Goal: Information Seeking & Learning: Learn about a topic

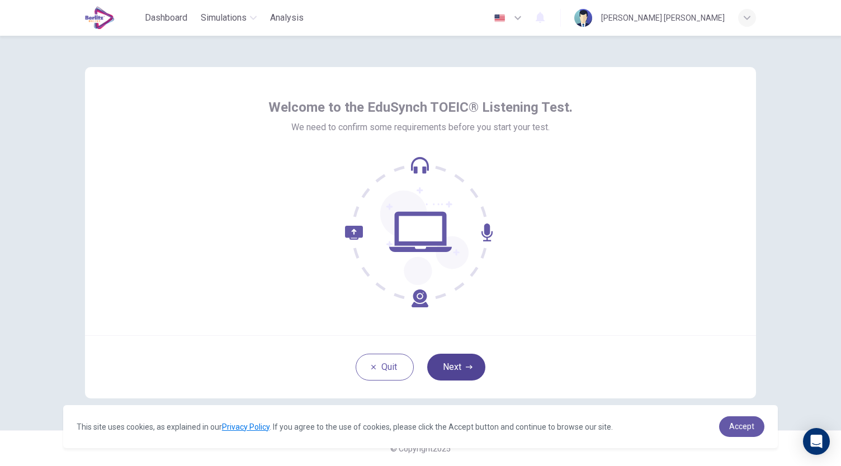
click at [453, 363] on button "Next" at bounding box center [456, 367] width 58 height 27
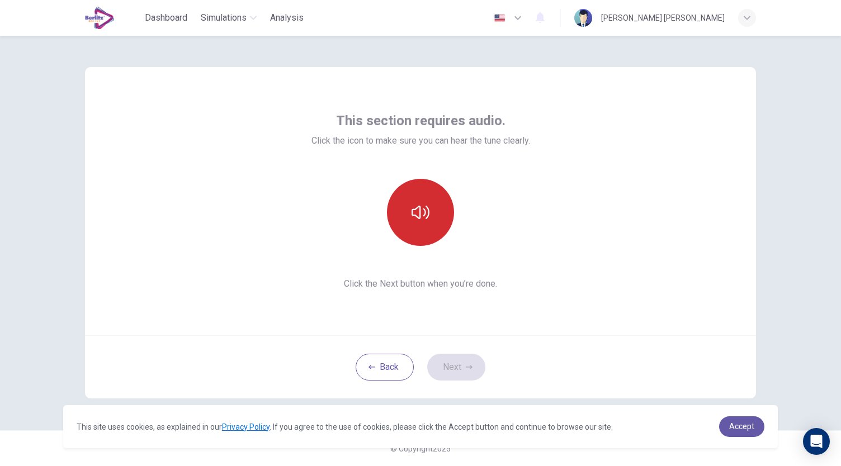
click at [428, 221] on icon "button" at bounding box center [420, 212] width 18 height 18
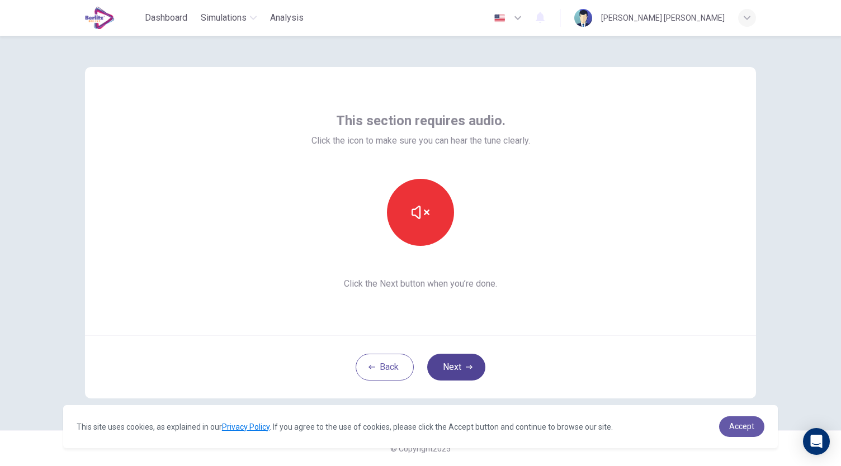
click at [464, 367] on button "Next" at bounding box center [456, 367] width 58 height 27
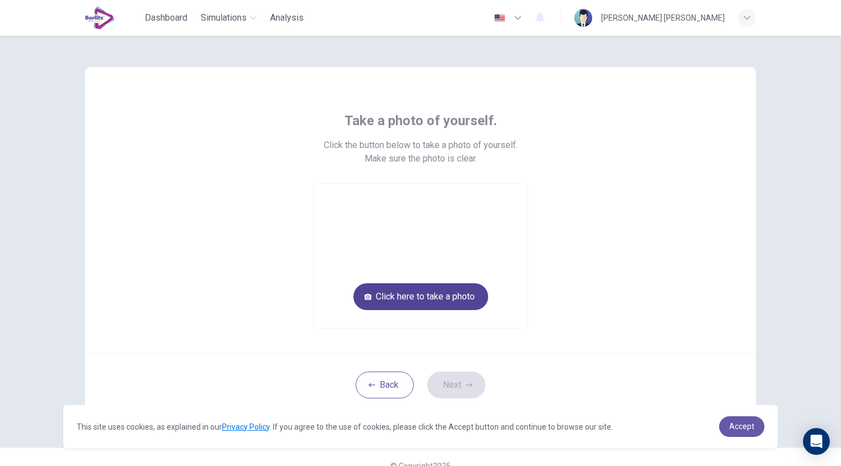
click at [431, 303] on button "Click here to take a photo" at bounding box center [420, 296] width 135 height 27
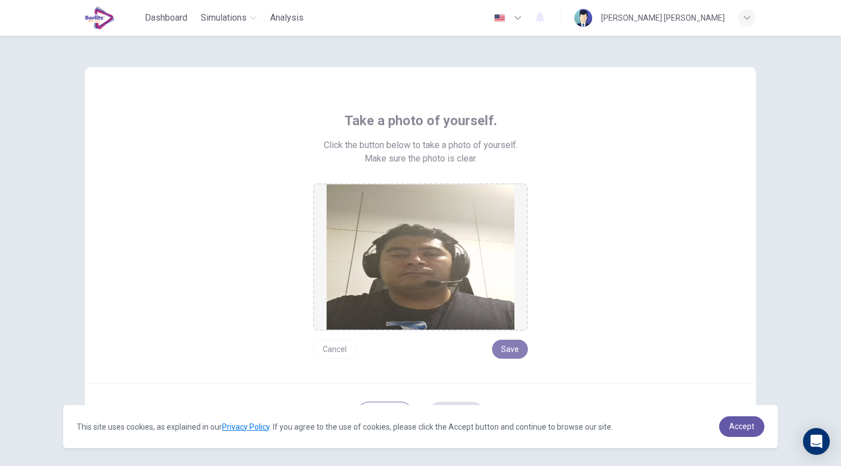
click at [510, 348] on button "Save" at bounding box center [510, 349] width 36 height 19
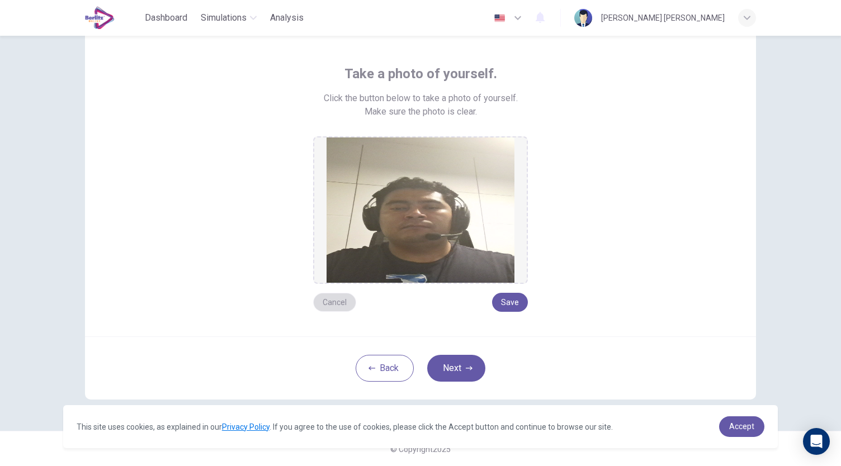
click at [326, 303] on button "Cancel" at bounding box center [334, 302] width 43 height 19
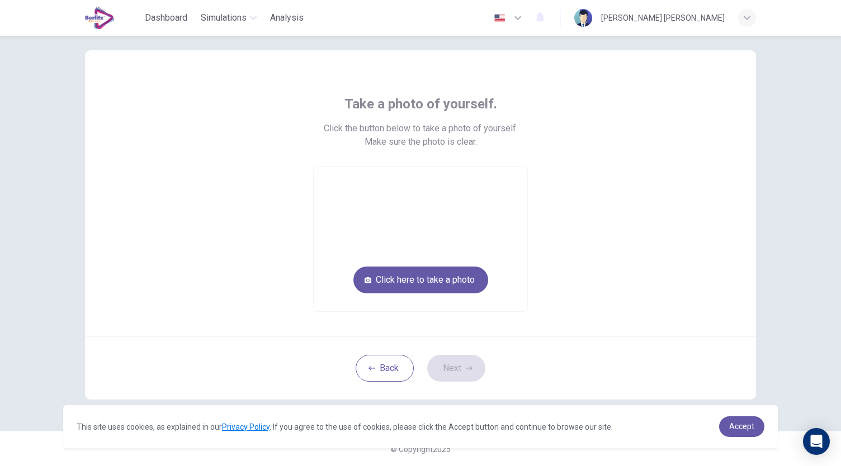
click at [398, 293] on video at bounding box center [421, 239] width 214 height 144
click at [408, 284] on button "Click here to take a photo" at bounding box center [420, 280] width 135 height 27
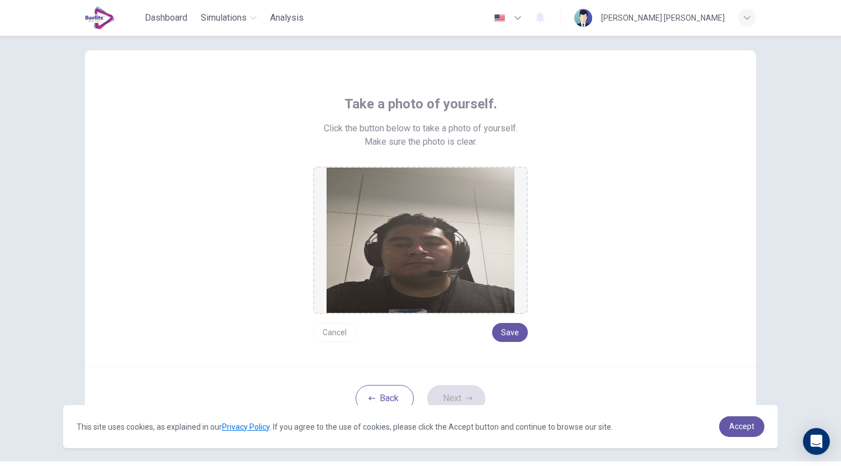
click at [333, 333] on button "Cancel" at bounding box center [334, 332] width 43 height 19
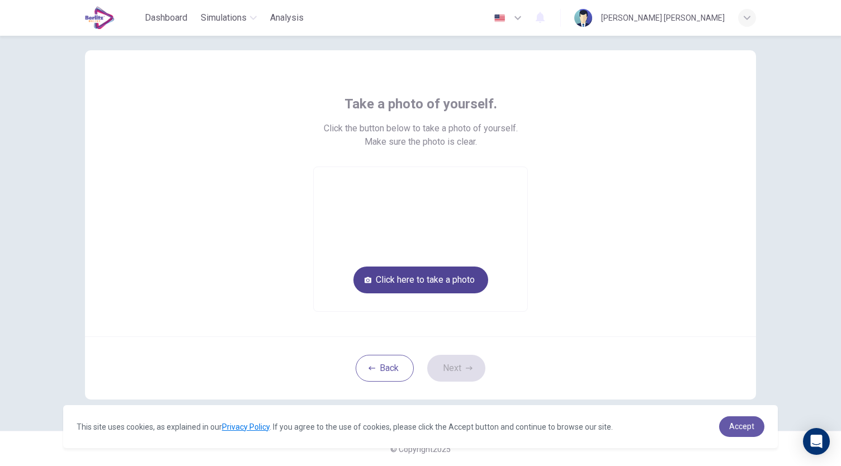
click at [417, 285] on button "Click here to take a photo" at bounding box center [420, 280] width 135 height 27
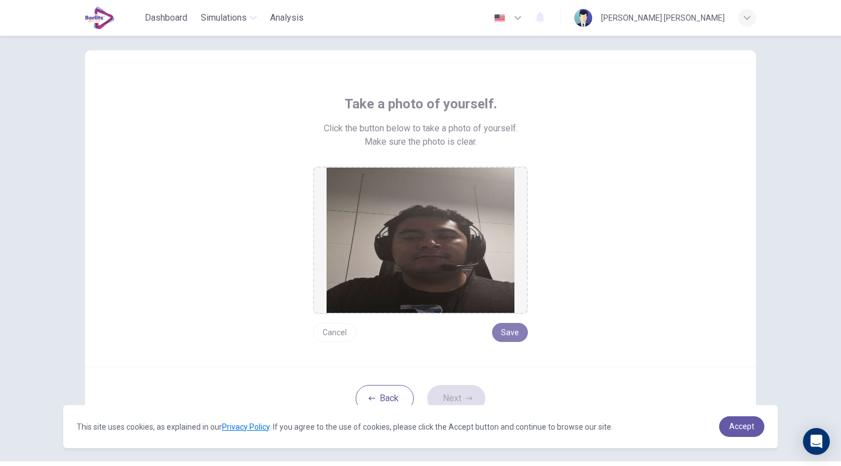
click at [508, 330] on button "Save" at bounding box center [510, 332] width 36 height 19
click at [466, 400] on icon "button" at bounding box center [469, 398] width 7 height 7
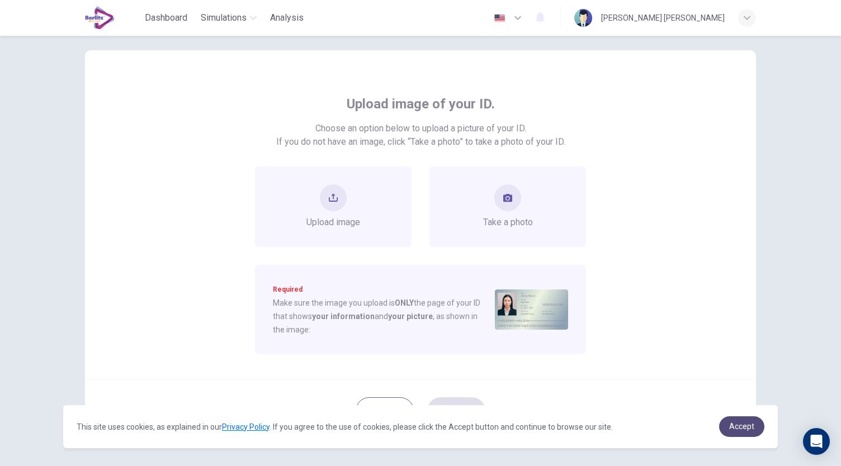
click at [732, 424] on span "Accept" at bounding box center [741, 426] width 25 height 9
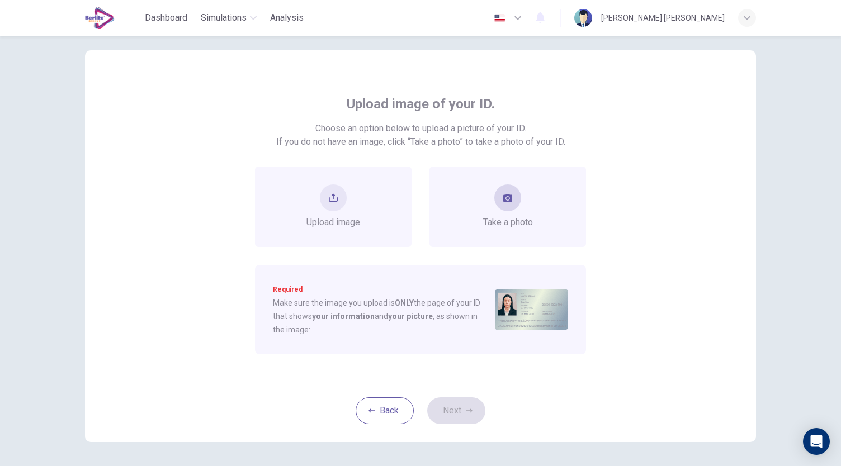
click at [499, 185] on button "take photo" at bounding box center [507, 197] width 27 height 27
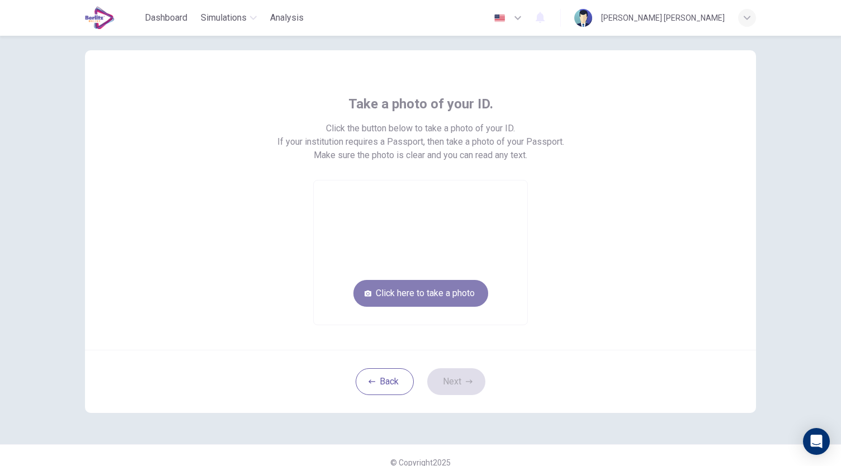
click at [442, 292] on button "Click here to take a photo" at bounding box center [420, 293] width 135 height 27
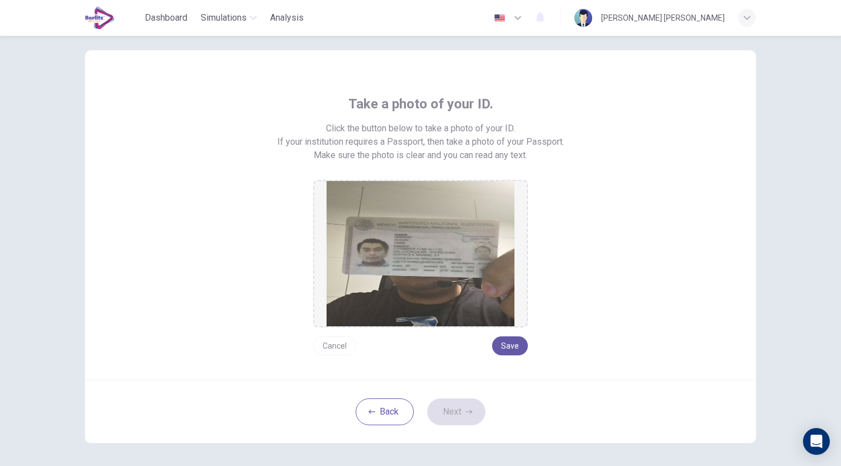
click at [338, 352] on button "Cancel" at bounding box center [334, 345] width 43 height 19
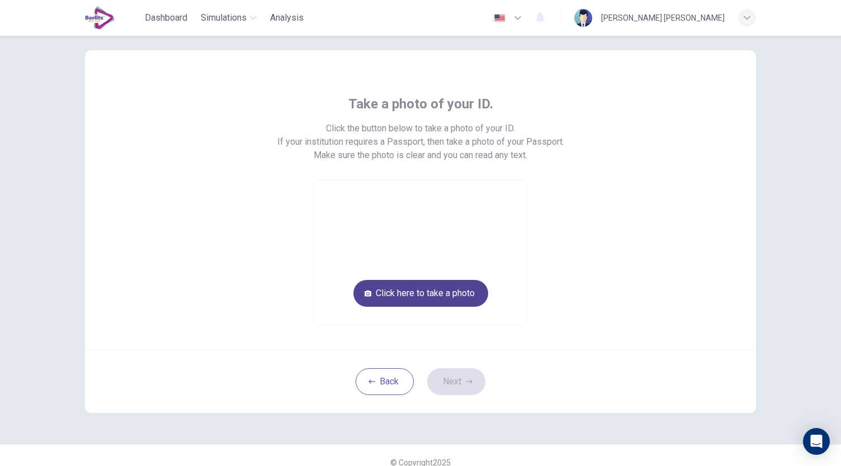
click at [430, 288] on button "Click here to take a photo" at bounding box center [420, 293] width 135 height 27
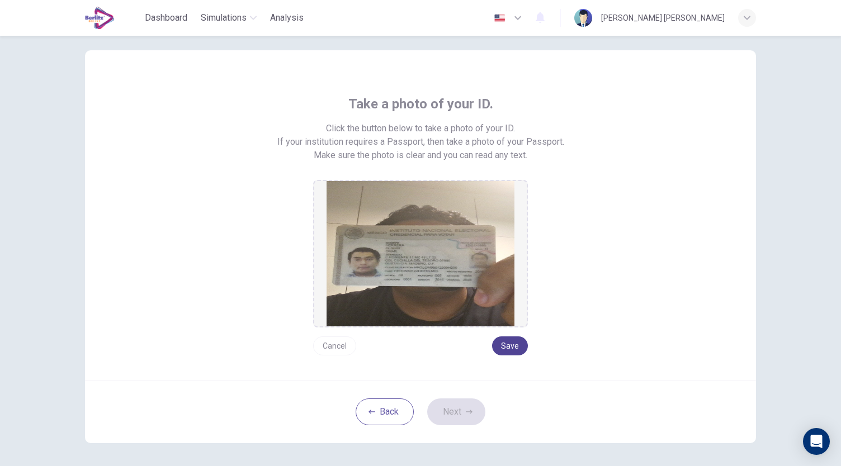
click at [508, 347] on button "Save" at bounding box center [510, 345] width 36 height 19
click at [450, 416] on button "Next" at bounding box center [456, 412] width 58 height 27
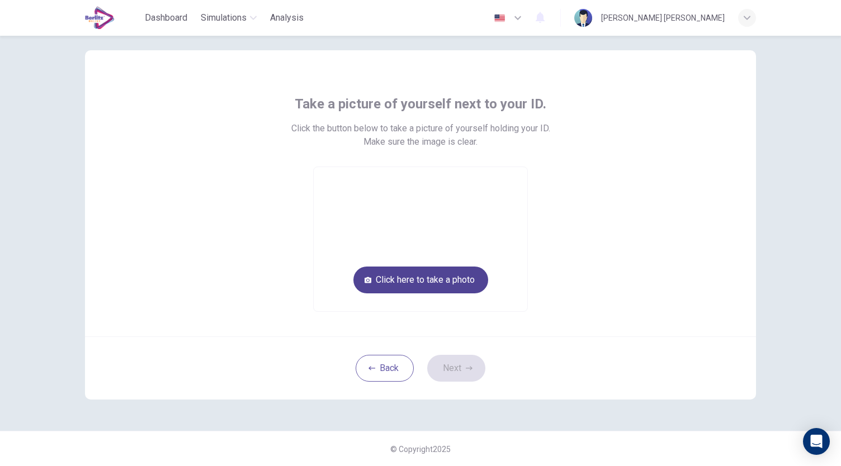
click at [440, 277] on button "Click here to take a photo" at bounding box center [420, 280] width 135 height 27
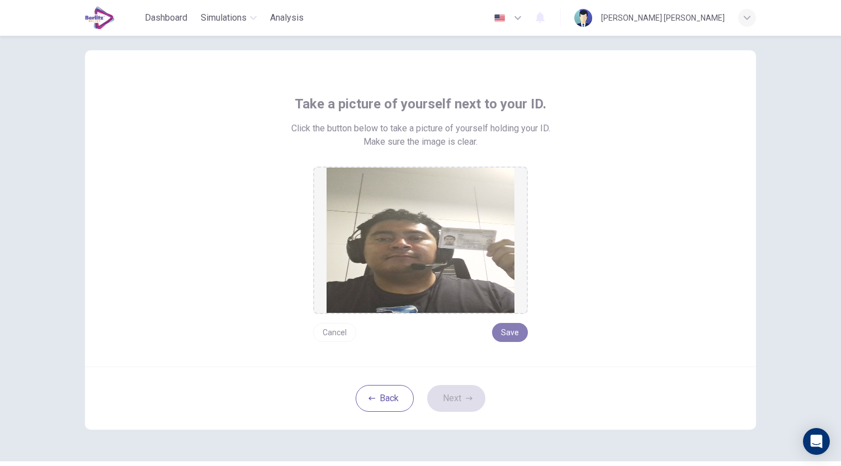
click at [506, 324] on button "Save" at bounding box center [510, 332] width 36 height 19
click at [506, 325] on button "Save" at bounding box center [510, 332] width 36 height 19
click at [497, 340] on button "Save" at bounding box center [510, 332] width 36 height 19
click at [514, 332] on button "Save" at bounding box center [510, 332] width 36 height 19
click at [455, 397] on button "Next" at bounding box center [456, 398] width 58 height 27
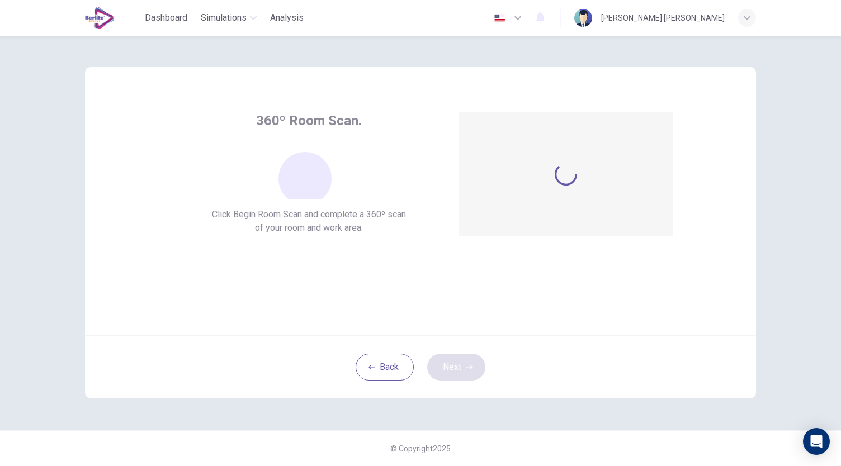
scroll to position [0, 0]
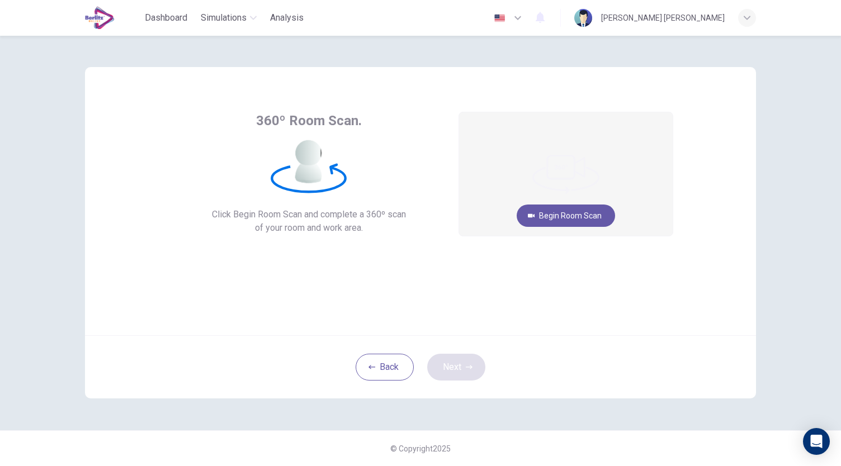
click at [455, 397] on div "Back Next" at bounding box center [420, 366] width 671 height 63
click at [309, 157] on icon at bounding box center [303, 152] width 11 height 18
click at [556, 219] on button "Begin Room Scan" at bounding box center [565, 216] width 98 height 22
click at [566, 257] on button "Cancel" at bounding box center [566, 261] width 36 height 22
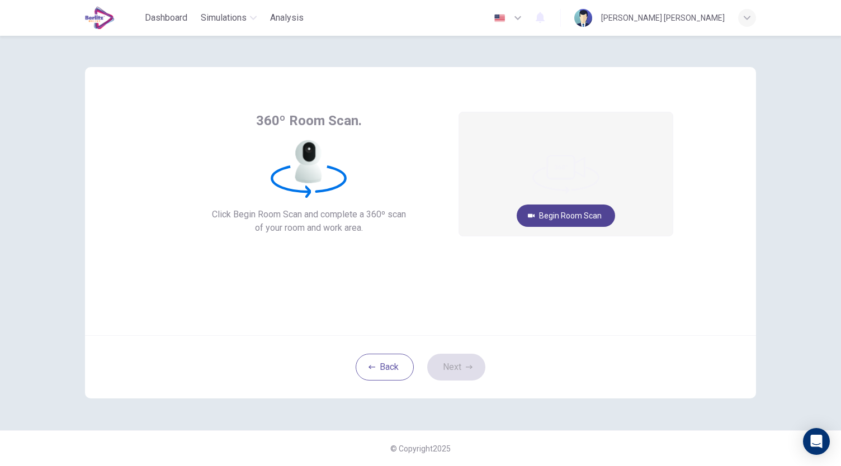
click at [591, 219] on button "Begin Room Scan" at bounding box center [565, 216] width 98 height 22
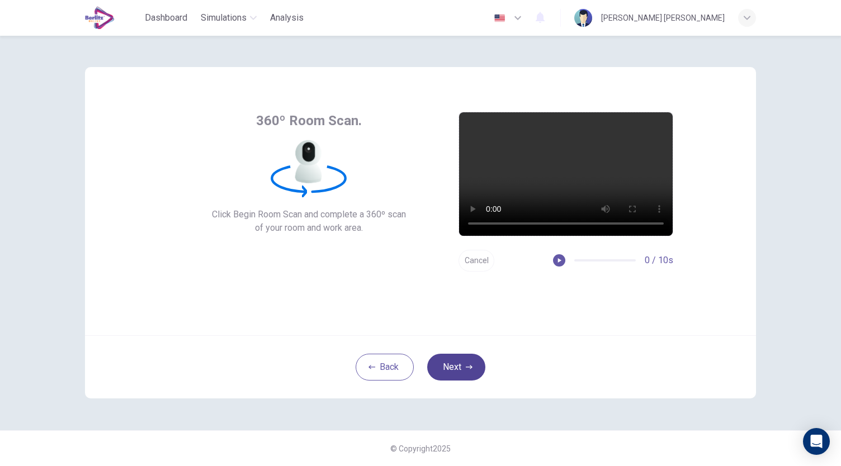
click at [459, 374] on button "Next" at bounding box center [456, 367] width 58 height 27
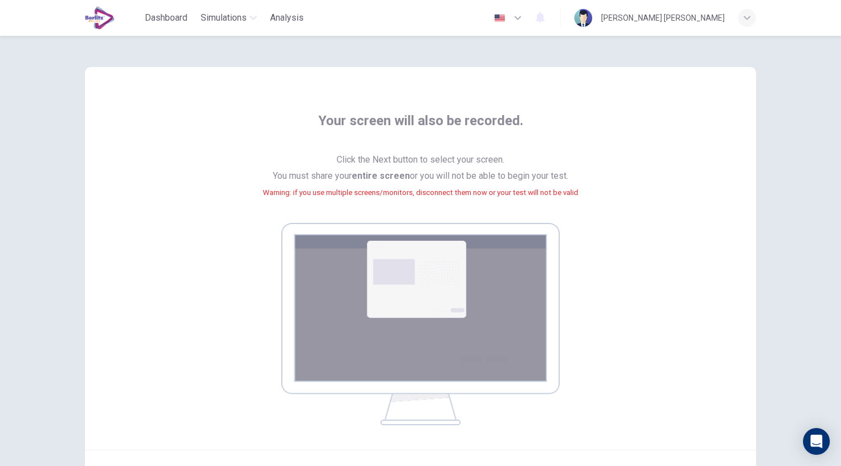
click at [416, 307] on img at bounding box center [420, 324] width 278 height 202
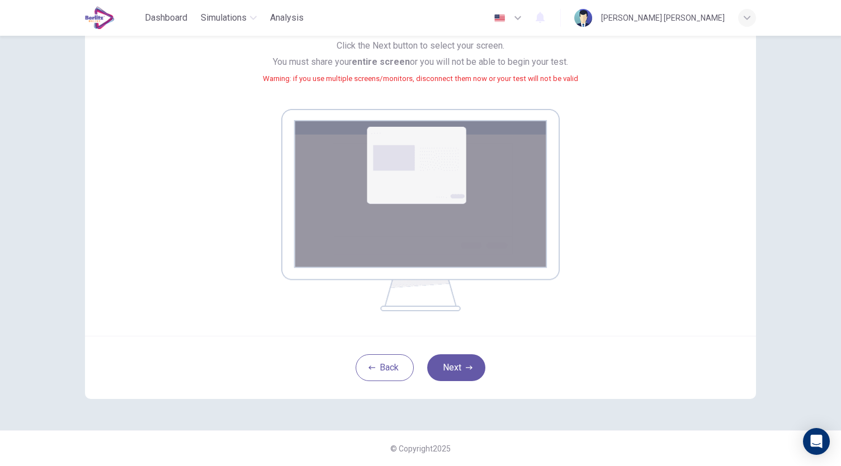
scroll to position [107, 0]
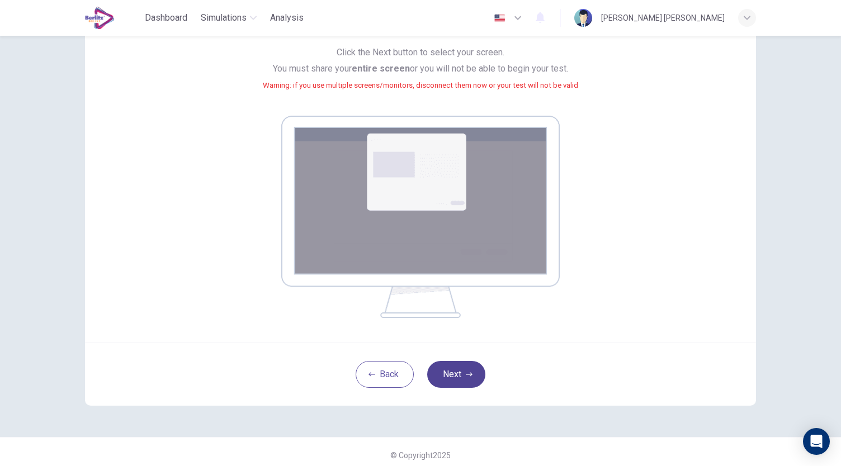
click at [447, 373] on button "Next" at bounding box center [456, 374] width 58 height 27
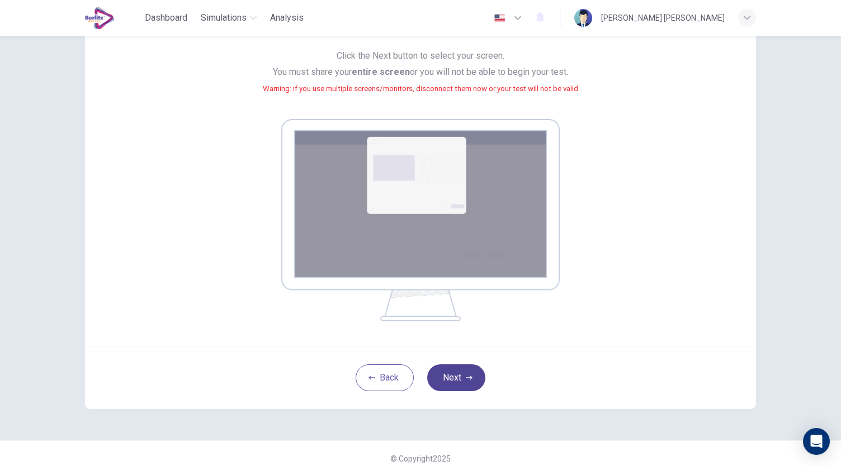
click at [469, 383] on button "Next" at bounding box center [456, 377] width 58 height 27
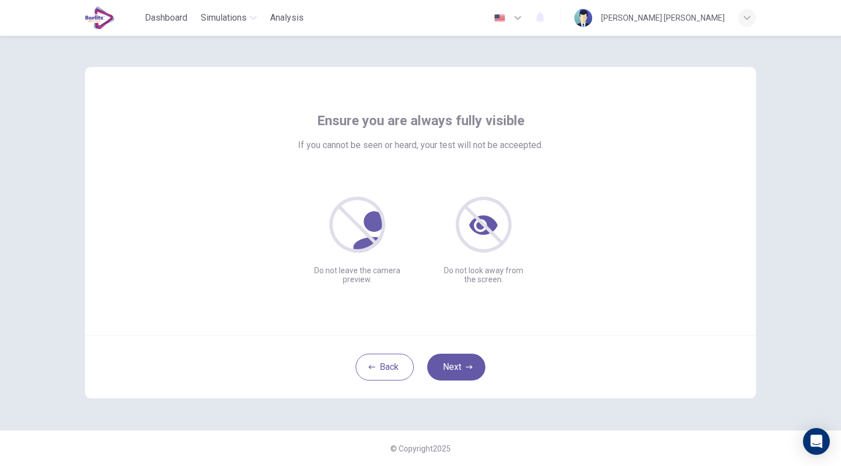
scroll to position [0, 0]
click at [462, 363] on button "Next" at bounding box center [456, 367] width 58 height 27
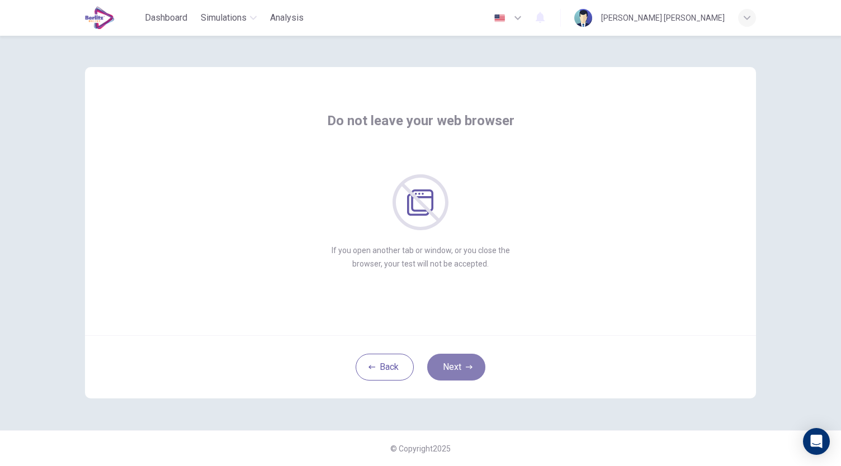
click at [462, 363] on button "Next" at bounding box center [456, 367] width 58 height 27
click at [466, 369] on icon "button" at bounding box center [469, 367] width 7 height 7
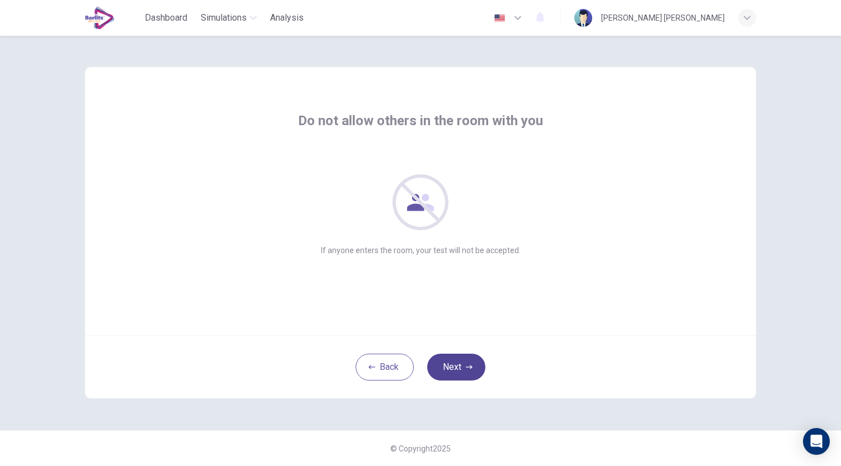
click at [466, 369] on icon "button" at bounding box center [469, 367] width 7 height 7
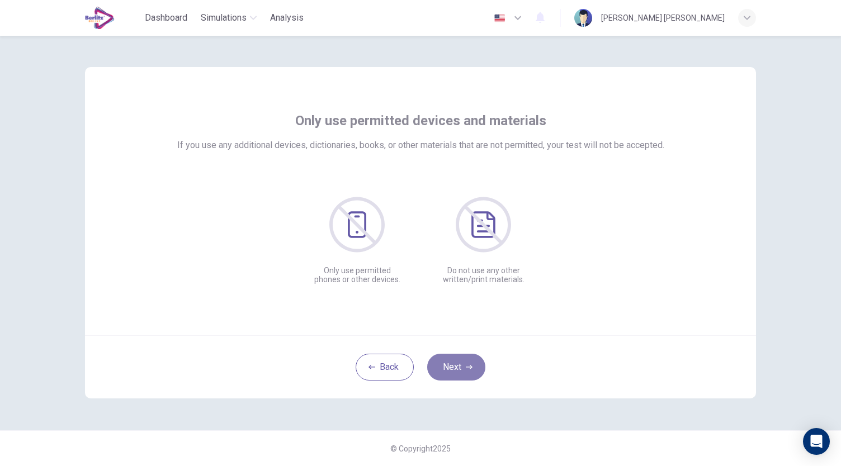
click at [466, 369] on icon "button" at bounding box center [469, 367] width 7 height 7
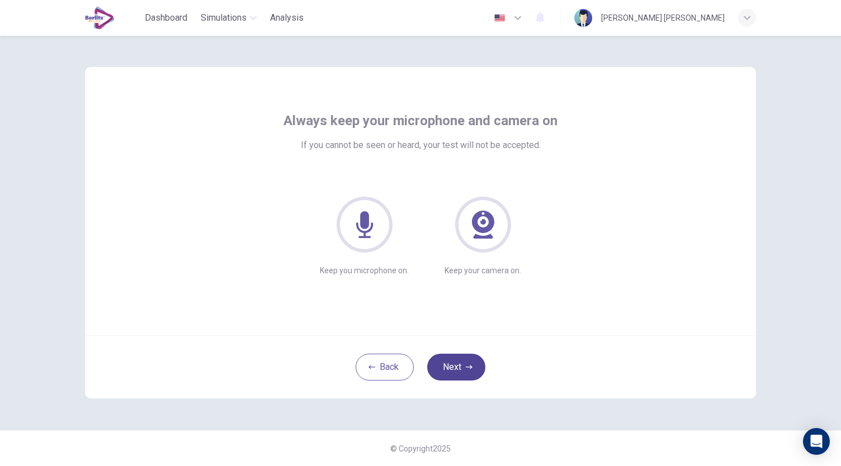
click at [473, 375] on button "Next" at bounding box center [456, 367] width 58 height 27
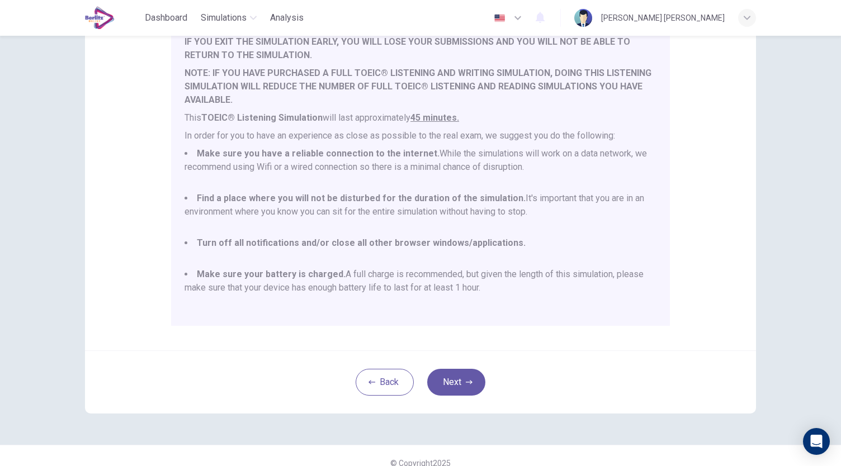
scroll to position [141, 0]
click at [443, 383] on button "Next" at bounding box center [456, 381] width 58 height 27
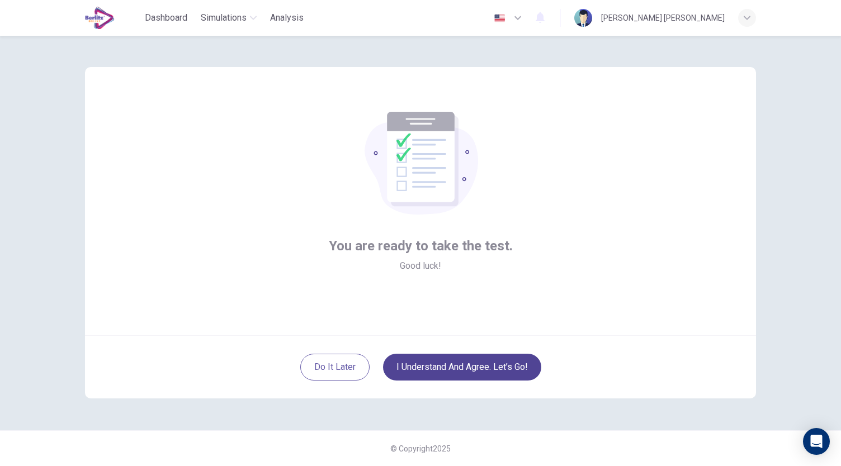
scroll to position [0, 0]
click at [452, 366] on button "I understand and agree. Let’s go!" at bounding box center [462, 367] width 158 height 27
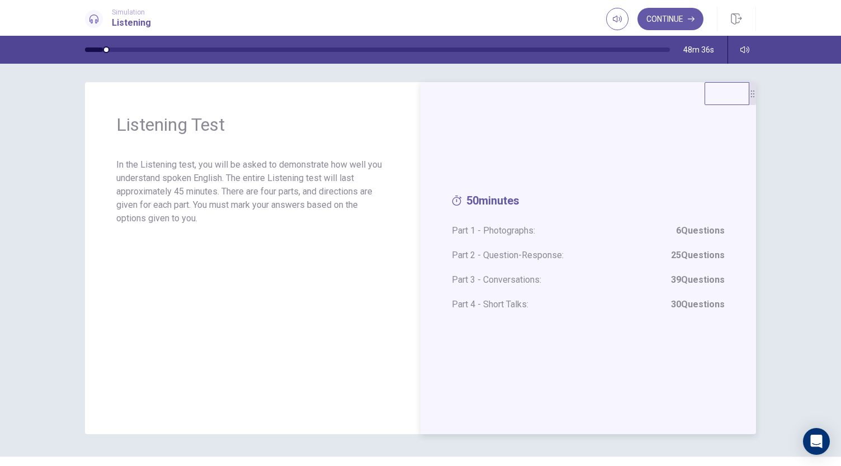
scroll to position [3, 0]
click at [660, 13] on button "Continue" at bounding box center [670, 19] width 66 height 22
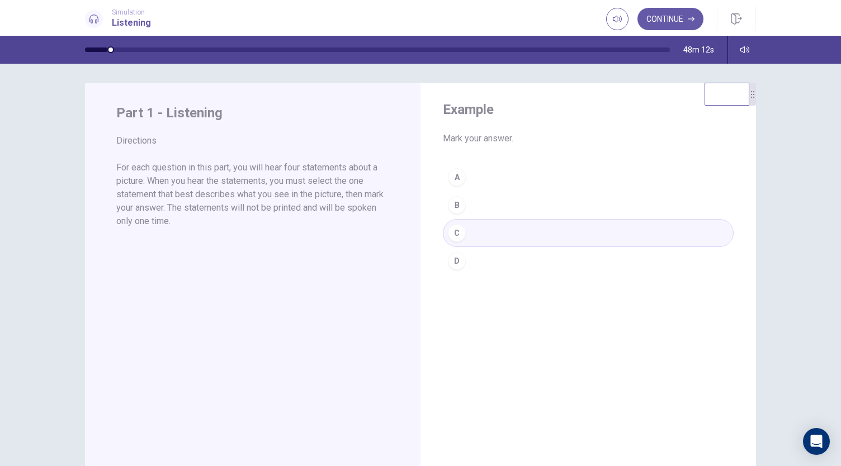
click at [459, 203] on div "A B C D" at bounding box center [588, 219] width 291 height 112
click at [454, 176] on div "A B C D" at bounding box center [588, 219] width 291 height 112
click at [644, 22] on button "Continue" at bounding box center [670, 19] width 66 height 22
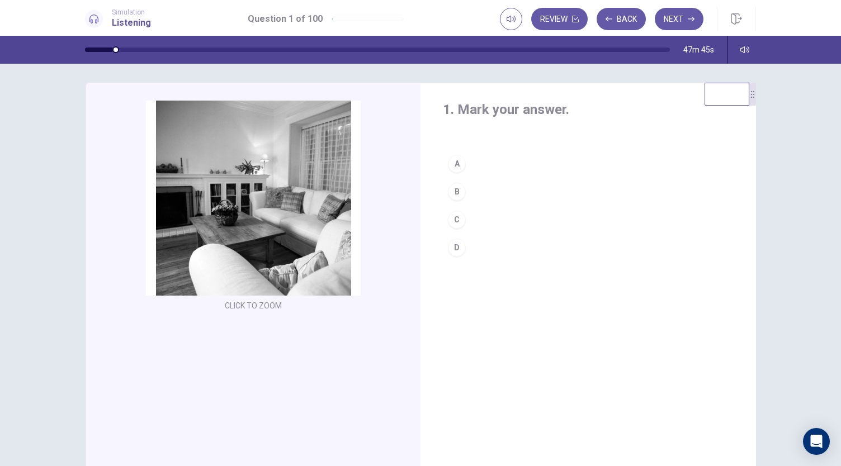
click at [455, 163] on div "A" at bounding box center [457, 164] width 18 height 18
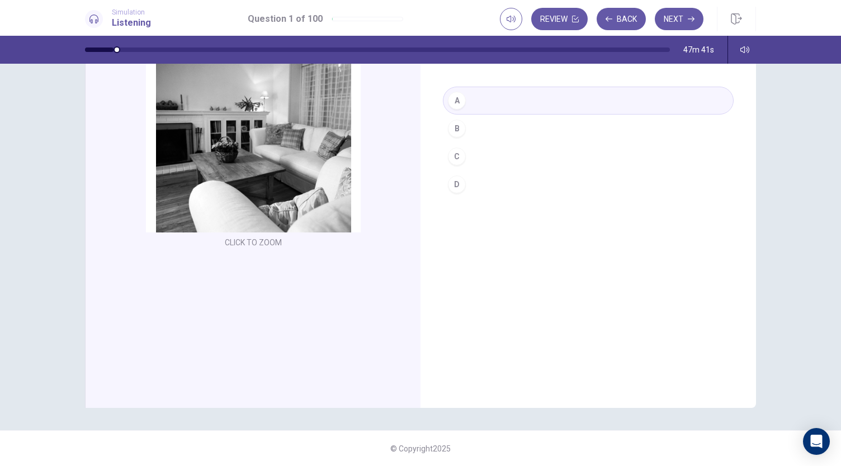
scroll to position [0, 0]
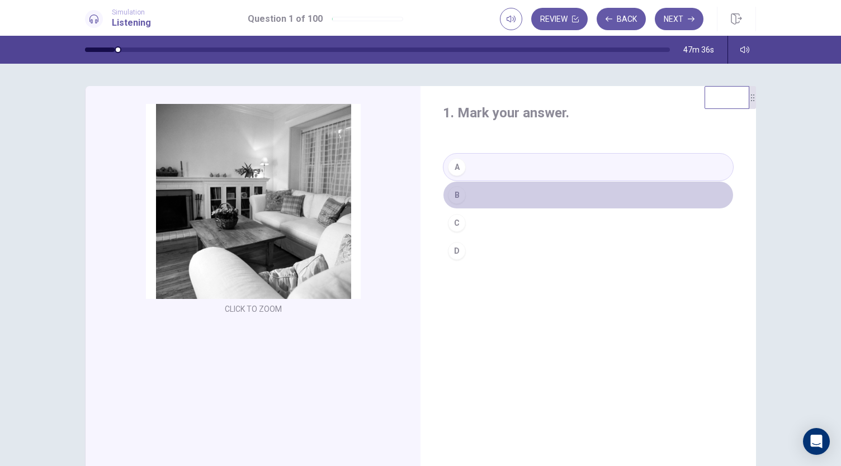
click at [534, 191] on button "B" at bounding box center [588, 195] width 291 height 28
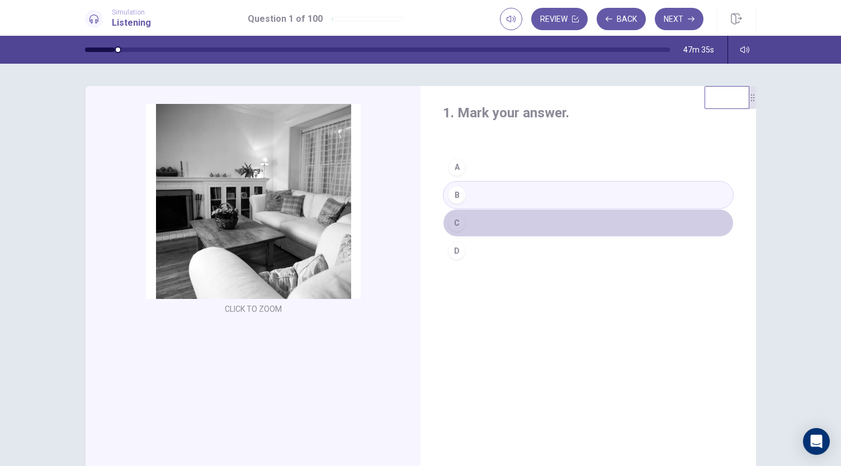
click at [491, 230] on button "C" at bounding box center [588, 223] width 291 height 28
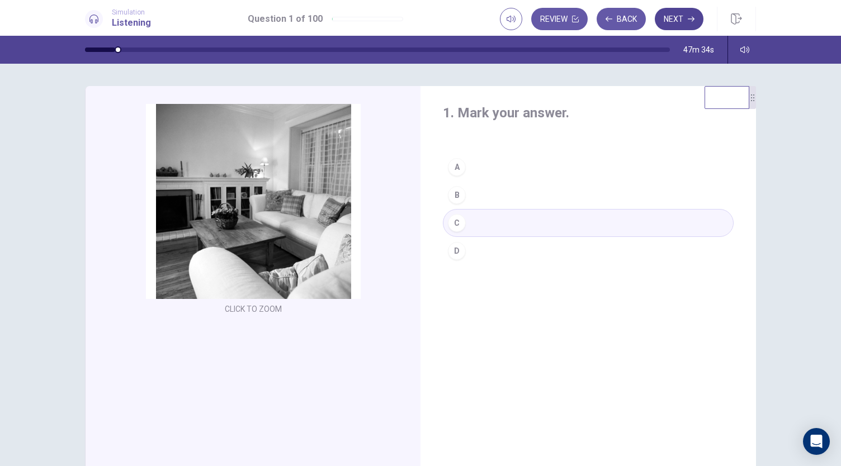
click at [676, 16] on button "Next" at bounding box center [678, 19] width 49 height 22
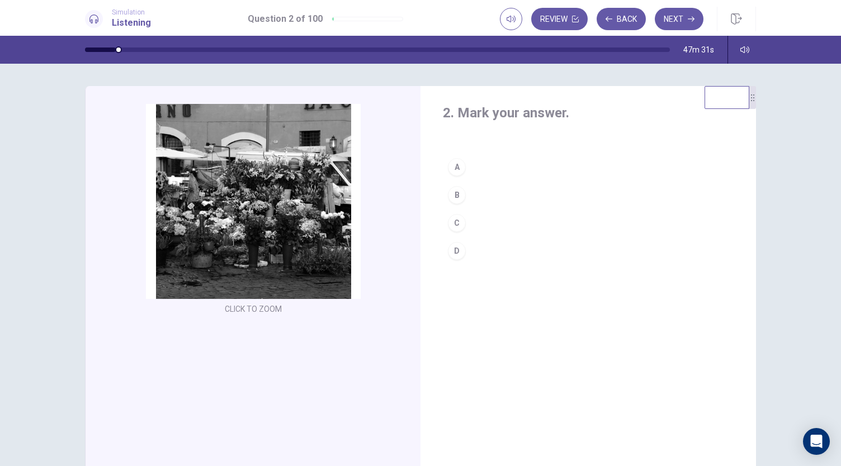
click at [473, 231] on button "C" at bounding box center [588, 223] width 291 height 28
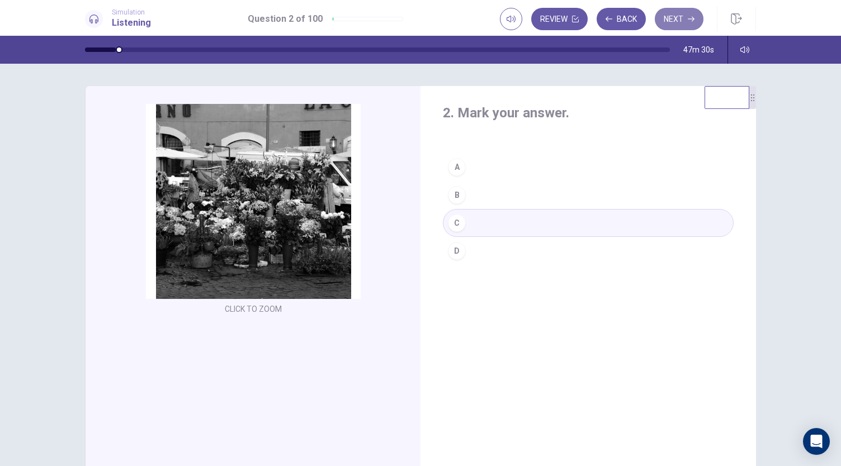
click at [677, 15] on button "Next" at bounding box center [678, 19] width 49 height 22
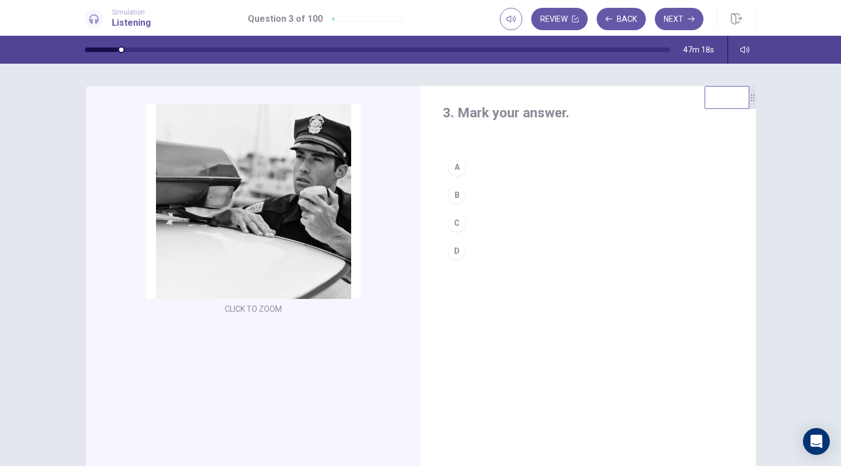
click at [457, 250] on div "D" at bounding box center [457, 251] width 18 height 18
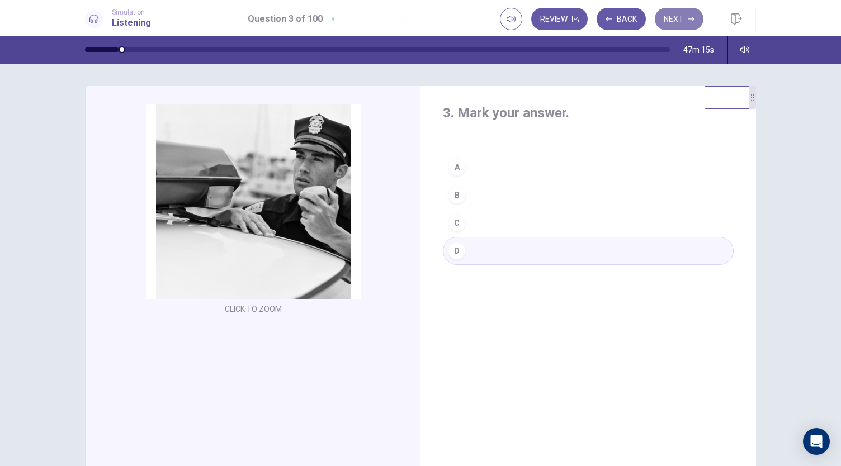
click at [689, 20] on icon "button" at bounding box center [690, 19] width 7 height 7
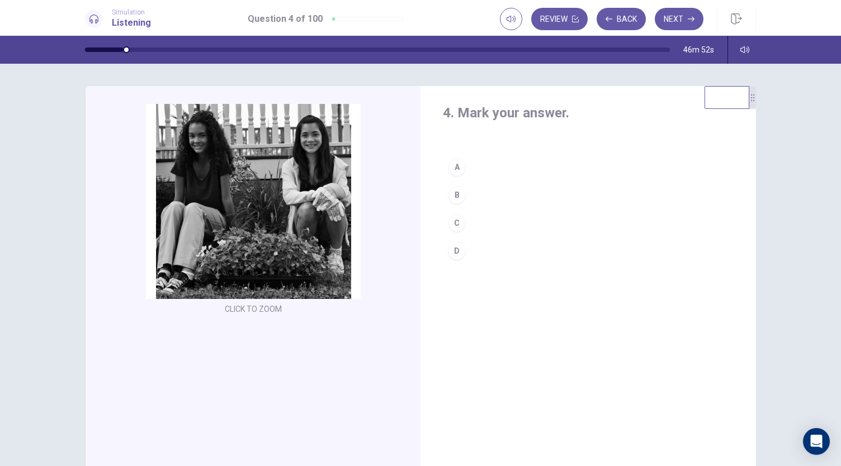
click at [453, 191] on div "B" at bounding box center [457, 195] width 18 height 18
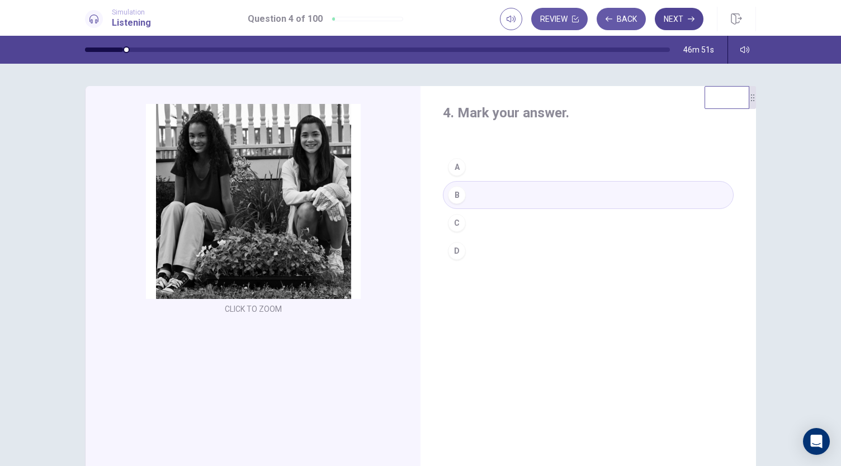
click at [684, 13] on button "Next" at bounding box center [678, 19] width 49 height 22
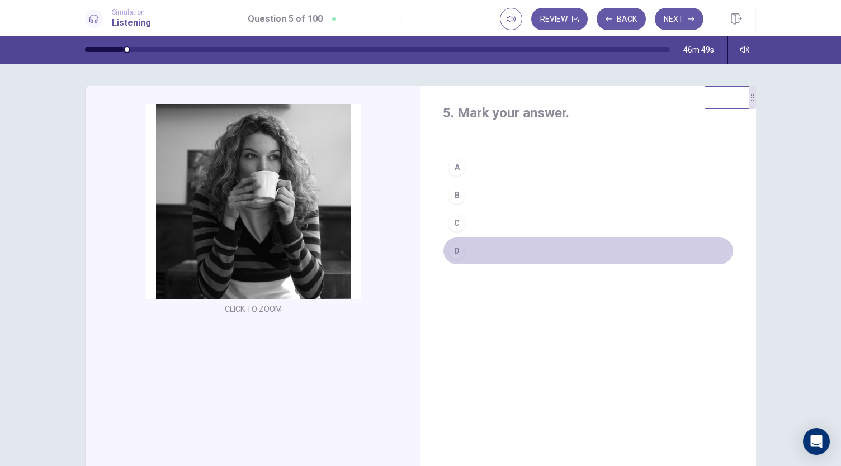
click at [448, 241] on button "D" at bounding box center [588, 251] width 291 height 28
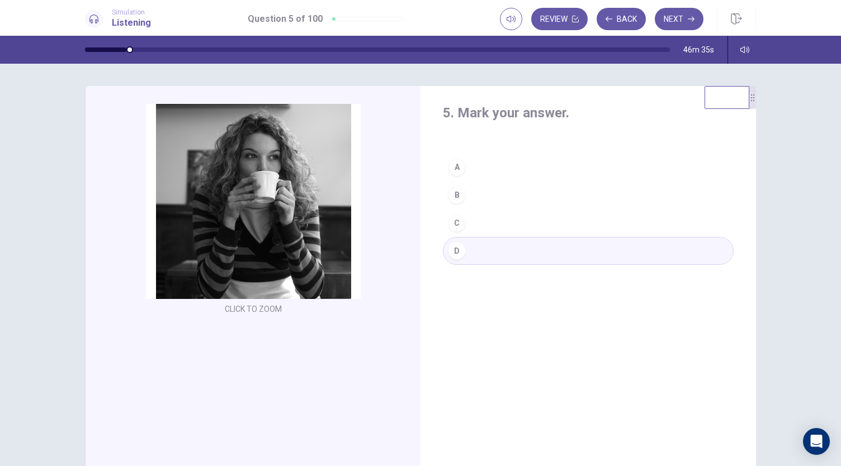
click at [462, 224] on div "C" at bounding box center [457, 223] width 18 height 18
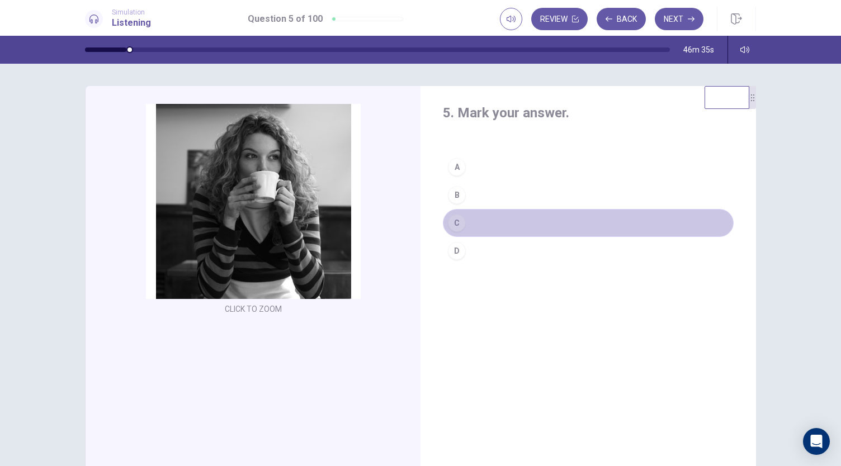
click at [462, 224] on div "C" at bounding box center [457, 223] width 18 height 18
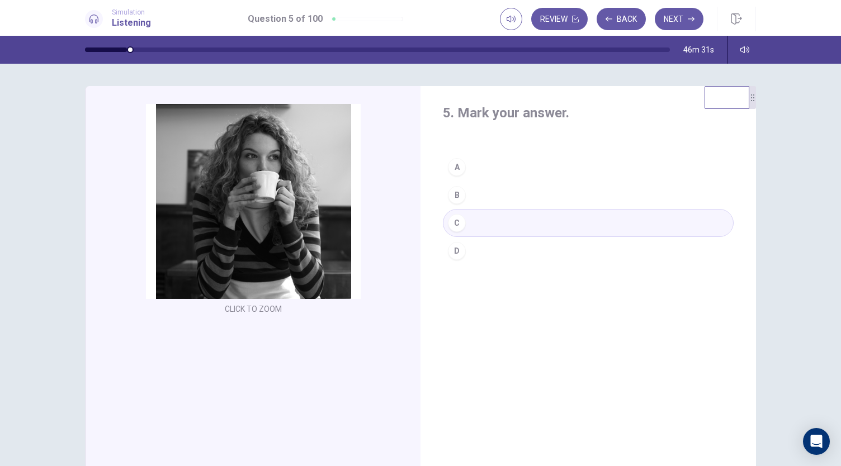
click at [475, 238] on button "D" at bounding box center [588, 251] width 291 height 28
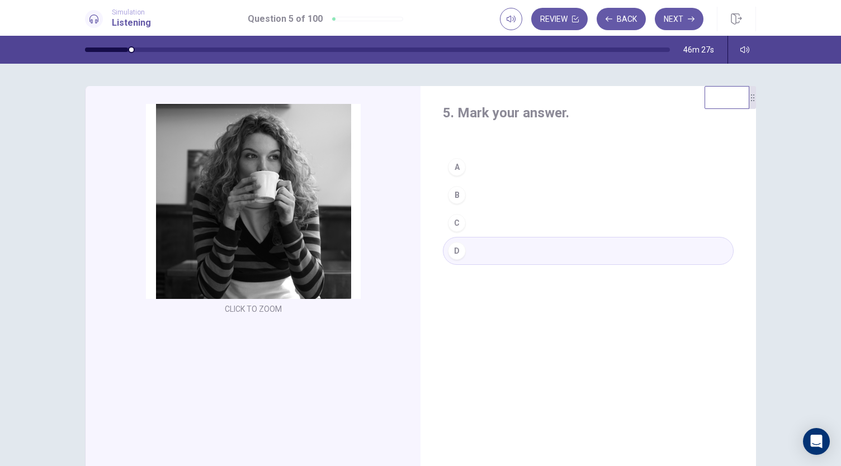
click at [498, 167] on button "A" at bounding box center [588, 167] width 291 height 28
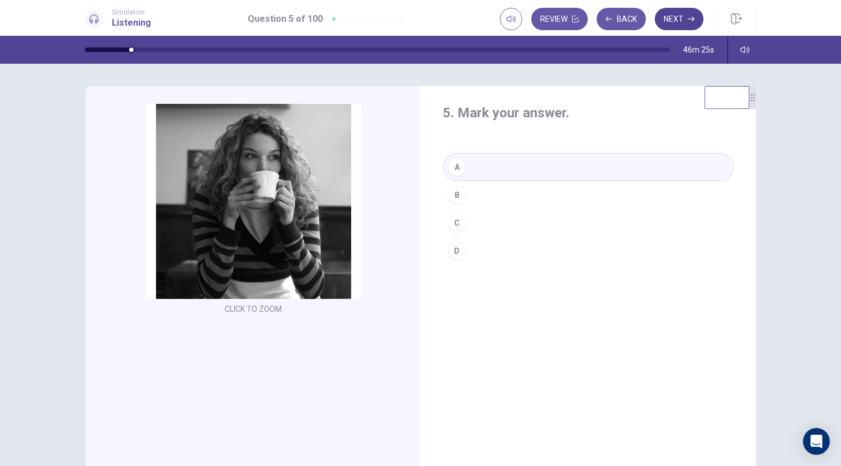
click at [686, 21] on button "Next" at bounding box center [678, 19] width 49 height 22
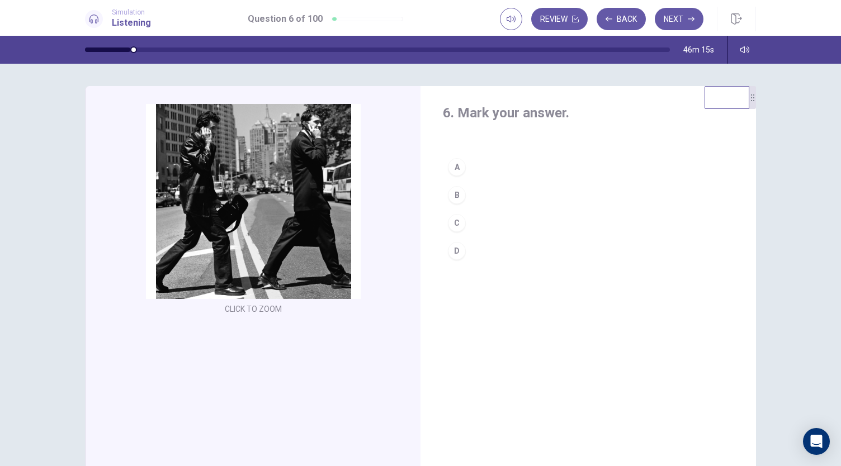
click at [541, 277] on div "6. Mark your answer. A B C D" at bounding box center [587, 184] width 335 height 197
click at [471, 191] on button "B" at bounding box center [588, 195] width 291 height 28
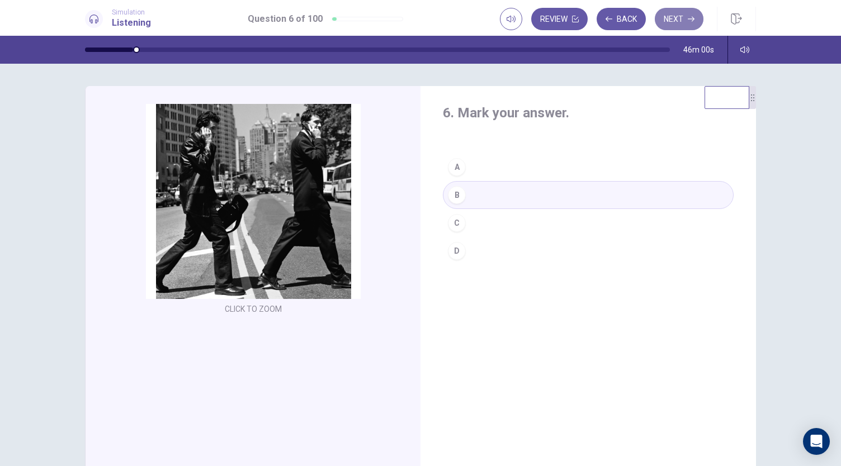
click at [680, 22] on button "Next" at bounding box center [678, 19] width 49 height 22
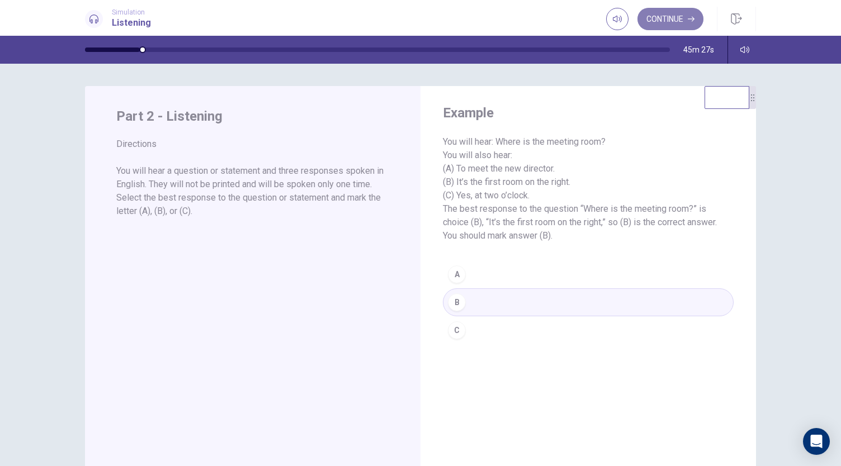
click at [679, 18] on button "Continue" at bounding box center [670, 19] width 66 height 22
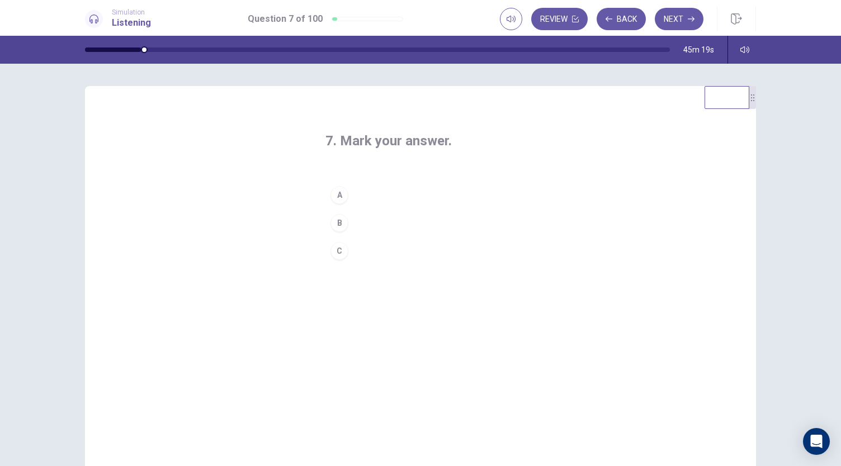
click at [349, 194] on button "A" at bounding box center [420, 195] width 190 height 28
click at [687, 16] on button "Next" at bounding box center [678, 19] width 49 height 22
click at [369, 222] on button "B" at bounding box center [420, 223] width 190 height 28
click at [359, 252] on button "C" at bounding box center [420, 251] width 190 height 28
click at [674, 21] on button "Next" at bounding box center [678, 19] width 49 height 22
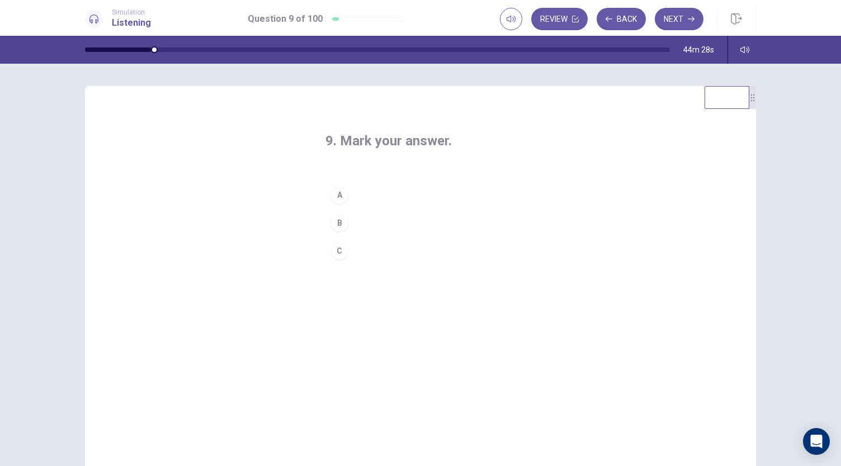
click at [359, 198] on button "A" at bounding box center [420, 195] width 190 height 28
click at [360, 225] on button "B" at bounding box center [420, 223] width 190 height 28
click at [685, 23] on button "Next" at bounding box center [678, 19] width 49 height 22
click at [360, 224] on button "B" at bounding box center [420, 223] width 190 height 28
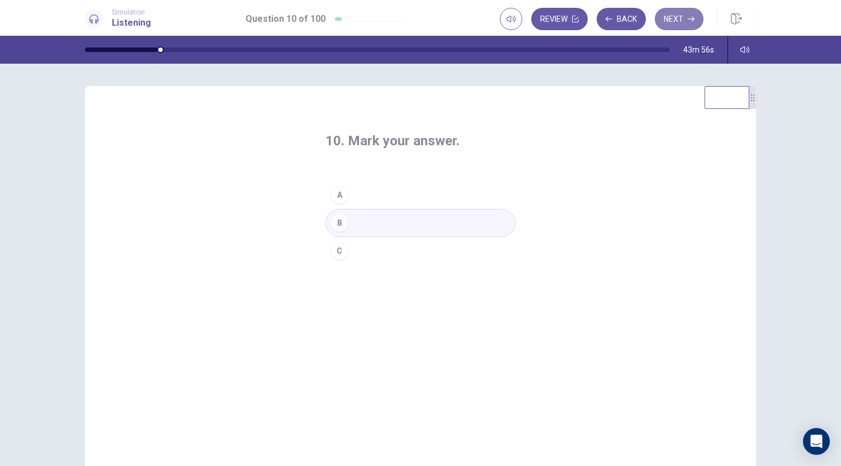
click at [679, 15] on button "Next" at bounding box center [678, 19] width 49 height 22
click at [359, 221] on button "B" at bounding box center [420, 223] width 190 height 28
click at [358, 248] on button "C" at bounding box center [420, 251] width 190 height 28
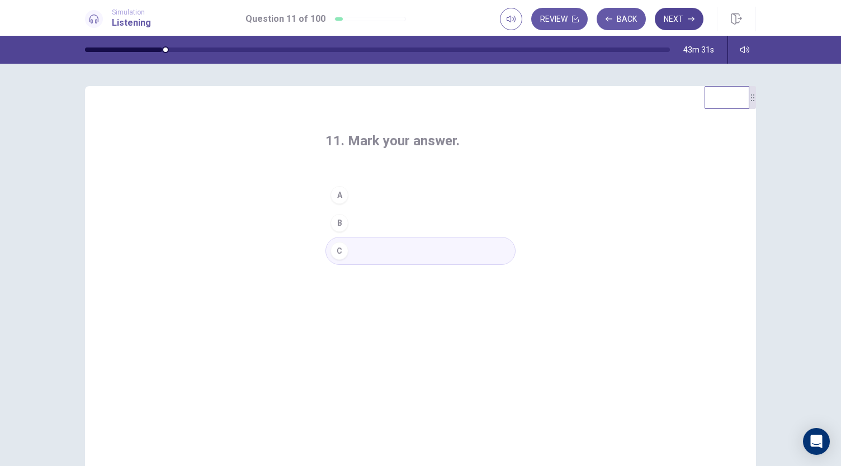
click at [683, 18] on button "Next" at bounding box center [678, 19] width 49 height 22
click at [381, 201] on button "A" at bounding box center [420, 195] width 190 height 28
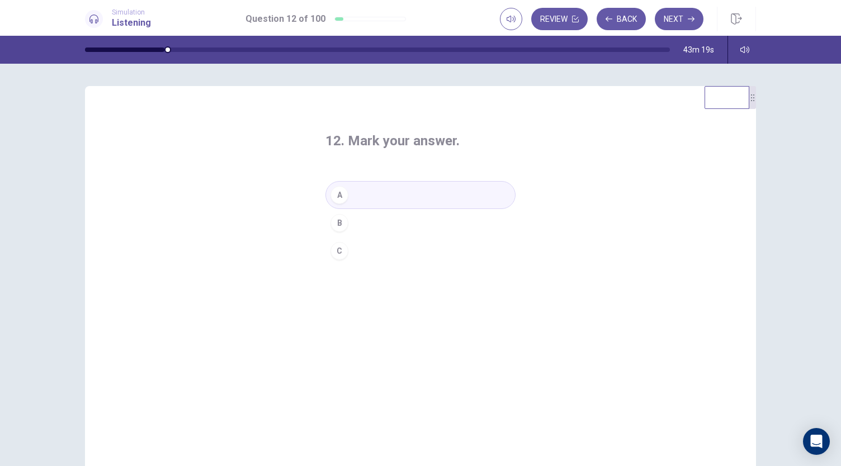
click at [377, 218] on button "B" at bounding box center [420, 223] width 190 height 28
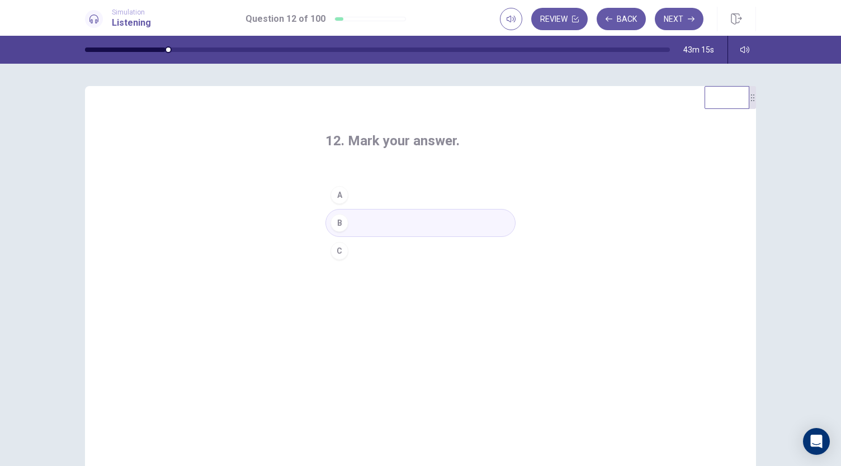
click at [374, 244] on button "C" at bounding box center [420, 251] width 190 height 28
click at [476, 262] on button "C" at bounding box center [420, 251] width 190 height 28
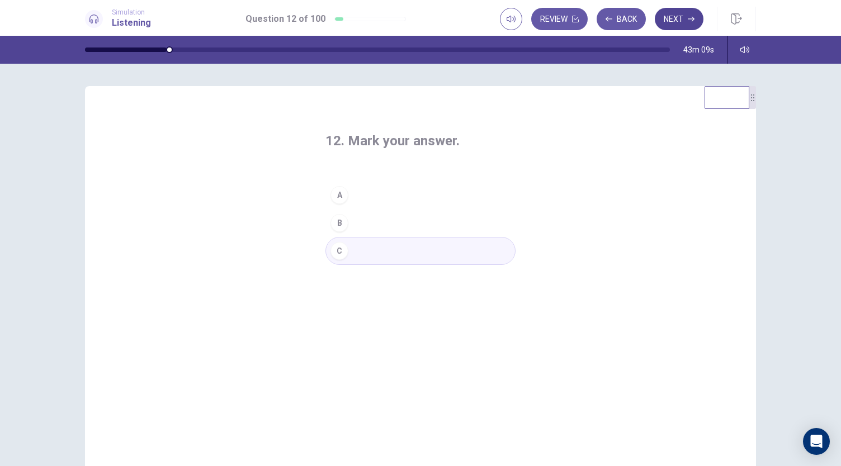
click at [679, 18] on button "Next" at bounding box center [678, 19] width 49 height 22
click at [384, 192] on button "A" at bounding box center [420, 195] width 190 height 28
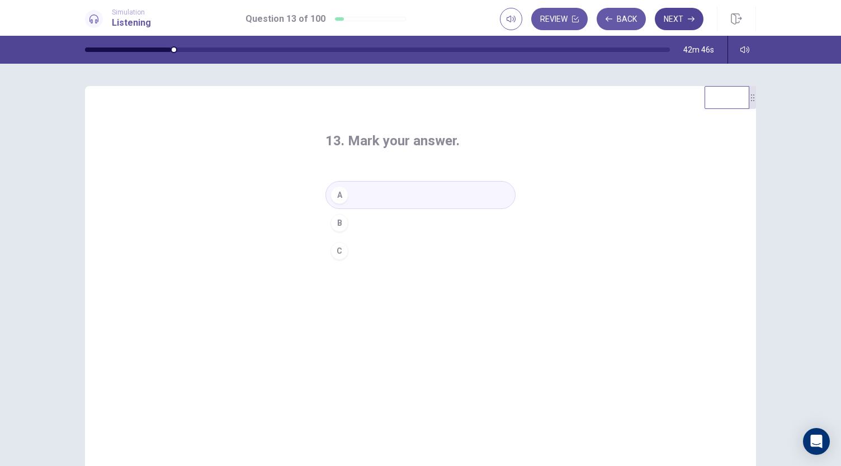
click at [683, 14] on button "Next" at bounding box center [678, 19] width 49 height 22
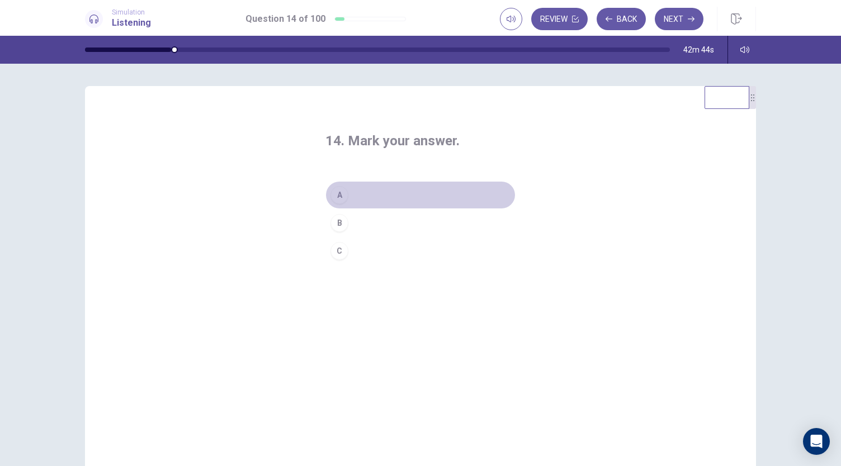
click at [397, 196] on button "A" at bounding box center [420, 195] width 190 height 28
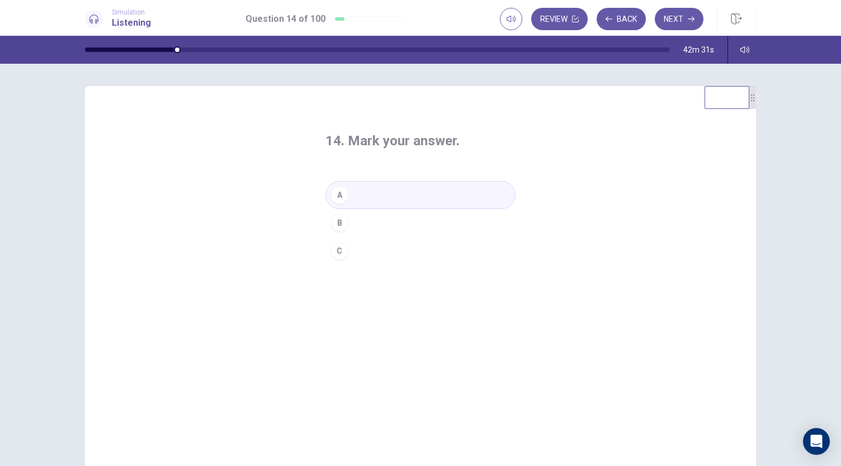
click at [394, 222] on button "B" at bounding box center [420, 223] width 190 height 28
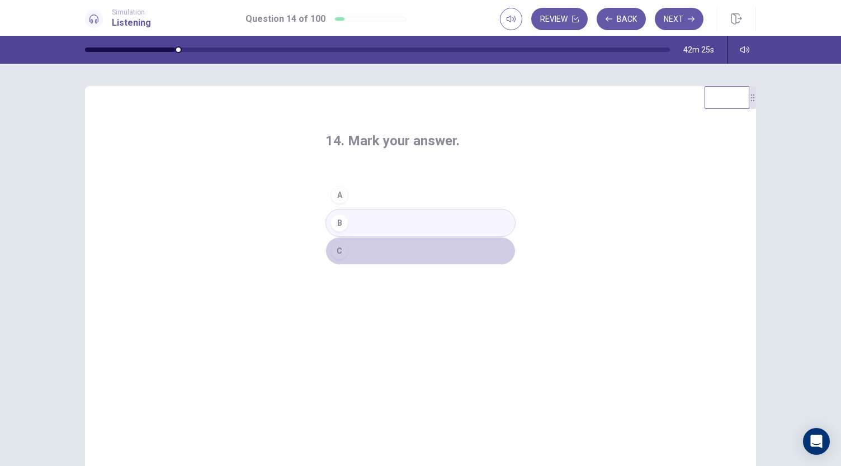
click at [390, 247] on button "C" at bounding box center [420, 251] width 190 height 28
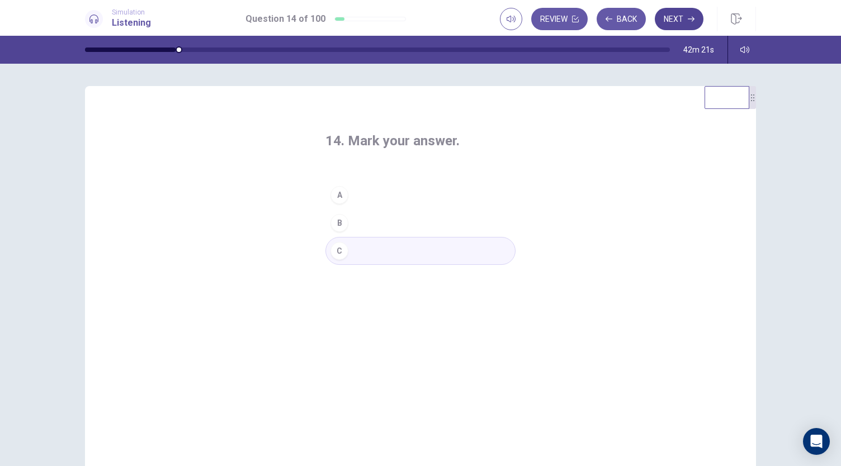
click at [681, 19] on button "Next" at bounding box center [678, 19] width 49 height 22
click at [434, 198] on button "A" at bounding box center [420, 195] width 190 height 28
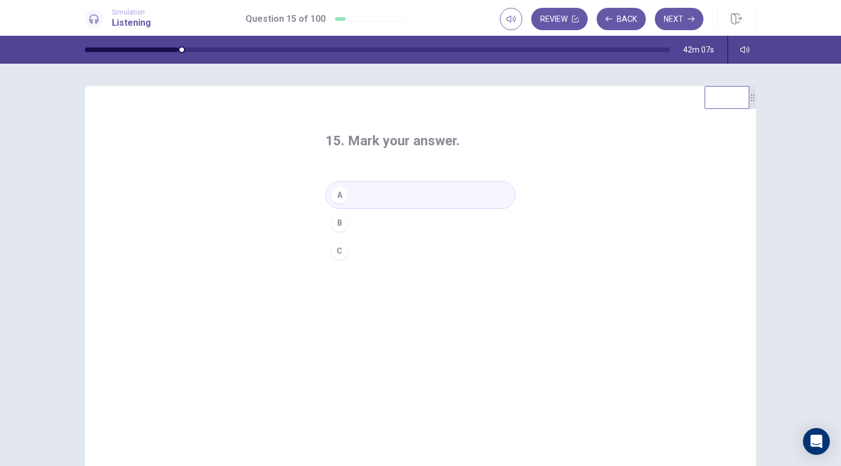
click at [434, 198] on button "A" at bounding box center [420, 195] width 190 height 28
click at [666, 12] on button "Next" at bounding box center [678, 19] width 49 height 22
click at [378, 198] on button "A" at bounding box center [420, 195] width 190 height 28
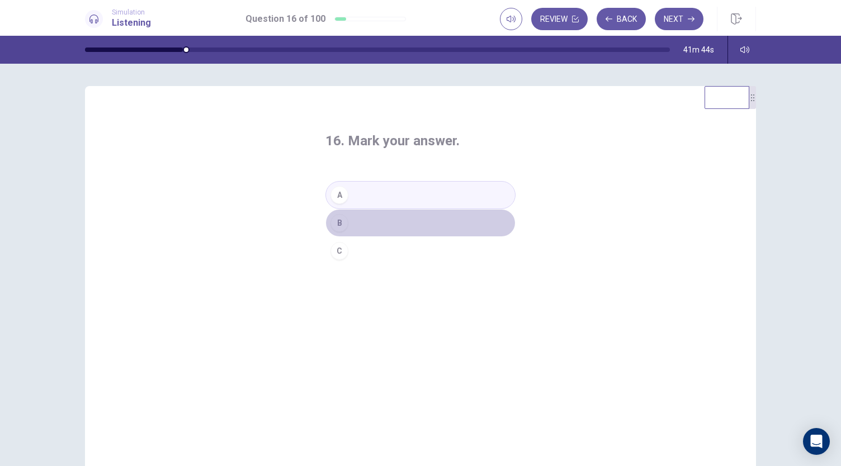
click at [373, 223] on button "B" at bounding box center [420, 223] width 190 height 28
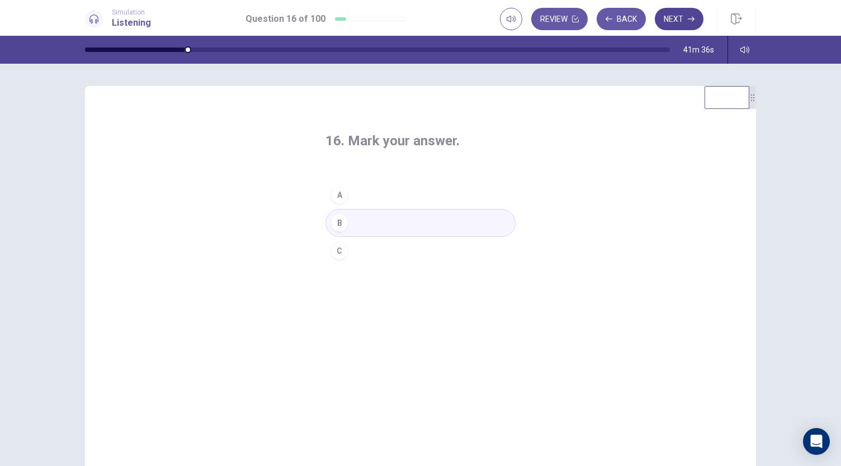
click at [686, 16] on button "Next" at bounding box center [678, 19] width 49 height 22
click at [449, 207] on button "A" at bounding box center [420, 195] width 190 height 28
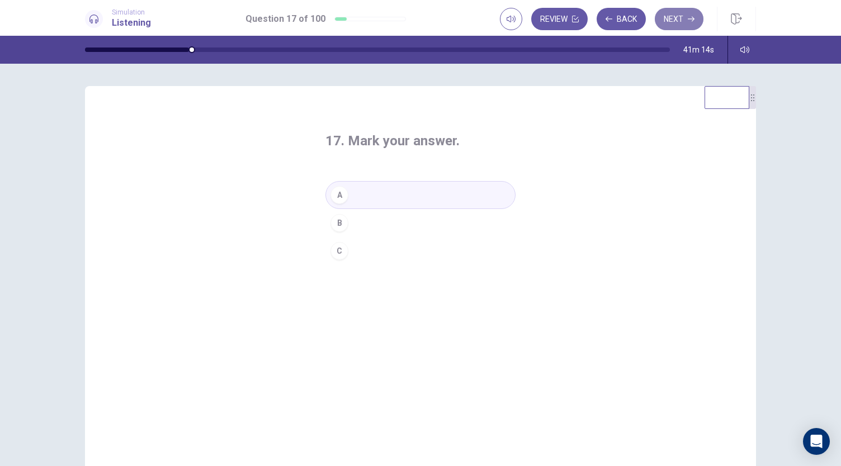
click at [687, 15] on button "Next" at bounding box center [678, 19] width 49 height 22
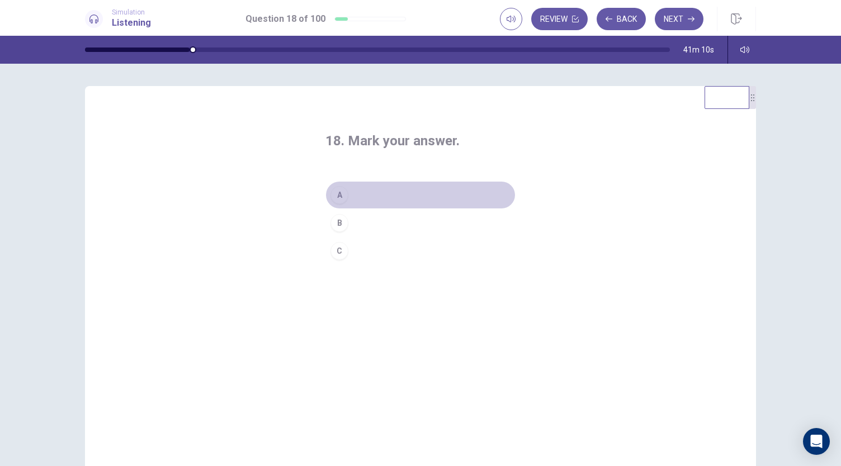
click at [413, 197] on button "A" at bounding box center [420, 195] width 190 height 28
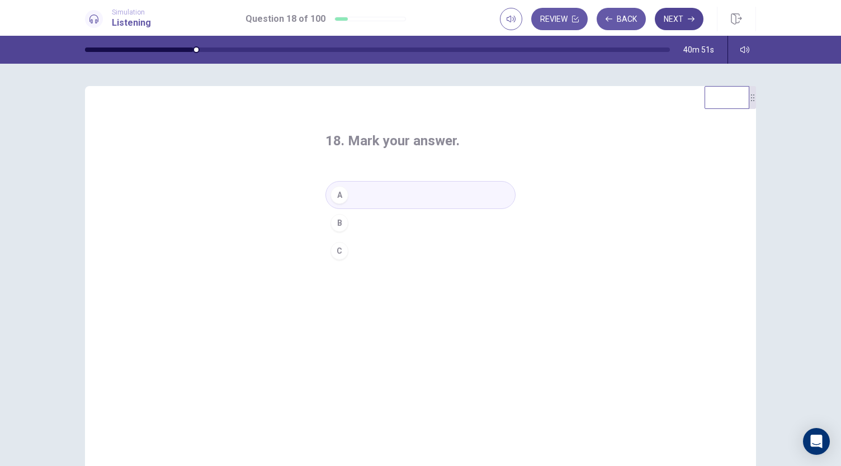
click at [666, 25] on button "Next" at bounding box center [678, 19] width 49 height 22
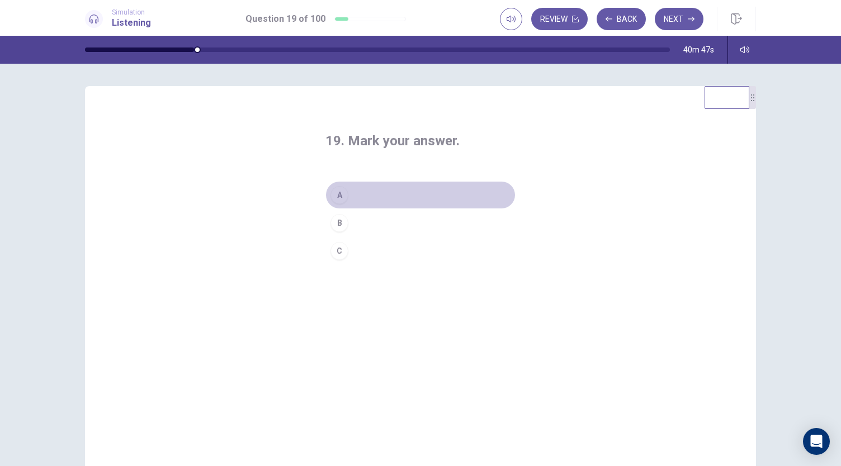
click at [388, 200] on button "A" at bounding box center [420, 195] width 190 height 28
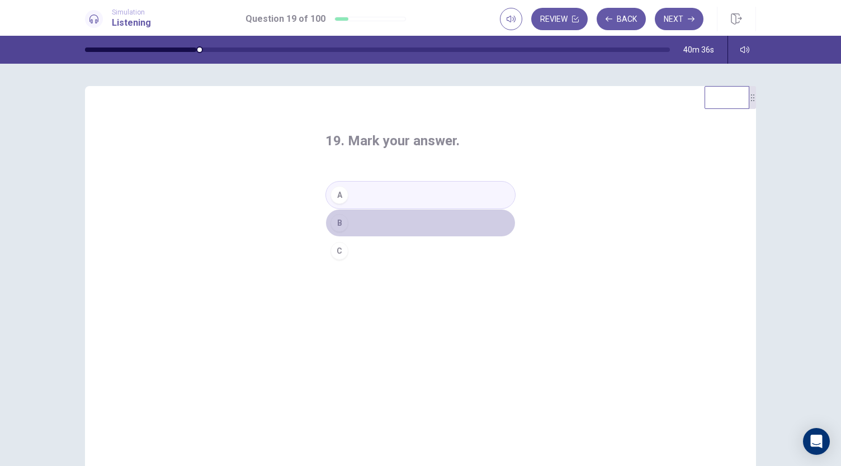
click at [388, 228] on button "B" at bounding box center [420, 223] width 190 height 28
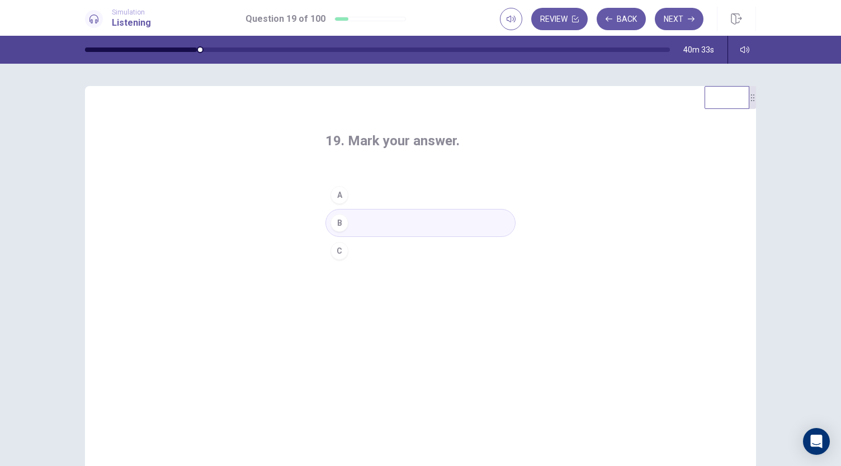
click at [388, 245] on button "C" at bounding box center [420, 251] width 190 height 28
click at [400, 198] on button "A" at bounding box center [420, 195] width 190 height 28
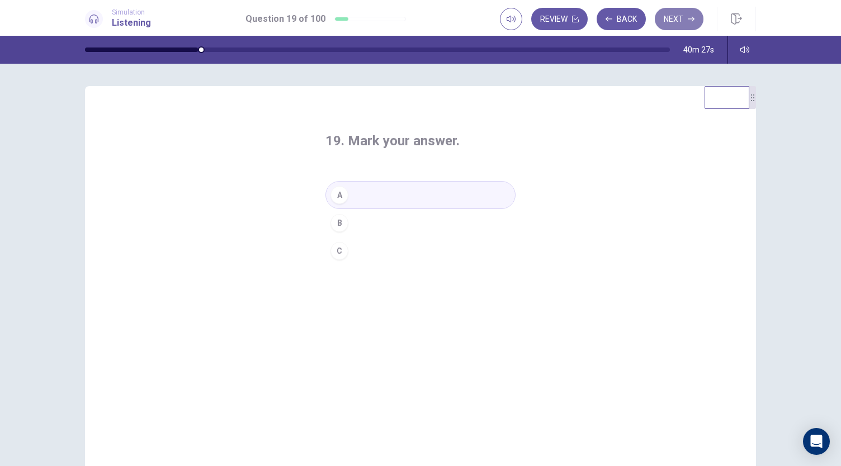
click at [686, 28] on button "Next" at bounding box center [678, 19] width 49 height 22
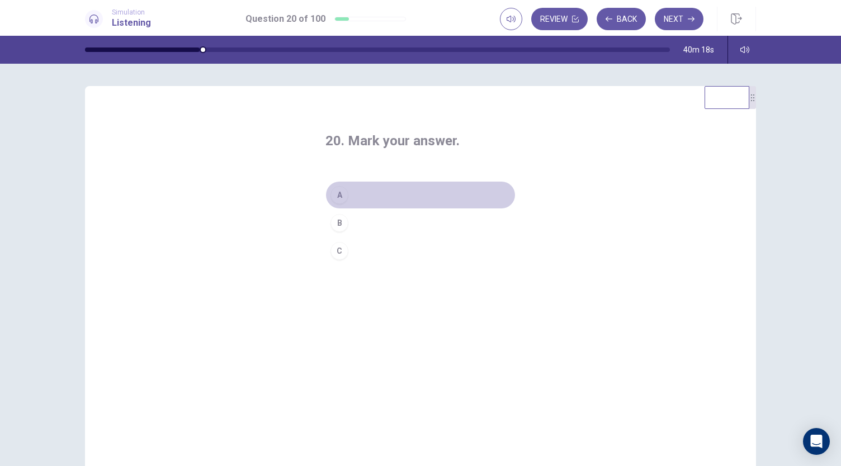
click at [383, 195] on button "A" at bounding box center [420, 195] width 190 height 28
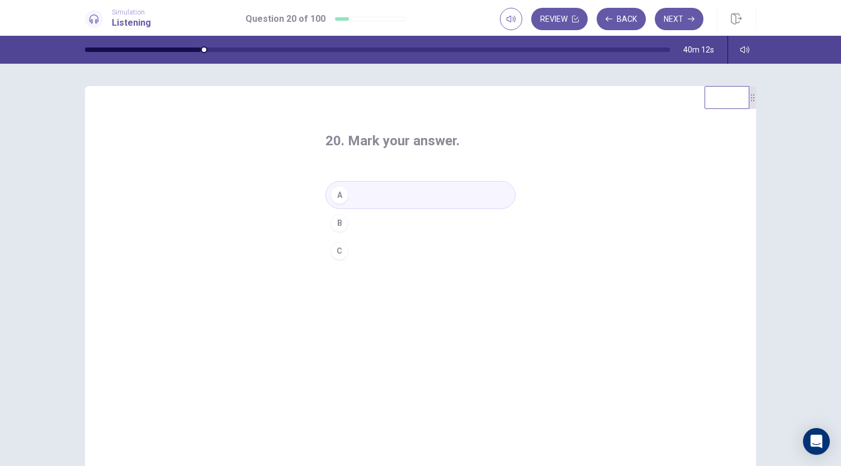
click at [383, 218] on button "B" at bounding box center [420, 223] width 190 height 28
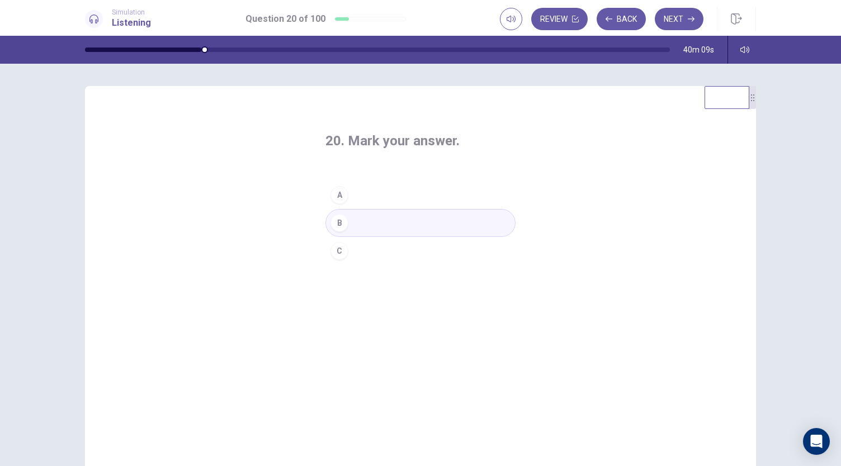
click at [383, 248] on button "C" at bounding box center [420, 251] width 190 height 28
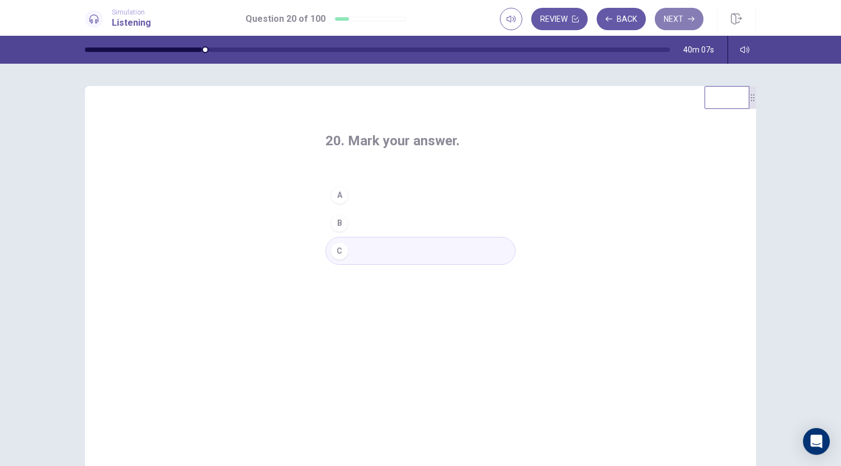
click at [665, 18] on button "Next" at bounding box center [678, 19] width 49 height 22
click at [365, 199] on button "A" at bounding box center [420, 195] width 190 height 28
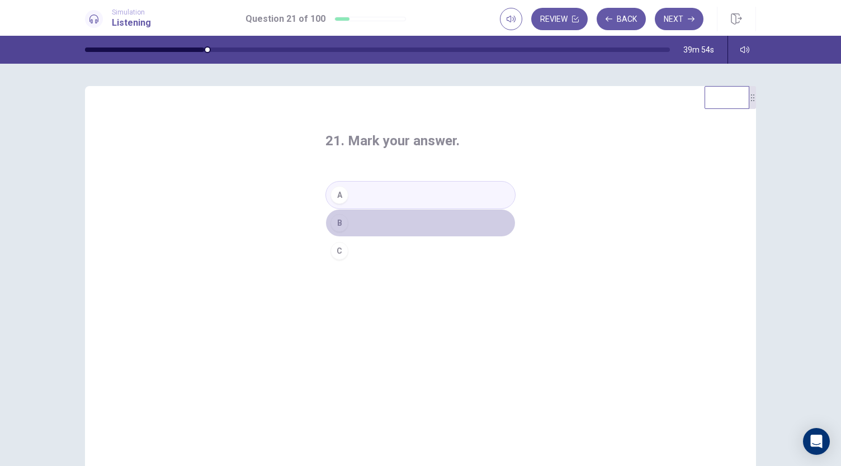
click at [363, 224] on button "B" at bounding box center [420, 223] width 190 height 28
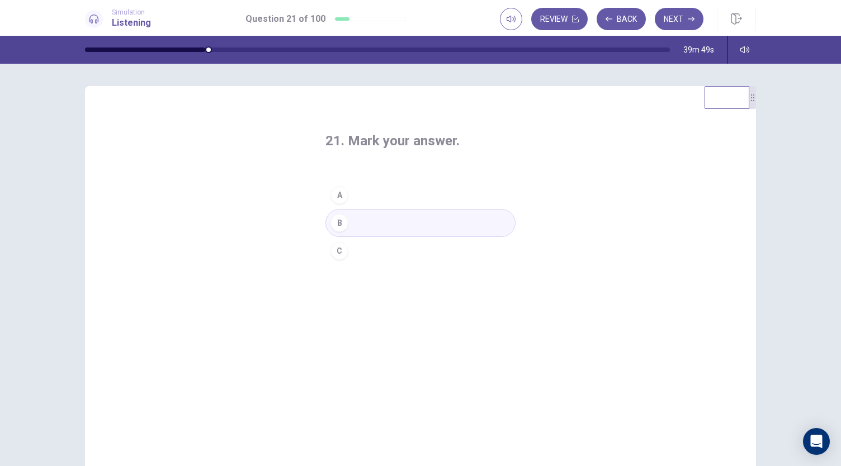
click at [361, 246] on button "C" at bounding box center [420, 251] width 190 height 28
click at [378, 220] on button "B" at bounding box center [420, 223] width 190 height 28
click at [680, 18] on button "Next" at bounding box center [678, 19] width 49 height 22
click at [385, 198] on button "A" at bounding box center [420, 195] width 190 height 28
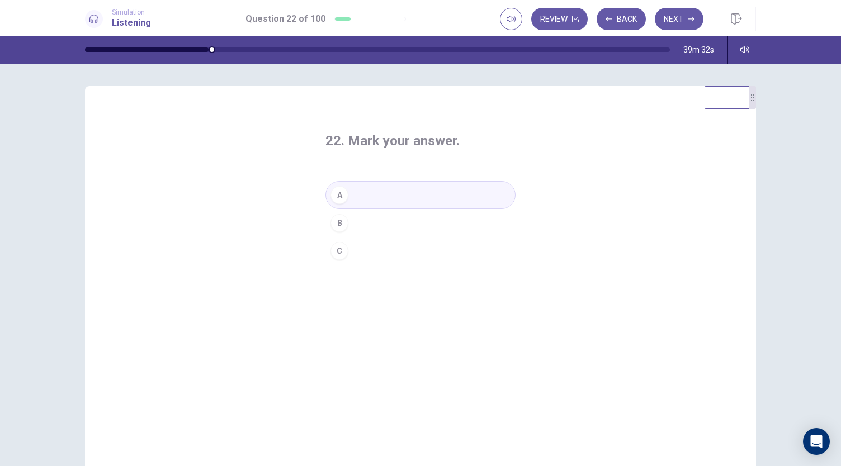
click at [385, 218] on button "B" at bounding box center [420, 223] width 190 height 28
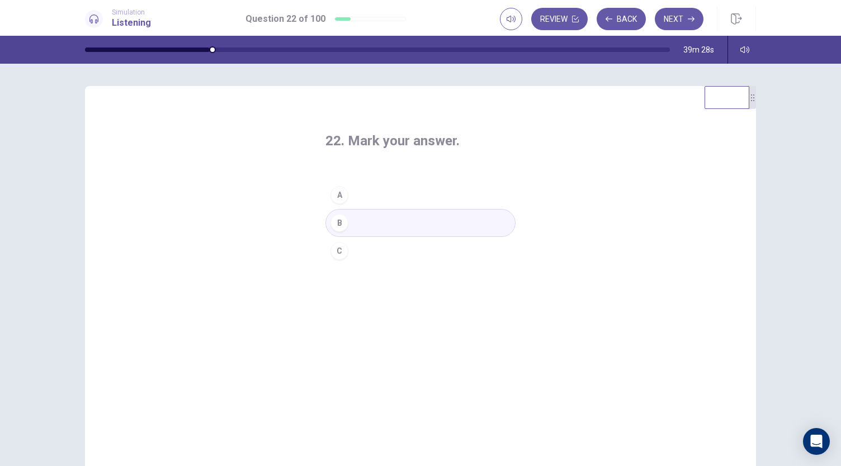
click at [377, 253] on button "C" at bounding box center [420, 251] width 190 height 28
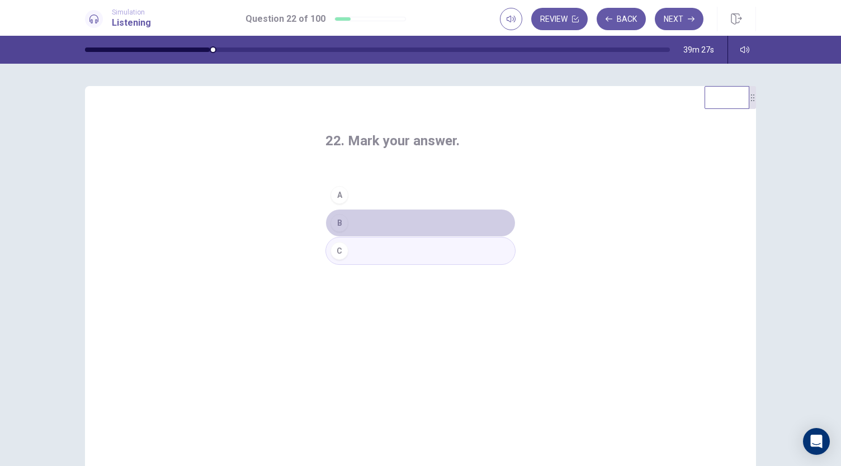
click at [395, 224] on button "B" at bounding box center [420, 223] width 190 height 28
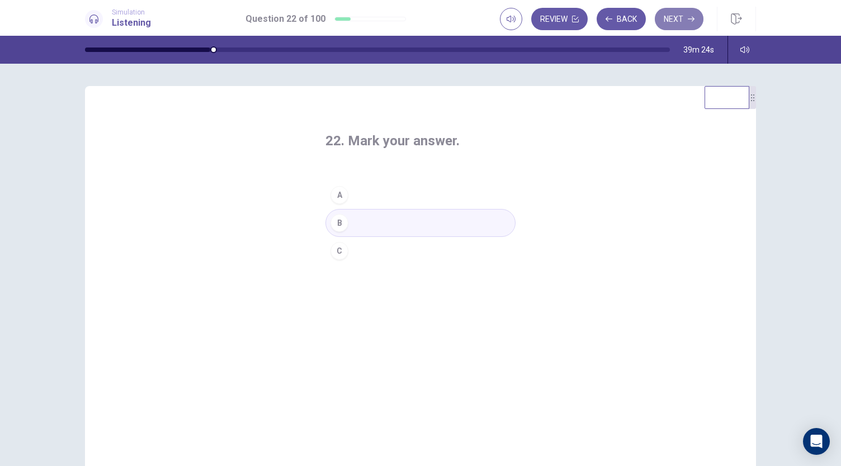
click at [676, 20] on button "Next" at bounding box center [678, 19] width 49 height 22
click at [411, 197] on button "A" at bounding box center [420, 195] width 190 height 28
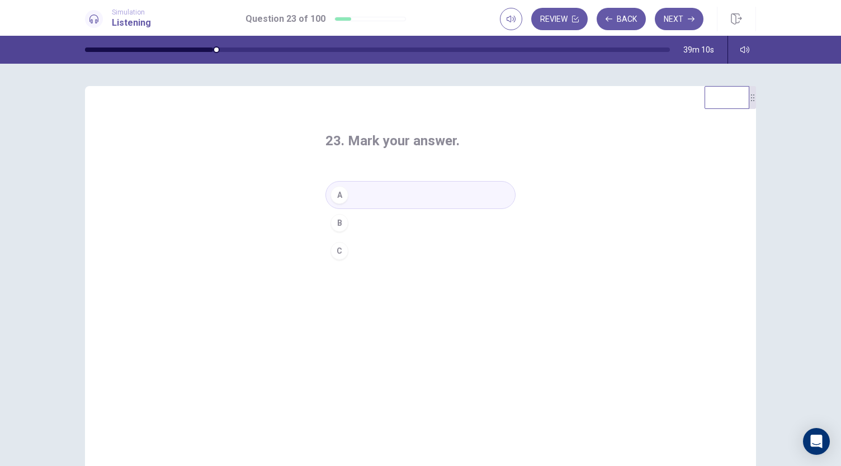
click at [401, 220] on button "B" at bounding box center [420, 223] width 190 height 28
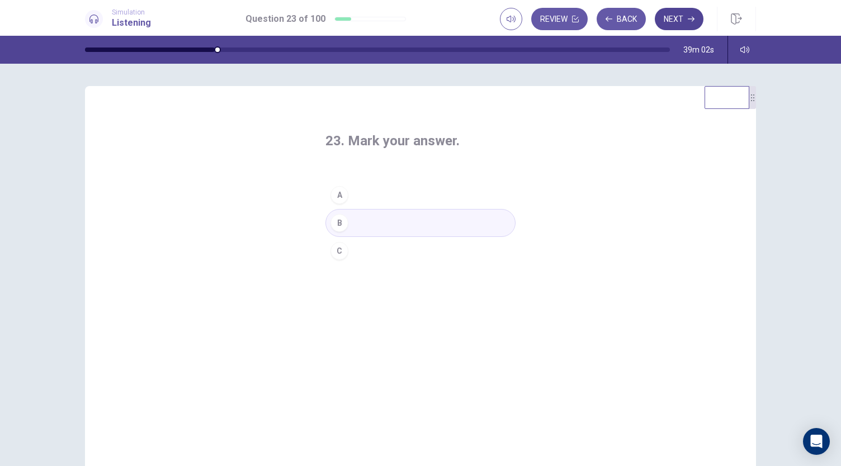
click at [691, 18] on icon "button" at bounding box center [690, 19] width 7 height 5
click at [385, 202] on button "A" at bounding box center [420, 195] width 190 height 28
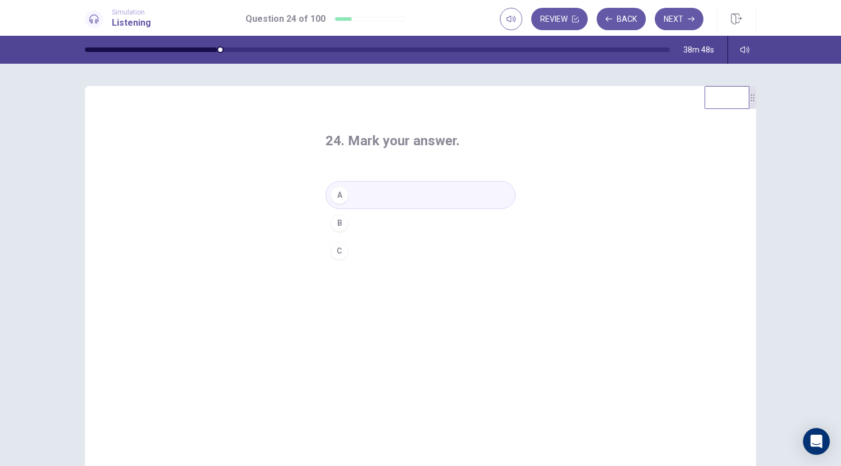
click at [395, 216] on button "B" at bounding box center [420, 223] width 190 height 28
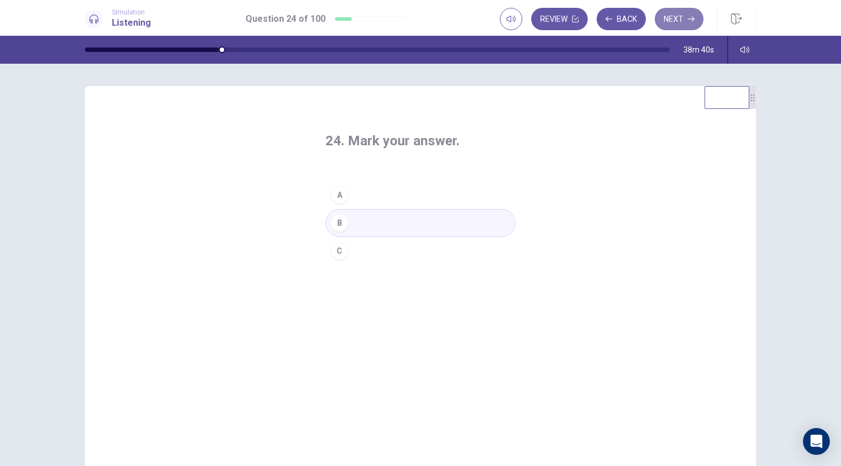
click at [677, 20] on button "Next" at bounding box center [678, 19] width 49 height 22
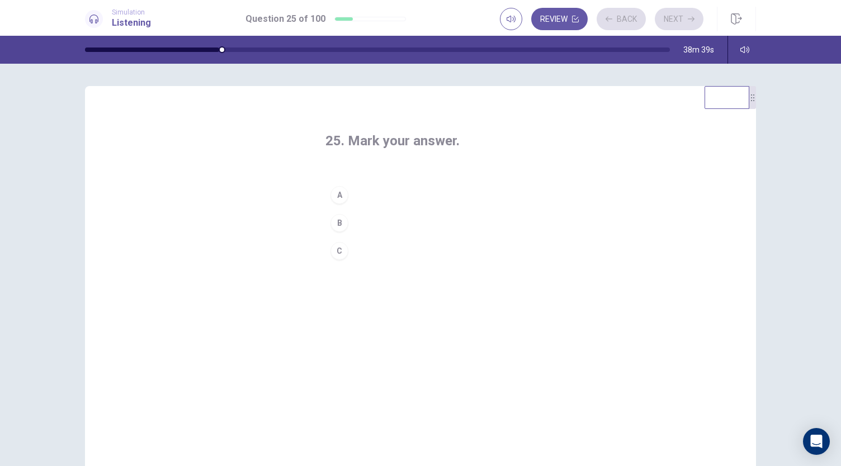
click at [387, 192] on button "A" at bounding box center [420, 195] width 190 height 28
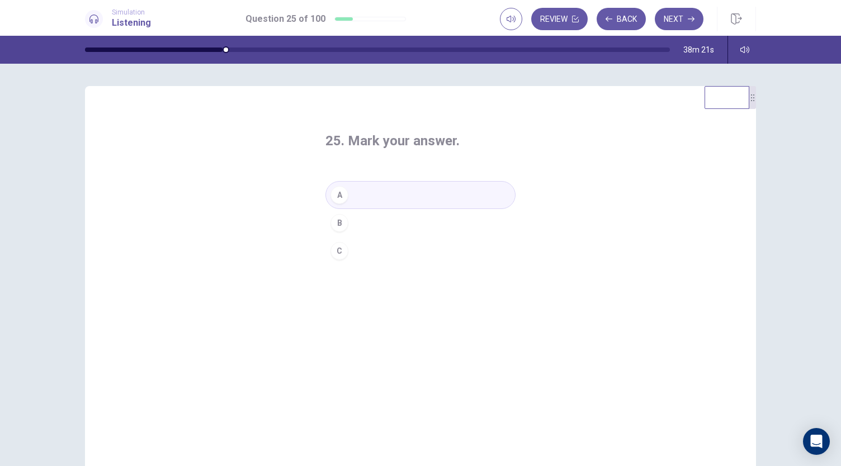
click at [399, 219] on button "B" at bounding box center [420, 223] width 190 height 28
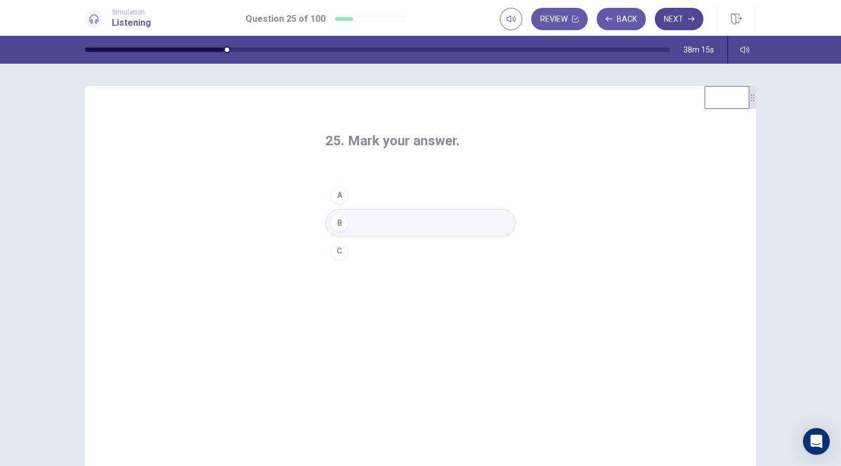
click at [682, 16] on button "Next" at bounding box center [678, 19] width 49 height 22
click at [409, 198] on button "A" at bounding box center [420, 195] width 190 height 28
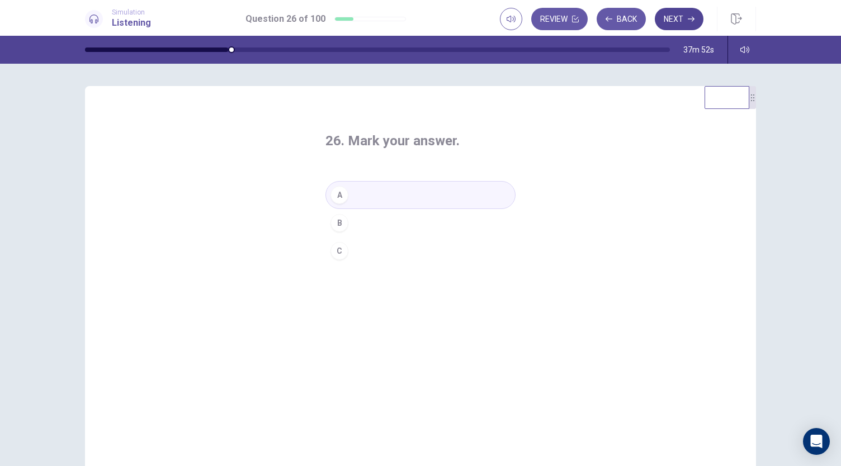
click at [661, 16] on button "Next" at bounding box center [678, 19] width 49 height 22
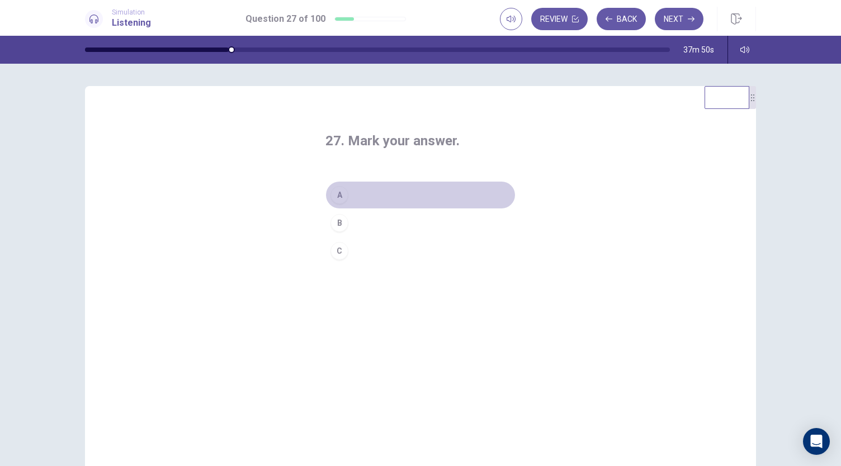
click at [454, 203] on button "A" at bounding box center [420, 195] width 190 height 28
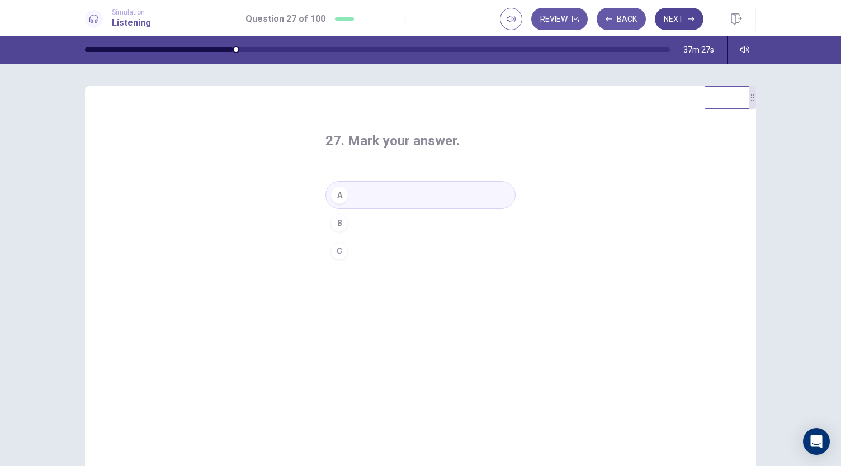
click at [681, 20] on button "Next" at bounding box center [678, 19] width 49 height 22
click at [410, 200] on button "A" at bounding box center [420, 195] width 190 height 28
click at [409, 223] on button "B" at bounding box center [420, 223] width 190 height 28
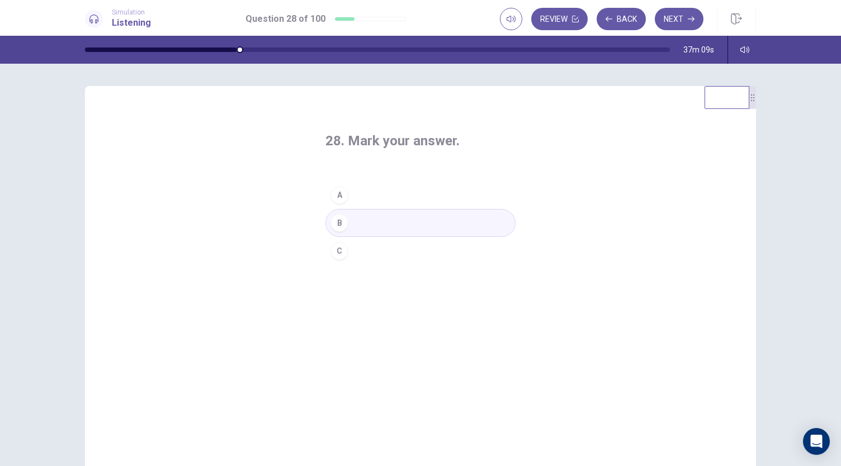
click at [418, 245] on button "C" at bounding box center [420, 251] width 190 height 28
click at [420, 229] on button "B" at bounding box center [420, 223] width 190 height 28
click at [677, 21] on button "Next" at bounding box center [678, 19] width 49 height 22
click at [402, 200] on button "A" at bounding box center [420, 195] width 190 height 28
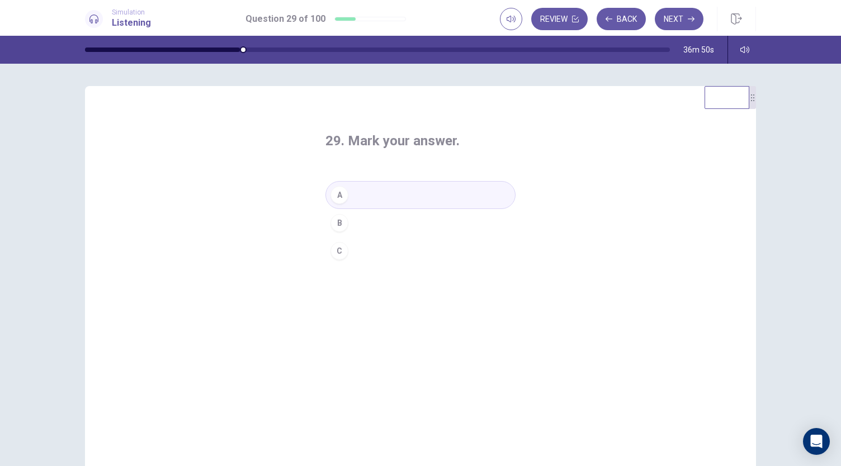
click at [405, 215] on button "B" at bounding box center [420, 223] width 190 height 28
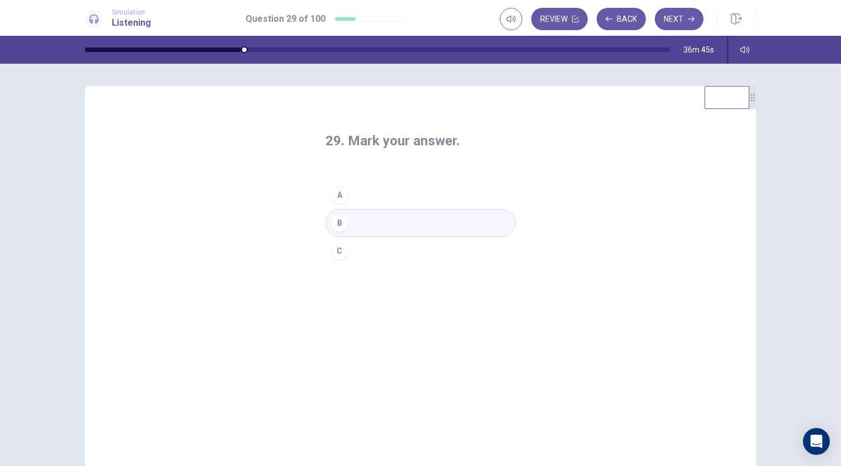
click at [396, 248] on button "C" at bounding box center [420, 251] width 190 height 28
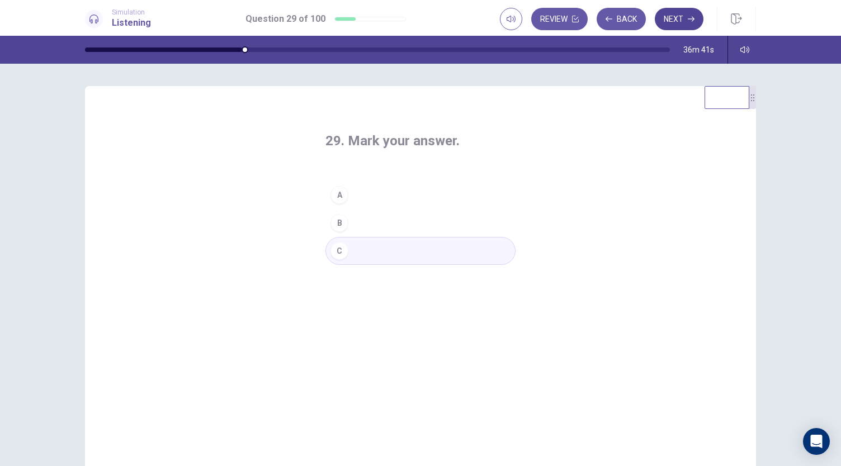
click at [679, 17] on button "Next" at bounding box center [678, 19] width 49 height 22
click at [411, 191] on button "A" at bounding box center [420, 195] width 190 height 28
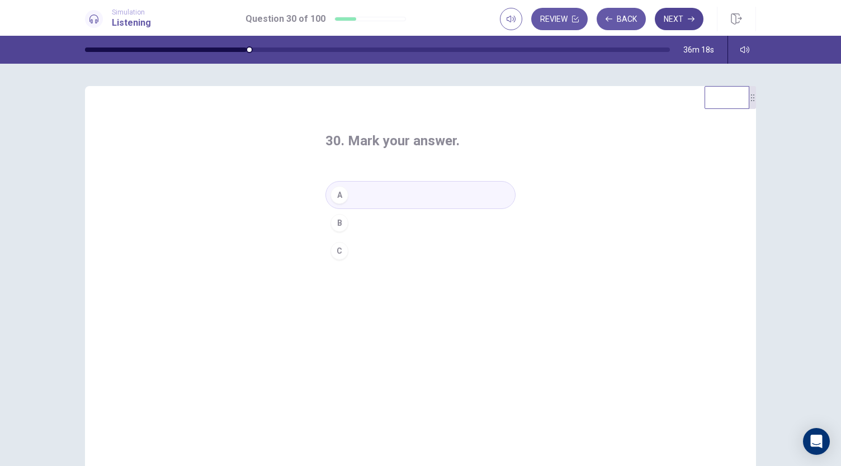
click at [673, 18] on button "Next" at bounding box center [678, 19] width 49 height 22
click at [447, 193] on button "A" at bounding box center [420, 195] width 190 height 28
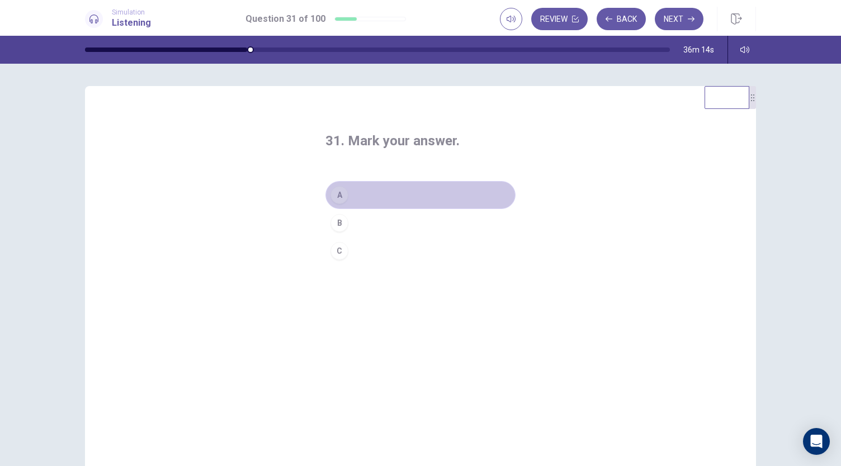
click at [447, 193] on button "A" at bounding box center [420, 195] width 190 height 28
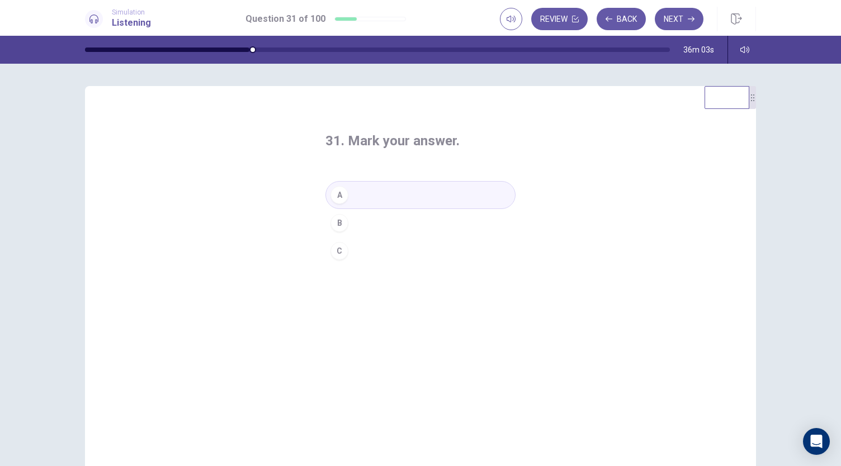
click at [441, 217] on button "B" at bounding box center [420, 223] width 190 height 28
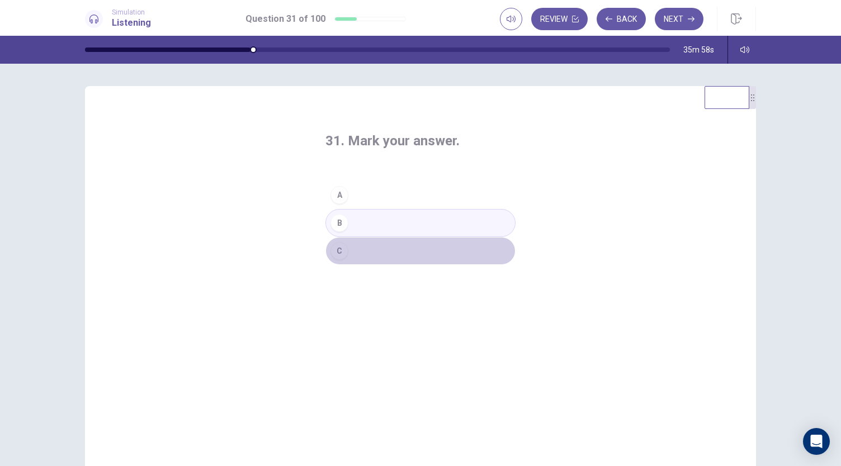
click at [443, 246] on button "C" at bounding box center [420, 251] width 190 height 28
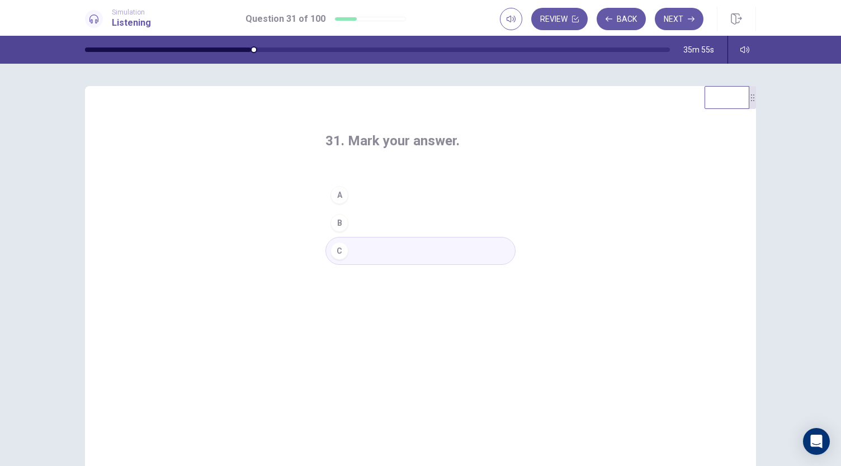
click at [447, 201] on button "A" at bounding box center [420, 195] width 190 height 28
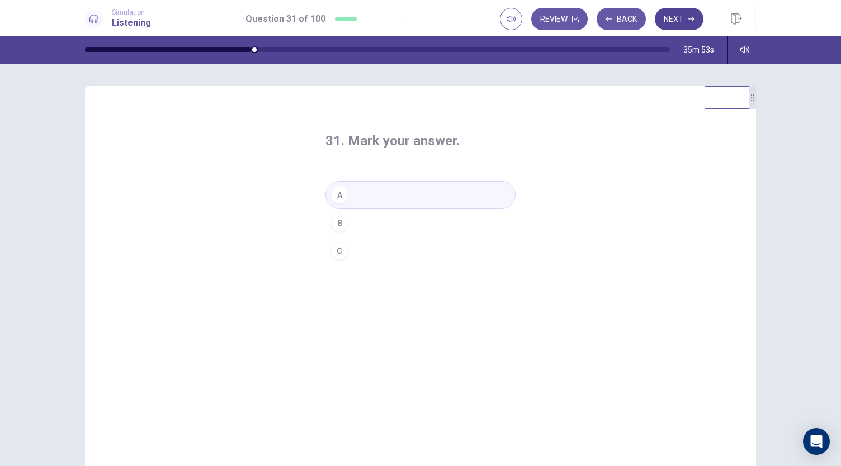
click at [671, 15] on button "Next" at bounding box center [678, 19] width 49 height 22
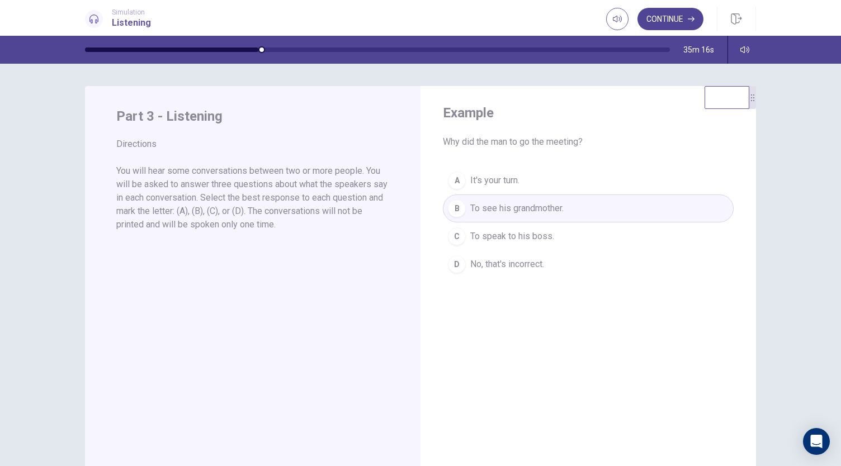
click at [679, 17] on button "Continue" at bounding box center [670, 19] width 66 height 22
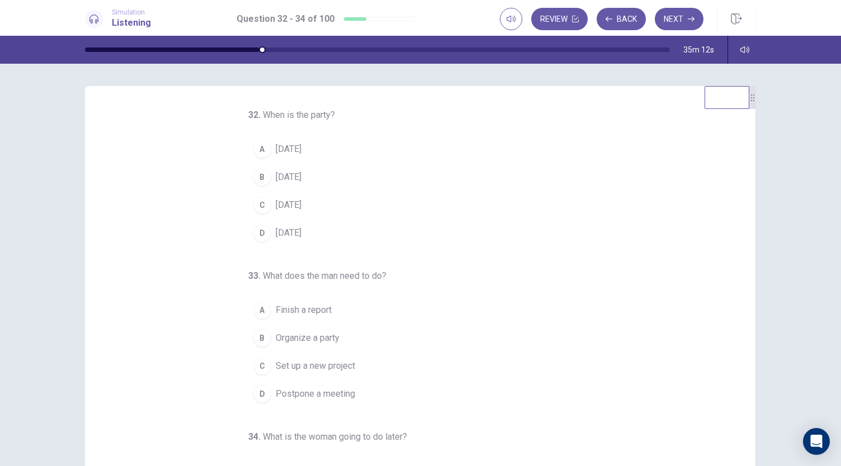
click at [332, 178] on button "B This Friday" at bounding box center [413, 177] width 331 height 28
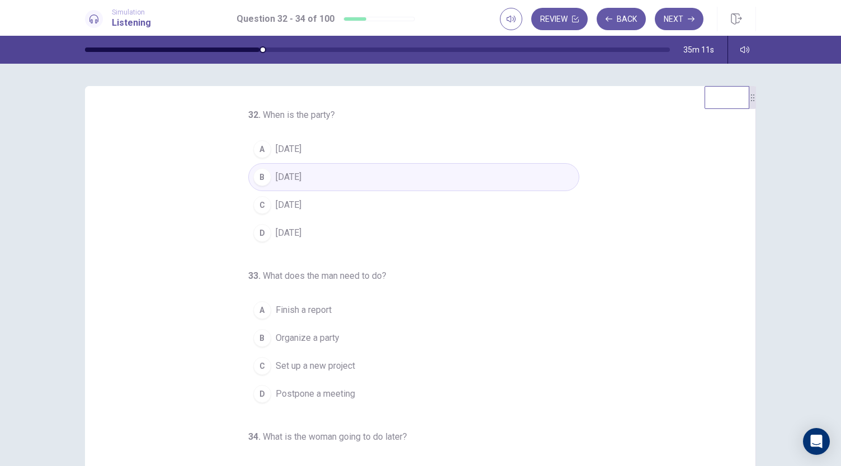
click at [301, 145] on span "This Thursday" at bounding box center [289, 149] width 26 height 13
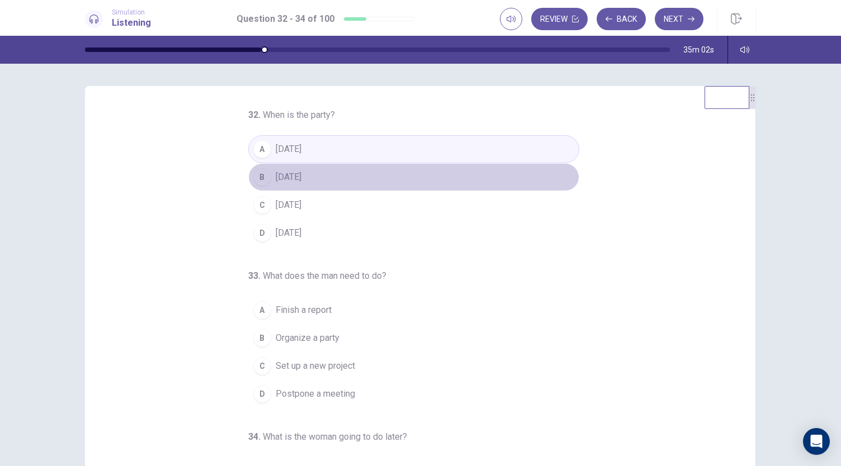
click at [320, 174] on button "B This Friday" at bounding box center [413, 177] width 331 height 28
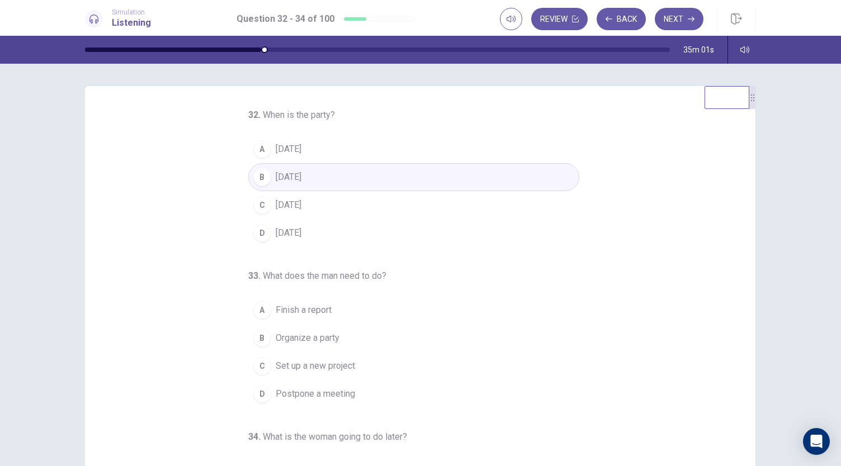
scroll to position [112, 0]
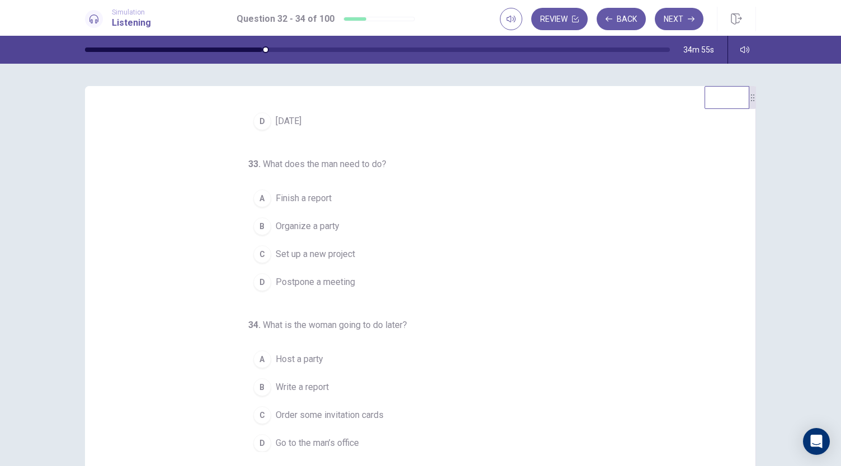
click at [306, 202] on span "Finish a report" at bounding box center [304, 198] width 56 height 13
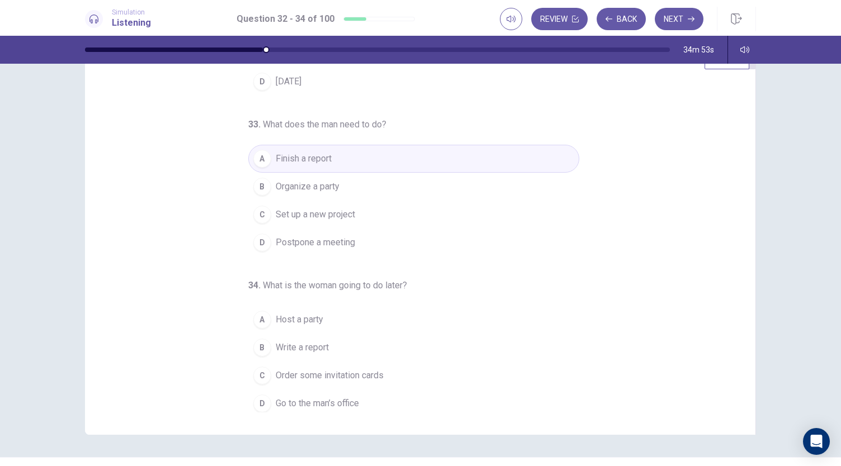
scroll to position [41, 0]
click at [302, 401] on span "Go to the man’s office" at bounding box center [317, 402] width 83 height 13
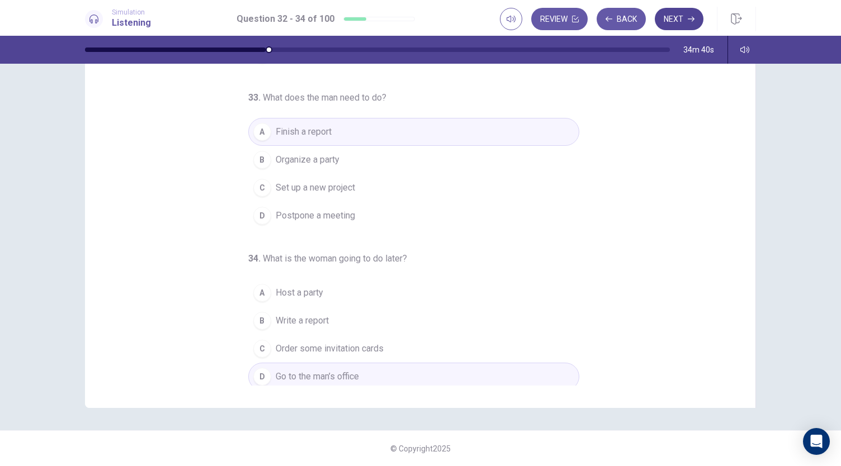
click at [679, 23] on button "Next" at bounding box center [678, 19] width 49 height 22
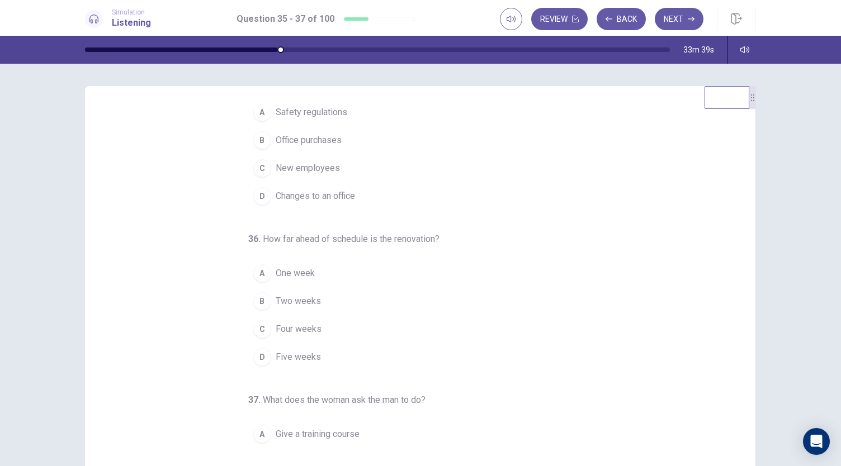
scroll to position [0, 0]
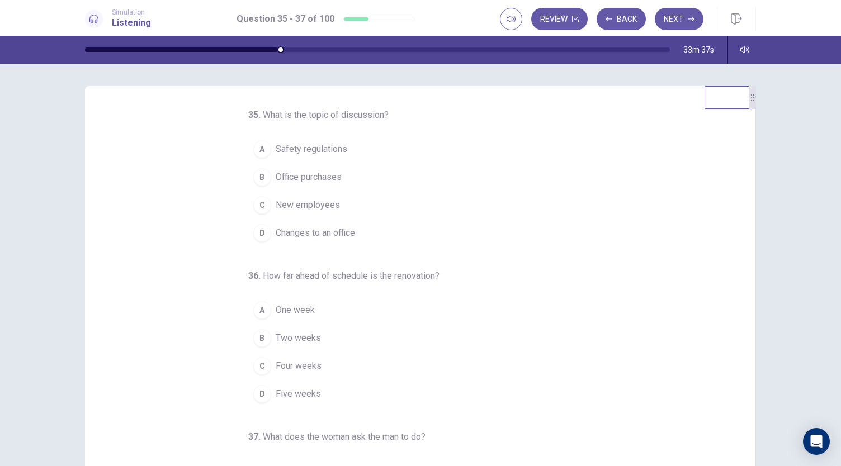
click at [309, 228] on span "Changes to an office" at bounding box center [315, 232] width 79 height 13
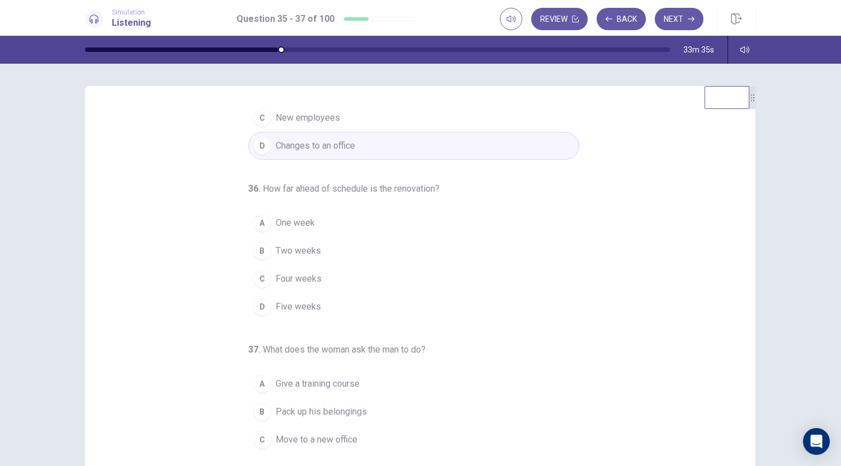
scroll to position [91, 0]
click at [300, 224] on span "One week" at bounding box center [295, 219] width 39 height 13
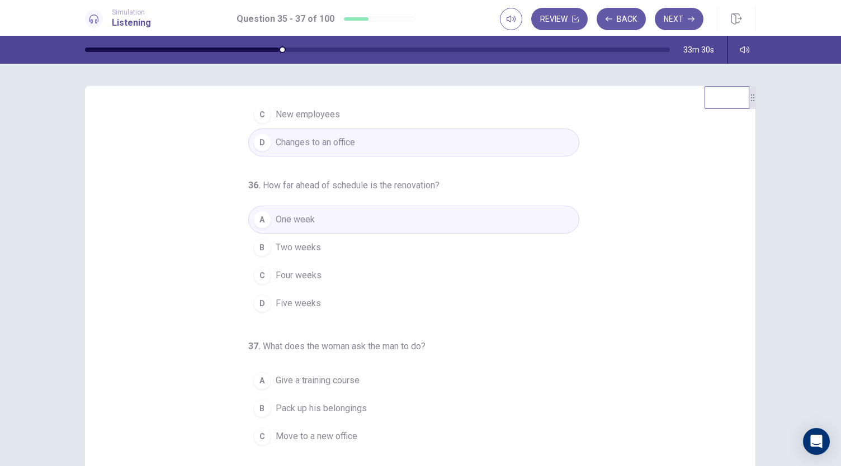
scroll to position [112, 0]
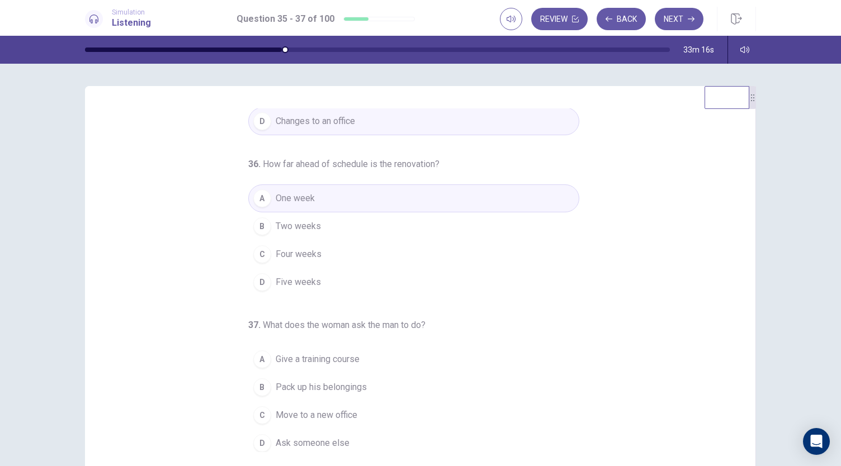
click at [303, 387] on span "Pack up his belongings" at bounding box center [321, 387] width 91 height 13
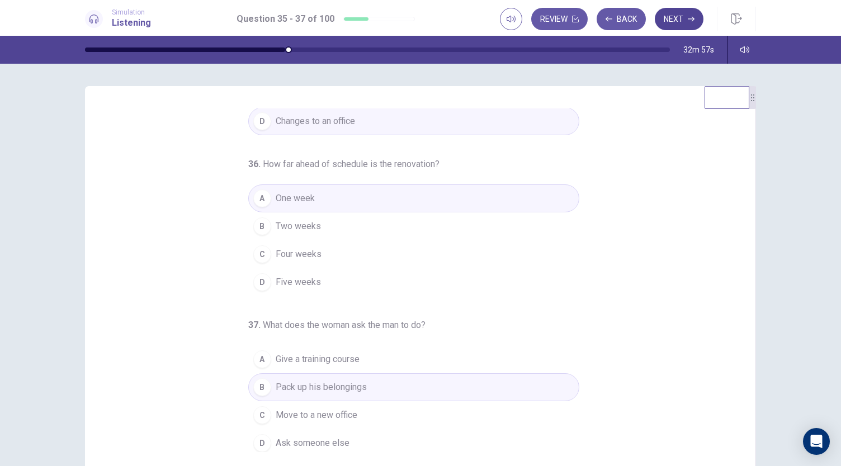
click at [688, 20] on icon "button" at bounding box center [690, 19] width 7 height 7
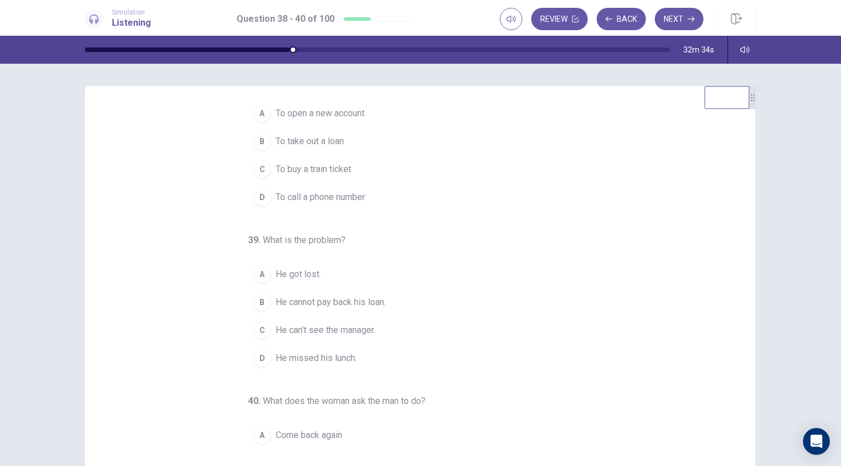
scroll to position [0, 0]
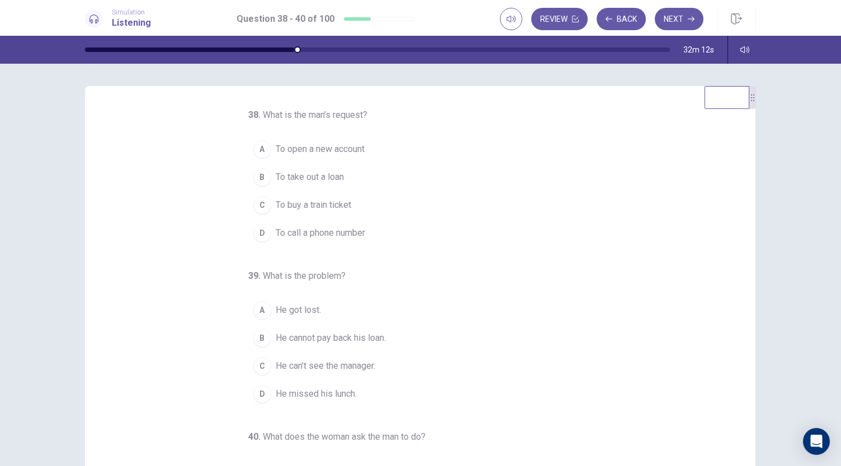
click at [305, 170] on span "To take out a loan" at bounding box center [310, 176] width 68 height 13
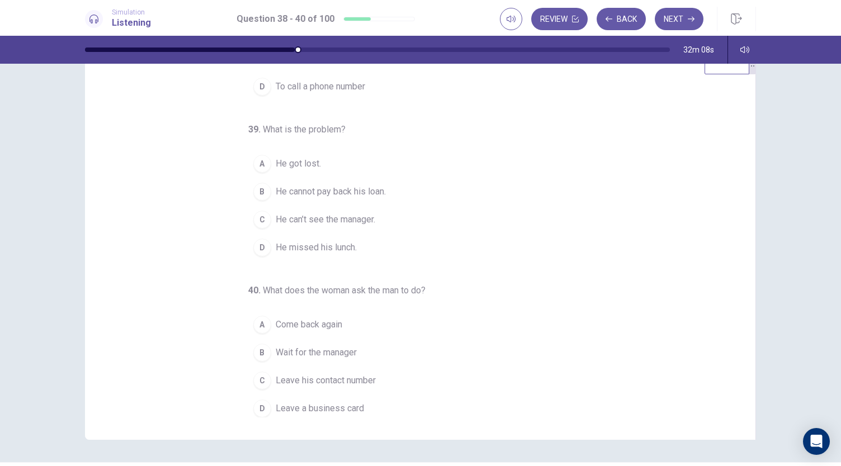
scroll to position [35, 0]
click at [311, 212] on span "He can’t see the manager." at bounding box center [325, 218] width 99 height 13
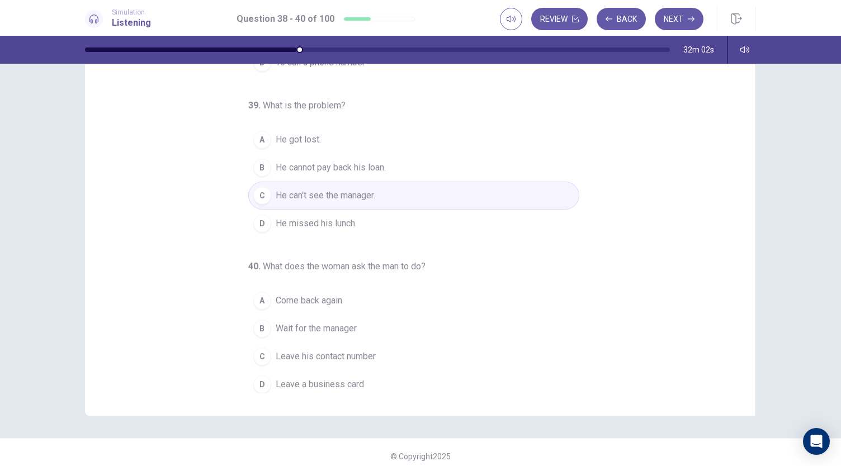
scroll to position [67, 0]
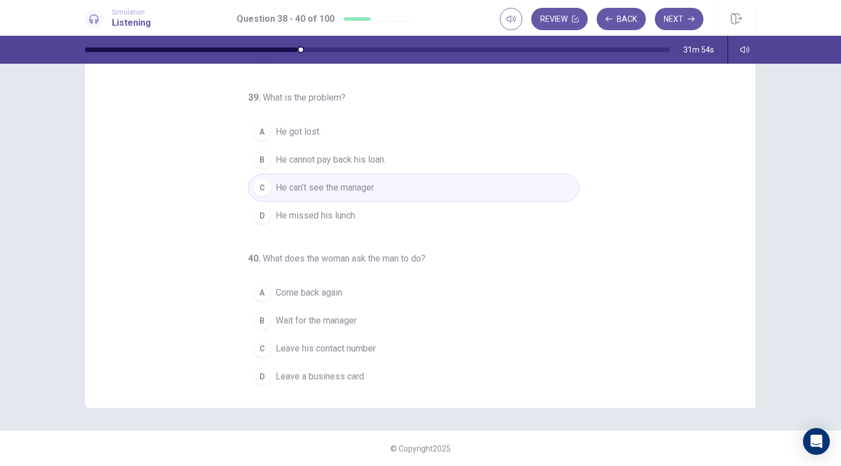
click at [300, 347] on span "Leave his contact number" at bounding box center [326, 348] width 100 height 13
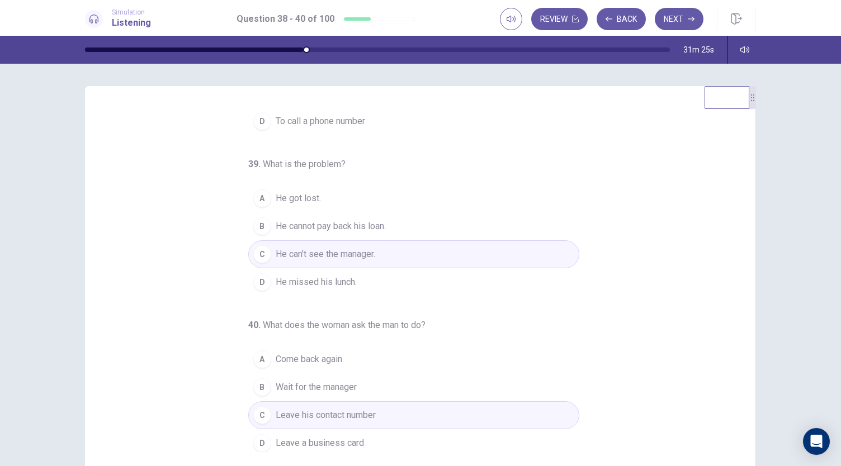
scroll to position [0, 0]
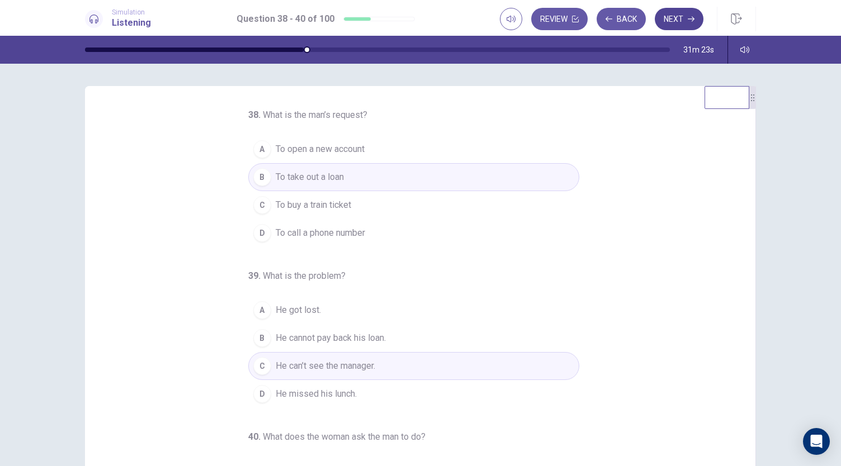
click at [687, 23] on button "Next" at bounding box center [678, 19] width 49 height 22
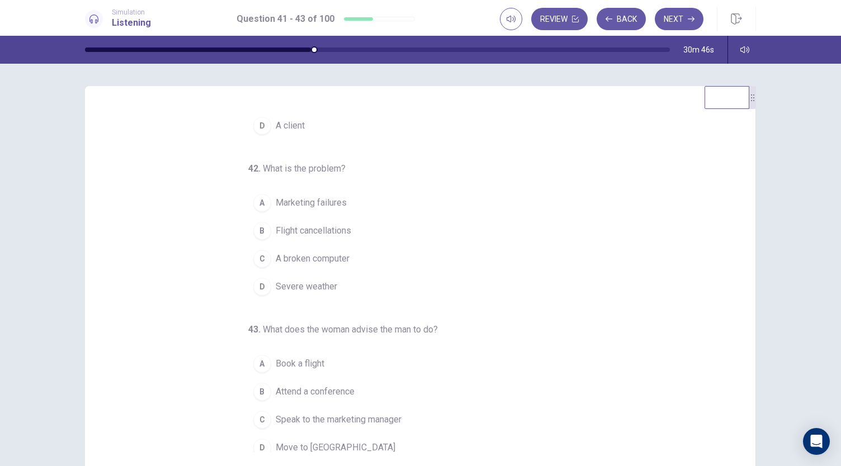
scroll to position [112, 0]
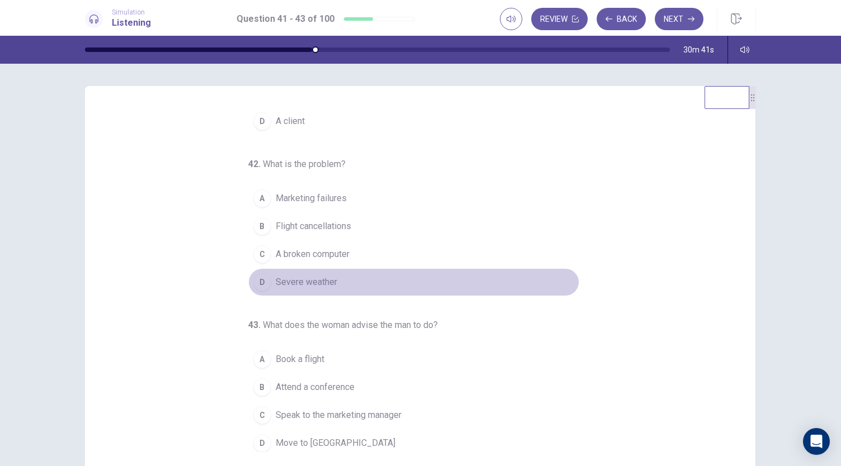
click at [289, 276] on span "Severe weather" at bounding box center [306, 282] width 61 height 13
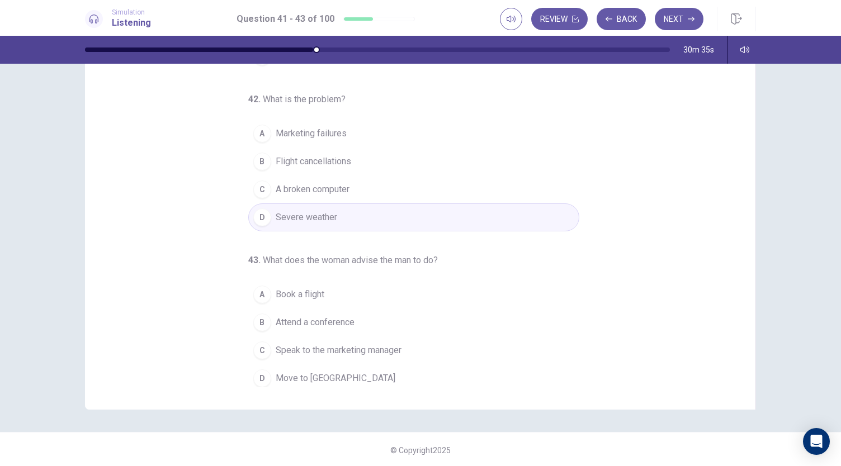
scroll to position [65, 0]
click at [297, 344] on span "Speak to the marketing manager" at bounding box center [339, 349] width 126 height 13
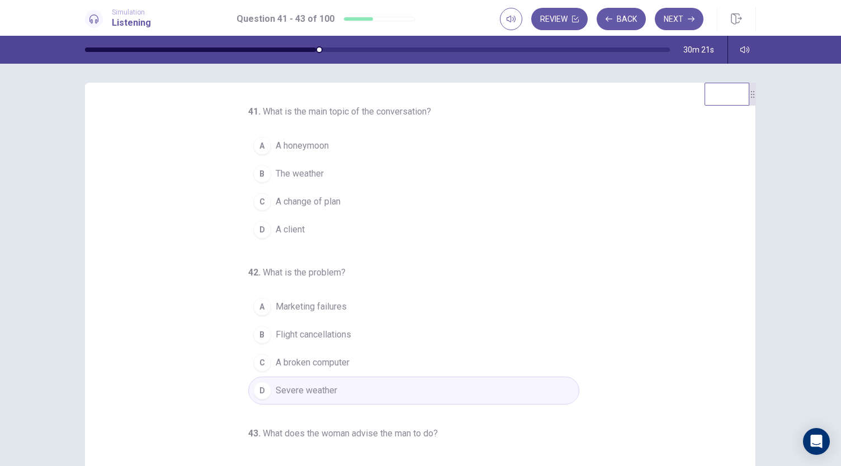
scroll to position [0, 0]
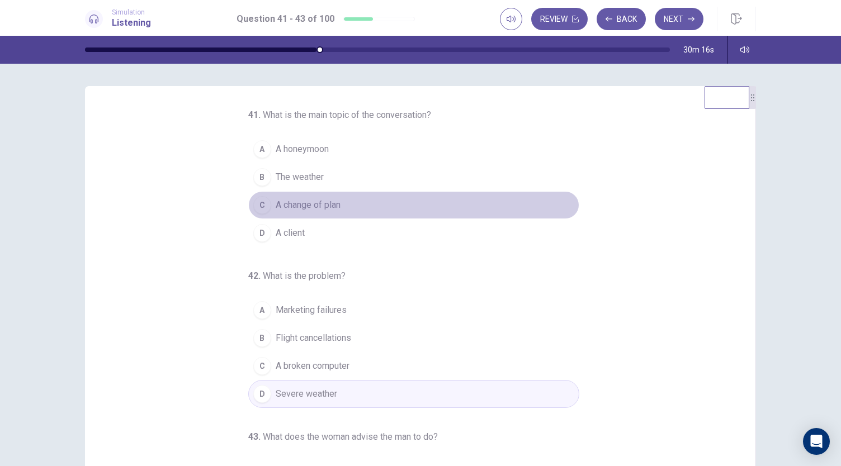
click at [305, 207] on span "A change of plan" at bounding box center [308, 204] width 65 height 13
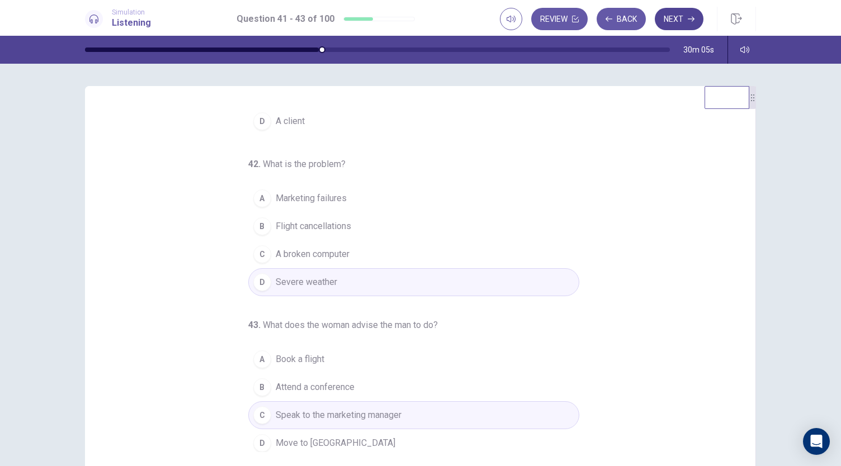
click at [694, 18] on button "Next" at bounding box center [678, 19] width 49 height 22
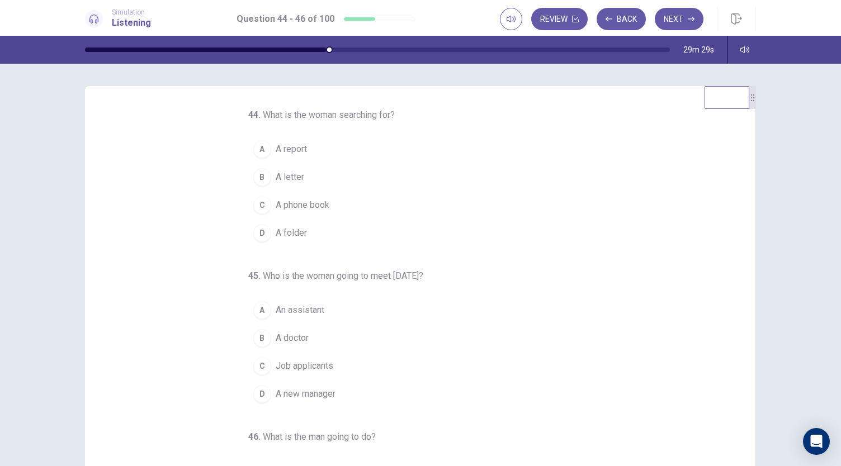
click at [281, 234] on span "A folder" at bounding box center [291, 232] width 31 height 13
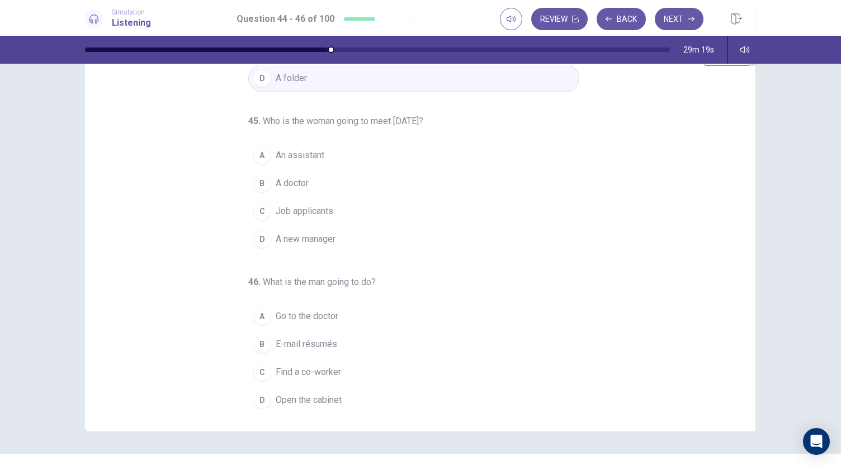
scroll to position [67, 0]
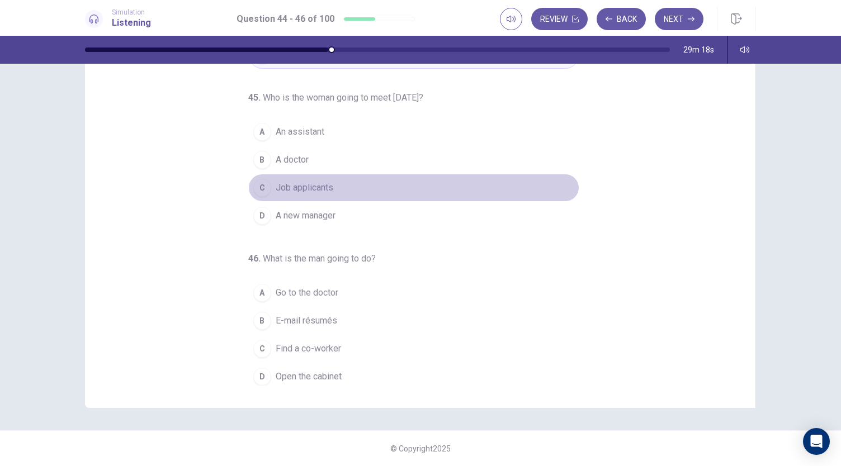
click at [293, 186] on span "Job applicants" at bounding box center [305, 187] width 58 height 13
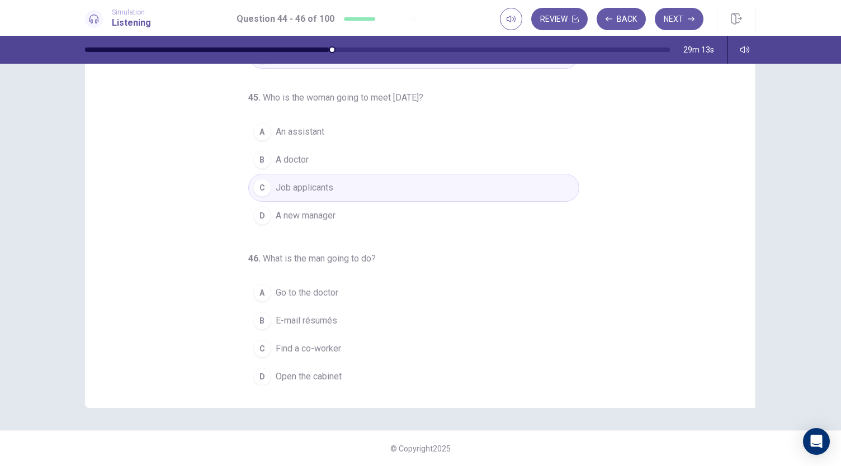
click at [306, 344] on span "Find a co-worker" at bounding box center [308, 348] width 65 height 13
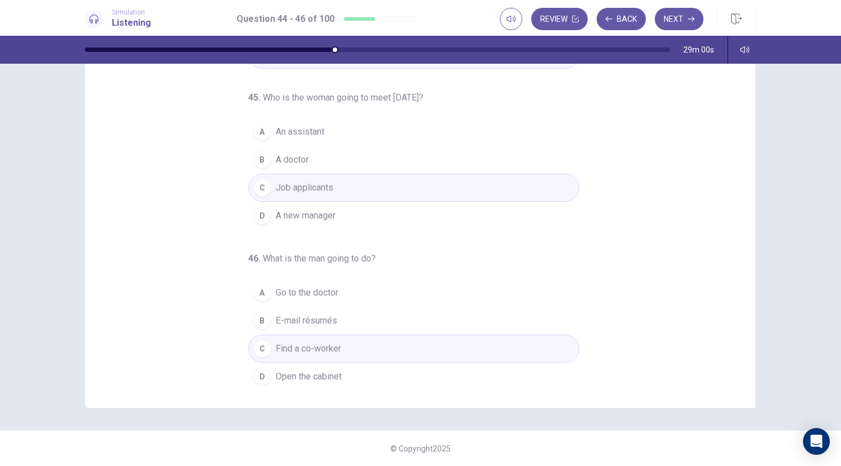
click at [313, 314] on span "E-mail résumés" at bounding box center [306, 320] width 61 height 13
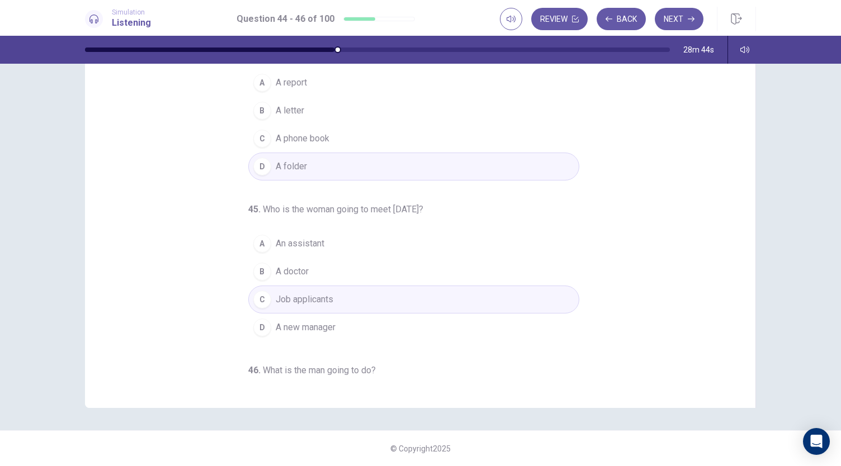
scroll to position [0, 0]
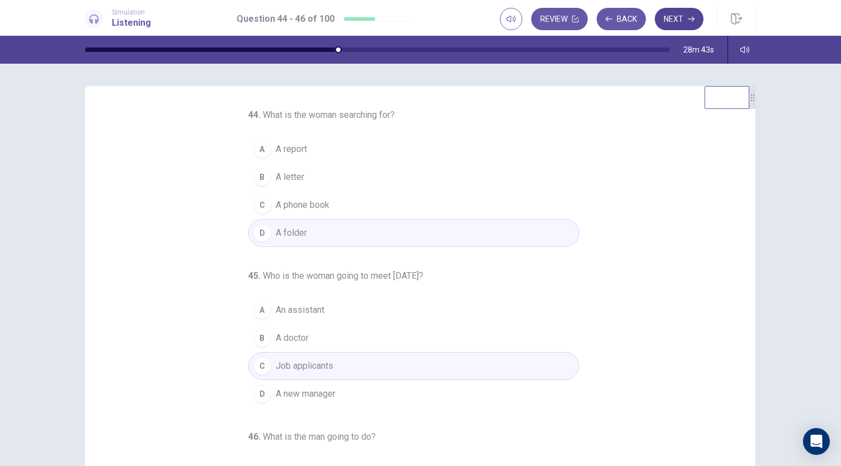
click at [676, 26] on button "Next" at bounding box center [678, 19] width 49 height 22
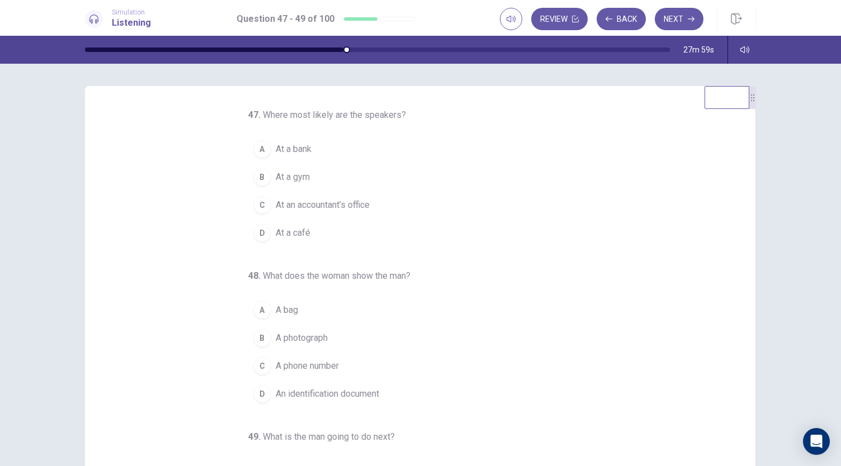
click at [284, 150] on span "At a bank" at bounding box center [294, 149] width 36 height 13
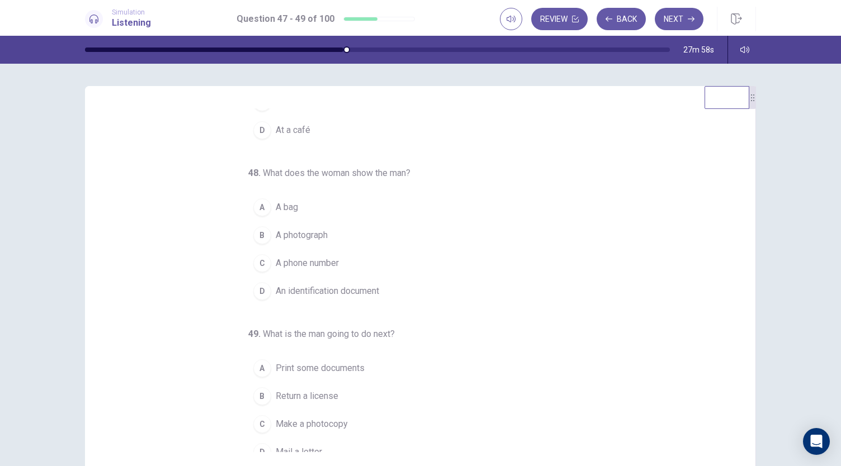
scroll to position [112, 0]
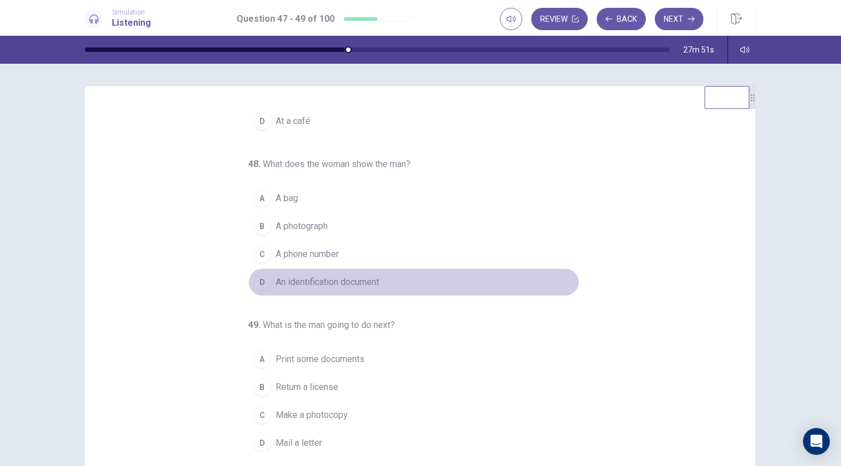
click at [287, 281] on span "An identification document" at bounding box center [327, 282] width 103 height 13
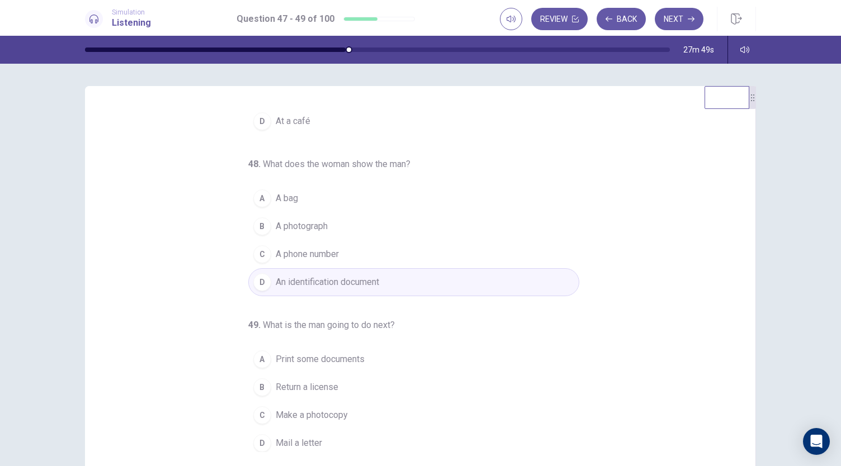
click at [288, 277] on span "An identification document" at bounding box center [327, 282] width 103 height 13
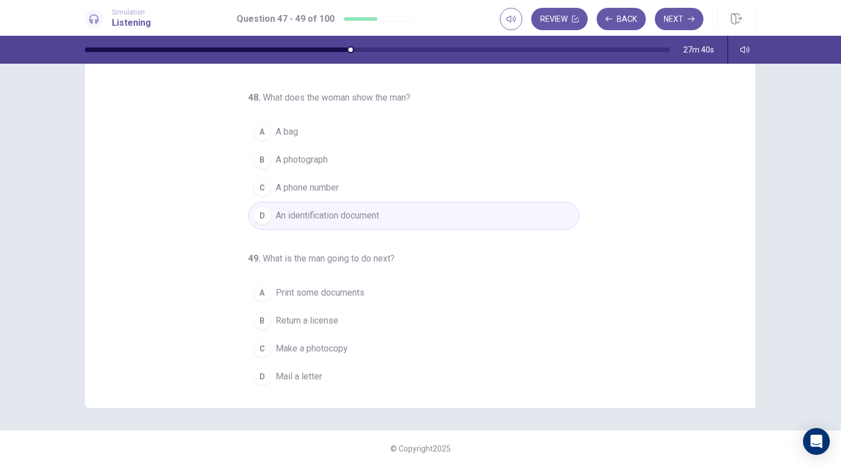
click at [310, 346] on span "Make a photocopy" at bounding box center [312, 348] width 72 height 13
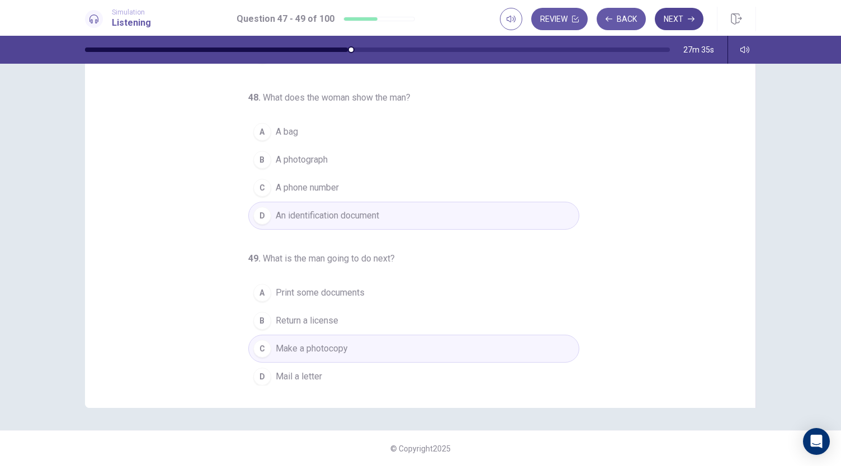
click at [679, 25] on button "Next" at bounding box center [678, 19] width 49 height 22
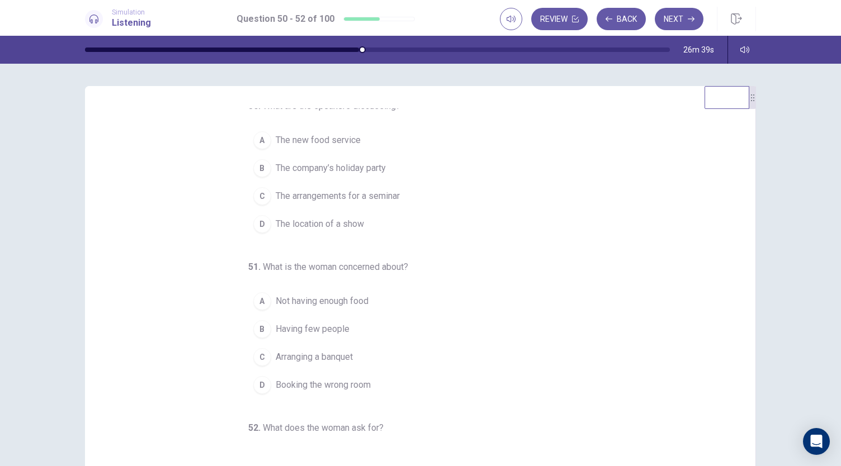
scroll to position [16, 0]
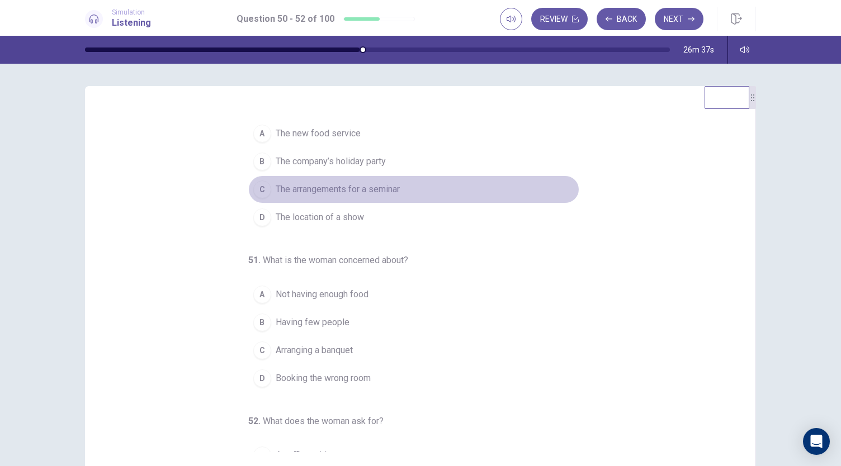
click at [347, 193] on span "The arrangements for a seminar" at bounding box center [338, 189] width 124 height 13
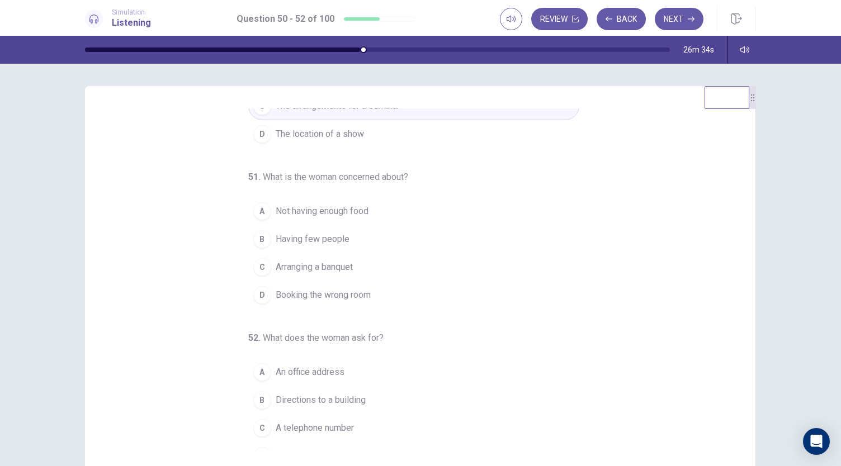
scroll to position [112, 0]
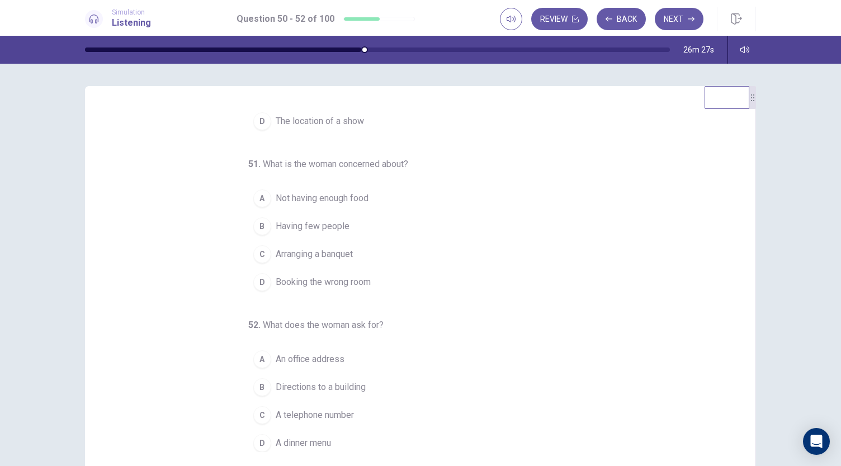
click at [328, 202] on span "Not having enough food" at bounding box center [322, 198] width 93 height 13
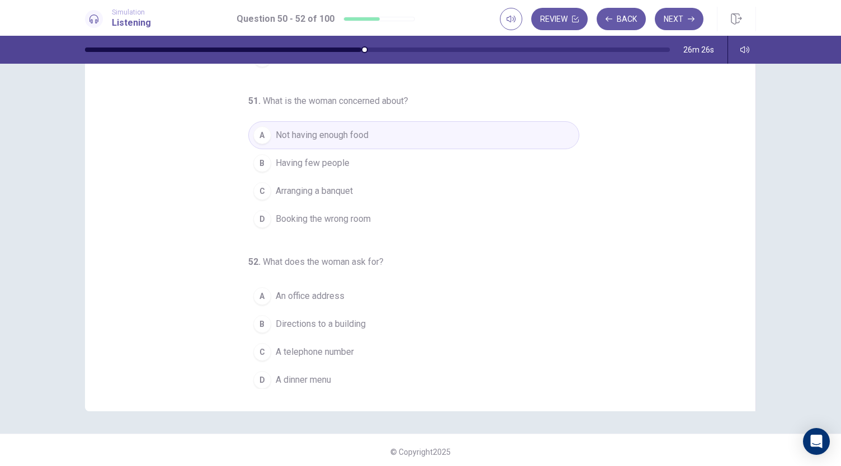
scroll to position [67, 0]
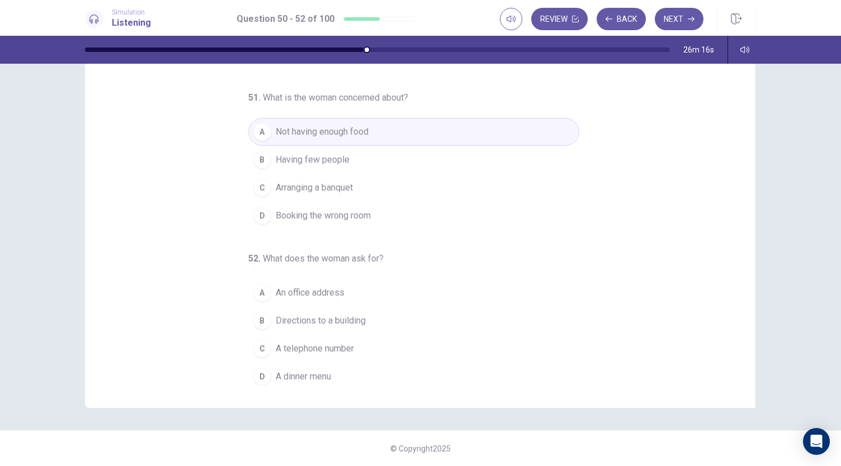
click at [290, 349] on span "A telephone number" at bounding box center [315, 348] width 78 height 13
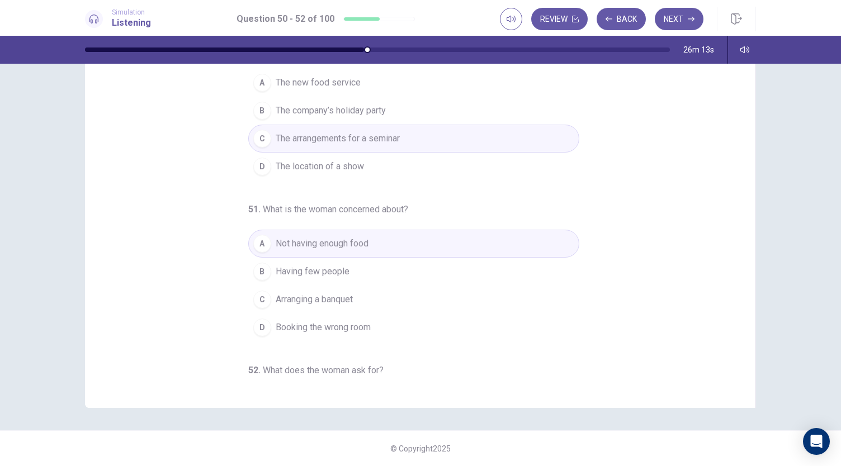
scroll to position [0, 0]
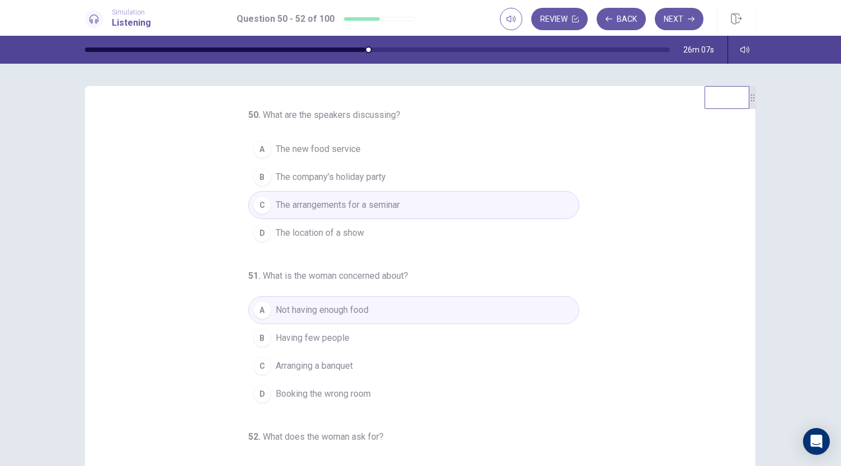
click at [518, 206] on button "C The arrangements for a seminar" at bounding box center [413, 205] width 331 height 28
click at [684, 17] on button "Next" at bounding box center [678, 19] width 49 height 22
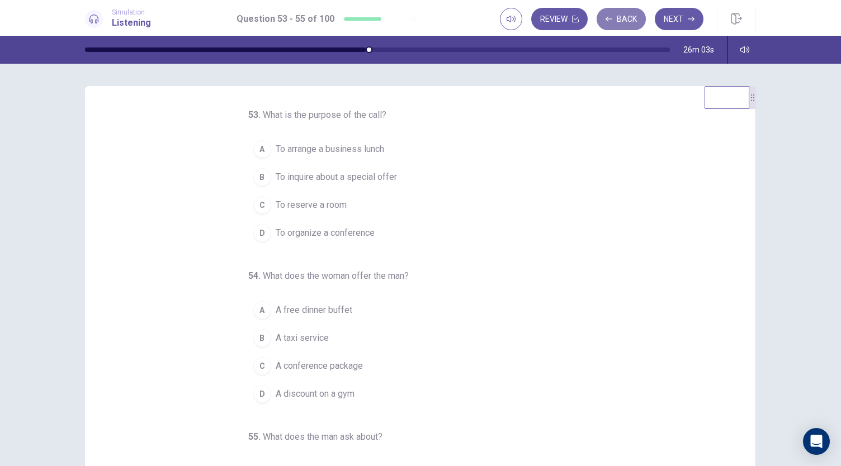
click at [625, 15] on button "Back" at bounding box center [620, 19] width 49 height 22
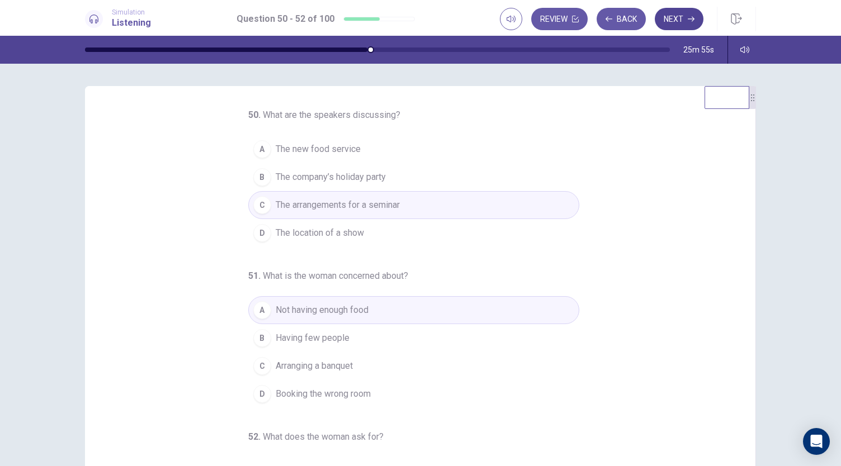
click at [686, 21] on button "Next" at bounding box center [678, 19] width 49 height 22
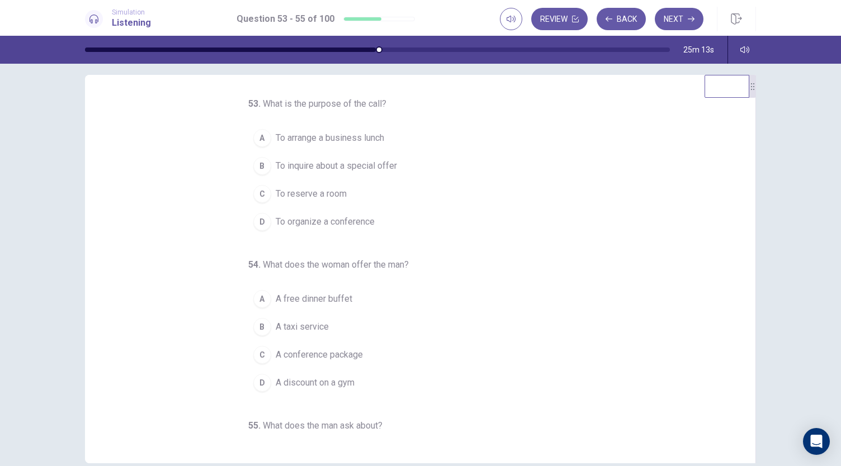
click at [361, 193] on button "C To reserve a room" at bounding box center [413, 194] width 331 height 28
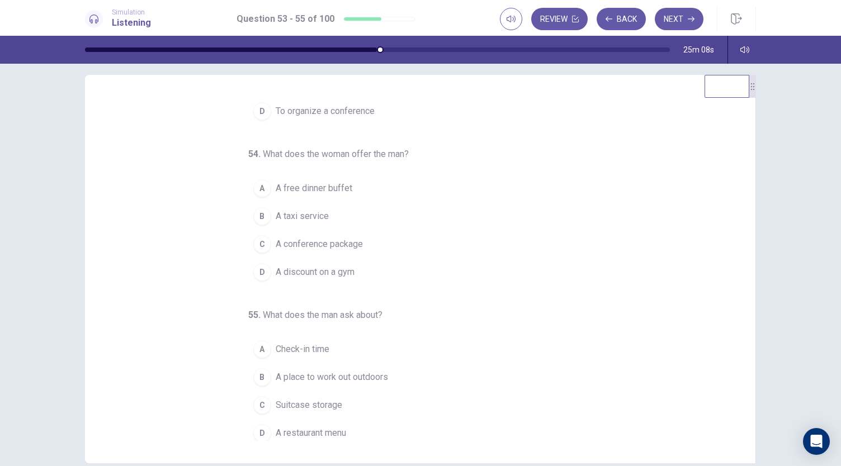
scroll to position [112, 0]
click at [319, 247] on button "C A conference package" at bounding box center [413, 243] width 331 height 28
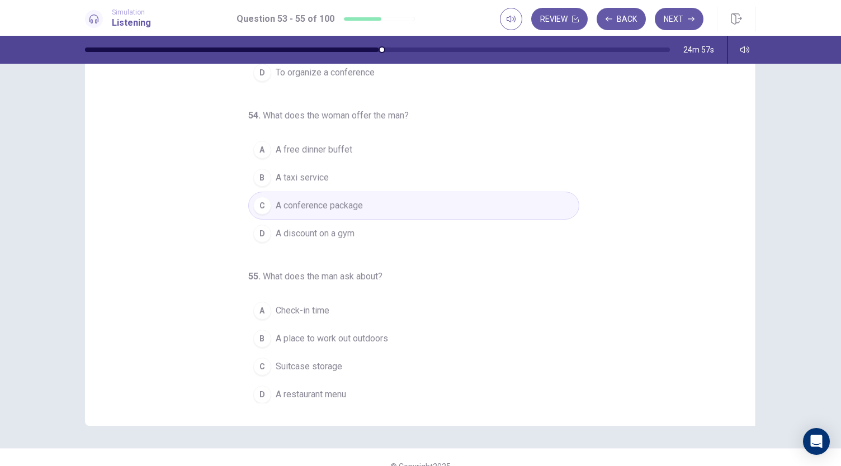
scroll to position [67, 0]
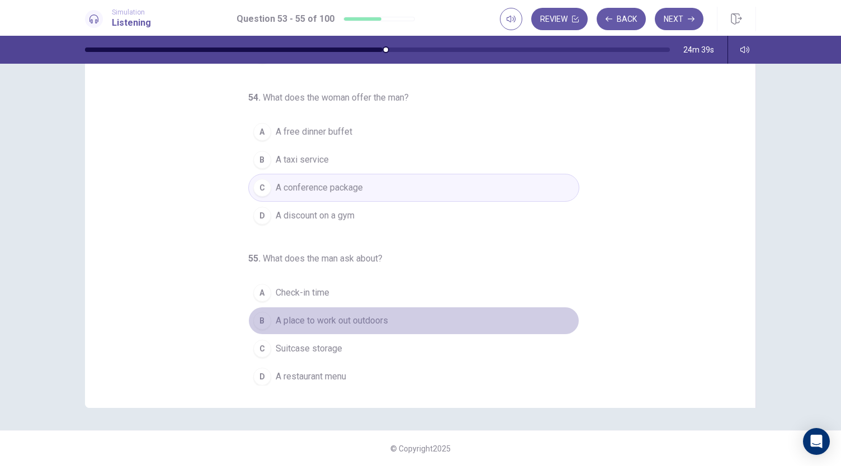
click at [299, 315] on span "A place to work out outdoors" at bounding box center [332, 320] width 112 height 13
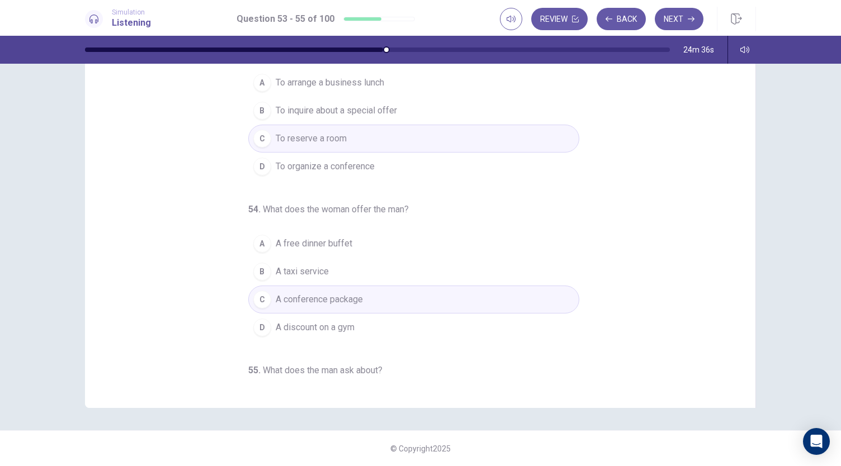
scroll to position [0, 0]
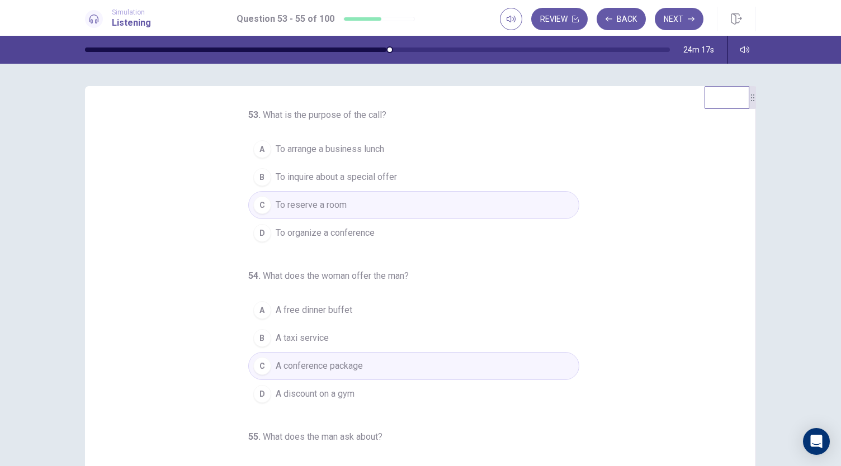
click at [403, 181] on button "B To inquire about a special offer" at bounding box center [413, 177] width 331 height 28
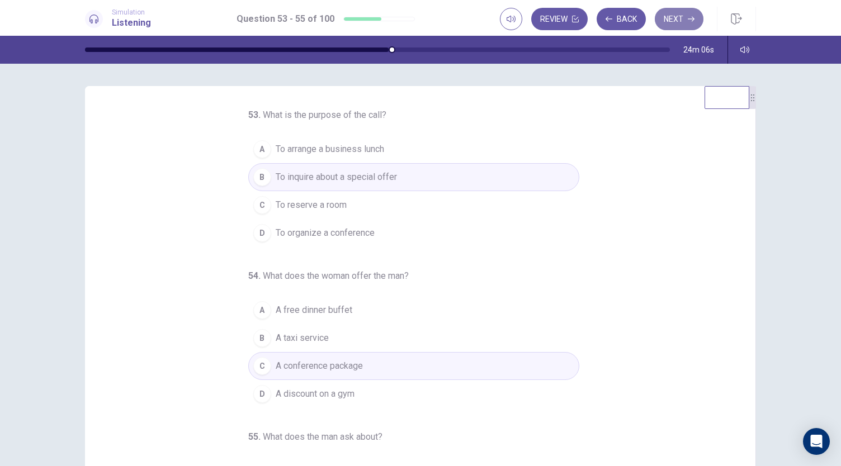
click at [672, 18] on button "Next" at bounding box center [678, 19] width 49 height 22
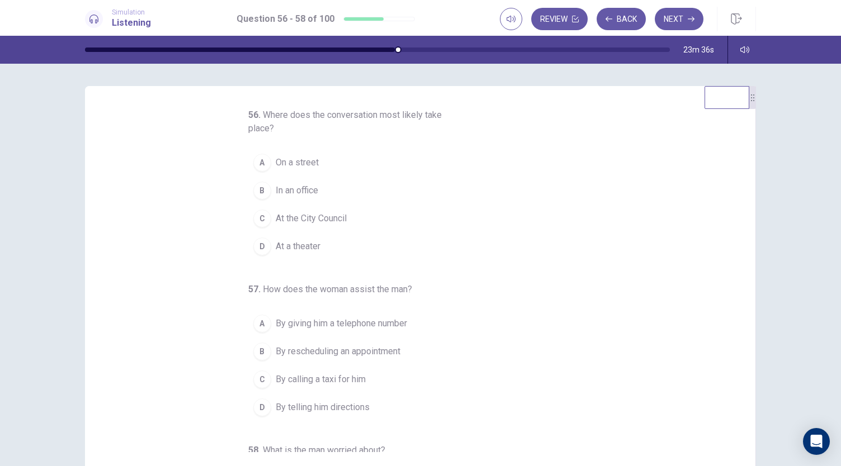
click at [297, 164] on span "On a street" at bounding box center [297, 162] width 43 height 13
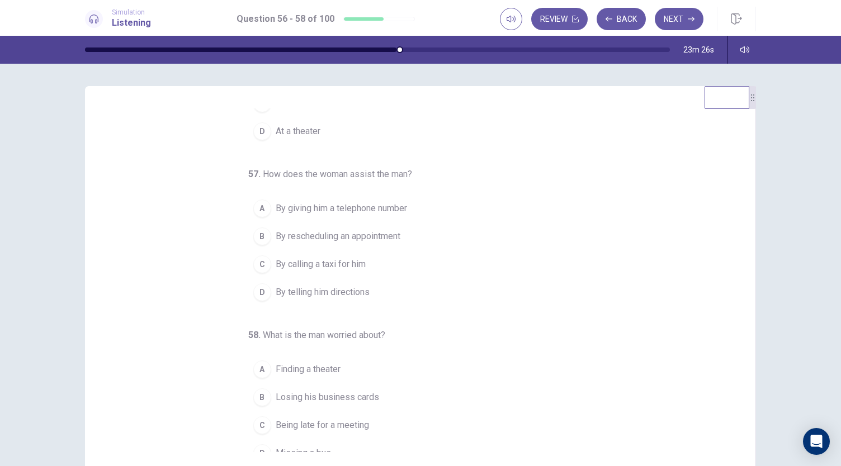
scroll to position [125, 0]
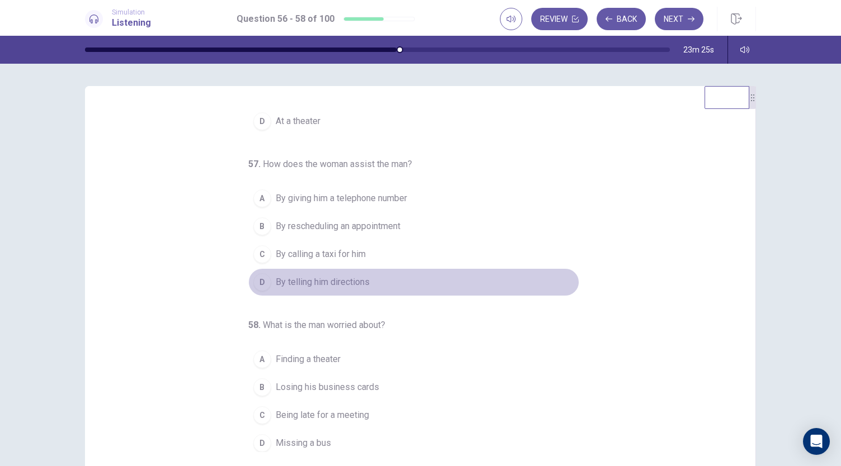
click at [385, 276] on button "D By telling him directions" at bounding box center [413, 282] width 331 height 28
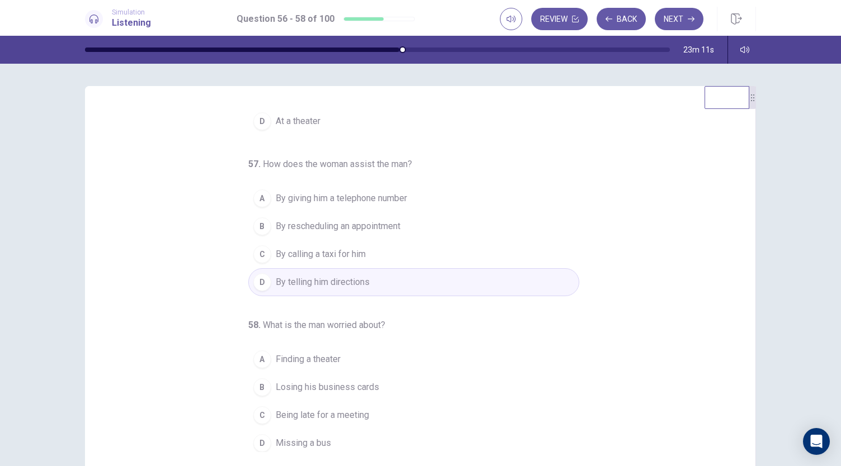
click at [312, 413] on span "Being late for a meeting" at bounding box center [322, 415] width 93 height 13
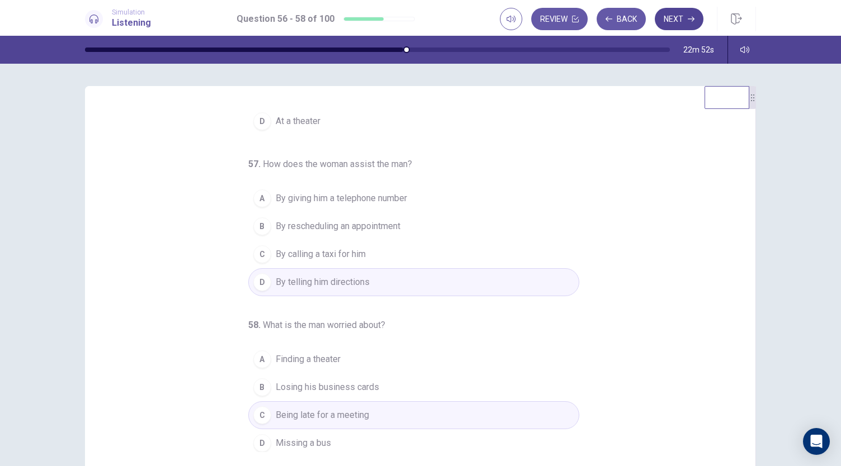
click at [681, 22] on button "Next" at bounding box center [678, 19] width 49 height 22
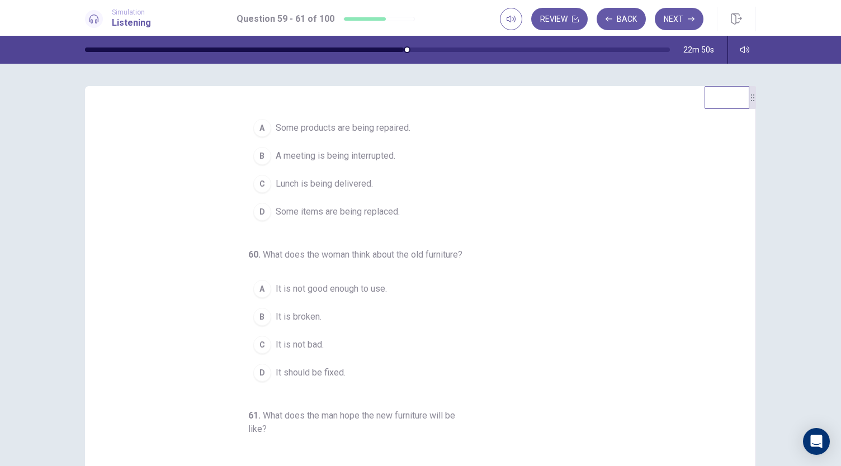
scroll to position [0, 0]
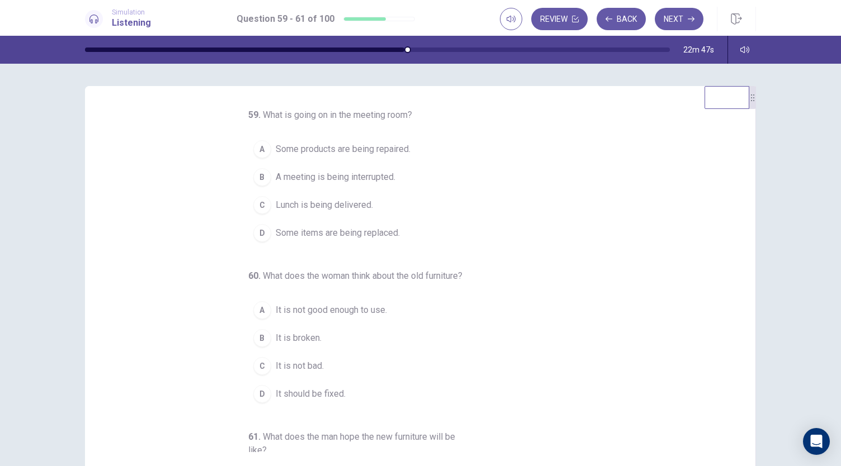
click at [643, 172] on div "59 . What is going on in the meeting room? A Some products are being repaired. …" at bounding box center [424, 280] width 643 height 344
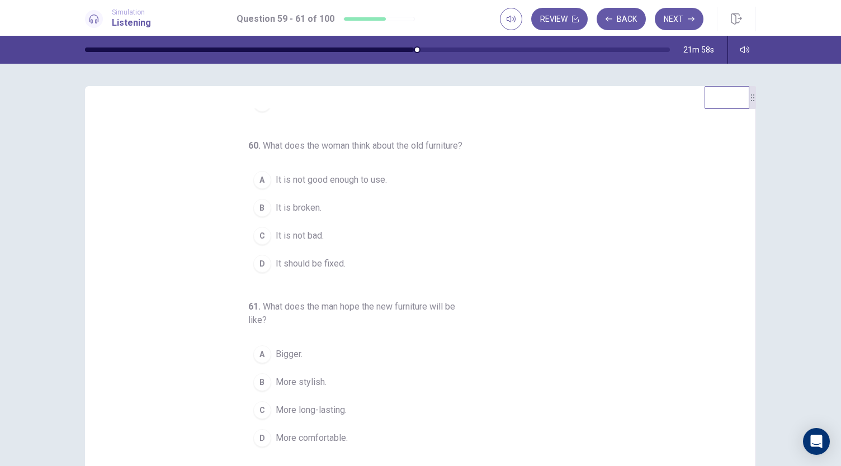
scroll to position [139, 0]
click at [293, 440] on span "More comfortable." at bounding box center [312, 437] width 72 height 13
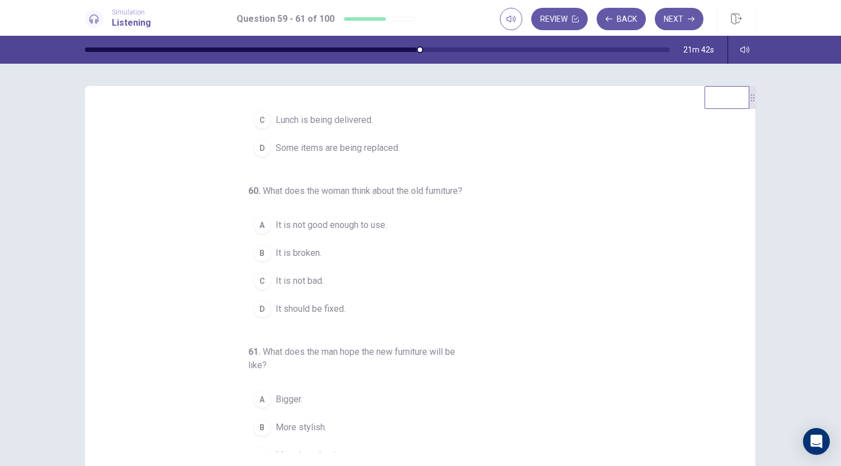
scroll to position [0, 0]
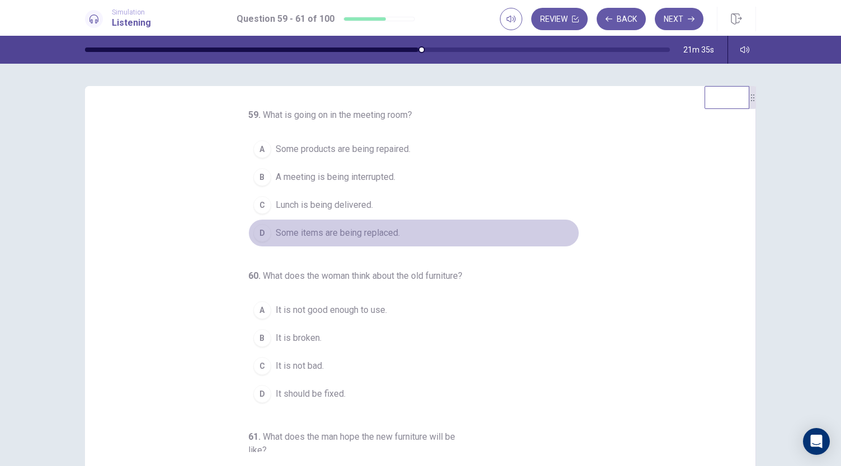
click at [314, 226] on span "Some items are being replaced." at bounding box center [338, 232] width 124 height 13
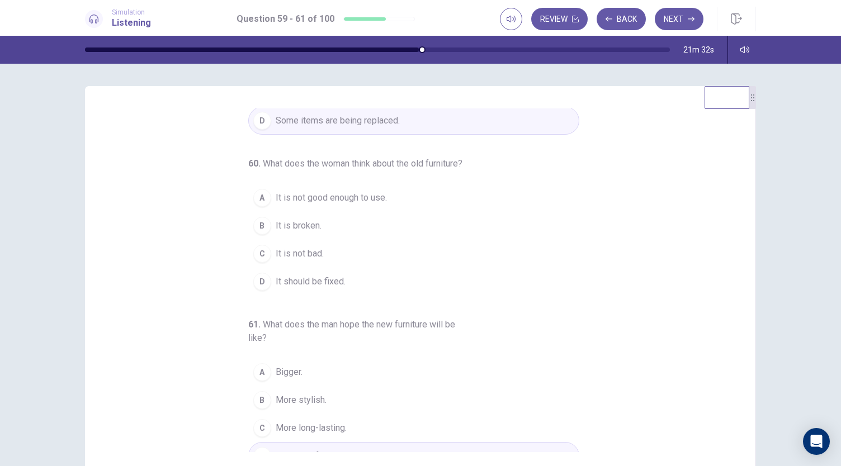
scroll to position [139, 0]
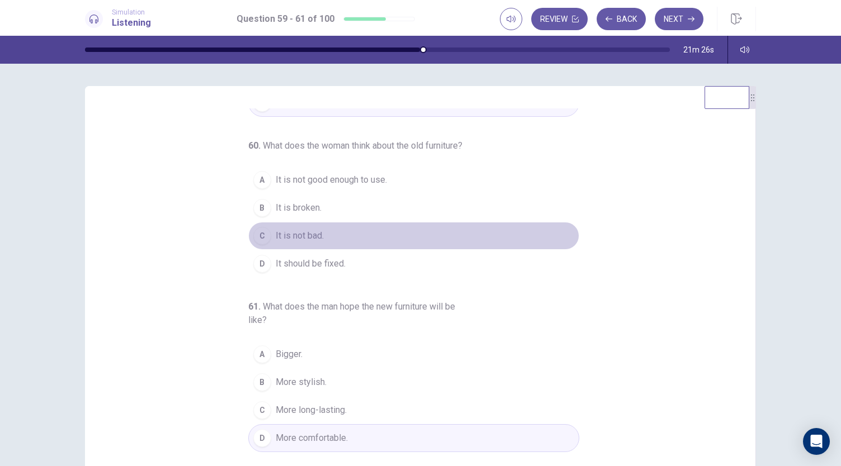
click at [303, 235] on span "It is not bad." at bounding box center [300, 235] width 48 height 13
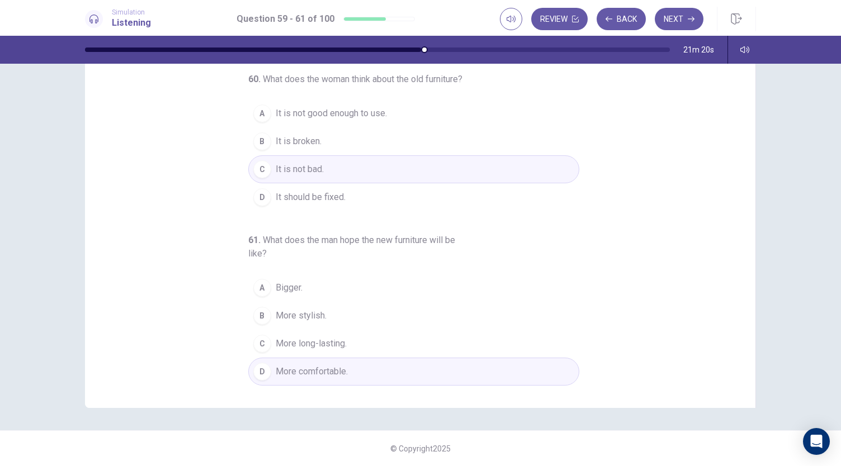
scroll to position [0, 0]
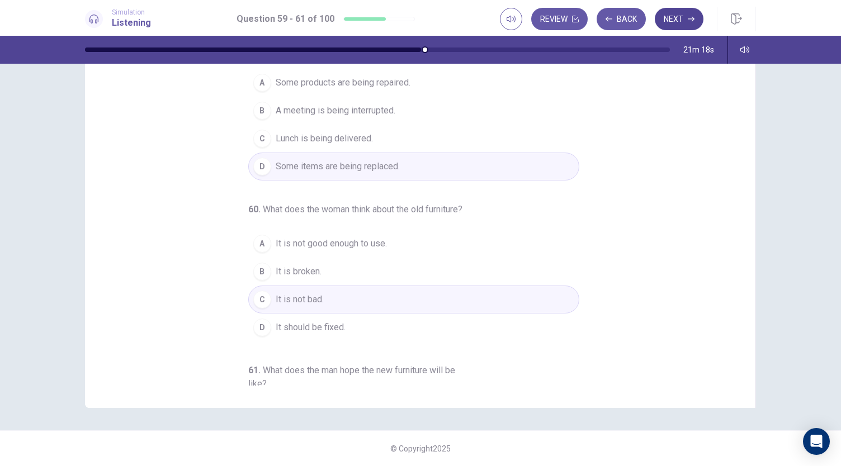
click at [684, 16] on button "Next" at bounding box center [678, 19] width 49 height 22
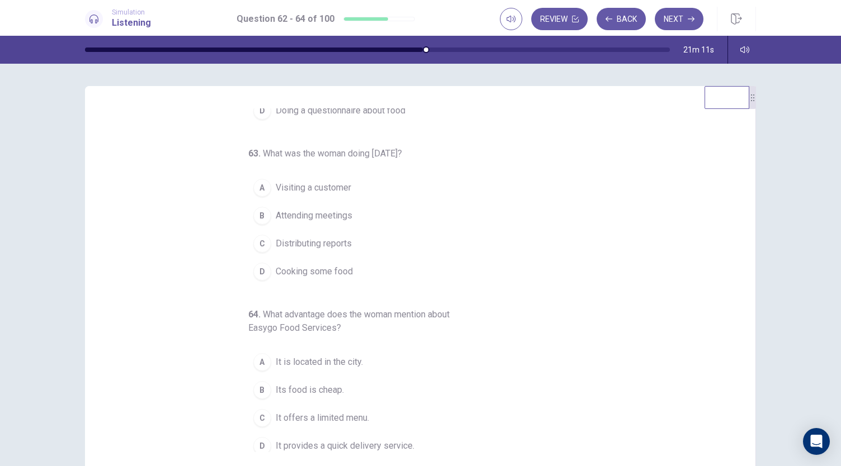
scroll to position [125, 0]
click at [543, 248] on button "C Distributing reports" at bounding box center [413, 241] width 331 height 28
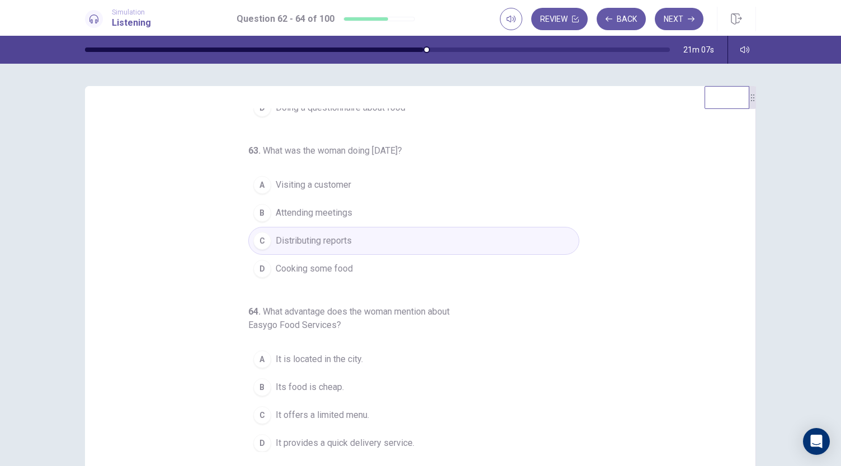
click at [511, 212] on button "B Attending meetings" at bounding box center [413, 213] width 331 height 28
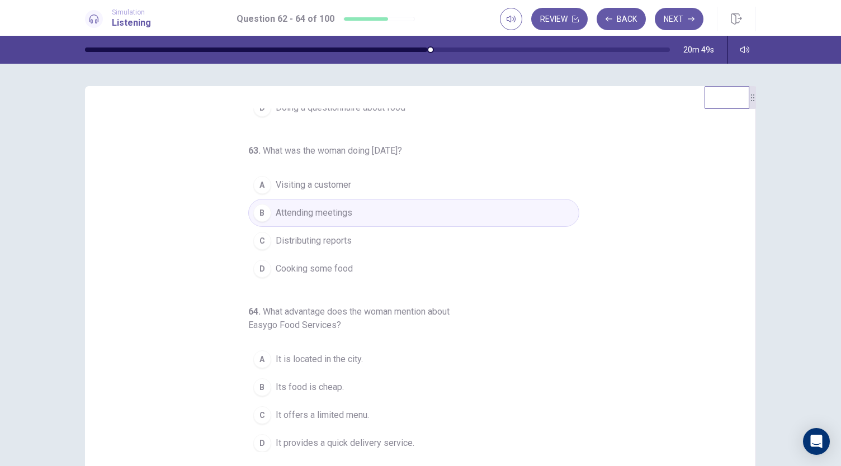
scroll to position [0, 0]
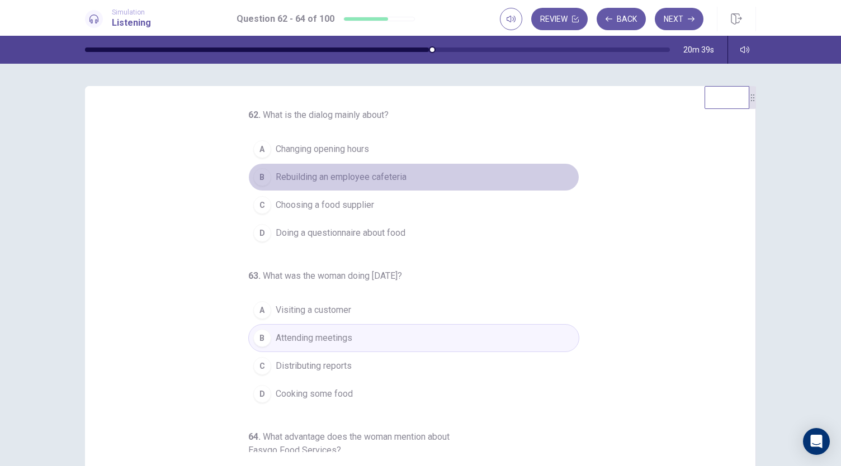
click at [336, 179] on span "Rebuilding an employee cafeteria" at bounding box center [341, 176] width 131 height 13
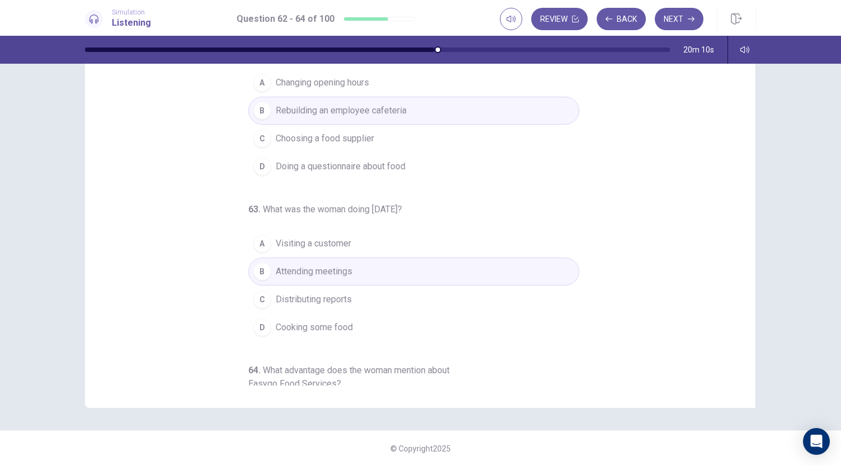
scroll to position [125, 0]
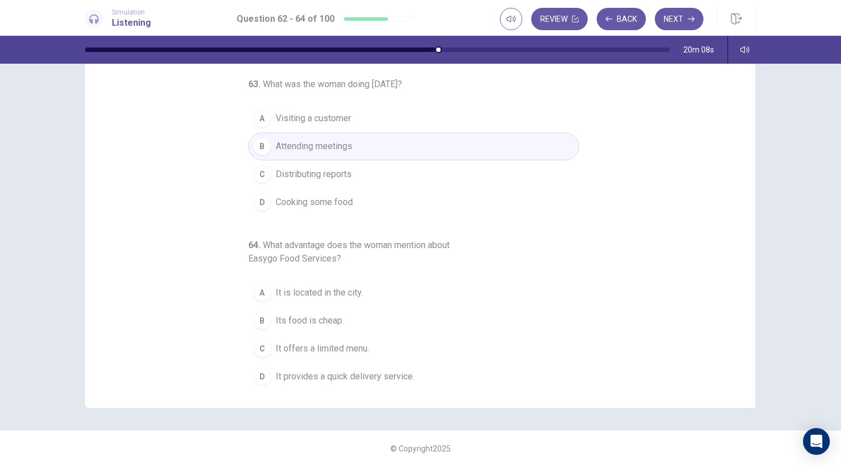
click at [312, 116] on span "Visiting a customer" at bounding box center [313, 118] width 75 height 13
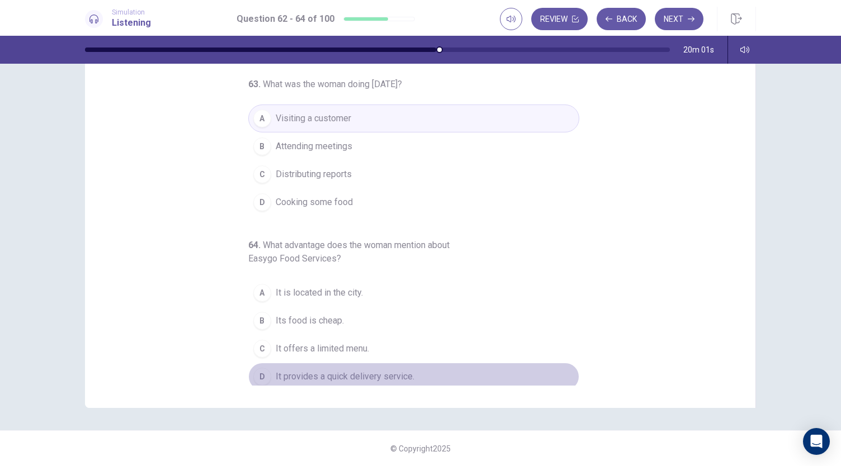
click at [321, 377] on span "It provides a quick delivery service." at bounding box center [345, 376] width 139 height 13
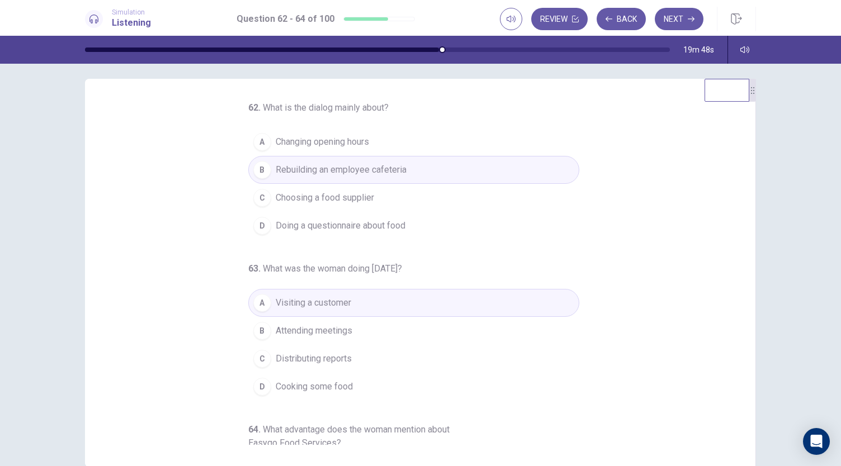
scroll to position [0, 0]
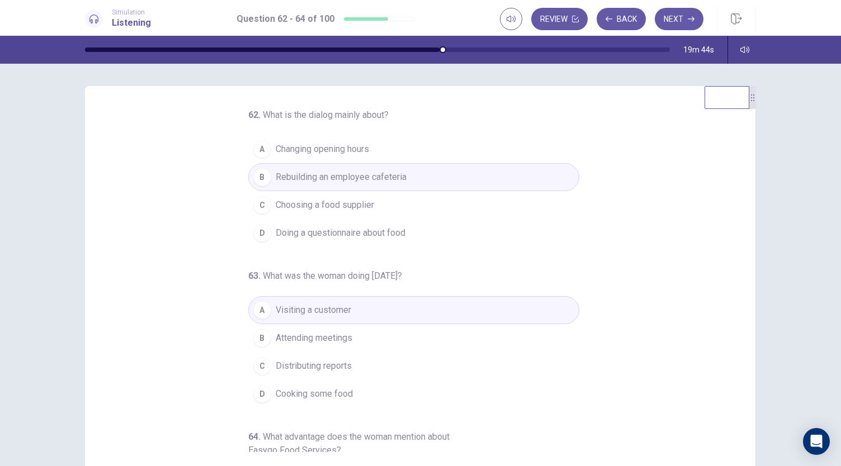
click at [318, 213] on button "C Choosing a food supplier" at bounding box center [413, 205] width 331 height 28
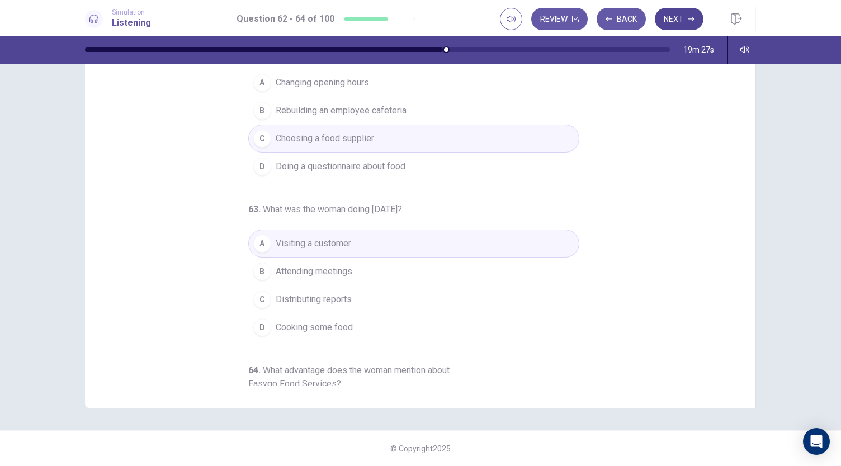
click at [685, 13] on button "Next" at bounding box center [678, 19] width 49 height 22
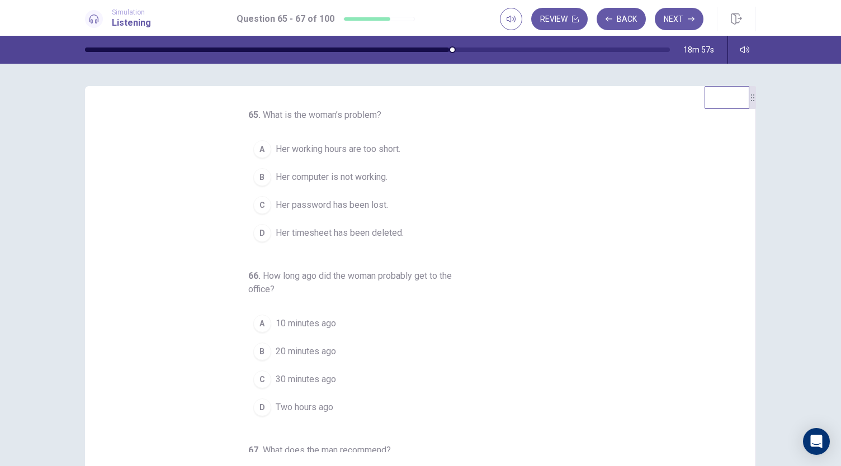
scroll to position [6, 0]
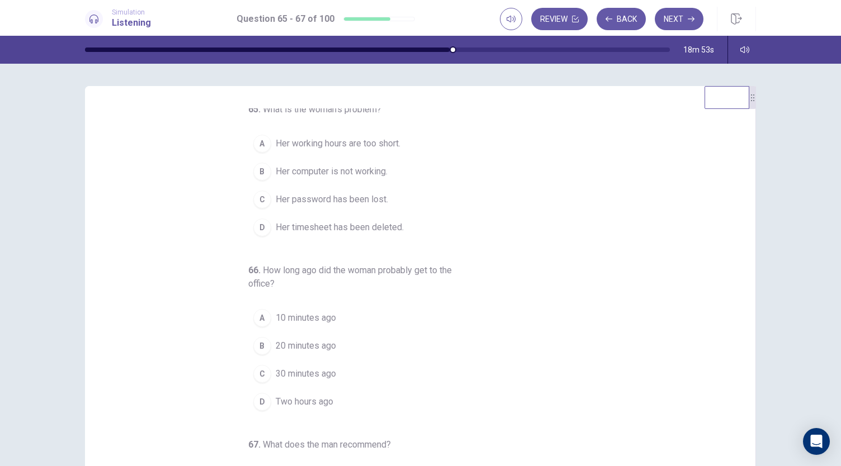
click at [322, 173] on span "Her computer is not working." at bounding box center [332, 171] width 112 height 13
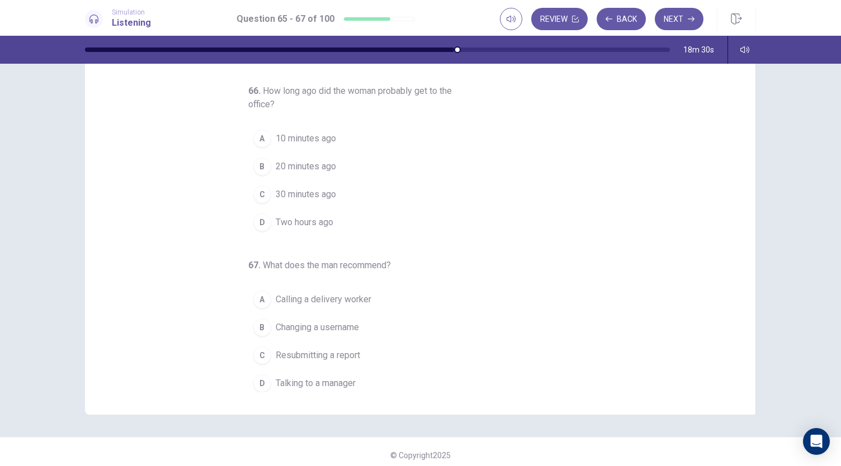
scroll to position [67, 0]
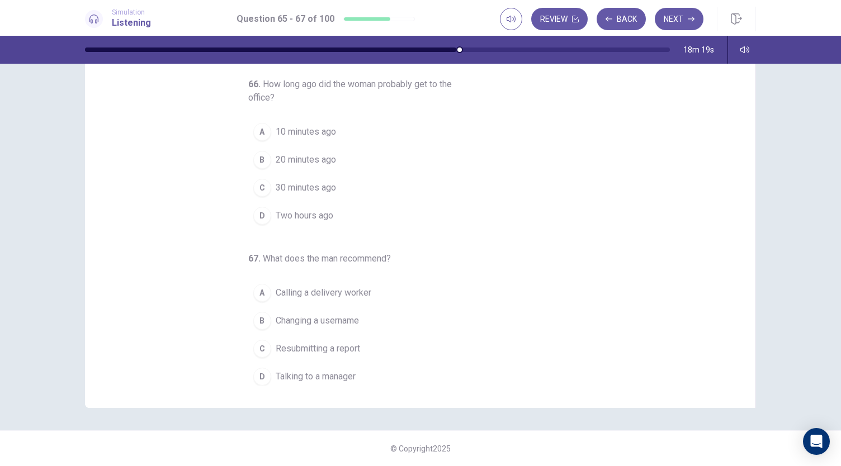
click at [297, 370] on span "Talking to a manager" at bounding box center [316, 376] width 80 height 13
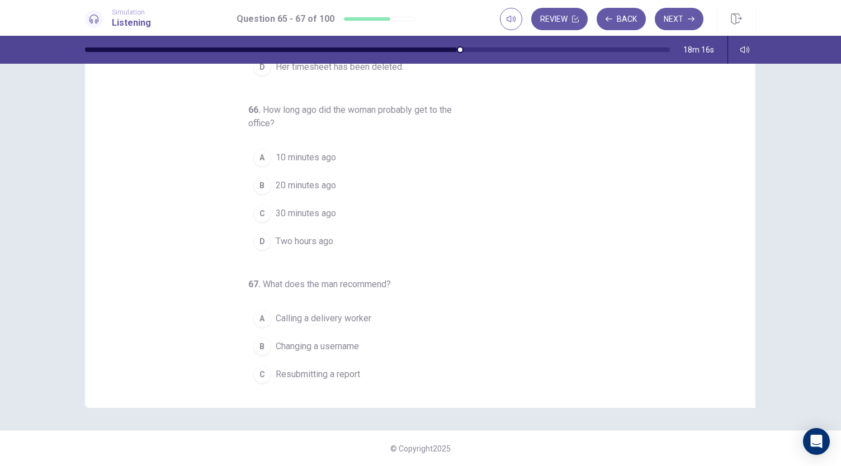
scroll to position [96, 0]
click at [309, 244] on span "Two hours ago" at bounding box center [305, 244] width 58 height 13
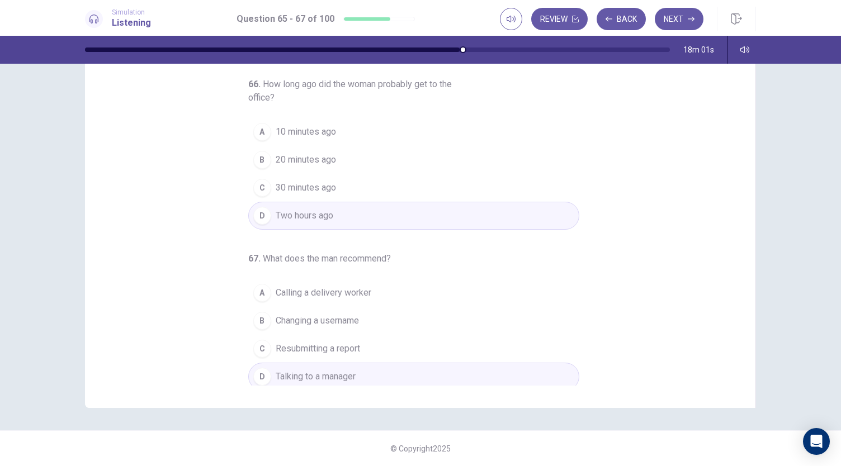
scroll to position [0, 0]
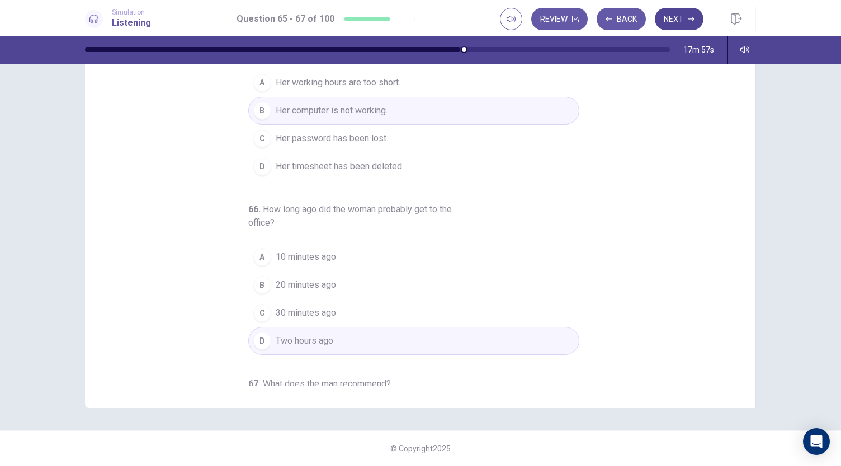
click at [668, 20] on button "Next" at bounding box center [678, 19] width 49 height 22
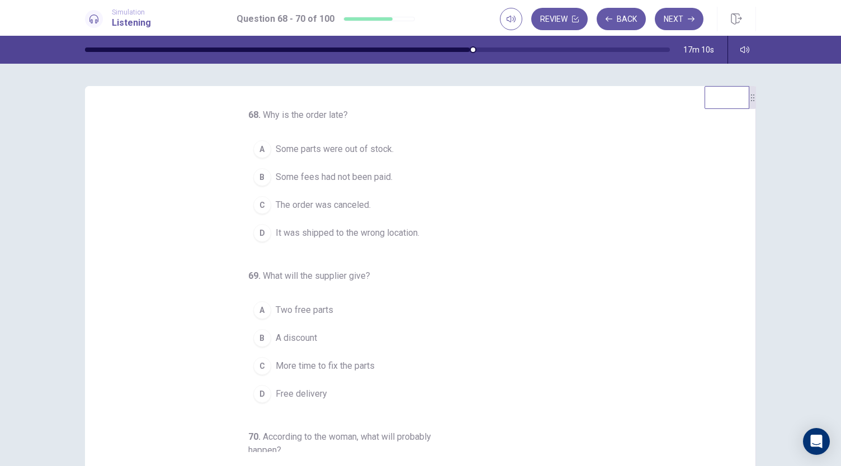
click at [339, 135] on div "68 . Why is the order late? A Some parts were out of stock. B Some fees had not…" at bounding box center [413, 177] width 331 height 139
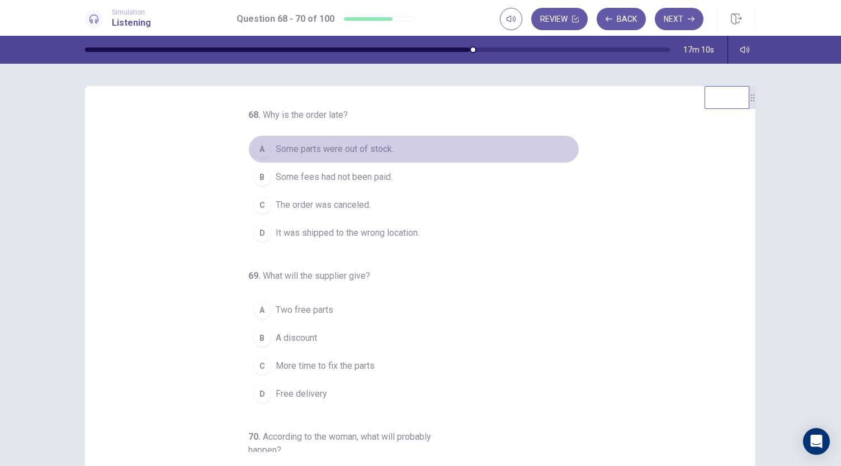
click at [336, 138] on button "A Some parts were out of stock." at bounding box center [413, 149] width 331 height 28
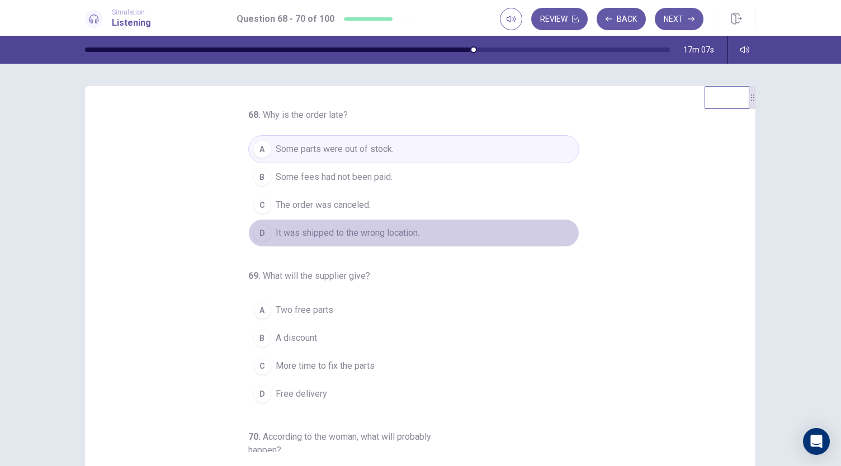
click at [318, 233] on span "It was shipped to the wrong location." at bounding box center [348, 232] width 144 height 13
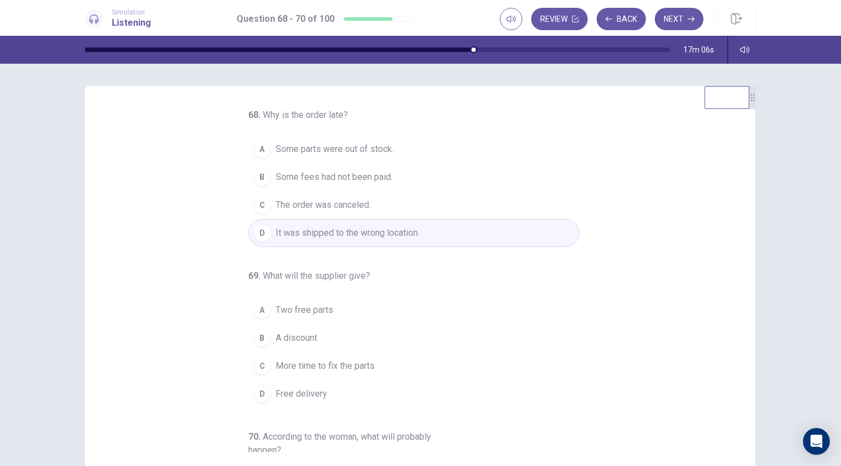
scroll to position [125, 0]
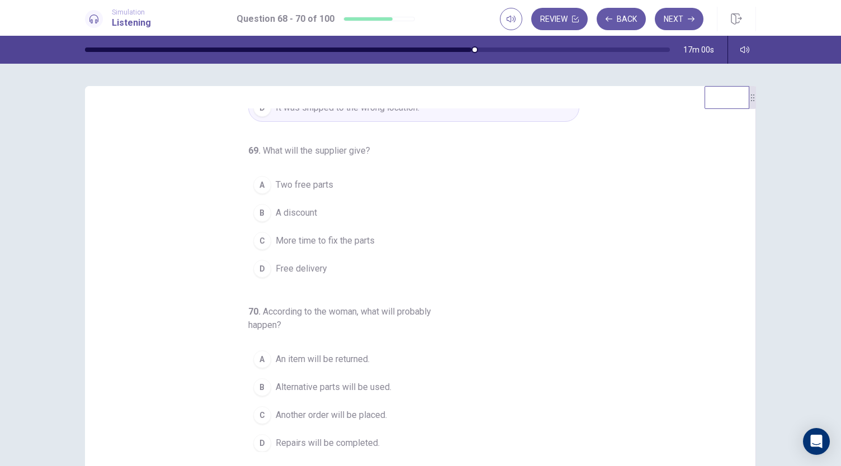
click at [301, 215] on span "A discount" at bounding box center [296, 212] width 41 height 13
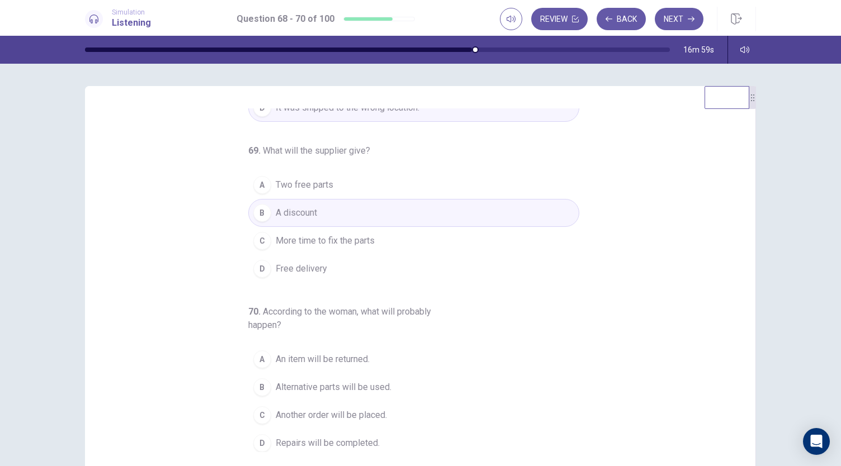
scroll to position [67, 0]
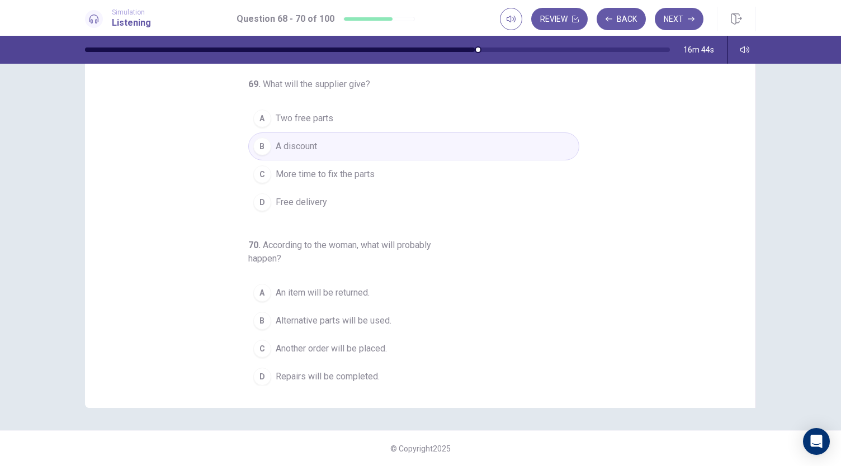
click at [323, 342] on span "Another order will be placed." at bounding box center [331, 348] width 111 height 13
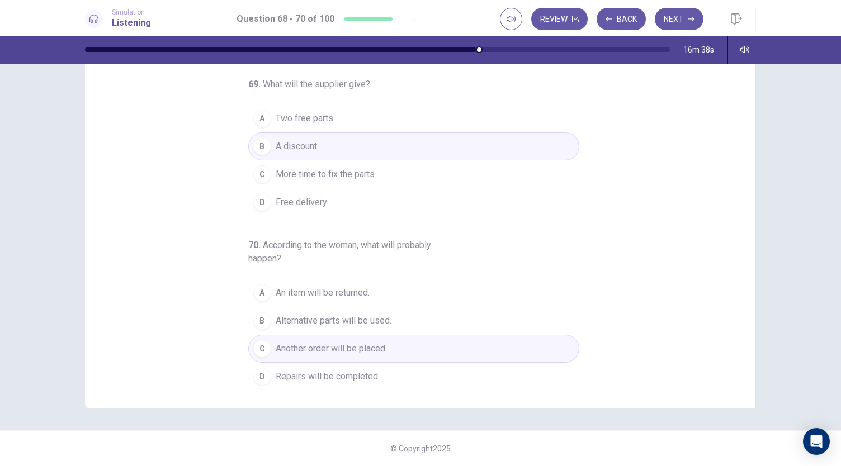
click at [357, 382] on button "D Repairs will be completed." at bounding box center [413, 377] width 331 height 28
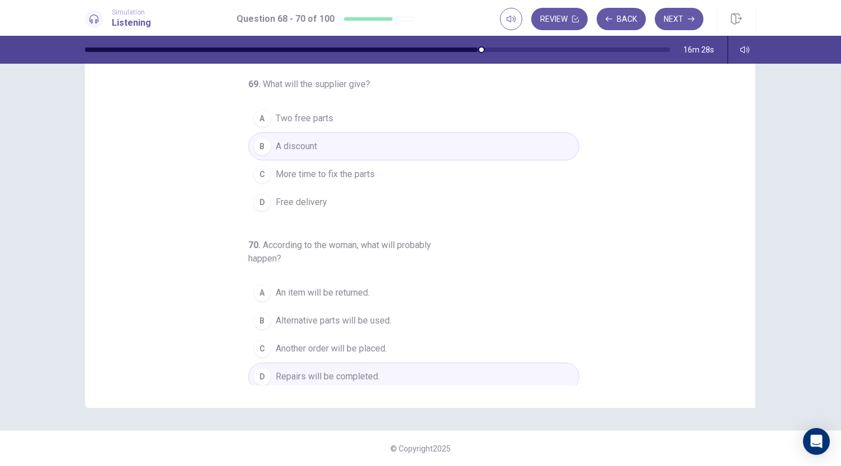
click at [399, 341] on button "C Another order will be placed." at bounding box center [413, 349] width 331 height 28
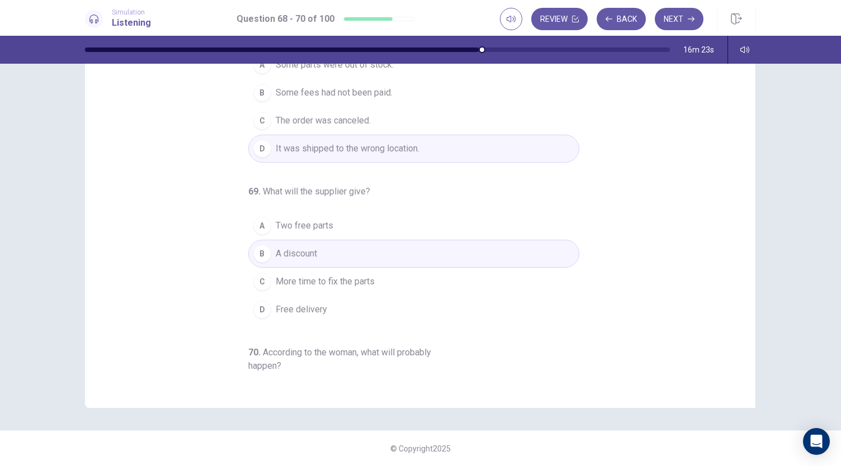
scroll to position [0, 0]
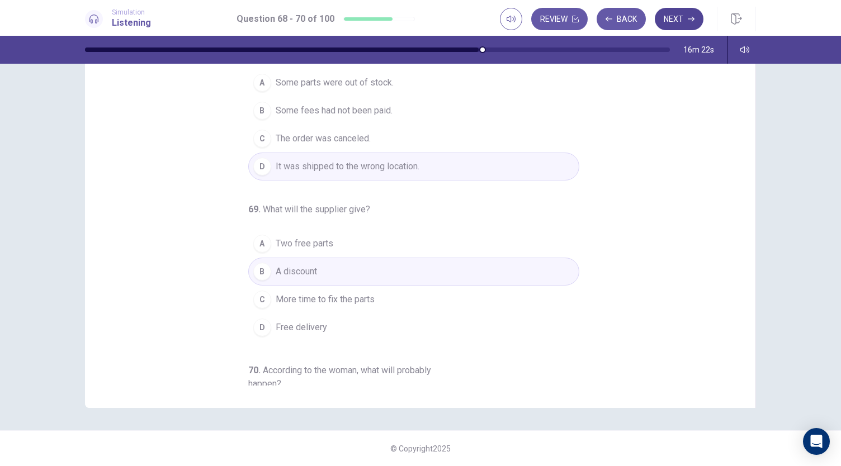
click at [664, 22] on button "Next" at bounding box center [678, 19] width 49 height 22
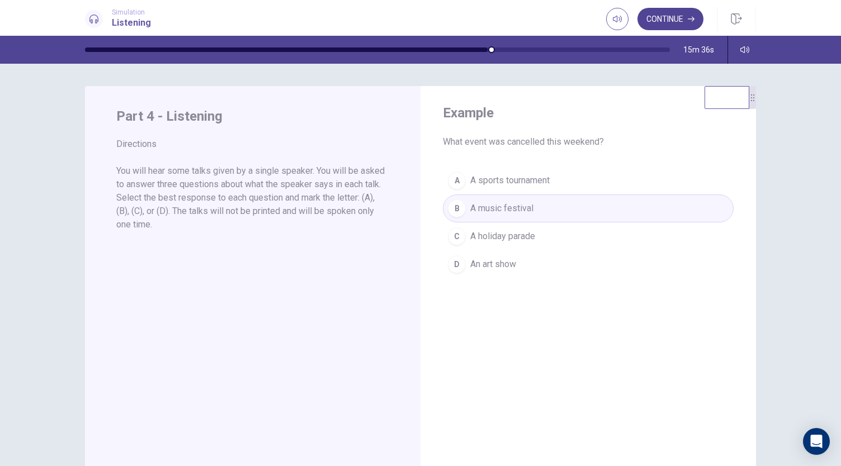
click at [685, 20] on button "Continue" at bounding box center [670, 19] width 66 height 22
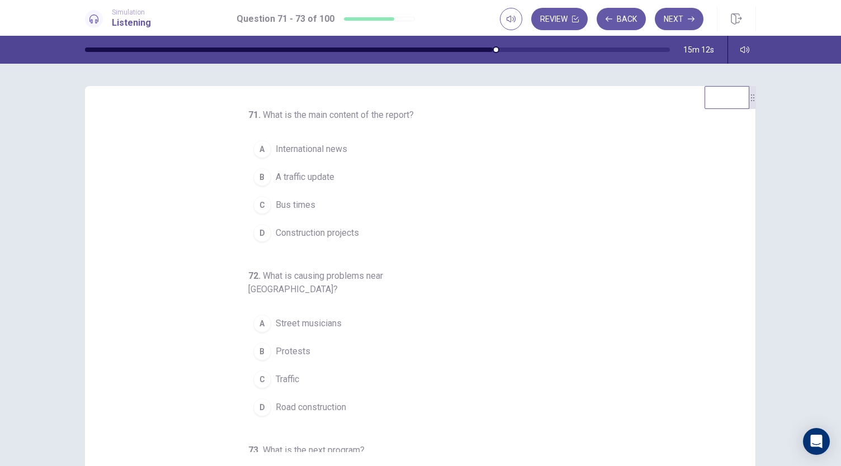
click at [298, 178] on span "A traffic update" at bounding box center [305, 176] width 59 height 13
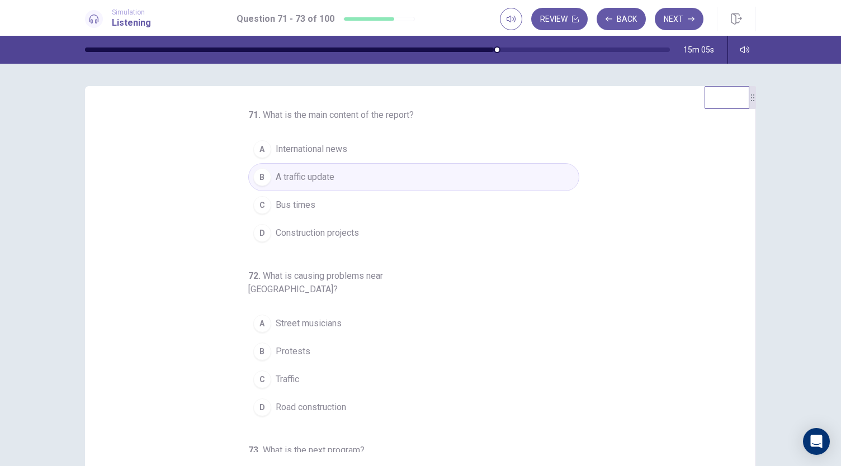
scroll to position [112, 0]
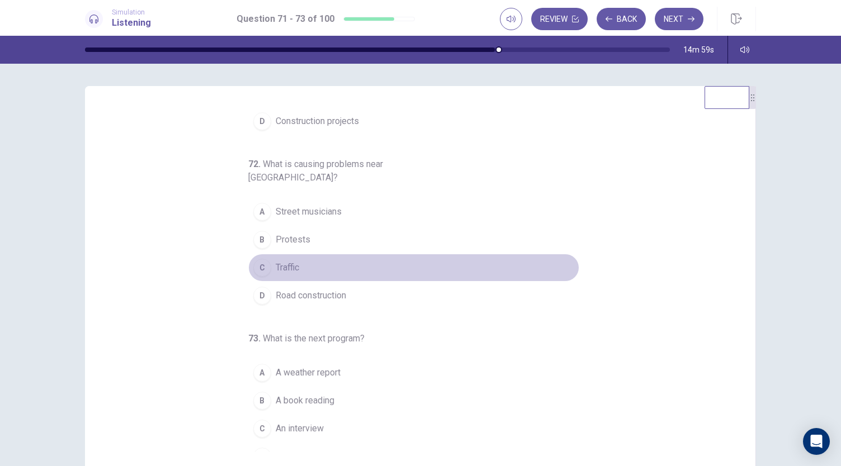
click at [284, 261] on span "Traffic" at bounding box center [287, 267] width 23 height 13
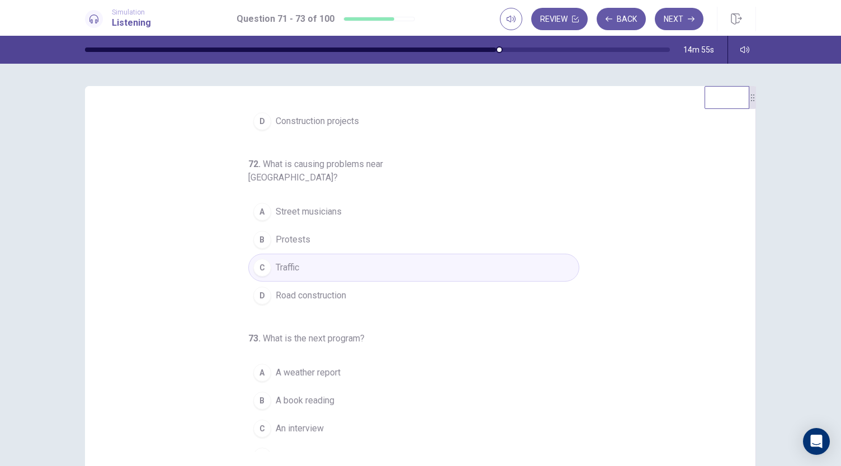
click at [282, 289] on span "Road construction" at bounding box center [311, 295] width 70 height 13
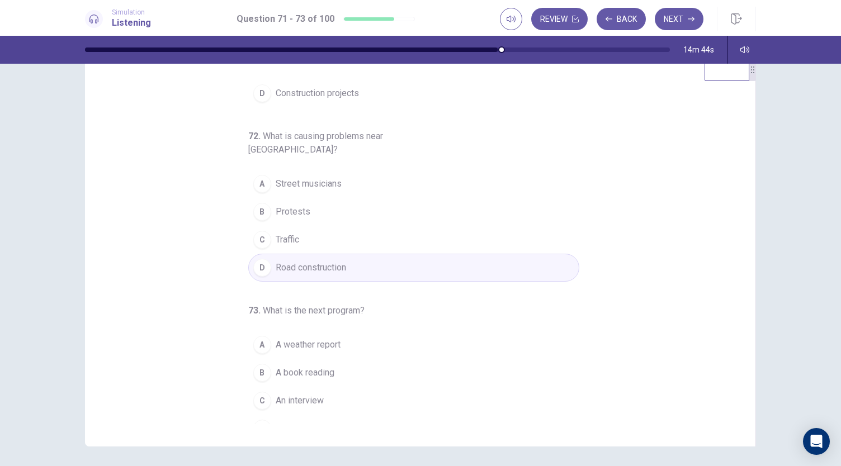
scroll to position [67, 0]
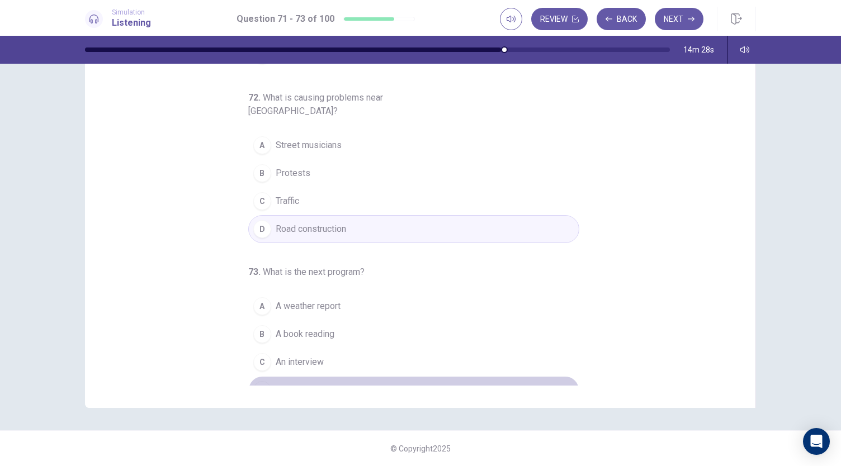
click at [288, 383] on span "A music show" at bounding box center [303, 389] width 55 height 13
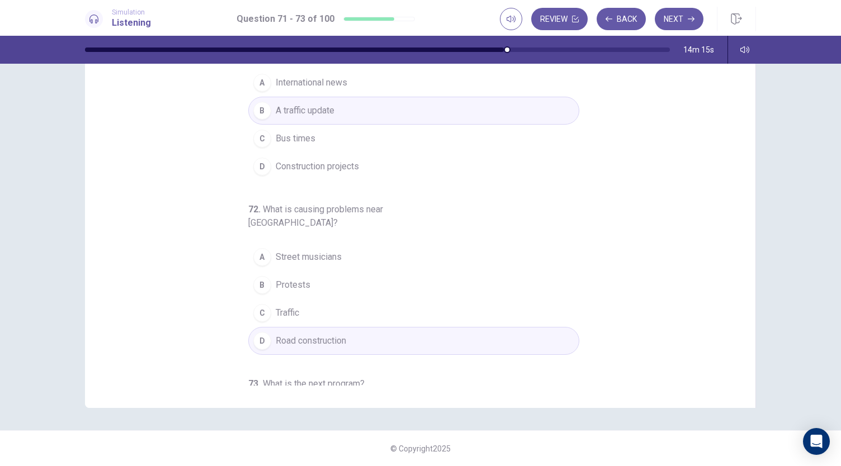
scroll to position [0, 0]
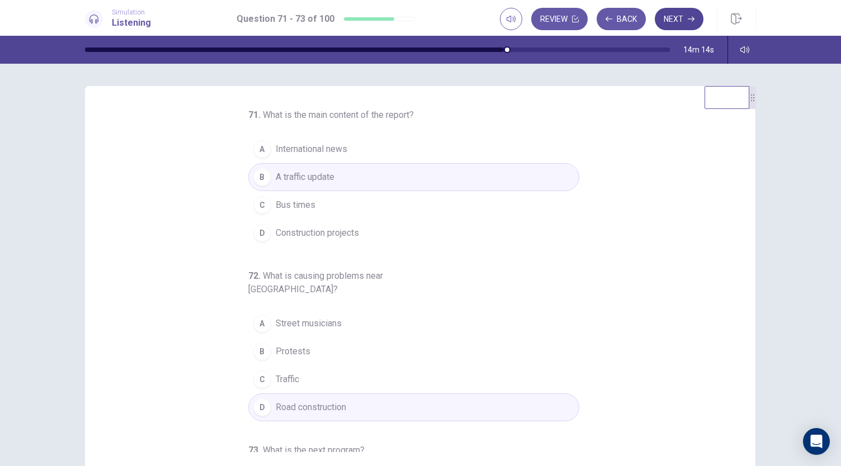
click at [687, 14] on button "Next" at bounding box center [678, 19] width 49 height 22
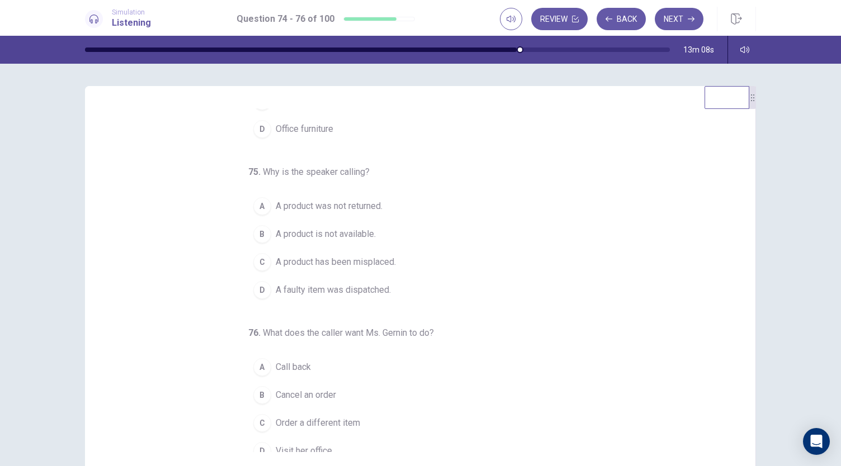
scroll to position [102, 0]
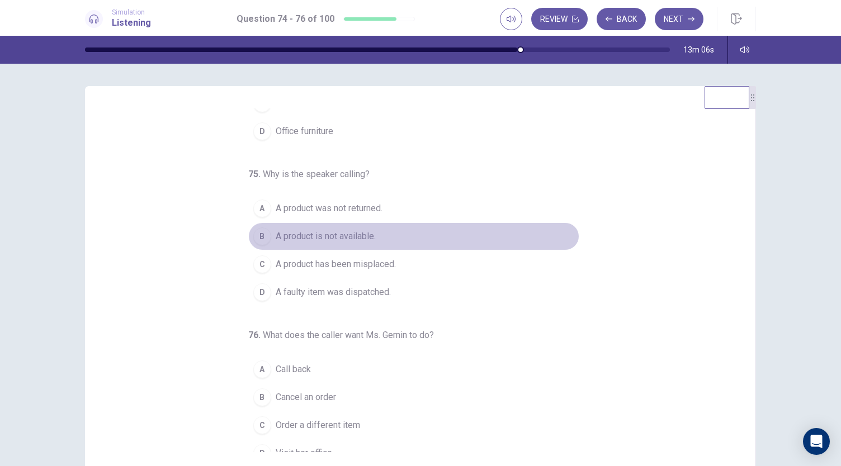
click at [306, 236] on span "A product is not available." at bounding box center [326, 236] width 100 height 13
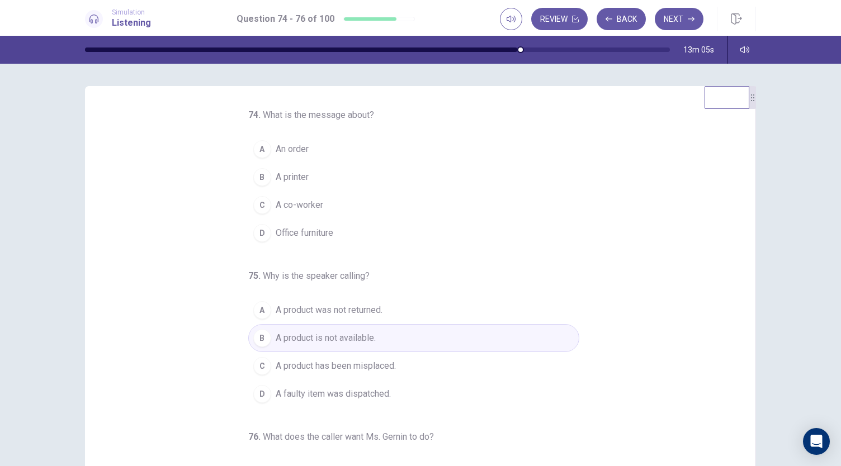
scroll to position [112, 0]
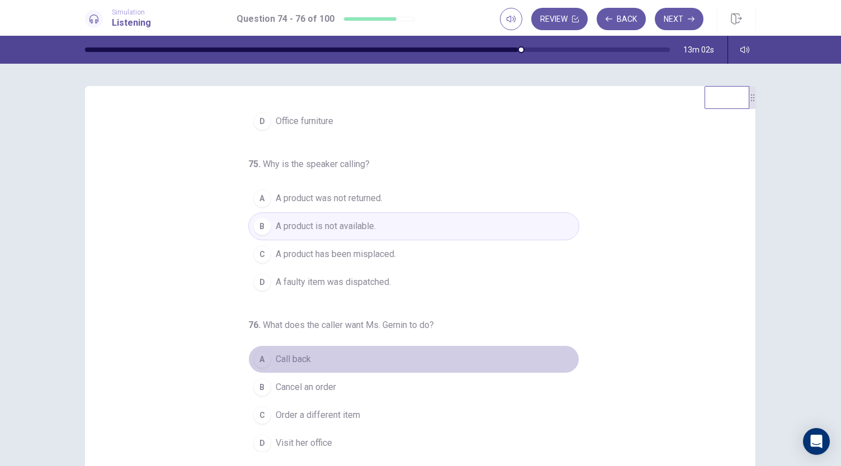
click at [308, 357] on button "A Call back" at bounding box center [413, 359] width 331 height 28
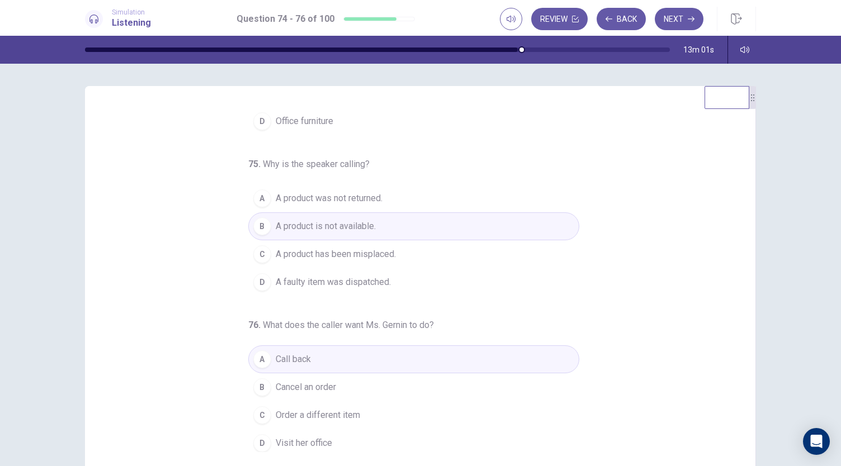
scroll to position [0, 0]
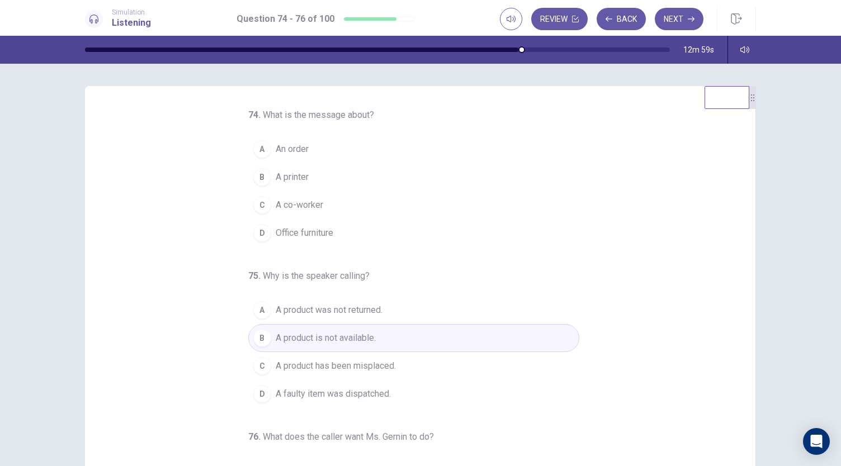
click at [295, 175] on span "A printer" at bounding box center [292, 176] width 33 height 13
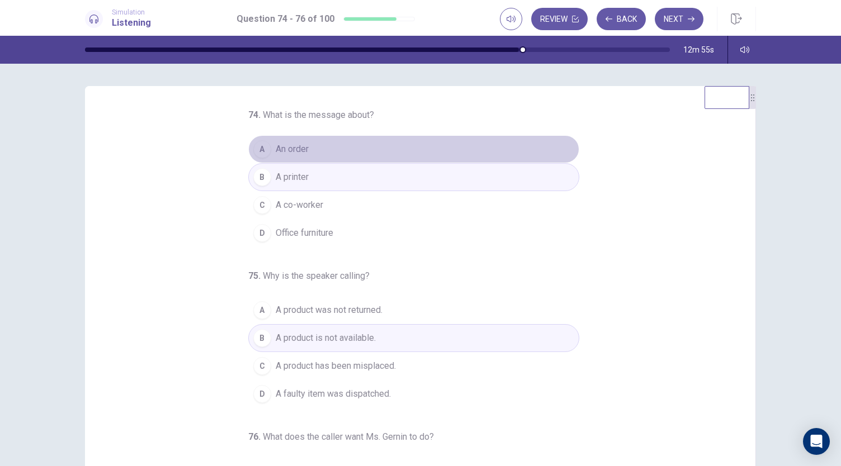
click at [300, 150] on span "An order" at bounding box center [292, 149] width 33 height 13
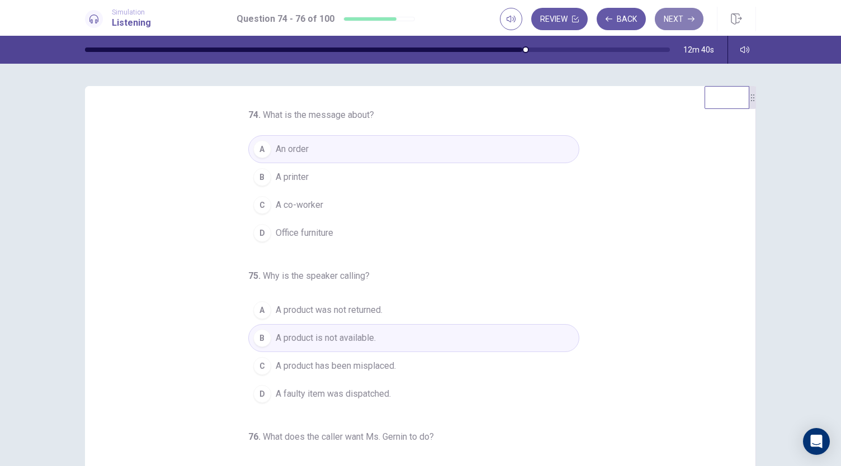
click at [667, 13] on button "Next" at bounding box center [678, 19] width 49 height 22
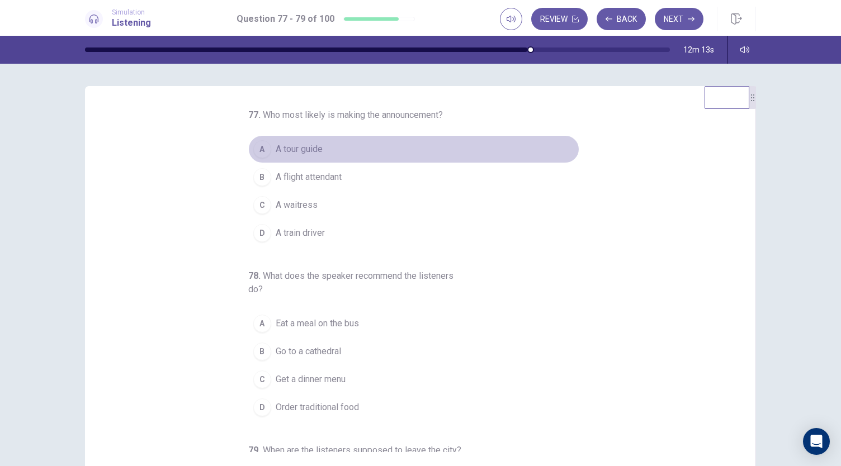
click at [305, 151] on span "A tour guide" at bounding box center [299, 149] width 47 height 13
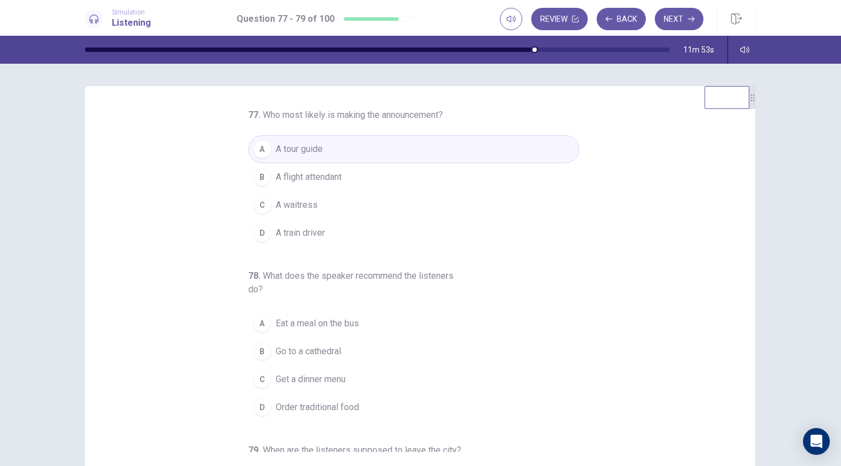
click at [321, 255] on div "77 . Who most likely is making the announcement? A A tour guide B A flight atte…" at bounding box center [413, 302] width 331 height 388
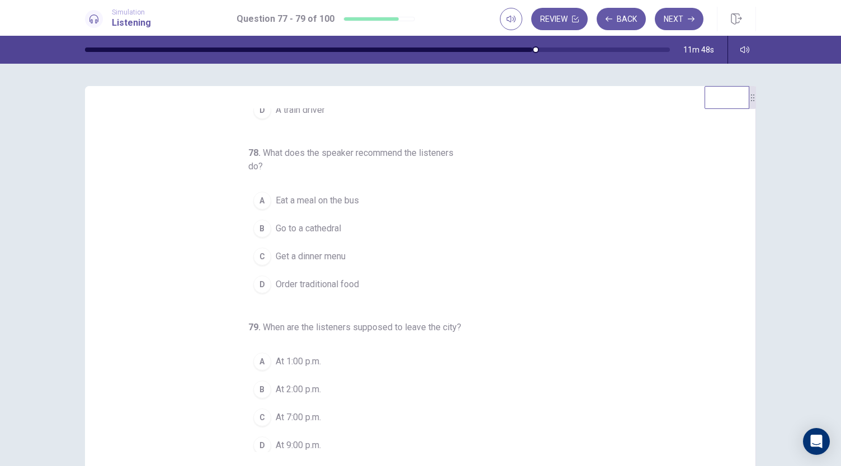
scroll to position [125, 0]
click at [322, 279] on span "Order traditional food" at bounding box center [317, 282] width 83 height 13
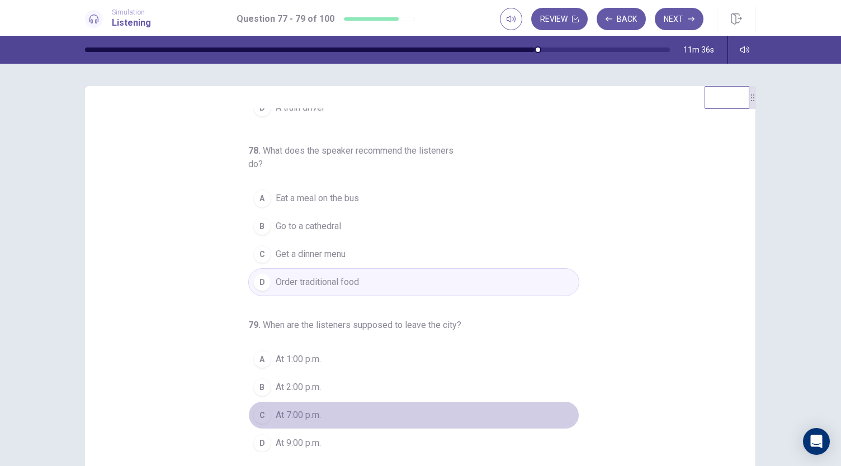
click at [301, 415] on span "At 7:00 p.m." at bounding box center [298, 415] width 45 height 13
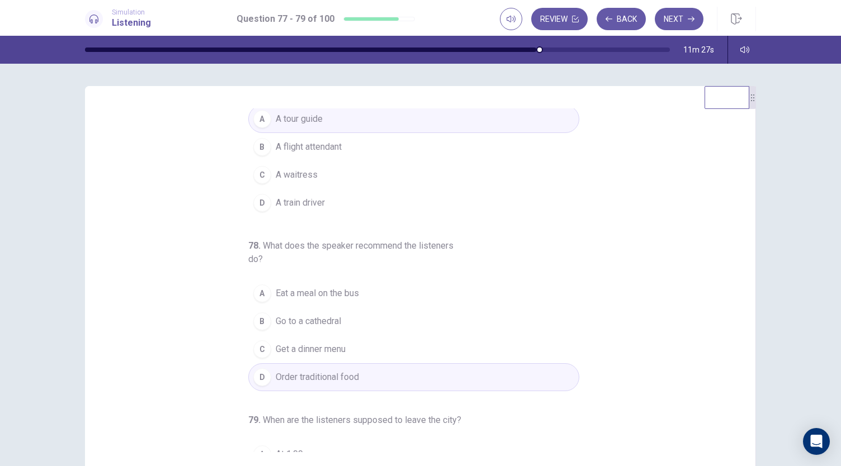
scroll to position [0, 0]
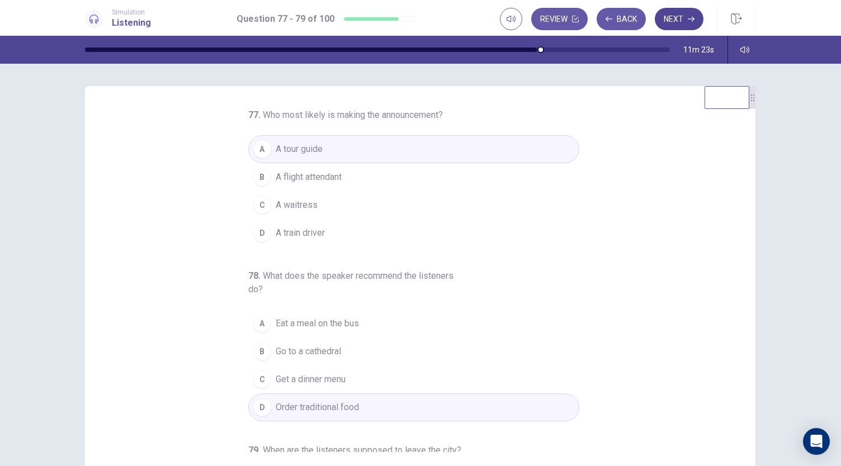
click at [683, 13] on button "Next" at bounding box center [678, 19] width 49 height 22
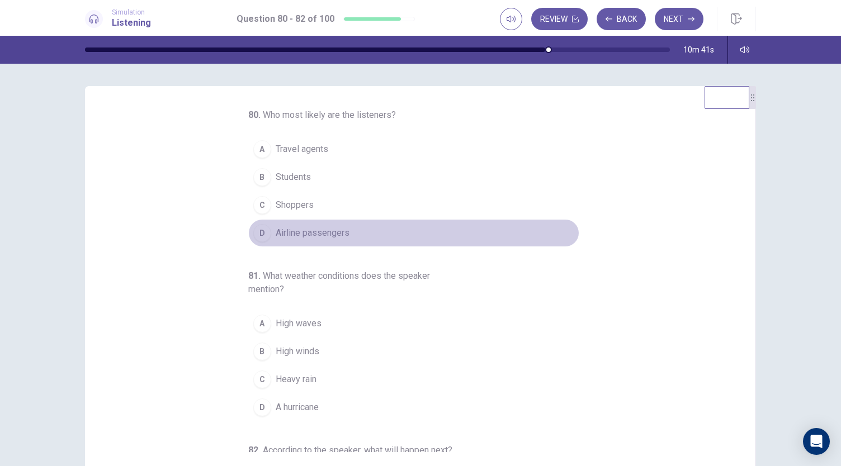
click at [316, 231] on span "Airline passengers" at bounding box center [313, 232] width 74 height 13
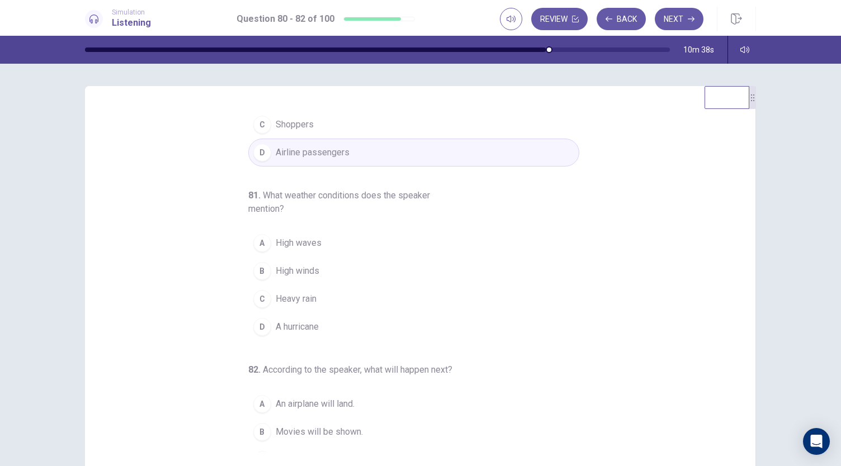
scroll to position [81, 0]
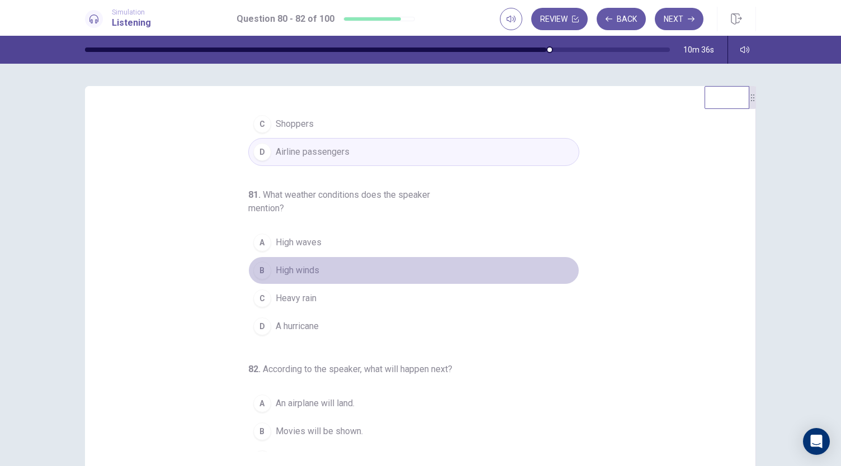
click at [303, 264] on span "High winds" at bounding box center [298, 270] width 44 height 13
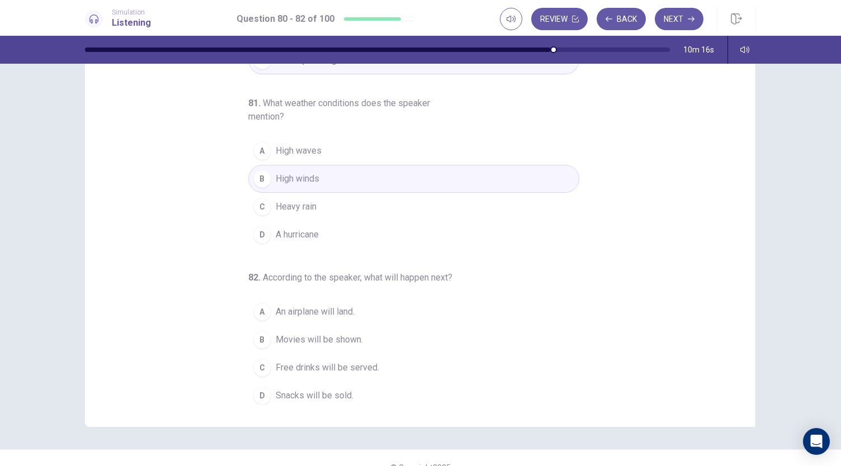
scroll to position [67, 0]
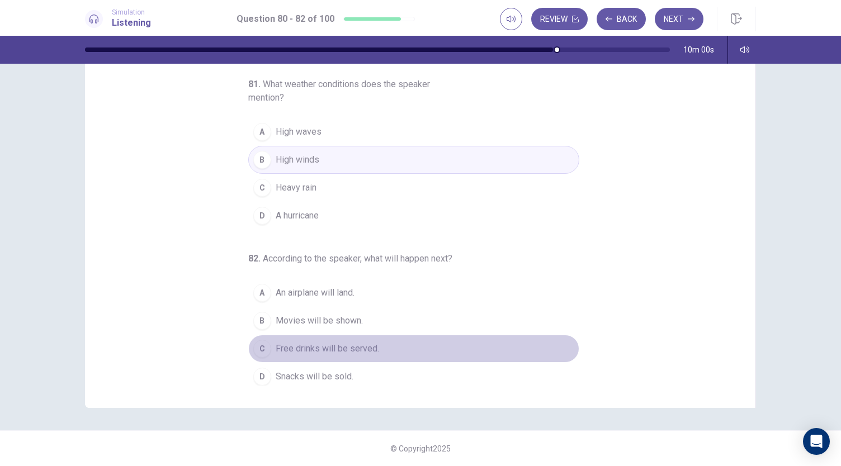
click at [315, 347] on span "Free drinks will be served." at bounding box center [327, 348] width 103 height 13
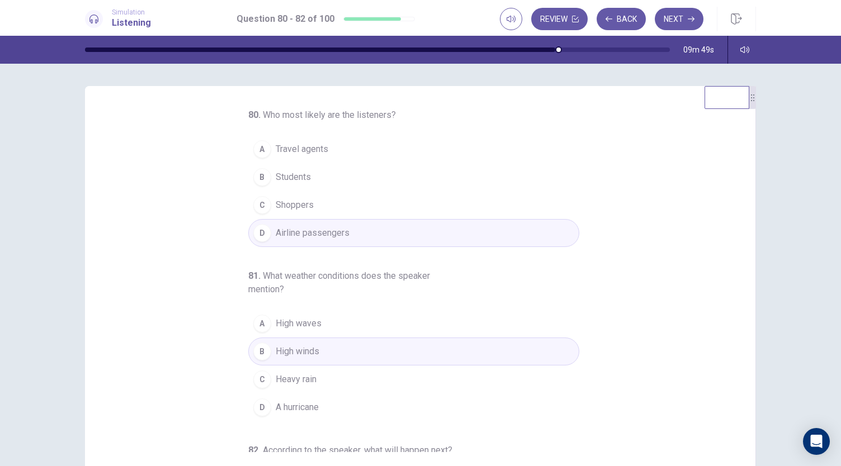
scroll to position [125, 0]
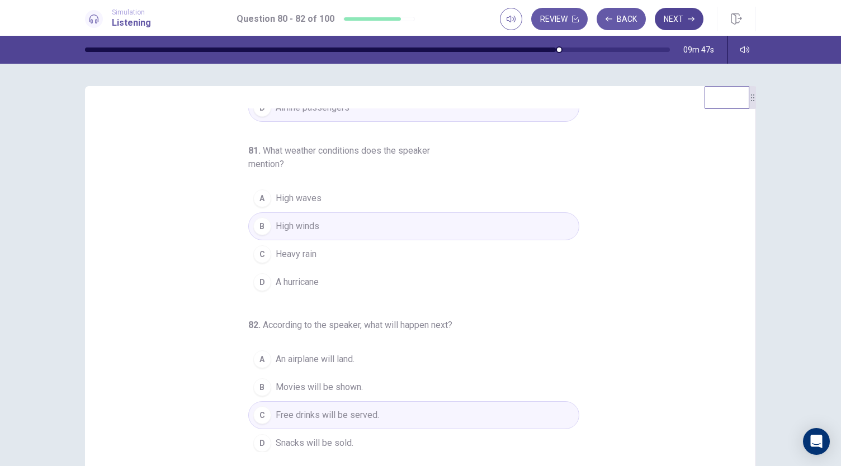
click at [673, 15] on button "Next" at bounding box center [678, 19] width 49 height 22
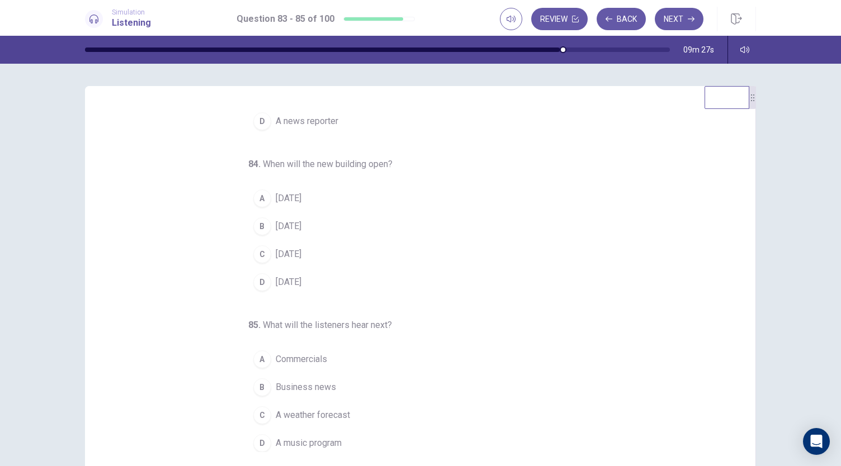
scroll to position [0, 0]
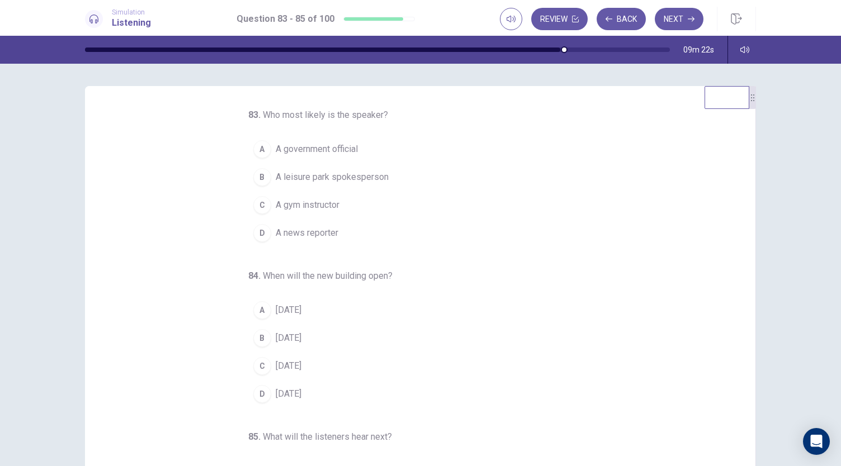
click at [315, 184] on button "B A leisure park spokesperson" at bounding box center [413, 177] width 331 height 28
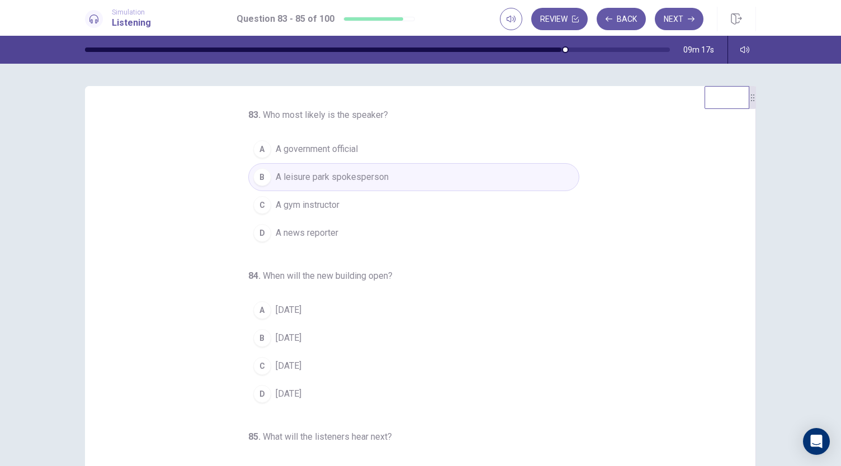
click at [312, 147] on span "A government official" at bounding box center [317, 149] width 82 height 13
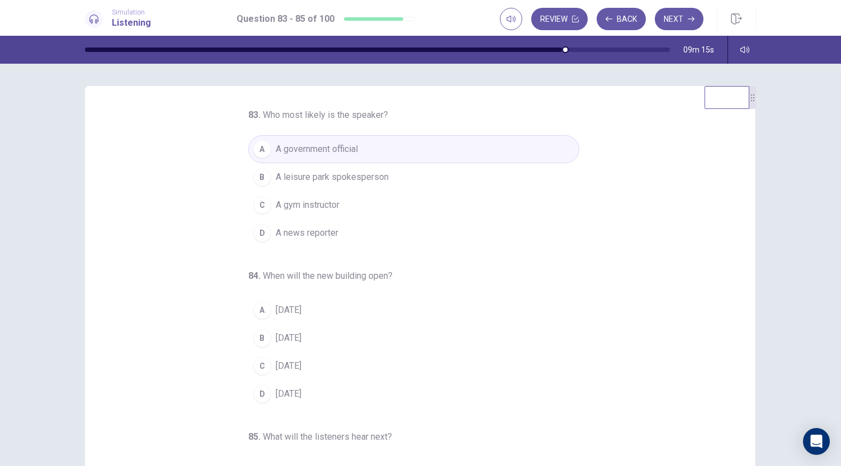
click at [307, 169] on button "B A leisure park spokesperson" at bounding box center [413, 177] width 331 height 28
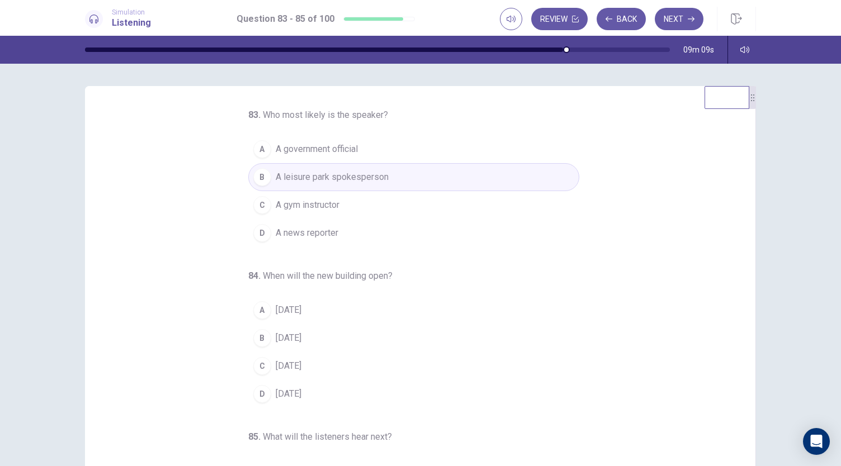
click at [310, 153] on span "A government official" at bounding box center [317, 149] width 82 height 13
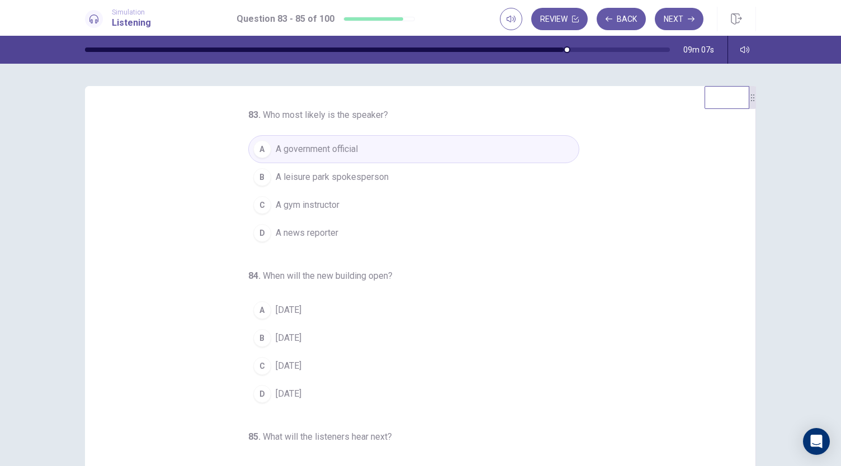
scroll to position [11, 0]
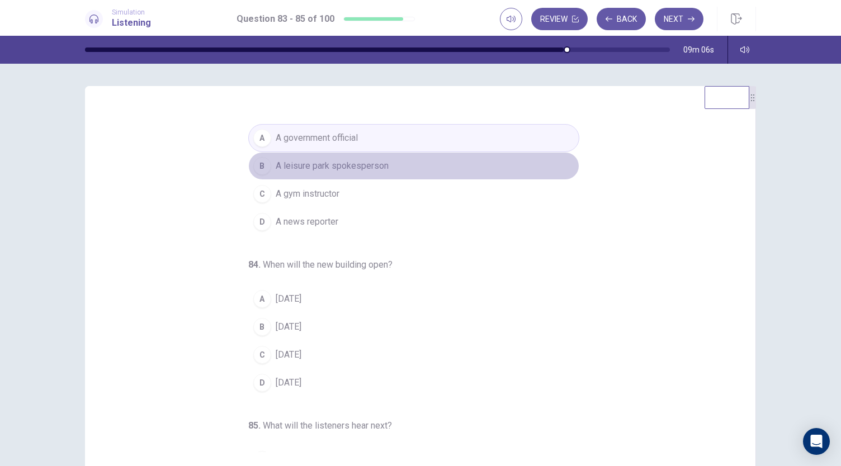
click at [319, 160] on span "A leisure park spokesperson" at bounding box center [332, 165] width 113 height 13
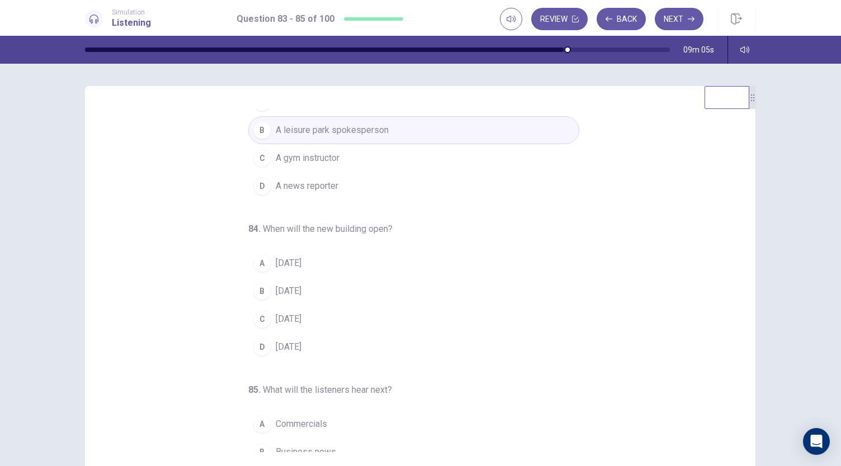
scroll to position [48, 0]
click at [329, 184] on span "A news reporter" at bounding box center [307, 184] width 63 height 13
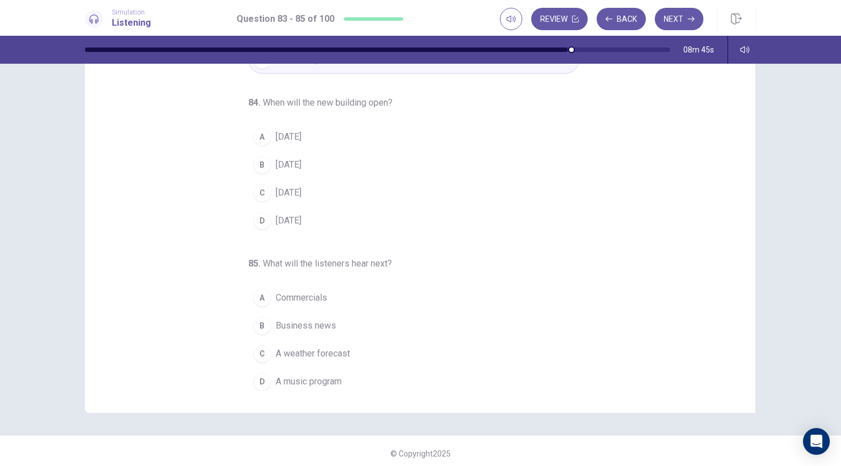
scroll to position [67, 0]
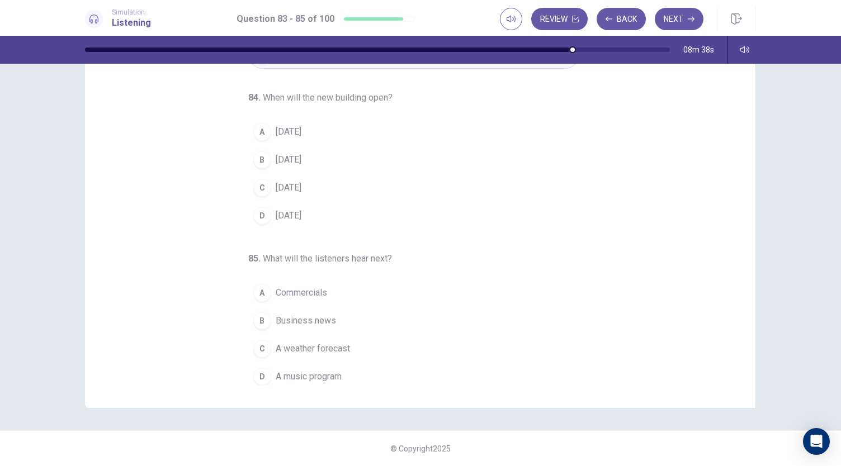
click at [296, 128] on span "In two years" at bounding box center [289, 131] width 26 height 13
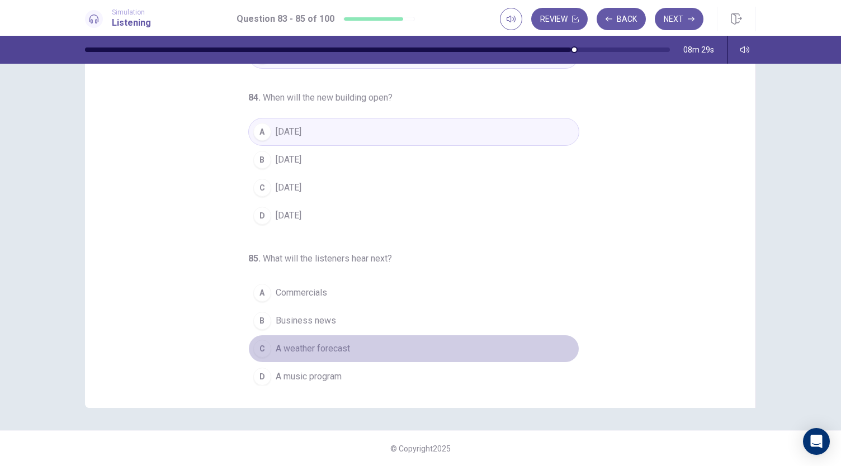
click at [299, 342] on span "A weather forecast" at bounding box center [313, 348] width 74 height 13
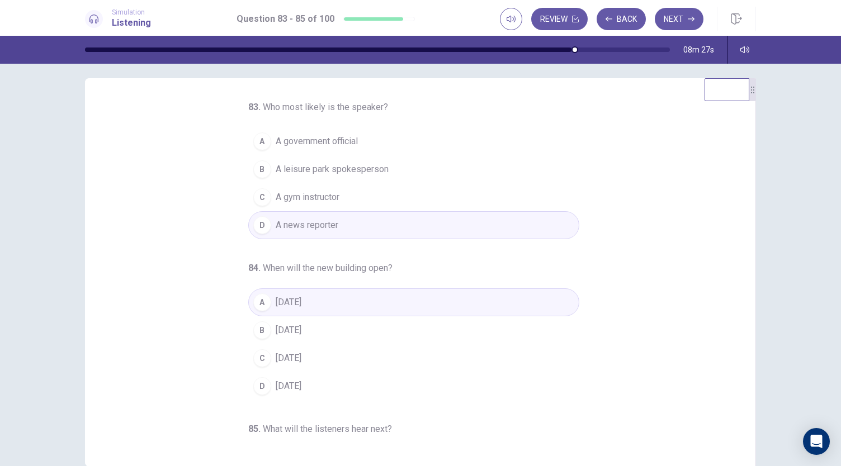
scroll to position [0, 0]
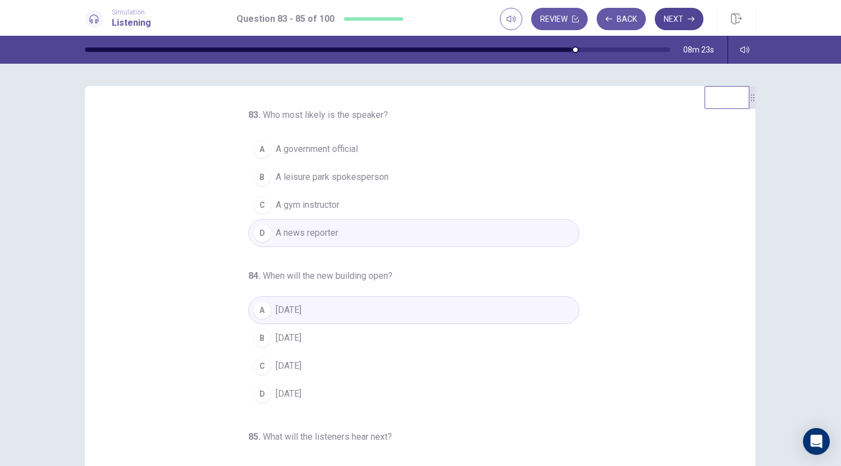
click at [677, 23] on button "Next" at bounding box center [678, 19] width 49 height 22
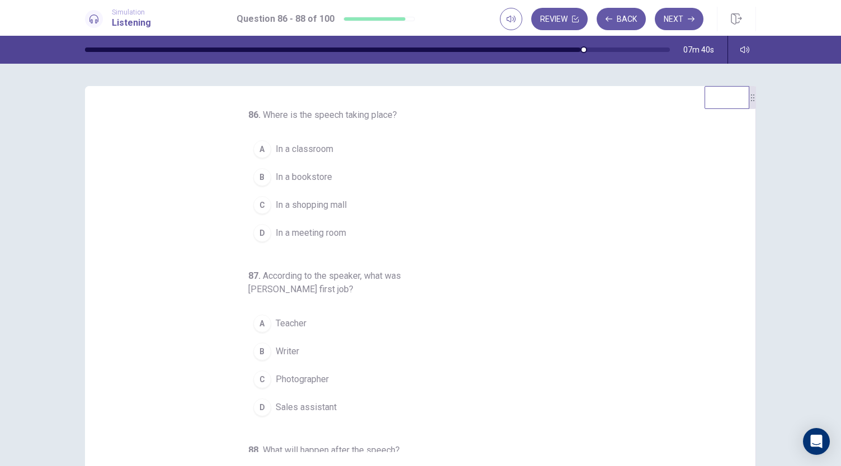
click at [298, 231] on span "In a meeting room" at bounding box center [311, 232] width 70 height 13
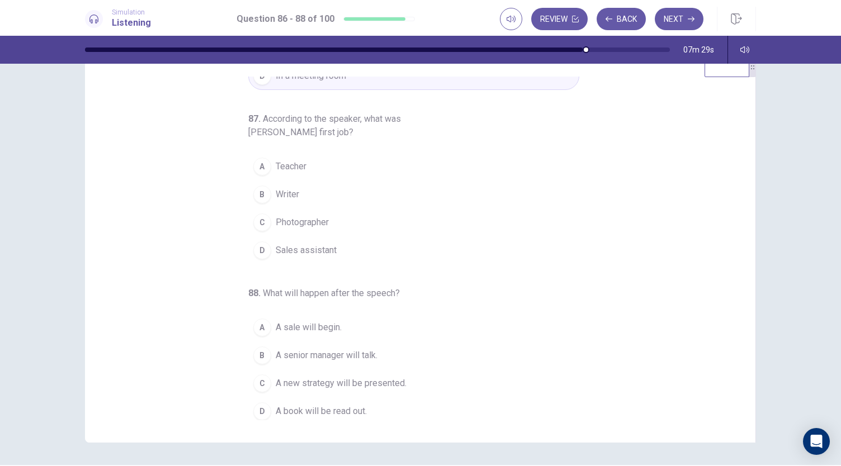
scroll to position [32, 0]
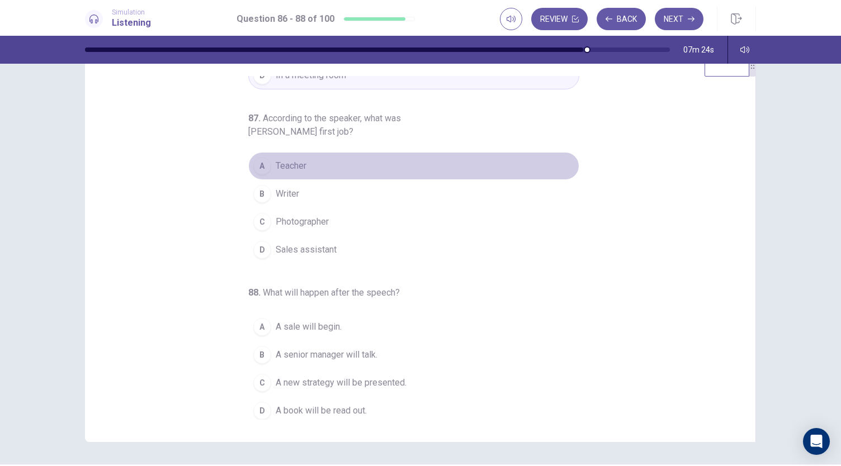
click at [298, 163] on span "Teacher" at bounding box center [291, 165] width 31 height 13
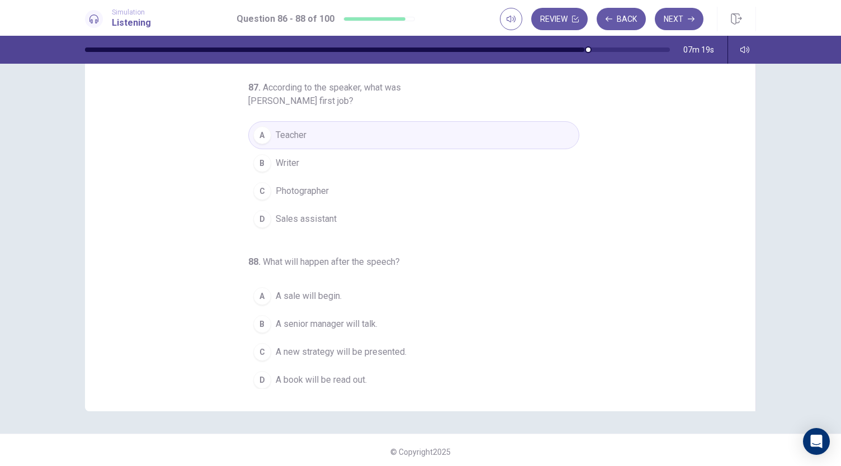
scroll to position [67, 0]
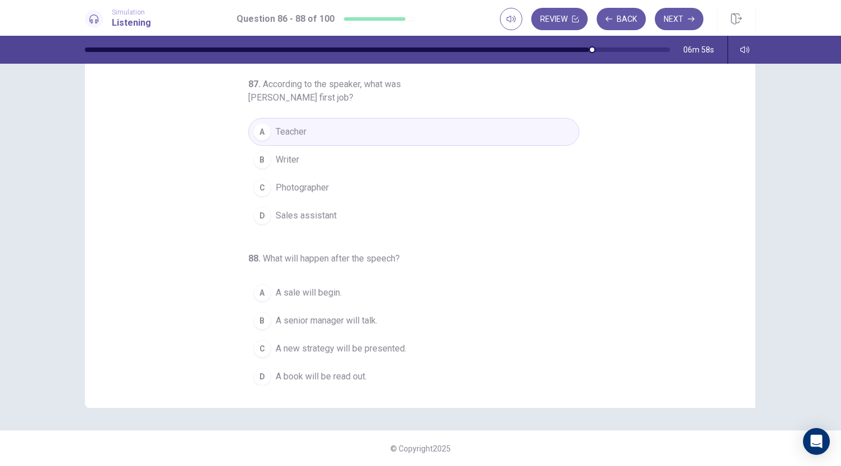
click at [329, 320] on span "A senior manager will talk." at bounding box center [327, 320] width 102 height 13
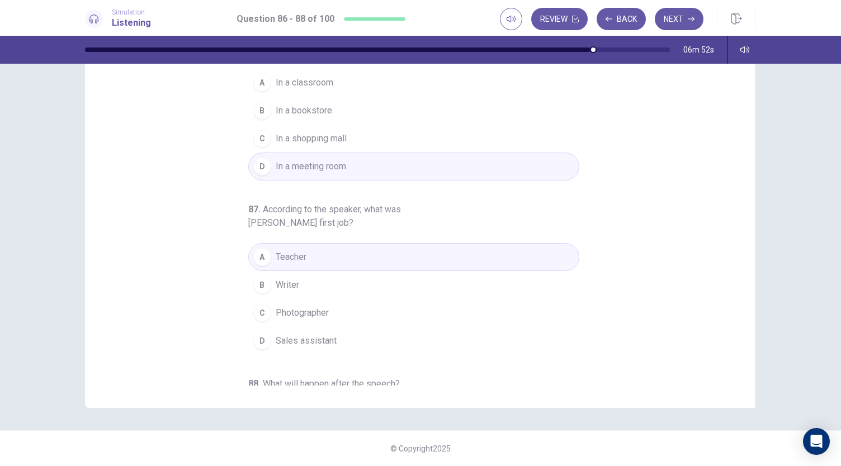
scroll to position [0, 0]
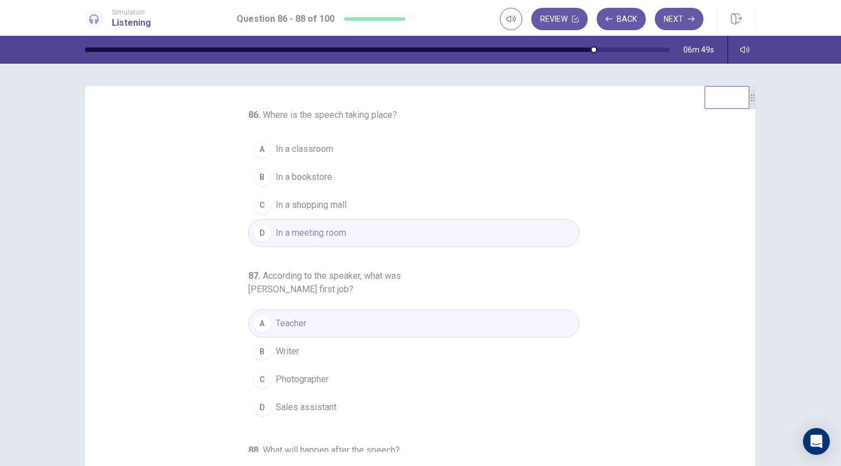
click at [594, 280] on div "86 . Where is the speech taking place? A In a classroom B In a bookstore C In a…" at bounding box center [424, 280] width 643 height 344
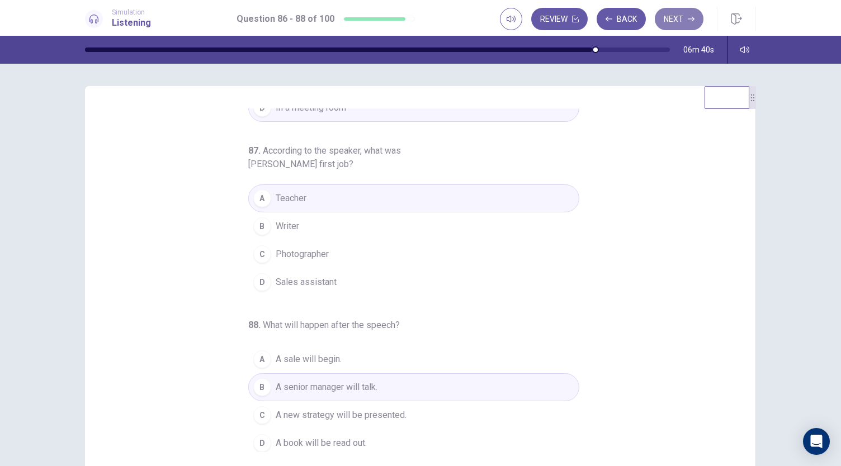
click at [687, 13] on button "Next" at bounding box center [678, 19] width 49 height 22
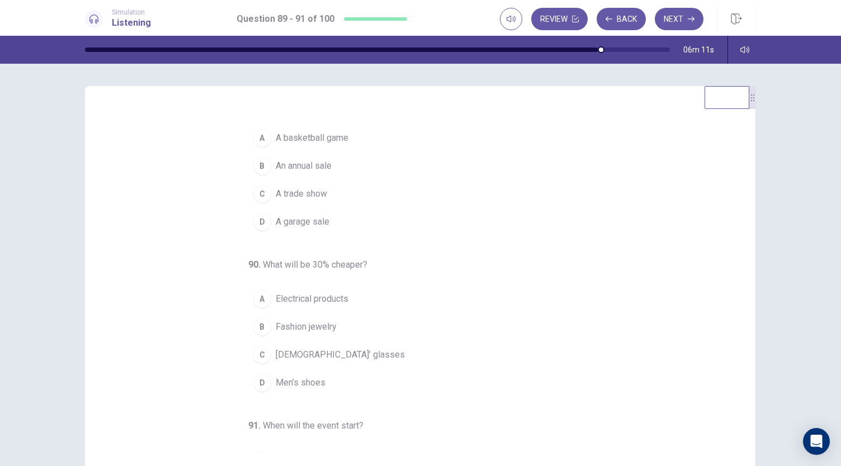
scroll to position [11, 0]
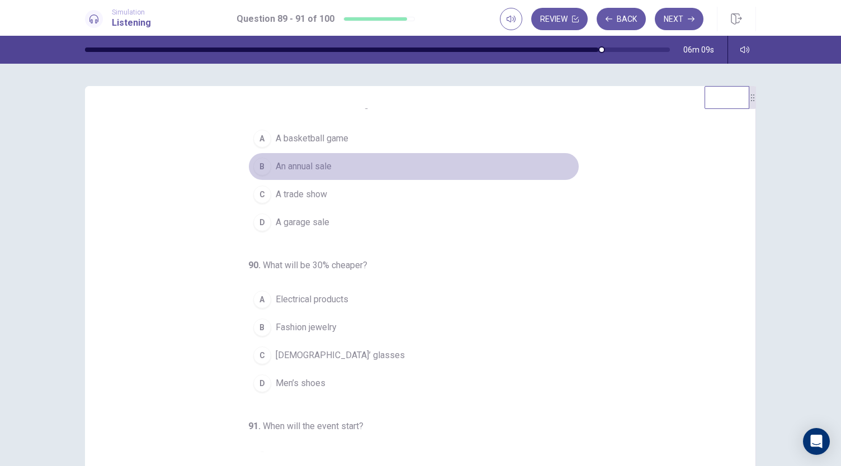
click at [312, 165] on span "An annual sale" at bounding box center [304, 166] width 56 height 13
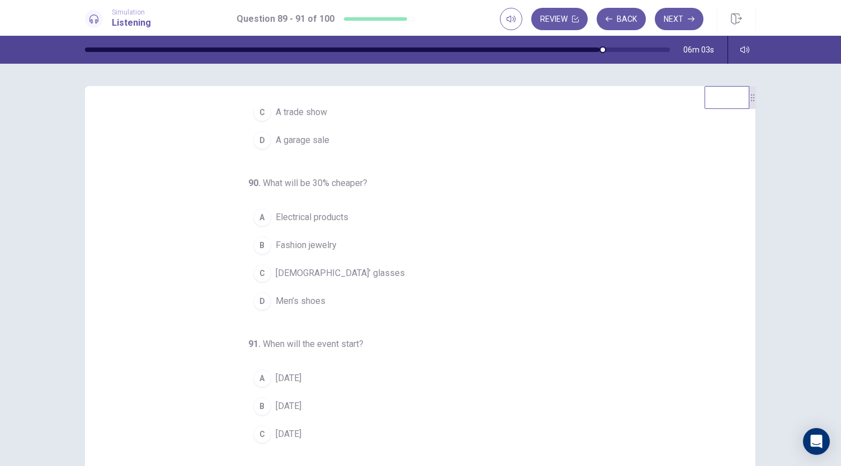
scroll to position [112, 0]
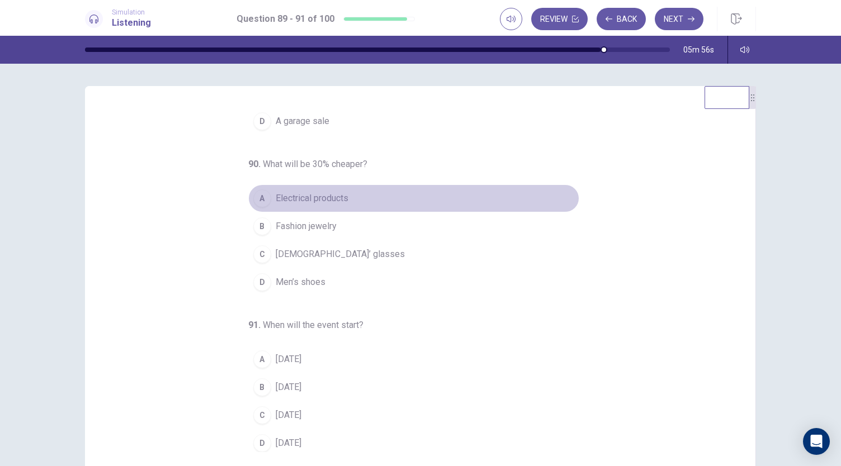
click at [317, 201] on span "Electrical products" at bounding box center [312, 198] width 73 height 13
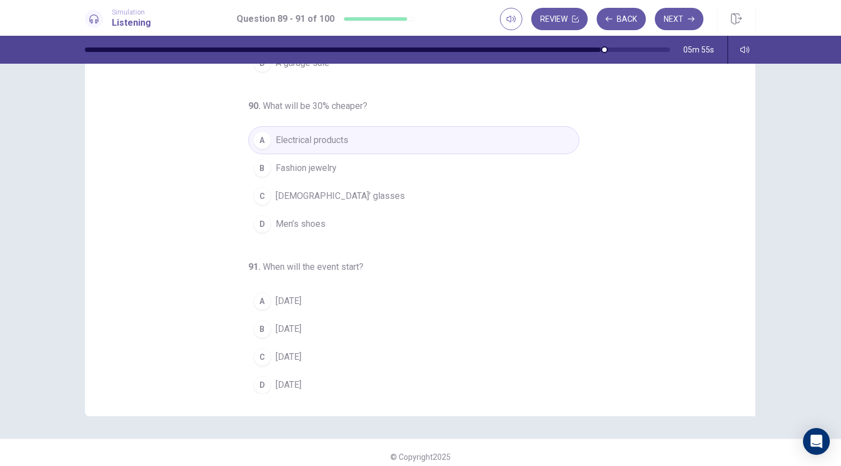
scroll to position [67, 0]
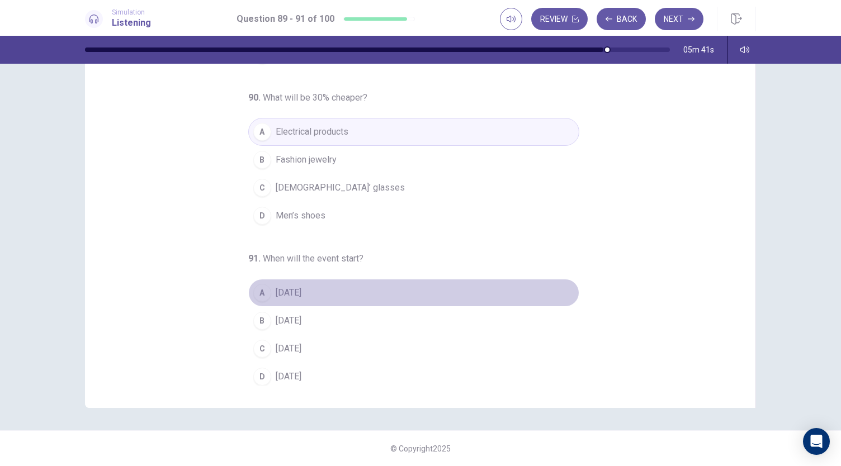
click at [301, 290] on span "On Thursday" at bounding box center [289, 292] width 26 height 13
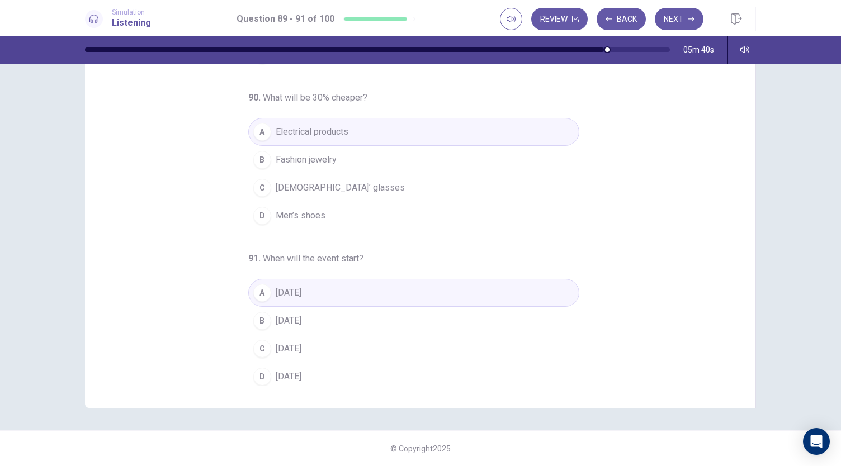
click at [294, 317] on span "On Friday" at bounding box center [289, 320] width 26 height 13
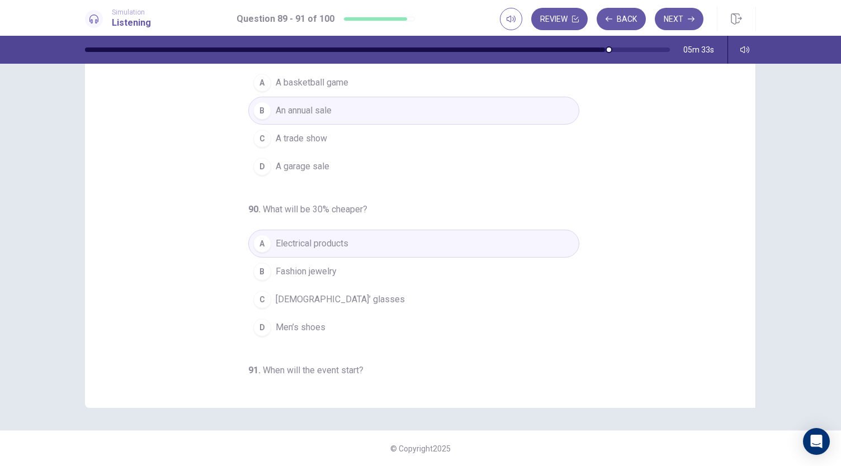
scroll to position [0, 0]
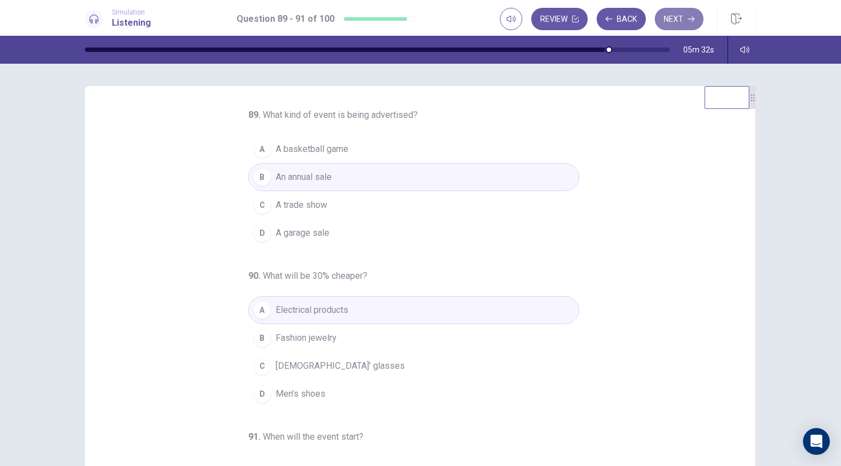
click at [683, 15] on button "Next" at bounding box center [678, 19] width 49 height 22
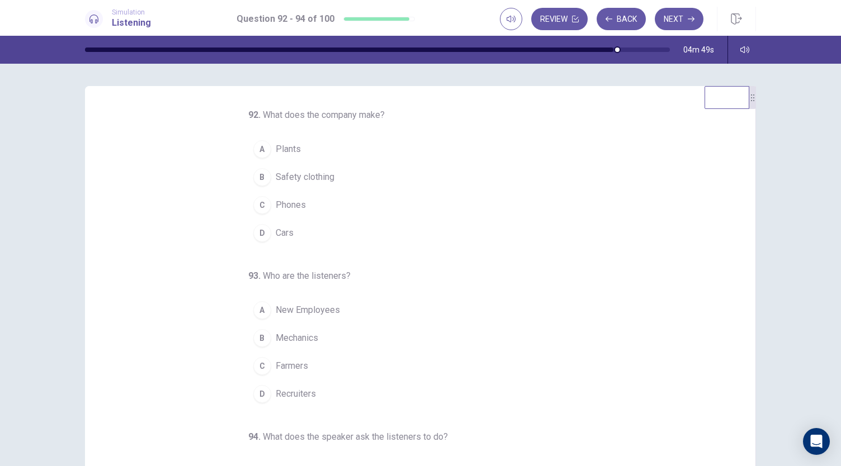
click at [279, 233] on span "Cars" at bounding box center [285, 232] width 18 height 13
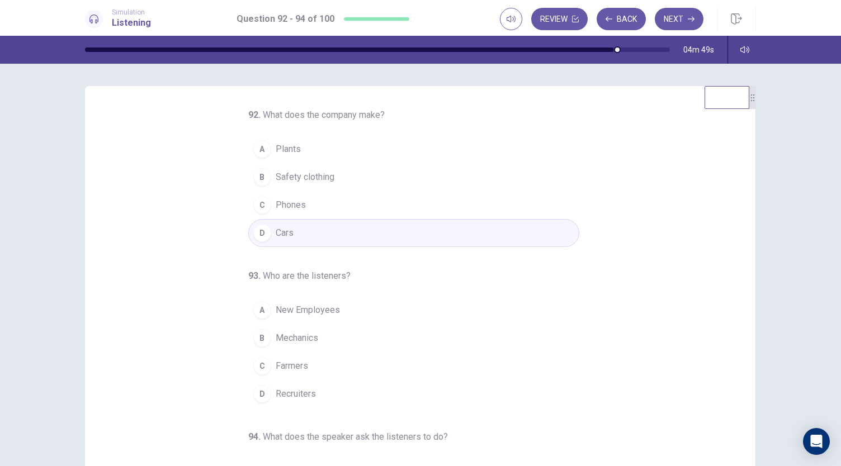
scroll to position [112, 0]
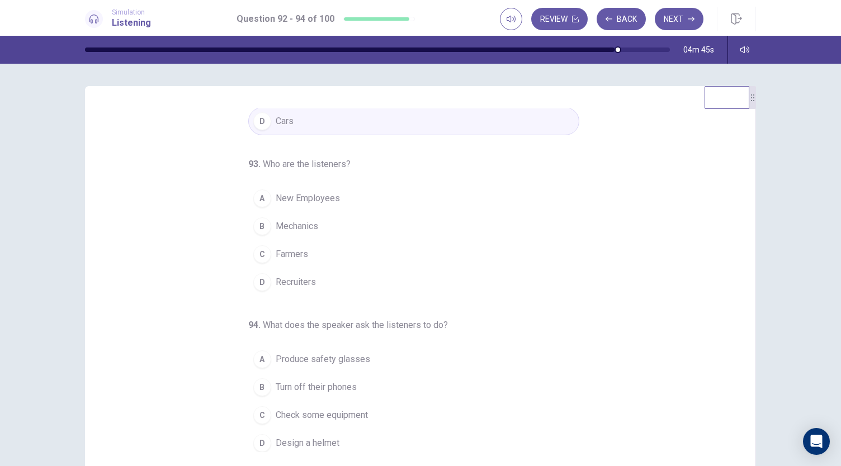
click at [293, 194] on span "New Employees" at bounding box center [308, 198] width 64 height 13
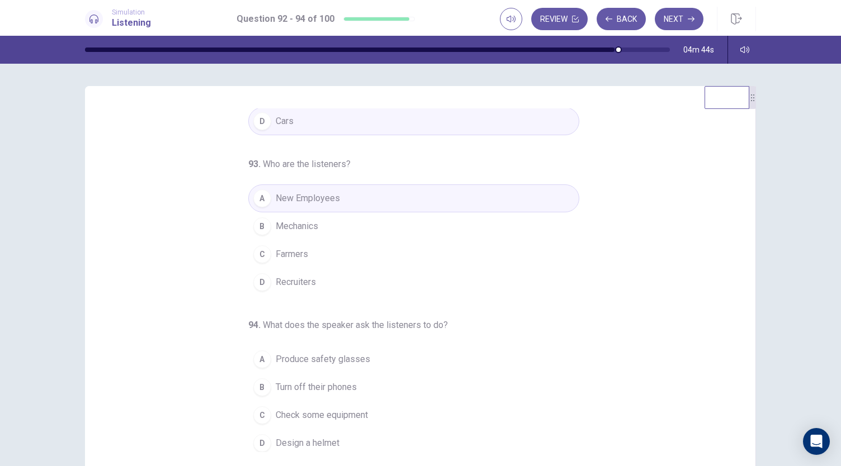
scroll to position [67, 0]
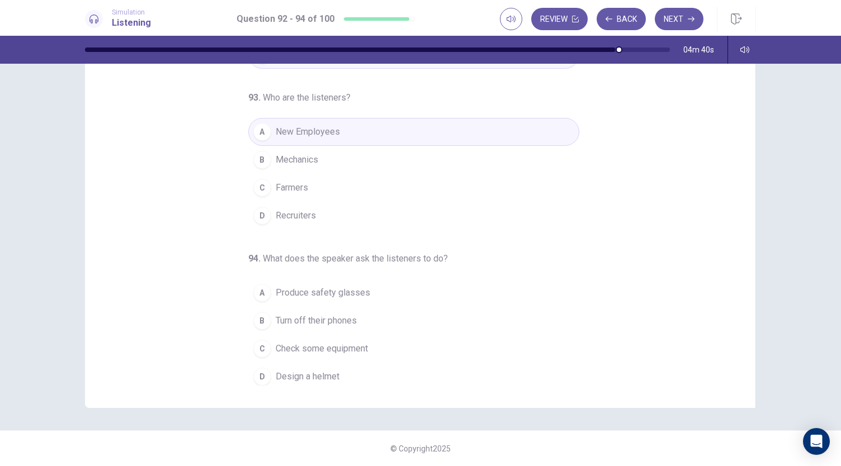
click at [295, 219] on span "Recruiters" at bounding box center [296, 215] width 40 height 13
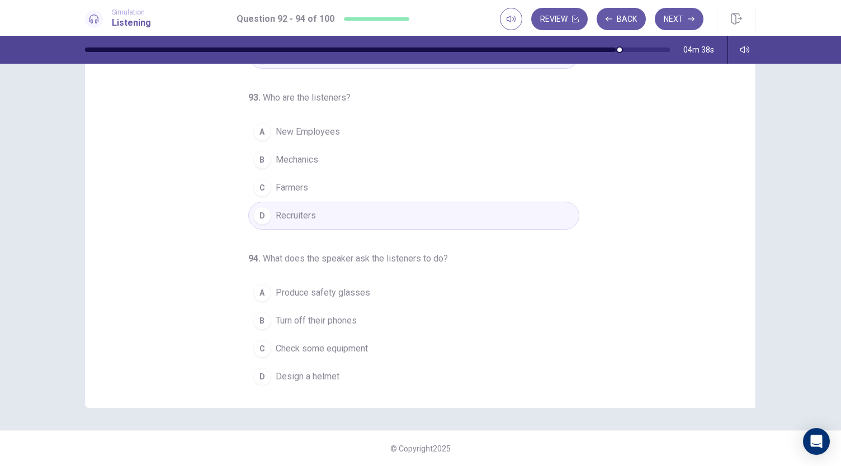
click at [305, 203] on button "D Recruiters" at bounding box center [413, 216] width 331 height 28
click at [314, 295] on span "Produce safety glasses" at bounding box center [323, 292] width 94 height 13
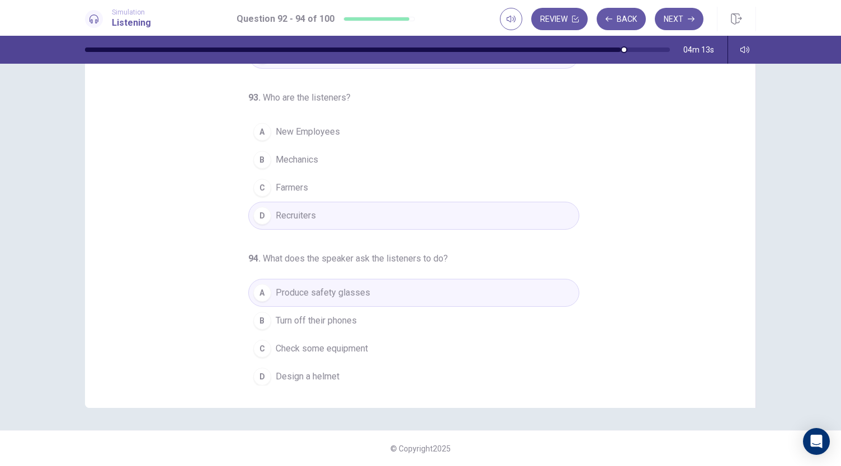
click at [317, 324] on button "B Turn off their phones" at bounding box center [413, 321] width 331 height 28
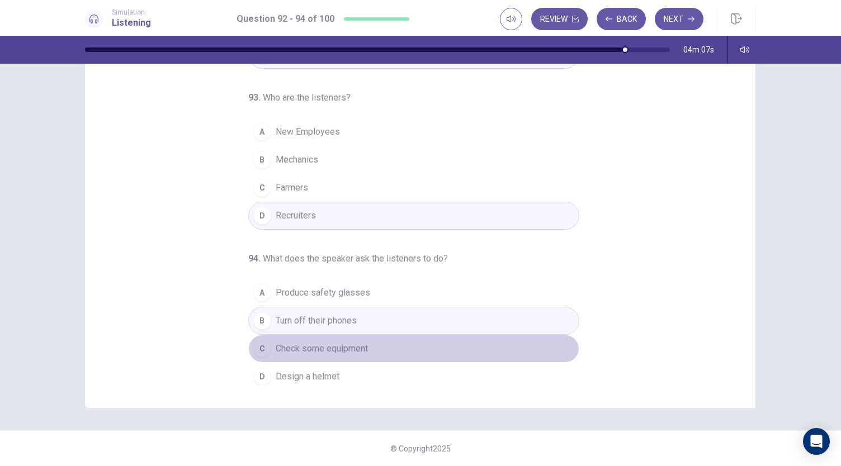
click at [321, 348] on span "Check some equipment" at bounding box center [322, 348] width 92 height 13
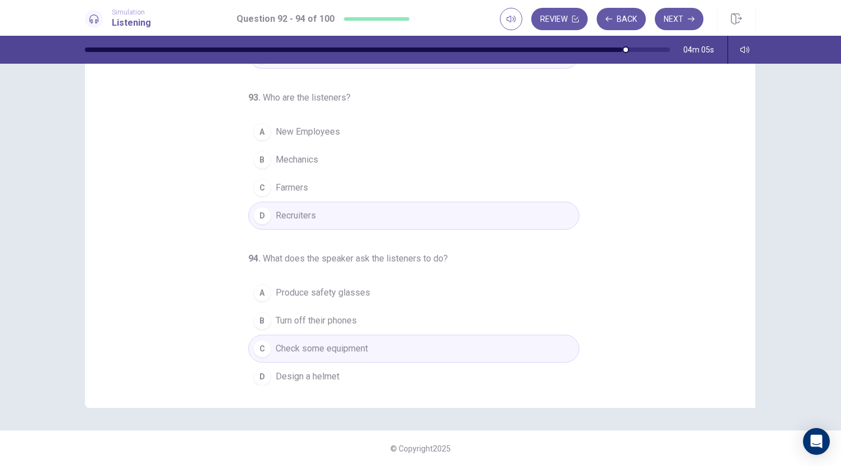
click at [326, 326] on button "B Turn off their phones" at bounding box center [413, 321] width 331 height 28
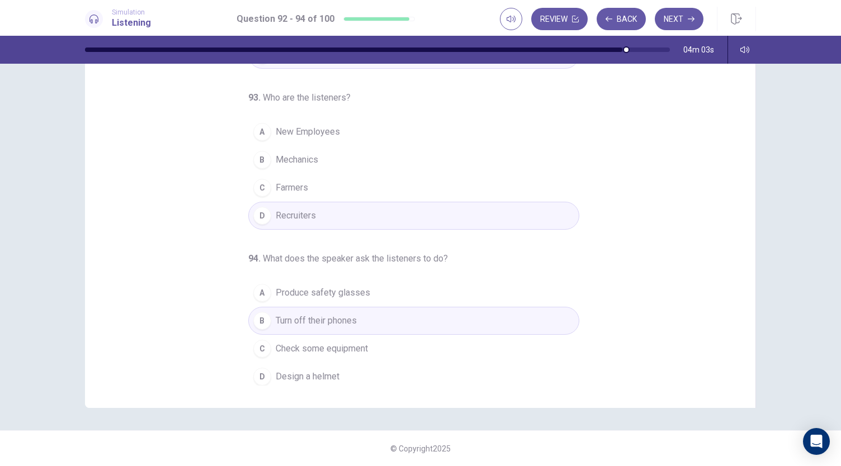
click at [329, 315] on span "Turn off their phones" at bounding box center [316, 320] width 81 height 13
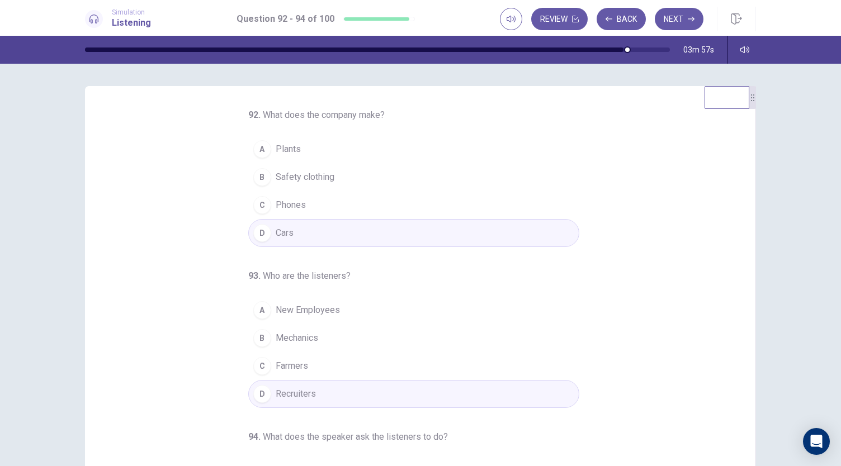
scroll to position [112, 0]
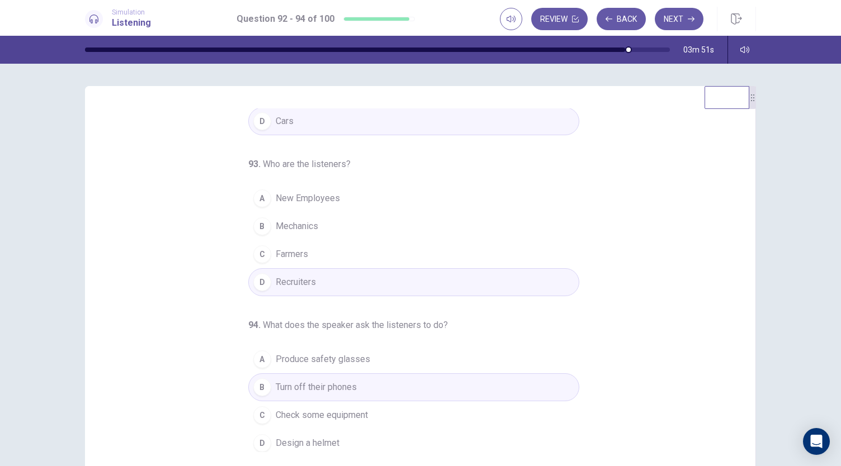
click at [312, 201] on span "New Employees" at bounding box center [308, 198] width 64 height 13
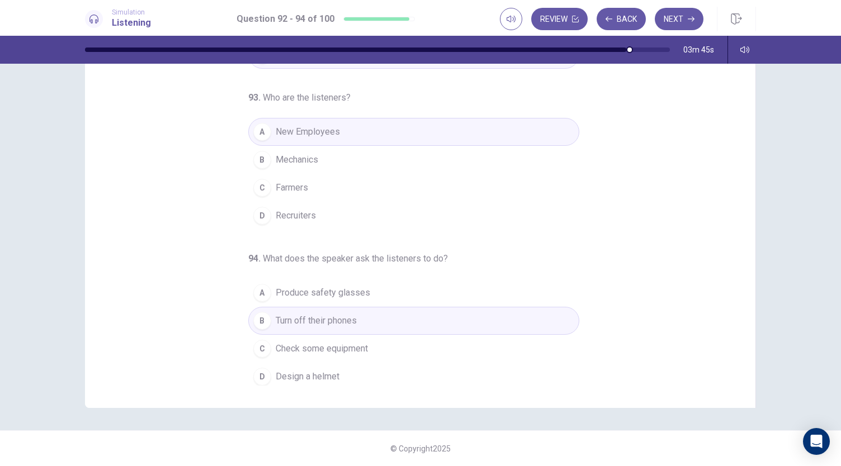
scroll to position [0, 0]
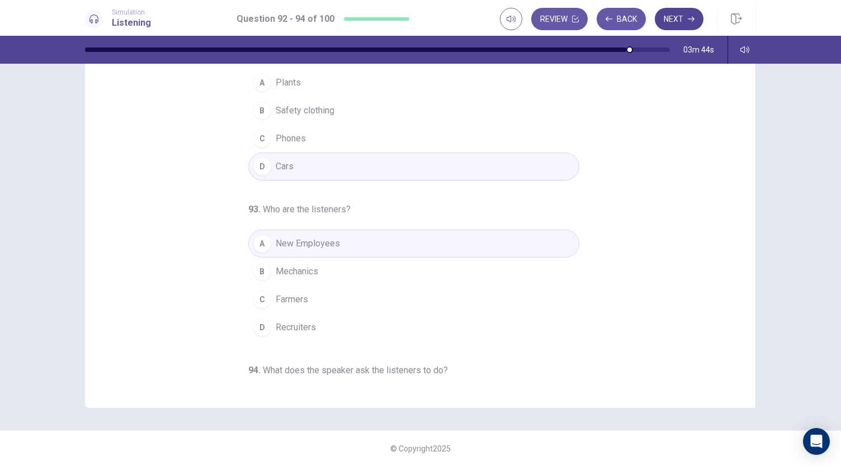
click at [688, 16] on icon "button" at bounding box center [690, 19] width 7 height 7
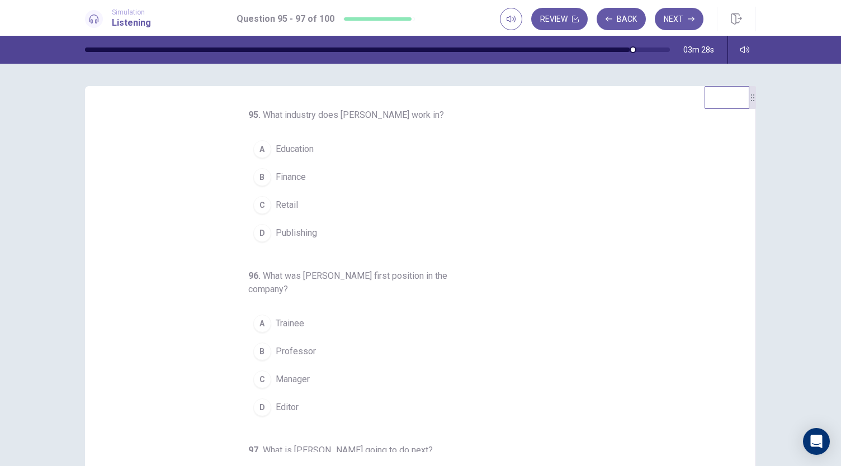
click at [543, 226] on button "D Publishing" at bounding box center [413, 233] width 331 height 28
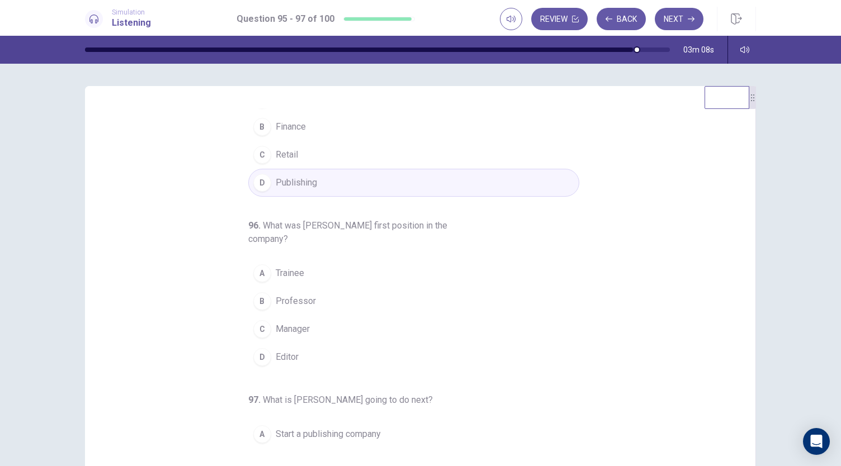
scroll to position [52, 0]
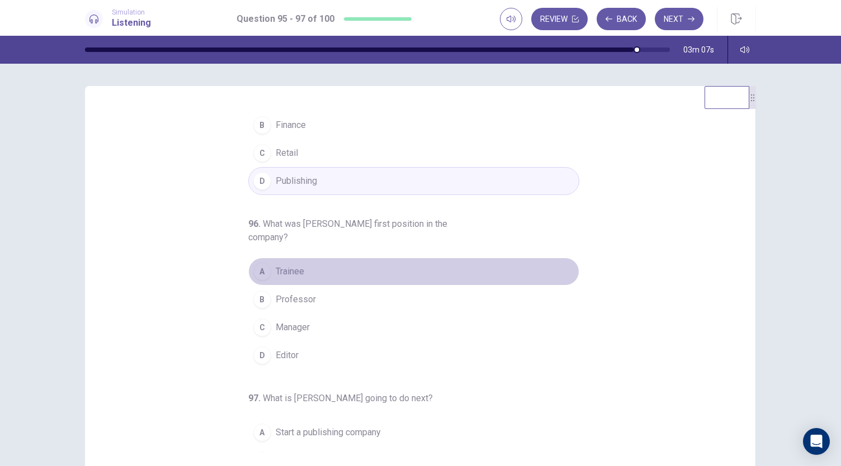
click at [275, 277] on button "A Trainee" at bounding box center [413, 272] width 331 height 28
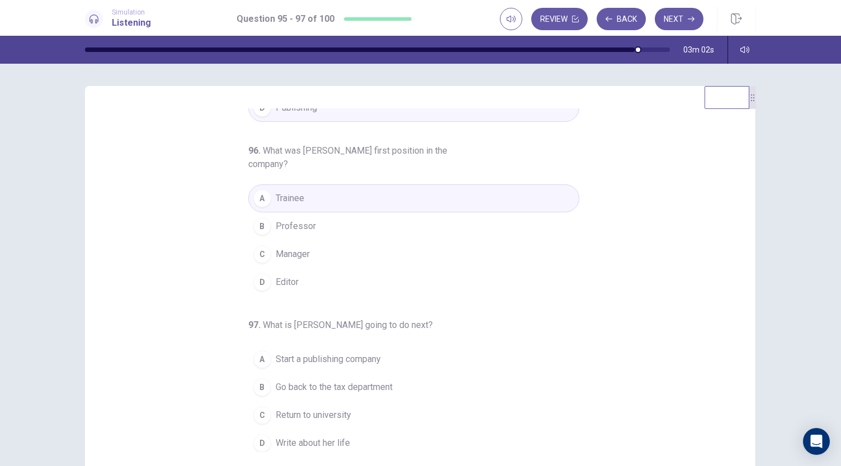
scroll to position [0, 0]
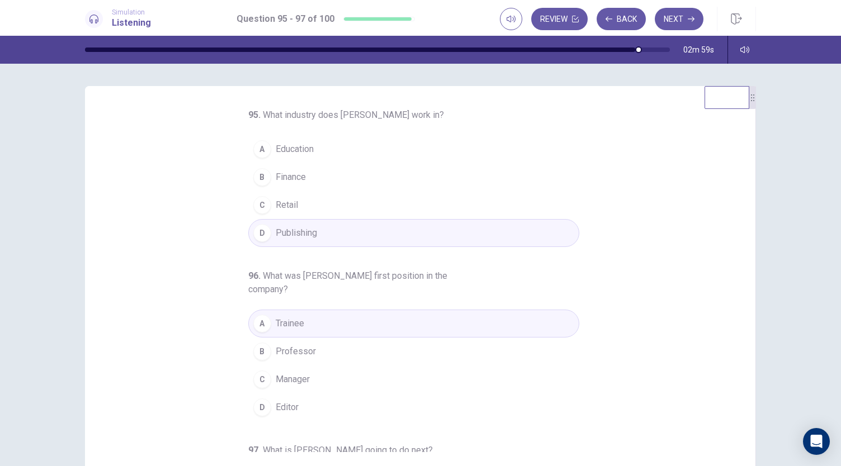
click at [292, 181] on span "Finance" at bounding box center [291, 176] width 30 height 13
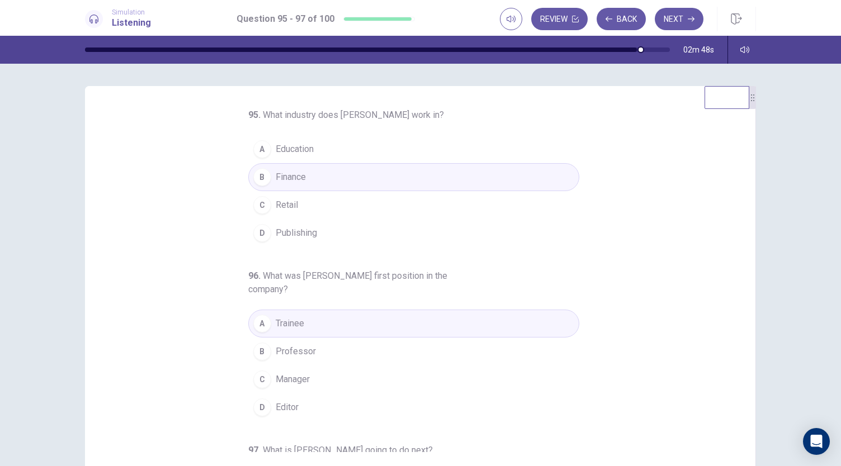
scroll to position [125, 0]
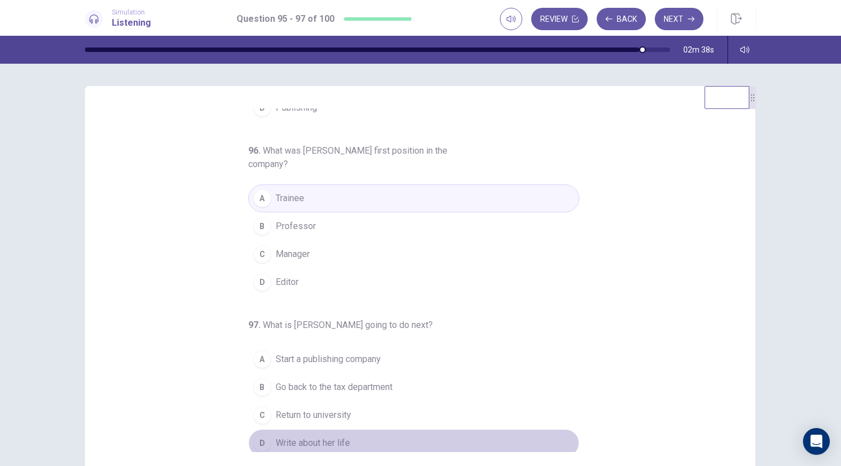
click at [315, 443] on span "Write about her life" at bounding box center [313, 443] width 74 height 13
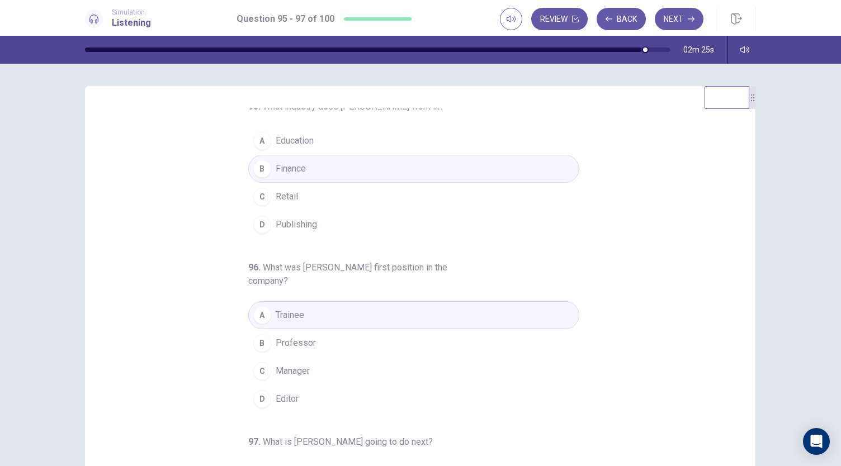
scroll to position [0, 0]
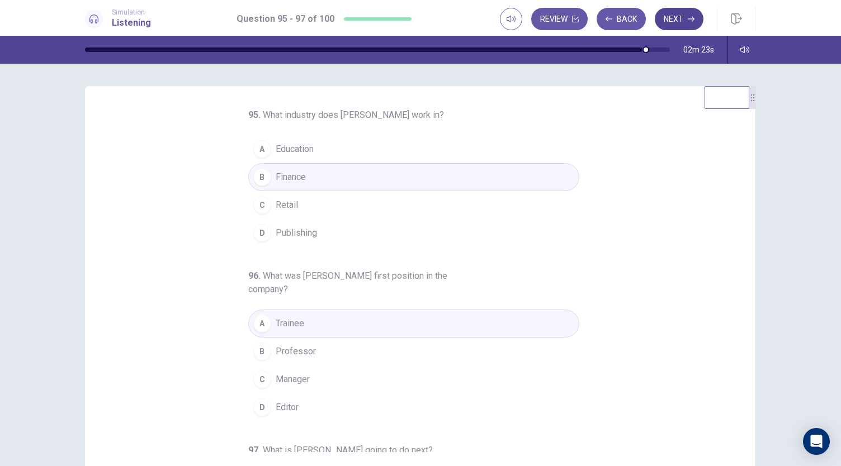
click at [673, 16] on button "Next" at bounding box center [678, 19] width 49 height 22
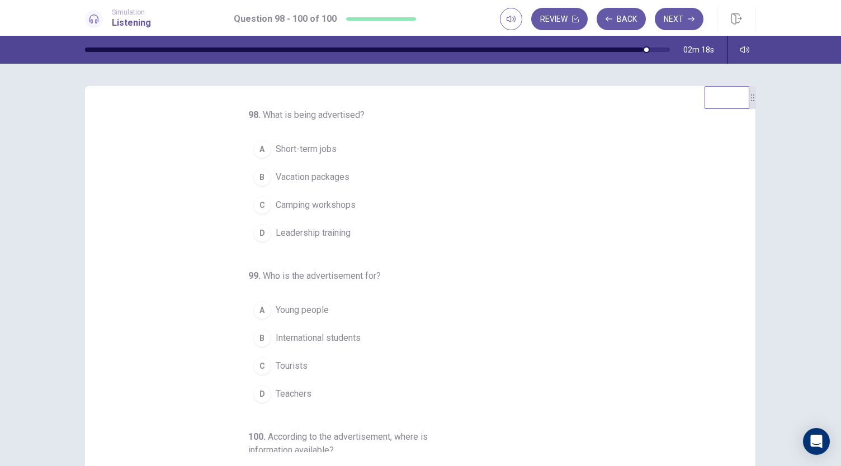
click at [523, 254] on div "98 . What is being advertised? A Short-term jobs B Vacation packages C Camping …" at bounding box center [413, 302] width 331 height 388
click at [282, 114] on span "What is being advertised?" at bounding box center [314, 115] width 102 height 11
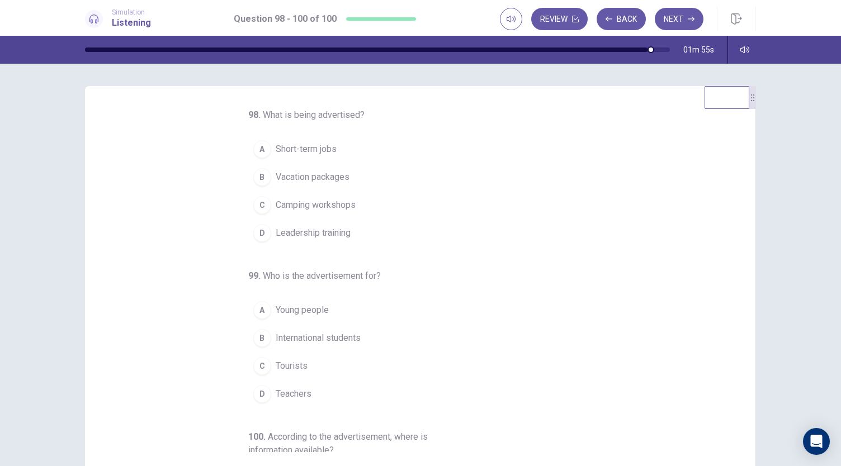
click at [282, 114] on span "What is being advertised?" at bounding box center [314, 115] width 102 height 11
drag, startPoint x: 282, startPoint y: 114, endPoint x: 347, endPoint y: 111, distance: 65.5
click at [347, 111] on span "What is being advertised?" at bounding box center [314, 115] width 102 height 11
click at [306, 211] on span "Camping workshops" at bounding box center [316, 204] width 80 height 13
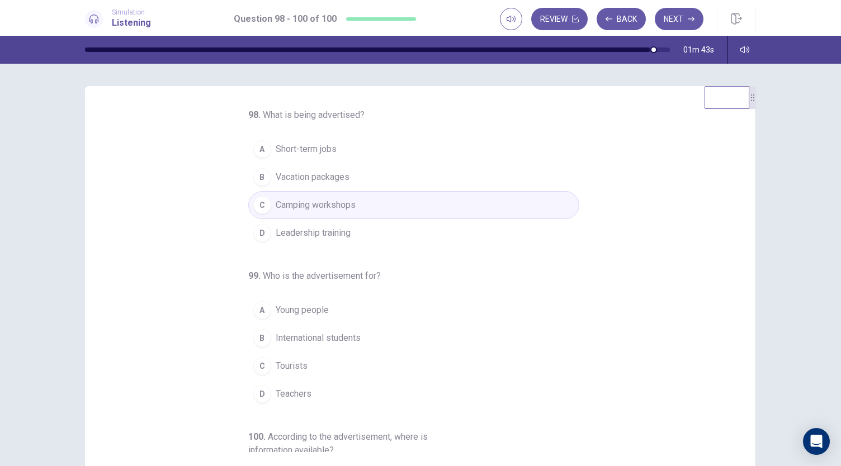
click at [316, 156] on button "A Short-term jobs" at bounding box center [413, 149] width 331 height 28
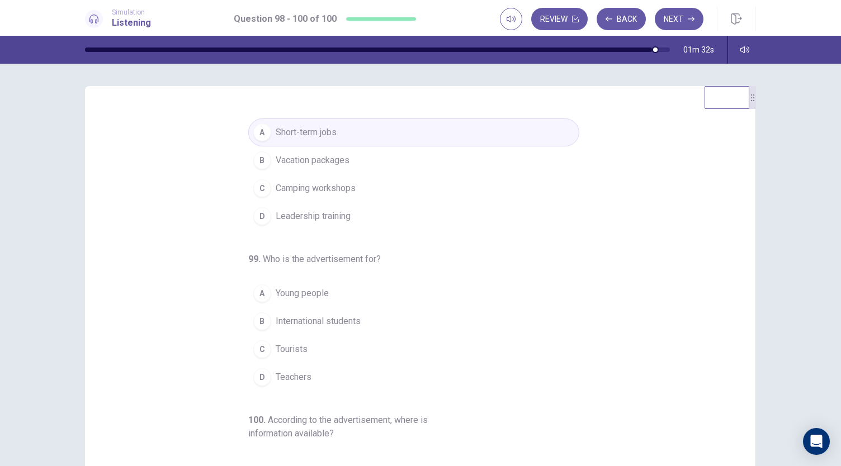
scroll to position [42, 0]
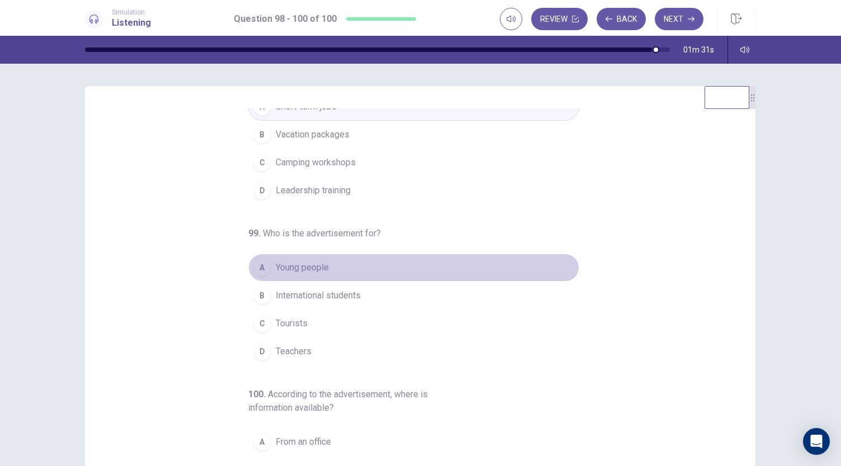
click at [300, 261] on span "Young people" at bounding box center [302, 267] width 53 height 13
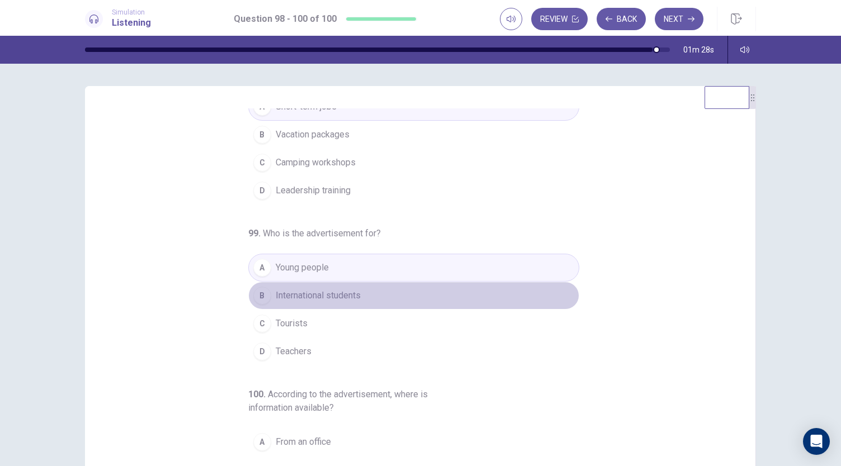
click at [304, 291] on span "International students" at bounding box center [318, 295] width 85 height 13
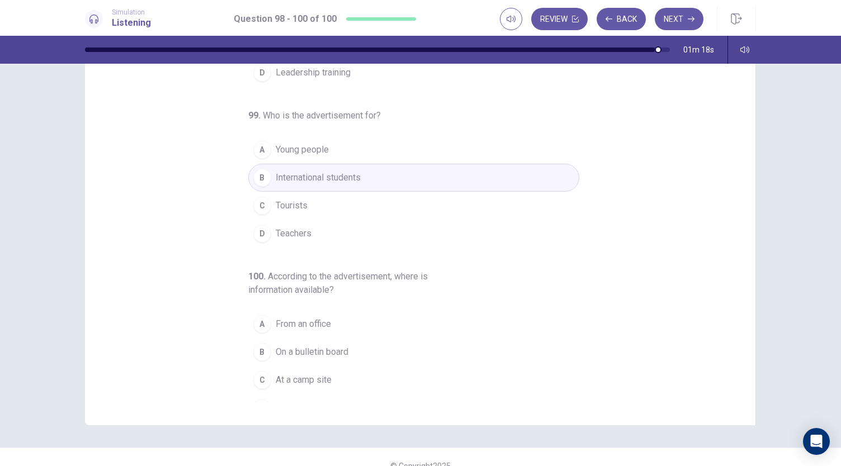
scroll to position [125, 0]
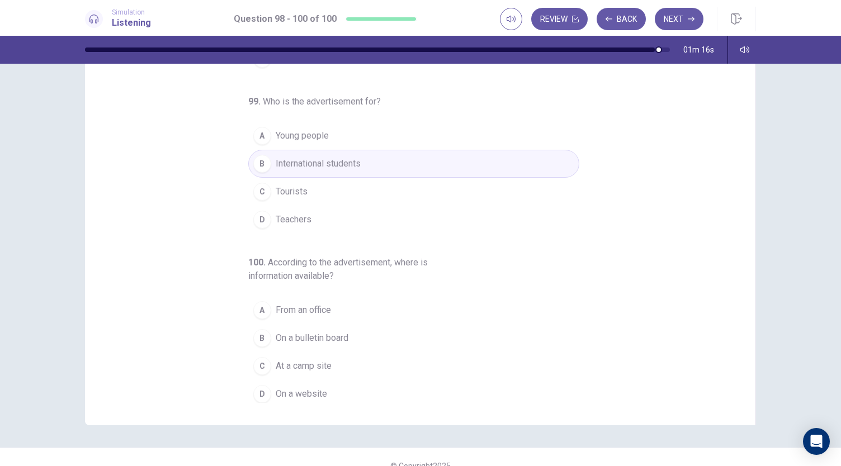
click at [324, 150] on button "B International students" at bounding box center [413, 164] width 331 height 28
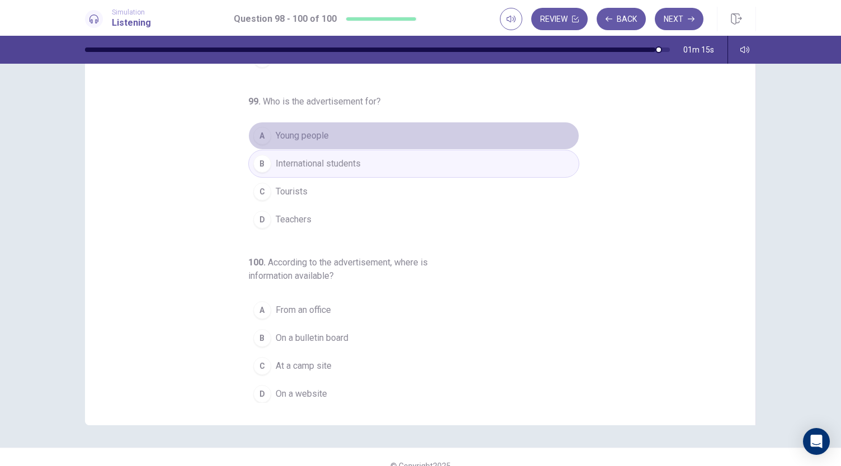
click at [320, 135] on span "Young people" at bounding box center [302, 135] width 53 height 13
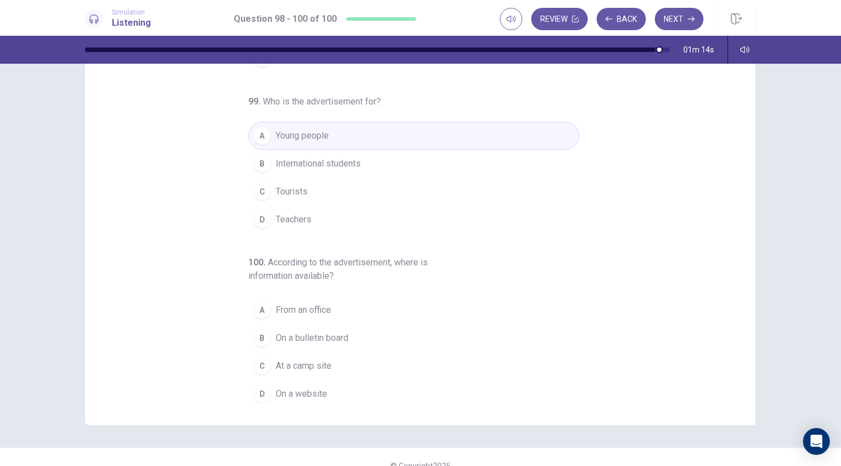
scroll to position [67, 0]
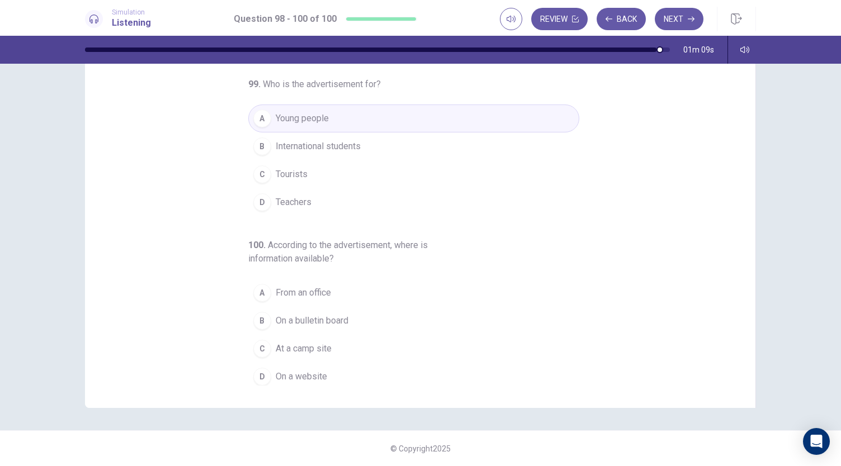
click at [293, 374] on span "On a website" at bounding box center [301, 376] width 51 height 13
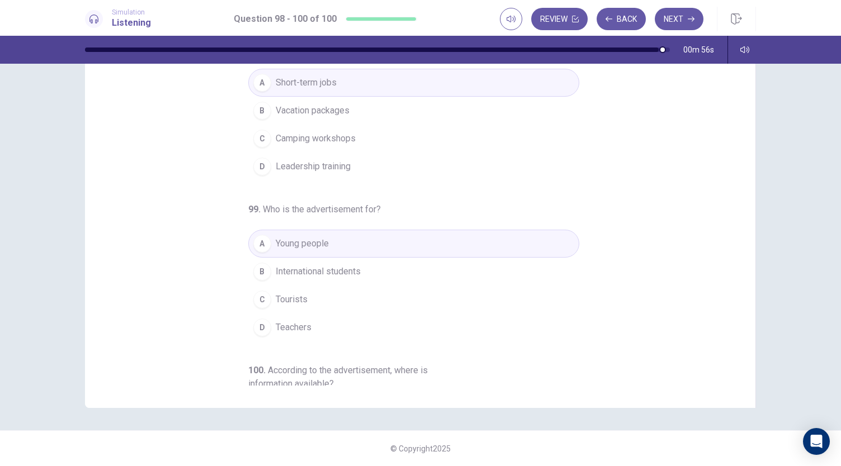
scroll to position [0, 0]
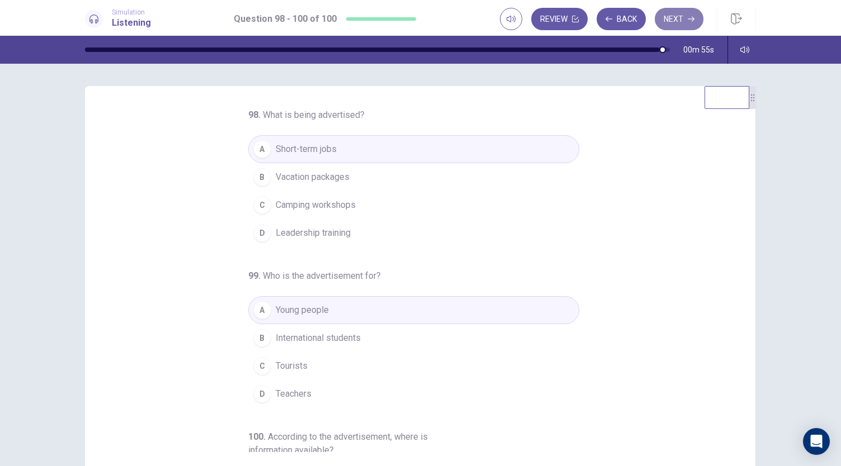
click at [690, 21] on icon "button" at bounding box center [690, 19] width 7 height 7
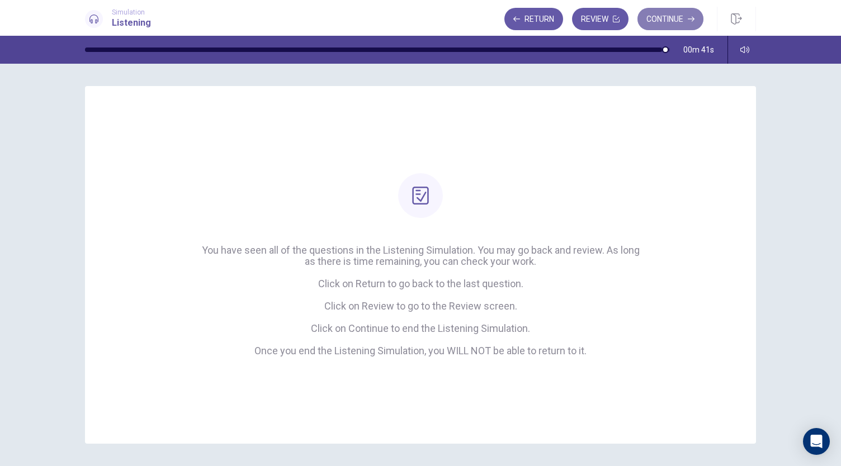
click at [666, 17] on button "Continue" at bounding box center [670, 19] width 66 height 22
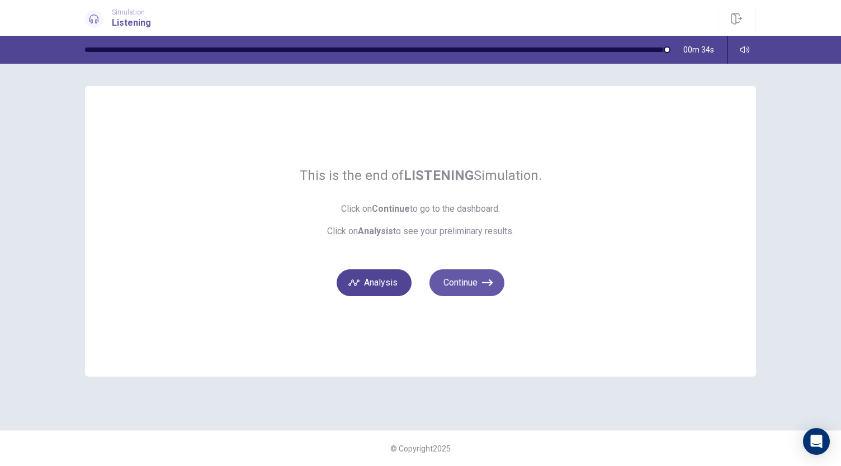
click at [385, 284] on button "Analysis" at bounding box center [373, 282] width 75 height 27
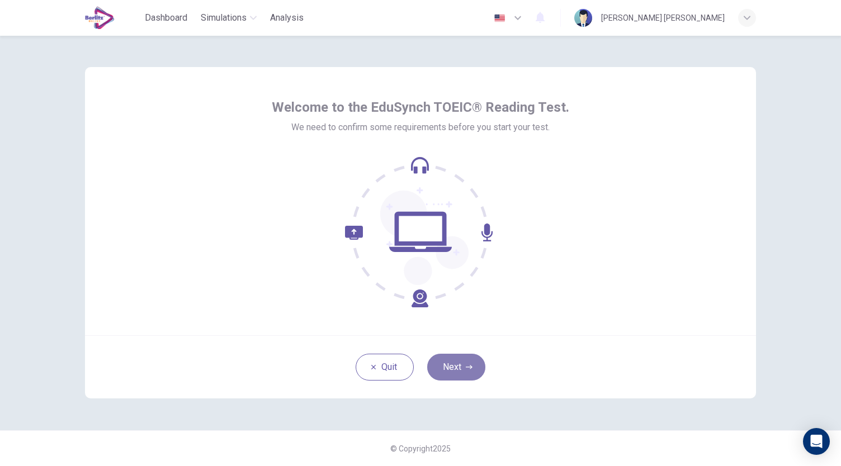
click at [450, 362] on button "Next" at bounding box center [456, 367] width 58 height 27
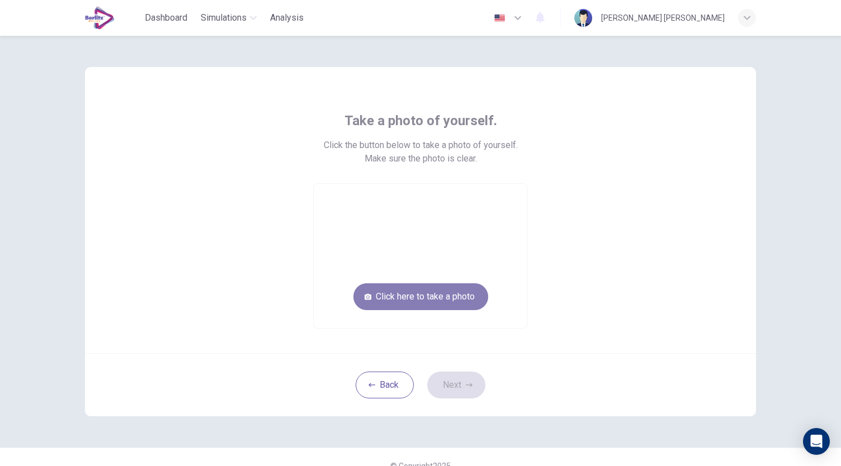
click at [433, 303] on button "Click here to take a photo" at bounding box center [420, 296] width 135 height 27
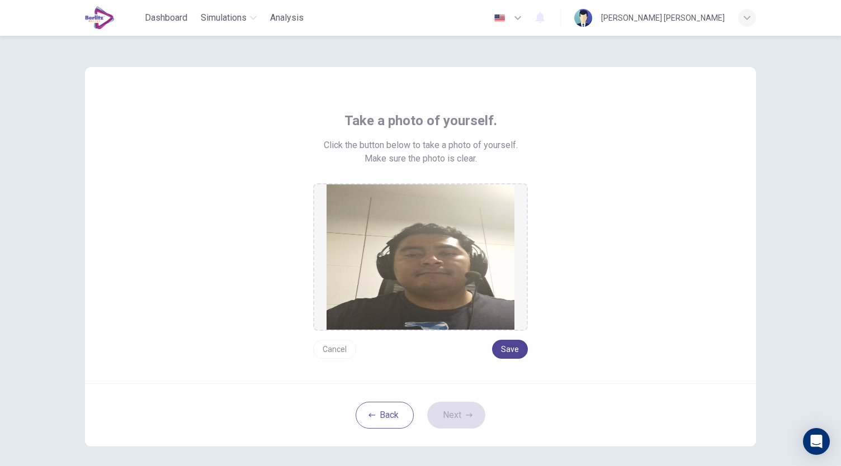
click at [500, 350] on button "Save" at bounding box center [510, 349] width 36 height 19
click at [466, 414] on icon "button" at bounding box center [469, 415] width 7 height 7
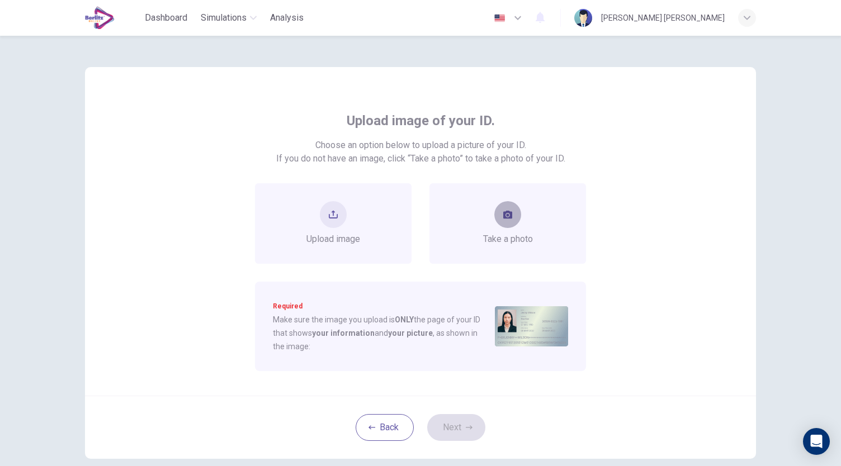
click at [509, 211] on icon "take photo" at bounding box center [507, 214] width 9 height 9
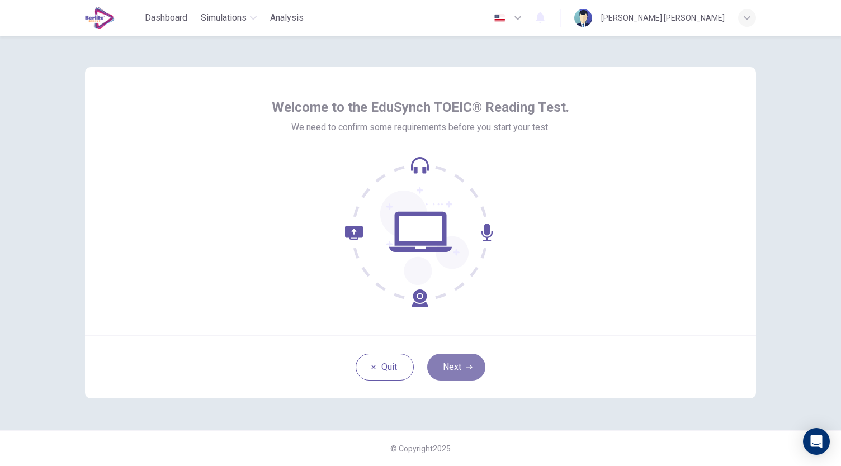
click at [457, 364] on button "Next" at bounding box center [456, 367] width 58 height 27
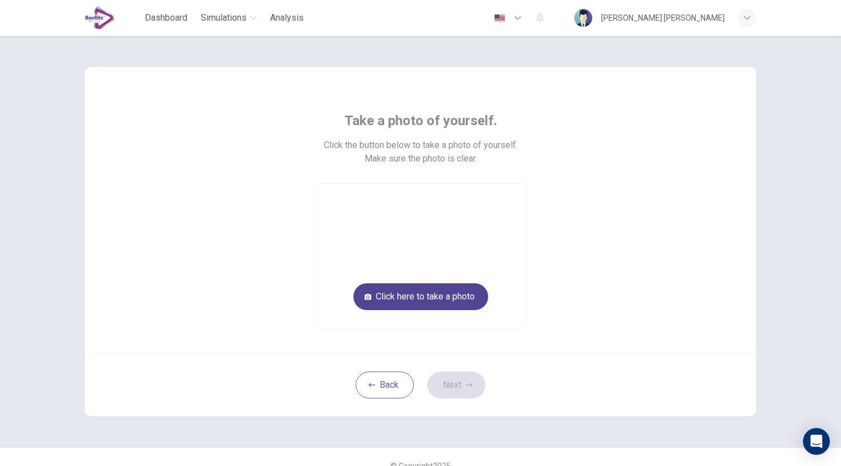
click at [430, 296] on button "Click here to take a photo" at bounding box center [420, 296] width 135 height 27
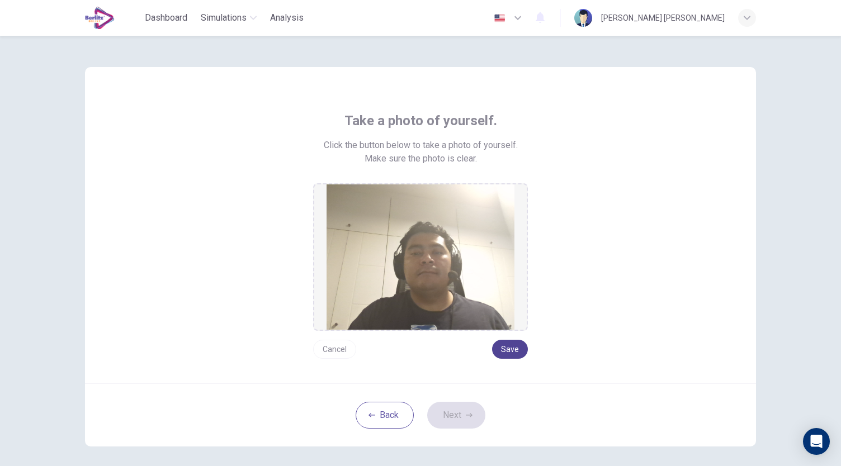
click at [517, 356] on button "Save" at bounding box center [510, 349] width 36 height 19
click at [453, 412] on button "Next" at bounding box center [456, 415] width 58 height 27
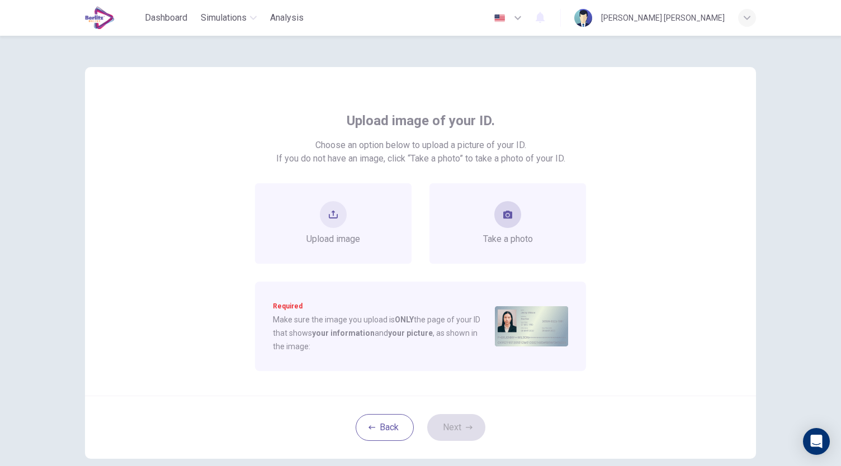
click at [521, 224] on div "Take a photo" at bounding box center [508, 223] width 50 height 45
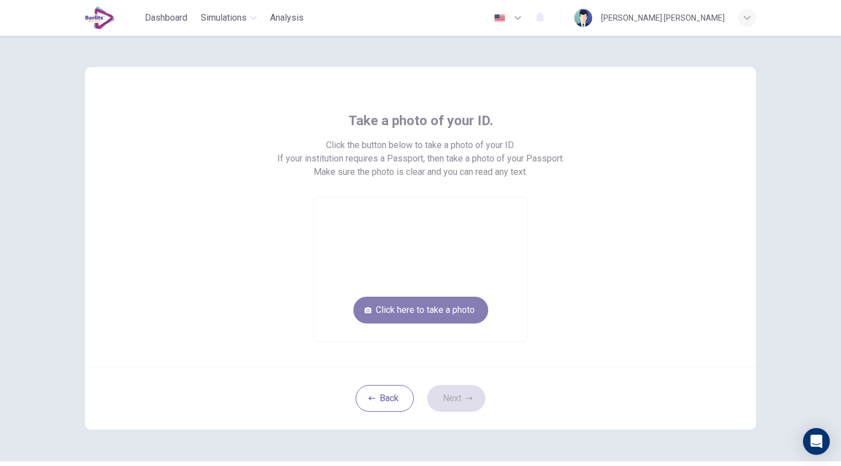
click at [420, 307] on button "Click here to take a photo" at bounding box center [420, 310] width 135 height 27
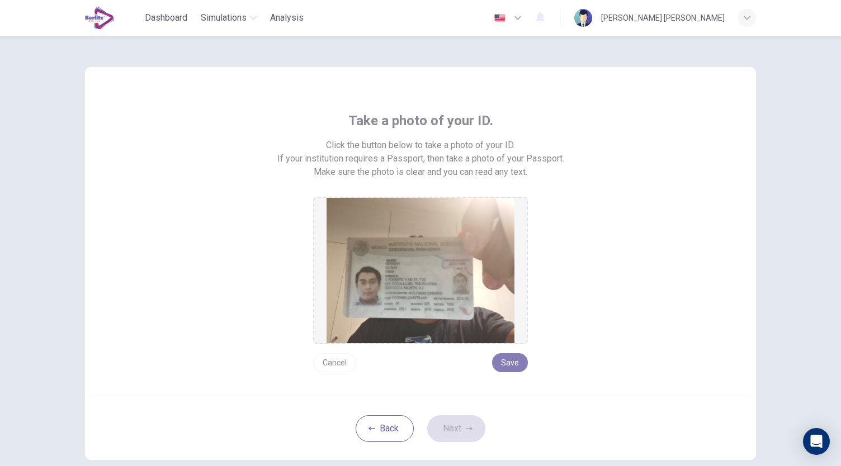
click at [510, 357] on button "Save" at bounding box center [510, 362] width 36 height 19
click at [456, 425] on button "Next" at bounding box center [456, 428] width 58 height 27
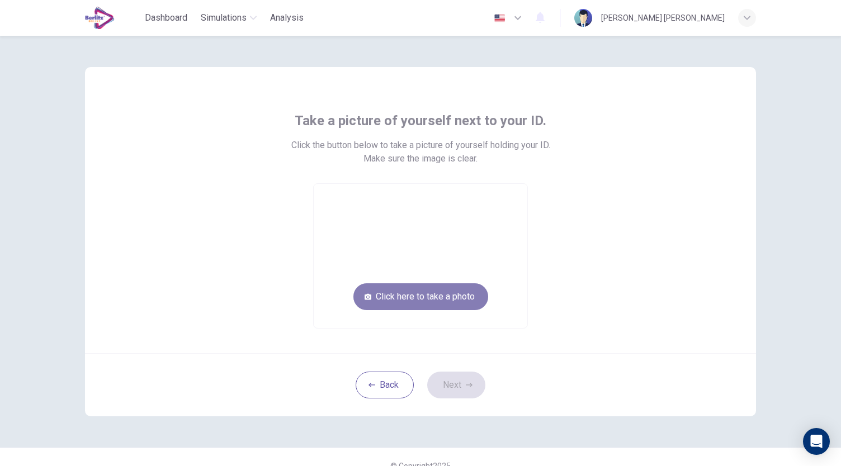
click at [454, 296] on button "Click here to take a photo" at bounding box center [420, 296] width 135 height 27
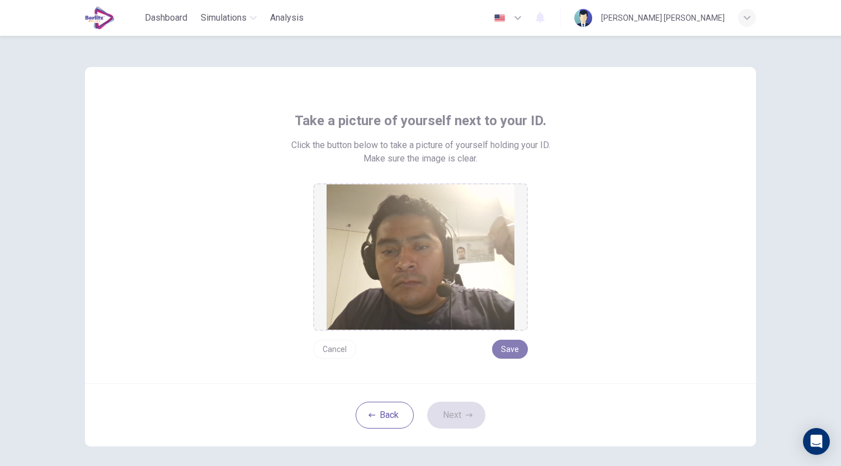
click at [513, 345] on button "Save" at bounding box center [510, 349] width 36 height 19
click at [455, 420] on button "Next" at bounding box center [456, 415] width 58 height 27
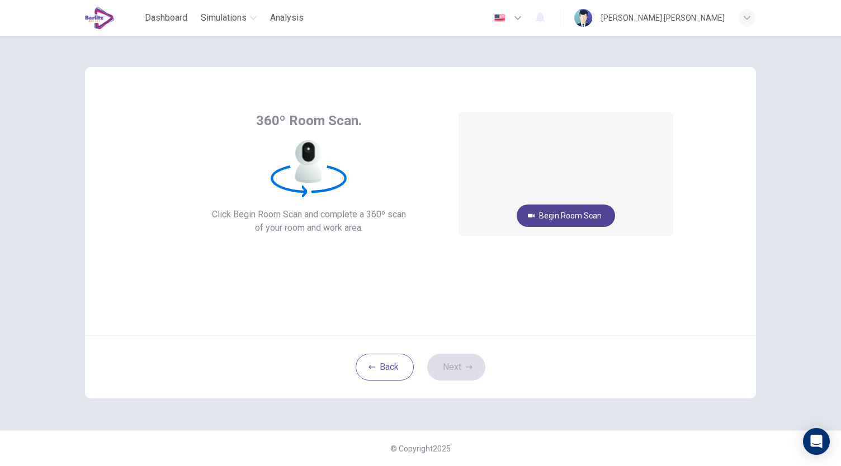
click at [582, 221] on button "Begin Room Scan" at bounding box center [565, 216] width 98 height 22
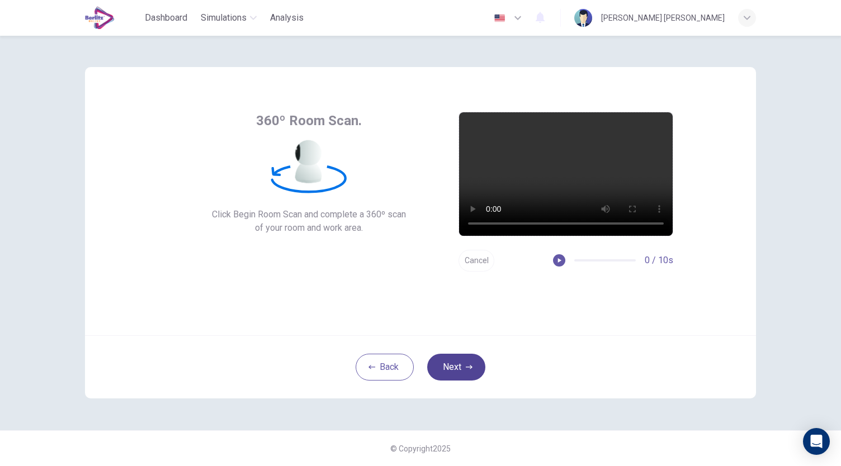
click at [457, 368] on button "Next" at bounding box center [456, 367] width 58 height 27
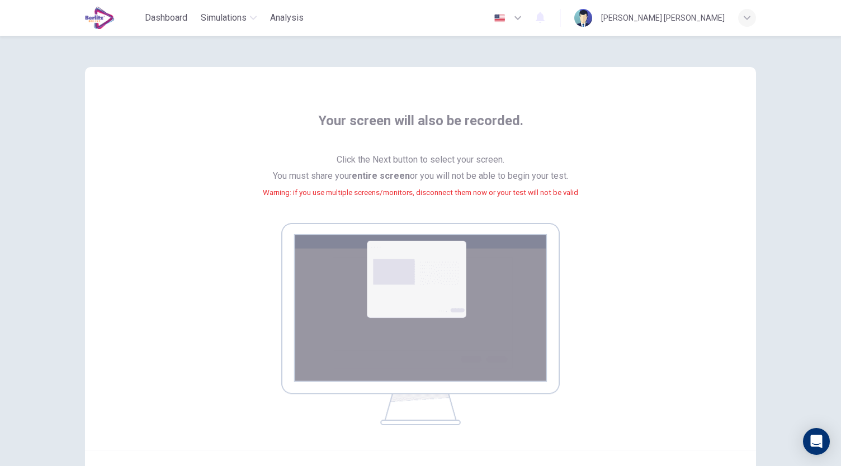
click at [457, 368] on img at bounding box center [420, 324] width 278 height 202
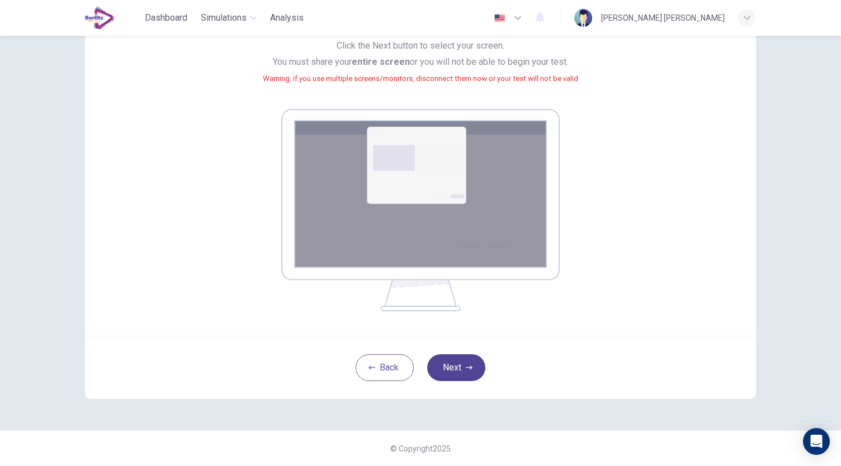
click at [449, 366] on button "Next" at bounding box center [456, 367] width 58 height 27
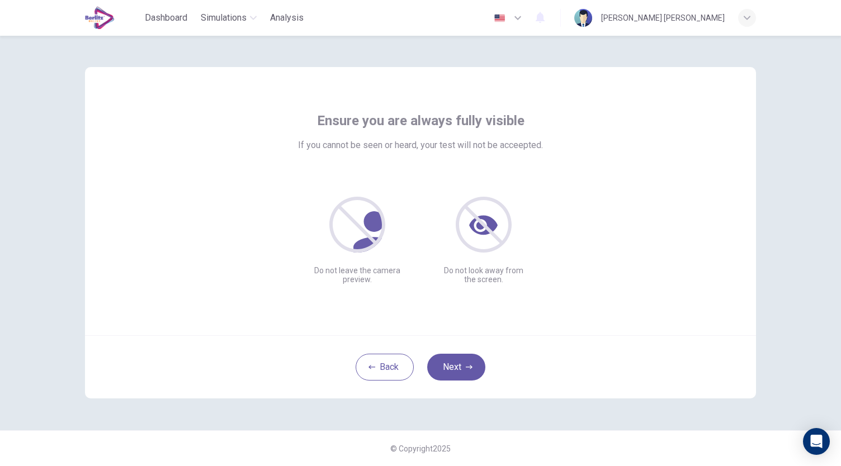
scroll to position [0, 0]
click at [459, 358] on button "Next" at bounding box center [456, 367] width 58 height 27
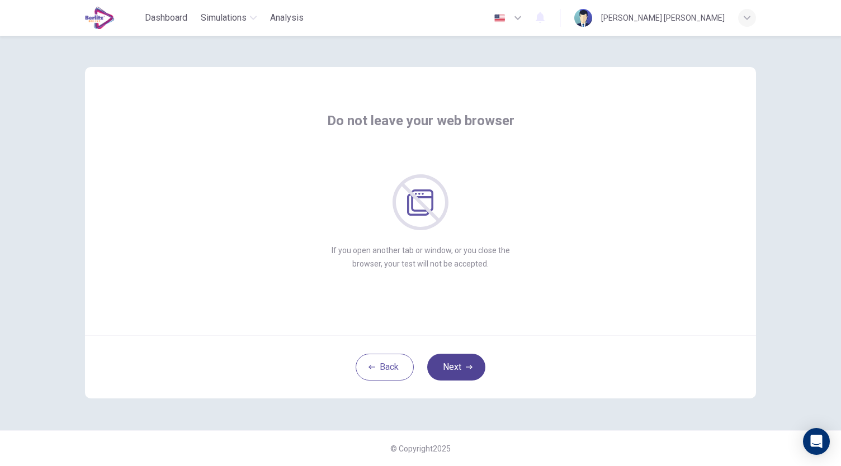
click at [459, 358] on button "Next" at bounding box center [456, 367] width 58 height 27
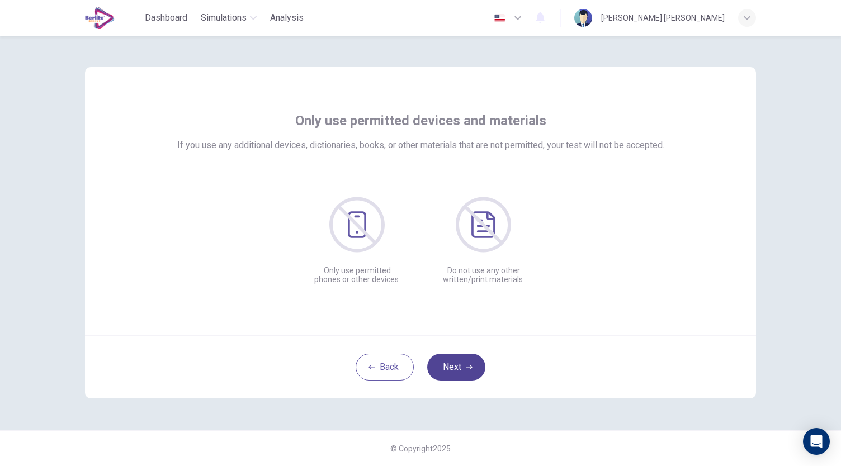
click at [459, 358] on button "Next" at bounding box center [456, 367] width 58 height 27
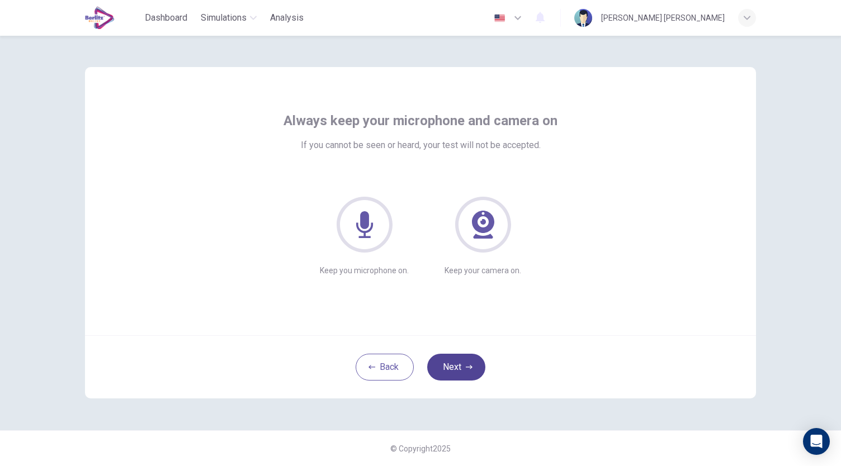
click at [459, 358] on button "Next" at bounding box center [456, 367] width 58 height 27
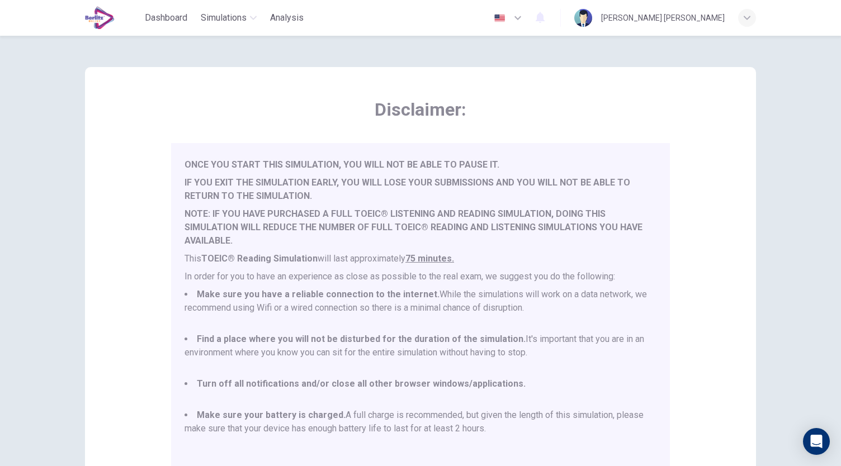
scroll to position [155, 0]
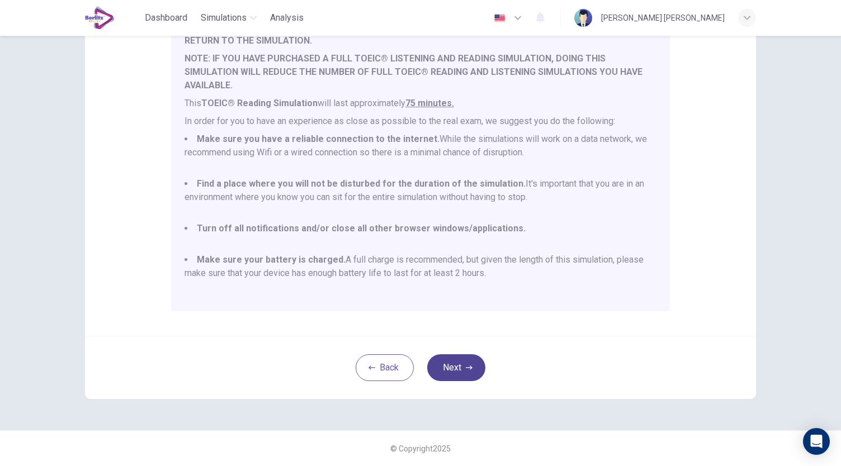
click at [452, 355] on button "Next" at bounding box center [456, 367] width 58 height 27
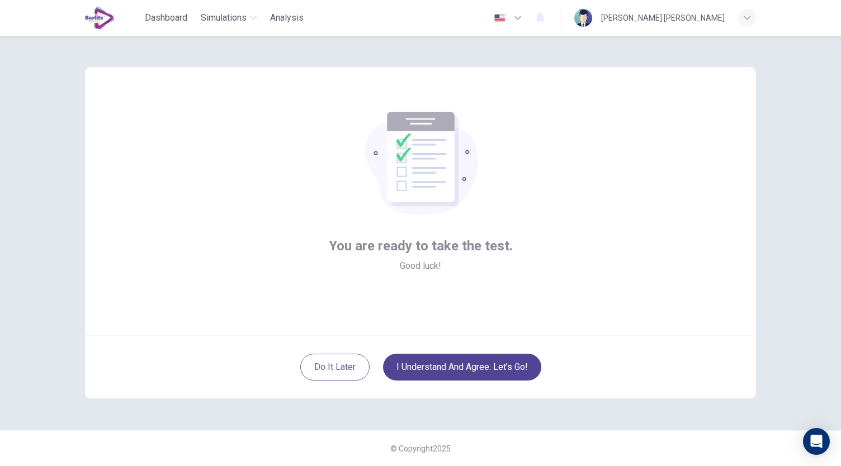
scroll to position [0, 0]
click at [447, 366] on button "I understand and agree. Let’s go!" at bounding box center [462, 367] width 158 height 27
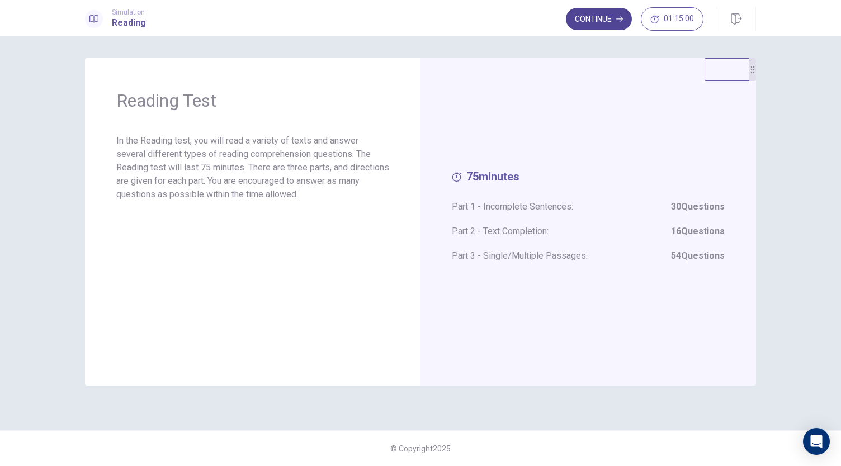
click at [606, 17] on button "Continue" at bounding box center [599, 19] width 66 height 22
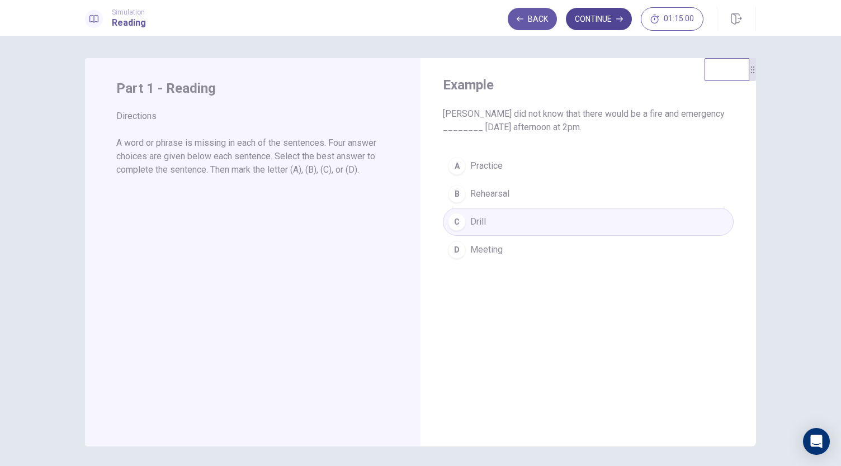
click at [610, 20] on button "Continue" at bounding box center [599, 19] width 66 height 22
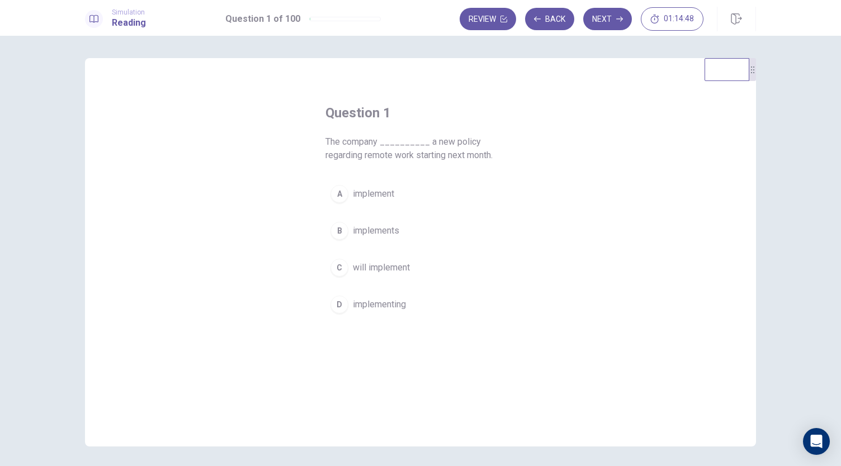
click at [379, 188] on span "implement" at bounding box center [373, 193] width 41 height 13
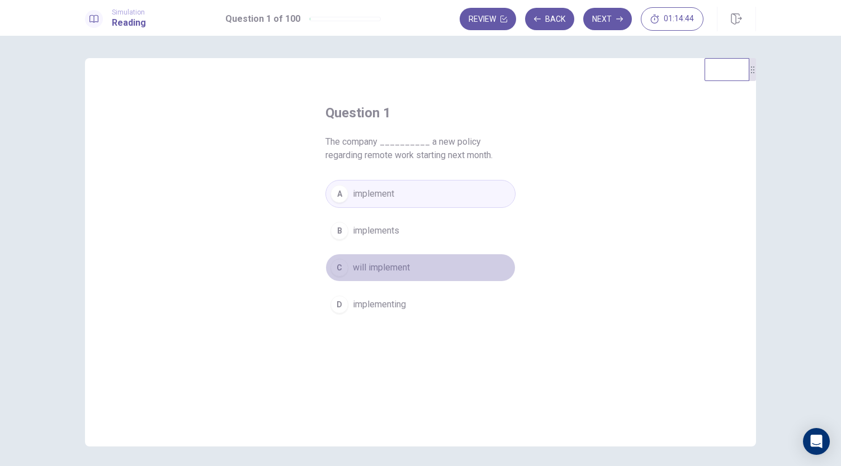
click at [373, 261] on span "will implement" at bounding box center [381, 267] width 57 height 13
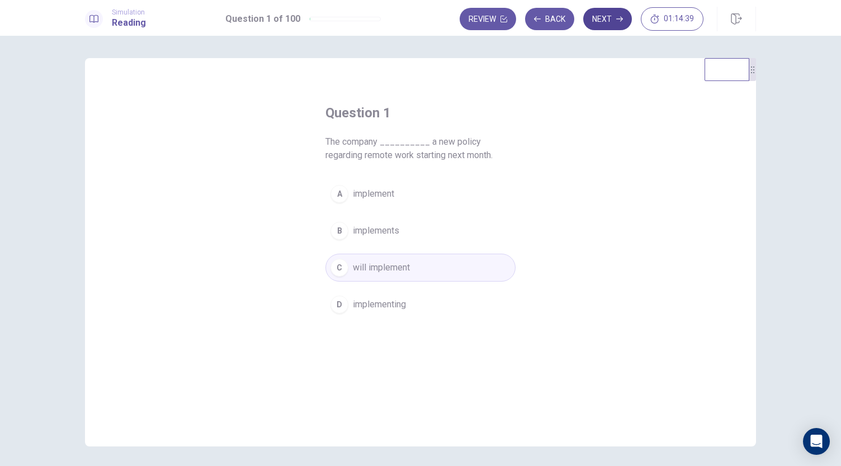
click at [616, 29] on button "Next" at bounding box center [607, 19] width 49 height 22
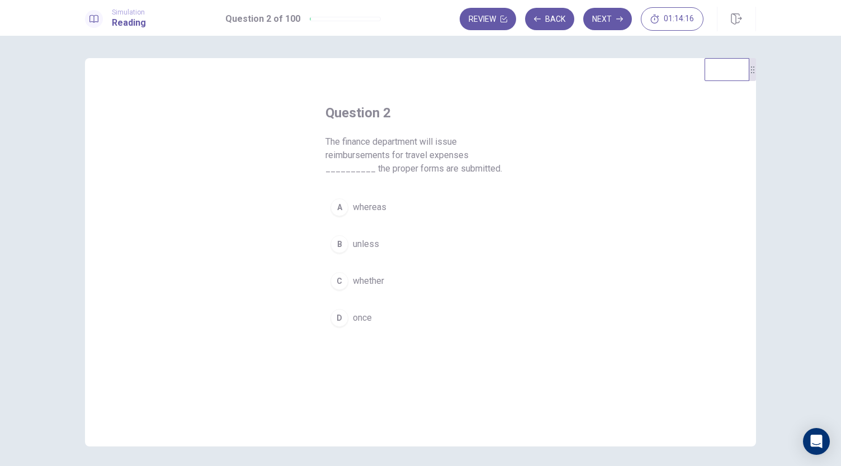
click at [357, 306] on button "D once" at bounding box center [420, 318] width 190 height 28
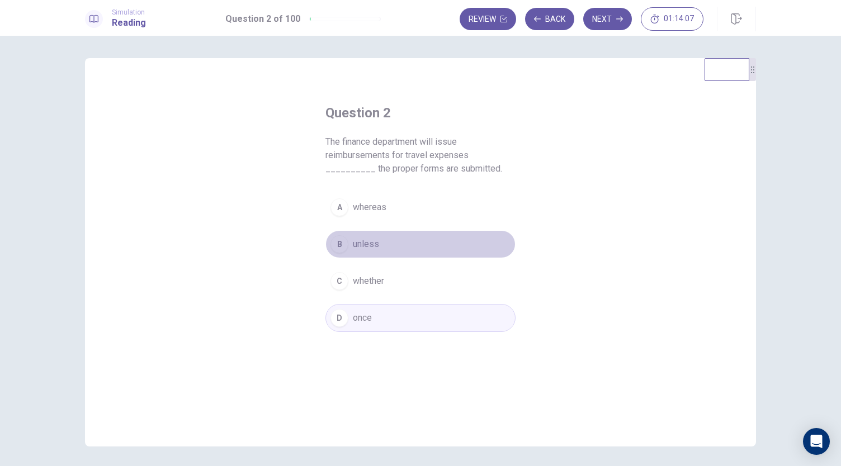
click at [369, 250] on span "unless" at bounding box center [366, 244] width 26 height 13
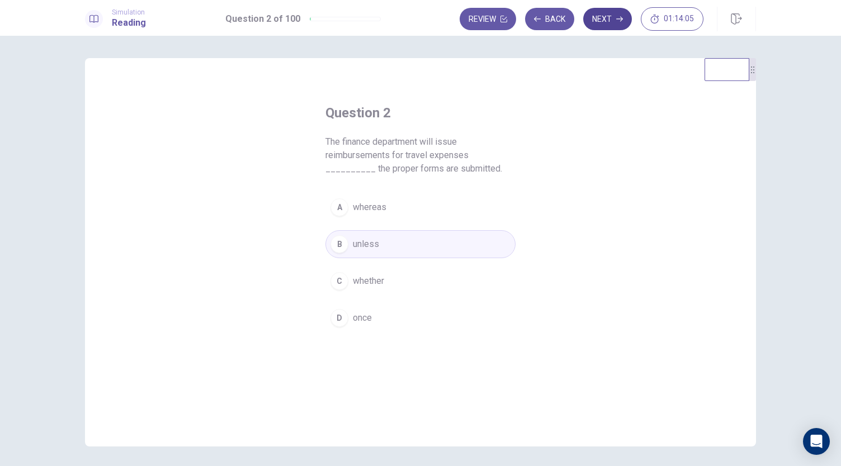
click at [614, 13] on button "Next" at bounding box center [607, 19] width 49 height 22
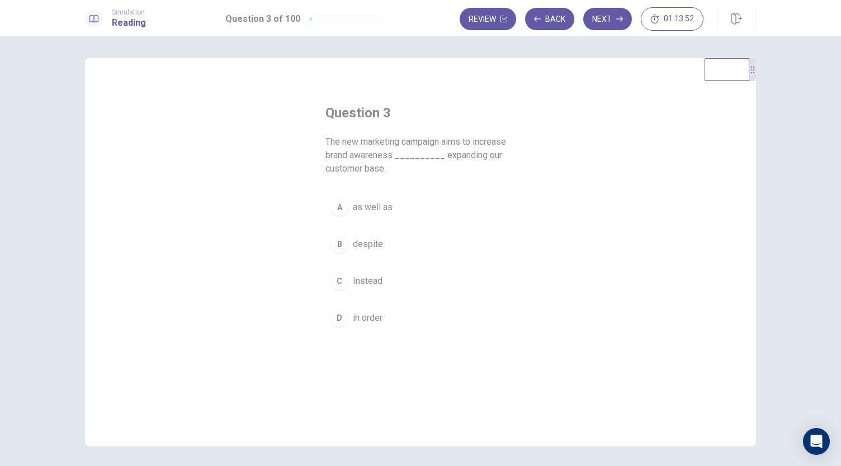
click at [359, 207] on span "as well as" at bounding box center [373, 207] width 40 height 13
click at [618, 20] on icon "button" at bounding box center [619, 19] width 7 height 7
click at [378, 232] on span "condition" at bounding box center [371, 230] width 36 height 13
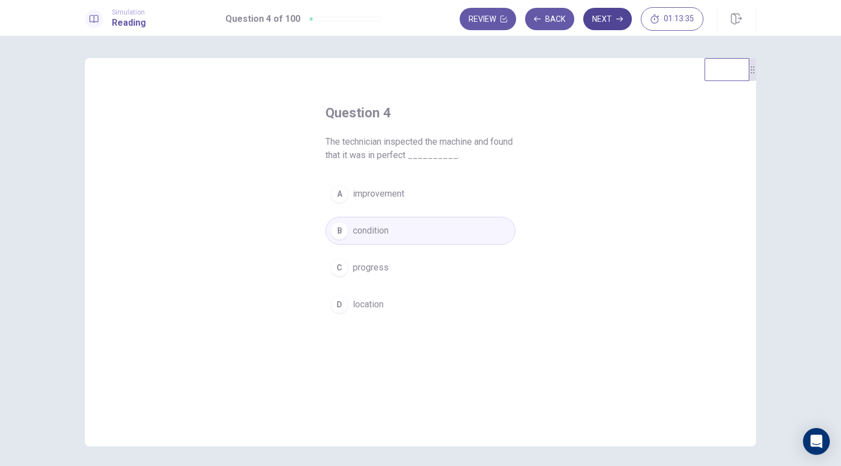
click at [601, 23] on button "Next" at bounding box center [607, 19] width 49 height 22
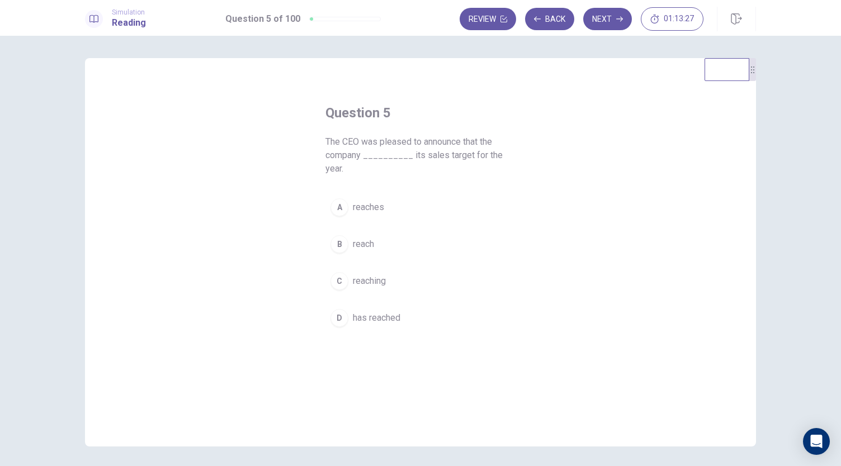
click at [361, 311] on span "has reached" at bounding box center [377, 317] width 48 height 13
click at [629, 24] on button "Next" at bounding box center [607, 19] width 49 height 22
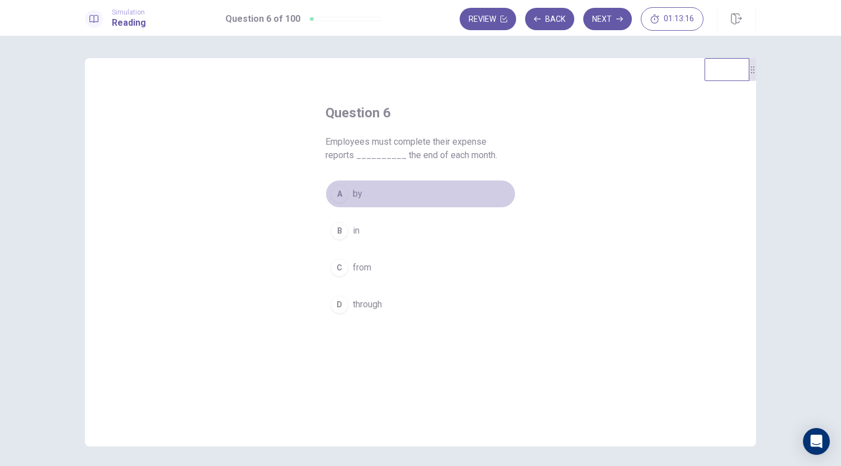
click at [357, 198] on span "by" at bounding box center [358, 193] width 10 height 13
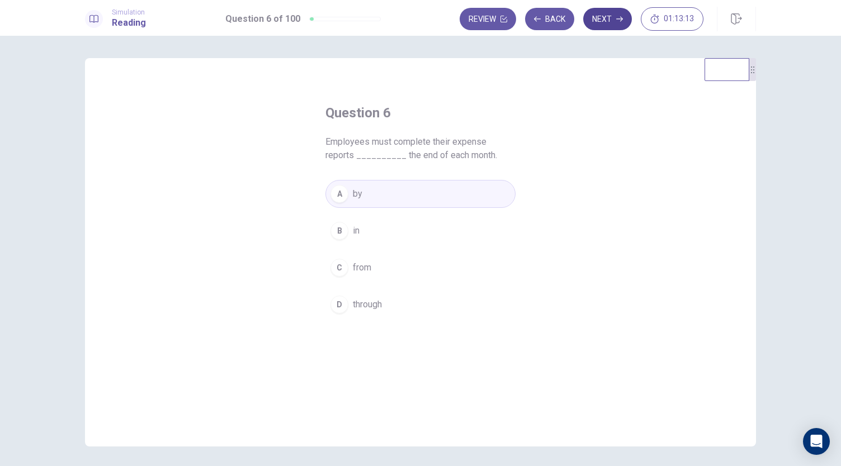
click at [615, 13] on button "Next" at bounding box center [607, 19] width 49 height 22
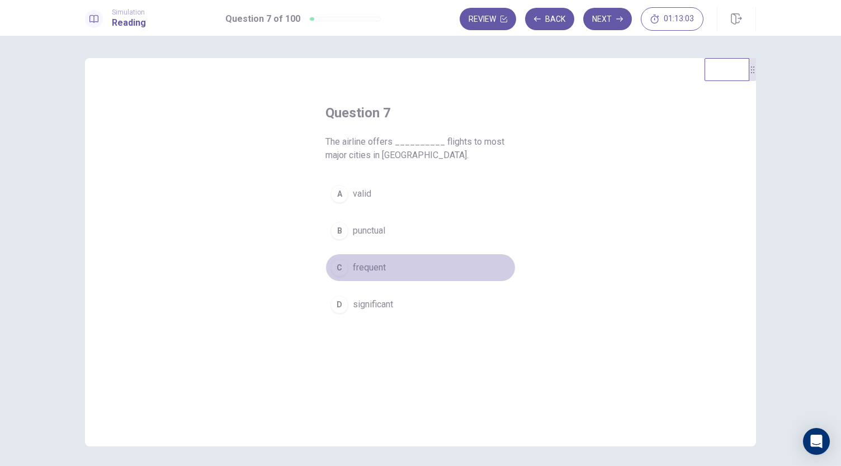
click at [367, 268] on span "frequent" at bounding box center [369, 267] width 33 height 13
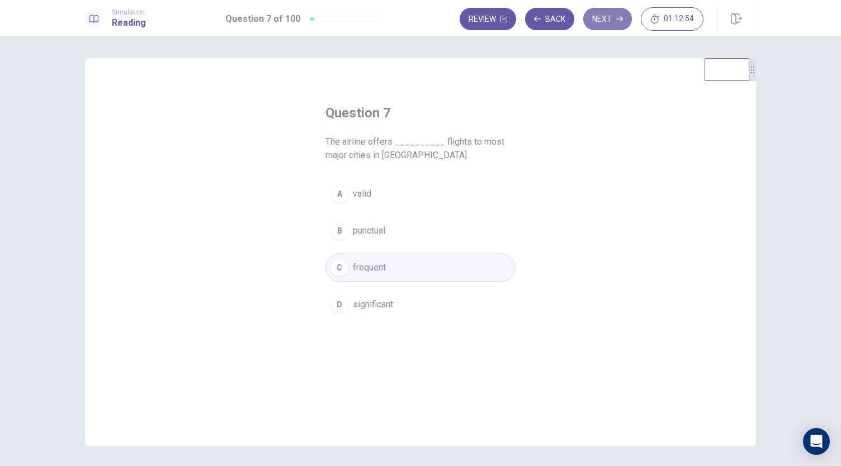
click at [609, 18] on button "Next" at bounding box center [607, 19] width 49 height 22
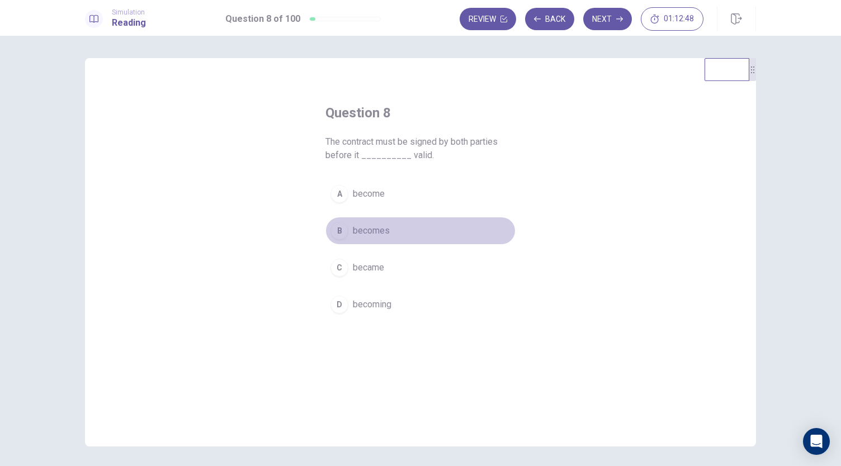
click at [375, 231] on span "becomes" at bounding box center [371, 230] width 37 height 13
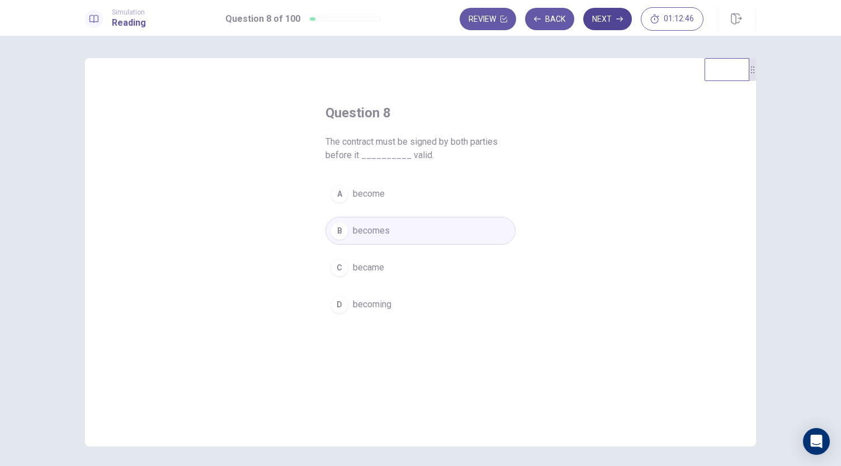
click at [610, 23] on button "Next" at bounding box center [607, 19] width 49 height 22
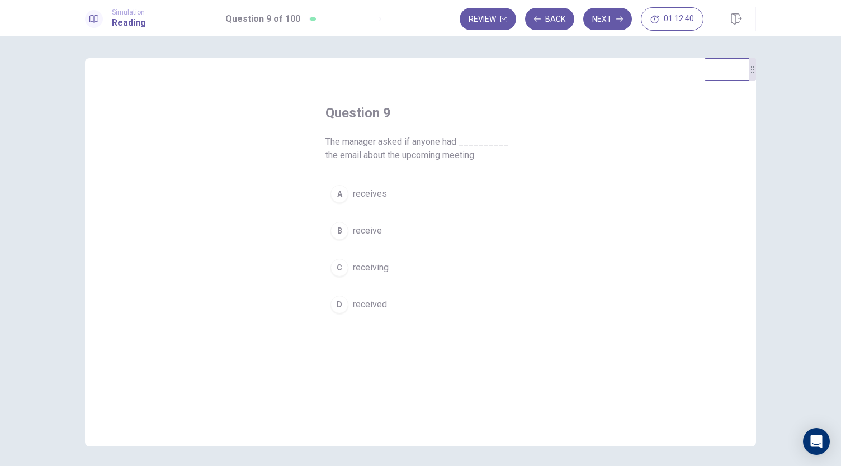
click at [360, 298] on span "received" at bounding box center [370, 304] width 34 height 13
click at [628, 18] on button "Next" at bounding box center [607, 19] width 49 height 22
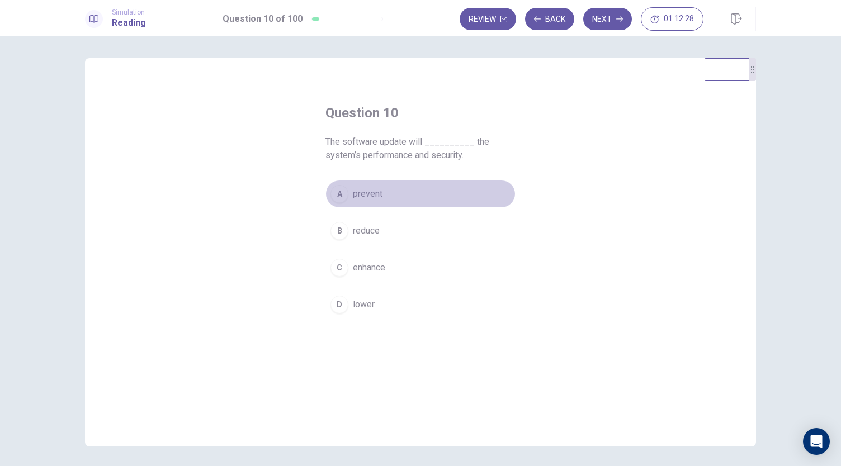
click at [366, 203] on button "A prevent" at bounding box center [420, 194] width 190 height 28
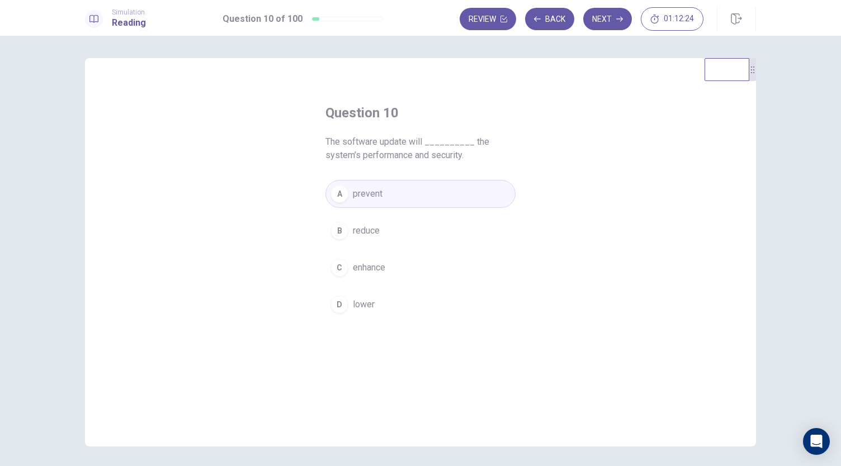
click at [374, 265] on span "enhance" at bounding box center [369, 267] width 32 height 13
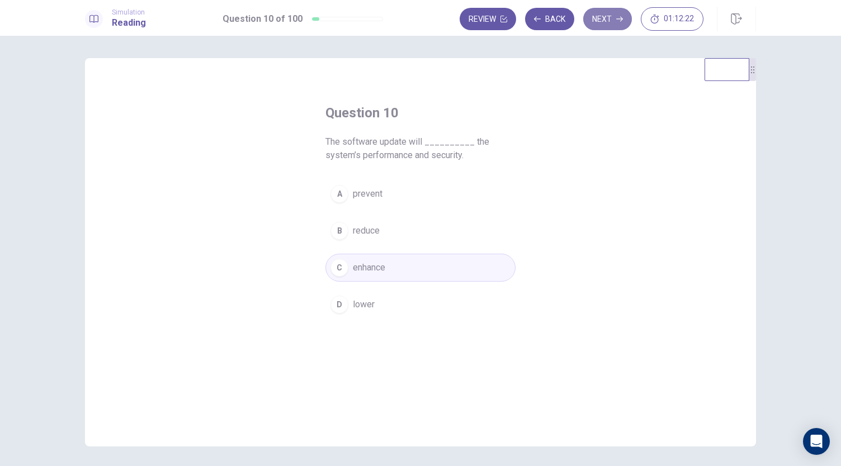
click at [617, 17] on icon "button" at bounding box center [619, 19] width 7 height 7
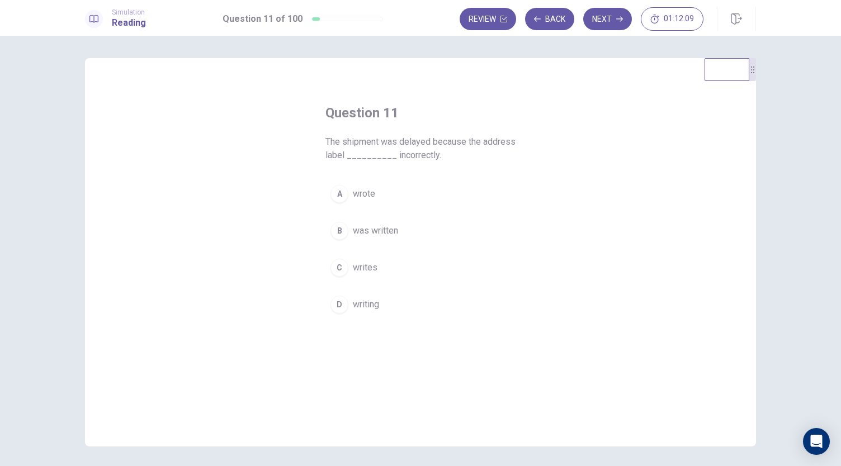
click at [363, 237] on button "B was written" at bounding box center [420, 231] width 190 height 28
click at [619, 23] on button "Next" at bounding box center [607, 19] width 49 height 22
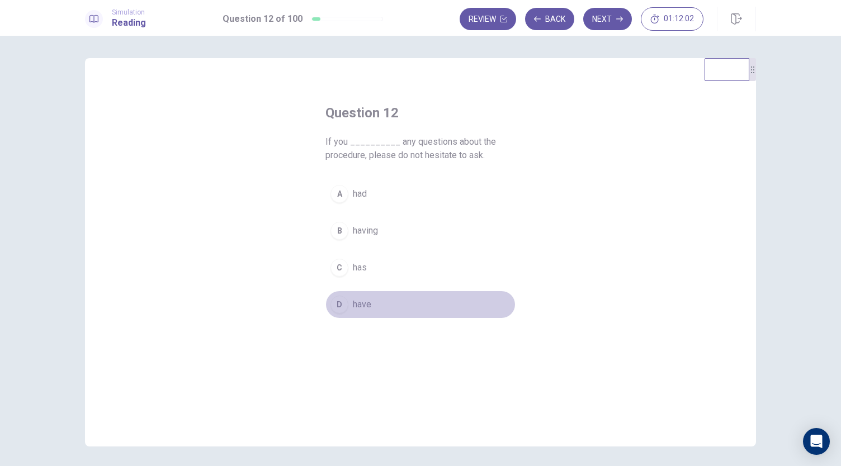
click at [353, 301] on span "have" at bounding box center [362, 304] width 18 height 13
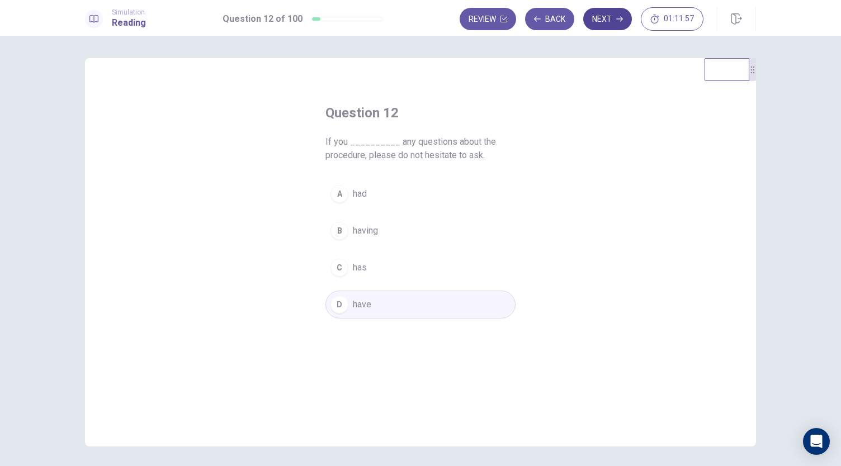
click at [607, 26] on button "Next" at bounding box center [607, 19] width 49 height 22
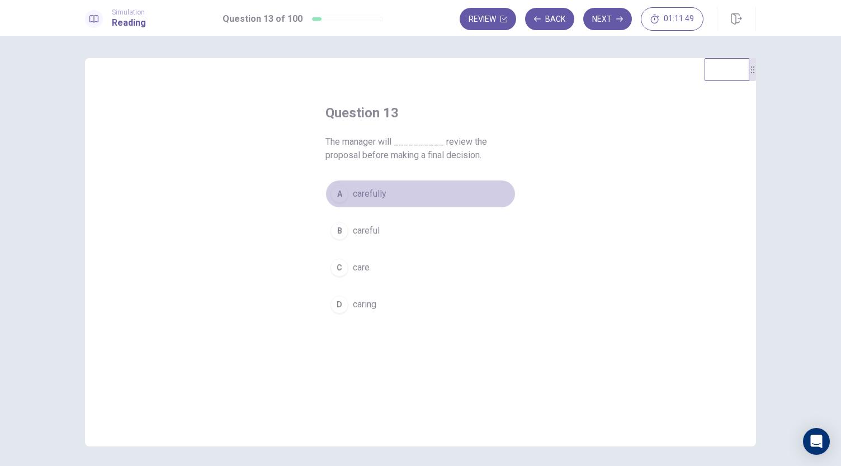
click at [379, 189] on span "carefully" at bounding box center [370, 193] width 34 height 13
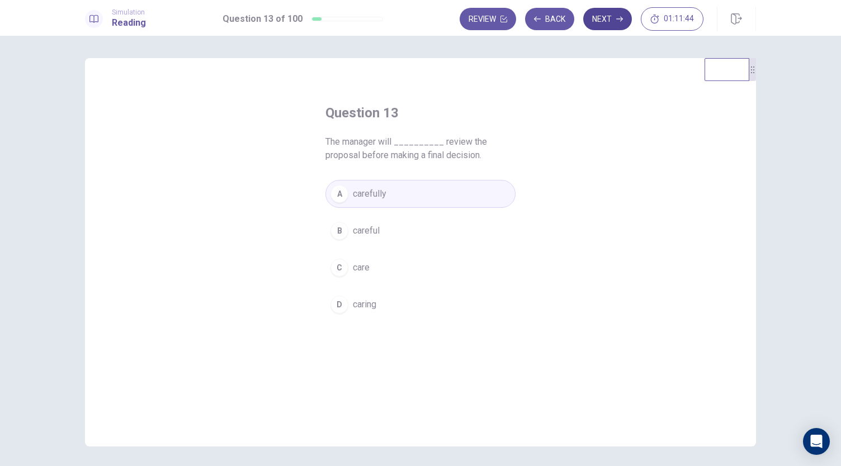
click at [597, 23] on button "Next" at bounding box center [607, 19] width 49 height 22
click at [362, 196] on span "briefly" at bounding box center [365, 193] width 25 height 13
click at [471, 229] on button "B briefing" at bounding box center [420, 231] width 190 height 28
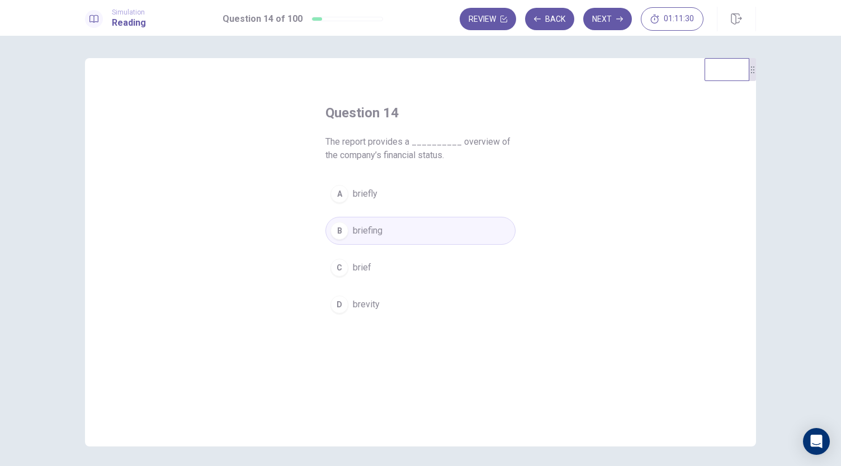
click at [364, 263] on span "brief" at bounding box center [362, 267] width 18 height 13
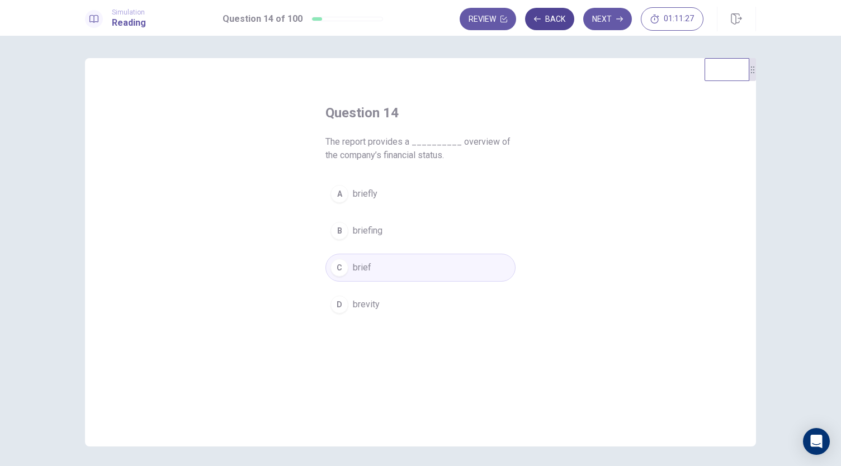
click at [552, 19] on button "Back" at bounding box center [549, 19] width 49 height 22
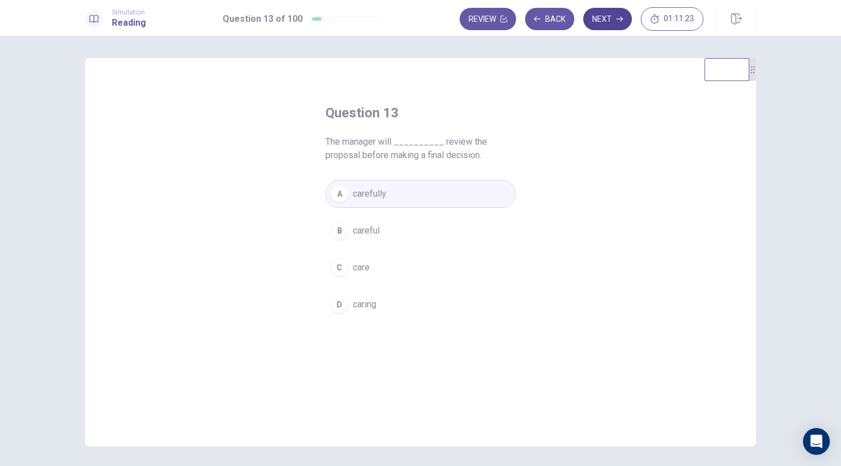
click at [611, 16] on button "Next" at bounding box center [607, 19] width 49 height 22
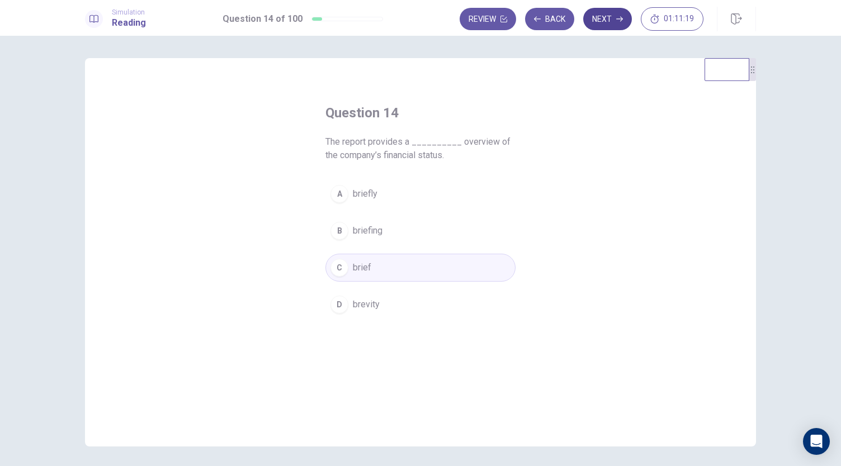
click at [607, 25] on button "Next" at bounding box center [607, 19] width 49 height 22
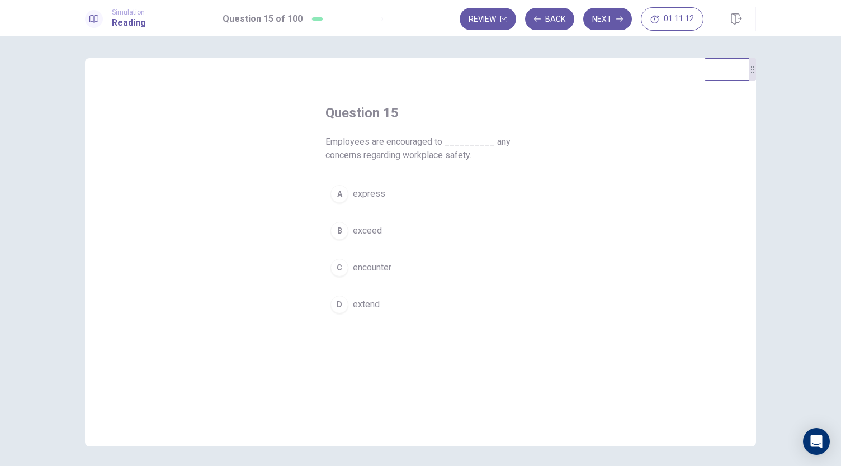
click at [377, 207] on button "A express" at bounding box center [420, 194] width 190 height 28
click at [611, 24] on button "Next" at bounding box center [607, 19] width 49 height 22
click at [364, 231] on span "creative" at bounding box center [368, 230] width 31 height 13
click at [611, 24] on button "Next" at bounding box center [607, 19] width 49 height 22
click at [361, 244] on span "inform" at bounding box center [365, 244] width 25 height 13
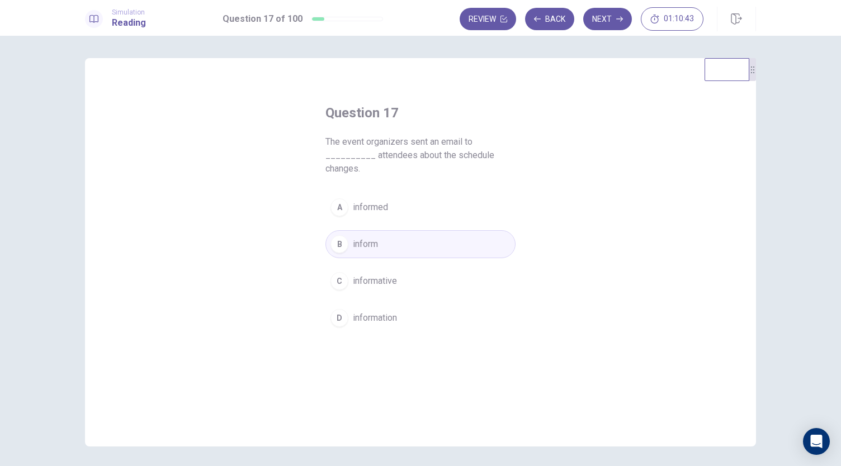
click at [456, 205] on button "A informed" at bounding box center [420, 207] width 190 height 28
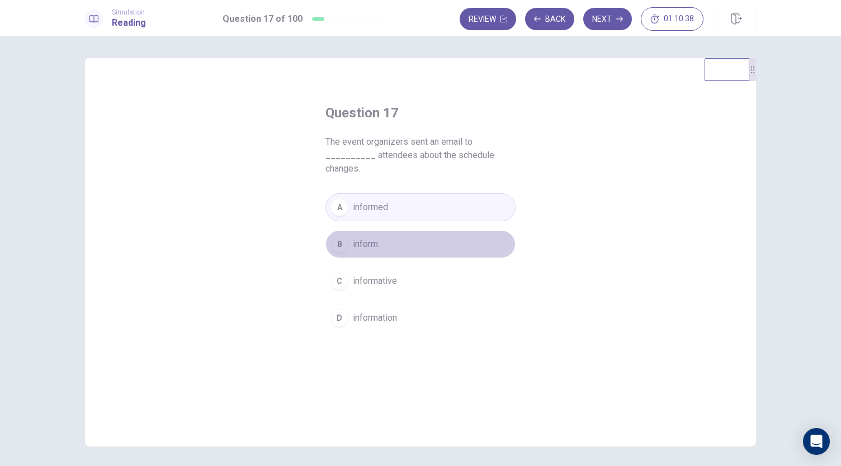
click at [429, 236] on button "B inform" at bounding box center [420, 244] width 190 height 28
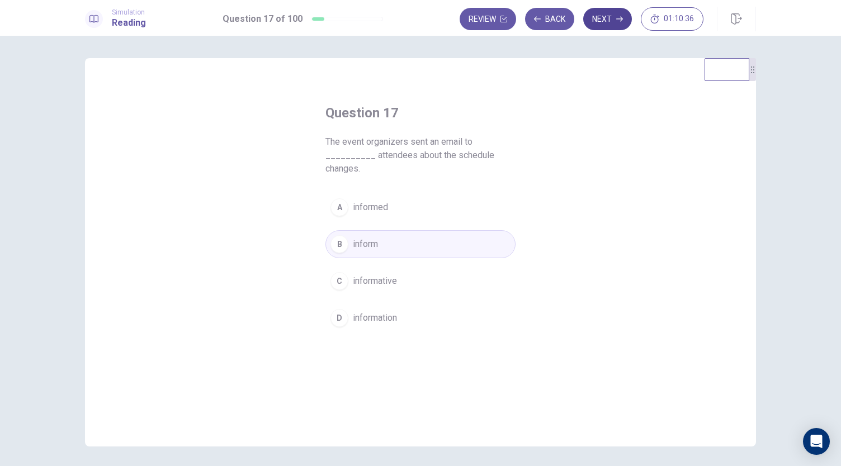
click at [614, 18] on button "Next" at bounding box center [607, 19] width 49 height 22
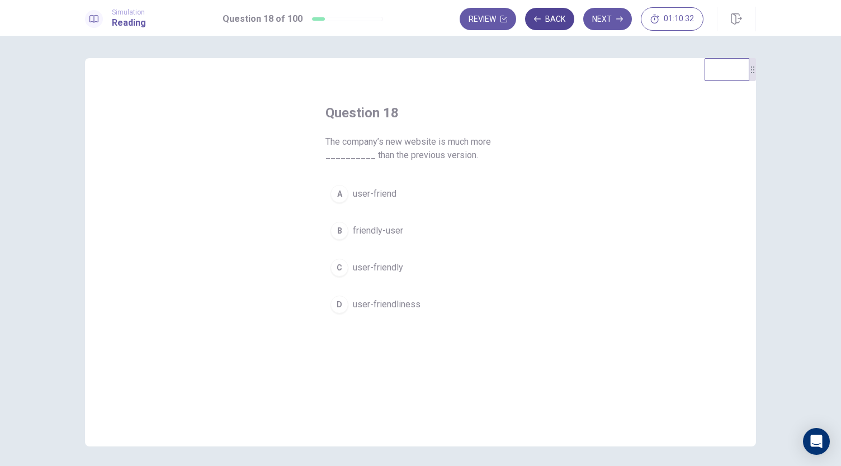
click at [539, 21] on icon "button" at bounding box center [537, 19] width 7 height 7
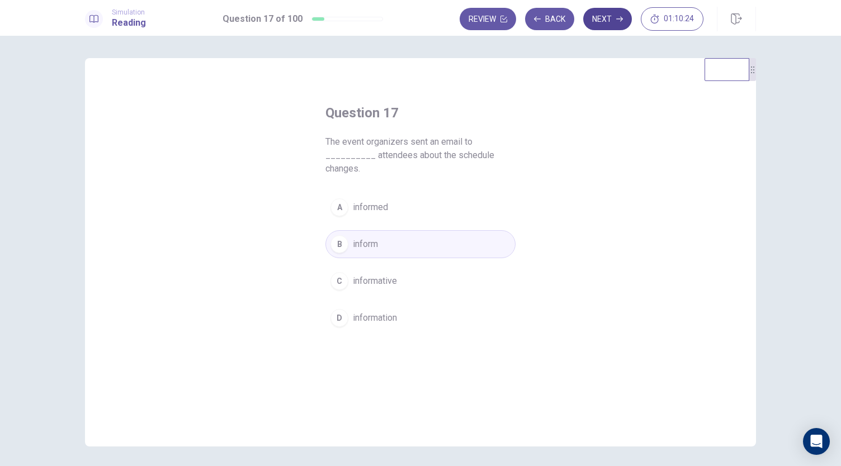
click at [609, 15] on button "Next" at bounding box center [607, 19] width 49 height 22
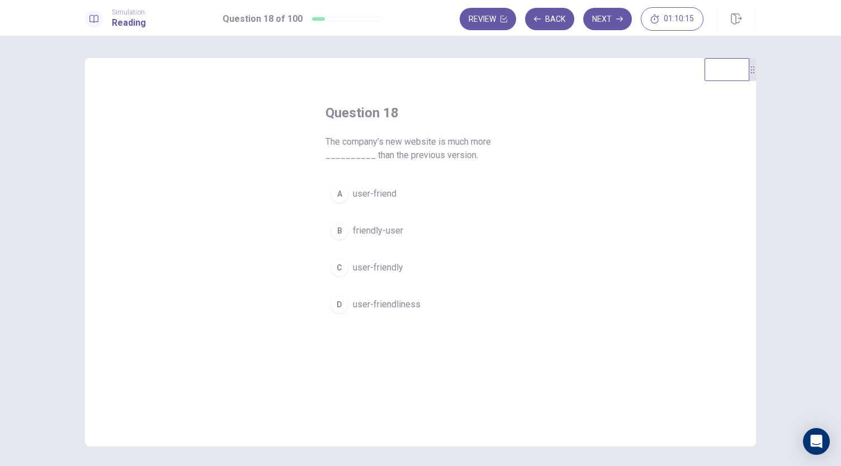
click at [367, 231] on span "friendly-user" at bounding box center [378, 230] width 50 height 13
click at [371, 270] on span "user-friendly" at bounding box center [378, 267] width 50 height 13
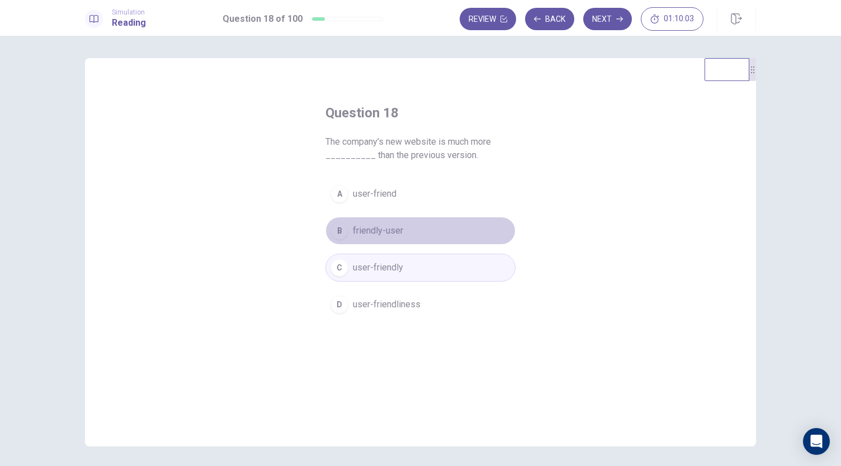
click at [437, 228] on button "B friendly-user" at bounding box center [420, 231] width 190 height 28
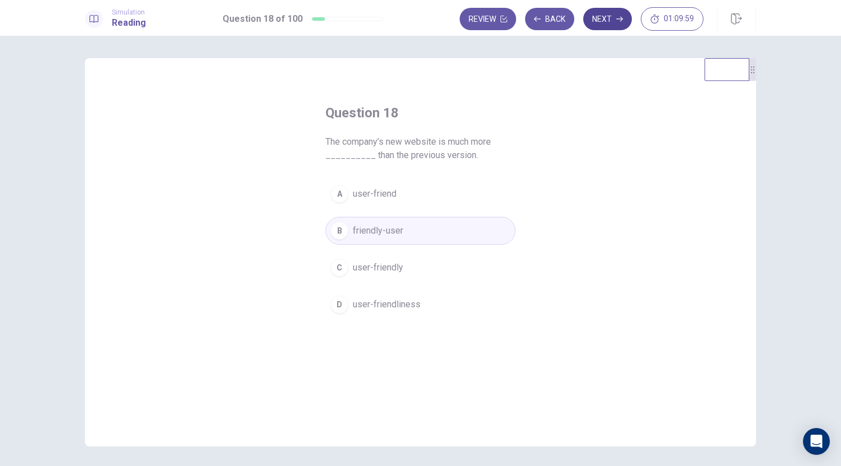
click at [605, 20] on button "Next" at bounding box center [607, 19] width 49 height 22
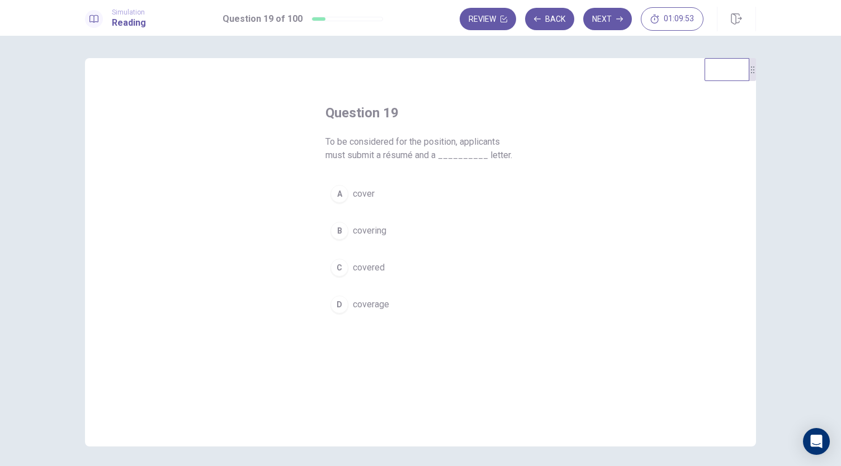
click at [387, 195] on button "A cover" at bounding box center [420, 194] width 190 height 28
click at [614, 23] on button "Next" at bounding box center [607, 19] width 49 height 22
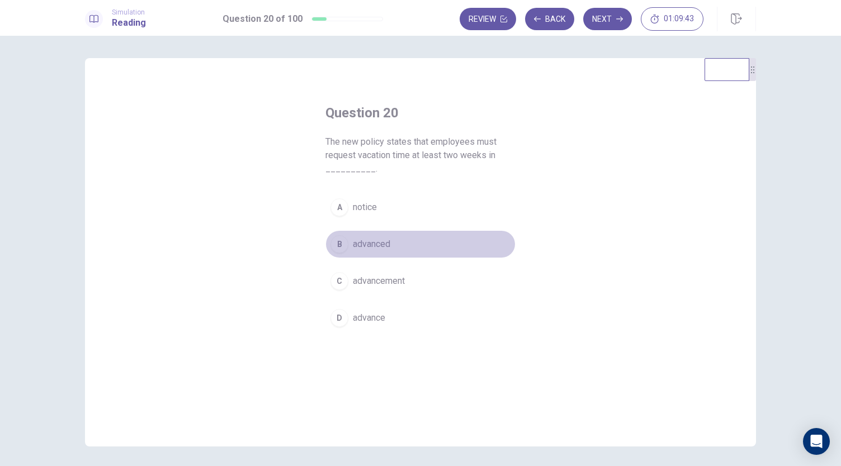
click at [426, 239] on button "B advanced" at bounding box center [420, 244] width 190 height 28
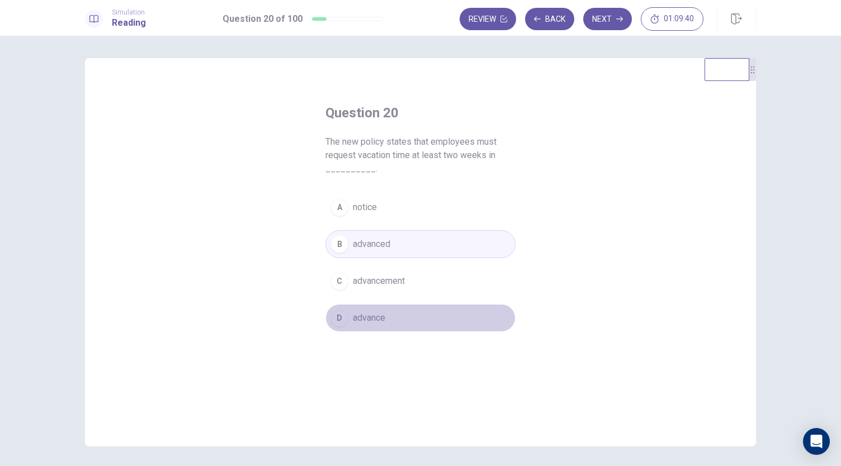
click at [360, 325] on button "D advance" at bounding box center [420, 318] width 190 height 28
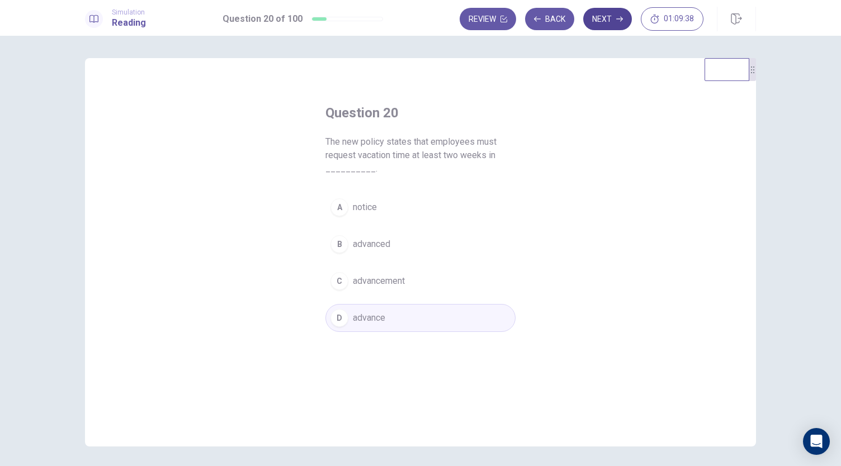
click at [603, 13] on button "Next" at bounding box center [607, 19] width 49 height 22
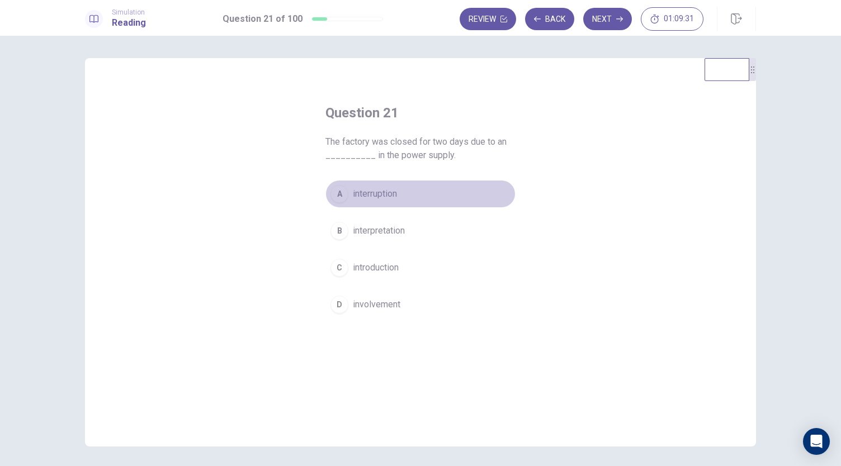
click at [393, 200] on span "interruption" at bounding box center [375, 193] width 44 height 13
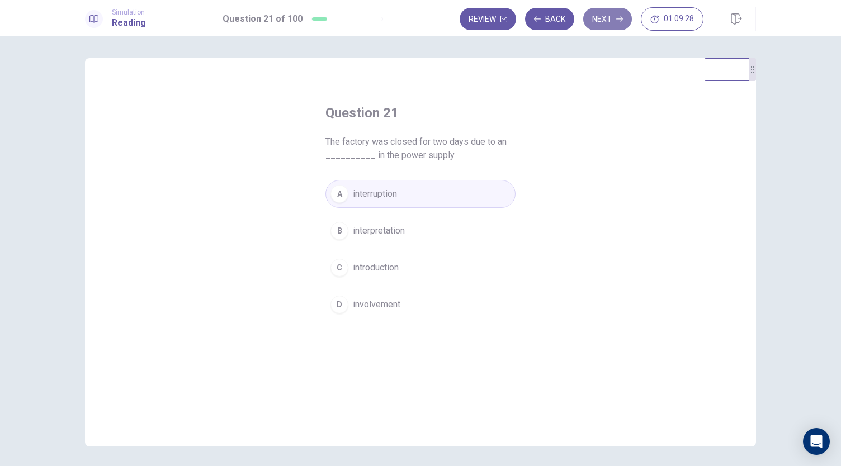
click at [609, 20] on button "Next" at bounding box center [607, 19] width 49 height 22
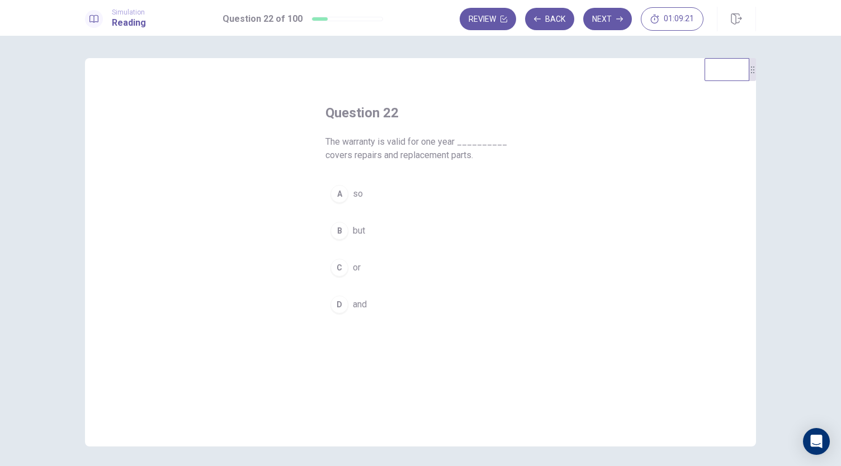
click at [364, 310] on button "D and" at bounding box center [420, 305] width 190 height 28
click at [610, 17] on button "Next" at bounding box center [607, 19] width 49 height 22
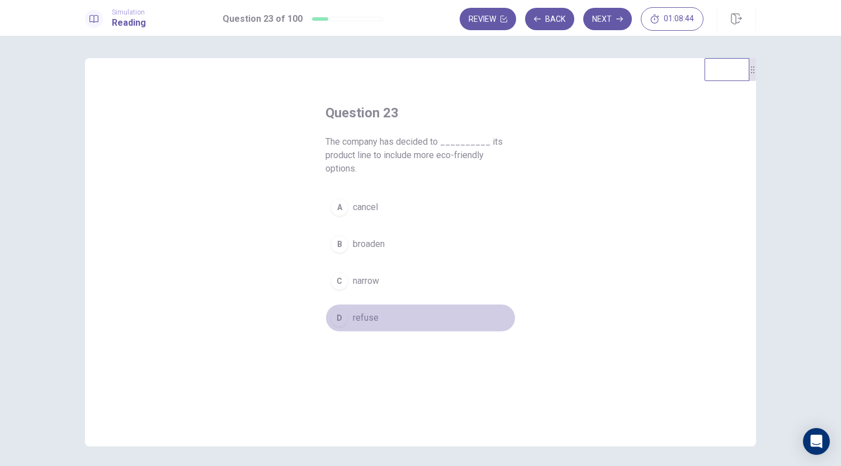
click at [362, 319] on span "refuse" at bounding box center [366, 317] width 26 height 13
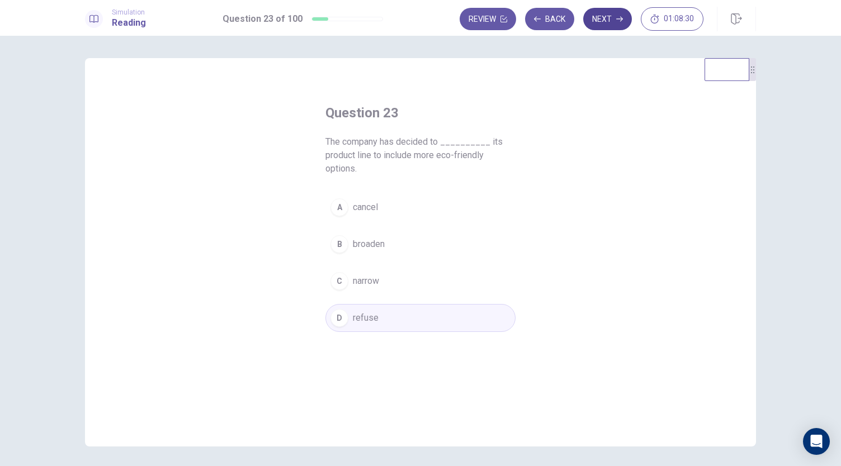
click at [623, 17] on icon "button" at bounding box center [619, 19] width 7 height 7
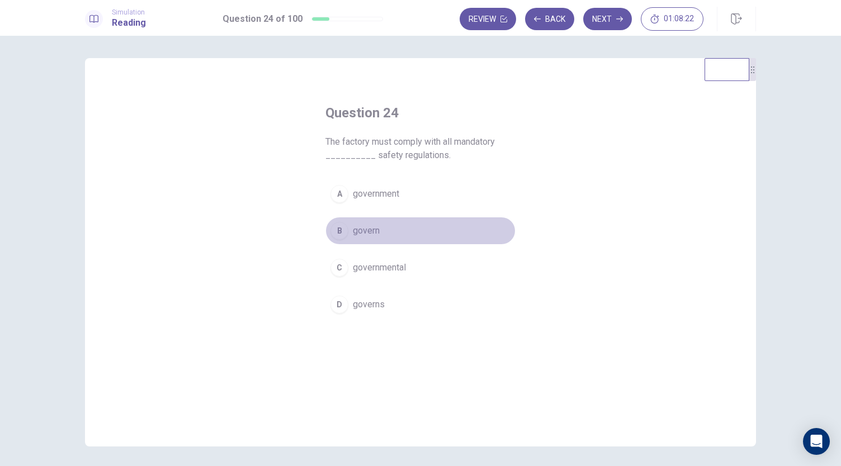
click at [368, 233] on span "govern" at bounding box center [366, 230] width 27 height 13
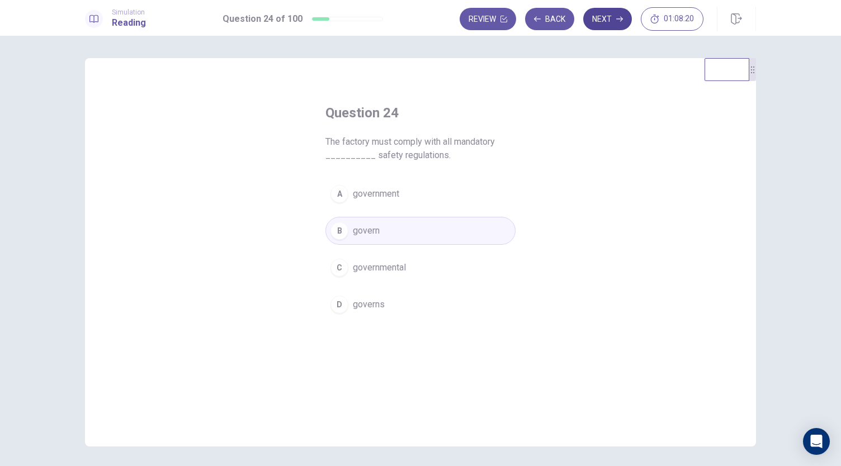
click at [602, 15] on button "Next" at bounding box center [607, 19] width 49 height 22
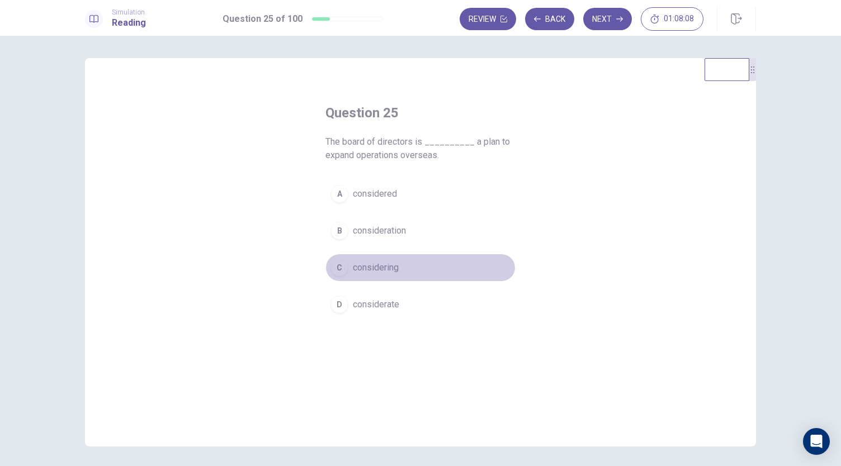
click at [370, 269] on span "considering" at bounding box center [376, 267] width 46 height 13
click at [391, 203] on button "A considered" at bounding box center [420, 194] width 190 height 28
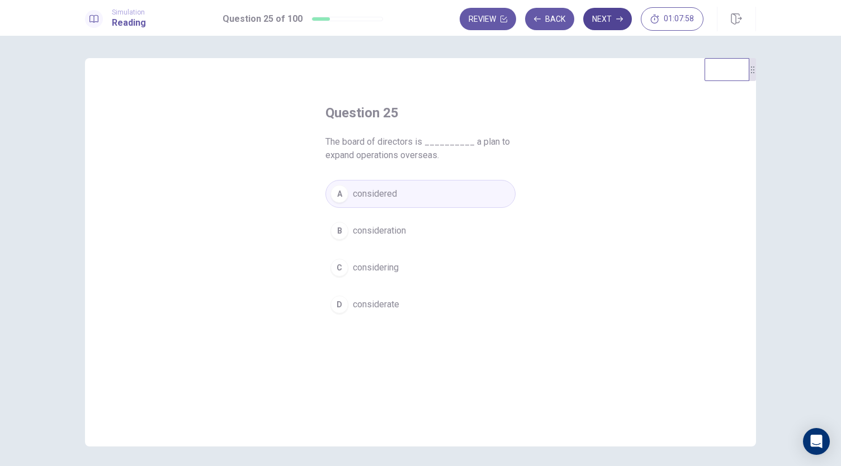
click at [610, 21] on button "Next" at bounding box center [607, 19] width 49 height 22
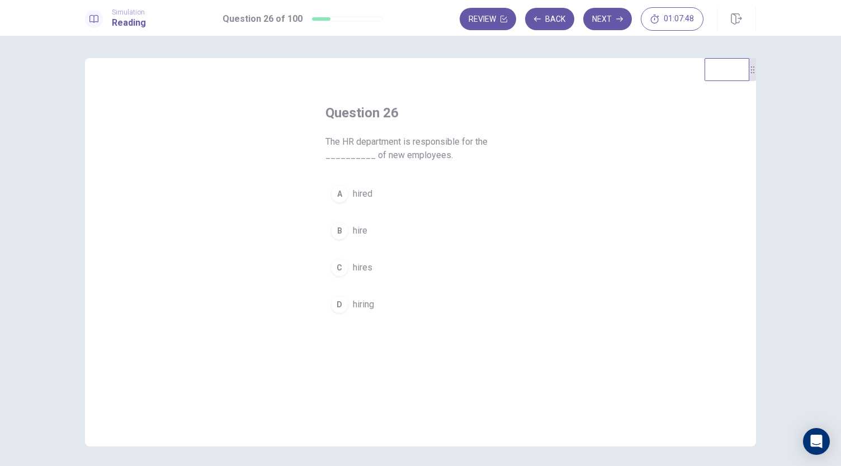
click at [365, 263] on span "hires" at bounding box center [363, 267] width 20 height 13
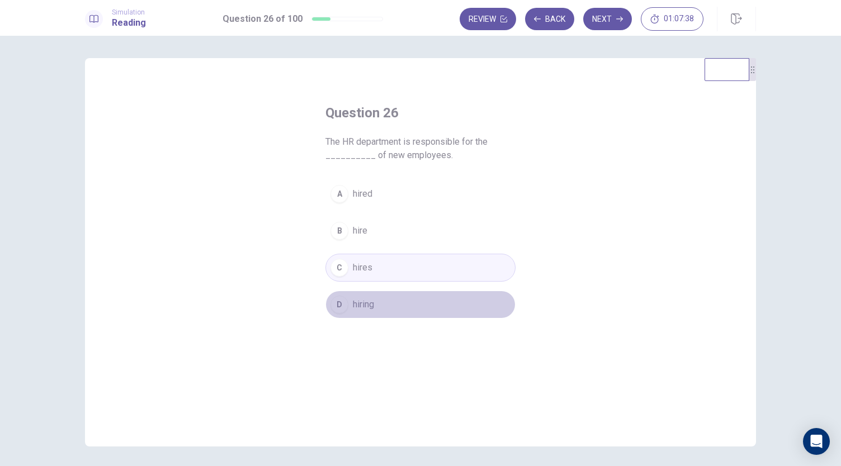
click at [419, 305] on button "D hiring" at bounding box center [420, 305] width 190 height 28
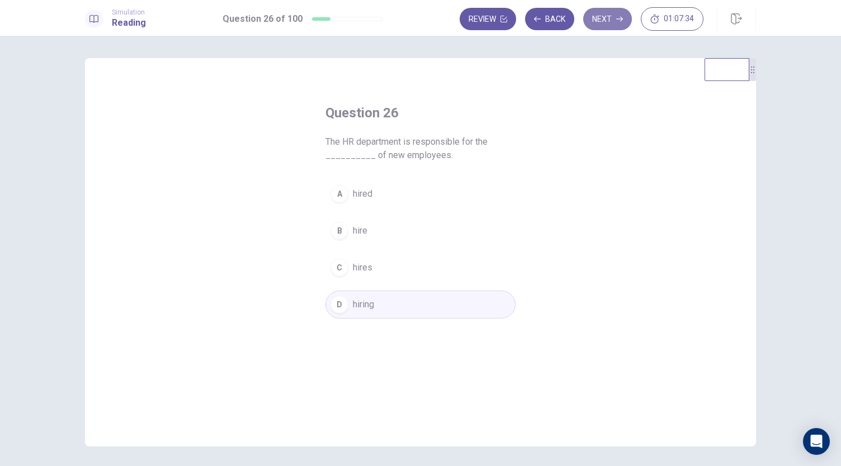
click at [616, 17] on icon "button" at bounding box center [619, 19] width 7 height 7
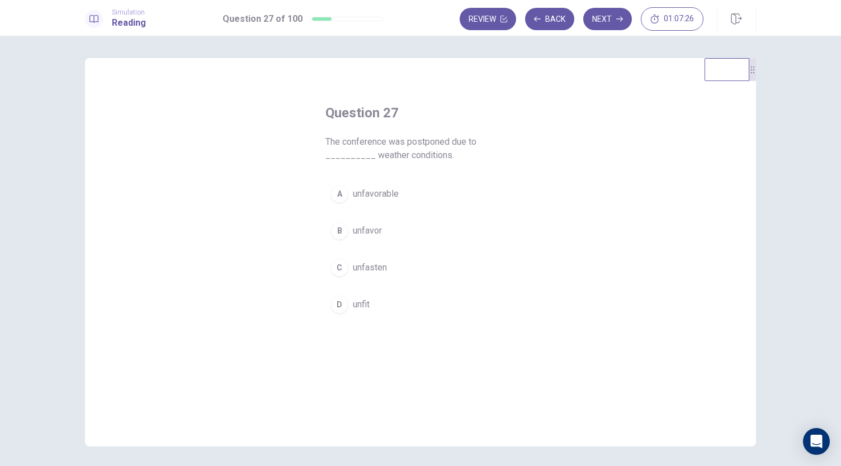
click at [361, 193] on span "unfavorable" at bounding box center [376, 193] width 46 height 13
click at [390, 230] on button "B unfavor" at bounding box center [420, 231] width 190 height 28
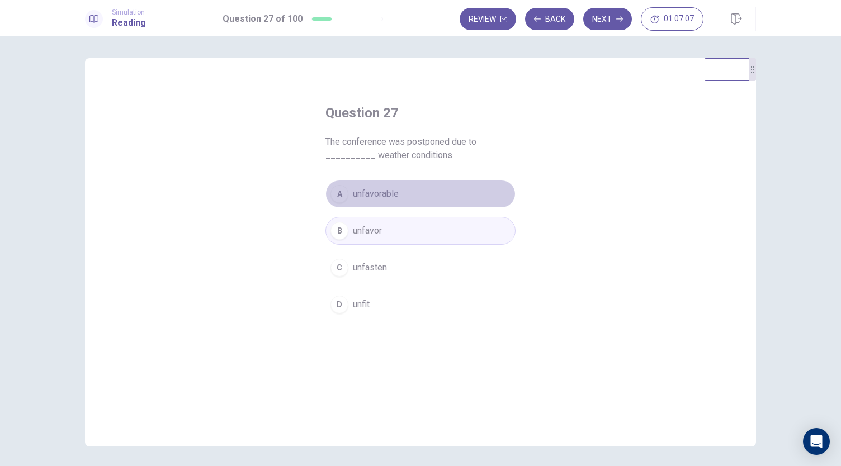
click at [409, 183] on button "A unfavorable" at bounding box center [420, 194] width 190 height 28
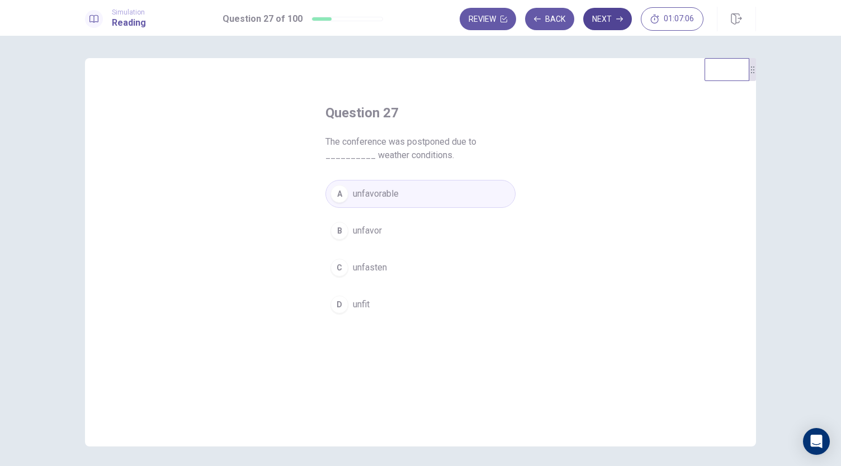
click at [611, 17] on button "Next" at bounding box center [607, 19] width 49 height 22
click at [388, 299] on button "D assume" at bounding box center [420, 305] width 190 height 28
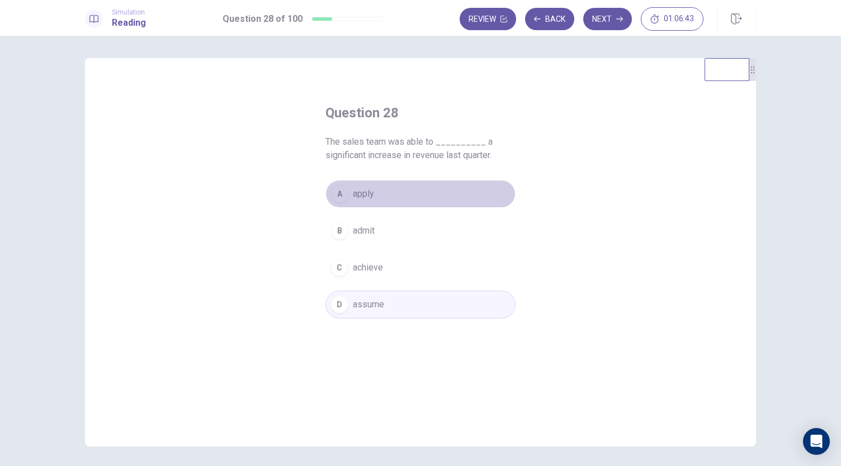
click at [448, 196] on button "A apply" at bounding box center [420, 194] width 190 height 28
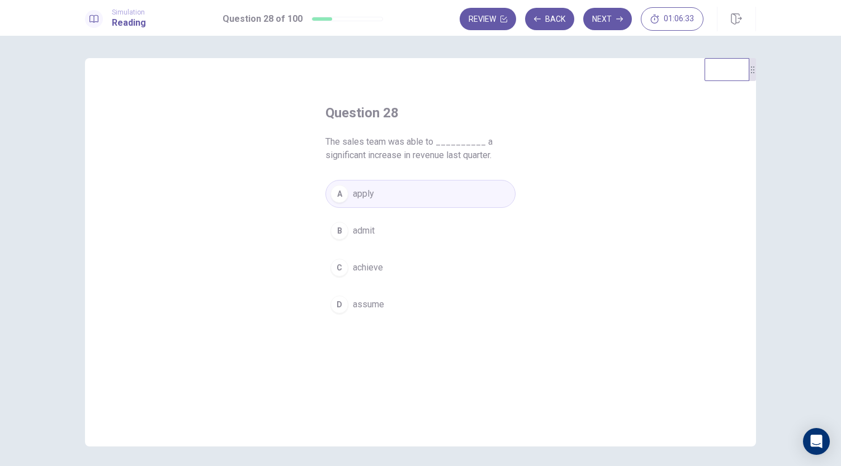
click at [406, 227] on button "B admit" at bounding box center [420, 231] width 190 height 28
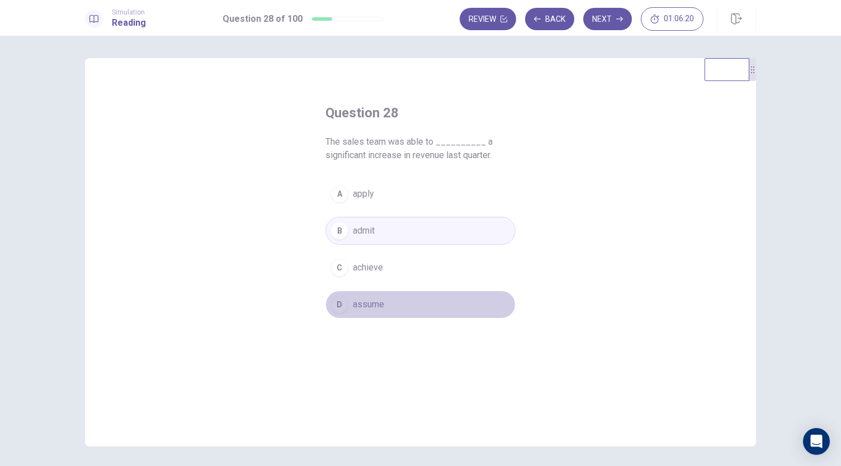
click at [385, 291] on button "D assume" at bounding box center [420, 305] width 190 height 28
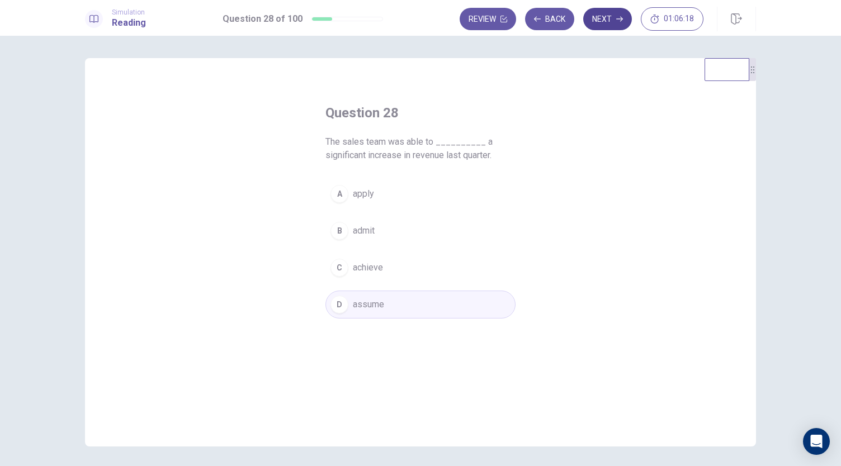
click at [611, 17] on button "Next" at bounding box center [607, 19] width 49 height 22
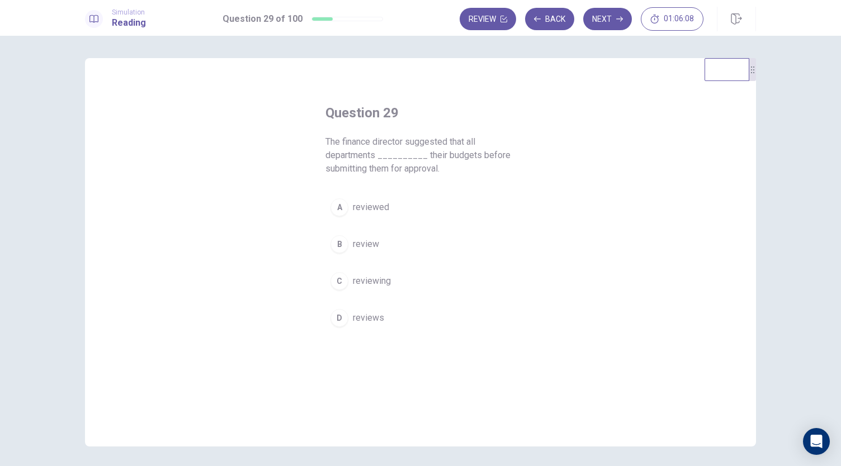
click at [369, 320] on span "reviews" at bounding box center [368, 317] width 31 height 13
click at [369, 281] on span "reviewing" at bounding box center [372, 280] width 38 height 13
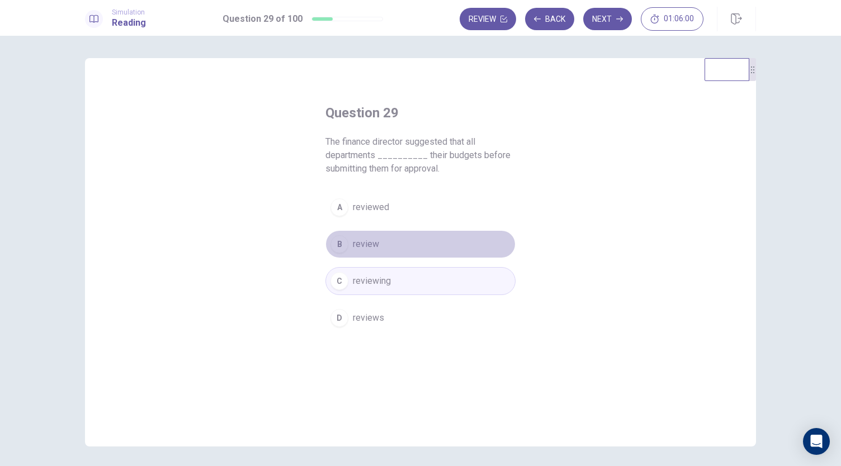
click at [378, 243] on button "B review" at bounding box center [420, 244] width 190 height 28
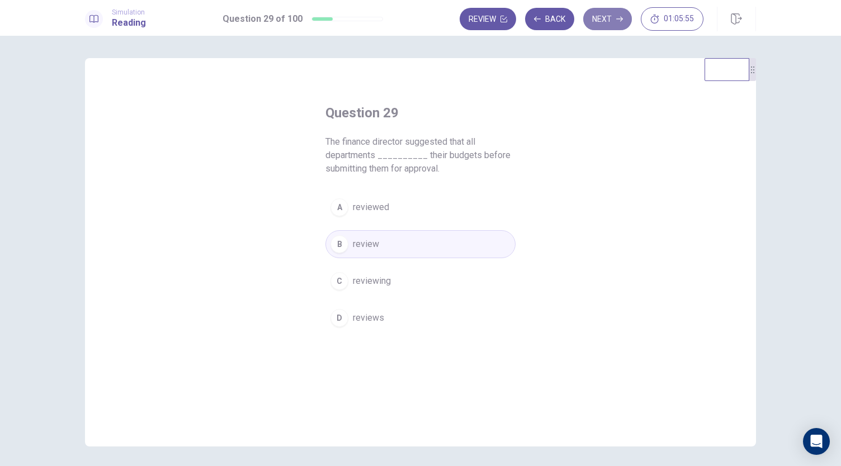
click at [610, 23] on button "Next" at bounding box center [607, 19] width 49 height 22
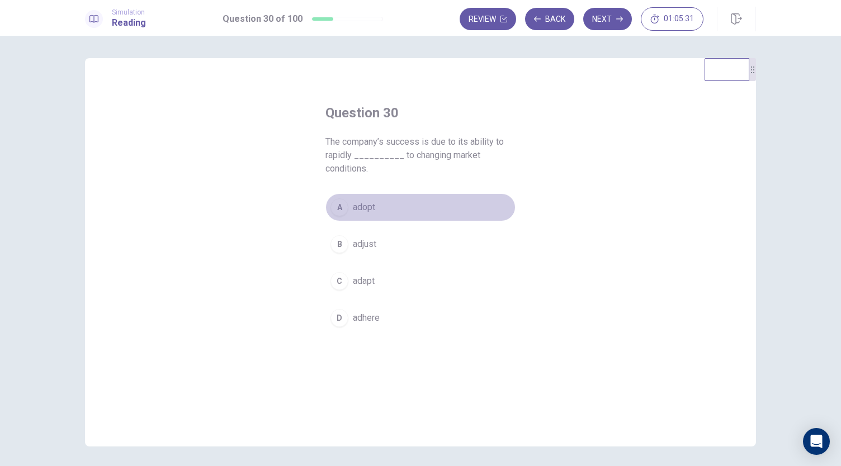
click at [366, 207] on span "adopt" at bounding box center [364, 207] width 22 height 13
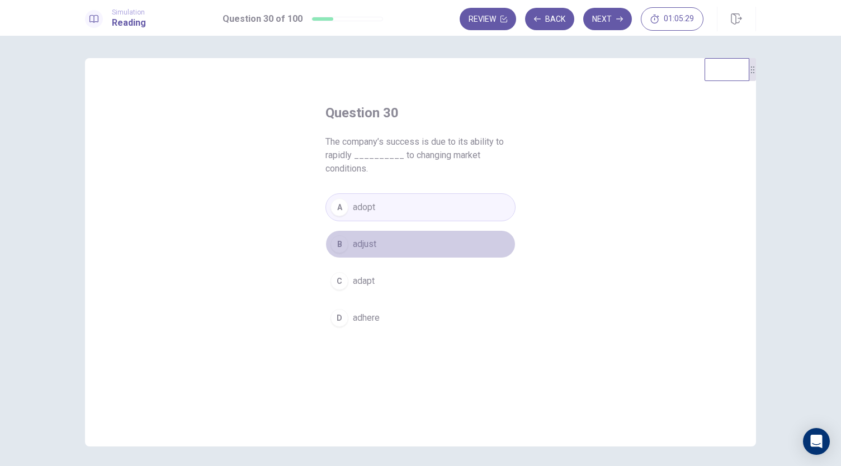
click at [366, 241] on span "adjust" at bounding box center [364, 244] width 23 height 13
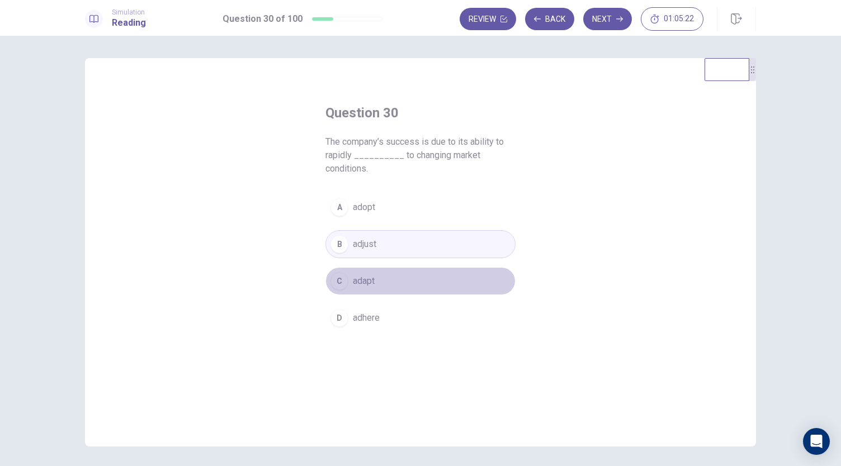
click at [368, 274] on span "adapt" at bounding box center [364, 280] width 22 height 13
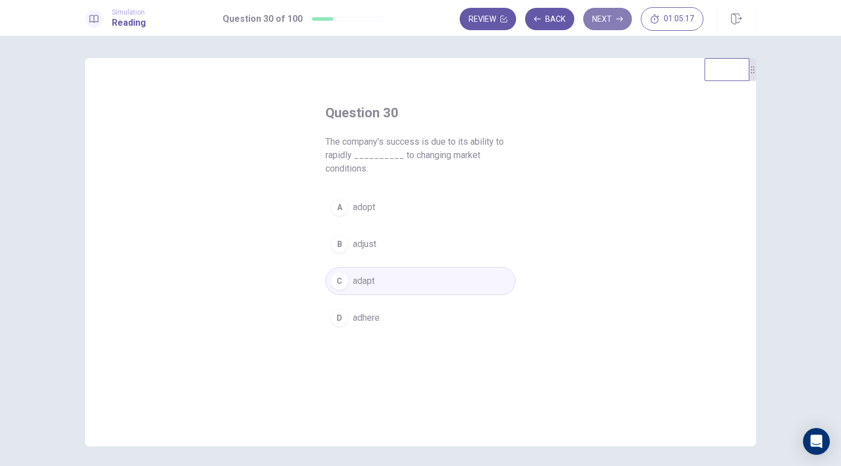
click at [617, 21] on icon "button" at bounding box center [619, 19] width 7 height 7
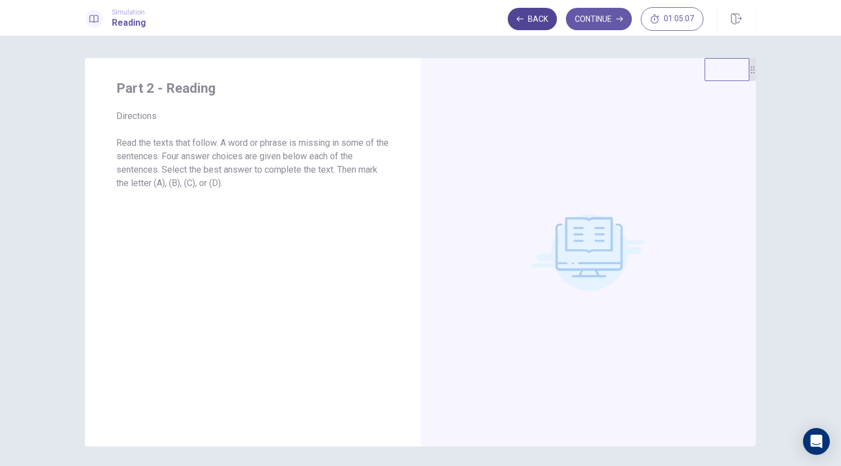
click at [544, 25] on button "Back" at bounding box center [531, 19] width 49 height 22
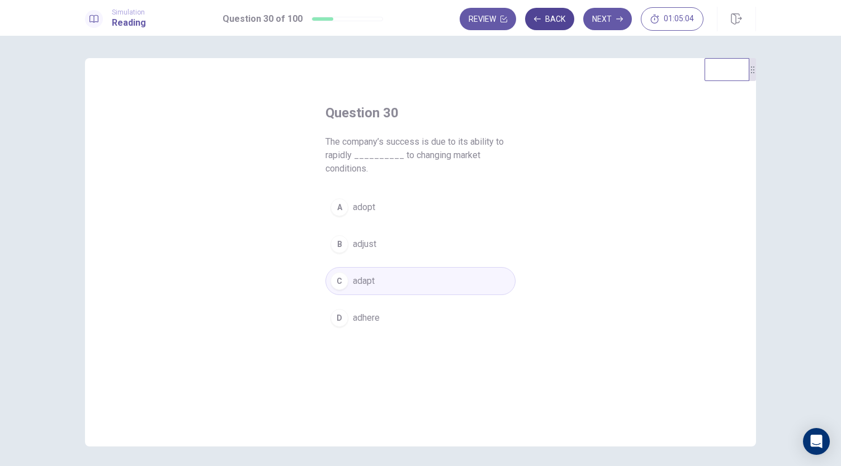
click at [540, 26] on button "Back" at bounding box center [549, 19] width 49 height 22
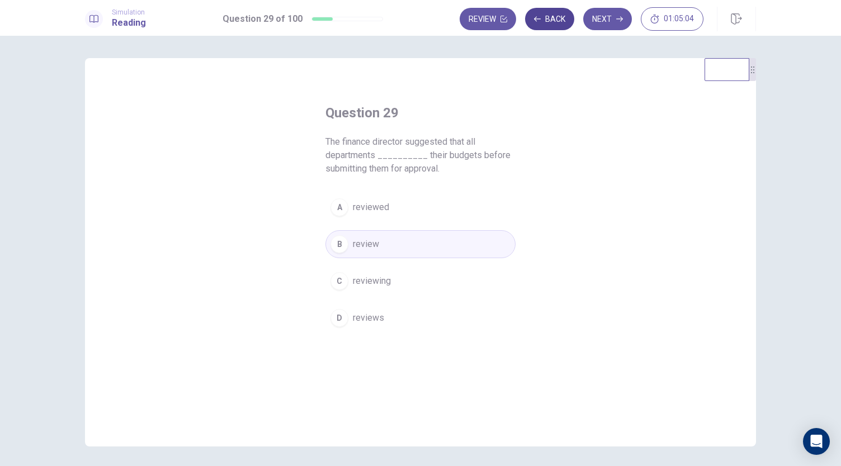
click at [540, 26] on button "Back" at bounding box center [549, 19] width 49 height 22
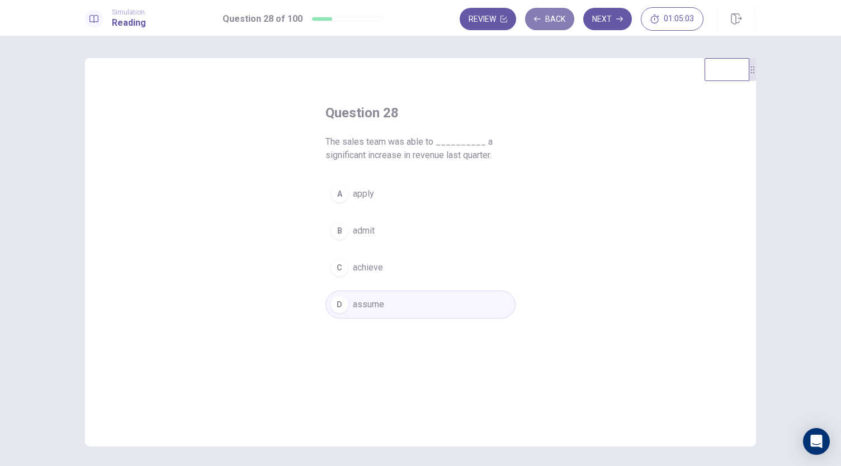
click at [540, 26] on button "Back" at bounding box center [549, 19] width 49 height 22
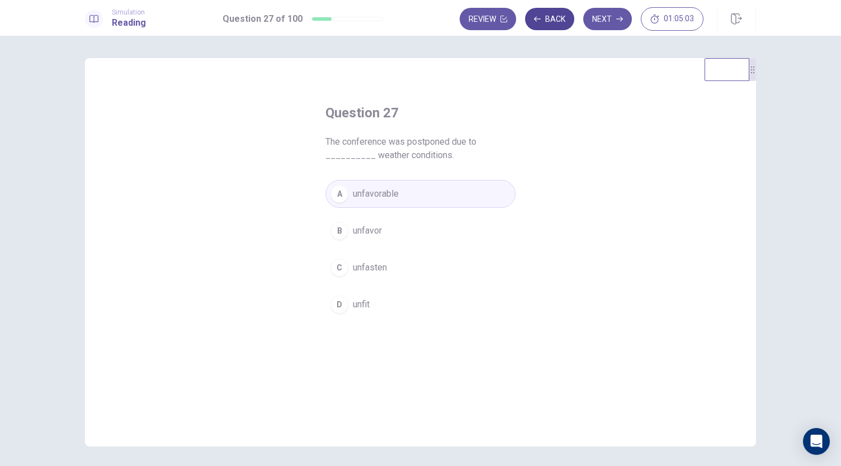
click at [540, 26] on button "Back" at bounding box center [549, 19] width 49 height 22
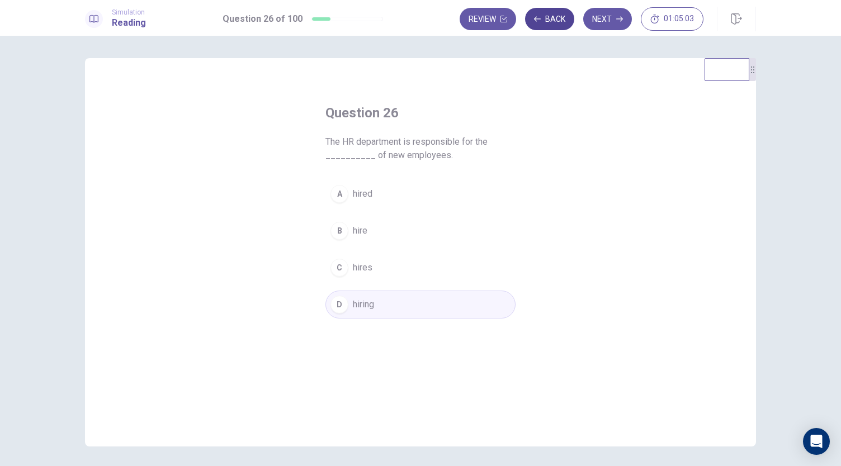
click at [540, 26] on button "Back" at bounding box center [549, 19] width 49 height 22
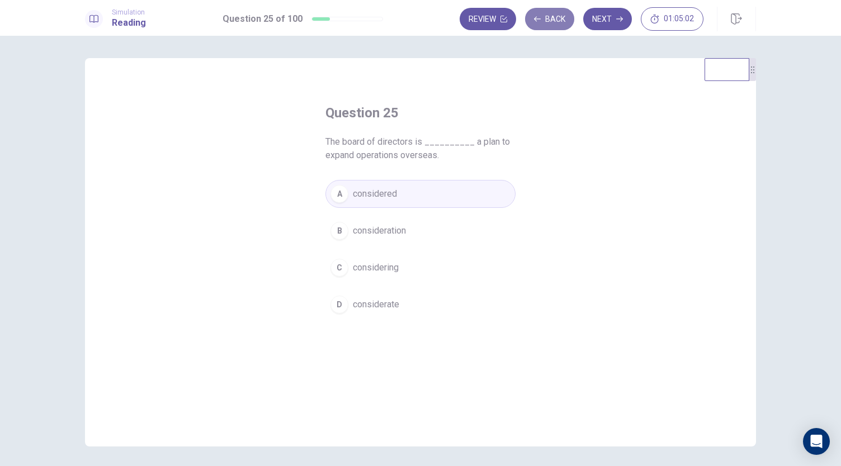
click at [540, 26] on button "Back" at bounding box center [549, 19] width 49 height 22
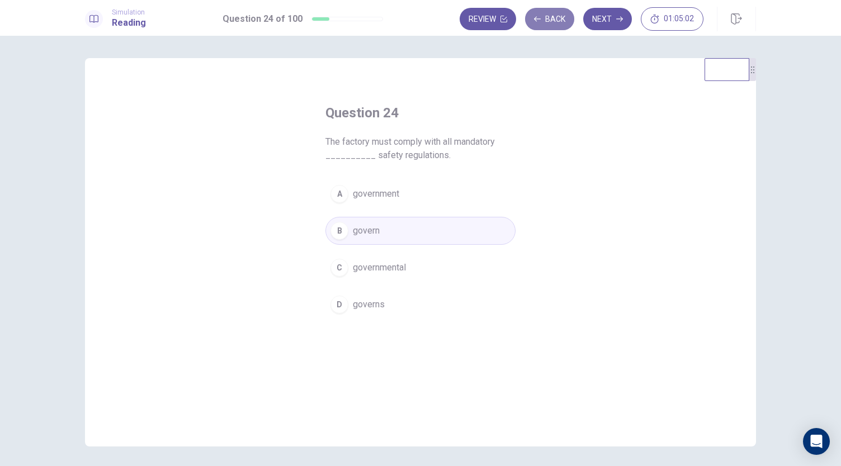
click at [540, 26] on button "Back" at bounding box center [549, 19] width 49 height 22
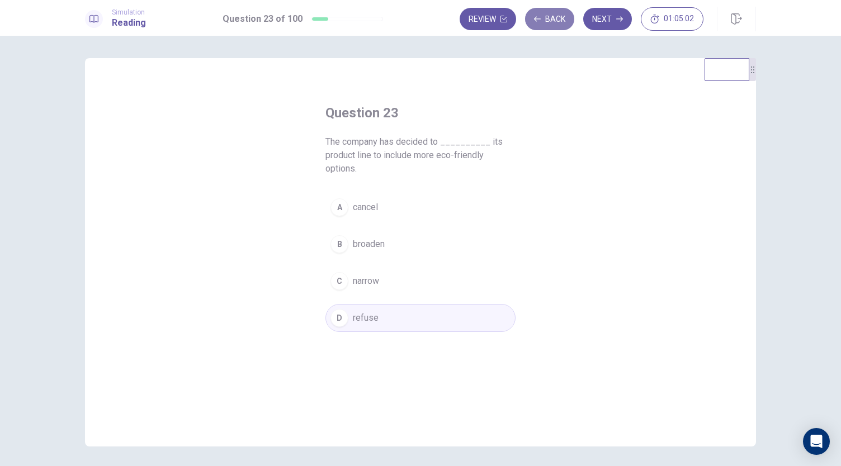
click at [540, 26] on button "Back" at bounding box center [549, 19] width 49 height 22
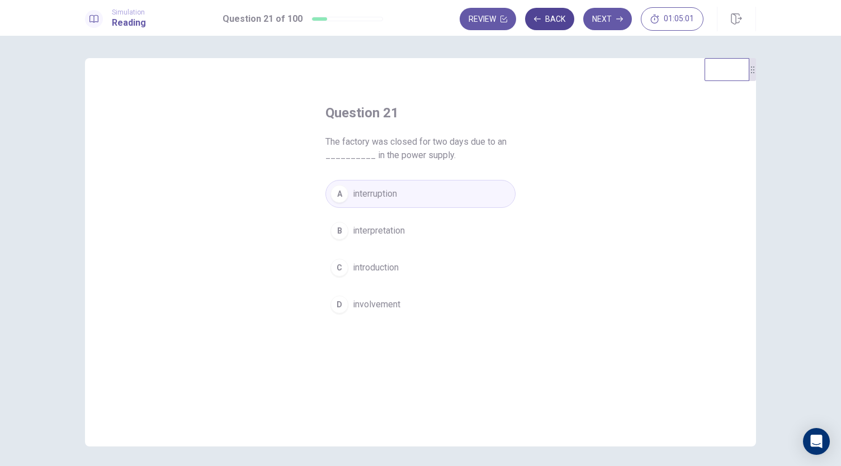
click at [540, 26] on button "Back" at bounding box center [549, 19] width 49 height 22
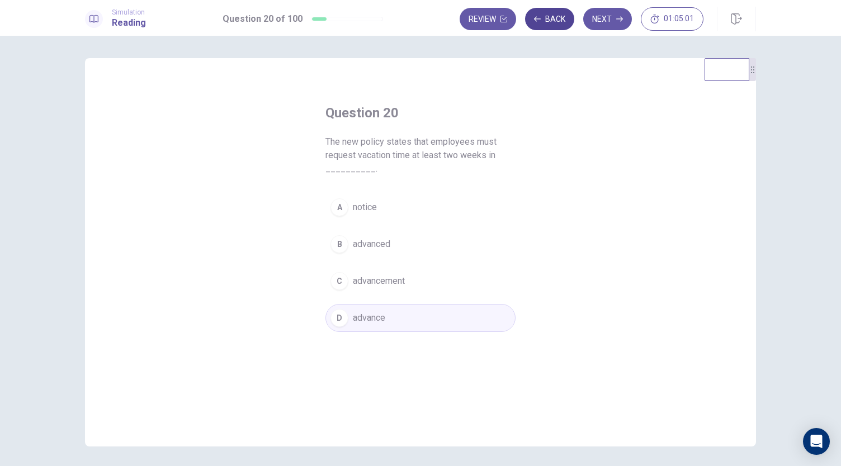
click at [540, 26] on button "Back" at bounding box center [549, 19] width 49 height 22
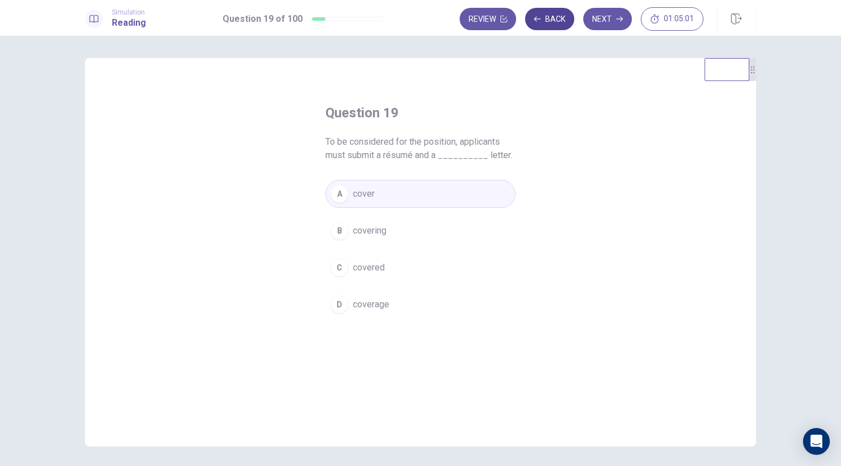
click at [540, 26] on button "Back" at bounding box center [549, 19] width 49 height 22
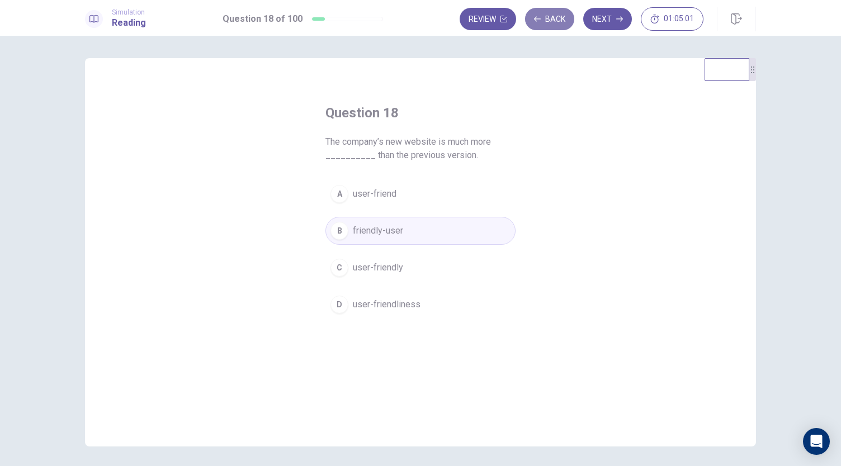
click at [540, 26] on button "Back" at bounding box center [549, 19] width 49 height 22
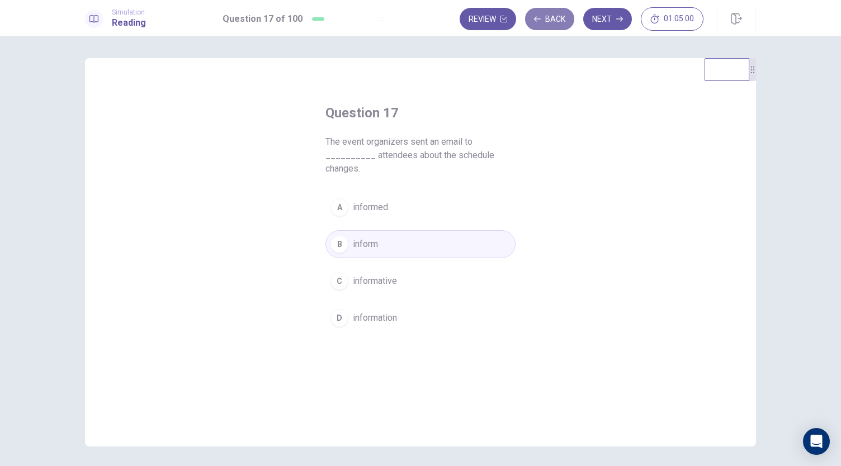
click at [540, 26] on button "Back" at bounding box center [549, 19] width 49 height 22
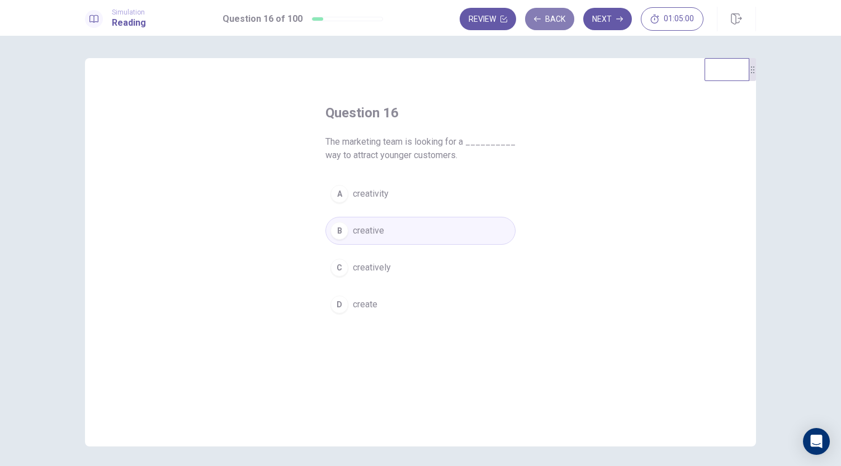
click at [540, 26] on button "Back" at bounding box center [549, 19] width 49 height 22
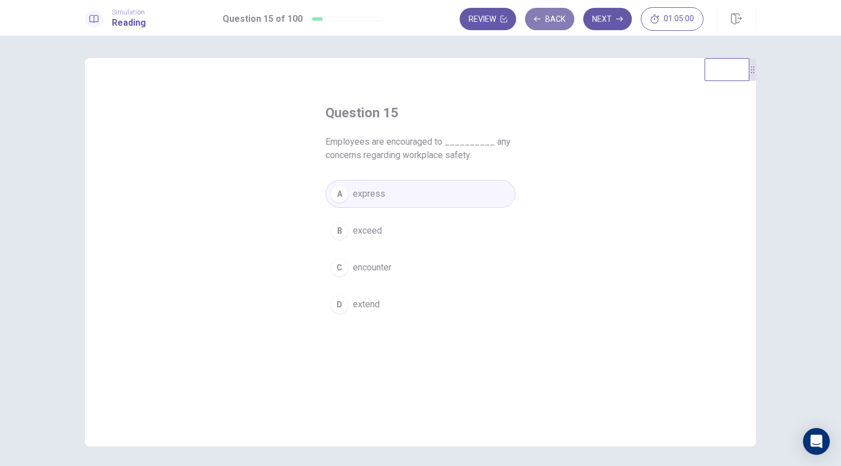
click at [540, 26] on button "Back" at bounding box center [549, 19] width 49 height 22
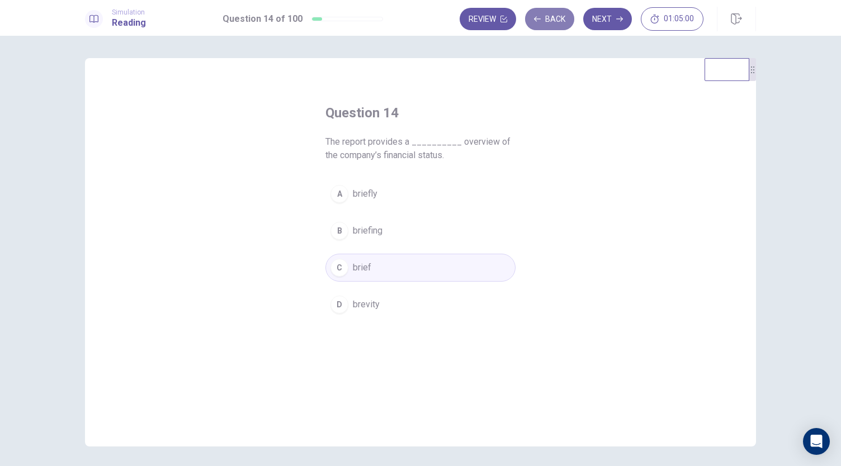
click at [540, 26] on button "Back" at bounding box center [549, 19] width 49 height 22
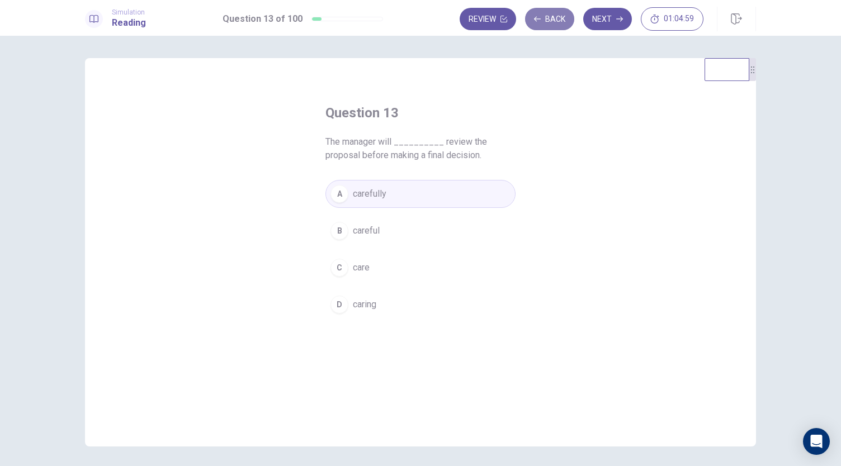
click at [540, 26] on button "Back" at bounding box center [549, 19] width 49 height 22
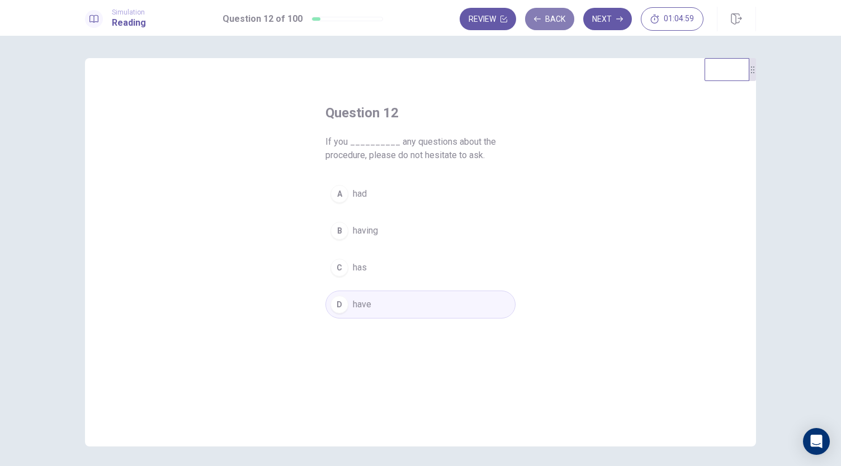
click at [540, 26] on button "Back" at bounding box center [549, 19] width 49 height 22
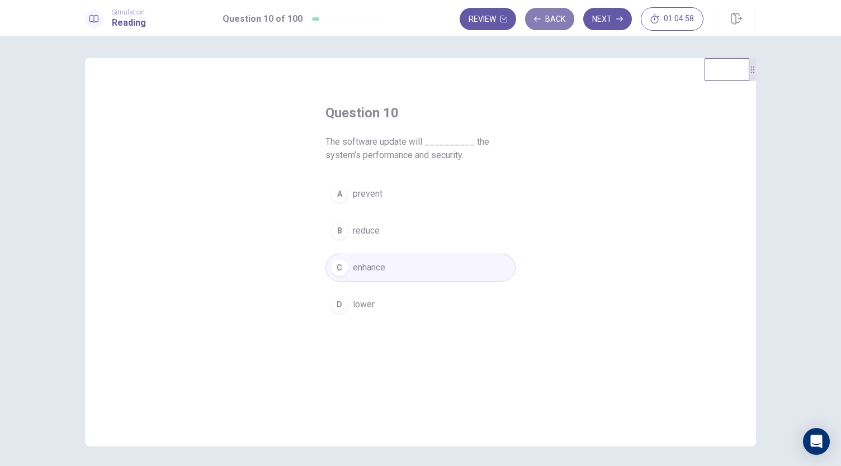
click at [540, 26] on button "Back" at bounding box center [549, 19] width 49 height 22
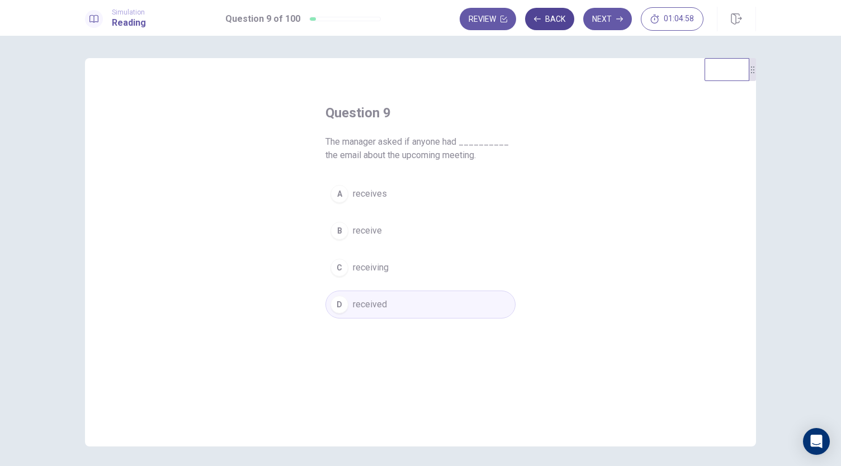
click at [540, 26] on button "Back" at bounding box center [549, 19] width 49 height 22
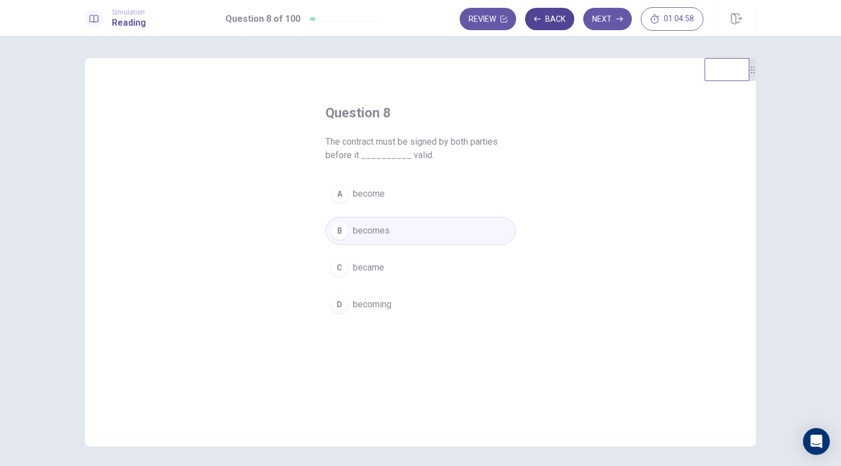
click at [540, 26] on button "Back" at bounding box center [549, 19] width 49 height 22
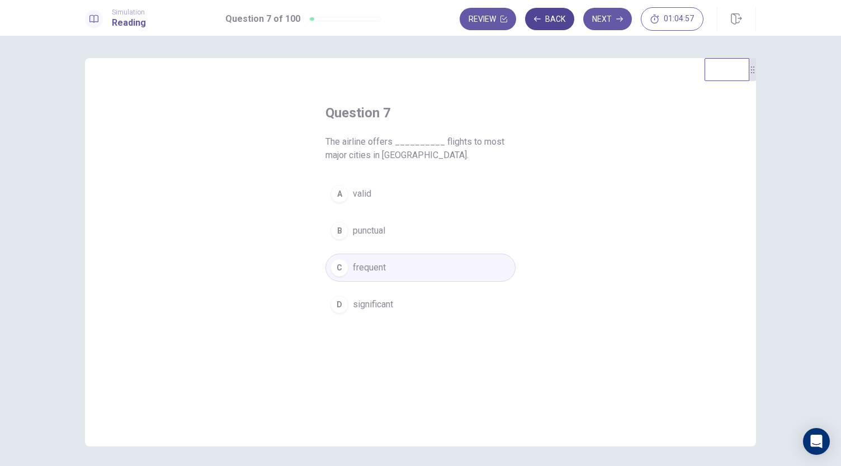
click at [540, 26] on button "Back" at bounding box center [549, 19] width 49 height 22
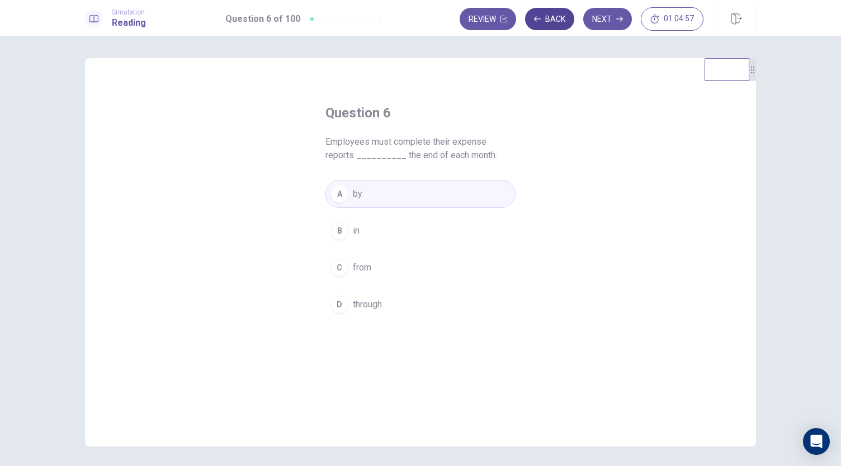
click at [540, 26] on button "Back" at bounding box center [549, 19] width 49 height 22
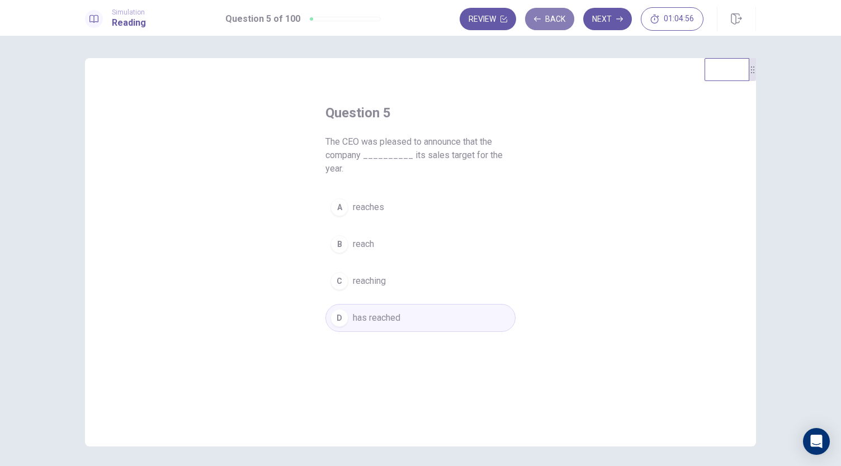
click at [540, 26] on button "Back" at bounding box center [549, 19] width 49 height 22
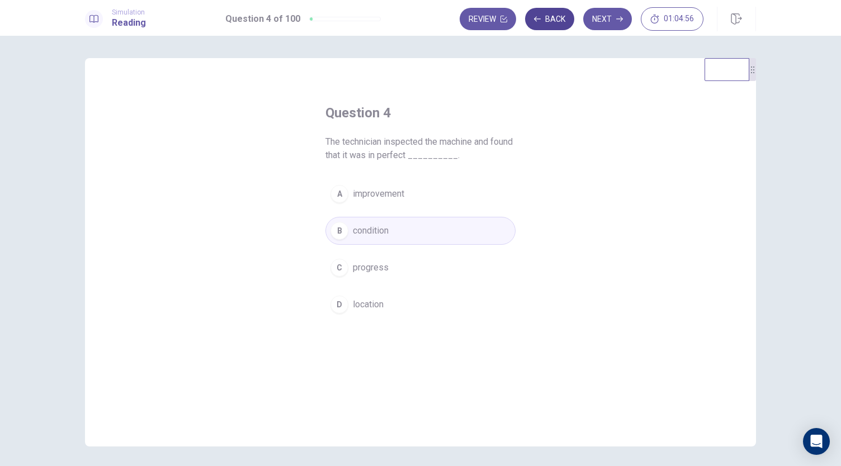
click at [540, 26] on button "Back" at bounding box center [549, 19] width 49 height 22
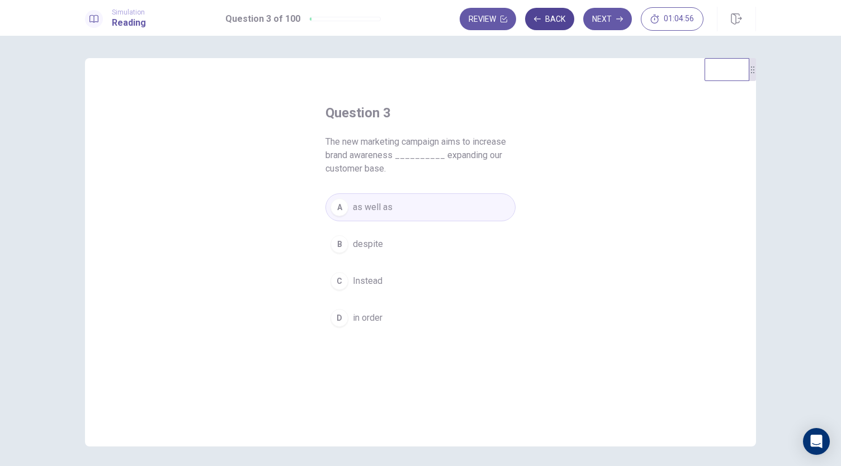
click at [540, 26] on button "Back" at bounding box center [549, 19] width 49 height 22
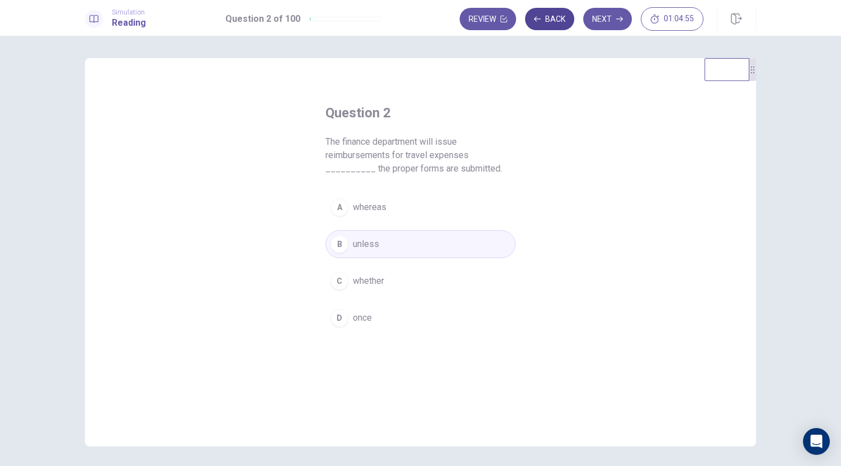
click at [540, 26] on button "Back" at bounding box center [549, 19] width 49 height 22
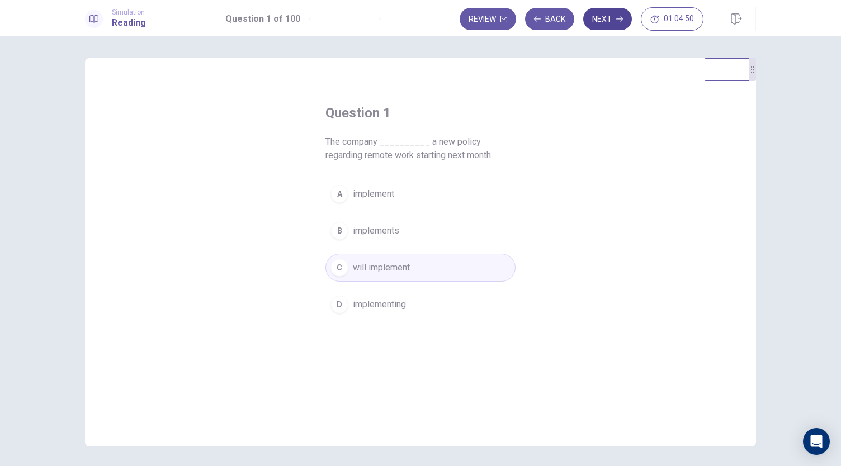
click at [608, 13] on button "Next" at bounding box center [607, 19] width 49 height 22
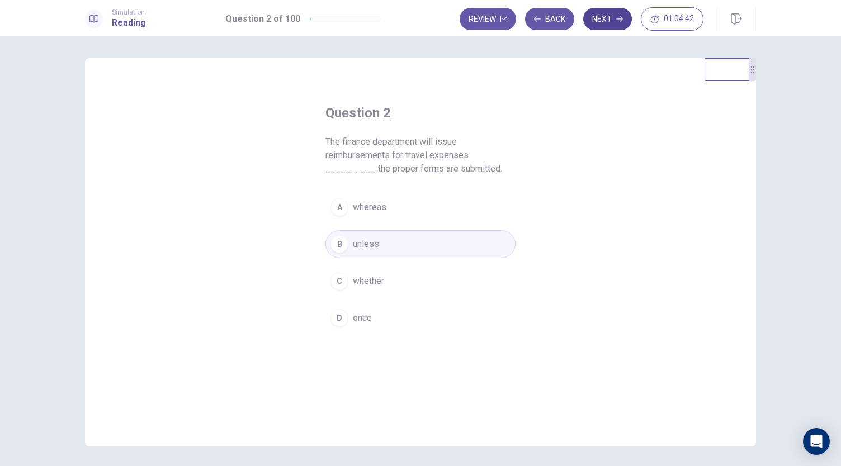
click at [593, 22] on button "Next" at bounding box center [607, 19] width 49 height 22
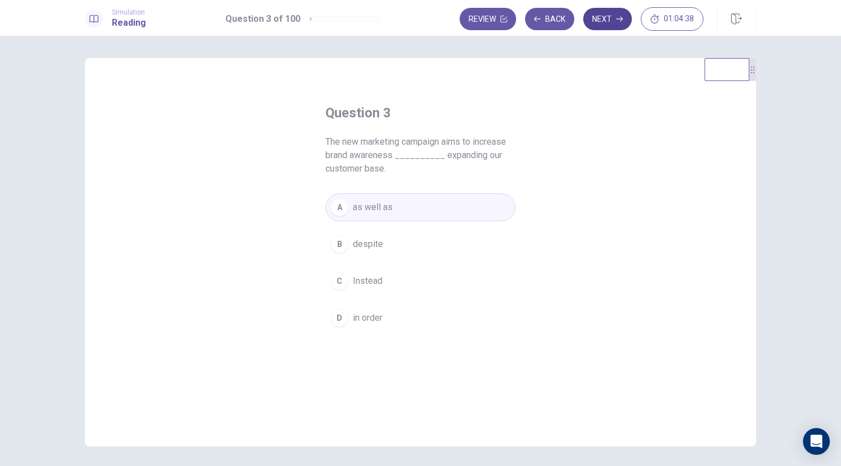
click at [593, 22] on button "Next" at bounding box center [607, 19] width 49 height 22
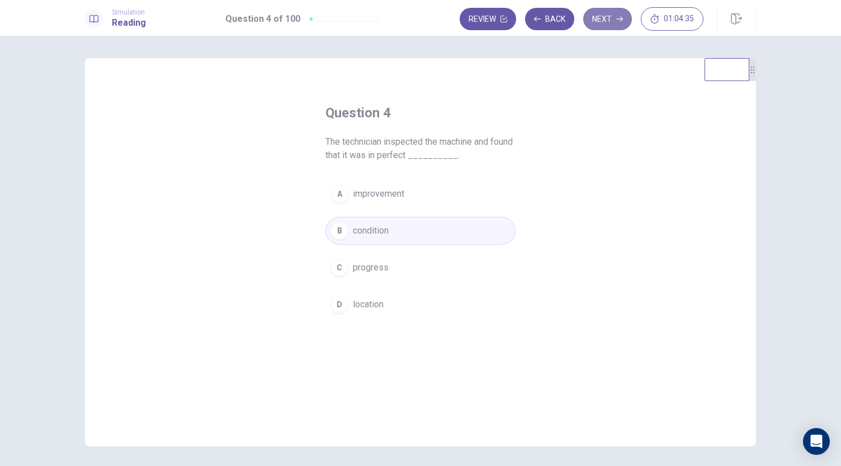
click at [593, 22] on button "Next" at bounding box center [607, 19] width 49 height 22
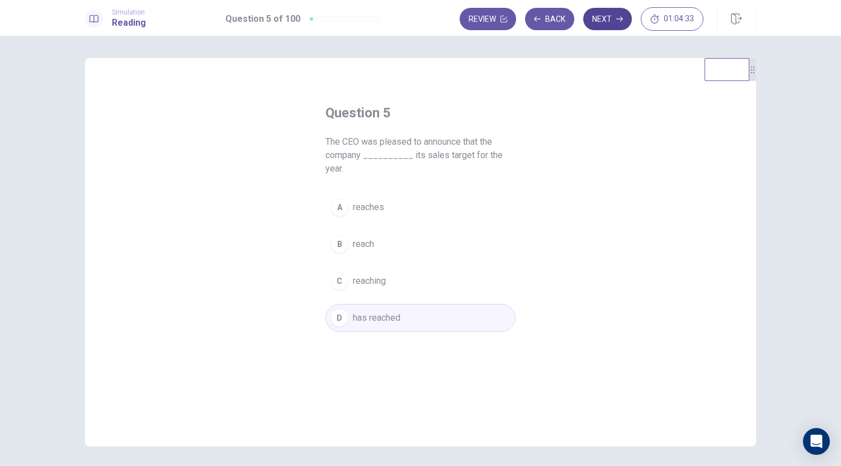
click at [593, 22] on button "Next" at bounding box center [607, 19] width 49 height 22
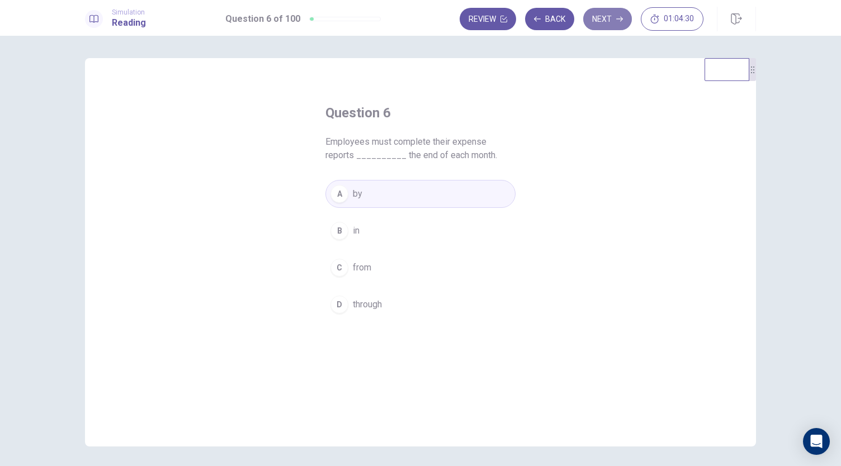
click at [594, 22] on button "Next" at bounding box center [607, 19] width 49 height 22
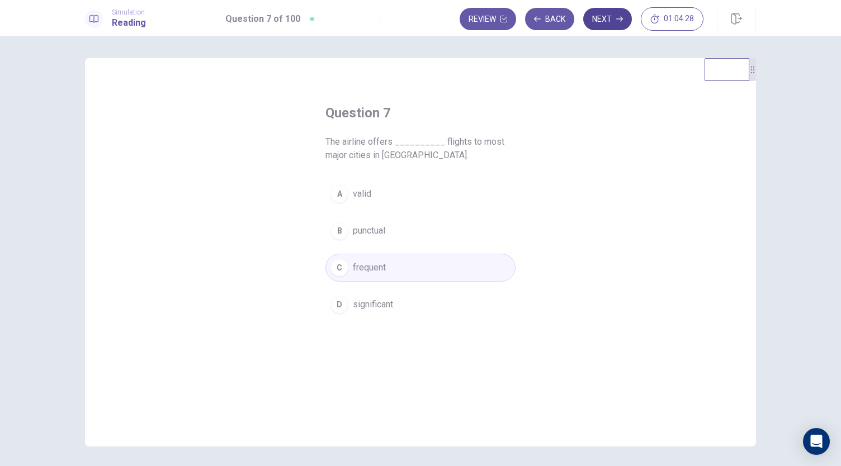
click at [594, 22] on button "Next" at bounding box center [607, 19] width 49 height 22
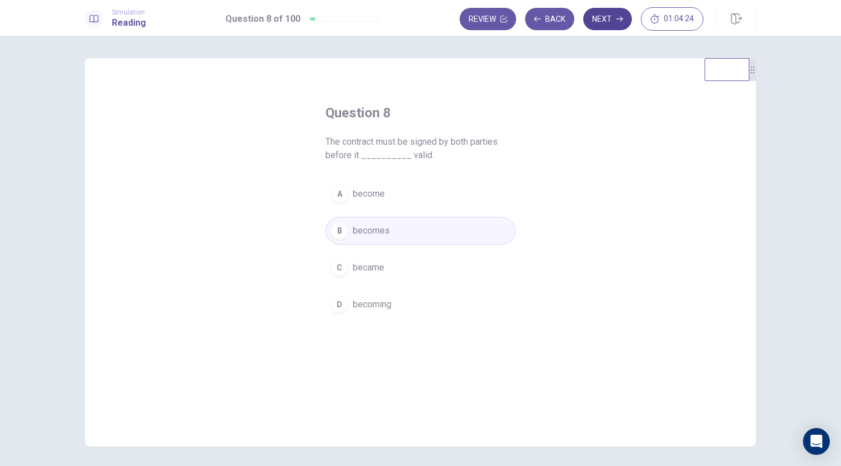
click at [594, 22] on button "Next" at bounding box center [607, 19] width 49 height 22
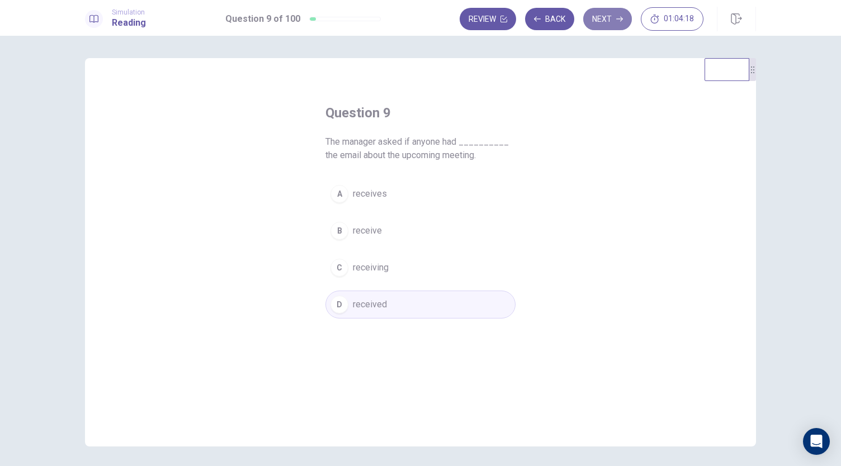
click at [594, 22] on button "Next" at bounding box center [607, 19] width 49 height 22
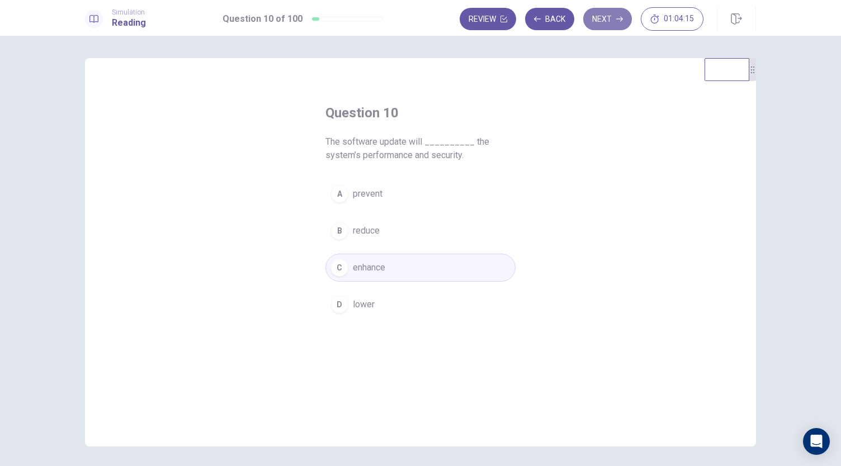
click at [594, 22] on button "Next" at bounding box center [607, 19] width 49 height 22
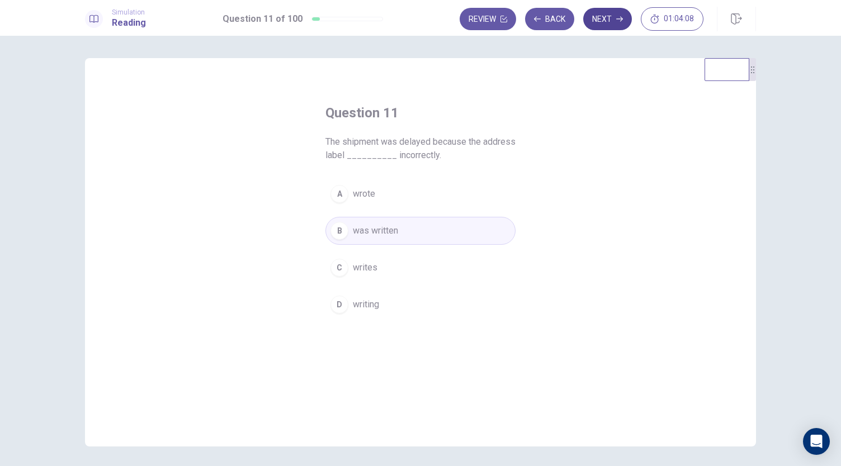
click at [594, 22] on button "Next" at bounding box center [607, 19] width 49 height 22
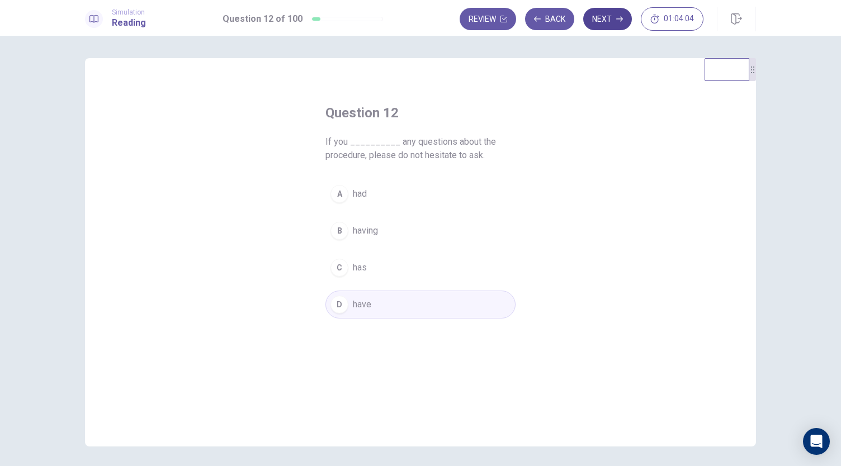
click at [594, 22] on button "Next" at bounding box center [607, 19] width 49 height 22
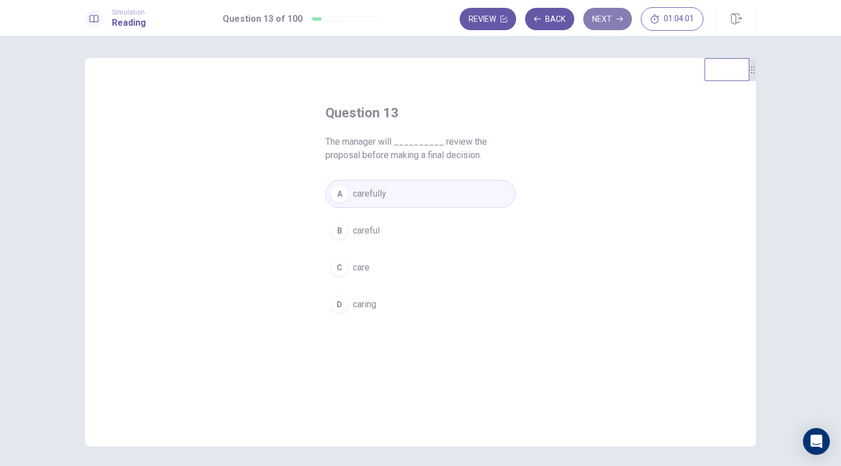
click at [594, 22] on button "Next" at bounding box center [607, 19] width 49 height 22
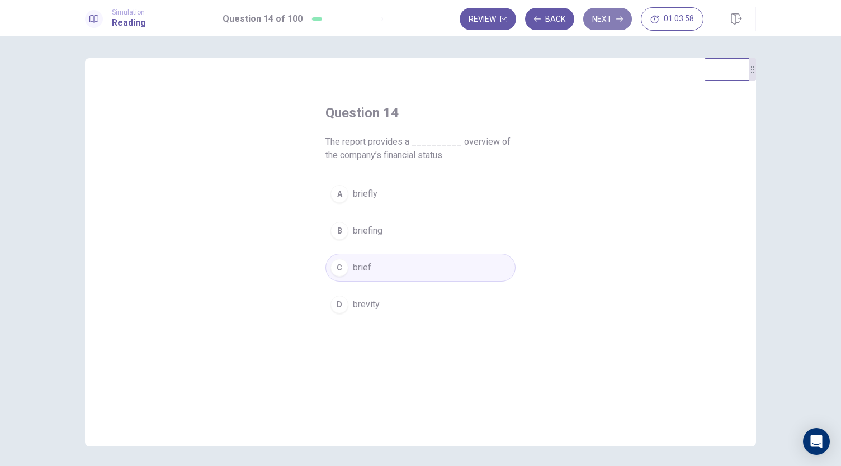
click at [596, 21] on button "Next" at bounding box center [607, 19] width 49 height 22
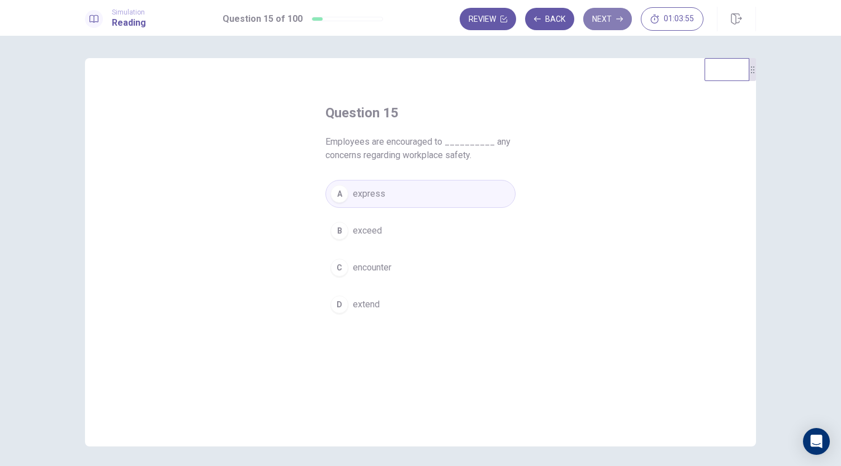
click at [596, 21] on button "Next" at bounding box center [607, 19] width 49 height 22
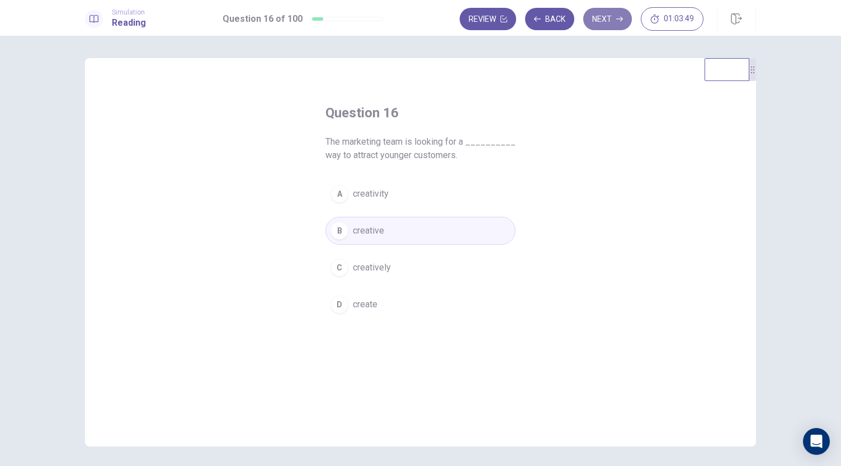
click at [596, 21] on button "Next" at bounding box center [607, 19] width 49 height 22
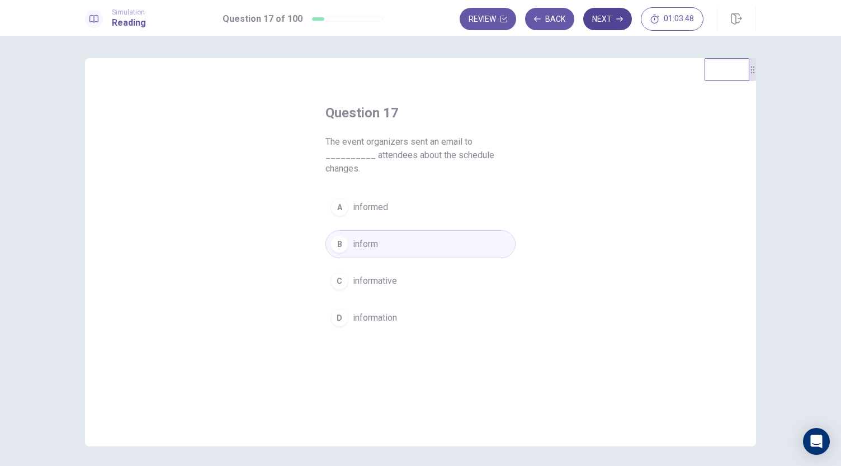
click at [596, 21] on button "Next" at bounding box center [607, 19] width 49 height 22
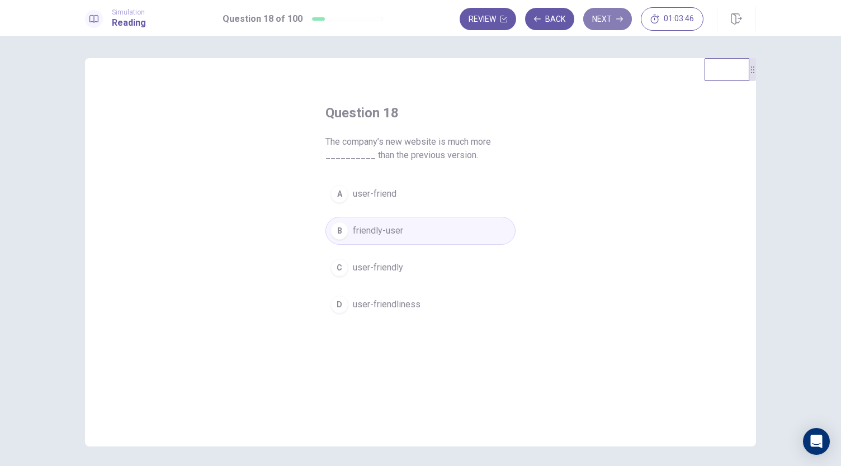
click at [596, 21] on button "Next" at bounding box center [607, 19] width 49 height 22
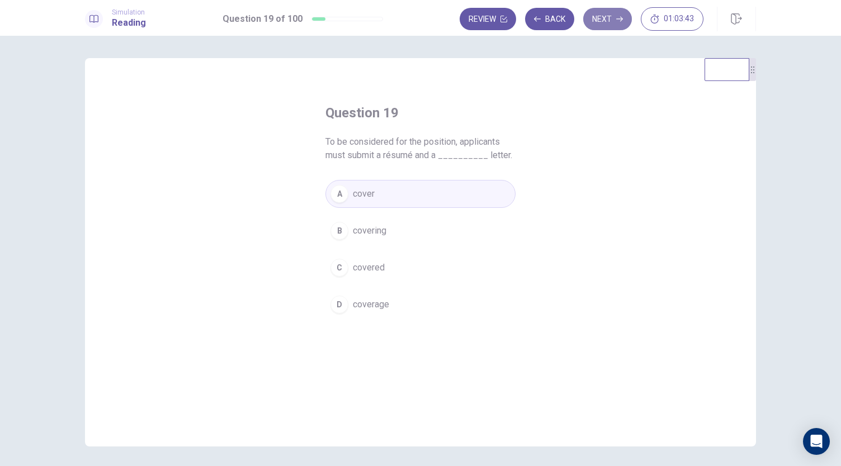
click at [596, 21] on button "Next" at bounding box center [607, 19] width 49 height 22
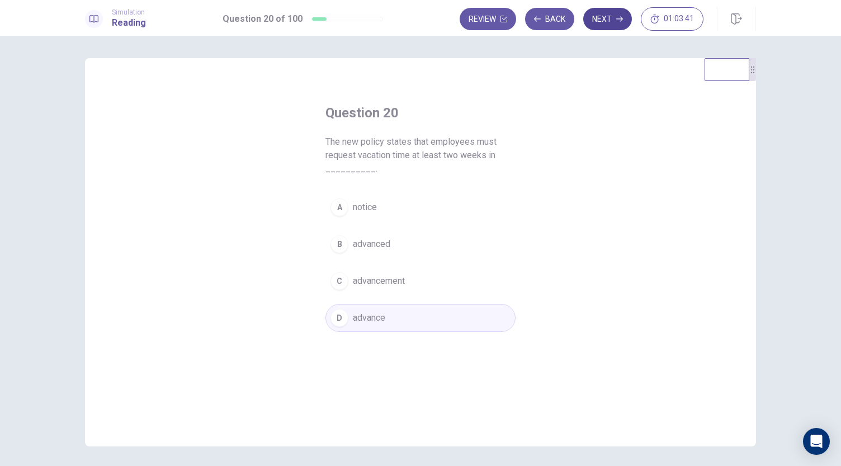
click at [596, 21] on button "Next" at bounding box center [607, 19] width 49 height 22
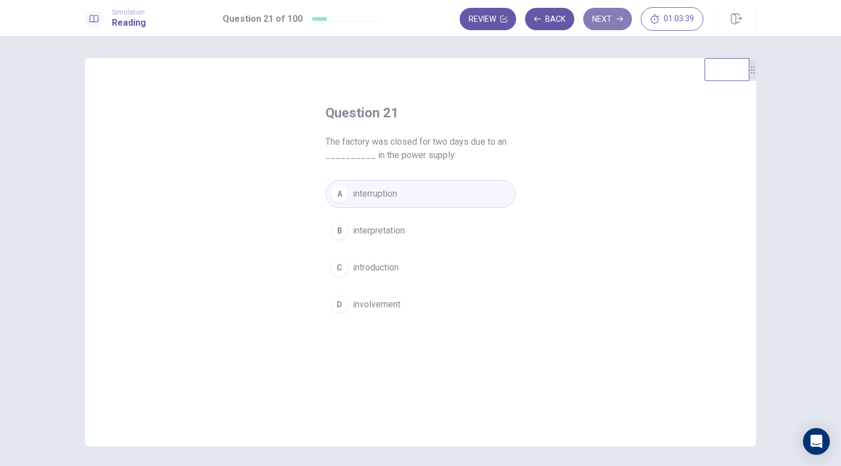
click at [596, 21] on button "Next" at bounding box center [607, 19] width 49 height 22
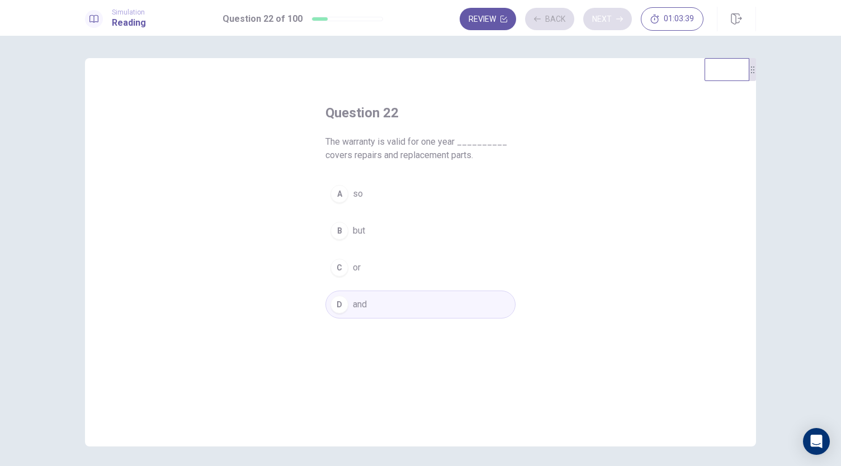
click at [596, 21] on div "Review Back Next 01:03:39" at bounding box center [581, 18] width 244 height 23
click at [596, 21] on button "Next" at bounding box center [607, 19] width 49 height 22
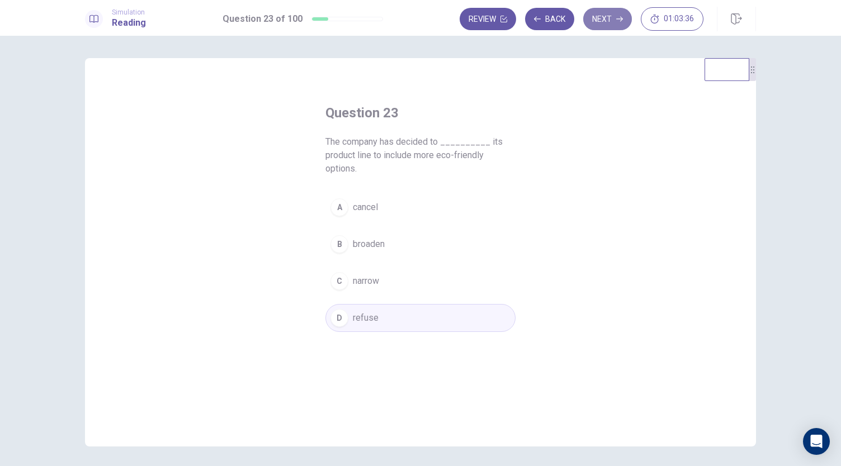
click at [596, 21] on button "Next" at bounding box center [607, 19] width 49 height 22
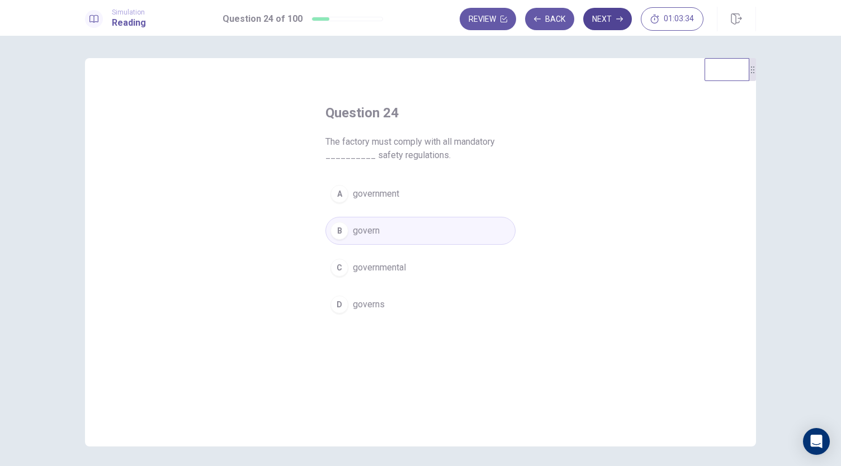
click at [596, 21] on button "Next" at bounding box center [607, 19] width 49 height 22
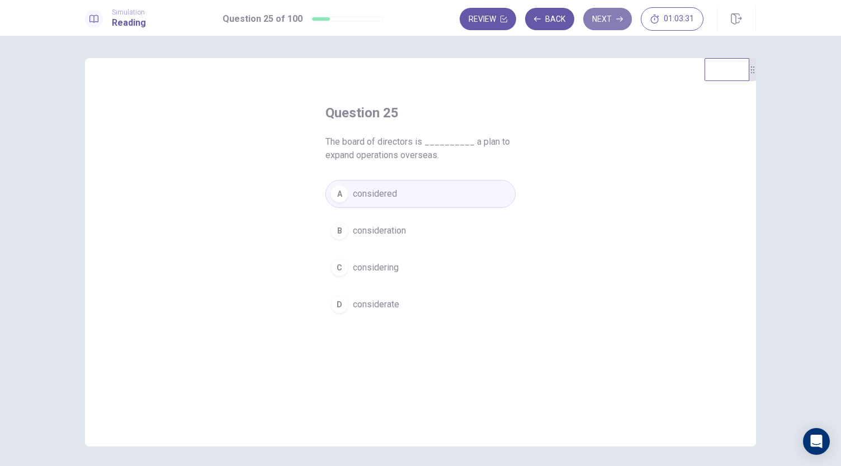
click at [596, 21] on button "Next" at bounding box center [607, 19] width 49 height 22
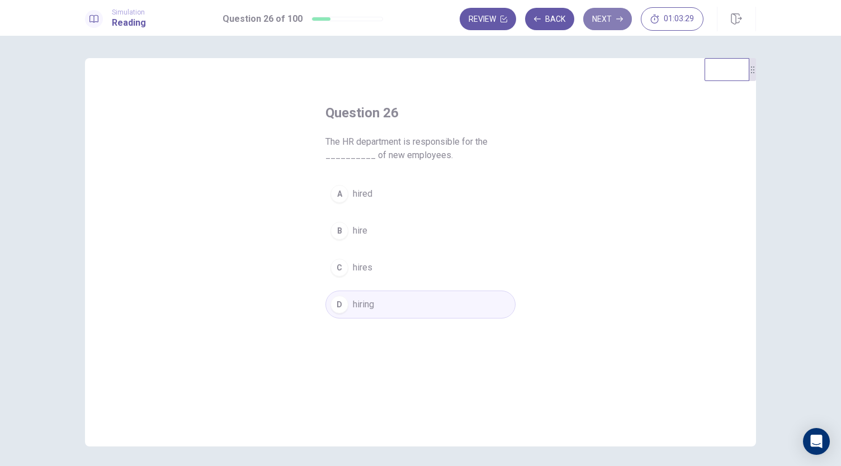
click at [596, 21] on button "Next" at bounding box center [607, 19] width 49 height 22
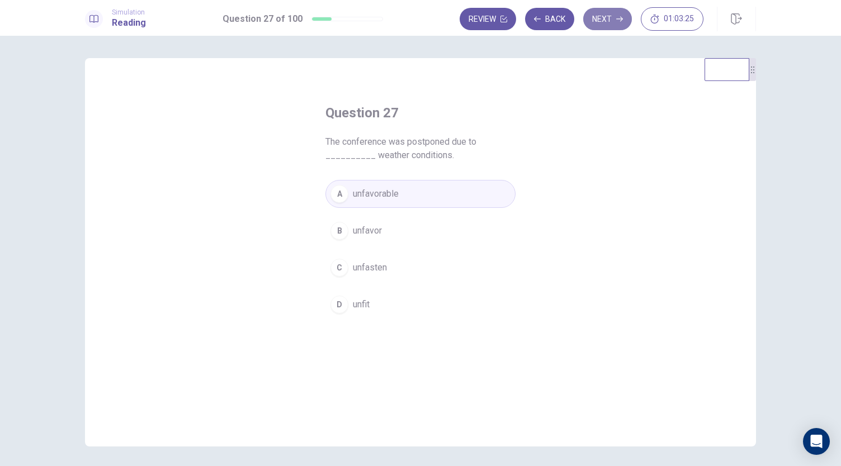
click at [596, 21] on button "Next" at bounding box center [607, 19] width 49 height 22
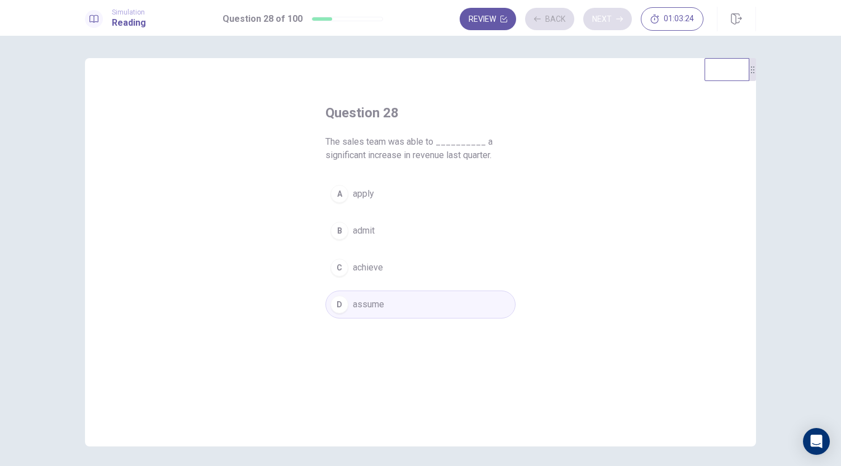
click at [596, 21] on div "Review Back Next 01:03:24" at bounding box center [581, 18] width 244 height 23
click at [596, 21] on button "Next" at bounding box center [607, 19] width 49 height 22
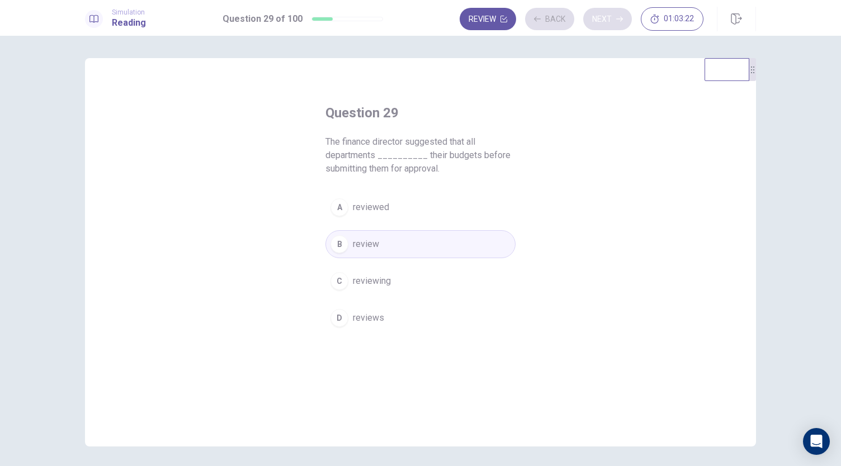
click at [596, 21] on div "Review Back Next 01:03:22" at bounding box center [581, 18] width 244 height 23
click at [596, 21] on button "Next" at bounding box center [607, 19] width 49 height 22
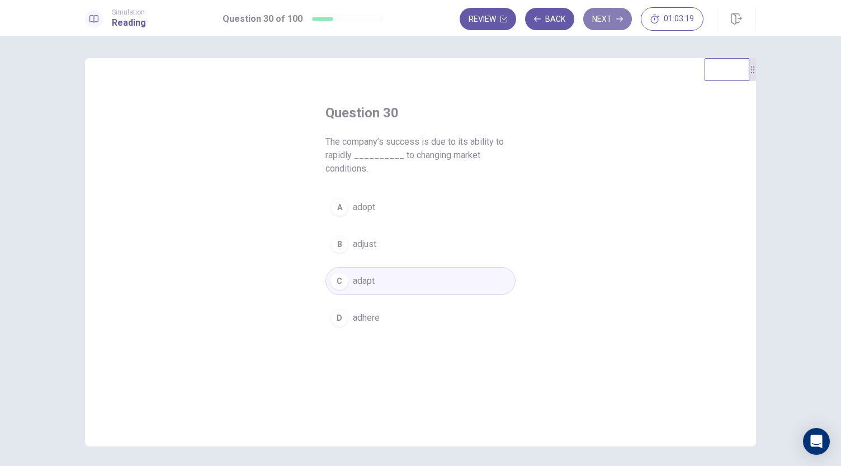
click at [596, 21] on button "Next" at bounding box center [607, 19] width 49 height 22
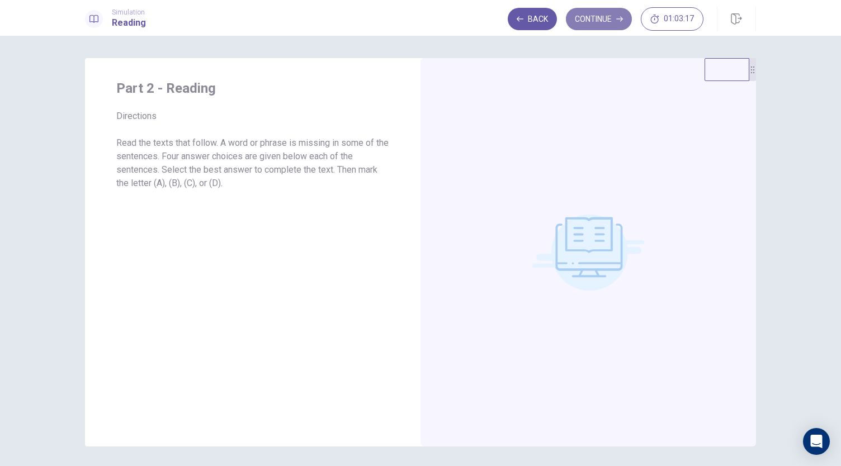
click at [610, 13] on button "Continue" at bounding box center [599, 19] width 66 height 22
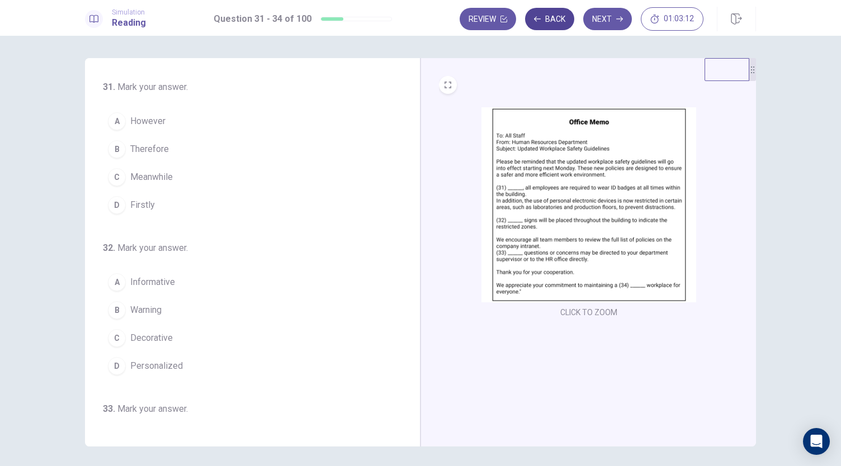
click at [538, 17] on icon "button" at bounding box center [537, 19] width 7 height 7
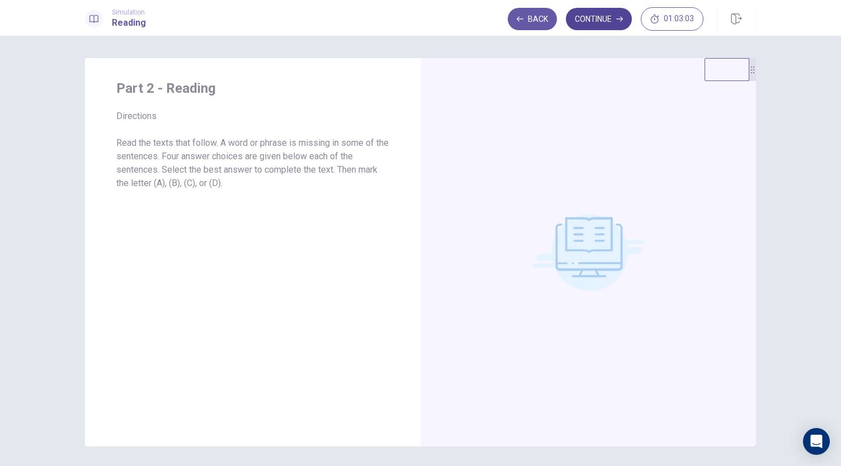
click at [616, 14] on button "Continue" at bounding box center [599, 19] width 66 height 22
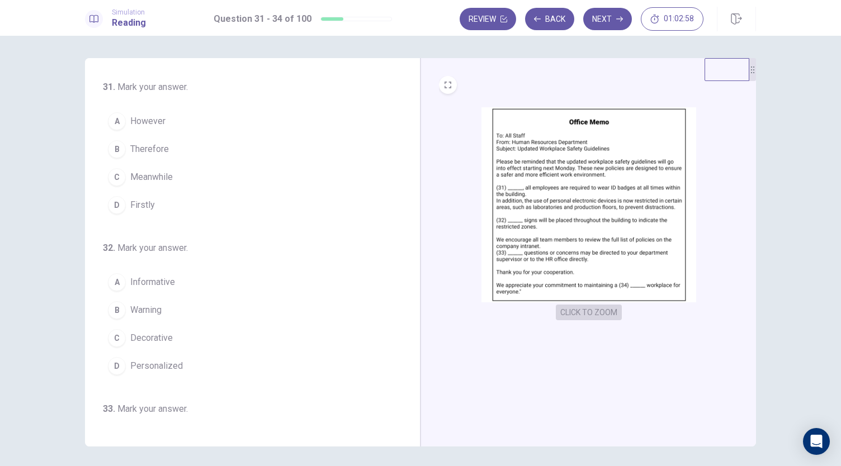
click at [592, 312] on button "CLICK TO ZOOM" at bounding box center [589, 313] width 66 height 16
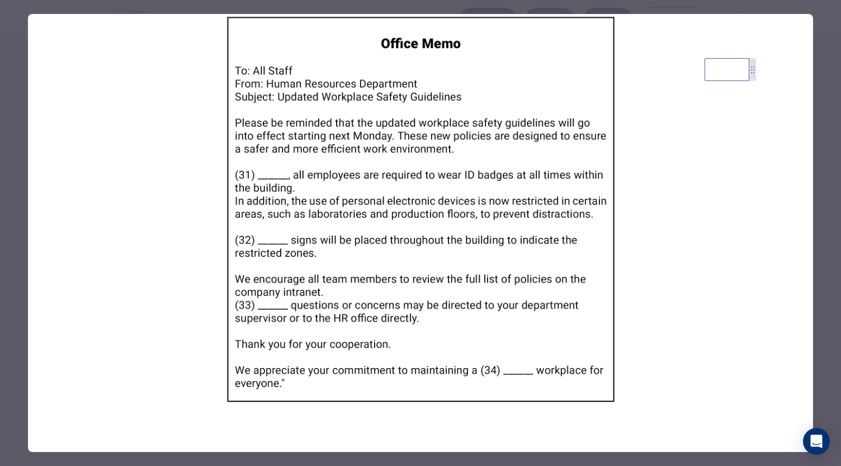
click at [824, 230] on div at bounding box center [420, 233] width 841 height 466
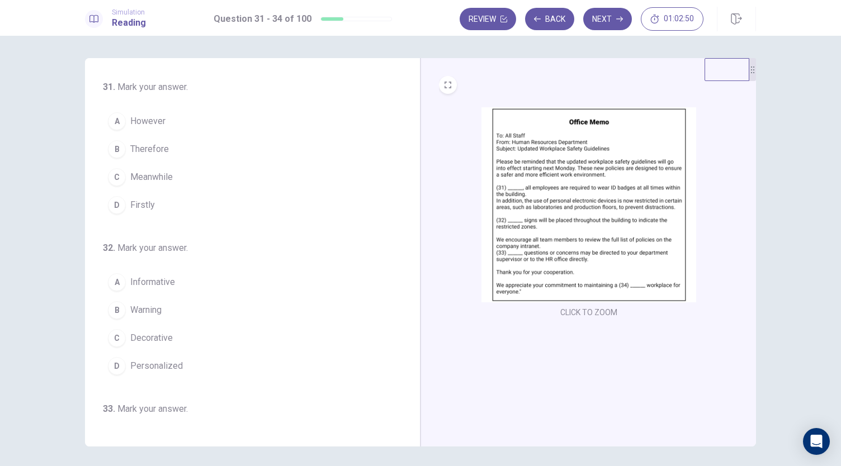
click at [573, 219] on img at bounding box center [588, 204] width 215 height 195
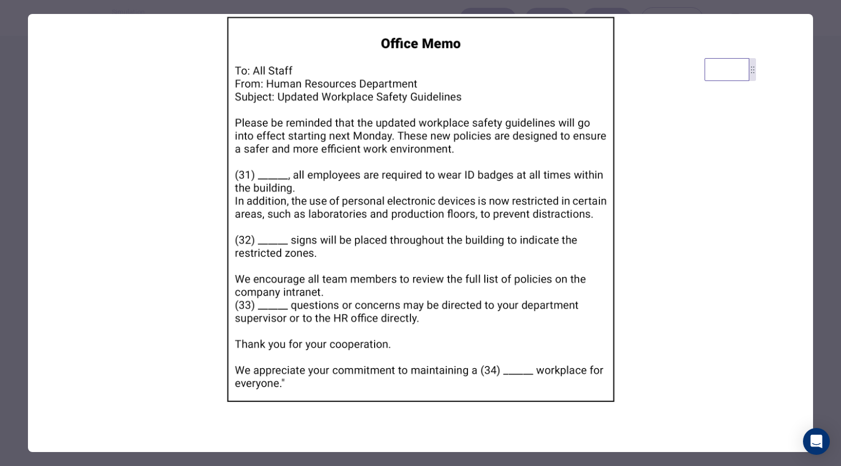
click at [819, 153] on div at bounding box center [420, 233] width 841 height 466
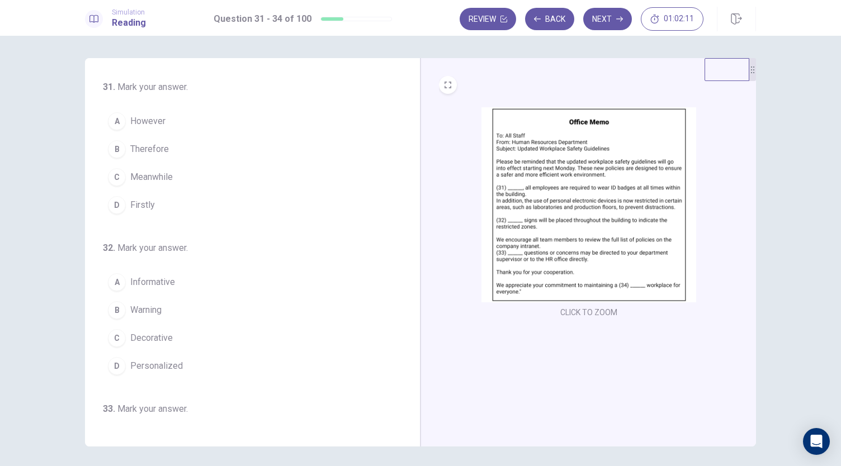
click at [144, 204] on span "Firstly" at bounding box center [142, 204] width 25 height 13
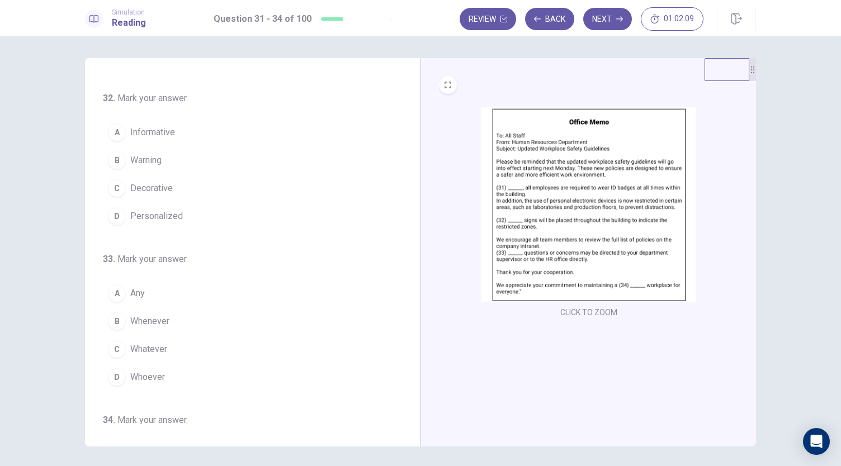
scroll to position [178, 0]
click at [487, 227] on img at bounding box center [588, 204] width 215 height 195
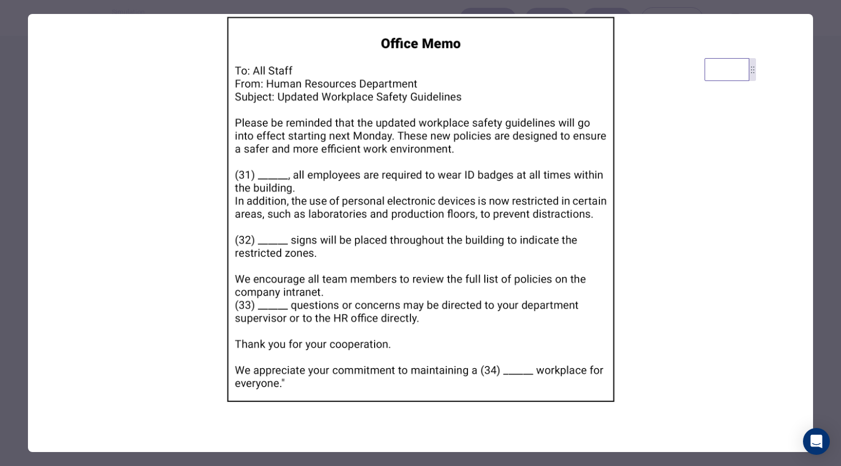
click at [830, 224] on div at bounding box center [420, 233] width 841 height 466
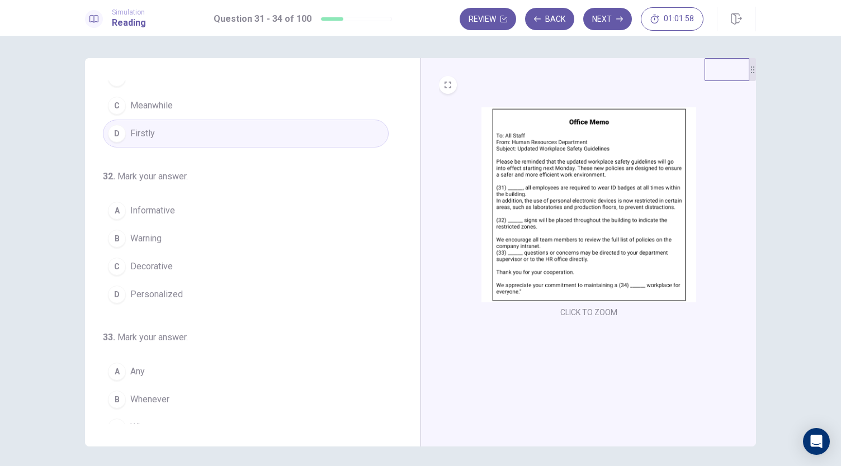
scroll to position [71, 0]
click at [173, 288] on span "Personalized" at bounding box center [156, 294] width 53 height 13
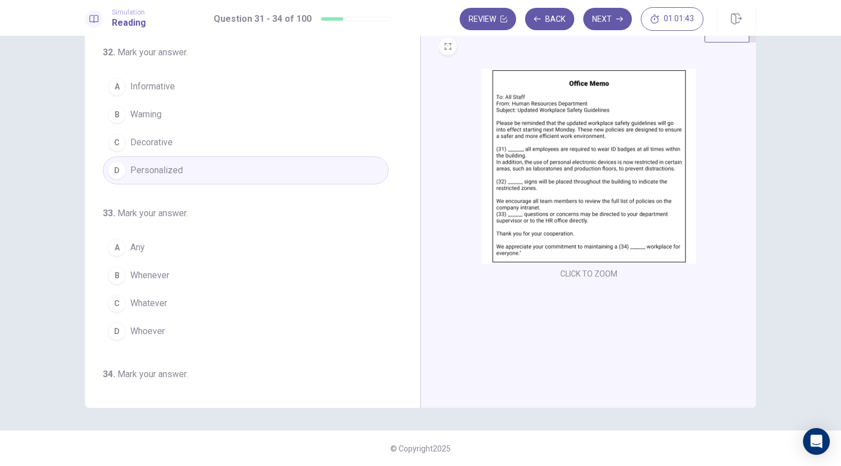
scroll to position [155, 0]
click at [230, 113] on button "B Warning" at bounding box center [246, 117] width 286 height 28
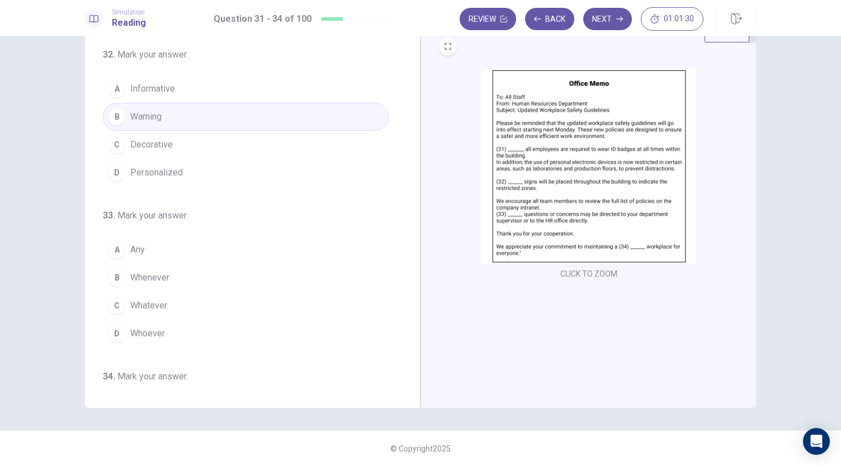
click at [219, 90] on button "A Informative" at bounding box center [246, 89] width 286 height 28
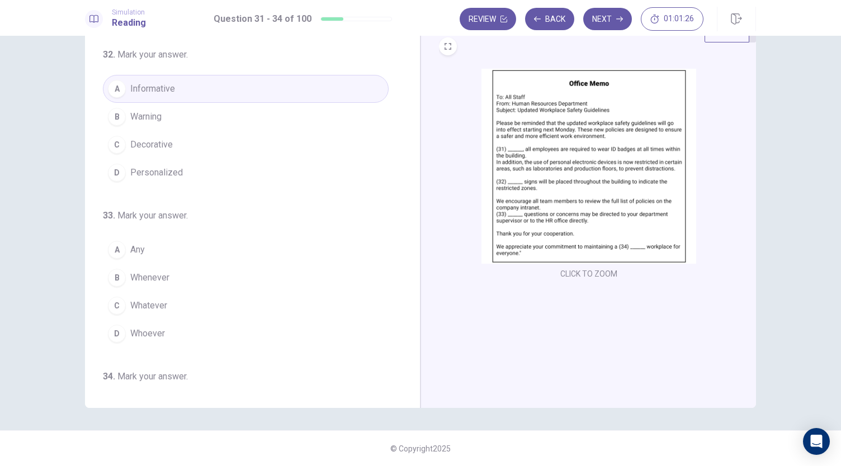
click at [220, 107] on button "B Warning" at bounding box center [246, 117] width 286 height 28
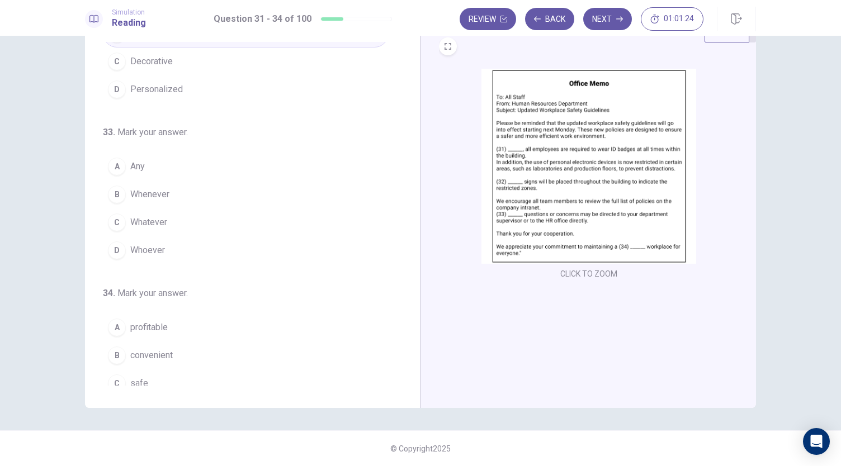
scroll to position [245, 0]
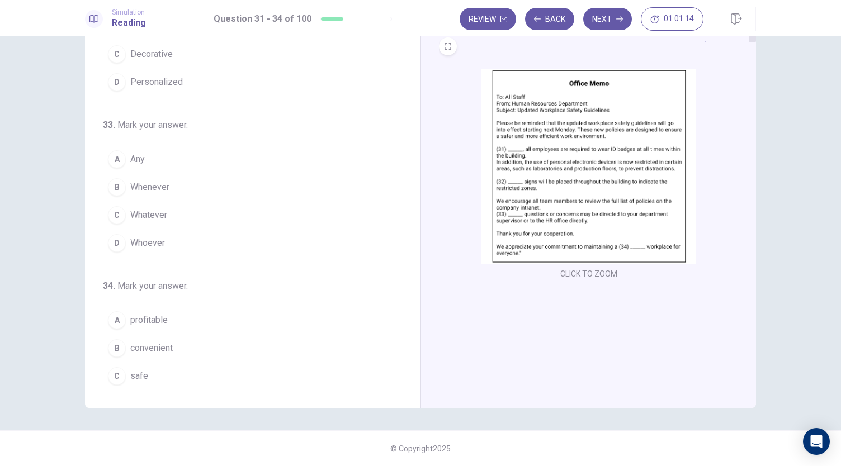
click at [153, 155] on button "A Any" at bounding box center [246, 159] width 286 height 28
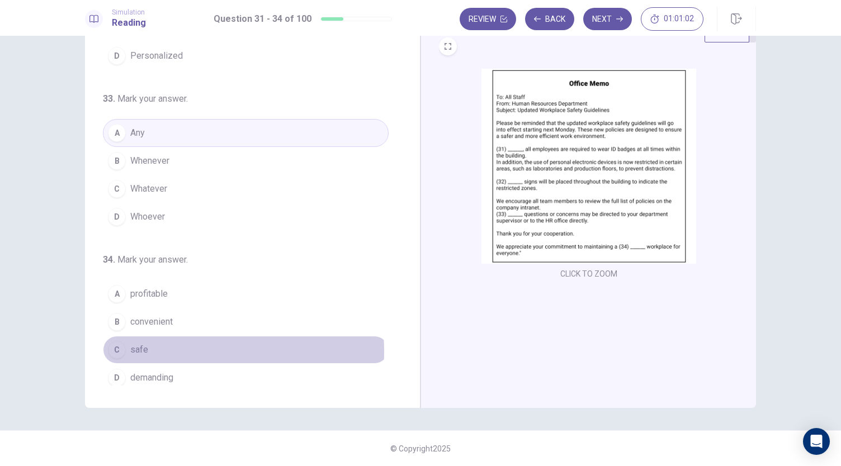
click at [165, 346] on button "C safe" at bounding box center [246, 350] width 286 height 28
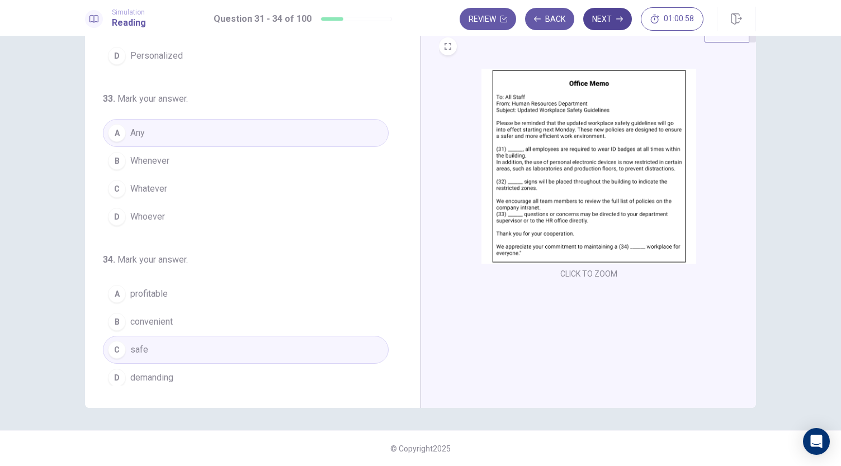
click at [604, 21] on button "Next" at bounding box center [607, 19] width 49 height 22
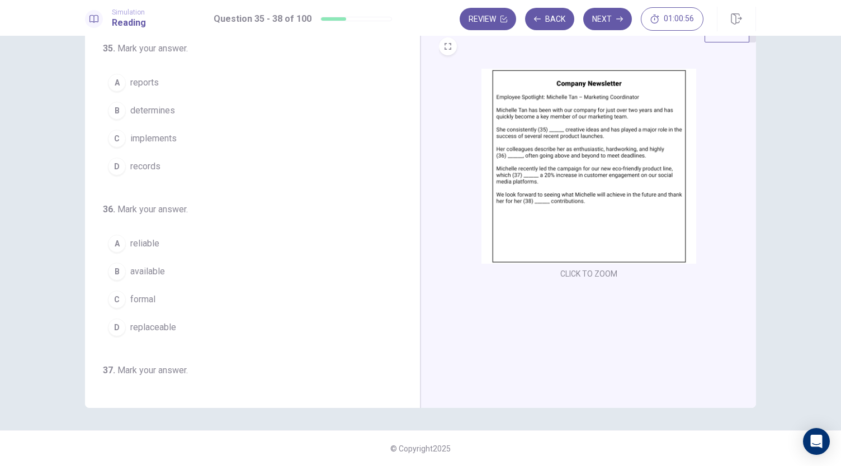
scroll to position [0, 0]
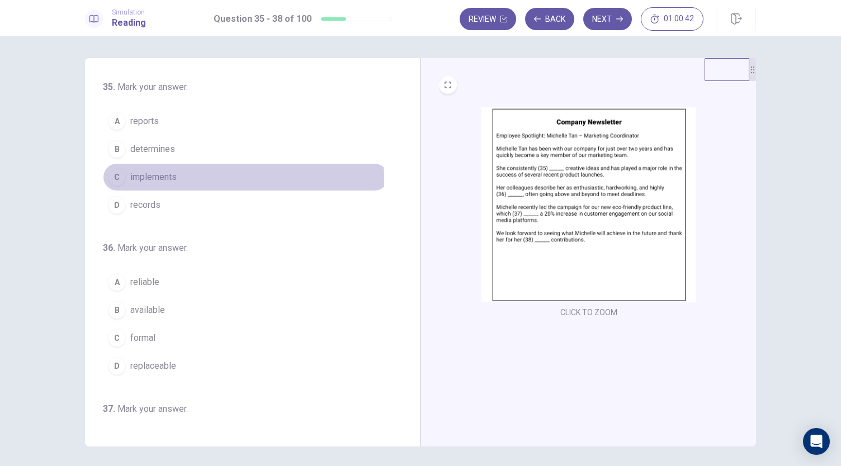
click at [159, 179] on span "implements" at bounding box center [153, 176] width 46 height 13
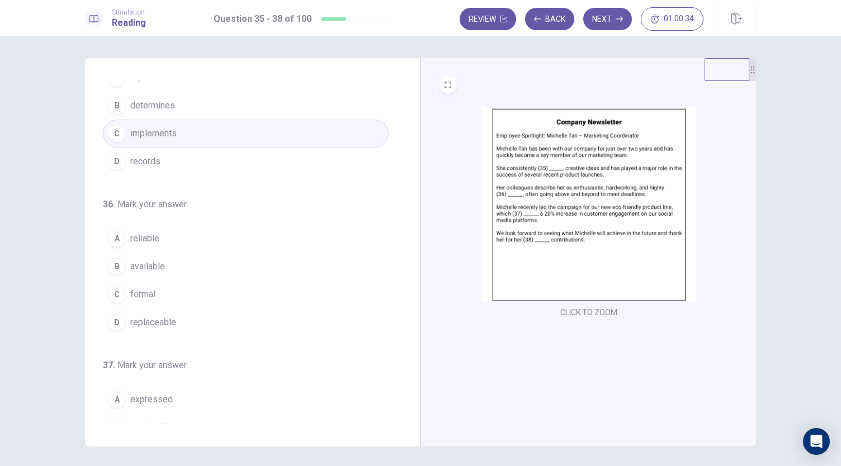
scroll to position [42, 0]
click at [158, 276] on button "B available" at bounding box center [246, 268] width 286 height 28
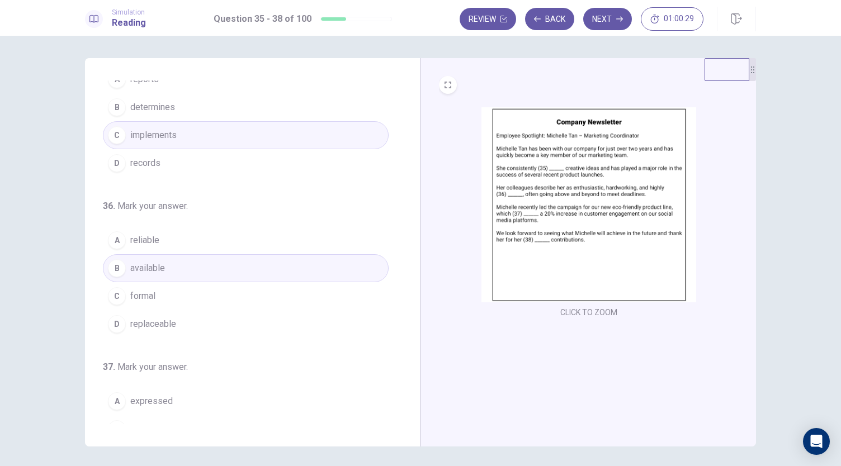
click at [167, 245] on button "A reliable" at bounding box center [246, 240] width 286 height 28
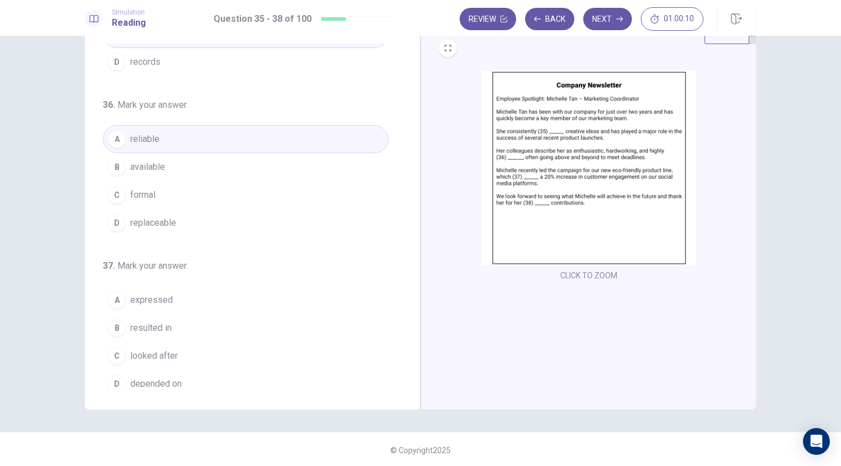
scroll to position [39, 0]
click at [226, 174] on button "B available" at bounding box center [246, 165] width 286 height 28
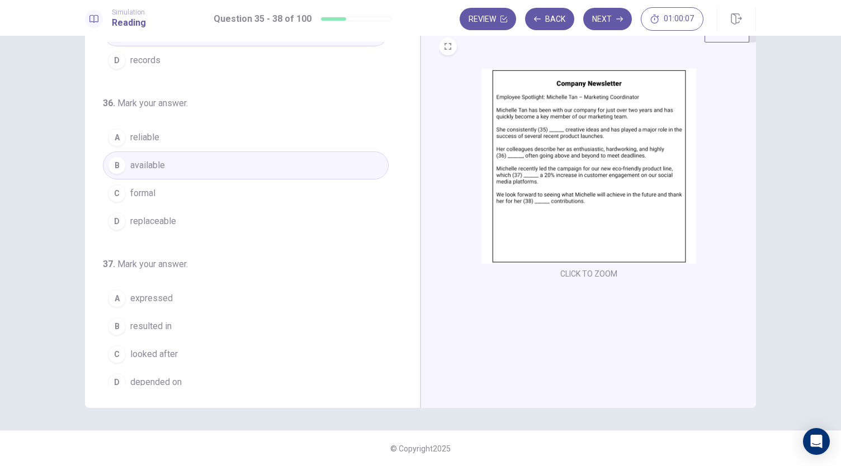
click at [220, 186] on button "C formal" at bounding box center [246, 193] width 286 height 28
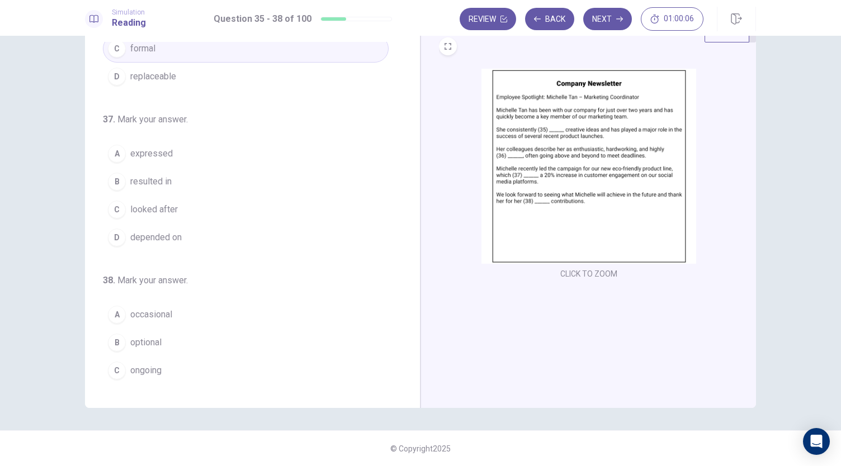
scroll to position [255, 0]
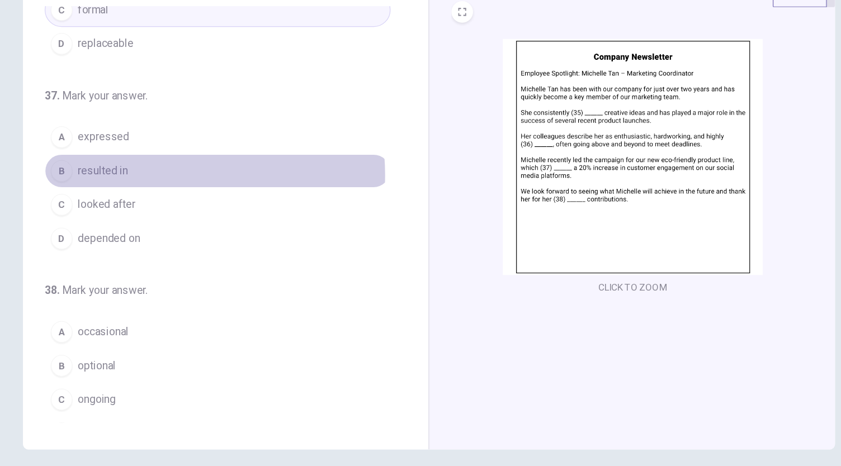
click at [190, 177] on button "B resulted in" at bounding box center [246, 178] width 286 height 28
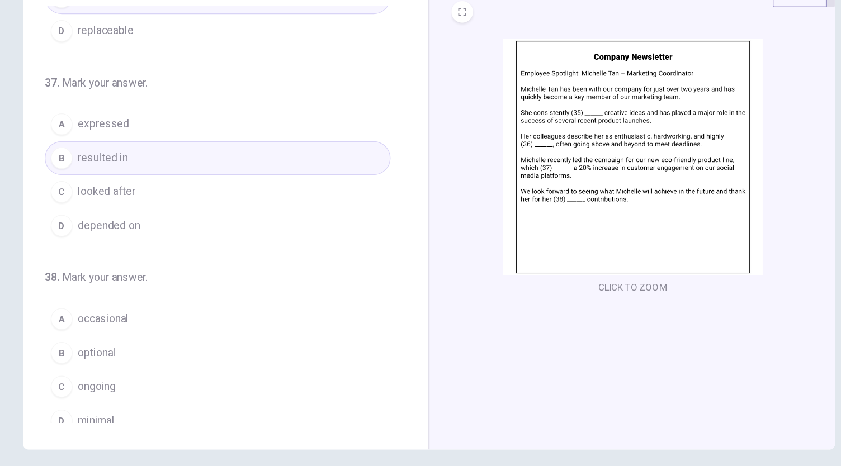
scroll to position [272, 0]
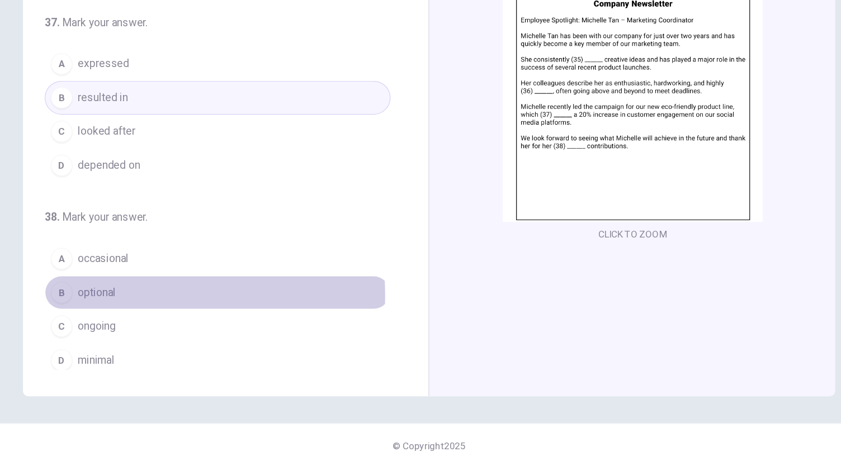
click at [146, 319] on span "optional" at bounding box center [145, 321] width 31 height 13
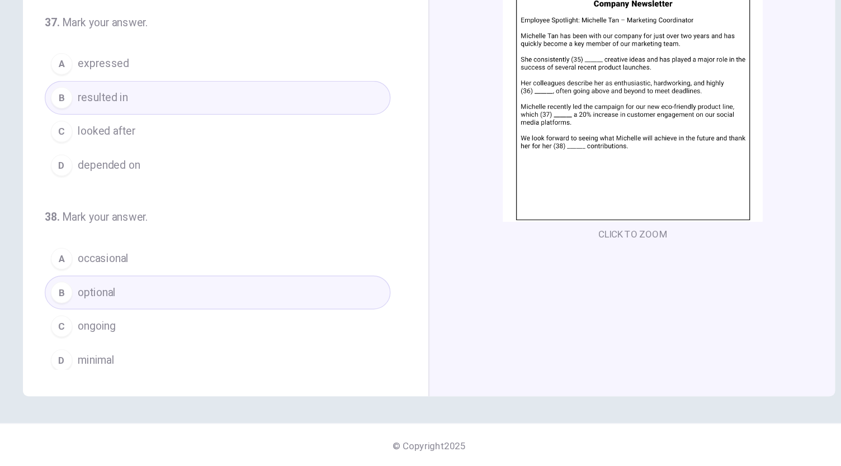
click at [151, 343] on span "ongoing" at bounding box center [145, 349] width 31 height 13
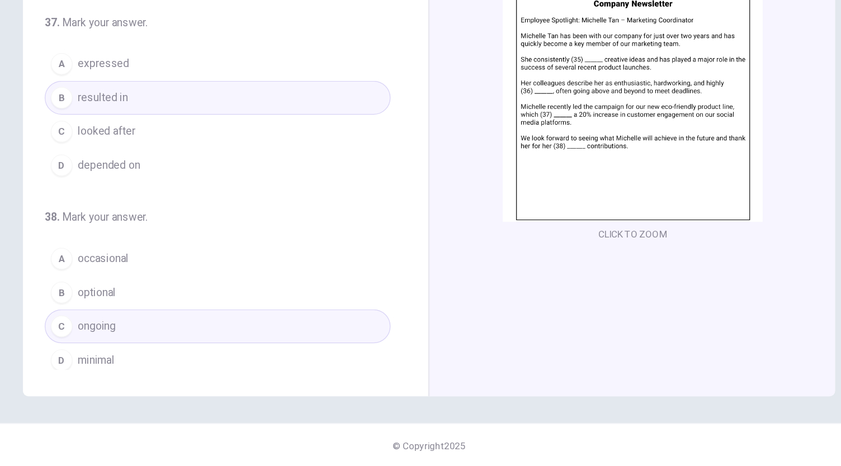
click at [151, 343] on span "ongoing" at bounding box center [145, 349] width 31 height 13
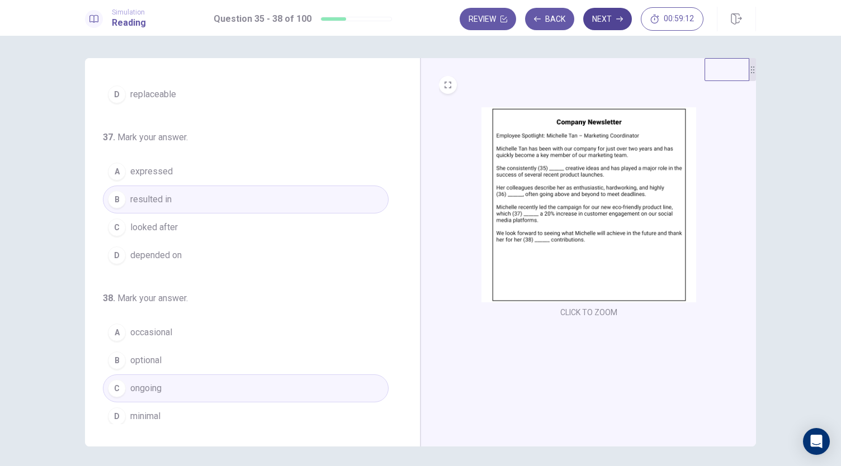
click at [609, 20] on button "Next" at bounding box center [607, 19] width 49 height 22
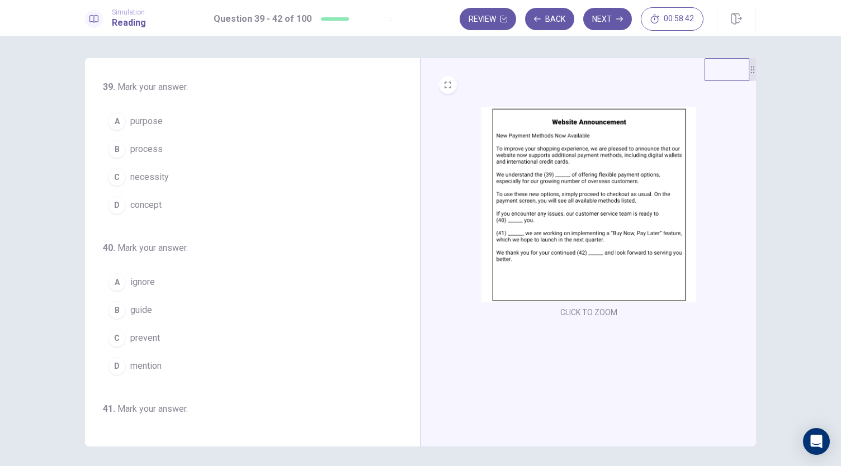
click at [189, 175] on button "C necessity" at bounding box center [246, 177] width 286 height 28
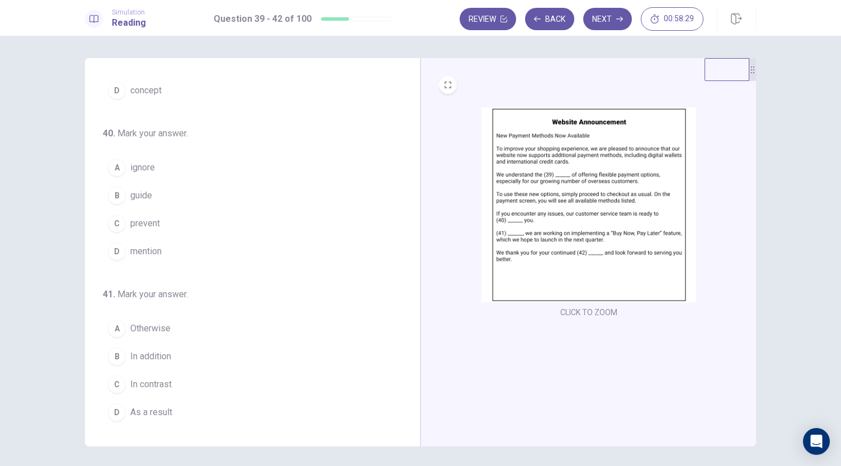
scroll to position [123, 0]
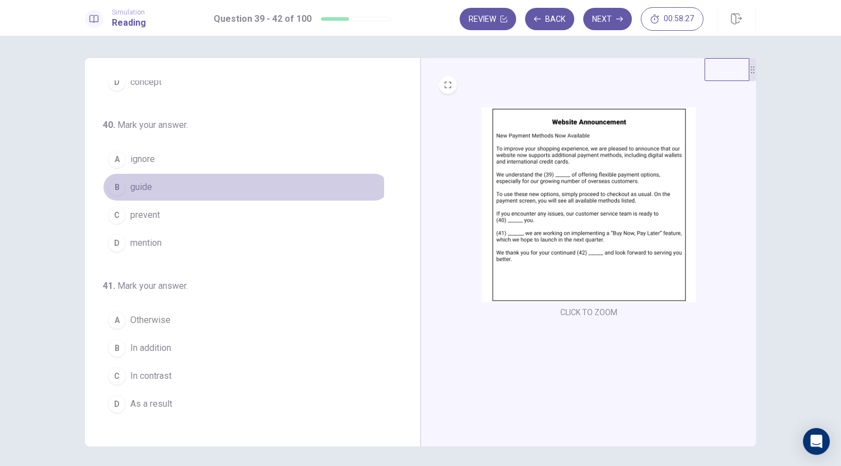
click at [181, 185] on button "B guide" at bounding box center [246, 187] width 286 height 28
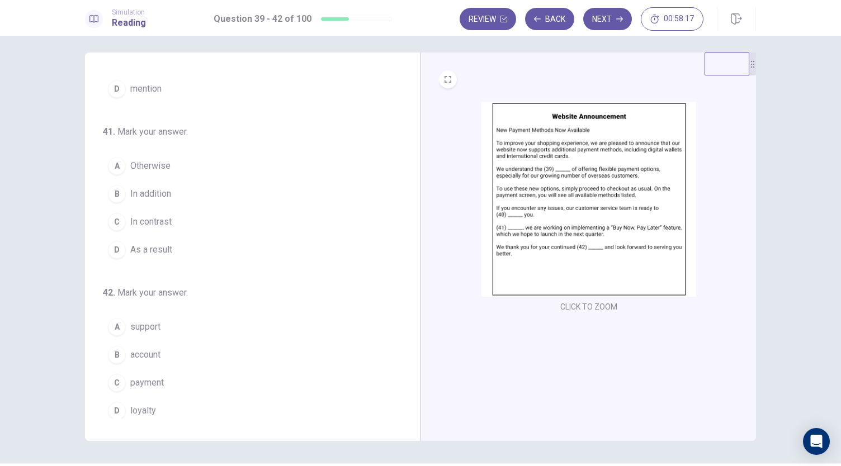
scroll to position [12, 0]
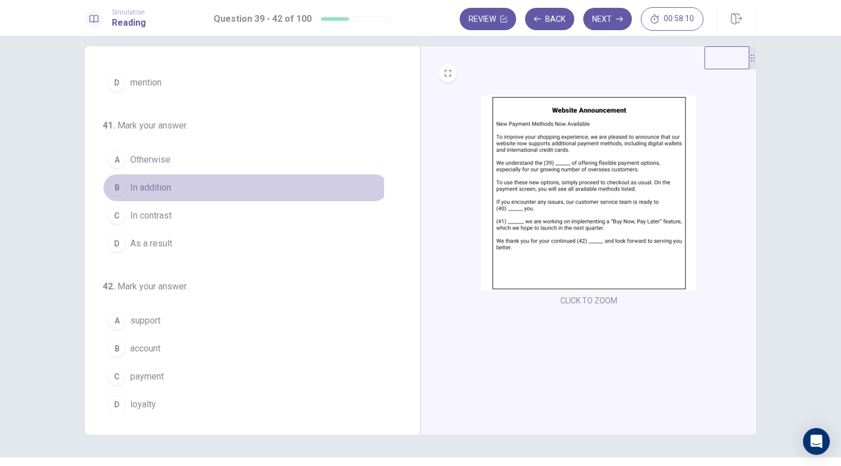
click at [173, 183] on button "B In addition" at bounding box center [246, 188] width 286 height 28
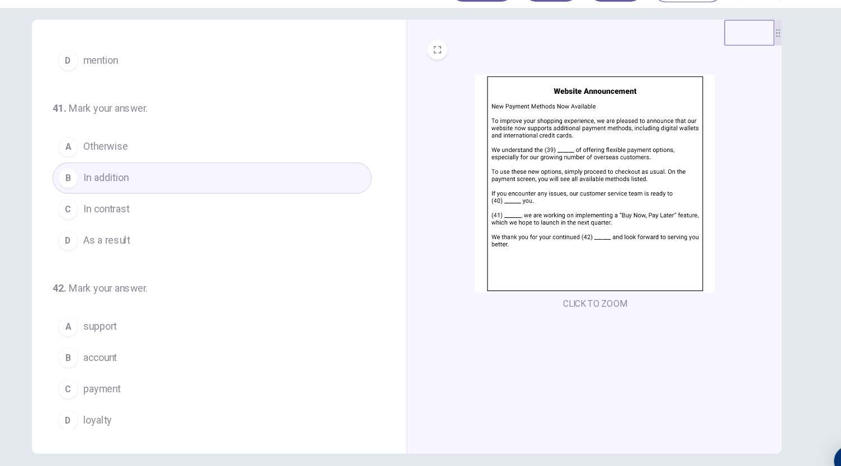
click at [151, 400] on span "loyalty" at bounding box center [143, 404] width 26 height 13
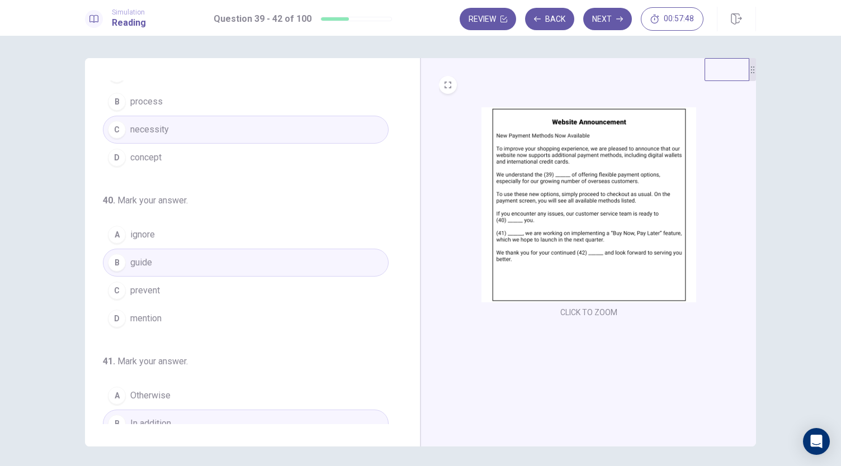
scroll to position [45, 0]
click at [598, 13] on button "Next" at bounding box center [607, 19] width 49 height 22
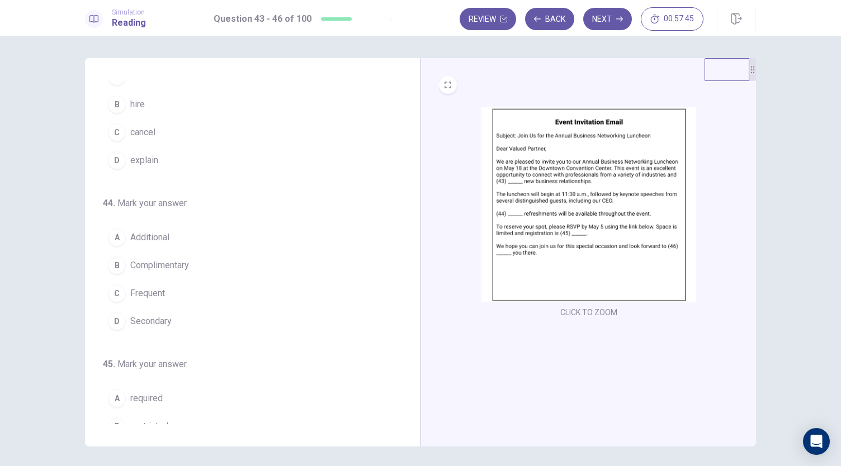
scroll to position [0, 0]
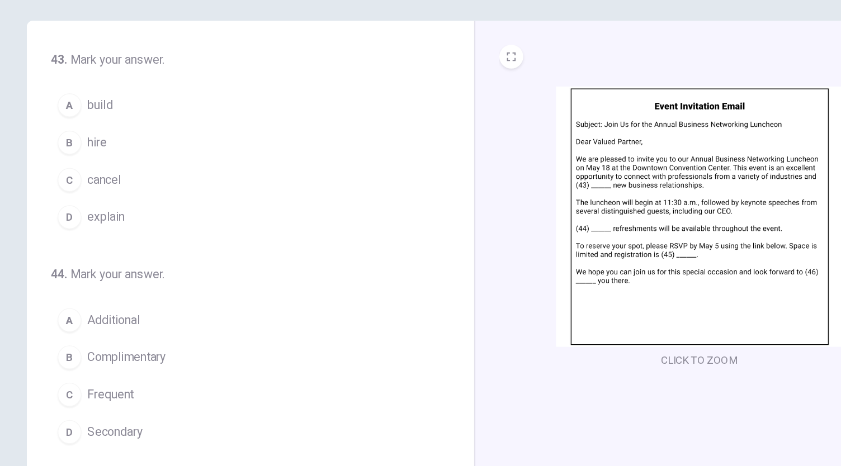
click at [573, 234] on img at bounding box center [588, 204] width 215 height 195
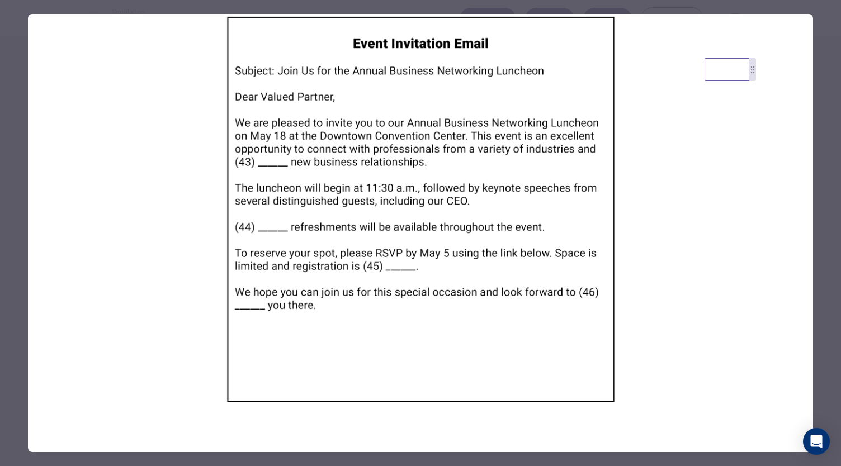
click at [819, 215] on div at bounding box center [420, 233] width 841 height 466
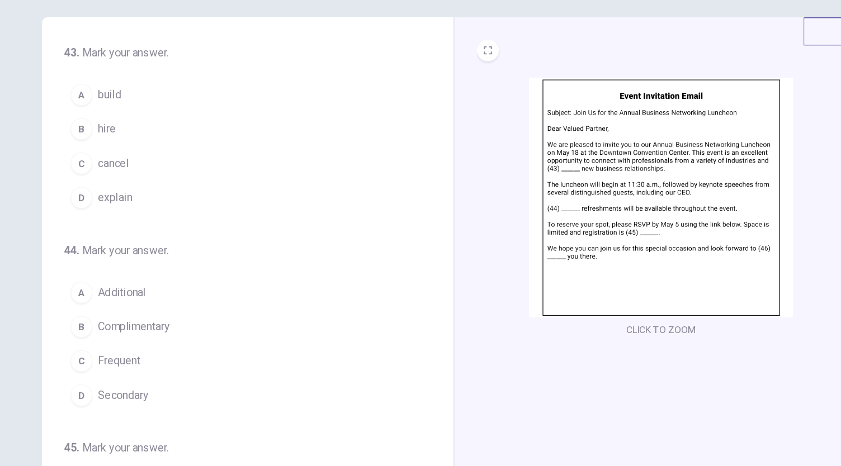
click at [141, 116] on span "build" at bounding box center [139, 121] width 19 height 13
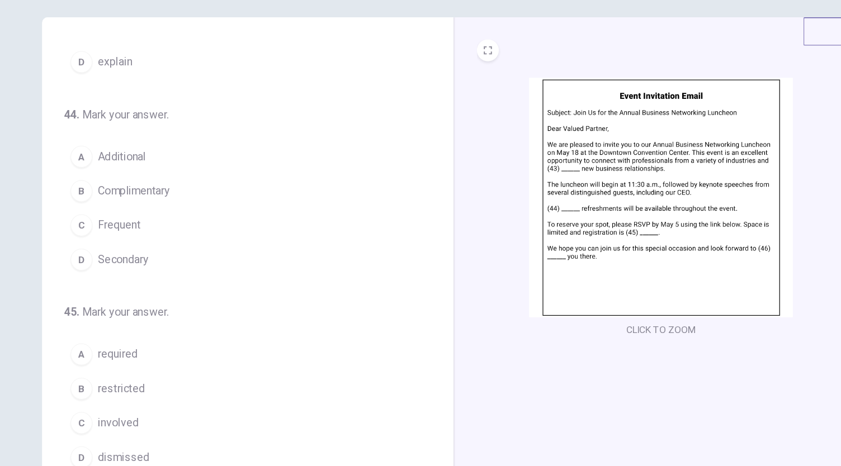
scroll to position [116, 0]
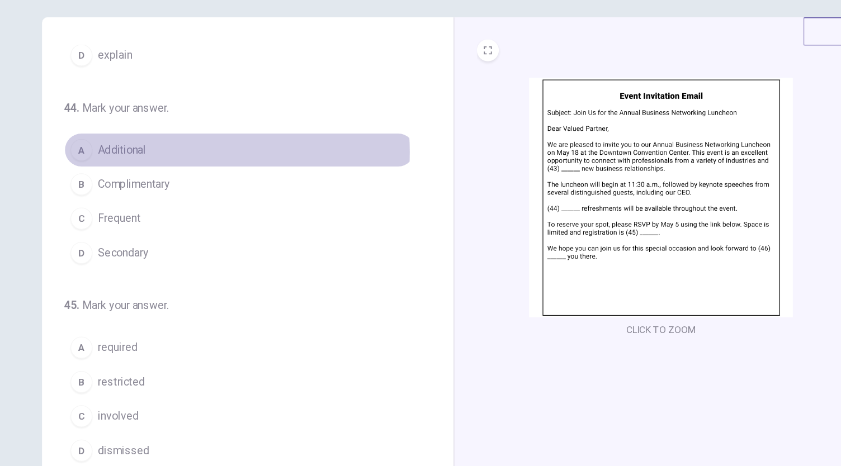
click at [165, 165] on span "Additional" at bounding box center [149, 165] width 39 height 13
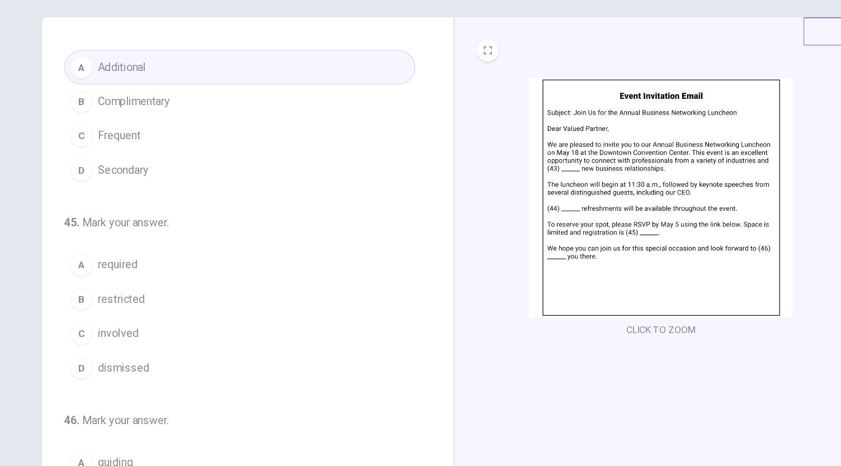
scroll to position [180, 0]
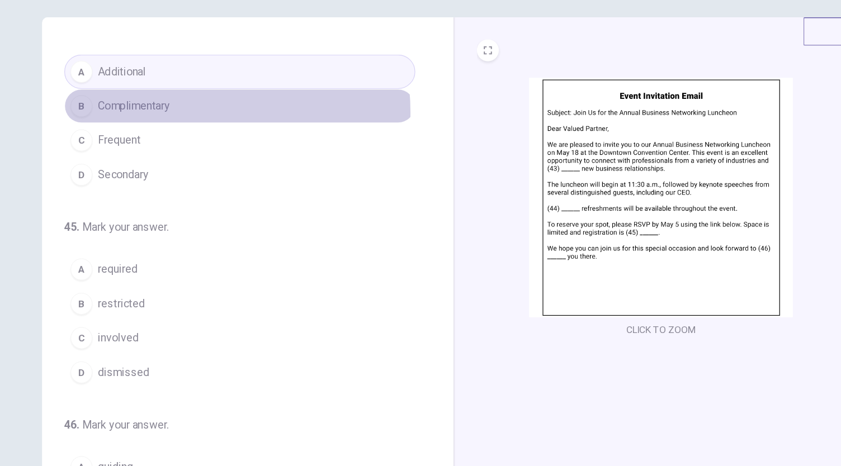
click at [174, 134] on span "Complimentary" at bounding box center [159, 130] width 59 height 13
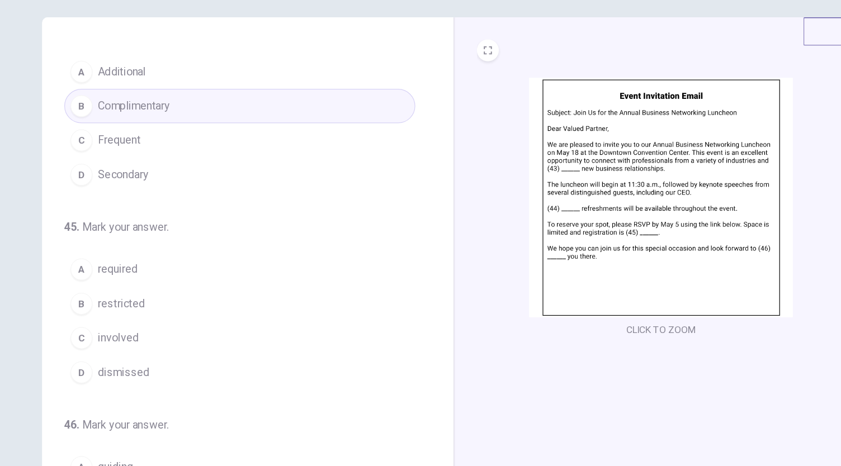
click at [165, 106] on span "Additional" at bounding box center [149, 102] width 39 height 13
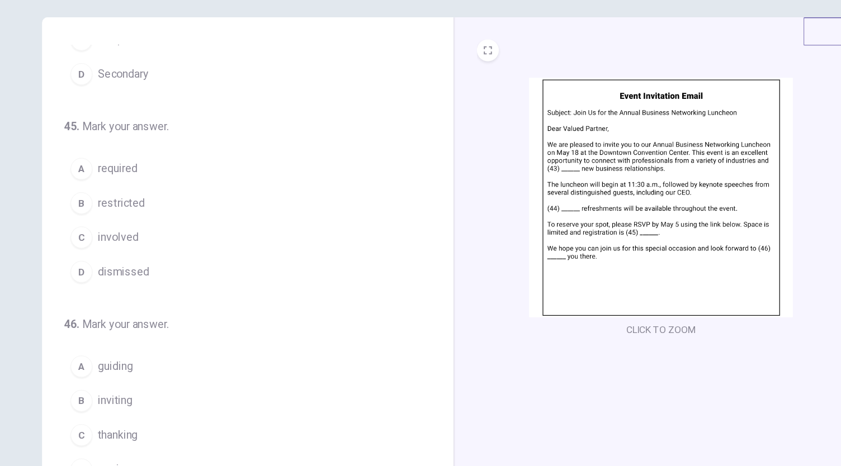
scroll to position [262, 0]
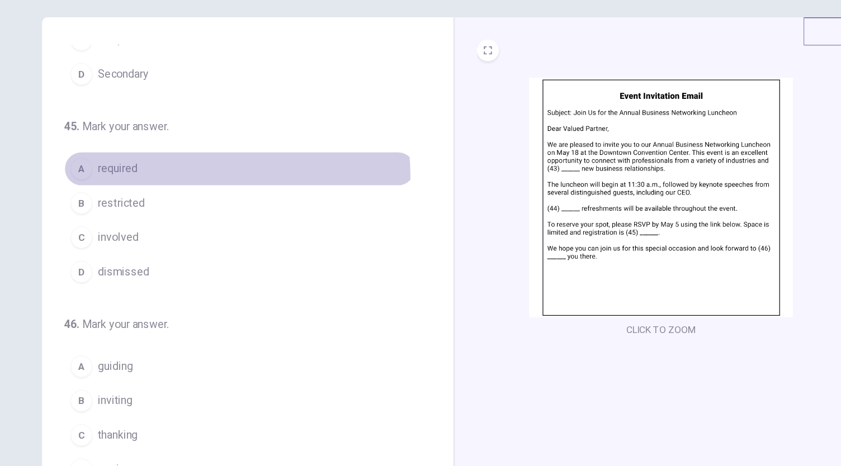
click at [151, 186] on button "A required" at bounding box center [246, 182] width 286 height 28
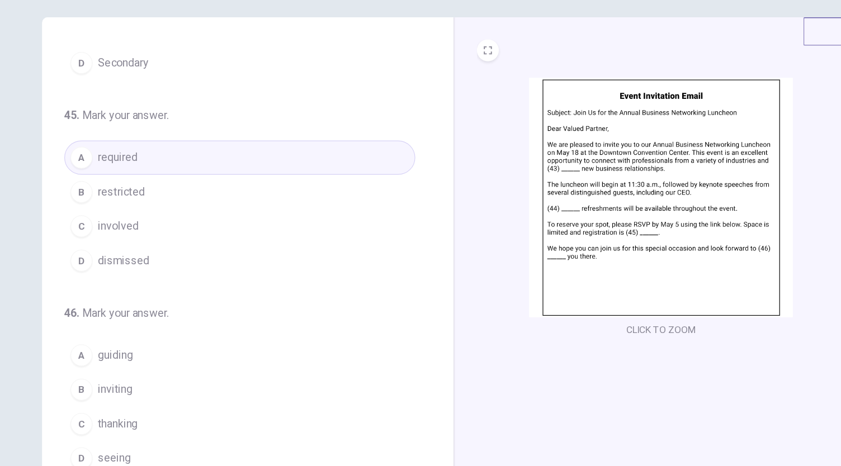
click at [172, 293] on span "Mark your answer." at bounding box center [152, 298] width 70 height 11
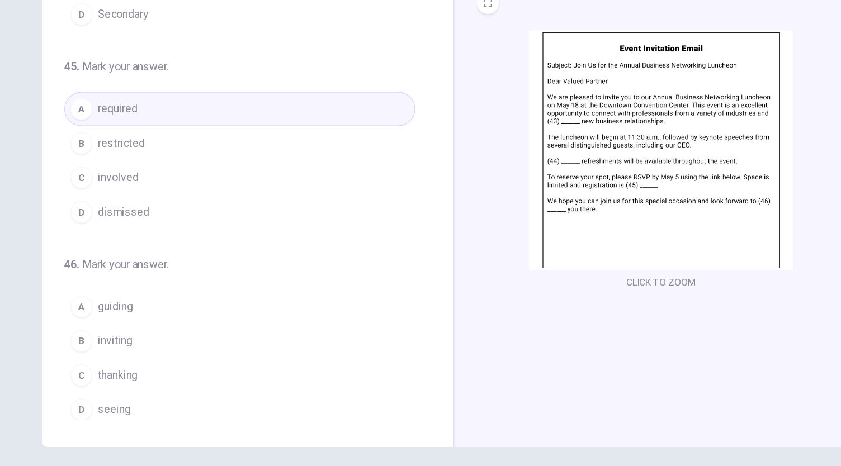
click at [147, 371] on span "seeing" at bounding box center [143, 377] width 27 height 13
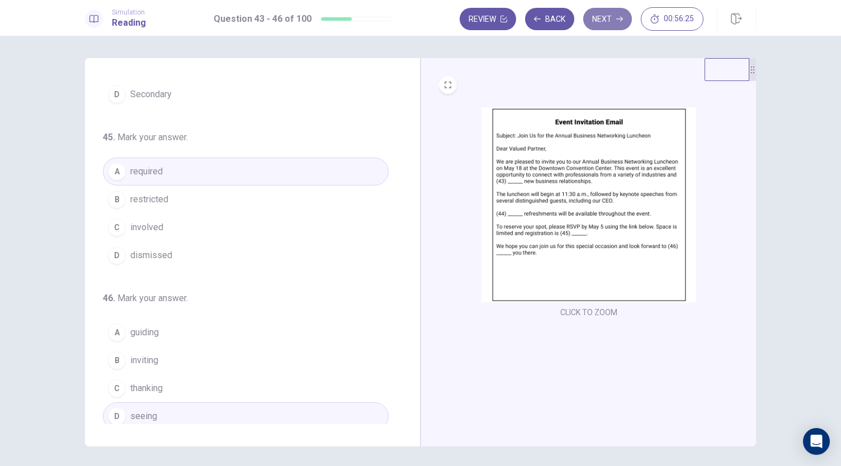
click at [614, 23] on button "Next" at bounding box center [607, 19] width 49 height 22
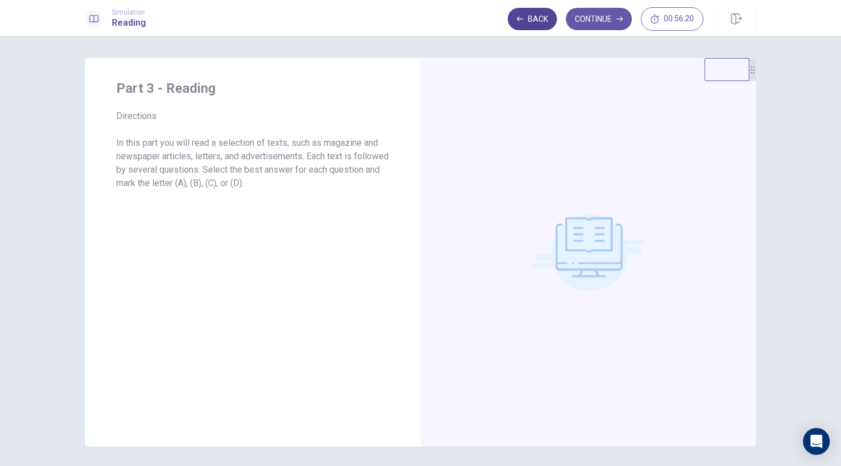
click at [539, 23] on button "Back" at bounding box center [531, 19] width 49 height 22
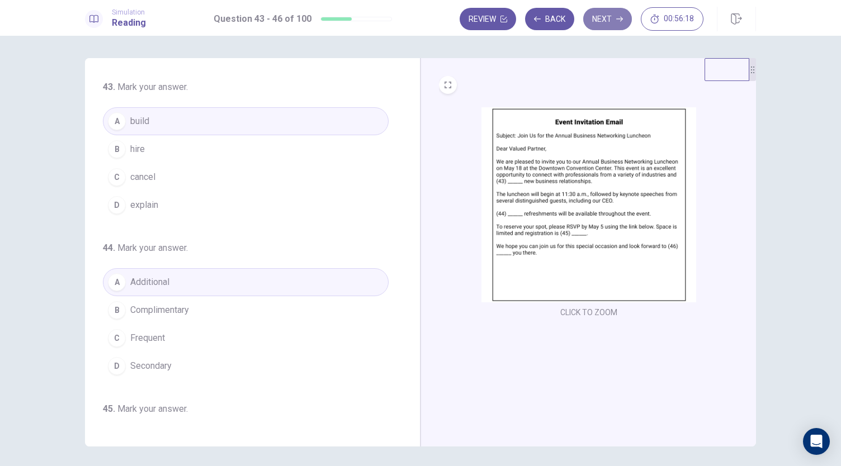
click at [608, 10] on button "Next" at bounding box center [607, 19] width 49 height 22
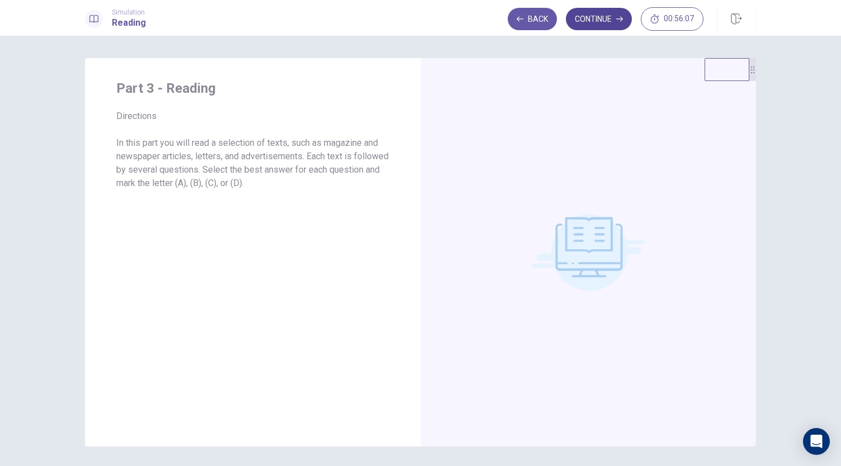
click at [573, 22] on button "Continue" at bounding box center [599, 19] width 66 height 22
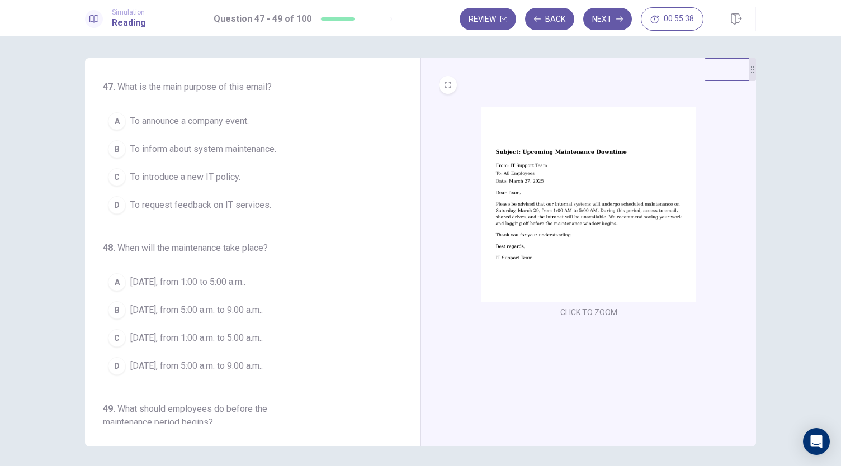
click at [200, 154] on span "To inform about system maintenance." at bounding box center [203, 149] width 146 height 13
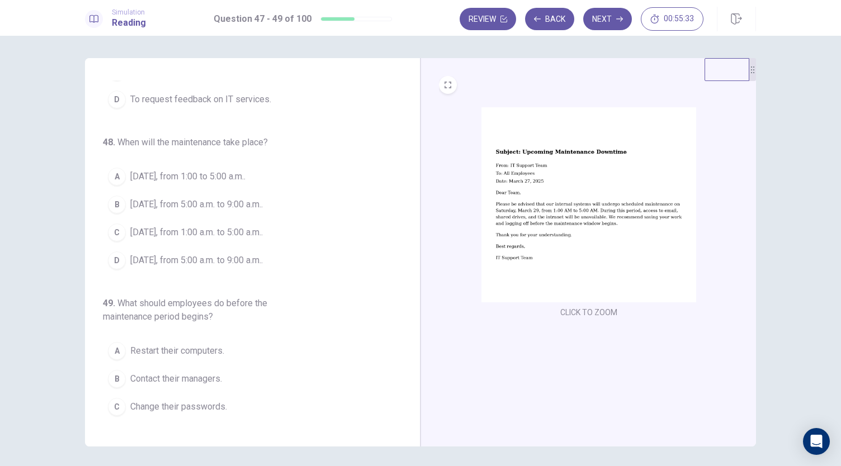
scroll to position [125, 0]
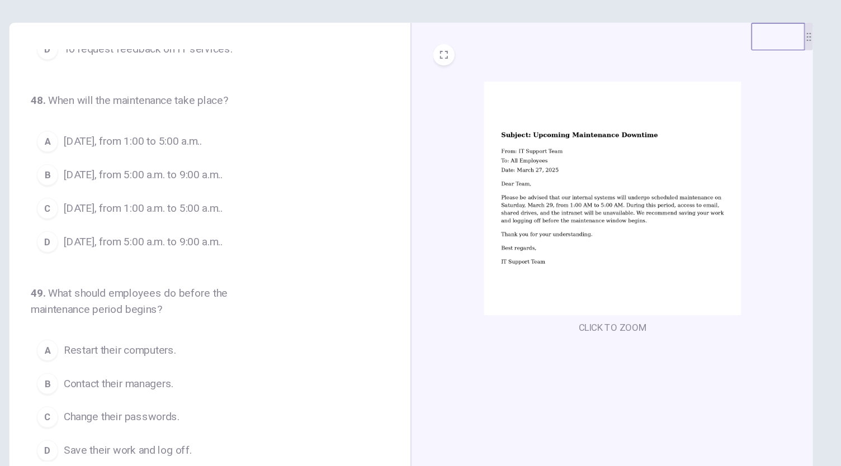
click at [224, 206] on span "[DATE], from 1:00 a.m. to 5:00 a.m.." at bounding box center [196, 212] width 132 height 13
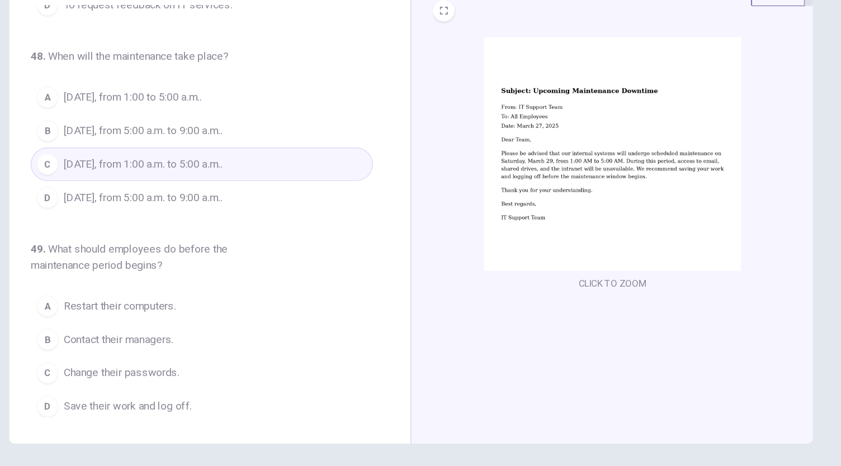
scroll to position [39, 0]
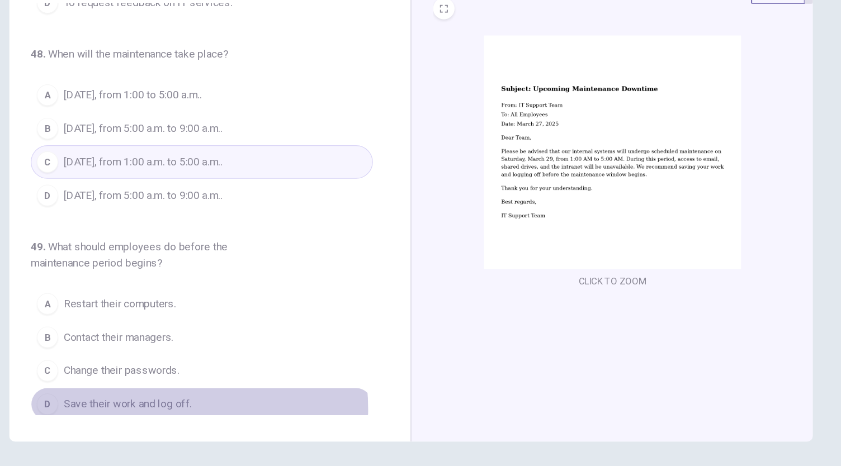
click at [187, 376] on span "Save their work and log off." at bounding box center [183, 376] width 107 height 13
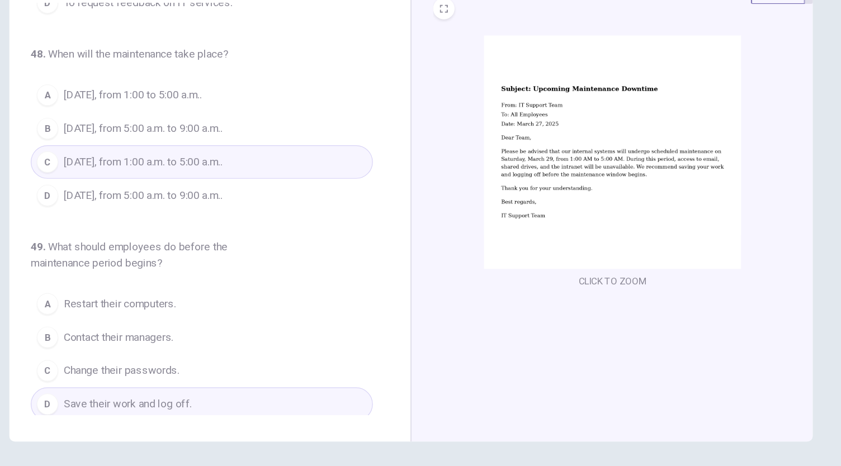
click at [187, 376] on span "Save their work and log off." at bounding box center [183, 376] width 107 height 13
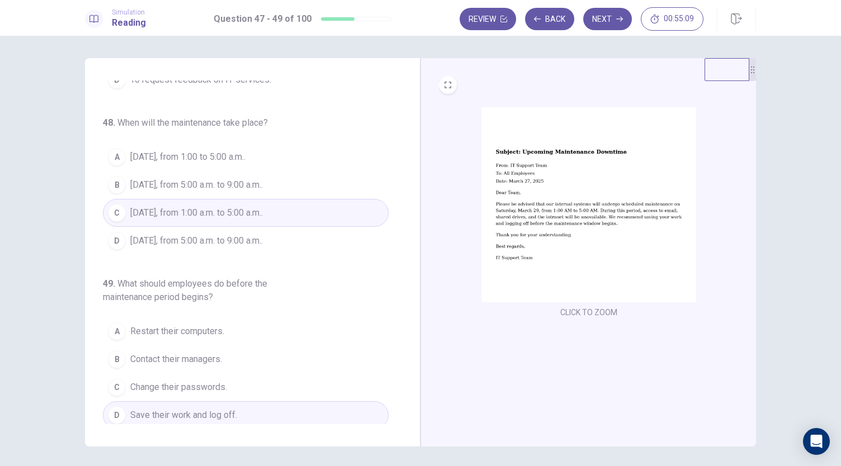
scroll to position [0, 0]
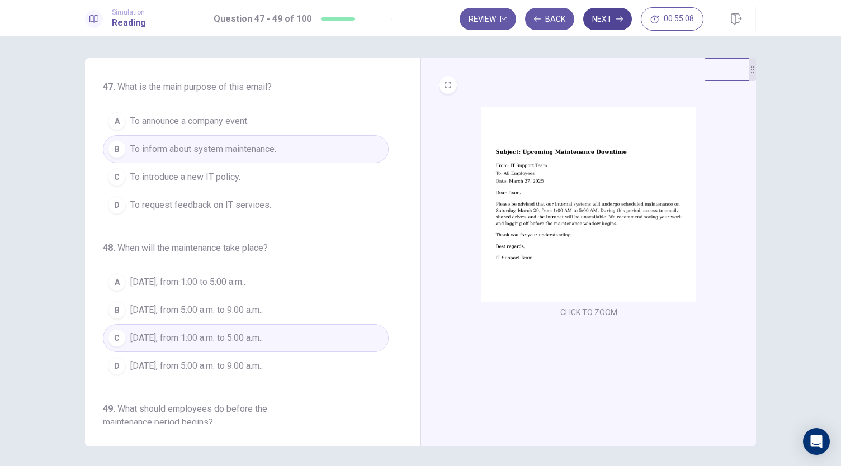
click at [604, 14] on button "Next" at bounding box center [607, 19] width 49 height 22
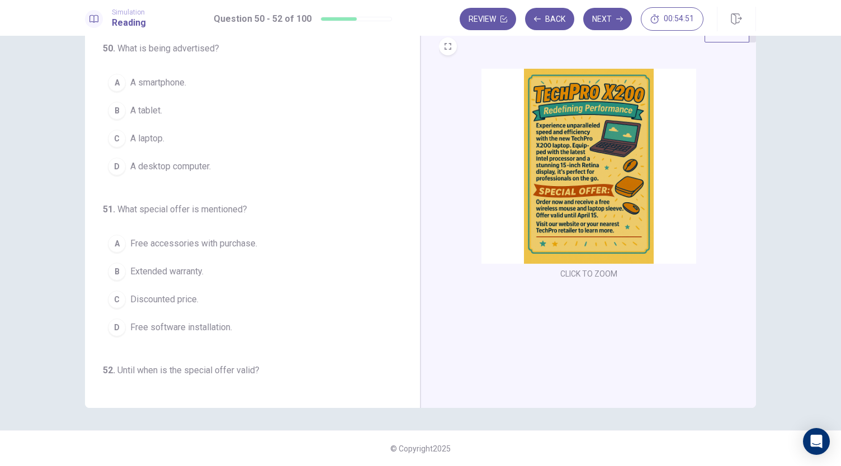
scroll to position [11, 0]
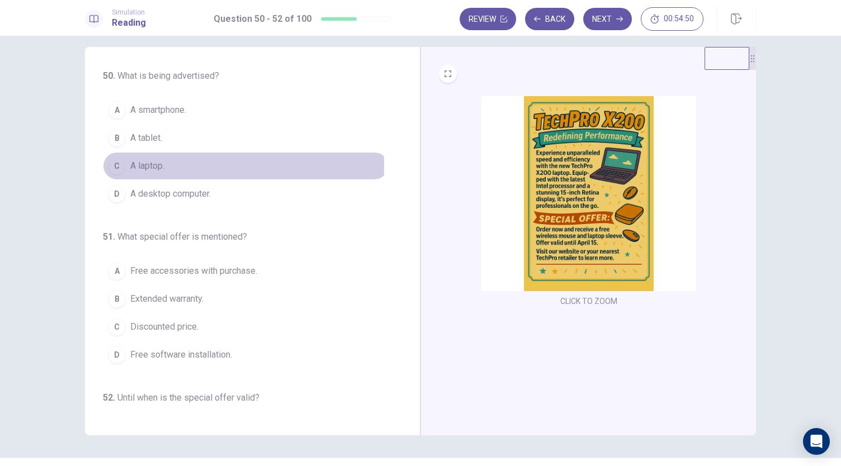
click at [131, 165] on span "A laptop." at bounding box center [147, 165] width 34 height 13
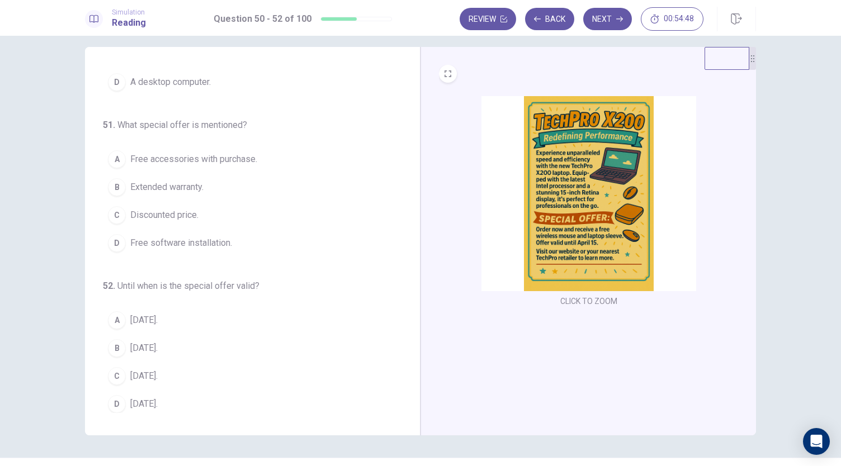
scroll to position [112, 0]
click at [186, 167] on button "A Free accessories with purchase." at bounding box center [246, 159] width 286 height 28
click at [149, 373] on span "[DATE]." at bounding box center [143, 375] width 27 height 13
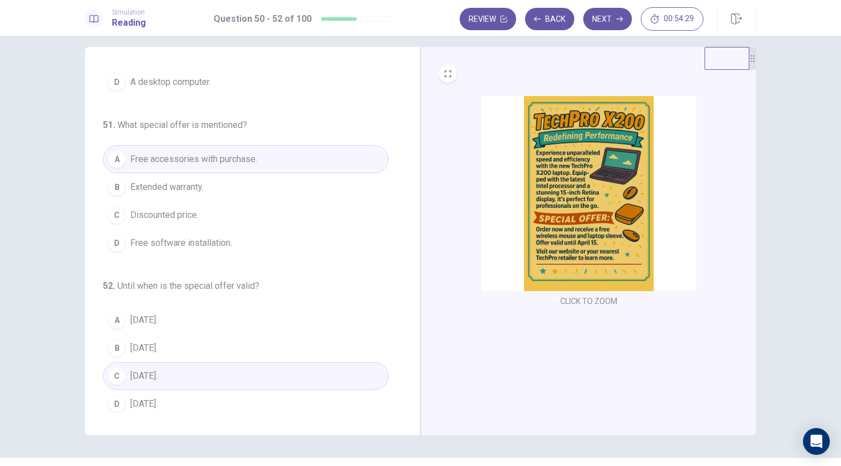
scroll to position [0, 0]
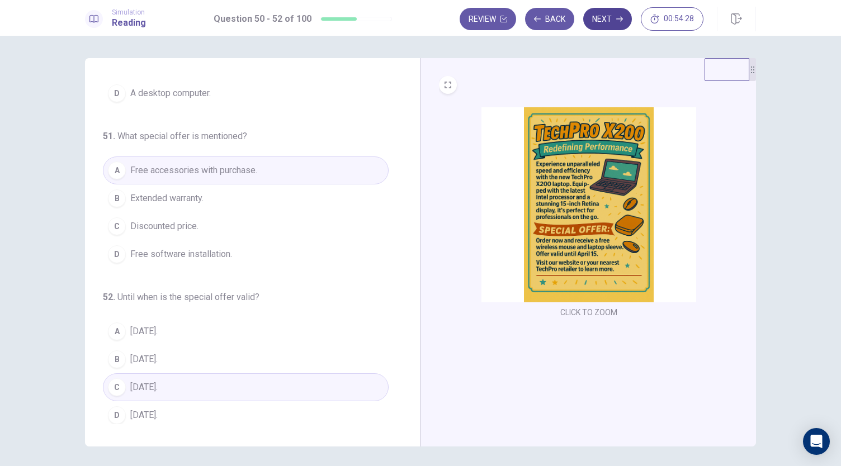
click at [599, 18] on button "Next" at bounding box center [607, 19] width 49 height 22
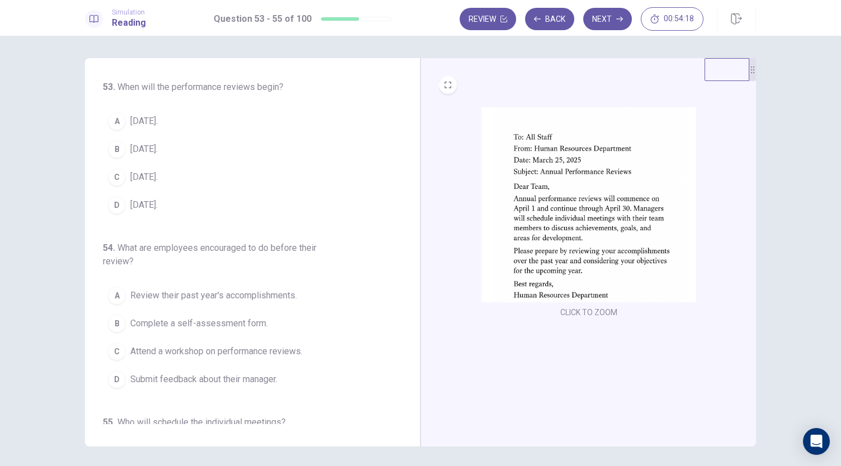
scroll to position [10, 0]
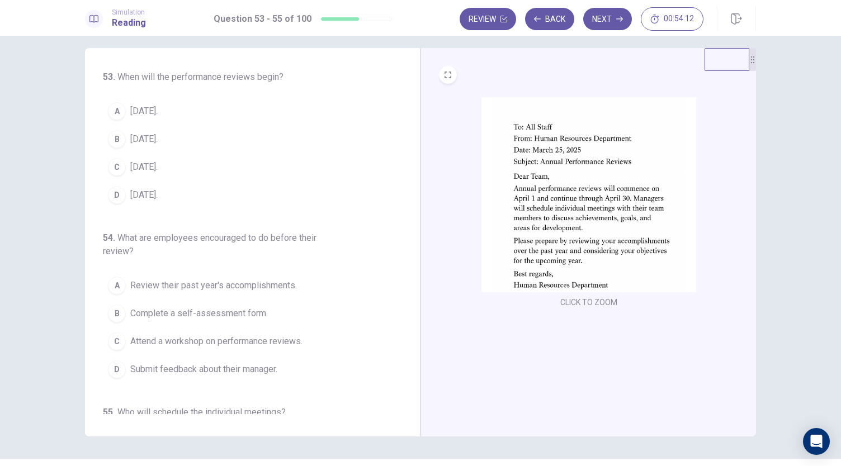
click at [487, 258] on img at bounding box center [588, 194] width 215 height 195
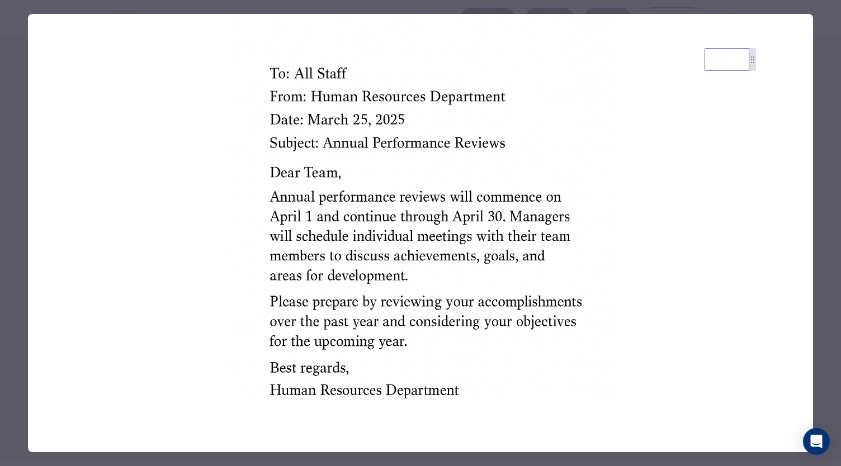
click at [487, 258] on img at bounding box center [420, 209] width 785 height 391
click at [827, 175] on div at bounding box center [420, 233] width 841 height 466
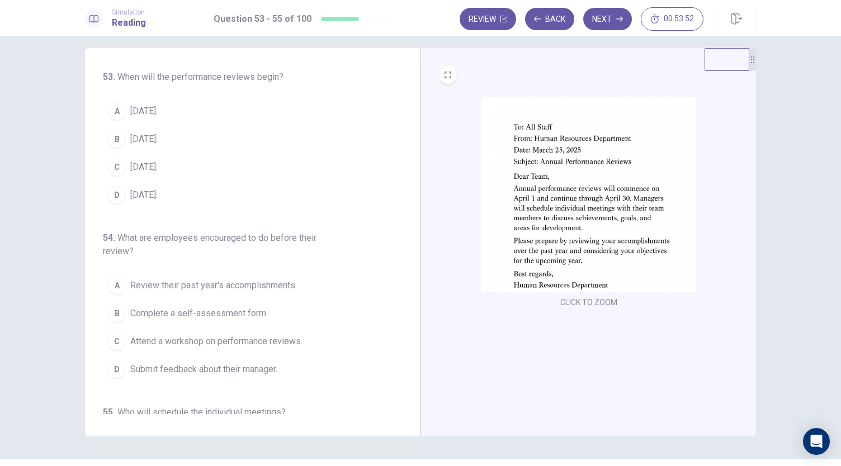
scroll to position [0, 0]
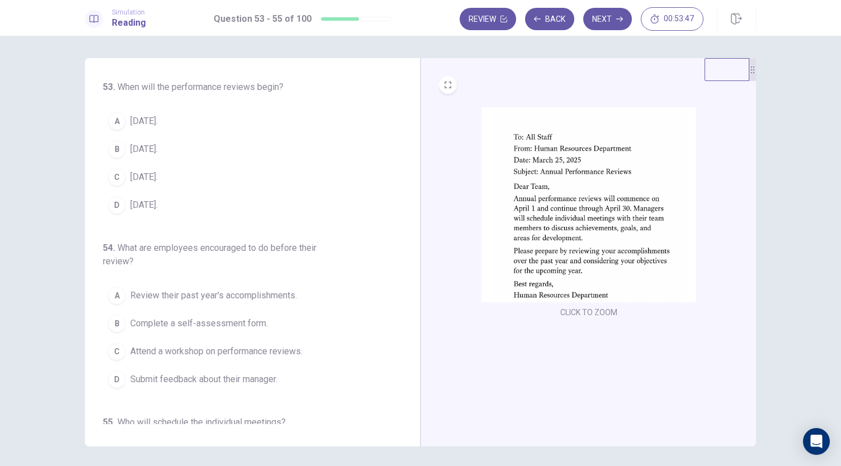
click at [143, 132] on button "A [DATE]." at bounding box center [246, 121] width 286 height 28
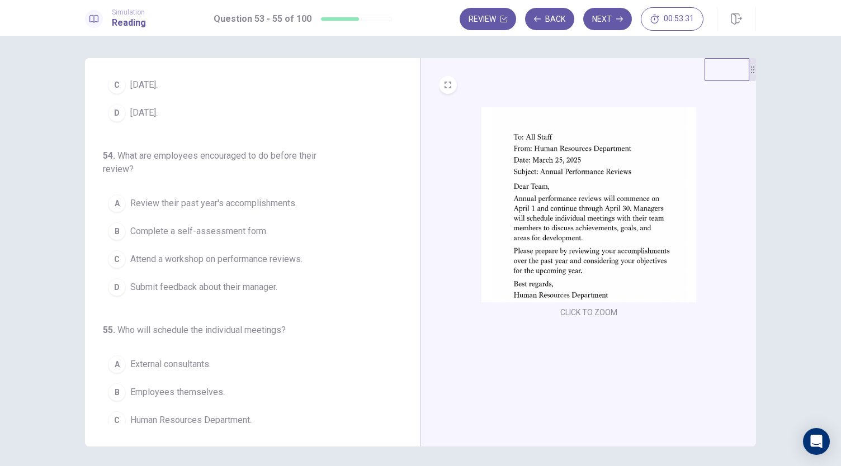
scroll to position [95, 0]
click at [215, 205] on span "Review their past year's accomplishments." at bounding box center [213, 200] width 167 height 13
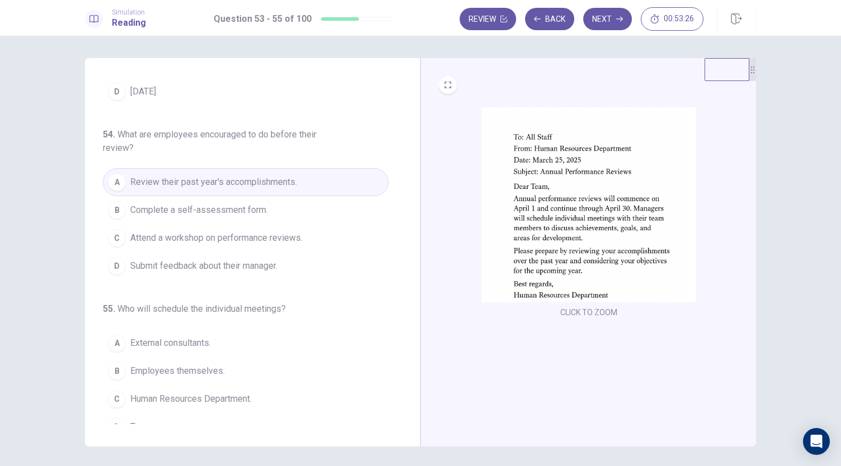
scroll to position [125, 0]
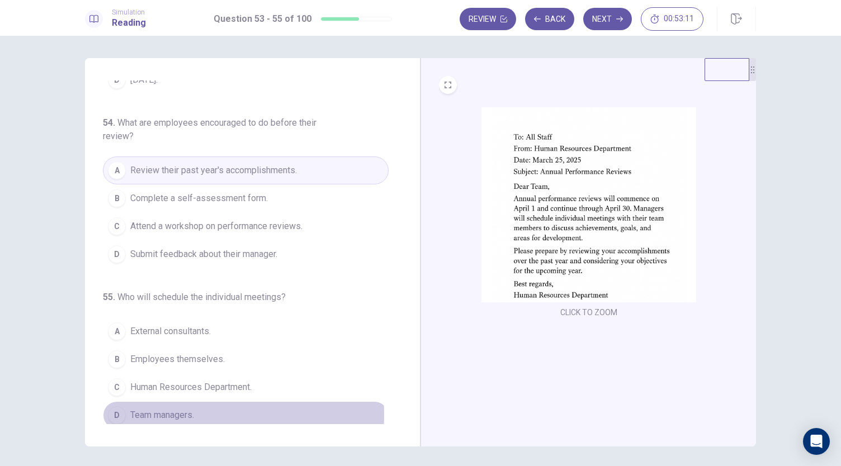
click at [158, 411] on span "Team managers." at bounding box center [162, 415] width 64 height 13
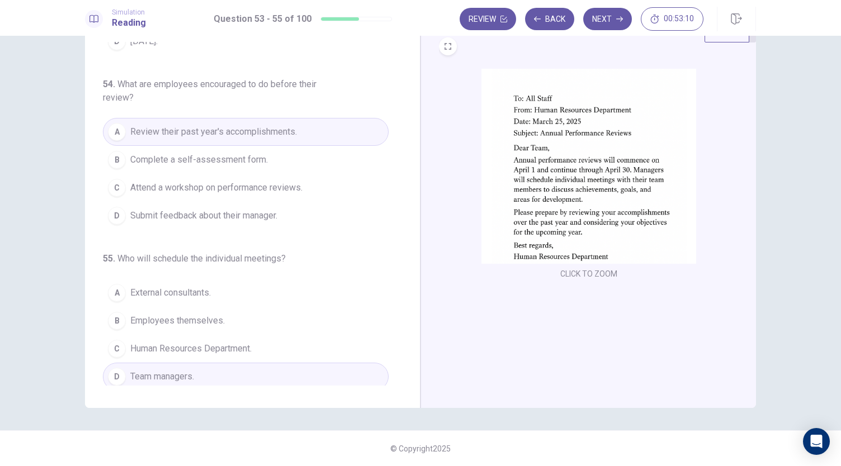
scroll to position [0, 0]
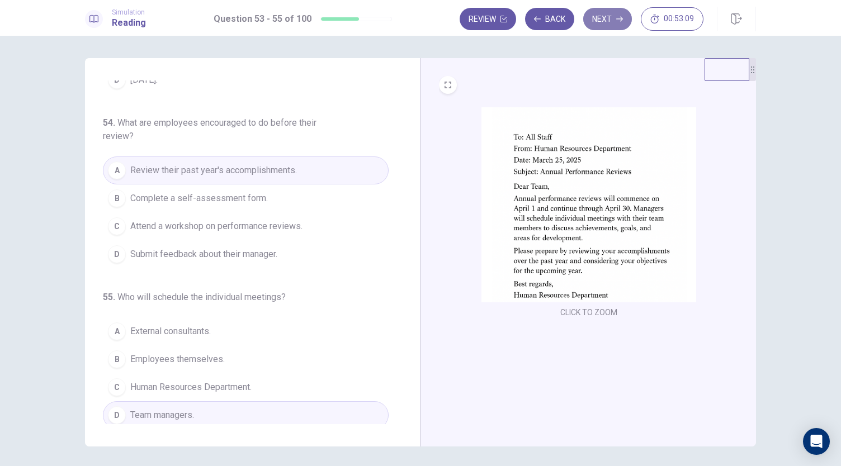
click at [598, 21] on button "Next" at bounding box center [607, 19] width 49 height 22
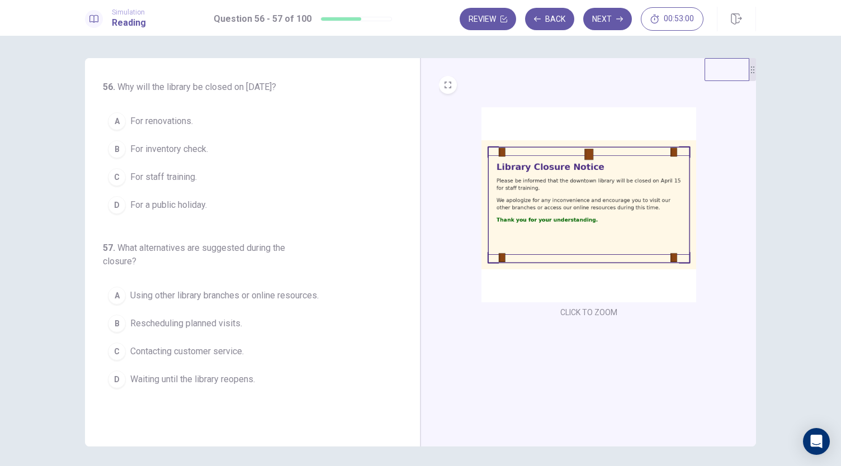
click at [165, 173] on span "For staff training." at bounding box center [163, 176] width 67 height 13
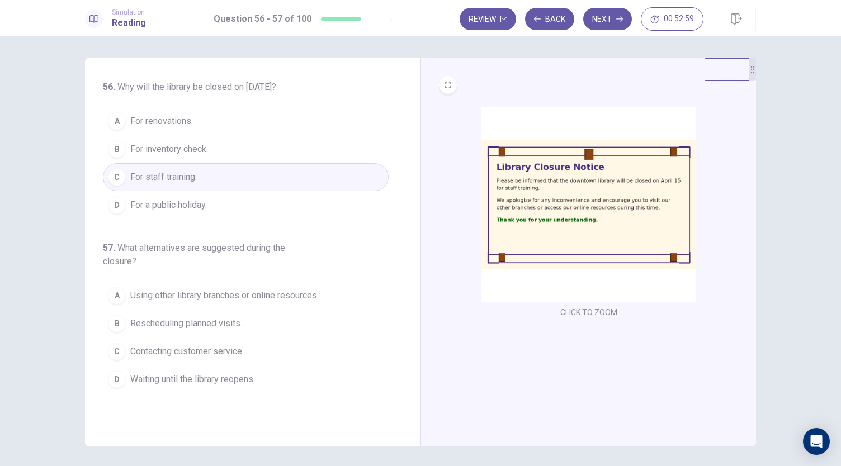
scroll to position [39, 0]
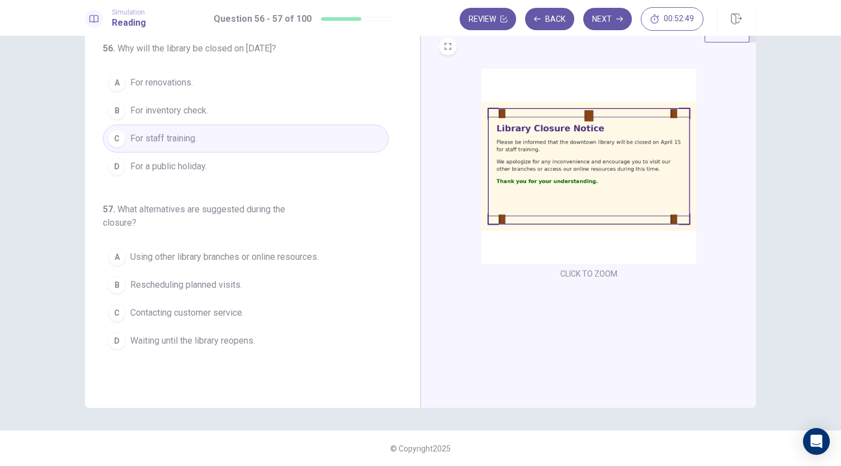
click at [159, 260] on span "Using other library branches or online resources." at bounding box center [224, 256] width 188 height 13
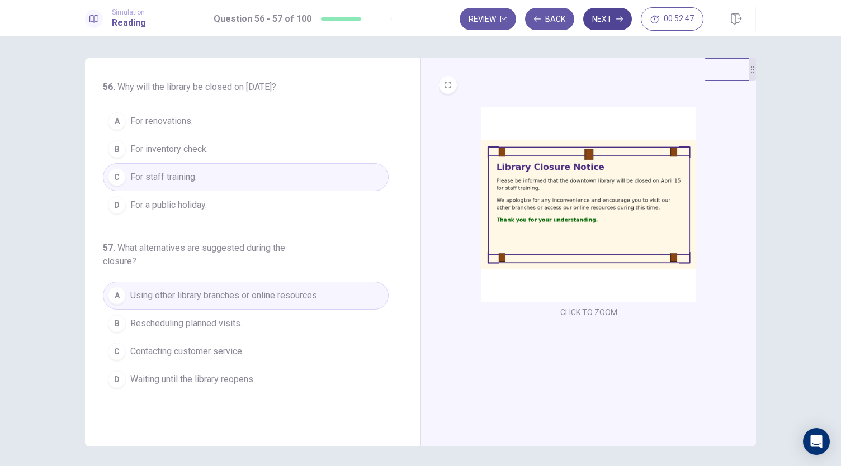
click at [616, 20] on icon "button" at bounding box center [619, 19] width 7 height 7
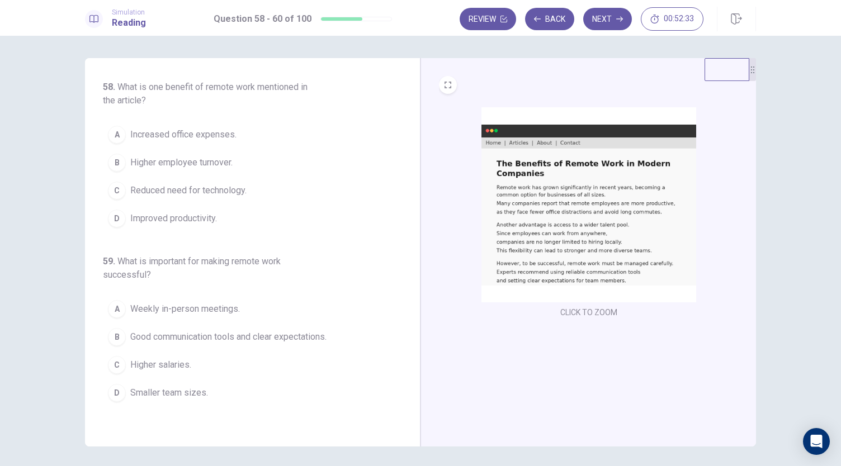
click at [511, 203] on img at bounding box center [588, 204] width 215 height 195
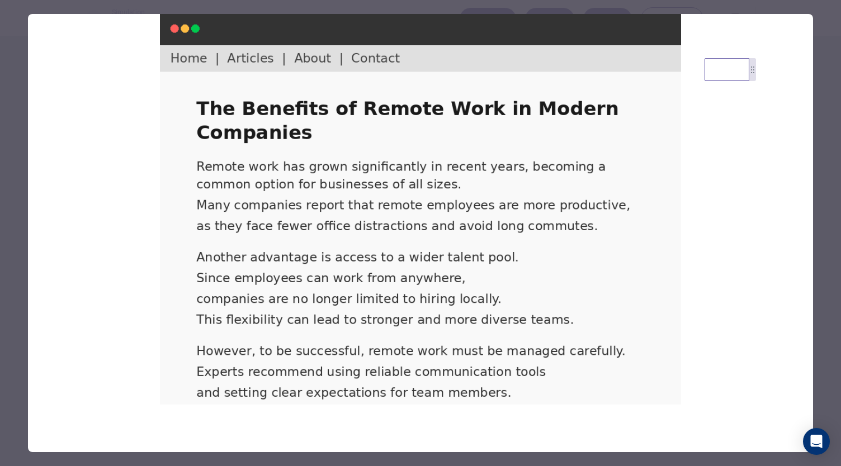
click at [827, 177] on div at bounding box center [420, 233] width 841 height 466
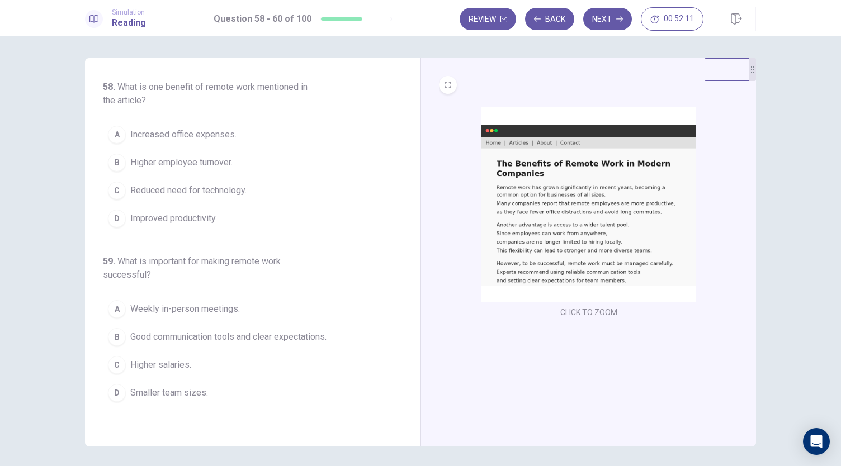
click at [496, 225] on img at bounding box center [588, 204] width 215 height 195
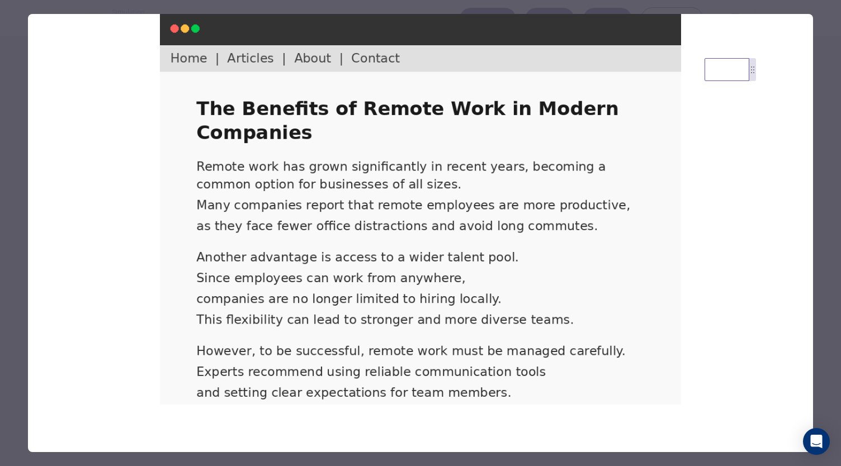
click at [823, 223] on div at bounding box center [420, 233] width 841 height 466
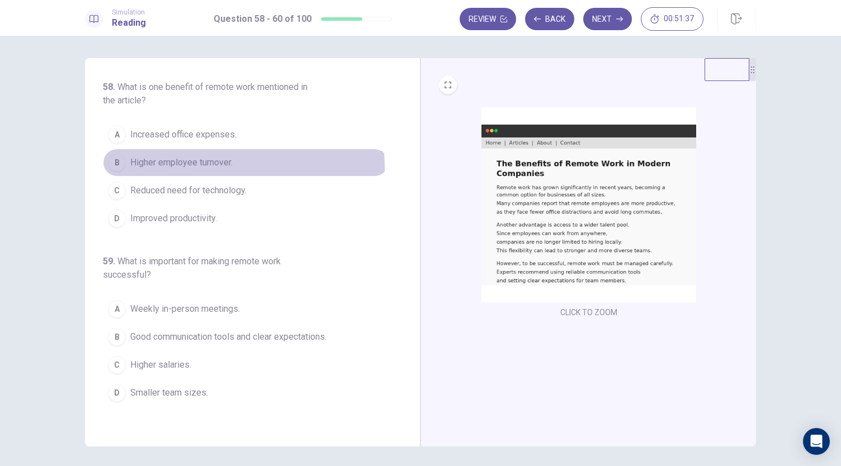
click at [215, 167] on span "Higher employee turnover." at bounding box center [181, 162] width 102 height 13
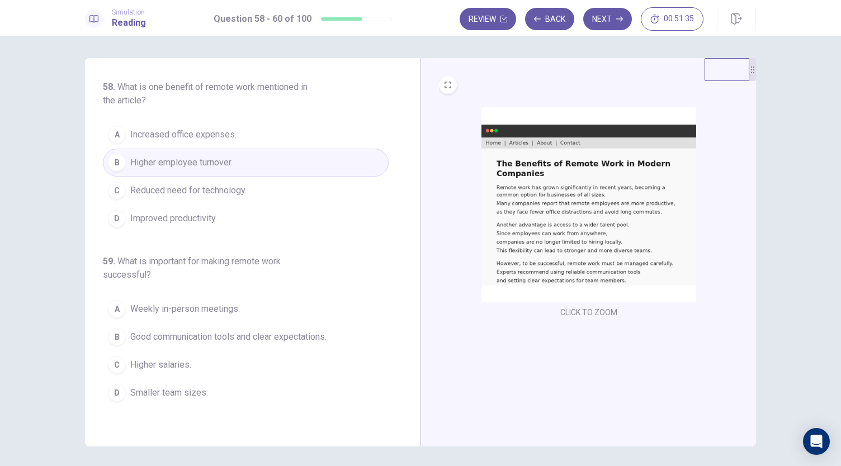
click at [207, 222] on span "Improved productivity." at bounding box center [173, 218] width 87 height 13
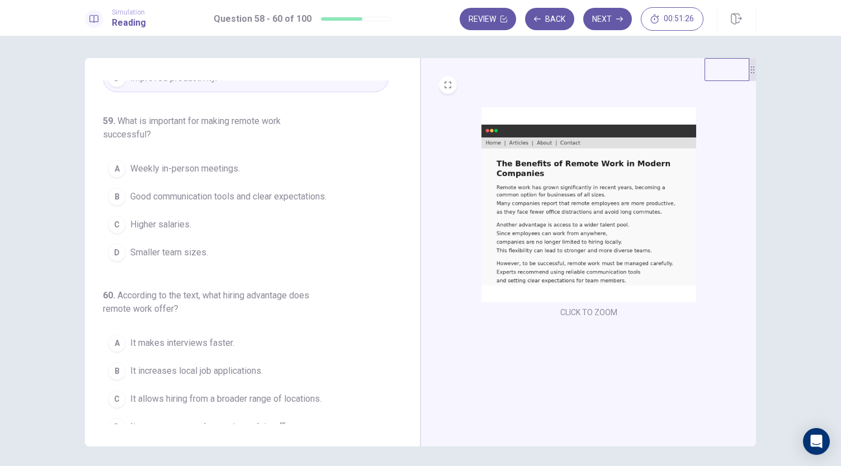
scroll to position [140, 0]
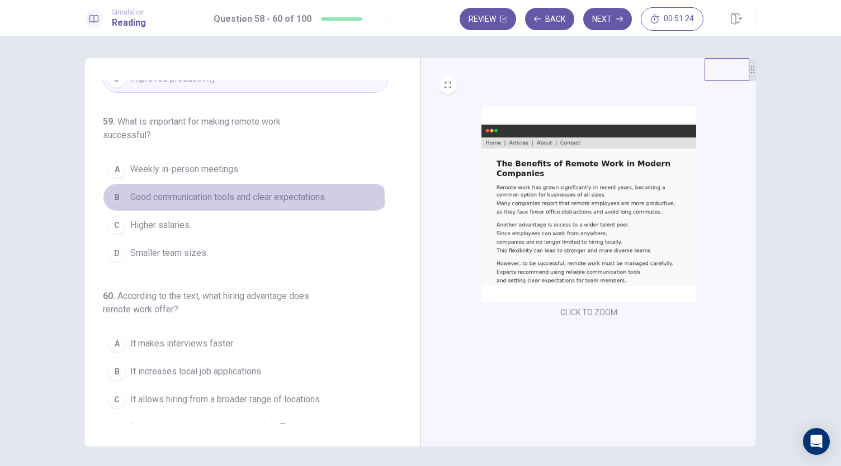
click at [203, 198] on span "Good communication tools and clear expectations." at bounding box center [228, 197] width 196 height 13
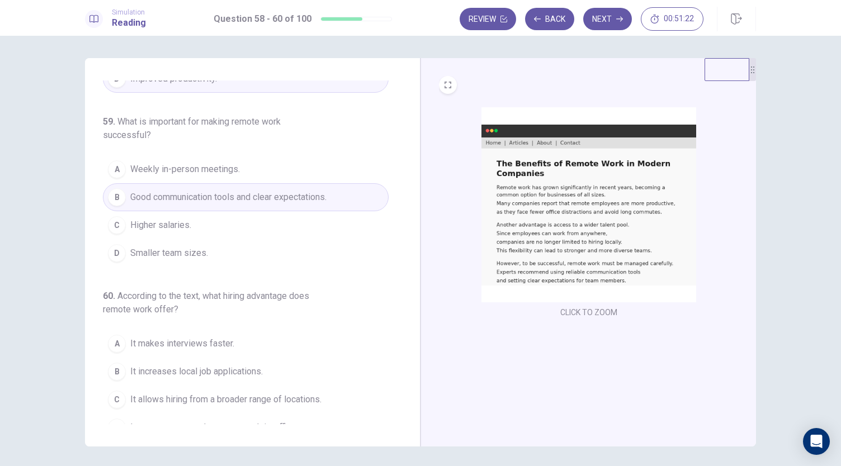
click at [203, 198] on span "Good communication tools and clear expectations." at bounding box center [228, 197] width 196 height 13
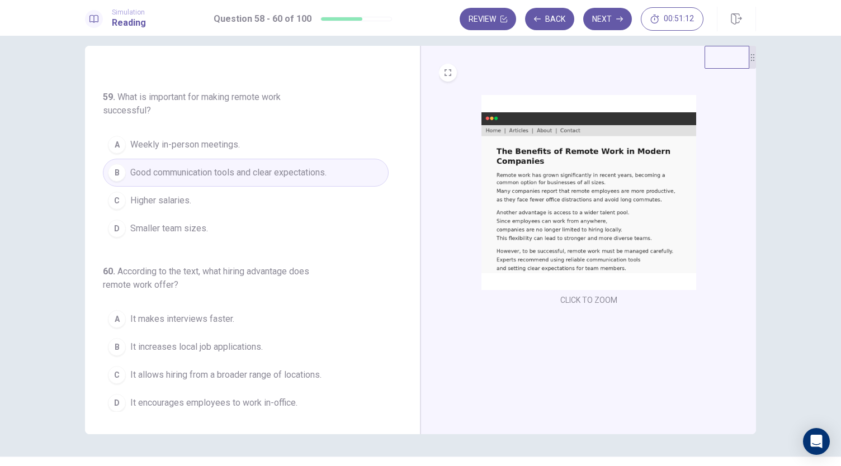
scroll to position [39, 0]
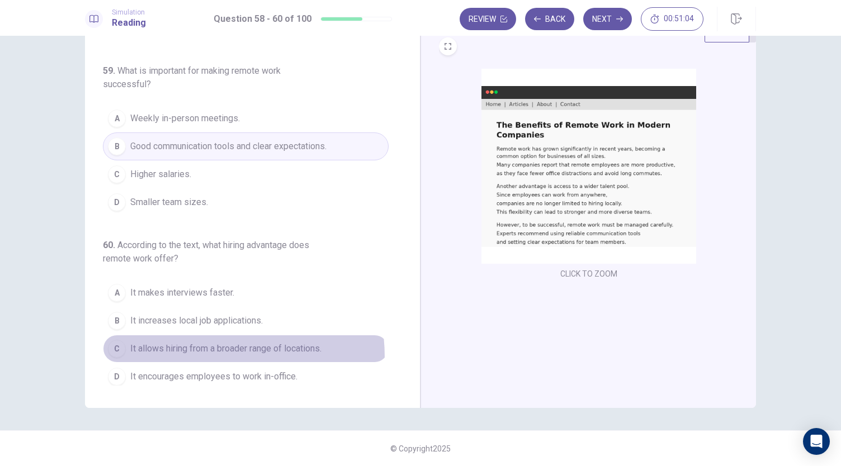
click at [183, 353] on button "C It allows hiring from a broader range of locations." at bounding box center [246, 349] width 286 height 28
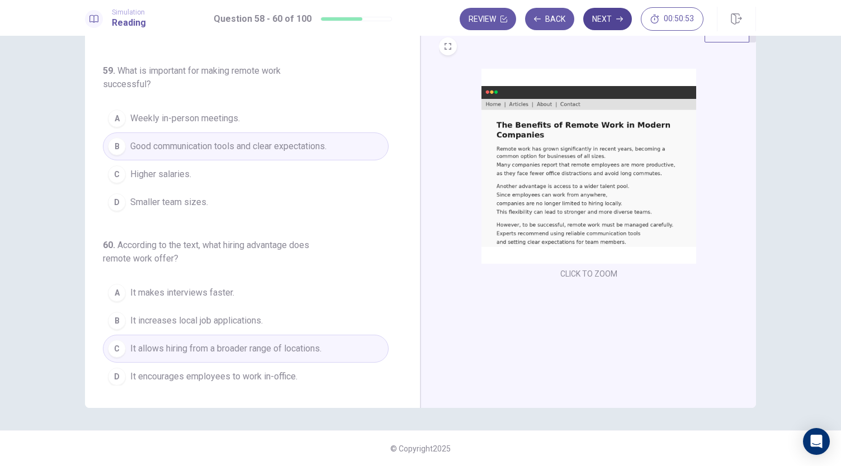
click at [595, 16] on button "Next" at bounding box center [607, 19] width 49 height 22
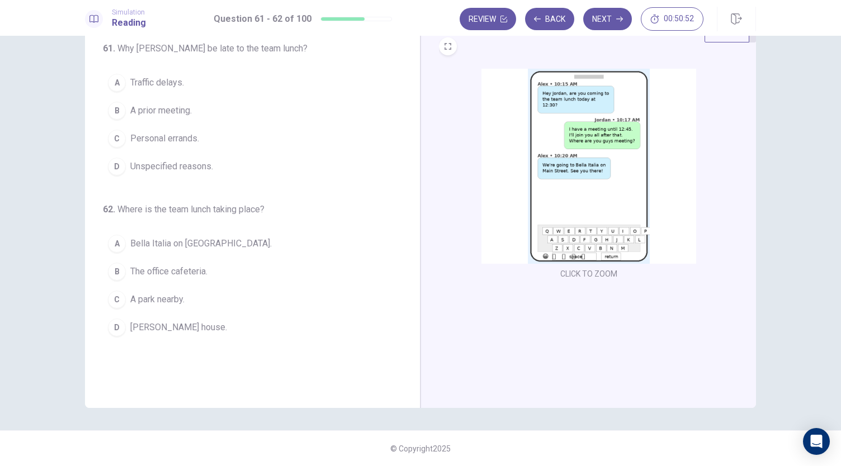
scroll to position [0, 0]
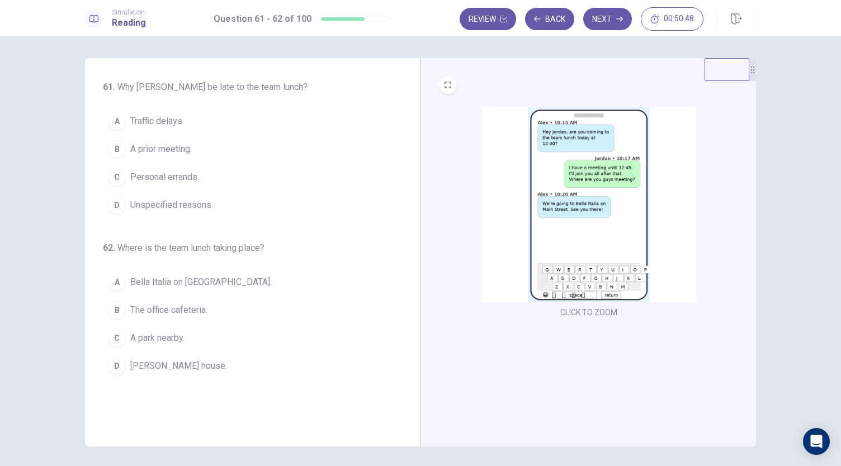
click at [567, 186] on img at bounding box center [588, 204] width 215 height 195
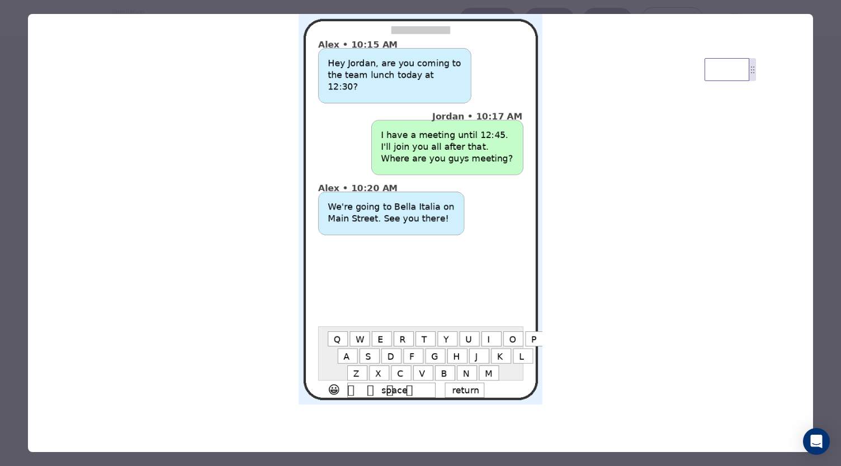
click at [819, 194] on div at bounding box center [420, 233] width 841 height 466
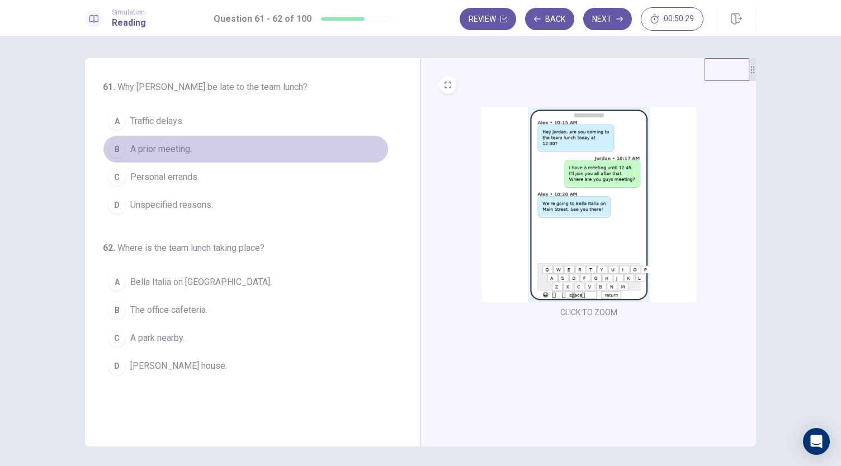
click at [150, 149] on span "A prior meeting." at bounding box center [160, 149] width 61 height 13
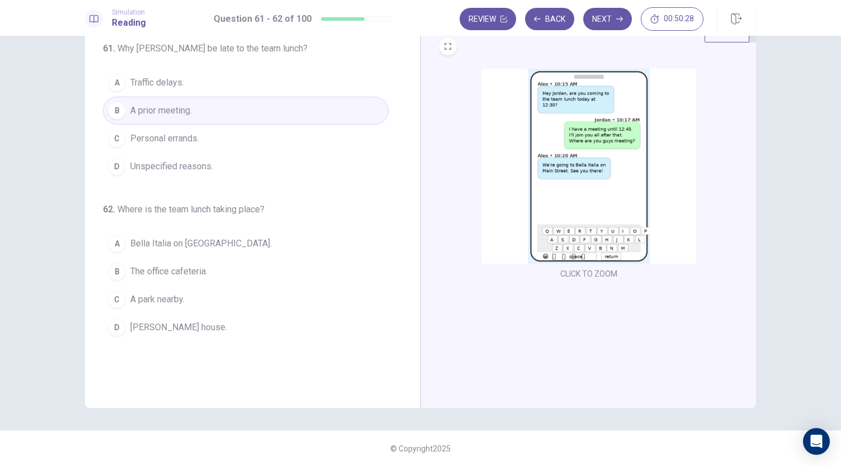
scroll to position [38, 0]
click at [190, 242] on span "Bella Italia on [GEOGRAPHIC_DATA]." at bounding box center [200, 244] width 141 height 13
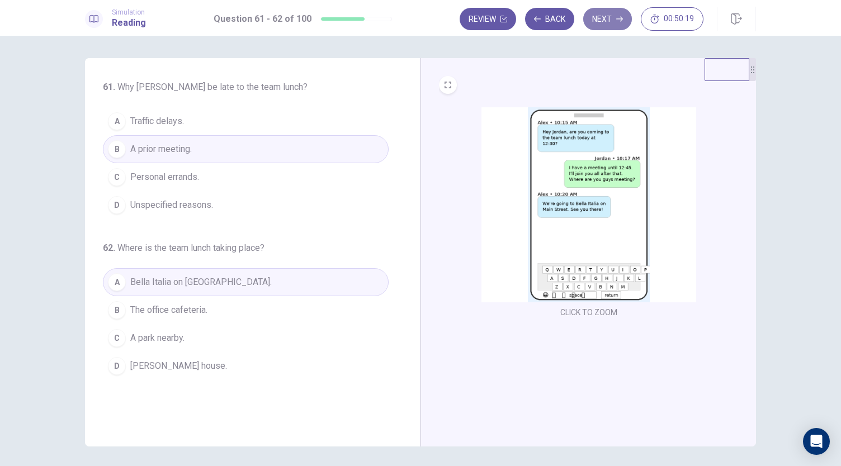
click at [620, 20] on icon "button" at bounding box center [619, 19] width 7 height 7
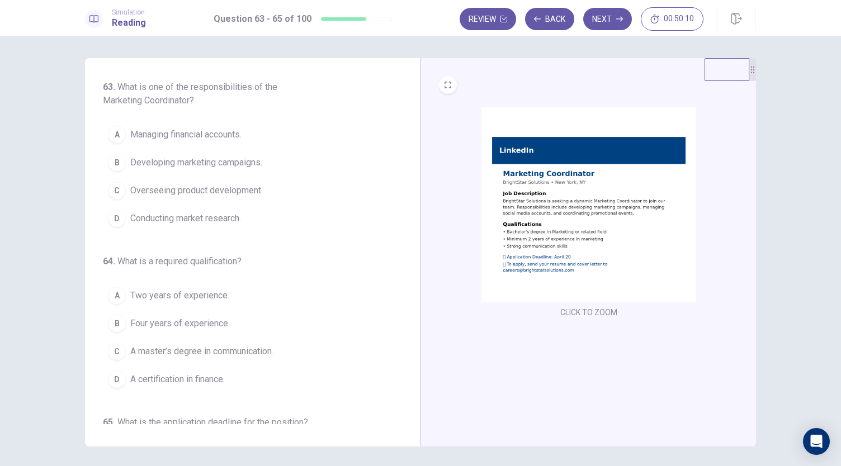
click at [506, 221] on img at bounding box center [588, 204] width 215 height 195
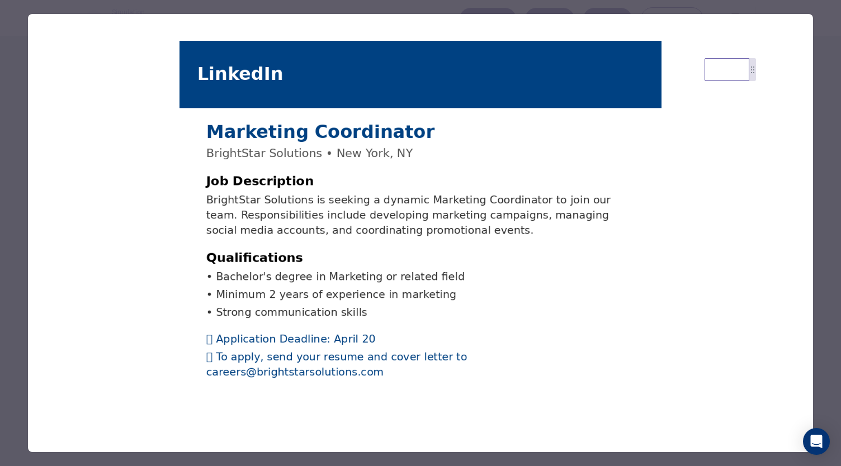
click at [827, 185] on div at bounding box center [420, 233] width 841 height 466
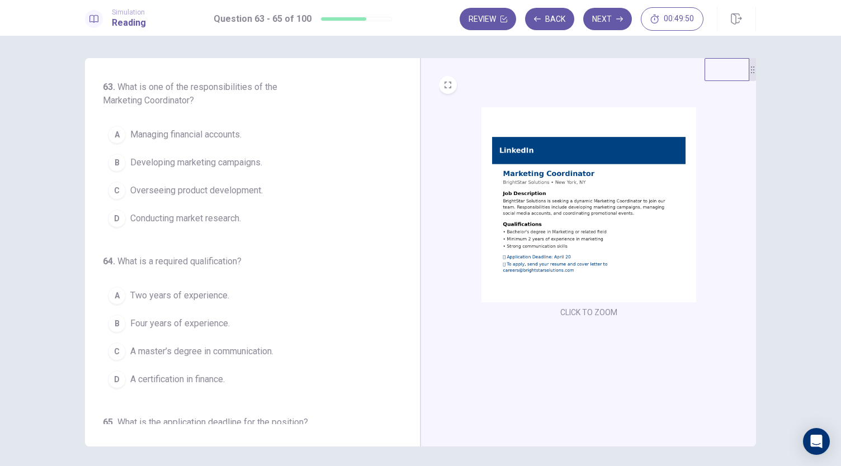
click at [186, 162] on span "Developing marketing campaigns." at bounding box center [196, 162] width 132 height 13
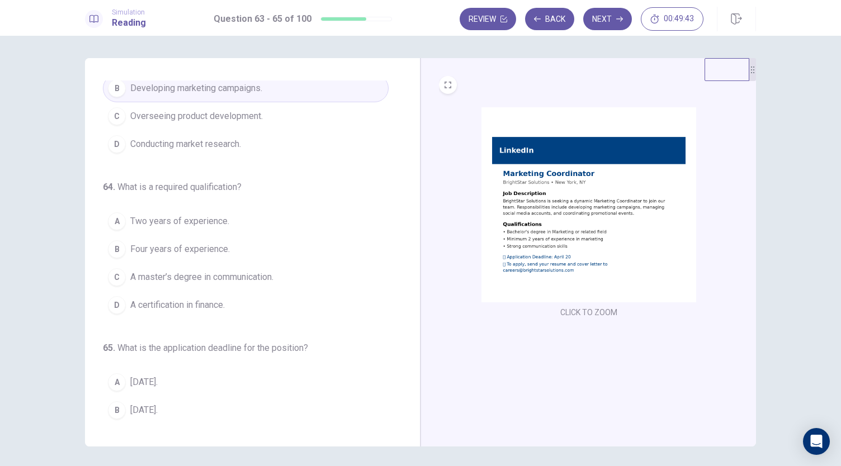
scroll to position [106, 0]
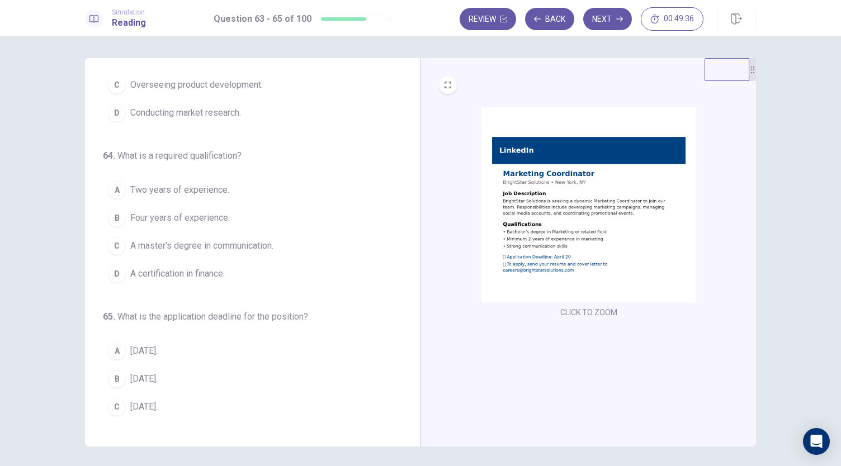
click at [189, 197] on button "A Two years of experience." at bounding box center [246, 190] width 286 height 28
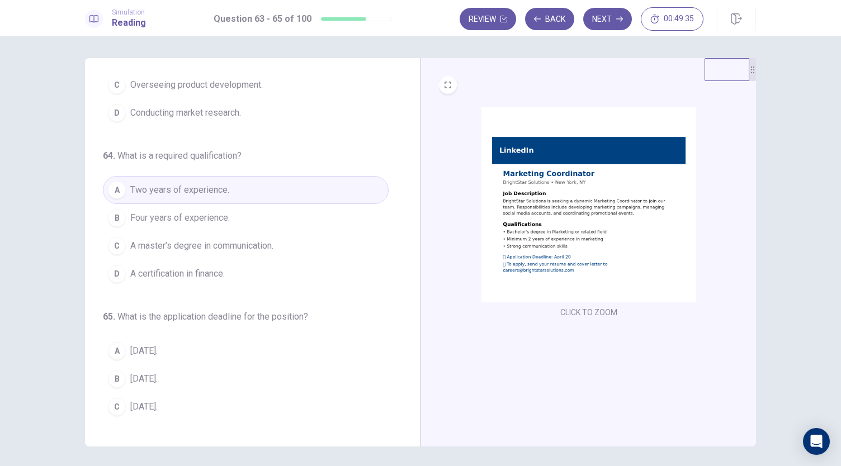
scroll to position [125, 0]
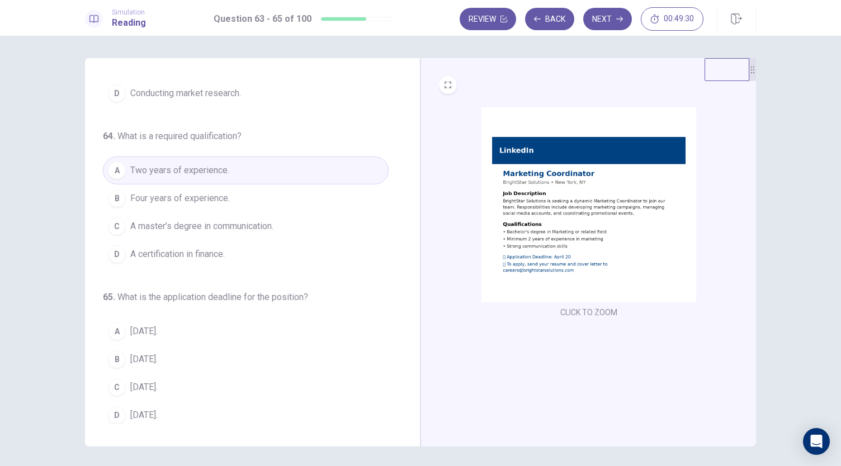
click at [146, 385] on span "[DATE]." at bounding box center [143, 387] width 27 height 13
click at [608, 25] on button "Next" at bounding box center [607, 19] width 49 height 22
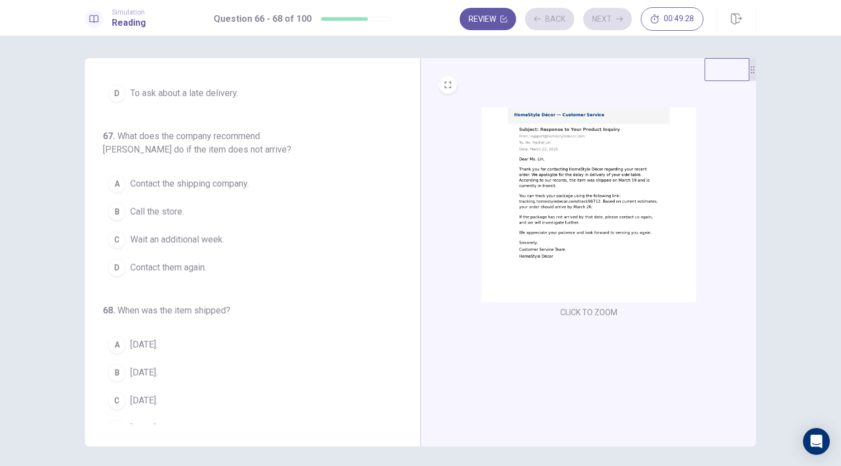
scroll to position [0, 0]
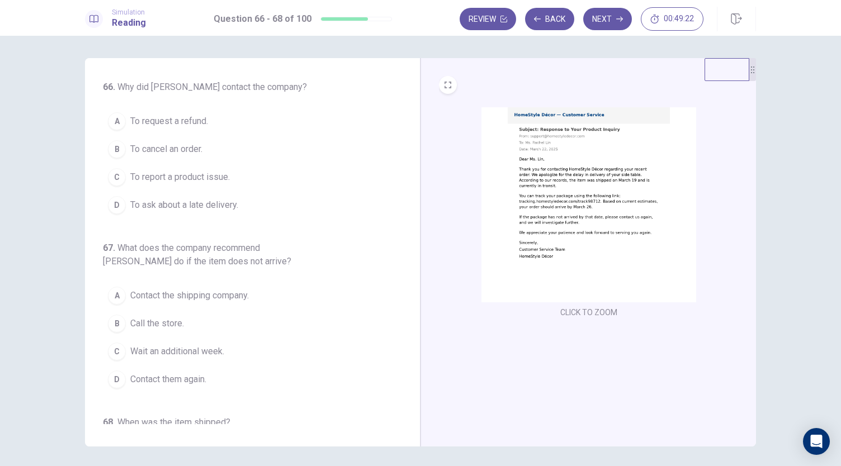
click at [557, 262] on img at bounding box center [588, 204] width 215 height 195
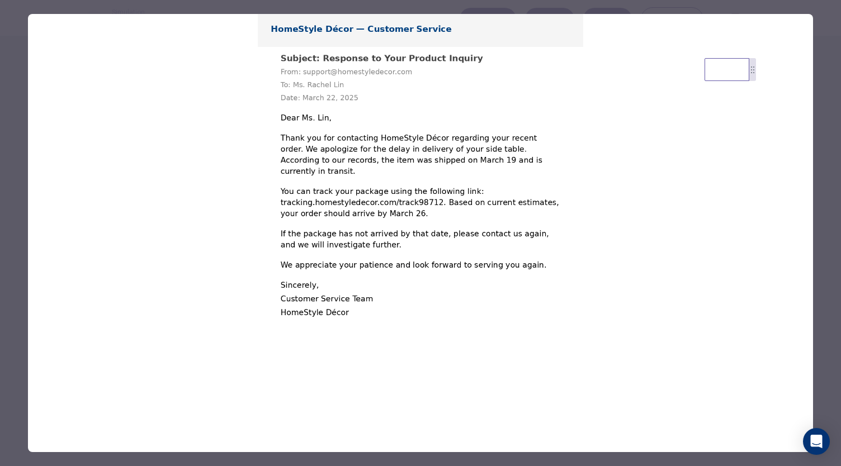
click at [834, 165] on div at bounding box center [420, 233] width 841 height 466
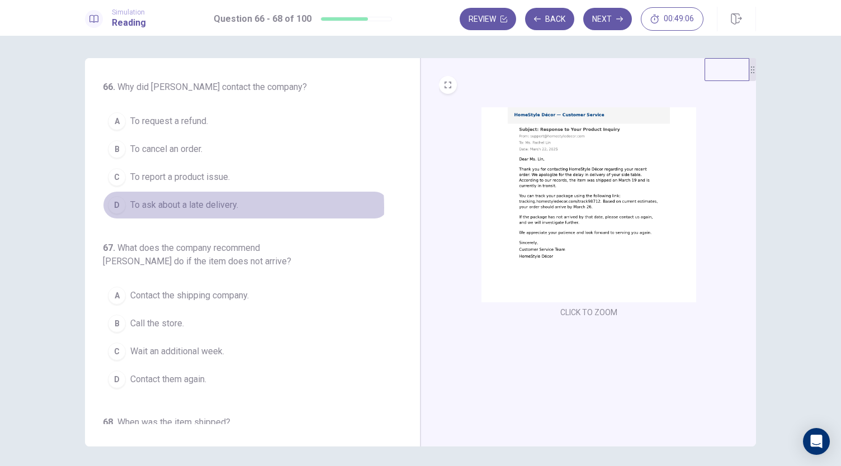
click at [186, 206] on span "To ask about a late delivery." at bounding box center [184, 204] width 108 height 13
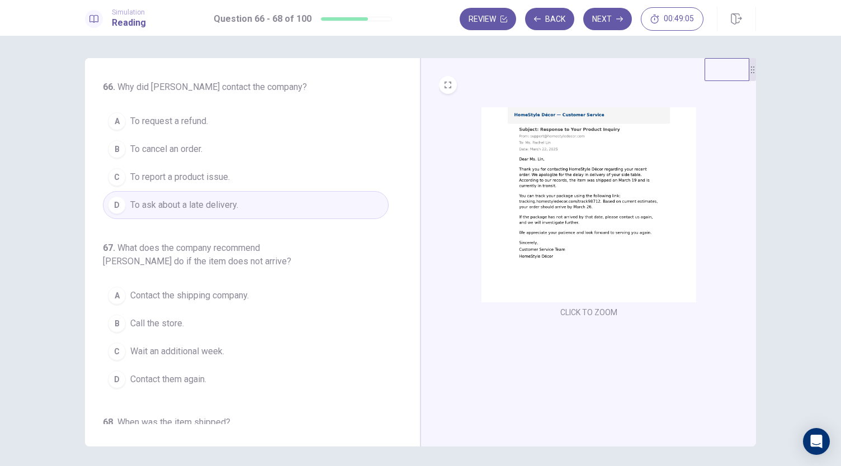
click at [523, 206] on img at bounding box center [588, 204] width 215 height 195
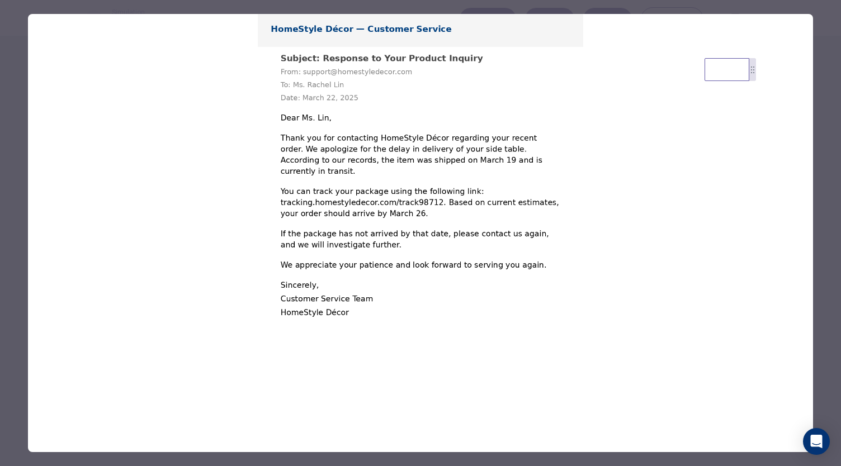
click at [820, 155] on div at bounding box center [420, 233] width 841 height 466
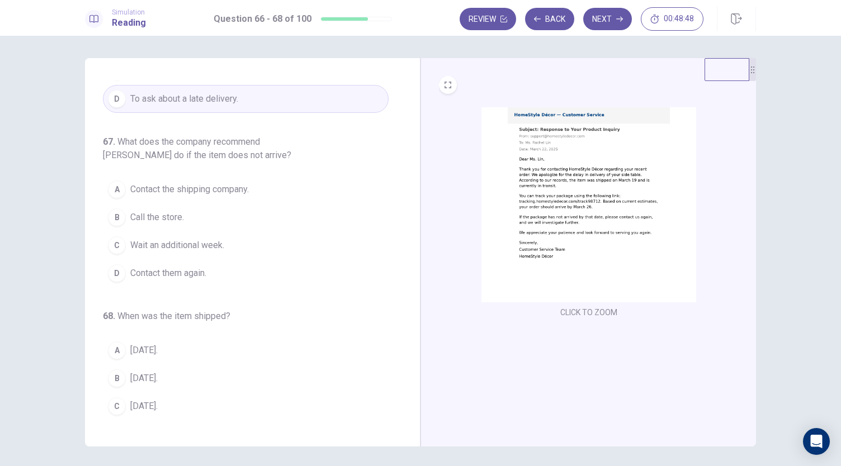
scroll to position [107, 0]
click at [518, 266] on img at bounding box center [588, 204] width 215 height 195
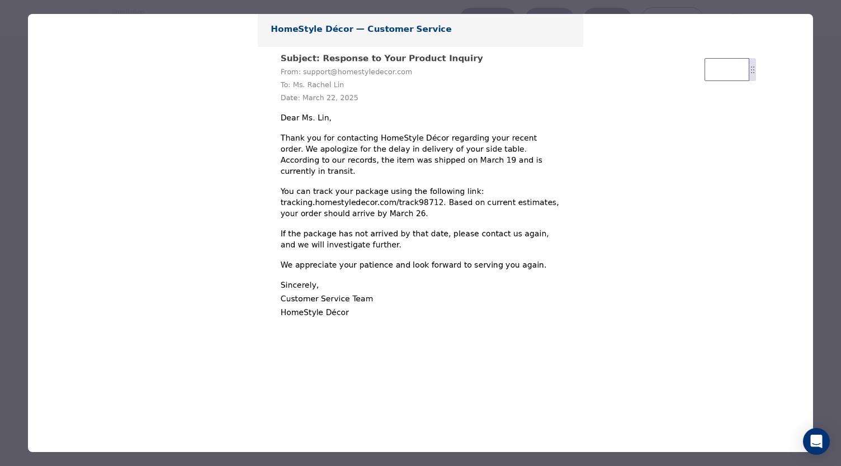
click at [830, 180] on div at bounding box center [420, 233] width 841 height 466
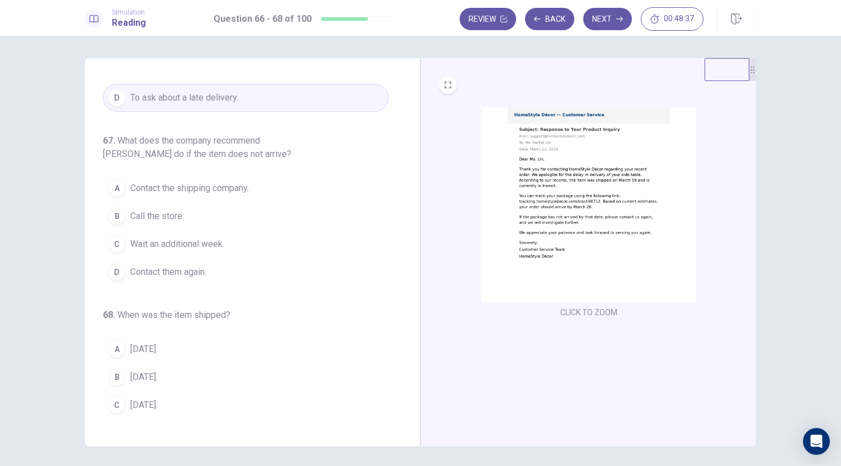
click at [172, 277] on button "D Contact them again." at bounding box center [246, 272] width 286 height 28
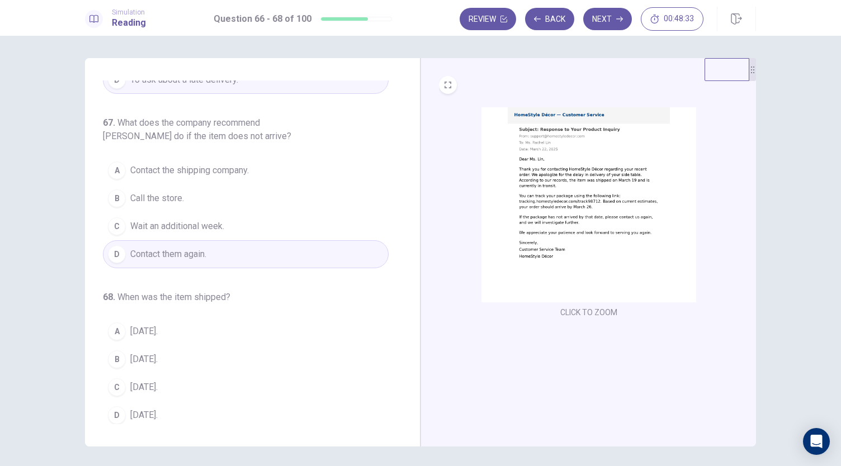
click at [518, 246] on img at bounding box center [588, 204] width 215 height 195
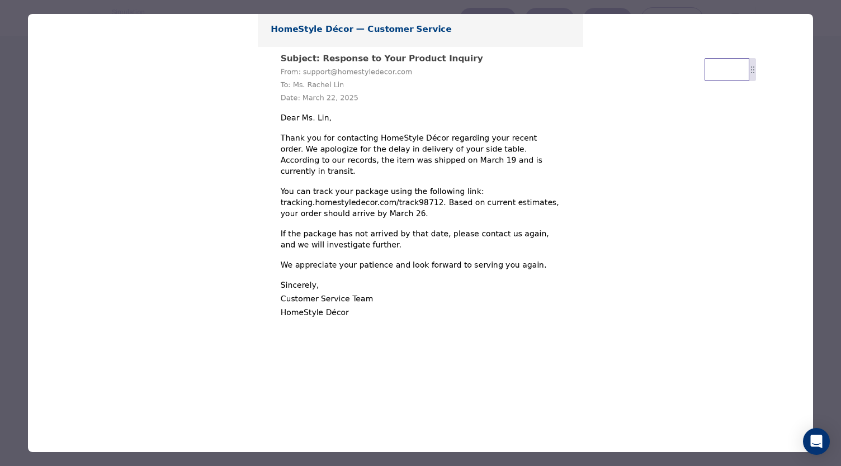
click at [812, 196] on img at bounding box center [420, 209] width 785 height 391
click at [834, 182] on div at bounding box center [420, 233] width 841 height 466
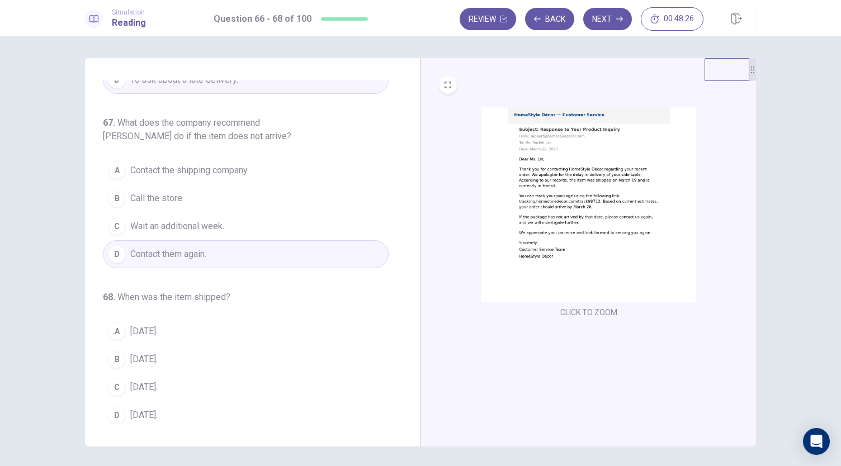
click at [154, 364] on button "B [DATE]." at bounding box center [246, 359] width 286 height 28
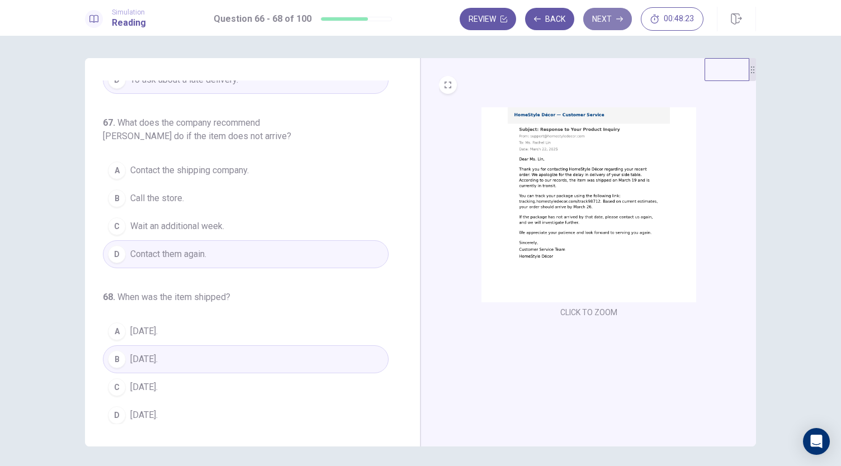
click at [612, 15] on button "Next" at bounding box center [607, 19] width 49 height 22
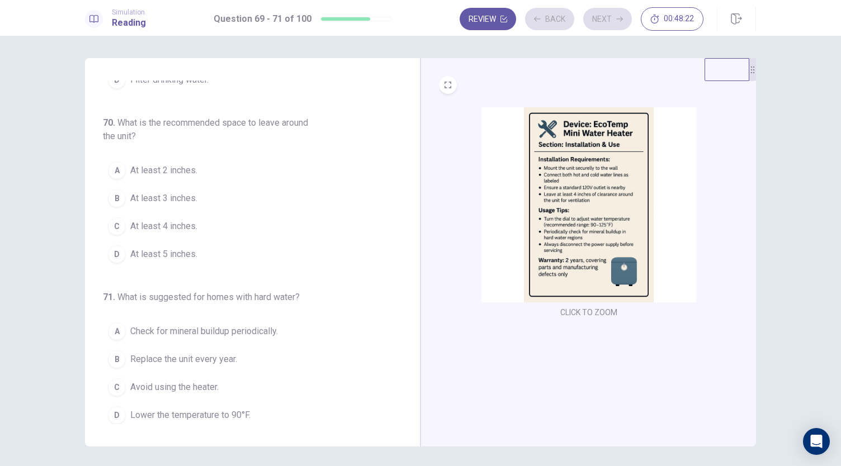
scroll to position [0, 0]
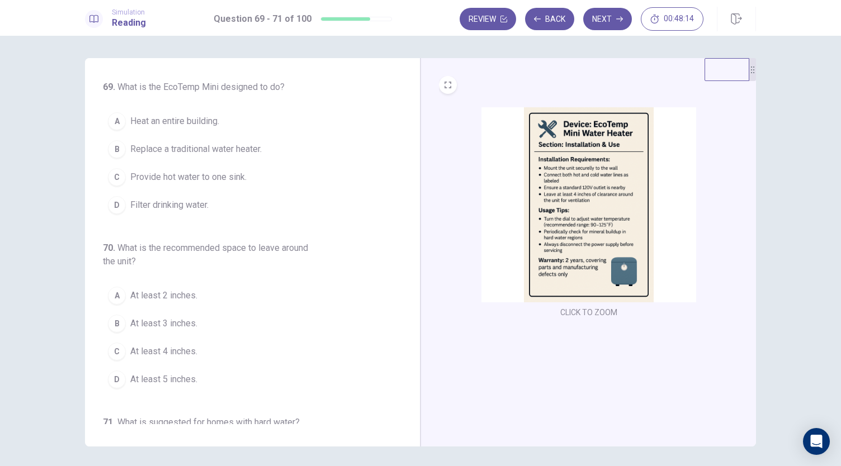
click at [599, 198] on img at bounding box center [588, 204] width 215 height 195
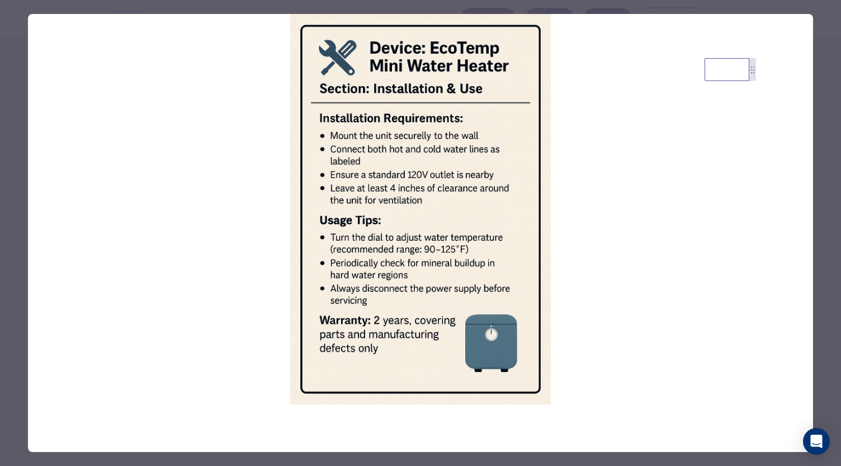
click at [523, 184] on img at bounding box center [420, 209] width 785 height 391
click at [828, 111] on div at bounding box center [420, 233] width 841 height 466
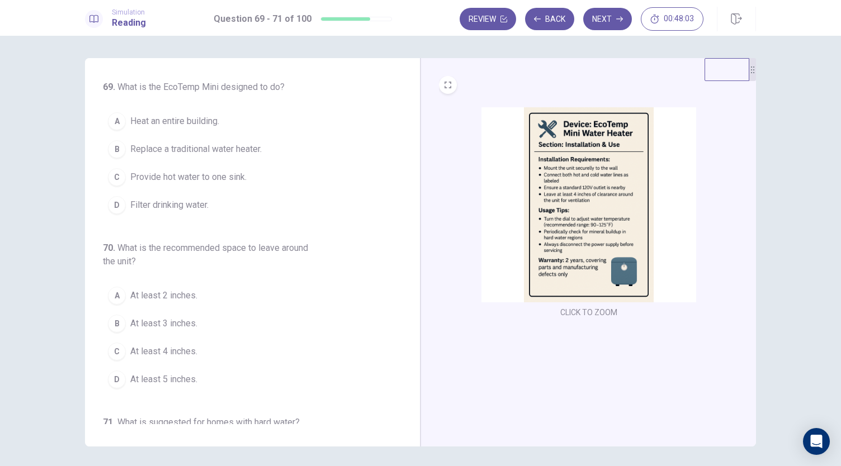
click at [619, 222] on img at bounding box center [588, 204] width 215 height 195
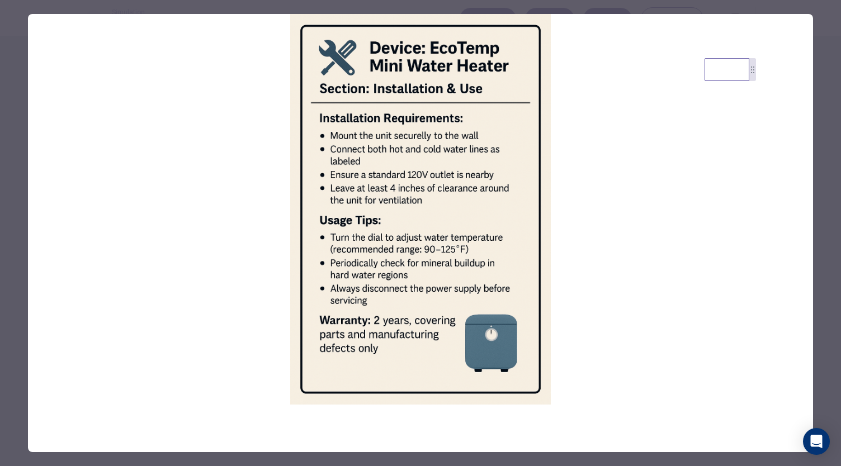
click at [619, 223] on img at bounding box center [420, 209] width 785 height 391
click at [831, 153] on div at bounding box center [420, 233] width 841 height 466
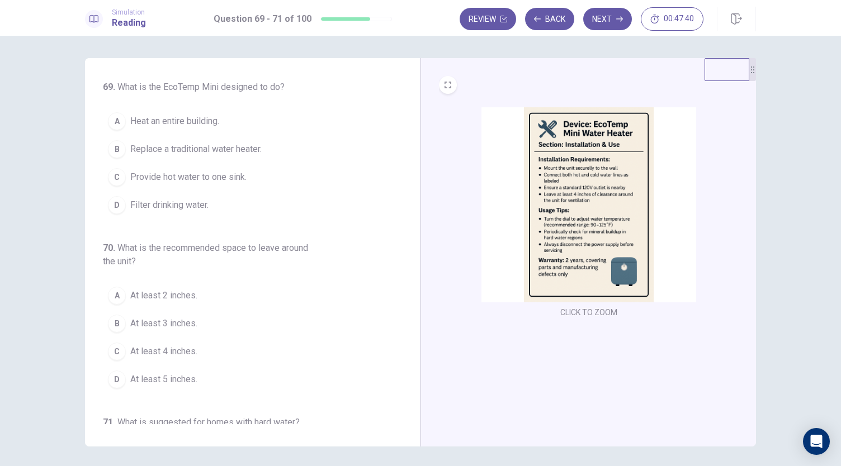
click at [176, 180] on span "Provide hot water to one sink." at bounding box center [188, 176] width 116 height 13
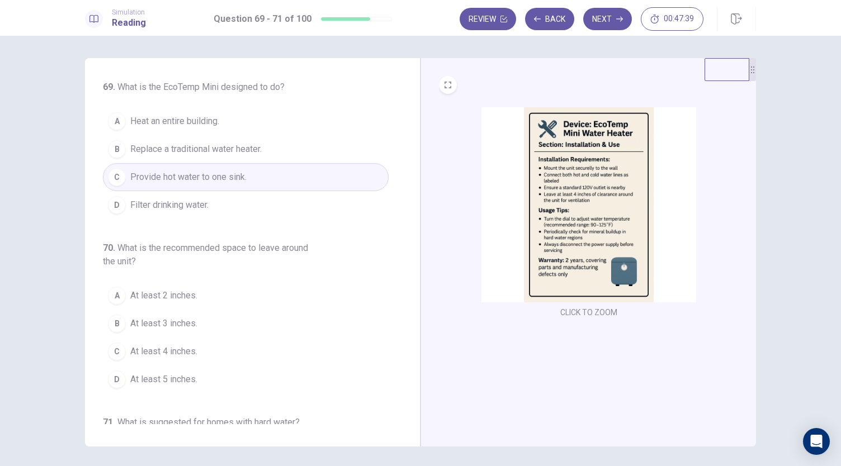
click at [176, 180] on span "Provide hot water to one sink." at bounding box center [188, 176] width 116 height 13
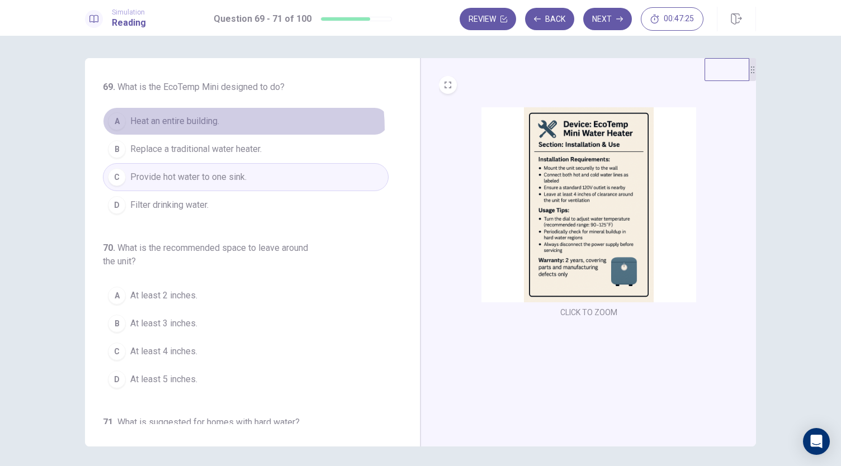
click at [186, 130] on button "A Heat an entire building." at bounding box center [246, 121] width 286 height 28
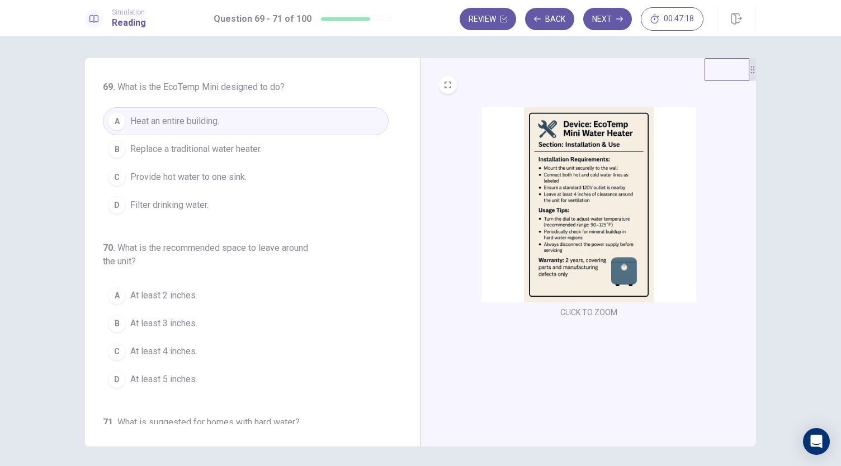
click at [188, 154] on span "Replace a traditional water heater." at bounding box center [195, 149] width 131 height 13
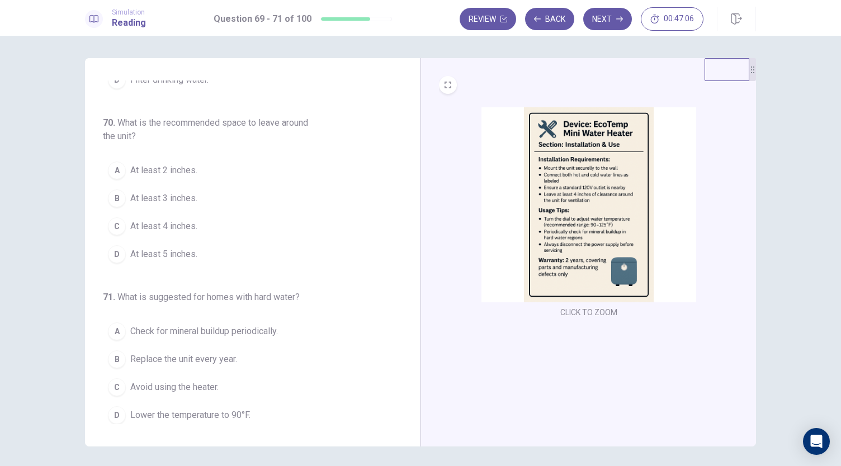
scroll to position [117, 0]
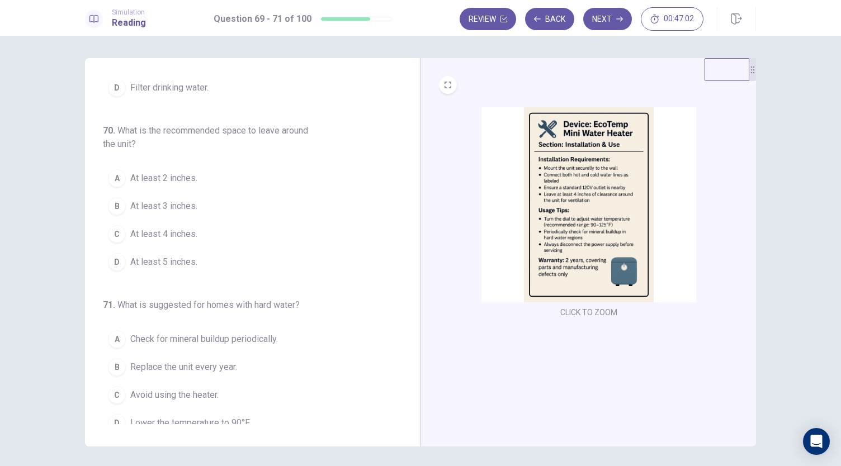
click at [170, 228] on span "At least 4 inches." at bounding box center [163, 233] width 67 height 13
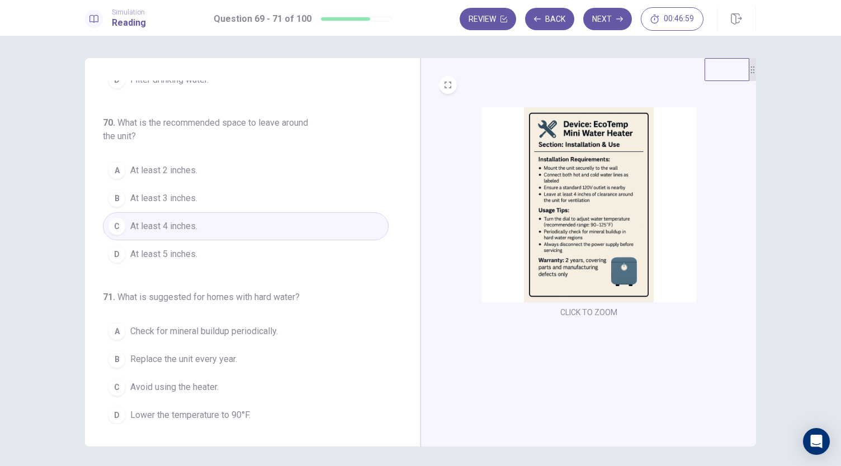
scroll to position [39, 0]
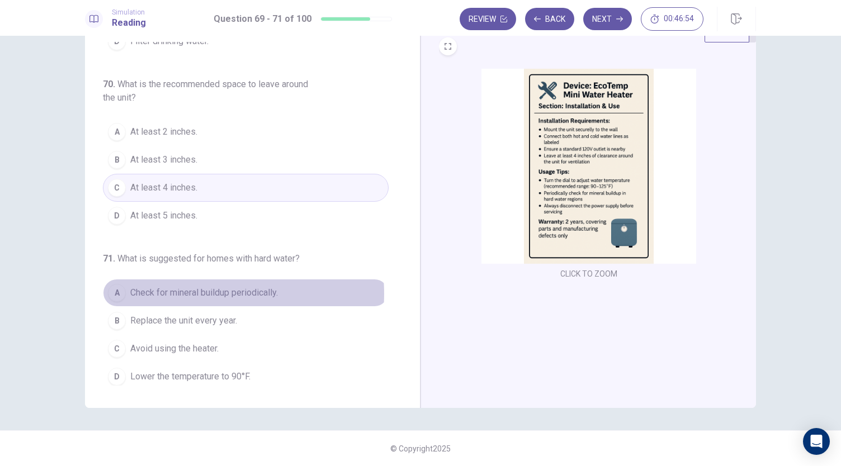
click at [187, 290] on span "Check for mineral buildup periodically." at bounding box center [204, 292] width 148 height 13
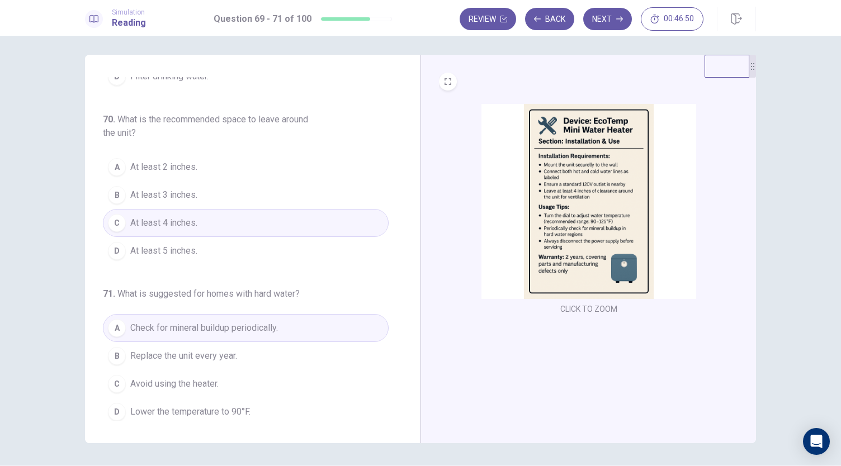
scroll to position [0, 0]
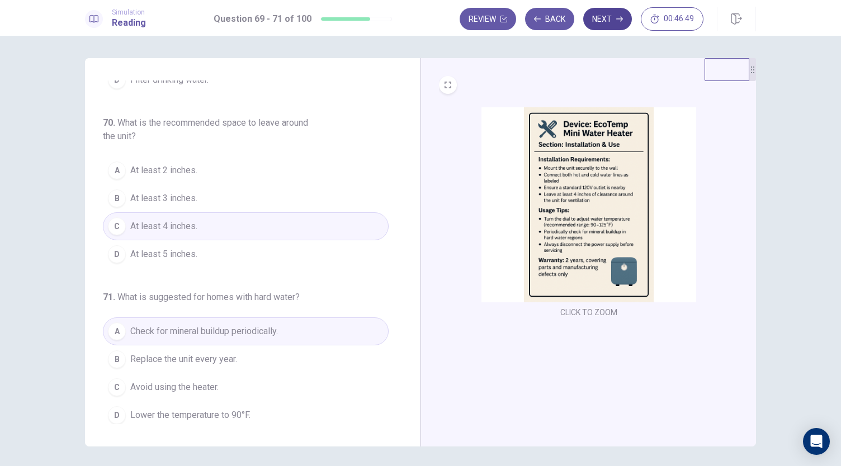
click at [604, 25] on button "Next" at bounding box center [607, 19] width 49 height 22
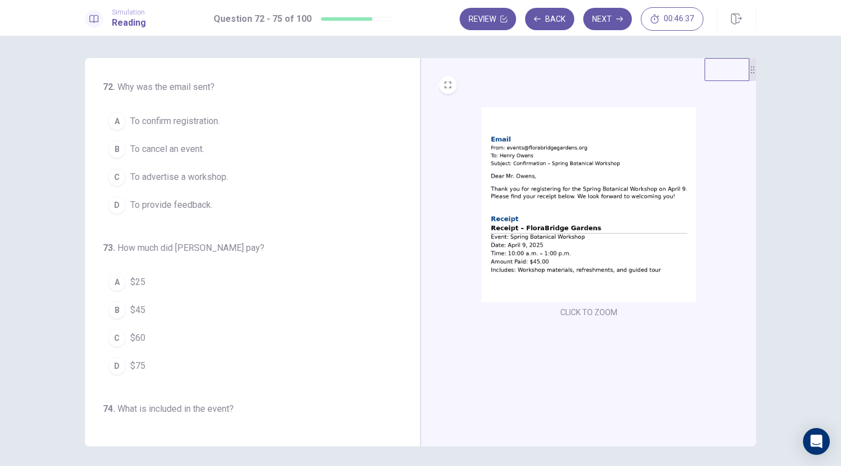
click at [556, 212] on img at bounding box center [588, 204] width 215 height 195
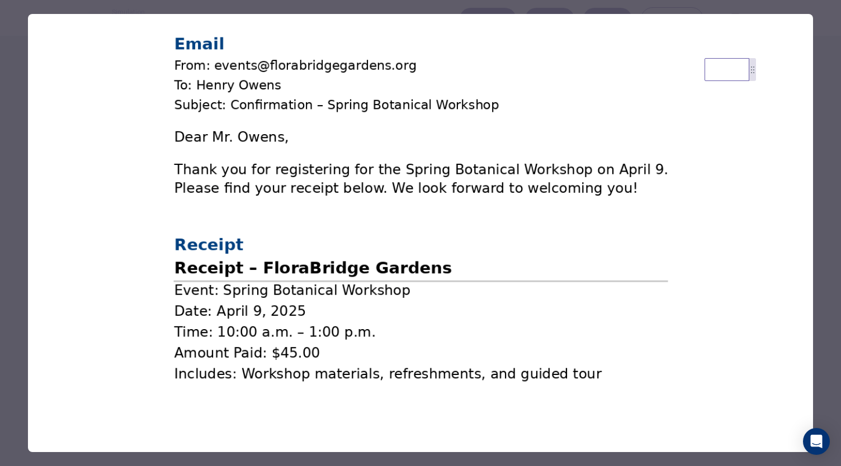
click at [820, 145] on div at bounding box center [420, 233] width 841 height 466
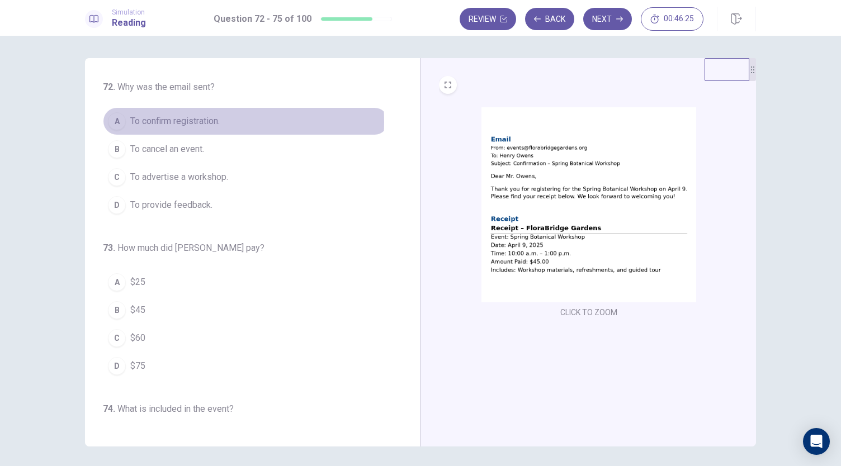
click at [174, 122] on span "To confirm registration." at bounding box center [174, 121] width 89 height 13
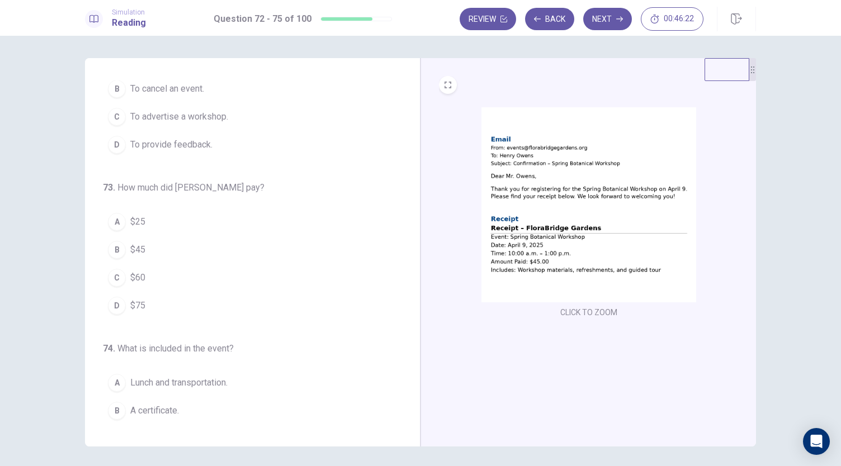
scroll to position [64, 0]
click at [130, 245] on span "$45" at bounding box center [137, 246] width 15 height 13
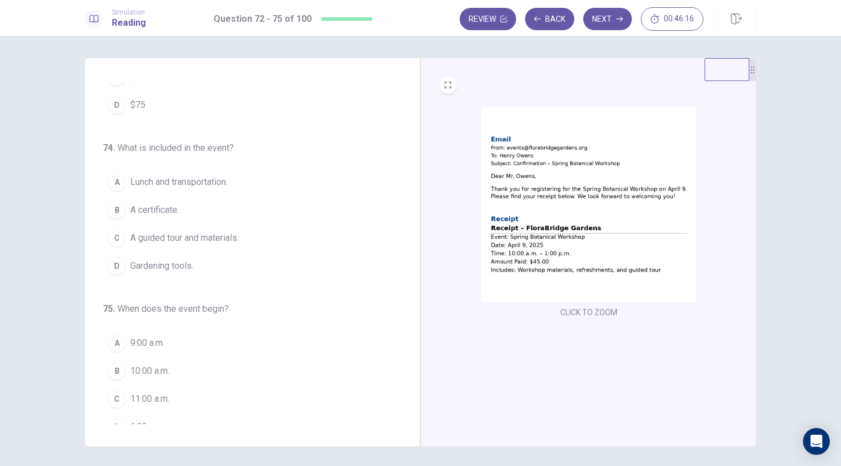
scroll to position [272, 0]
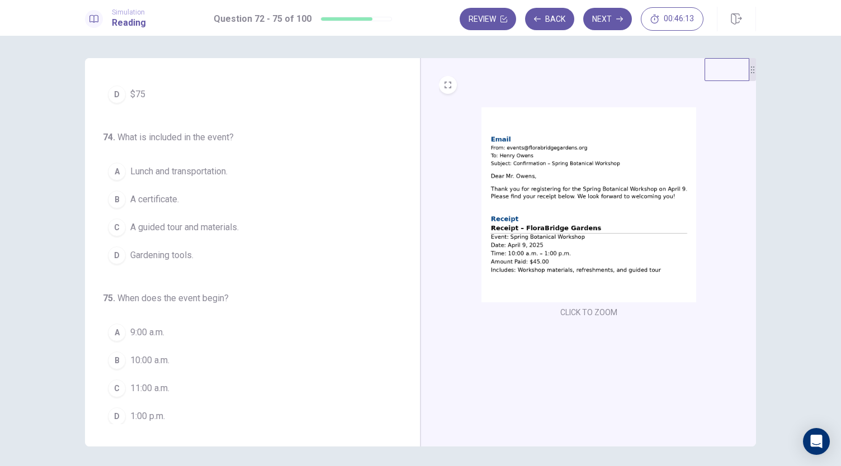
click at [156, 195] on span "A certificate." at bounding box center [154, 199] width 49 height 13
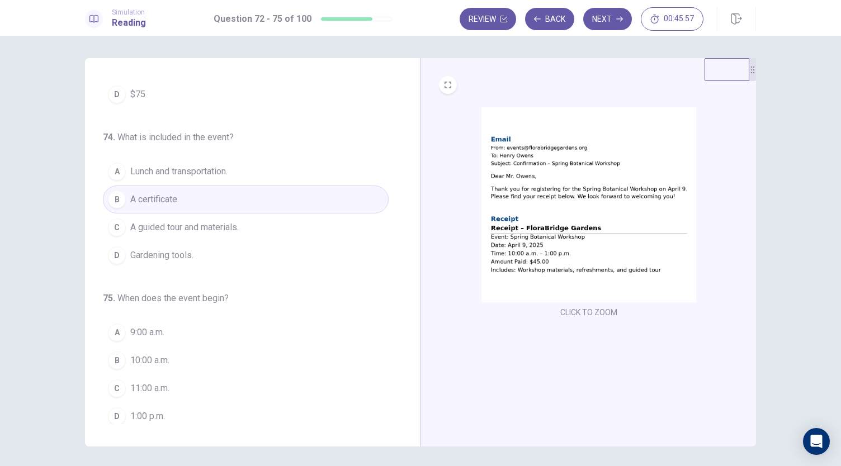
click at [194, 221] on span "A guided tour and materials." at bounding box center [184, 227] width 108 height 13
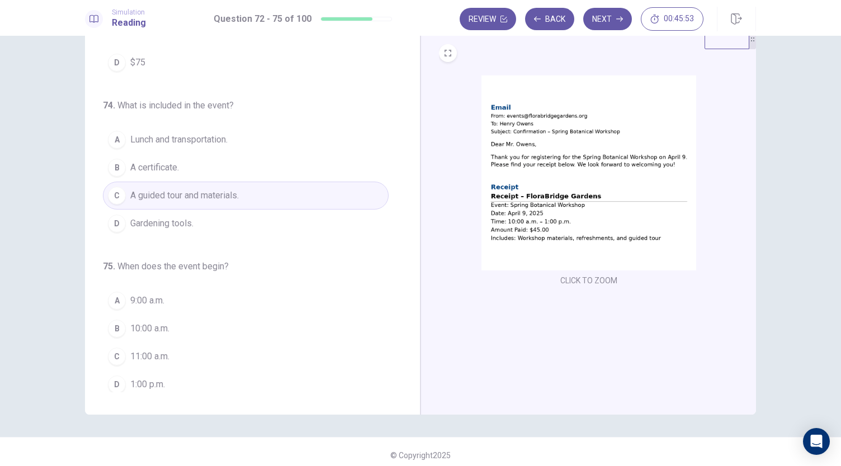
scroll to position [39, 0]
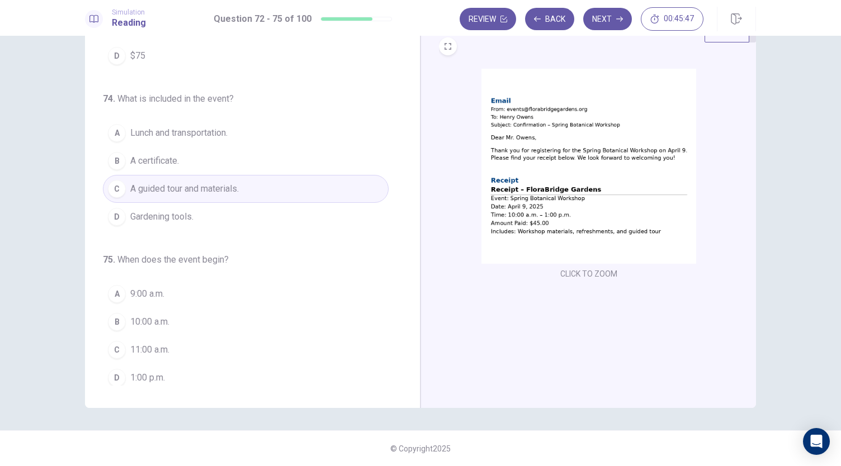
click at [171, 314] on button "B 10:00 a.m." at bounding box center [246, 322] width 286 height 28
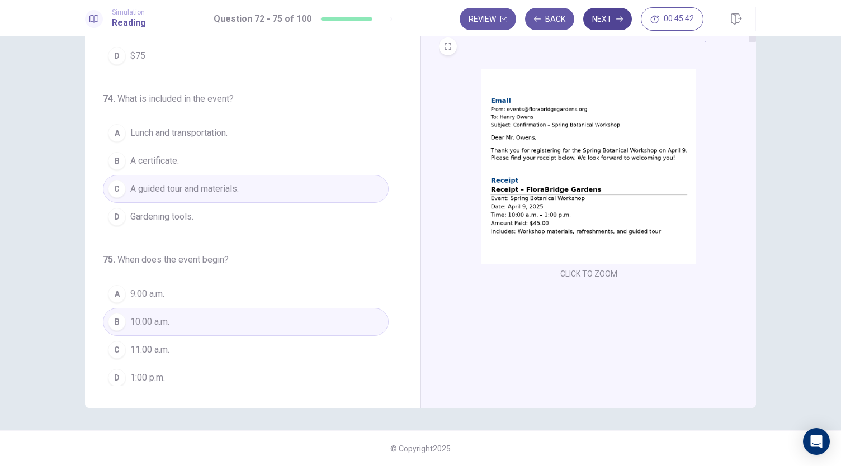
click at [610, 15] on button "Next" at bounding box center [607, 19] width 49 height 22
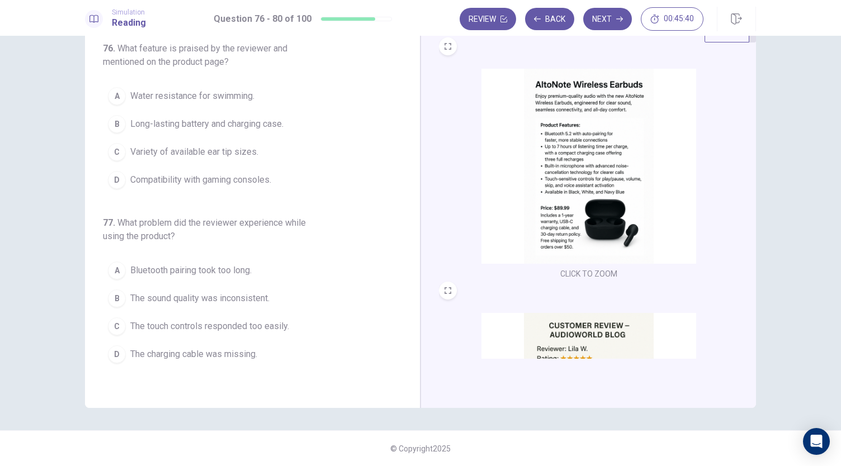
scroll to position [0, 0]
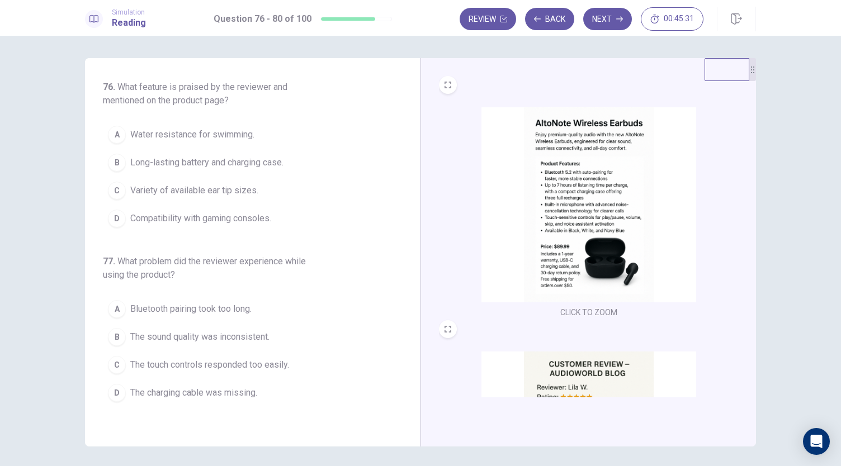
click at [514, 150] on img at bounding box center [588, 204] width 215 height 195
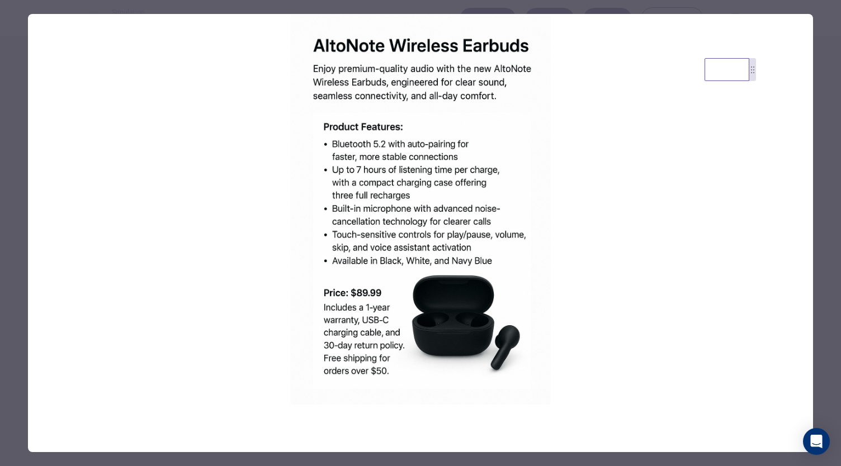
click at [819, 112] on div at bounding box center [420, 233] width 841 height 466
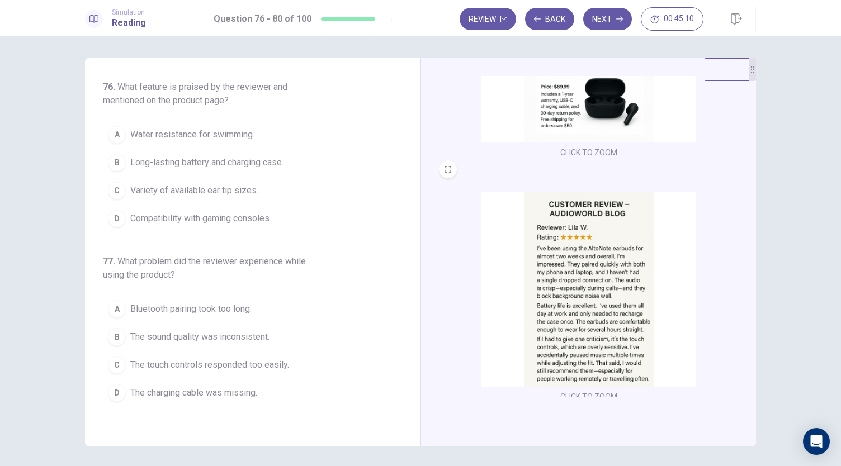
scroll to position [167, 0]
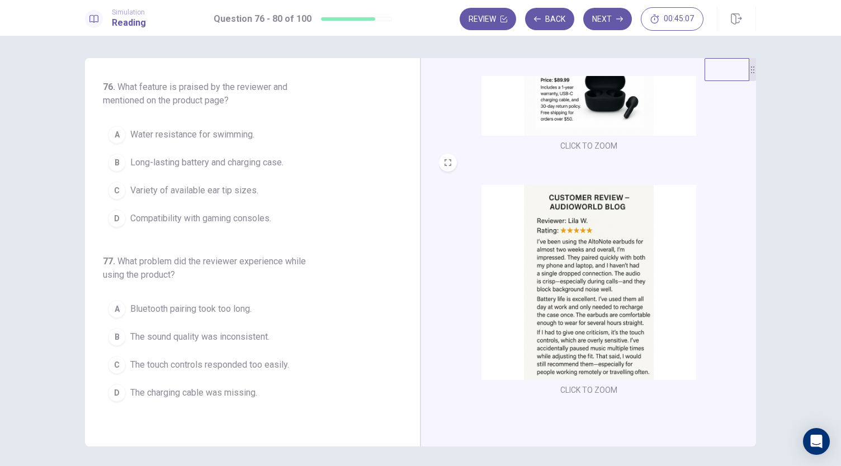
click at [611, 284] on img at bounding box center [588, 282] width 215 height 195
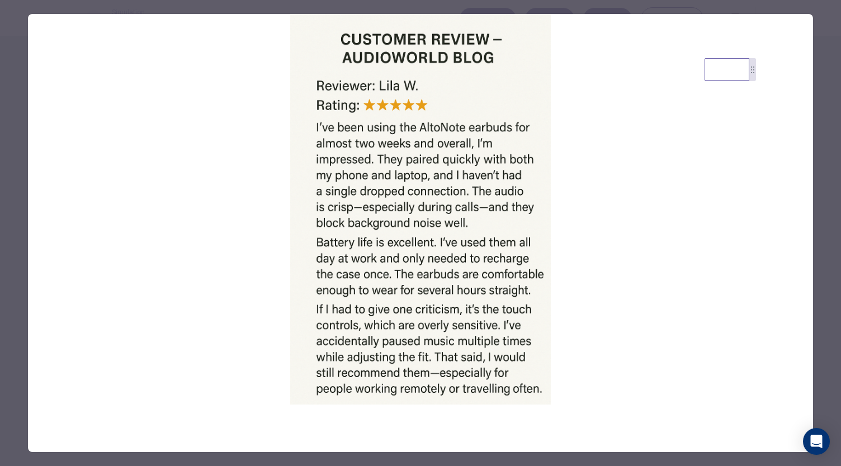
click at [834, 175] on div at bounding box center [420, 233] width 841 height 466
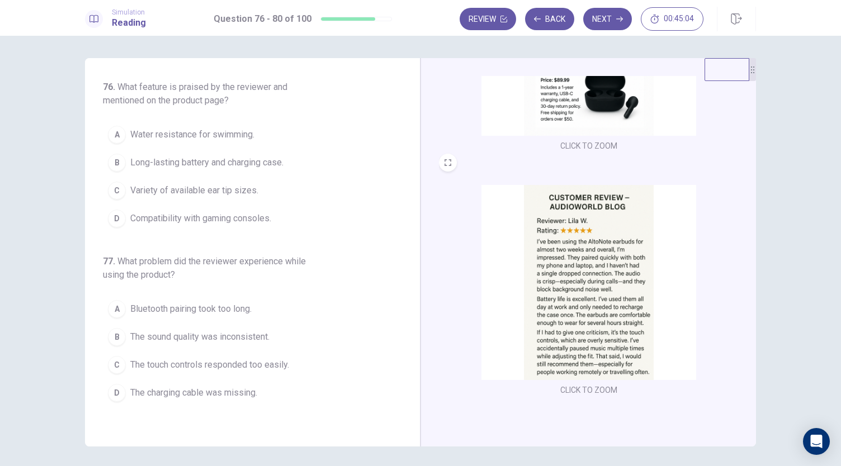
scroll to position [25, 0]
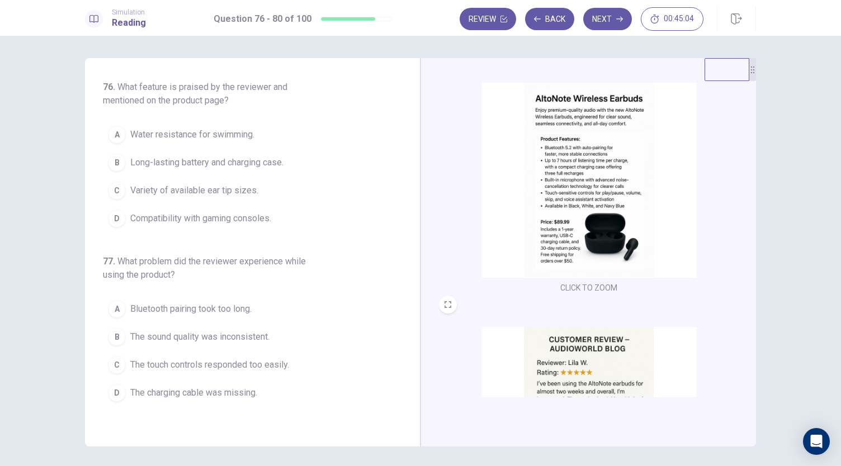
click at [645, 191] on img at bounding box center [588, 180] width 215 height 195
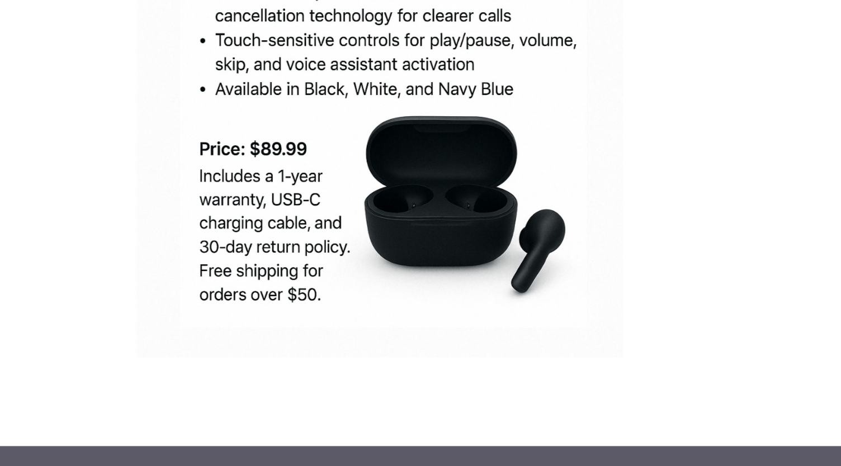
click at [464, 318] on img at bounding box center [420, 209] width 785 height 391
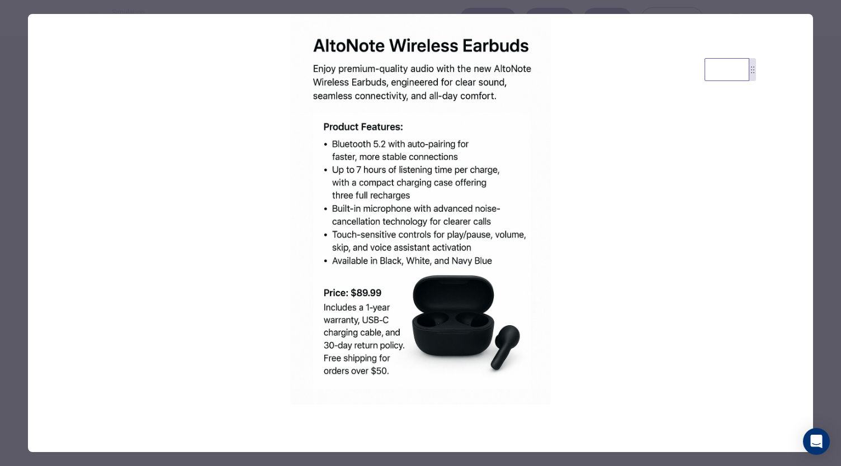
click at [833, 116] on div at bounding box center [420, 233] width 841 height 466
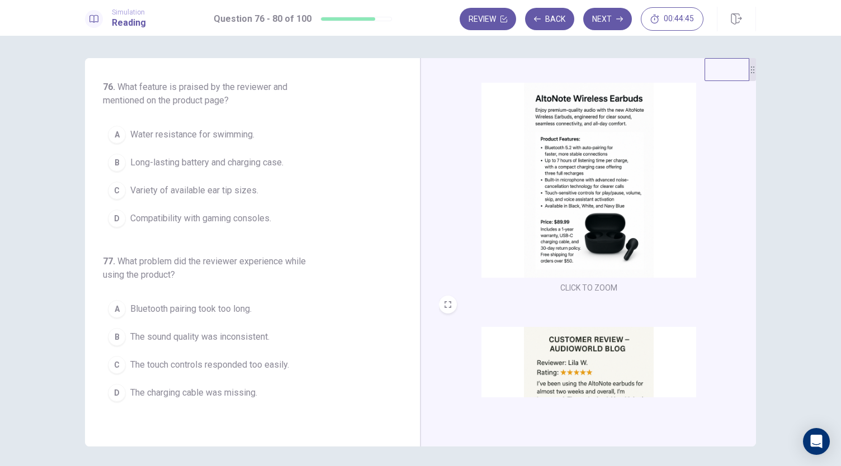
click at [661, 348] on img at bounding box center [588, 424] width 215 height 195
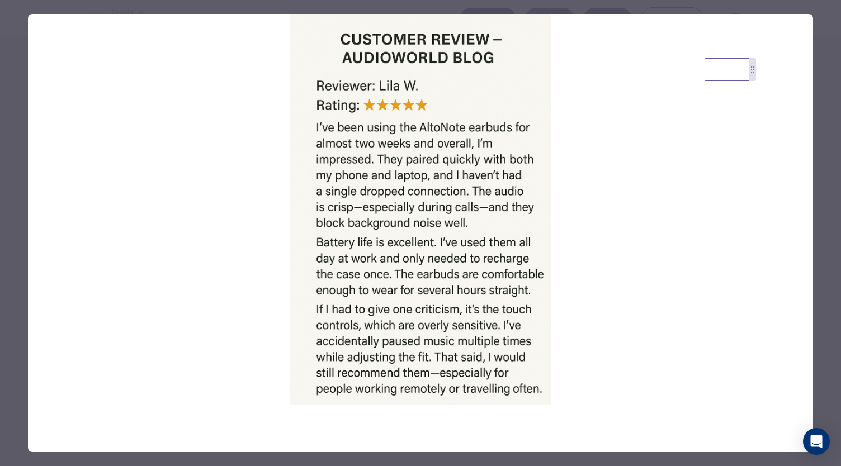
click at [819, 61] on div at bounding box center [420, 233] width 841 height 466
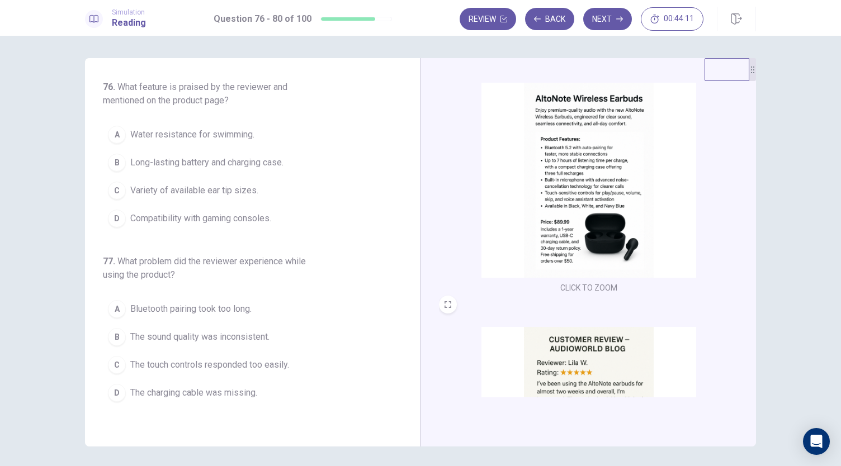
click at [196, 87] on span "What feature is praised by the reviewer and mentioned on the product page?" at bounding box center [195, 94] width 184 height 24
click at [563, 395] on img at bounding box center [588, 424] width 215 height 195
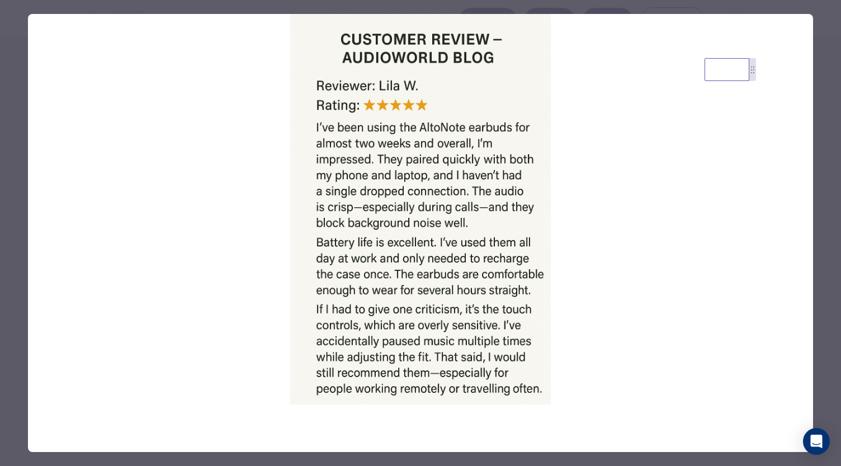
click at [832, 158] on div at bounding box center [420, 233] width 841 height 466
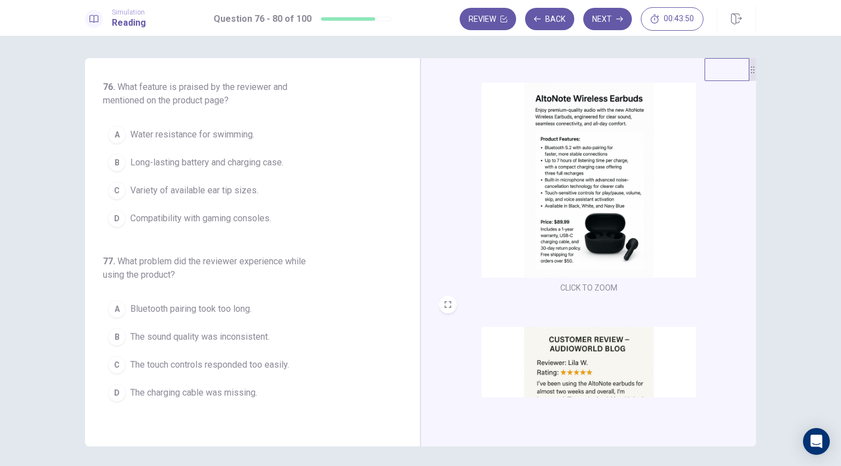
click at [214, 145] on button "A Water resistance for swimming." at bounding box center [246, 135] width 286 height 28
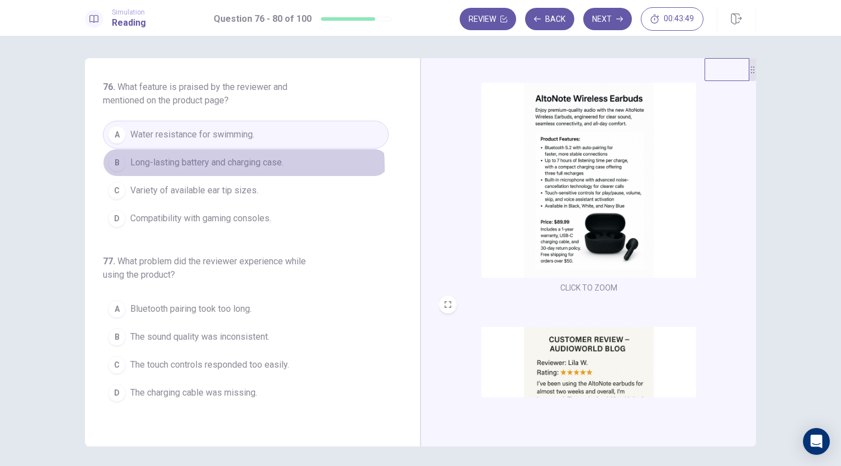
click at [203, 167] on span "Long-lasting battery and charging case." at bounding box center [206, 162] width 153 height 13
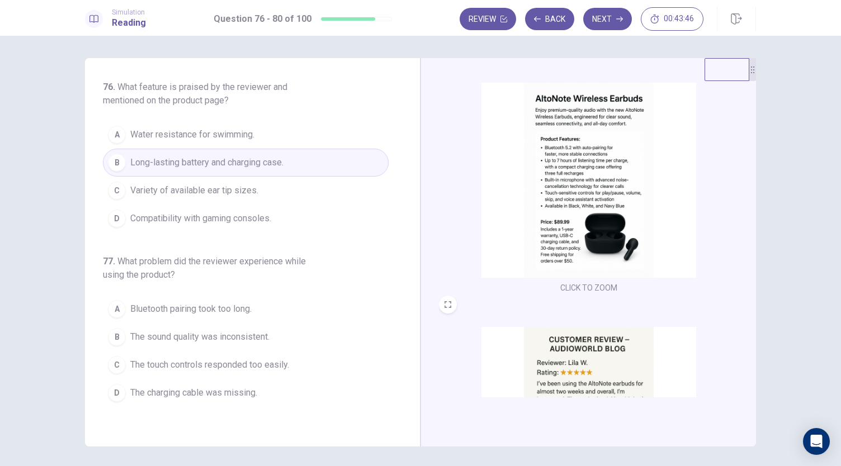
click at [205, 192] on span "Variety of available ear tip sizes." at bounding box center [194, 190] width 128 height 13
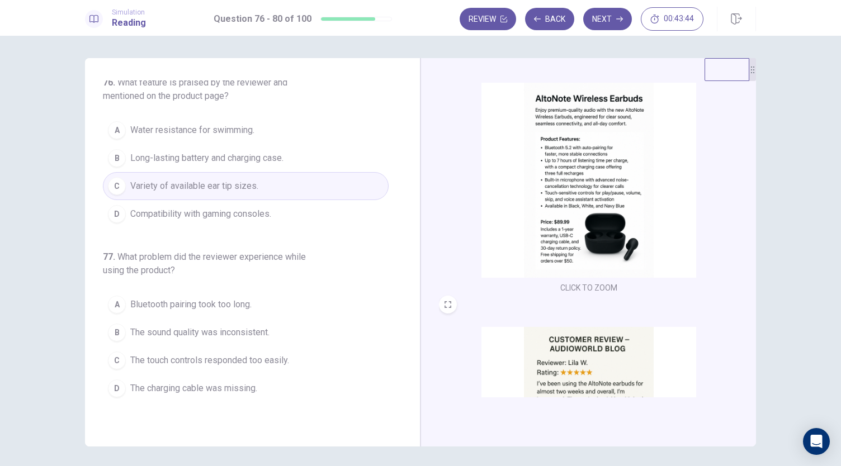
scroll to position [7, 0]
click at [208, 206] on span "Compatibility with gaming consoles." at bounding box center [200, 211] width 141 height 13
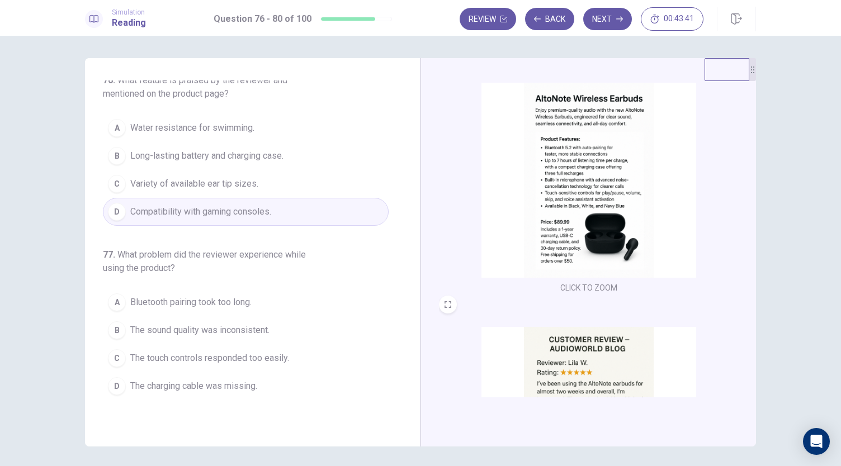
click at [217, 162] on span "Long-lasting battery and charging case." at bounding box center [206, 155] width 153 height 13
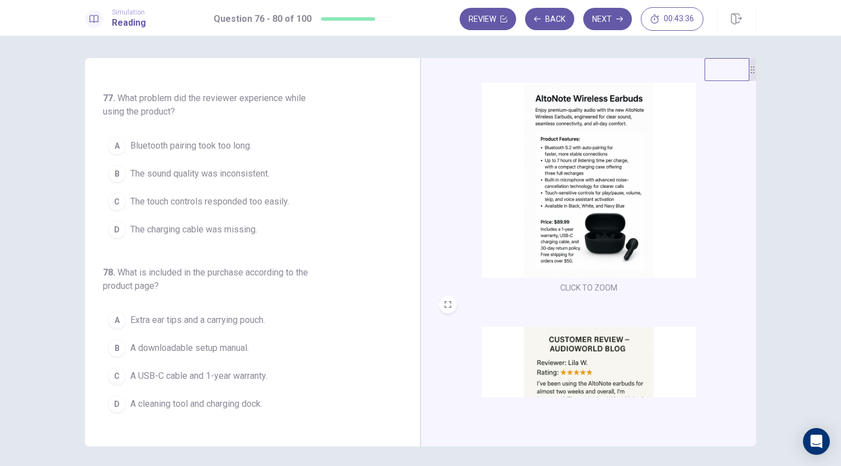
scroll to position [163, 0]
click at [215, 208] on button "C The touch controls responded too easily." at bounding box center [246, 202] width 286 height 28
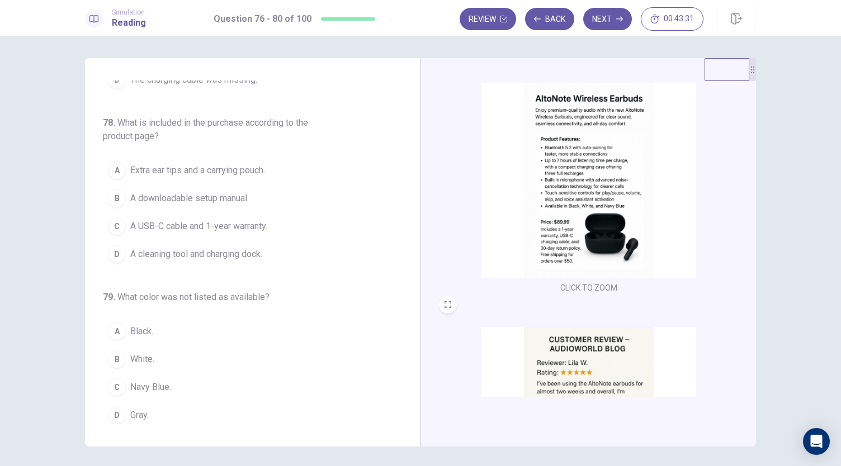
scroll to position [314, 0]
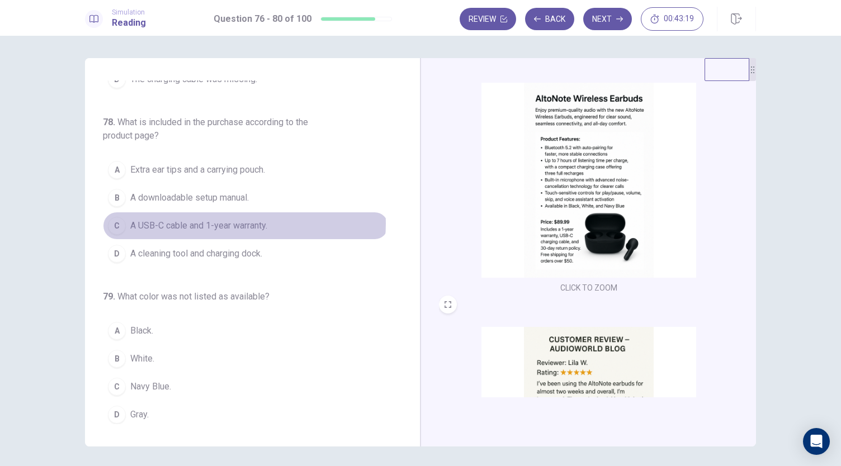
click at [241, 220] on span "A USB-C cable and 1-year warranty." at bounding box center [198, 225] width 137 height 13
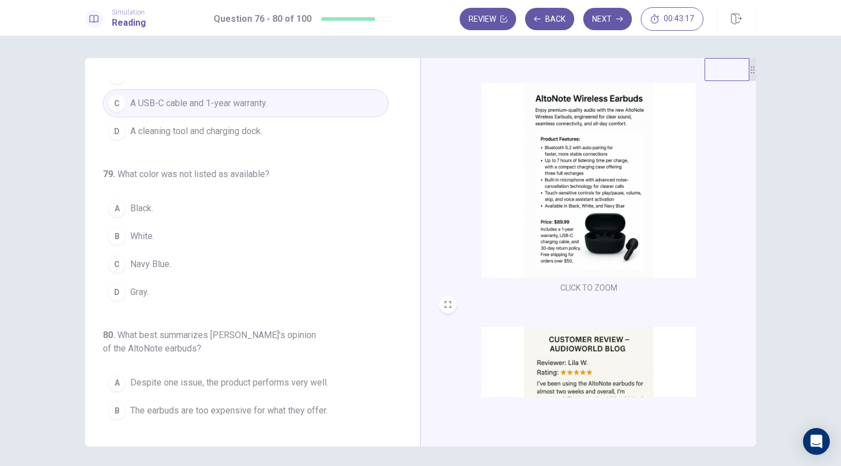
scroll to position [437, 0]
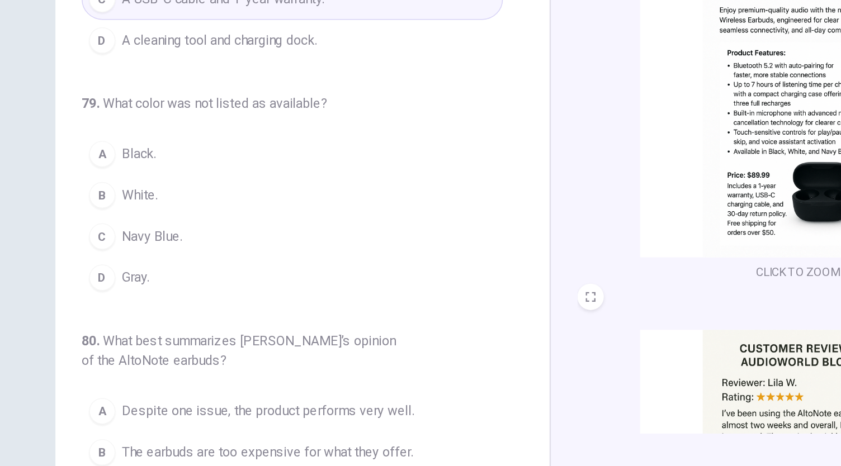
click at [135, 288] on span "Gray." at bounding box center [139, 291] width 18 height 13
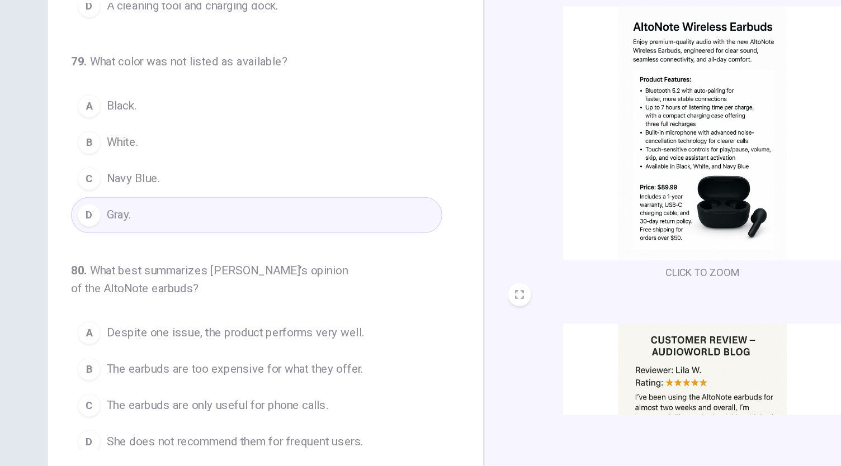
scroll to position [39, 0]
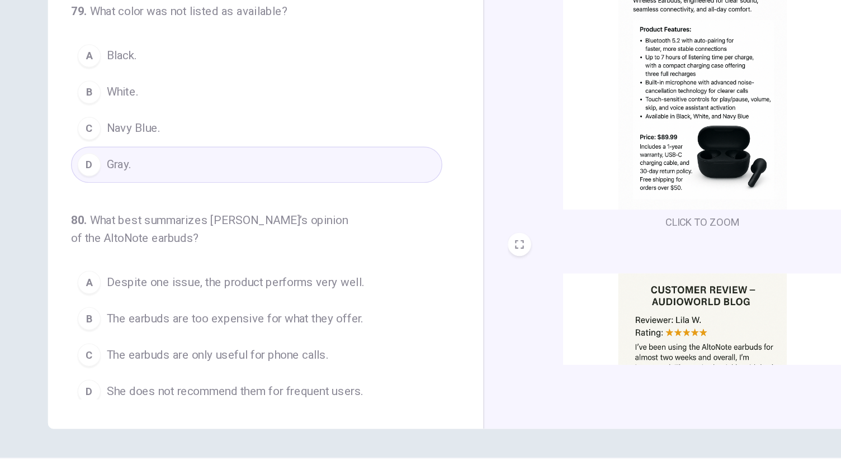
click at [195, 292] on span "Despite one issue, the product performs very well." at bounding box center [229, 295] width 198 height 13
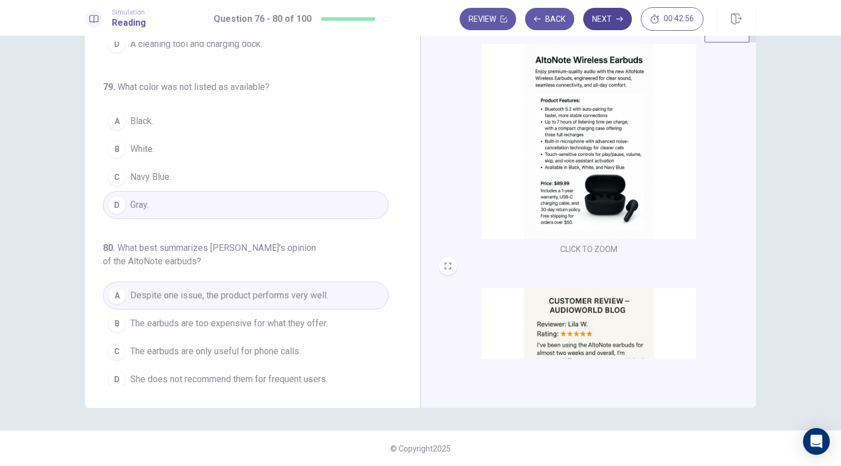
click at [597, 13] on button "Next" at bounding box center [607, 19] width 49 height 22
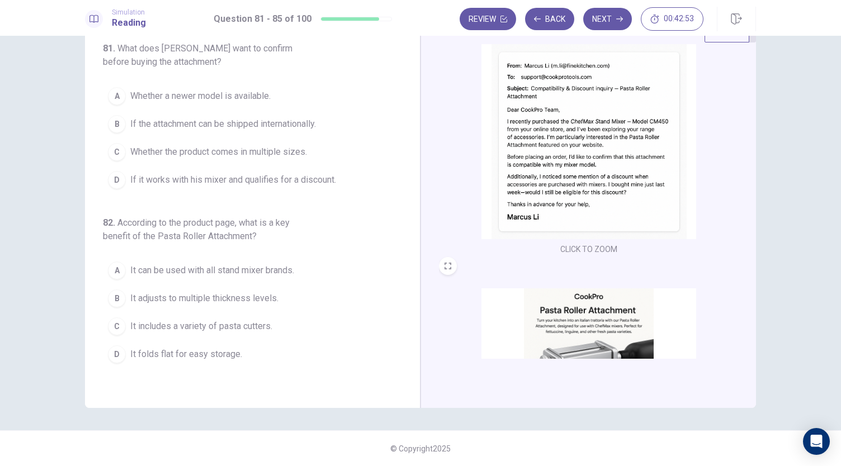
scroll to position [0, 0]
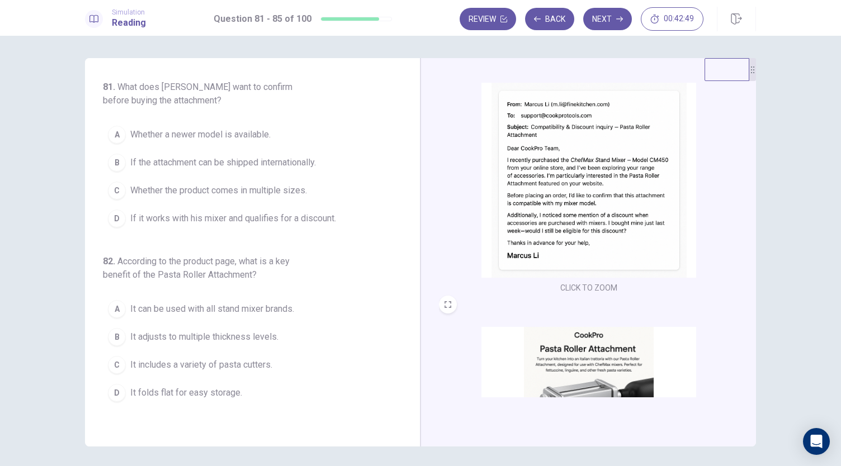
click at [533, 180] on img at bounding box center [588, 180] width 215 height 195
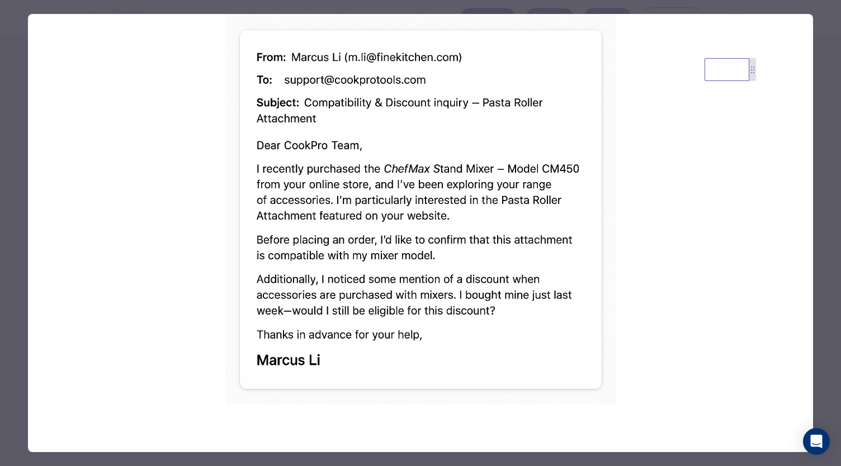
click at [822, 151] on div at bounding box center [420, 233] width 841 height 466
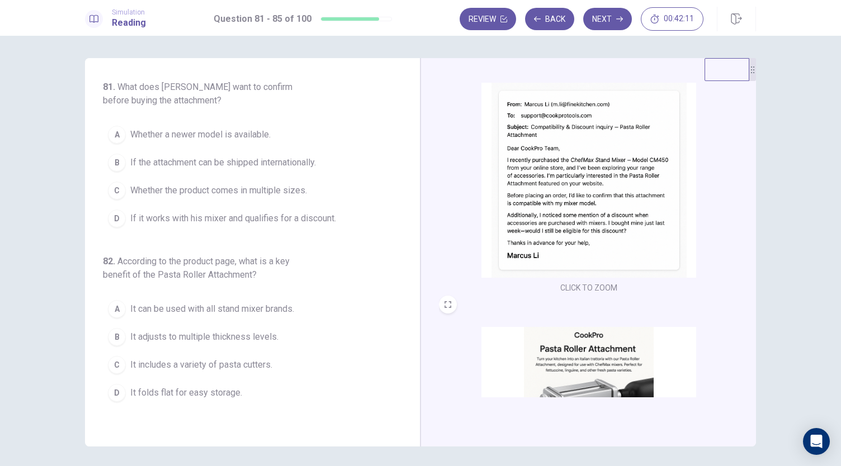
scroll to position [167, 0]
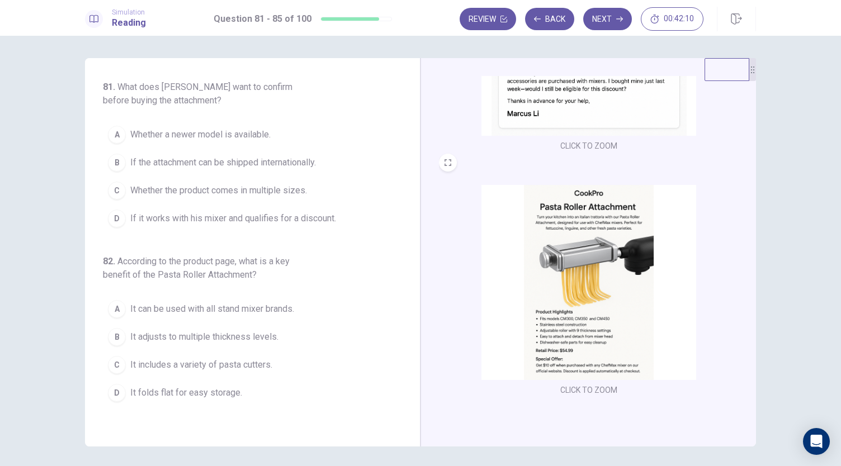
click at [604, 234] on img at bounding box center [588, 282] width 215 height 195
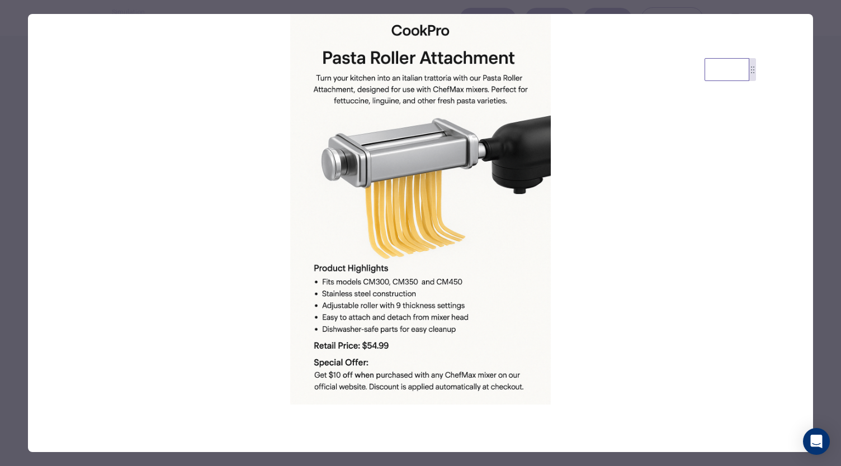
click at [840, 222] on div at bounding box center [420, 233] width 841 height 466
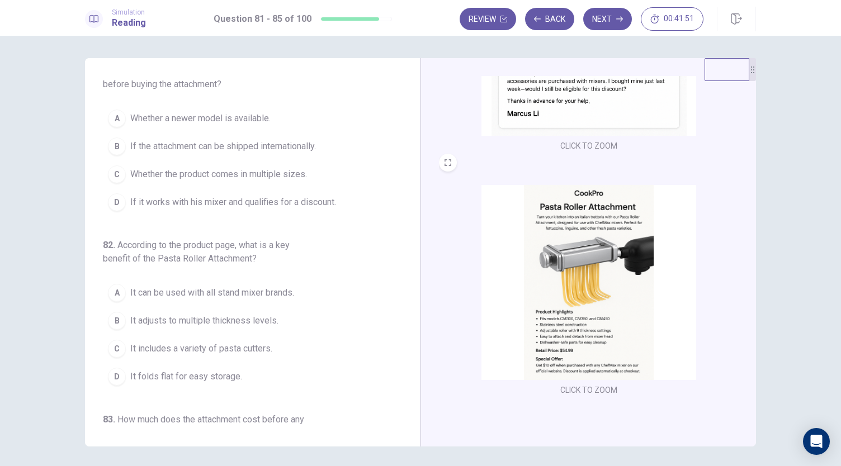
scroll to position [17, 0]
click at [179, 207] on button "D If it works with his mixer and qualifies for a discount." at bounding box center [246, 202] width 286 height 28
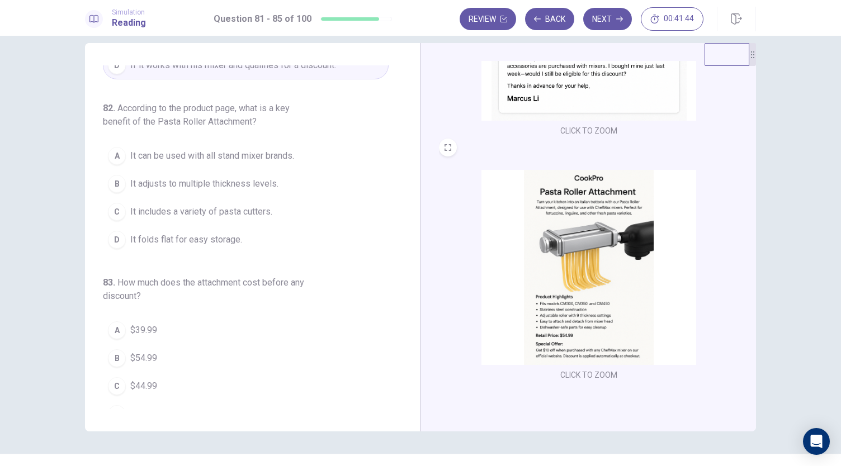
scroll to position [16, 0]
click at [486, 264] on img at bounding box center [588, 266] width 215 height 195
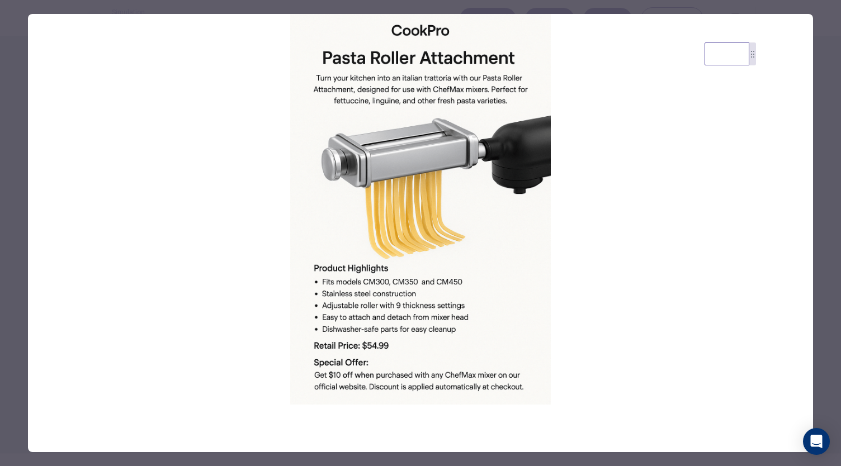
click at [0, 168] on div at bounding box center [420, 233] width 841 height 466
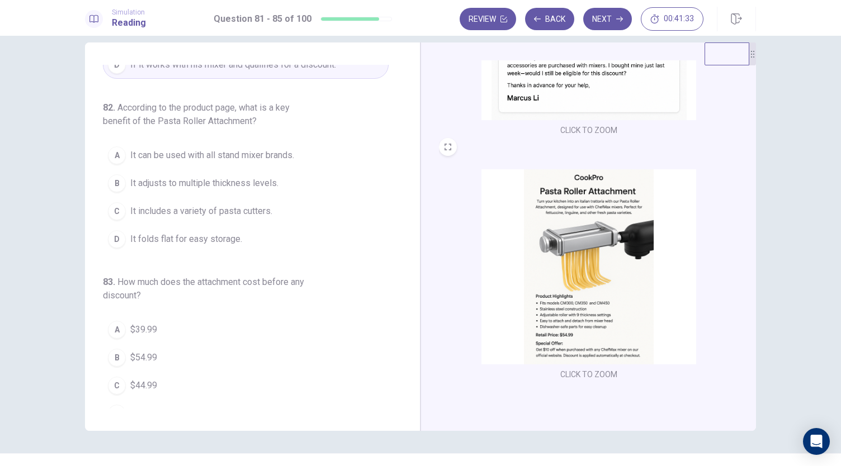
click at [201, 184] on span "It adjusts to multiple thickness levels." at bounding box center [204, 183] width 148 height 13
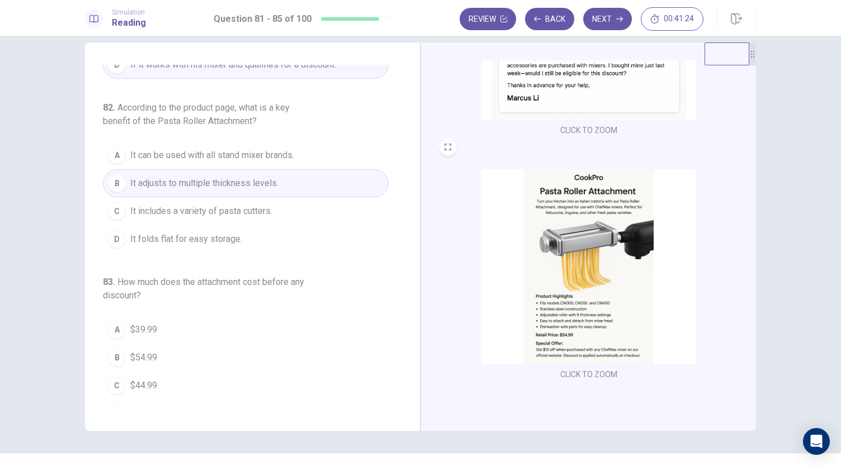
click at [561, 234] on img at bounding box center [588, 266] width 215 height 195
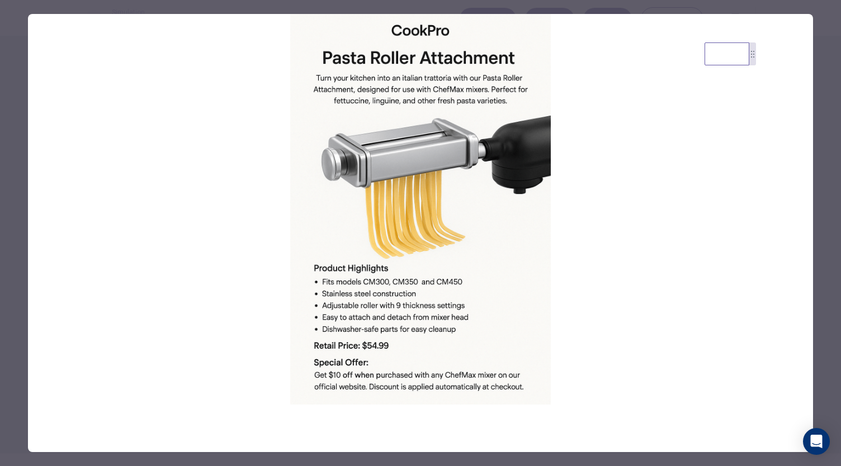
click at [819, 125] on div at bounding box center [420, 233] width 841 height 466
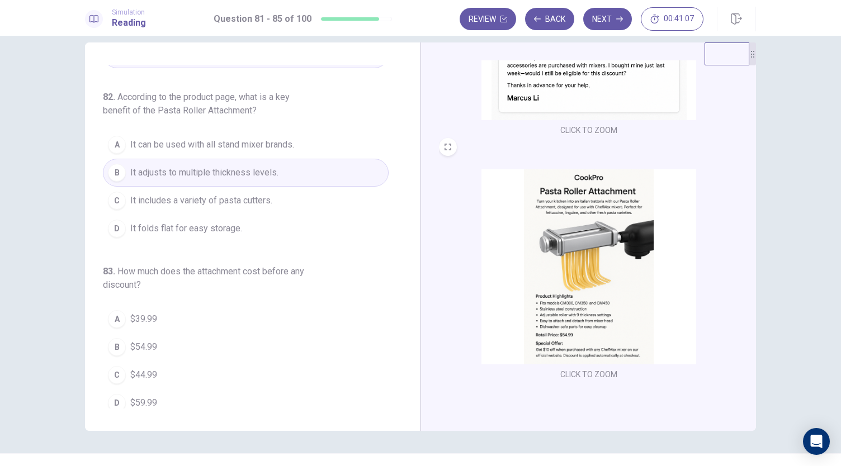
scroll to position [156, 0]
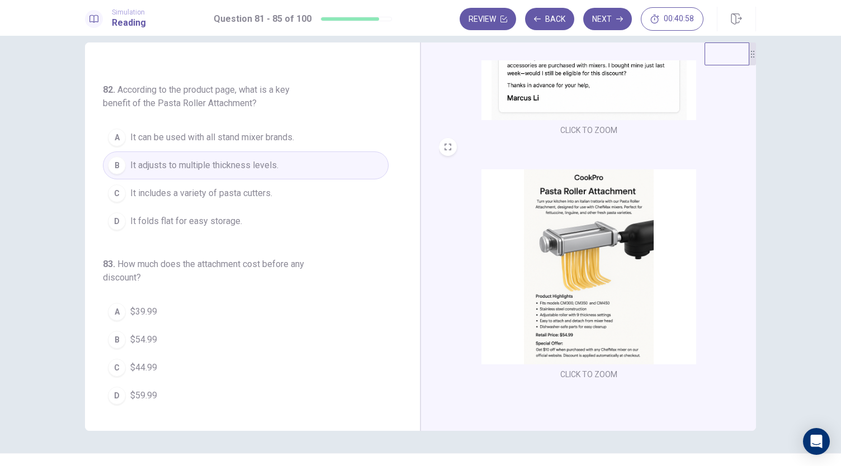
click at [206, 197] on span "It includes a variety of pasta cutters." at bounding box center [201, 193] width 142 height 13
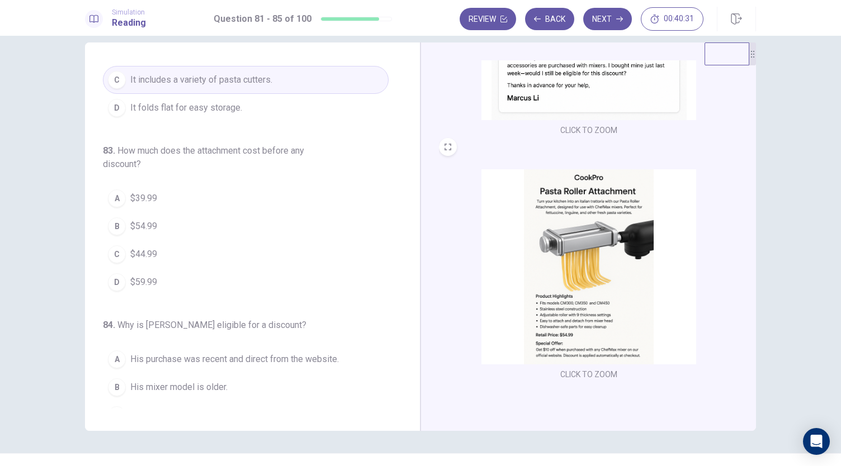
scroll to position [39, 0]
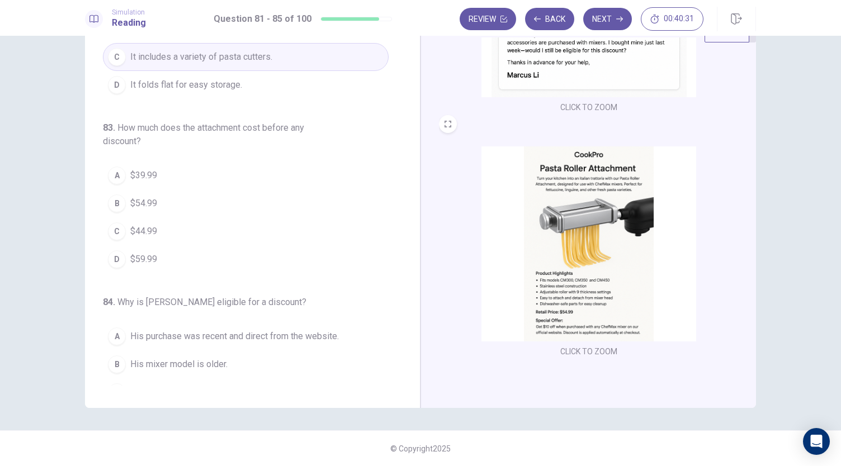
click at [487, 289] on img at bounding box center [588, 243] width 215 height 195
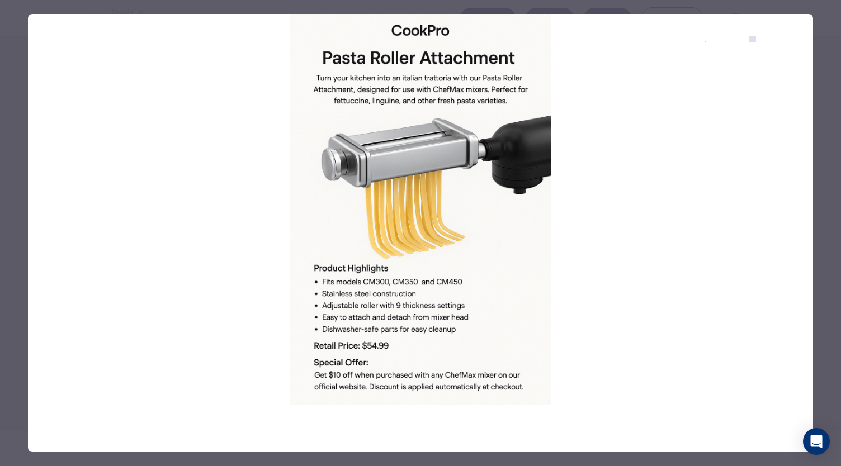
click at [827, 183] on div at bounding box center [420, 233] width 841 height 466
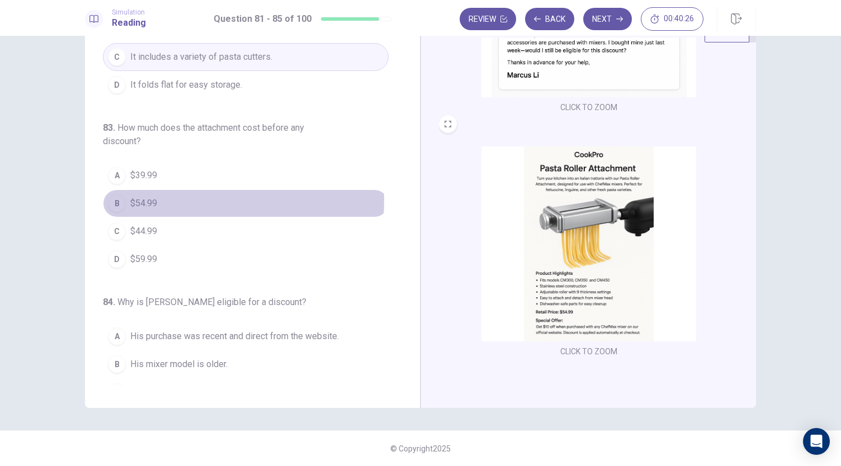
click at [148, 197] on span "$54.99" at bounding box center [143, 203] width 27 height 13
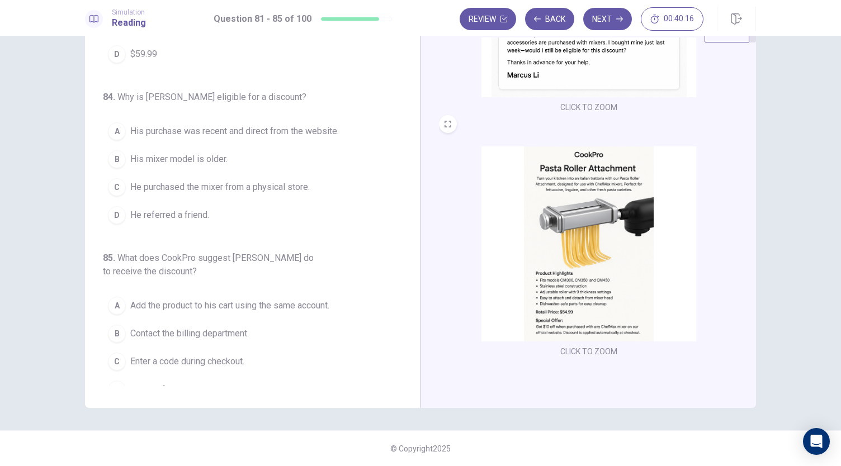
scroll to position [485, 0]
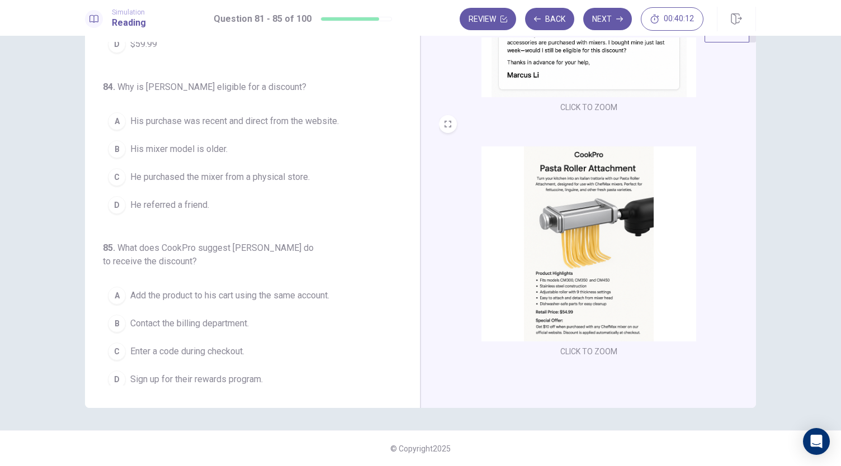
click at [292, 108] on button "A His purchase was recent and direct from the website." at bounding box center [246, 121] width 286 height 28
click at [591, 258] on img at bounding box center [588, 243] width 215 height 195
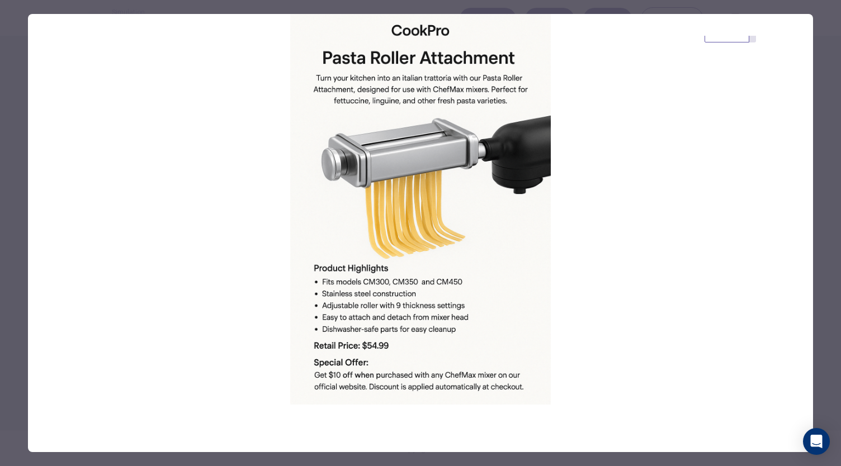
click at [814, 206] on div at bounding box center [420, 233] width 841 height 466
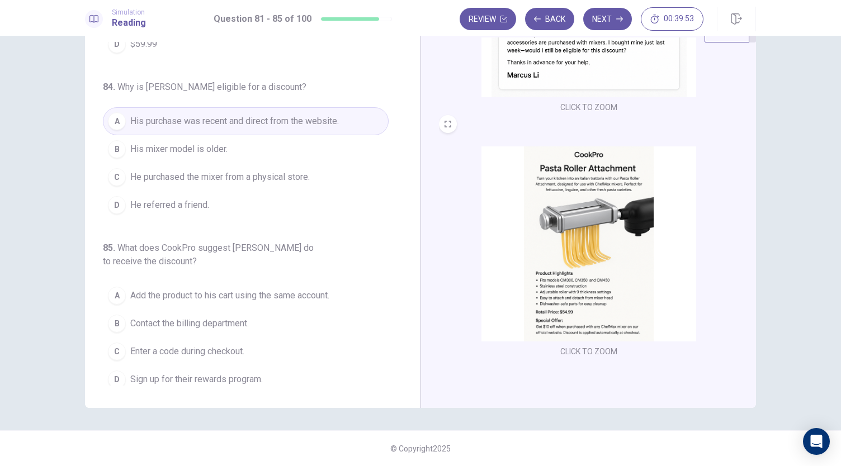
click at [615, 262] on img at bounding box center [588, 243] width 215 height 195
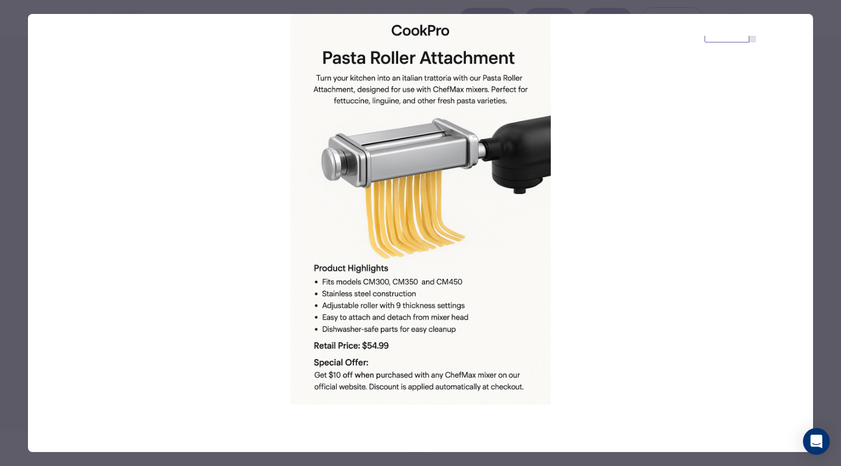
click at [825, 207] on div at bounding box center [420, 233] width 841 height 466
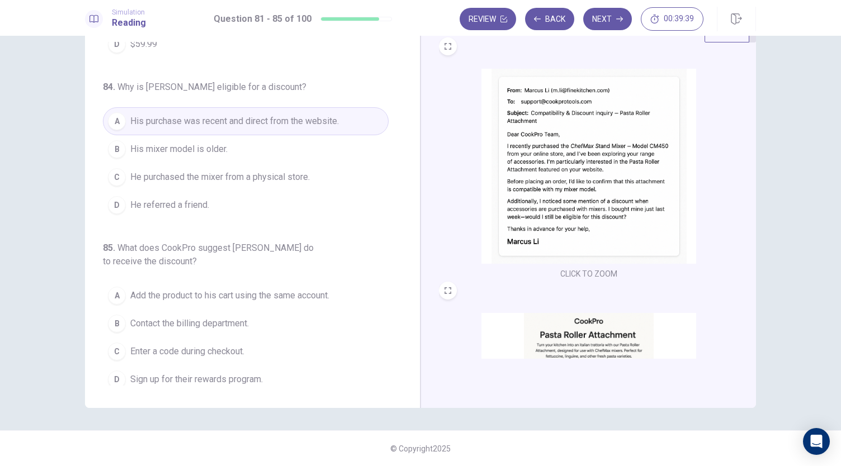
scroll to position [167, 0]
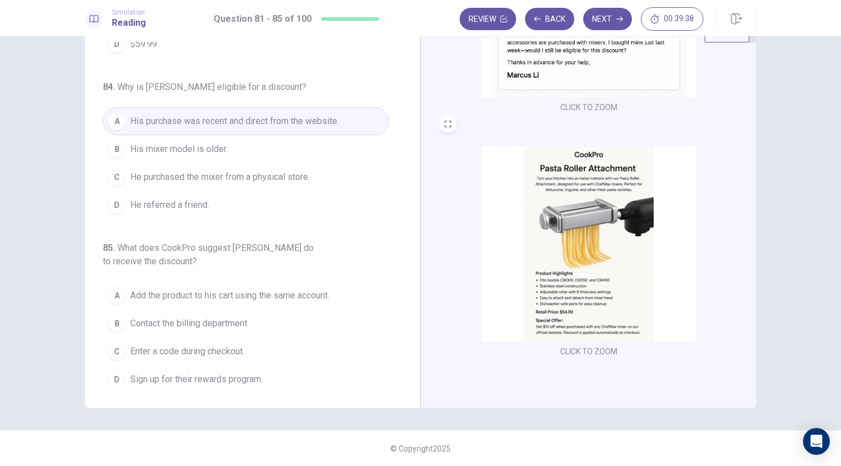
click at [554, 227] on img at bounding box center [588, 243] width 215 height 195
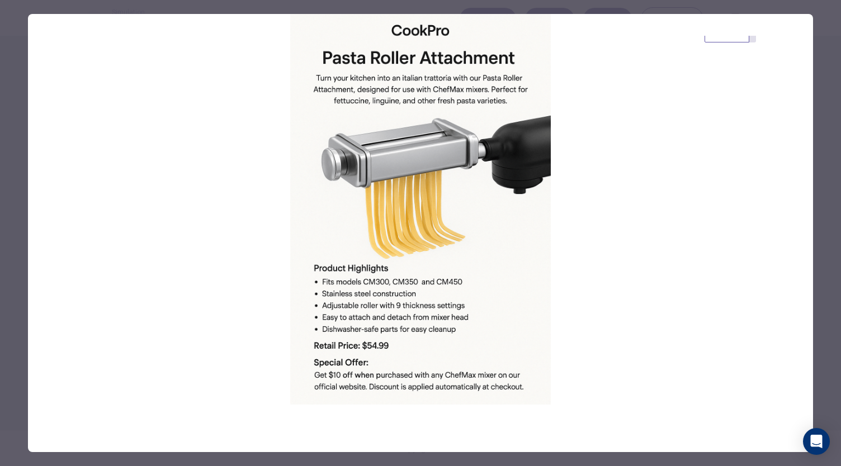
click at [814, 137] on div at bounding box center [420, 233] width 841 height 466
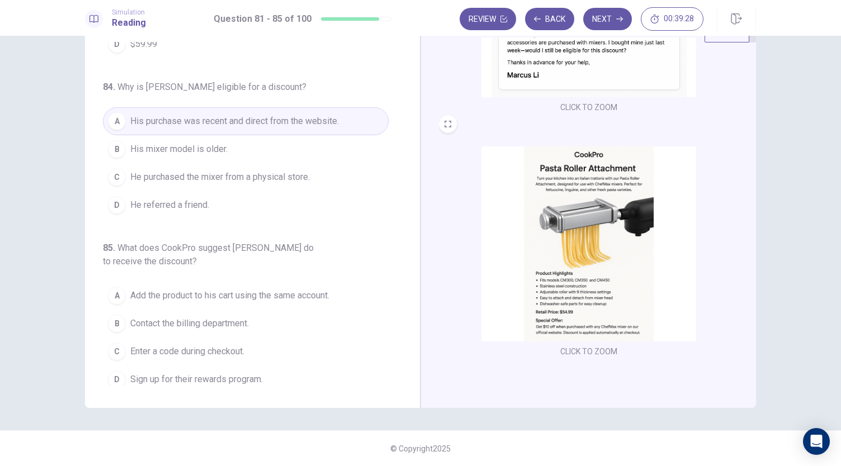
click at [243, 292] on span "Add the product to his cart using the same account." at bounding box center [229, 295] width 199 height 13
click at [538, 297] on img at bounding box center [588, 243] width 215 height 195
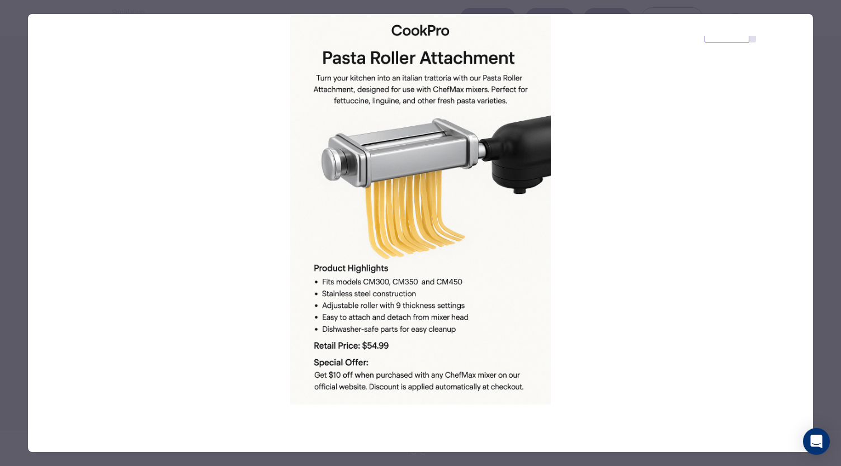
click at [824, 200] on div at bounding box center [420, 233] width 841 height 466
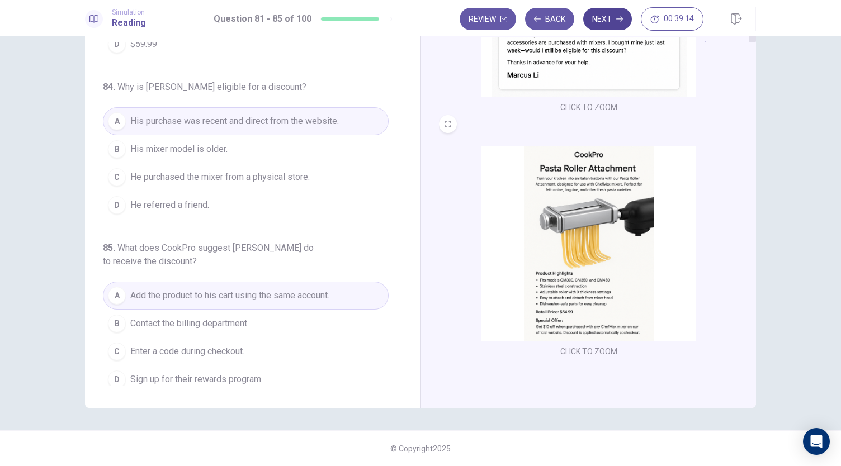
click at [611, 24] on button "Next" at bounding box center [607, 19] width 49 height 22
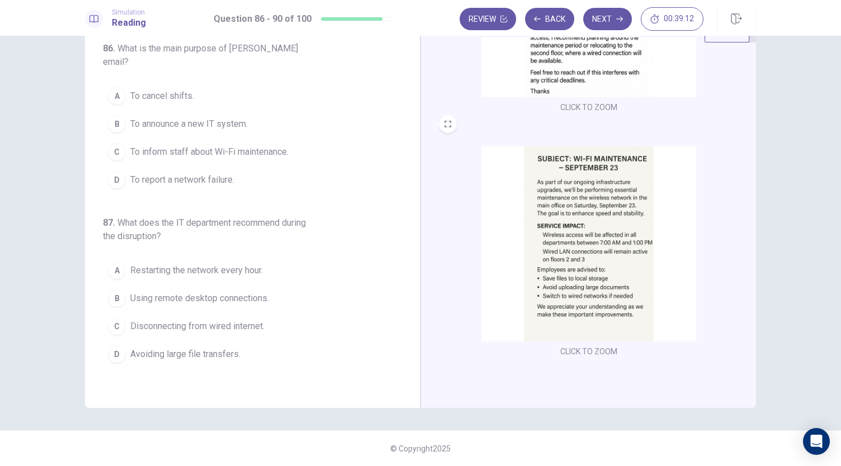
scroll to position [0, 0]
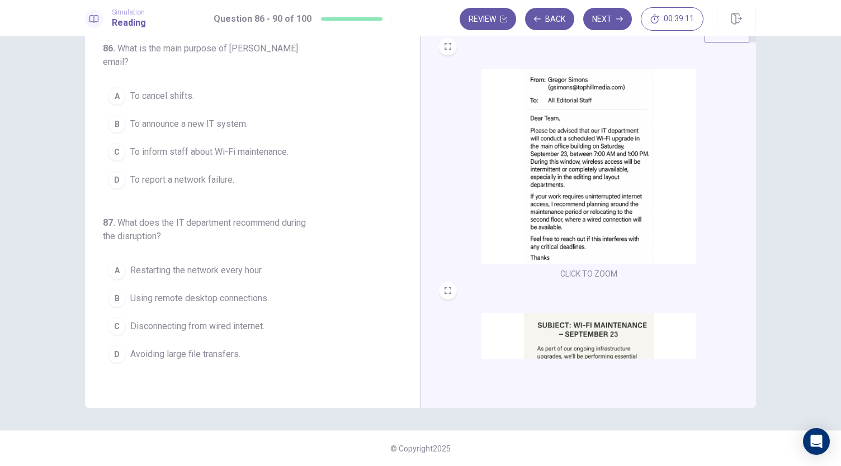
click at [649, 224] on img at bounding box center [588, 166] width 215 height 195
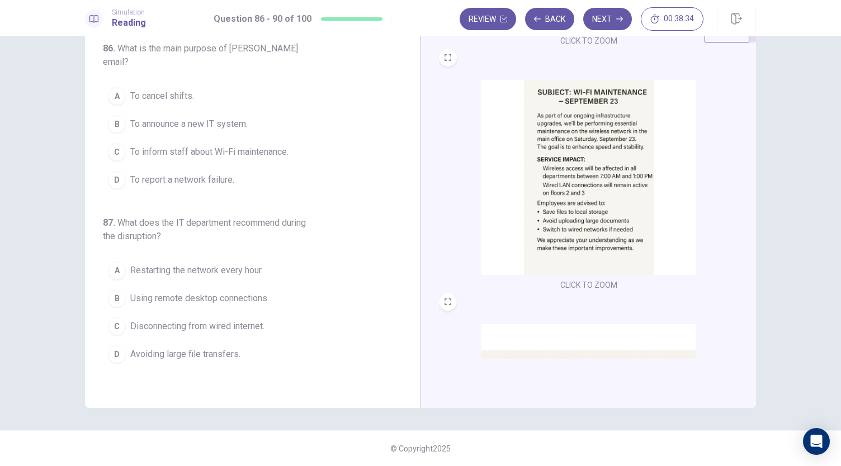
scroll to position [234, 0]
click at [577, 173] on img at bounding box center [588, 176] width 215 height 195
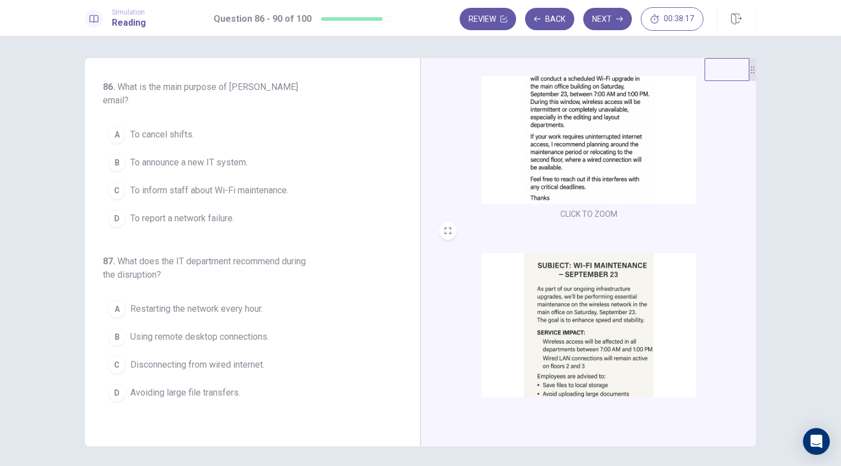
scroll to position [0, 0]
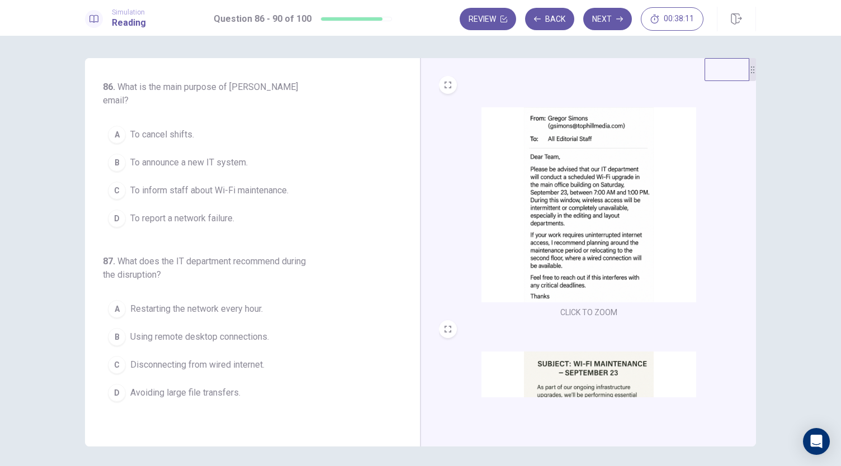
click at [233, 184] on span "To inform staff about Wi-Fi maintenance." at bounding box center [209, 190] width 158 height 13
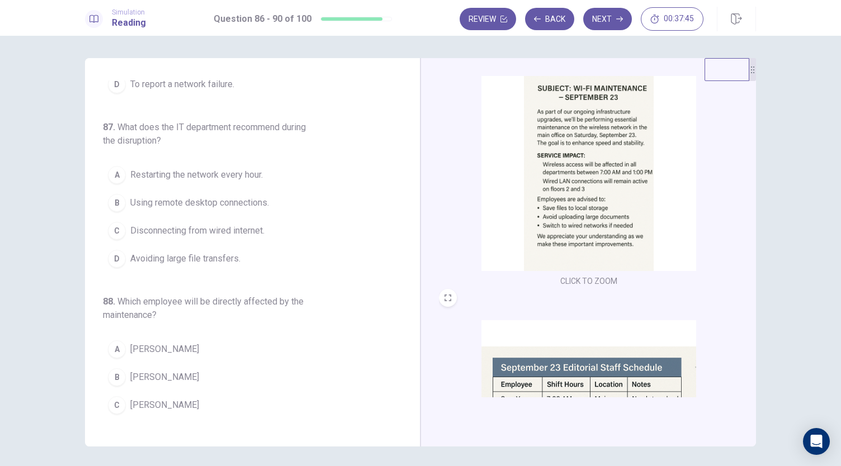
scroll to position [276, 0]
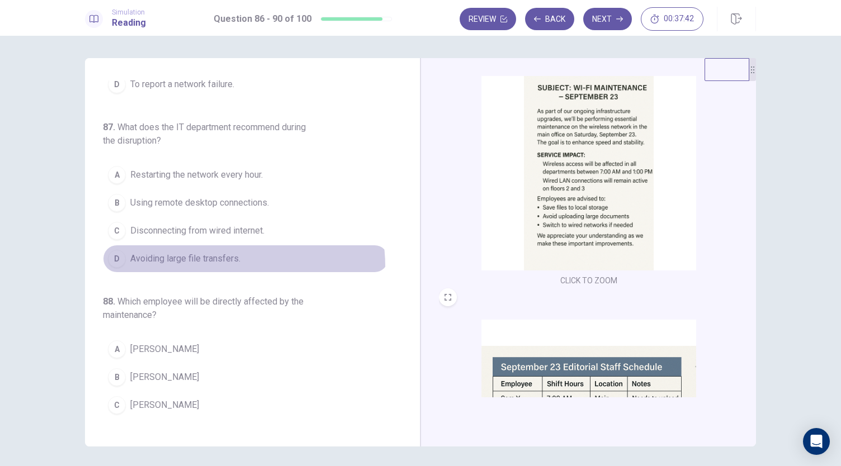
click at [221, 250] on button "D Avoiding large file transfers." at bounding box center [246, 259] width 286 height 28
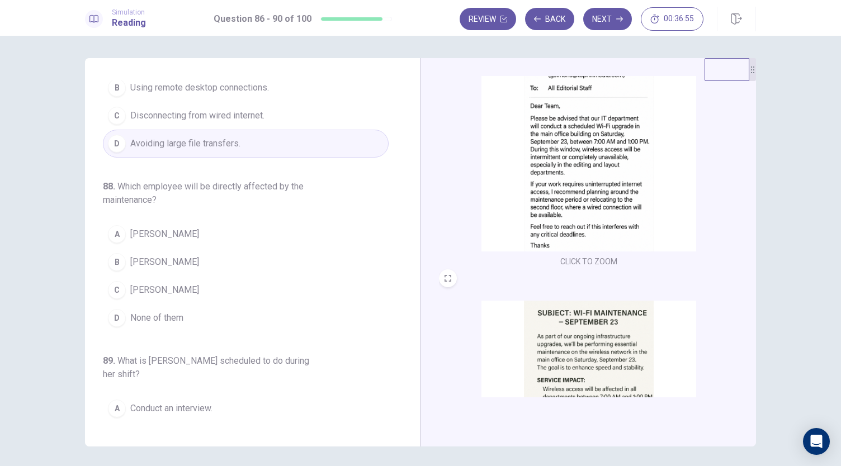
scroll to position [411, 0]
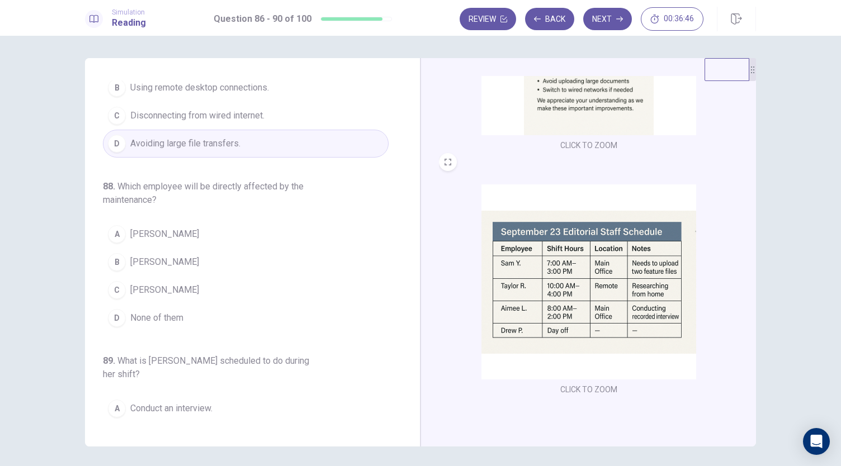
click at [149, 283] on span "[PERSON_NAME]" at bounding box center [164, 289] width 69 height 13
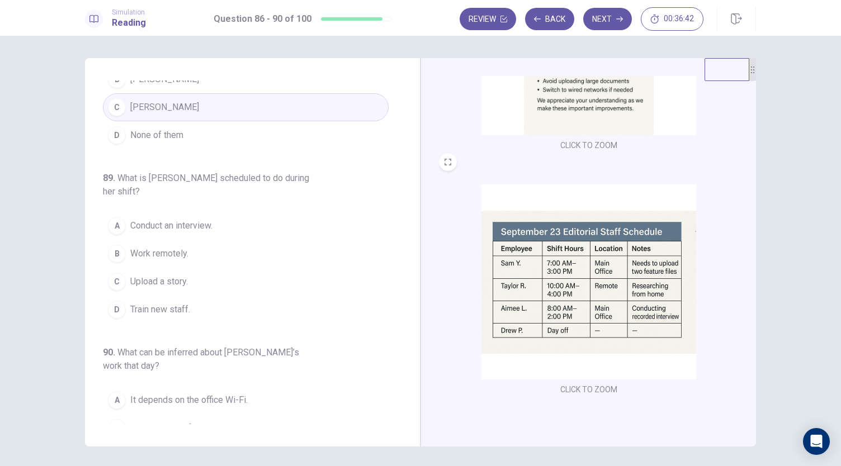
scroll to position [433, 0]
click at [170, 218] on span "Conduct an interview." at bounding box center [171, 224] width 82 height 13
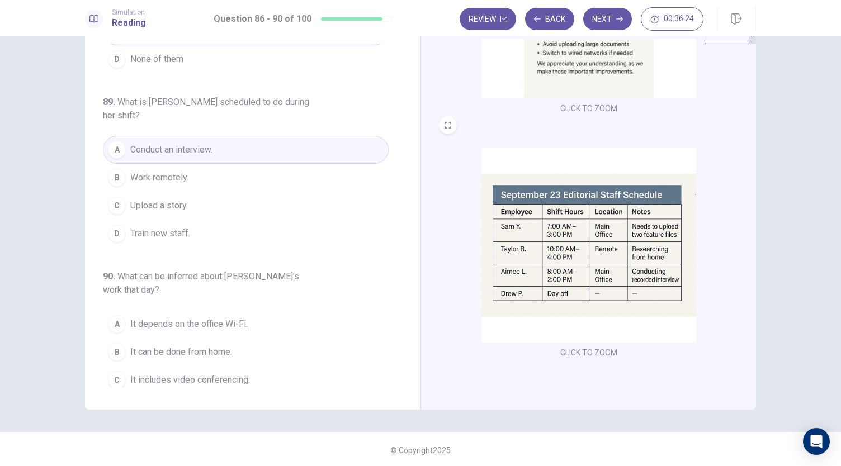
scroll to position [39, 0]
click at [209, 344] on span "It can be done from home." at bounding box center [181, 350] width 102 height 13
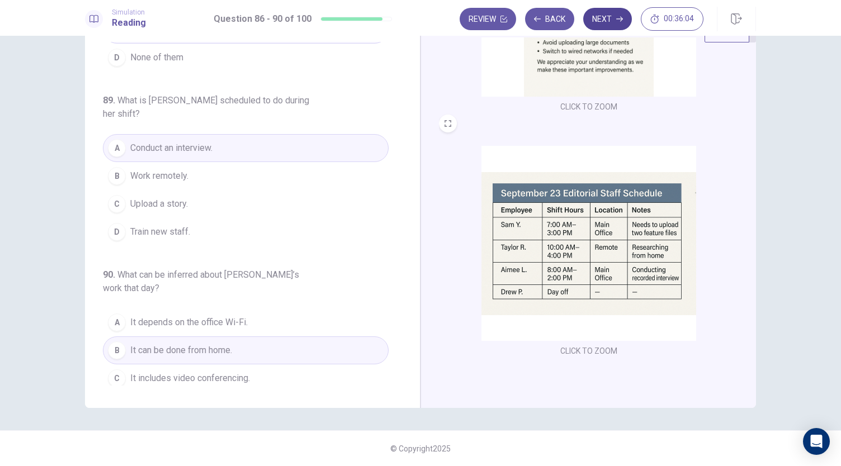
click at [607, 26] on button "Next" at bounding box center [607, 19] width 49 height 22
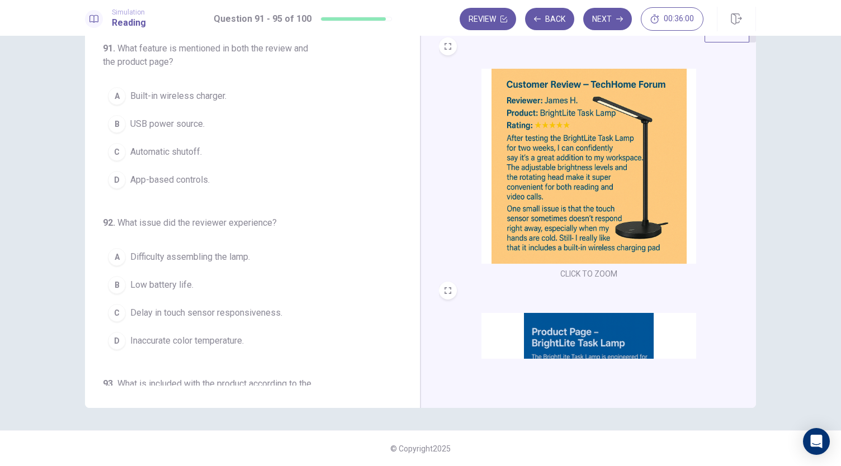
scroll to position [0, 0]
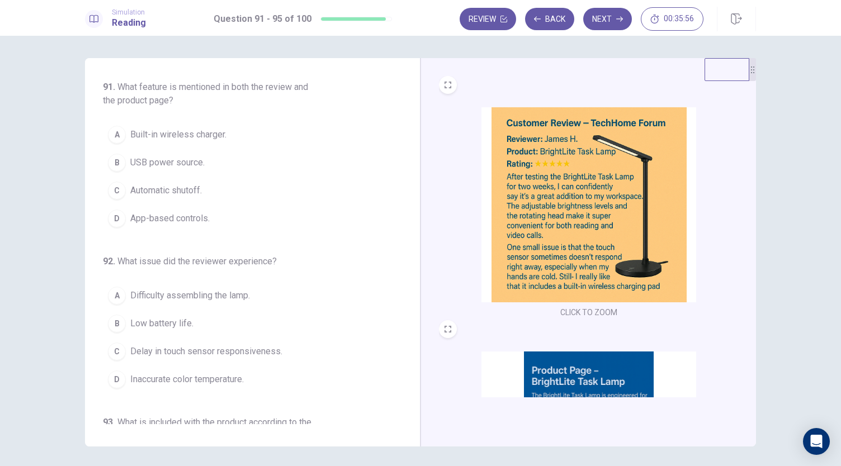
click at [507, 212] on img at bounding box center [588, 204] width 215 height 195
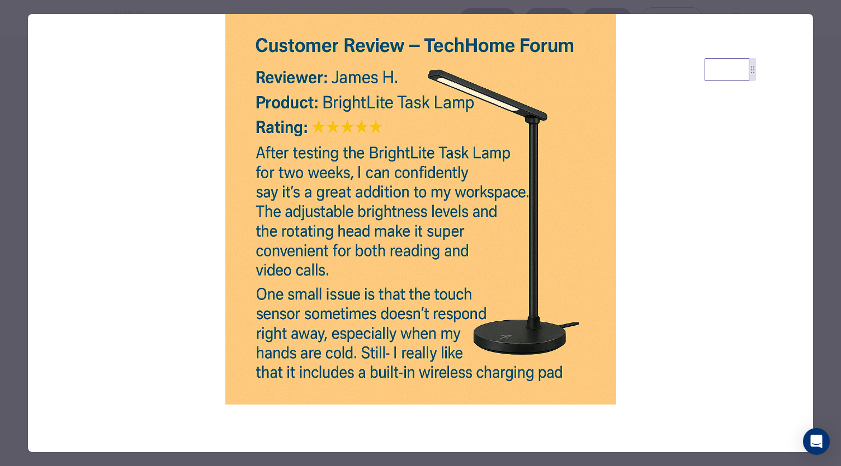
click at [824, 63] on div at bounding box center [420, 233] width 841 height 466
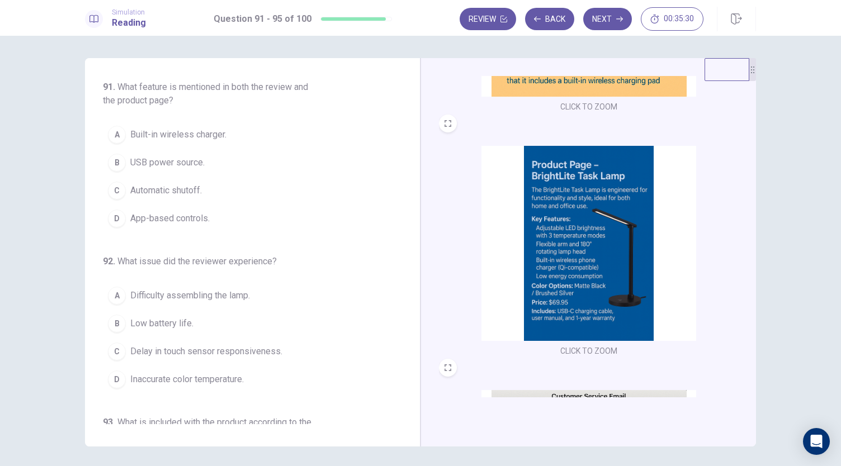
scroll to position [208, 0]
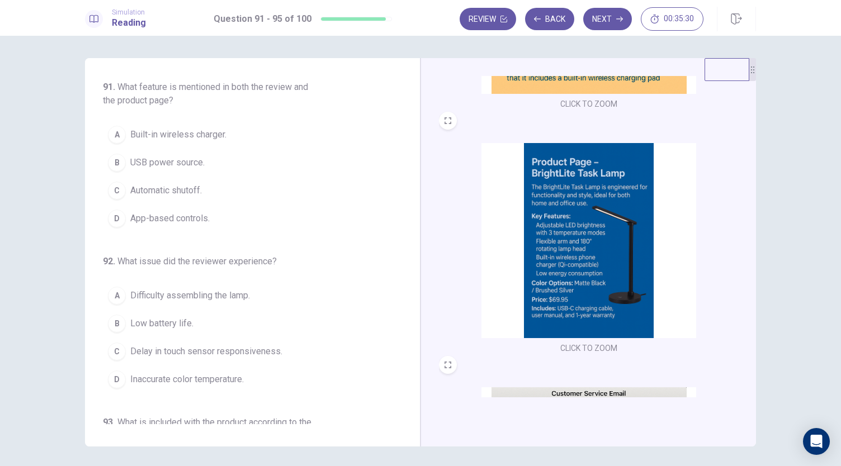
click at [577, 191] on img at bounding box center [588, 240] width 215 height 195
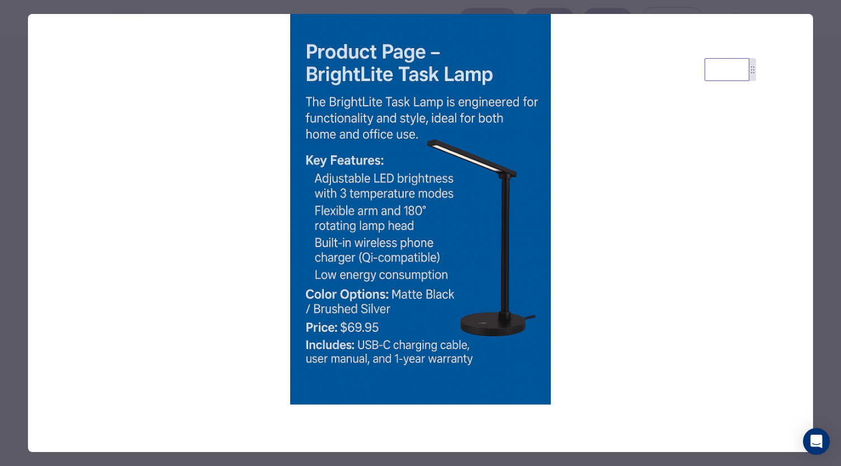
click at [840, 197] on div at bounding box center [420, 233] width 841 height 466
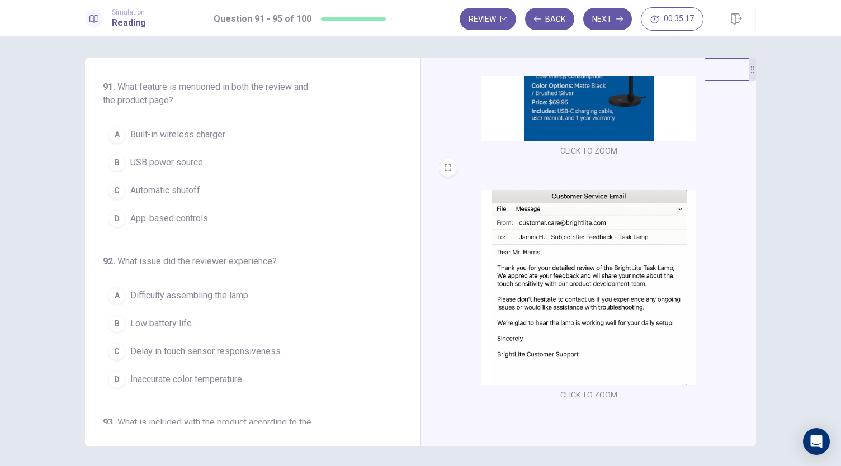
scroll to position [411, 0]
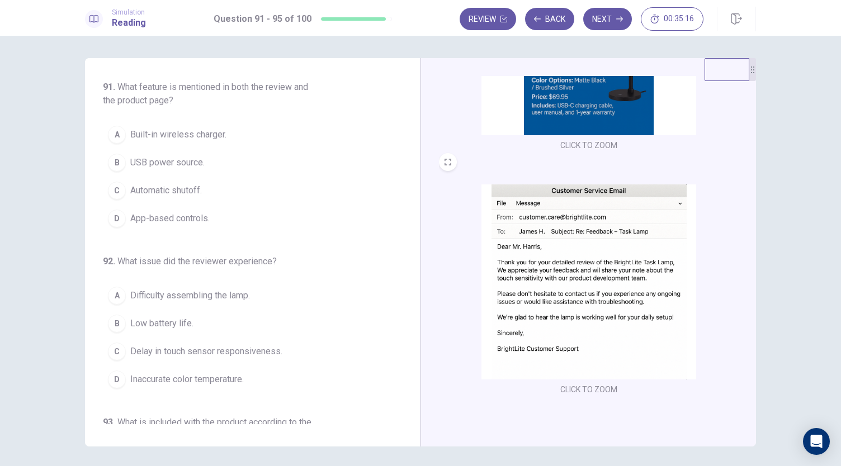
click at [645, 292] on img at bounding box center [588, 281] width 215 height 195
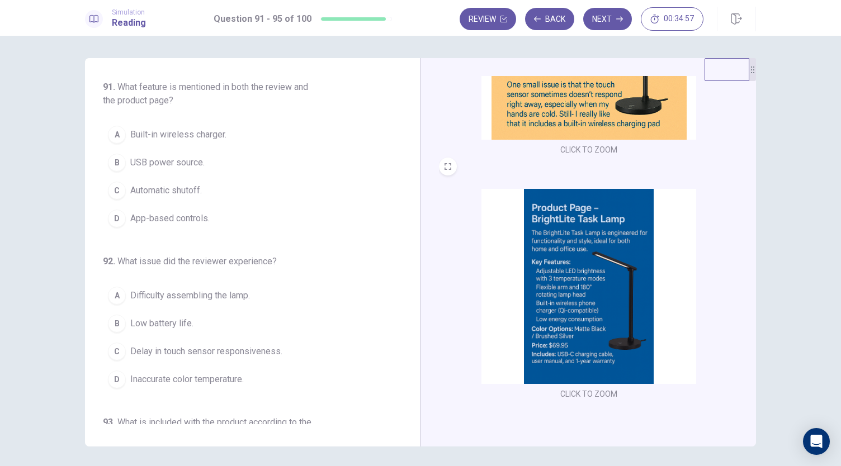
scroll to position [0, 0]
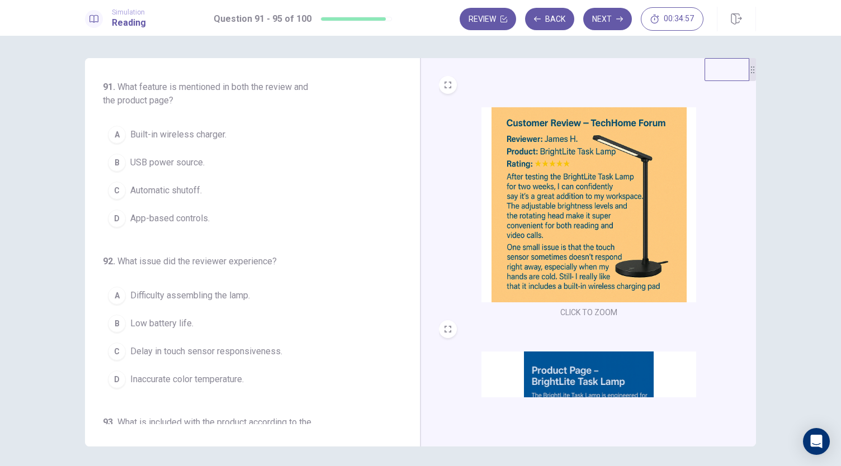
click at [580, 229] on img at bounding box center [588, 204] width 215 height 195
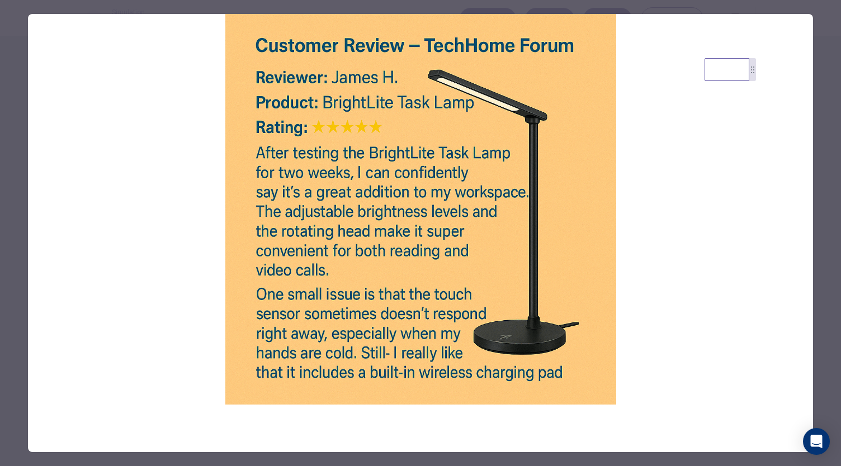
click at [824, 108] on div at bounding box center [420, 233] width 841 height 466
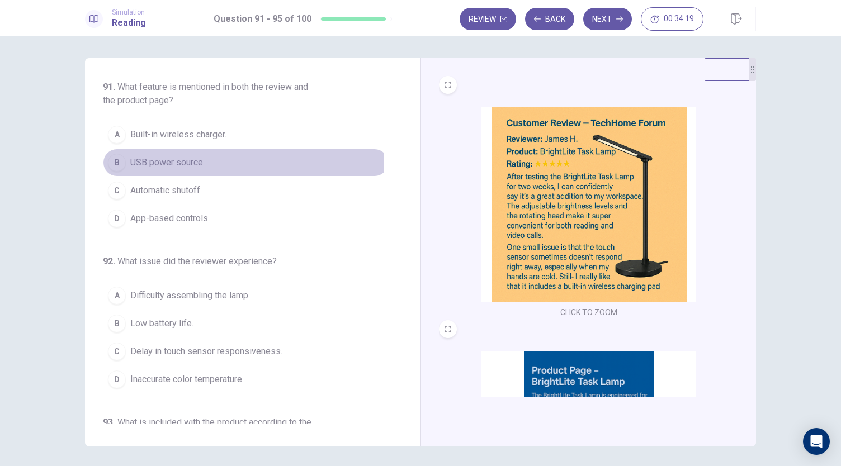
click at [183, 158] on span "USB power source." at bounding box center [167, 162] width 74 height 13
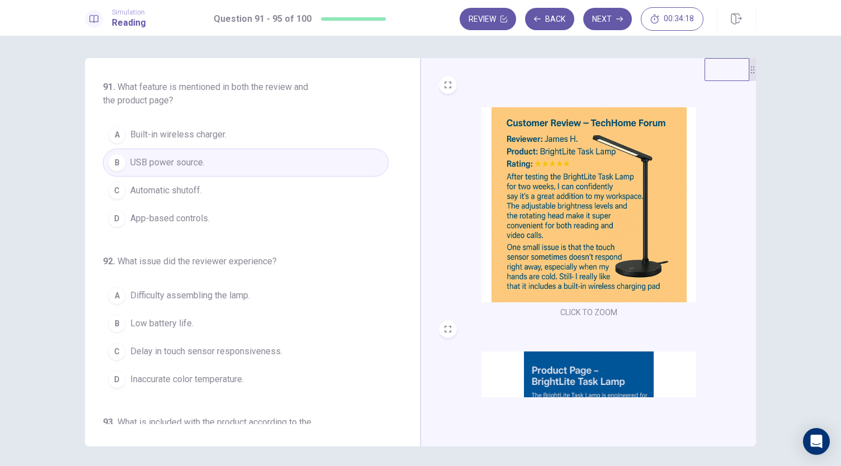
click at [205, 187] on button "C Automatic shutoff." at bounding box center [246, 191] width 286 height 28
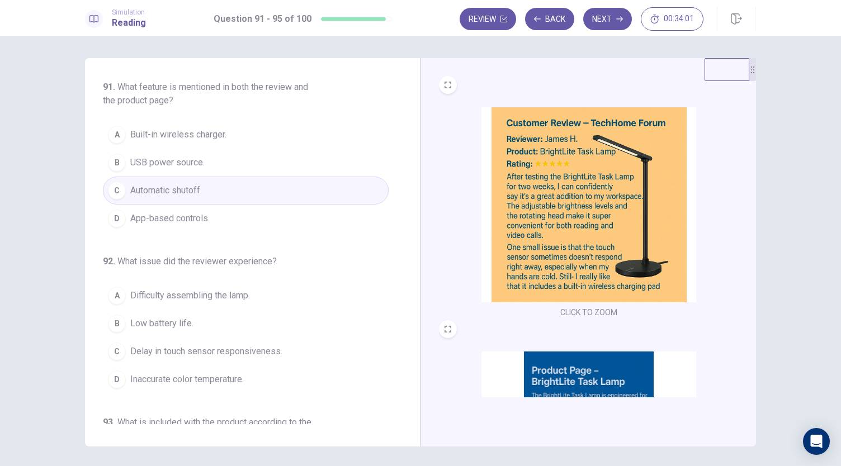
click at [200, 140] on span "Built-in wireless charger." at bounding box center [178, 134] width 96 height 13
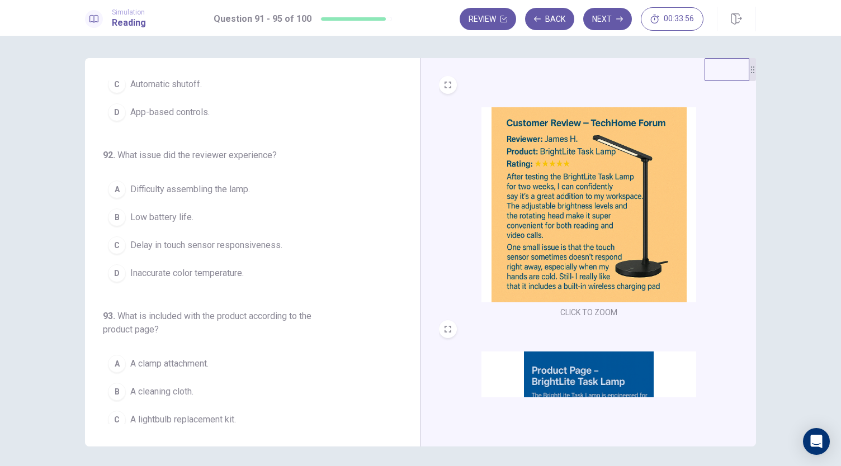
scroll to position [142, 0]
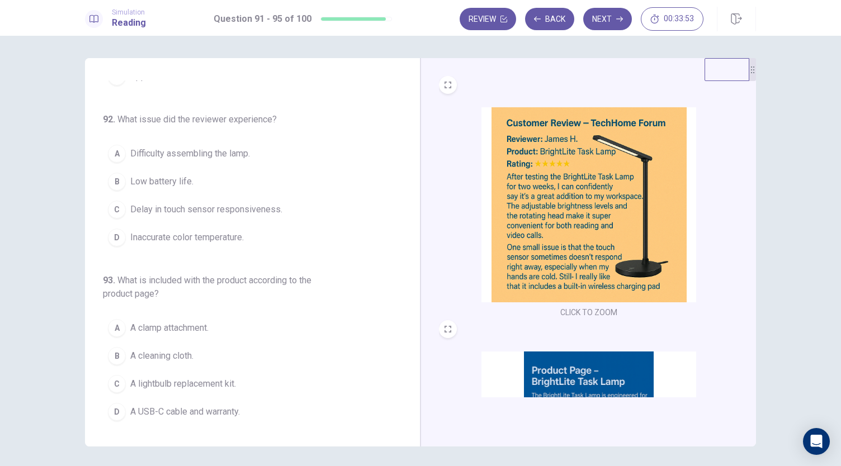
click at [217, 214] on button "C Delay in touch sensor responsiveness." at bounding box center [246, 210] width 286 height 28
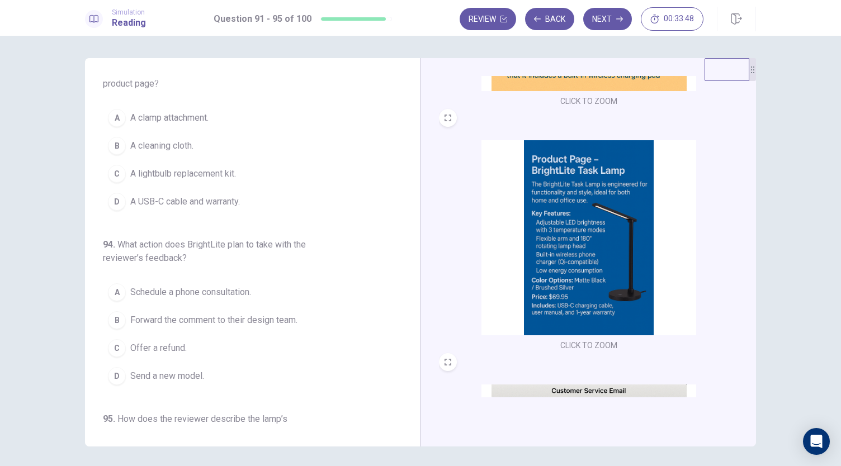
scroll to position [311, 0]
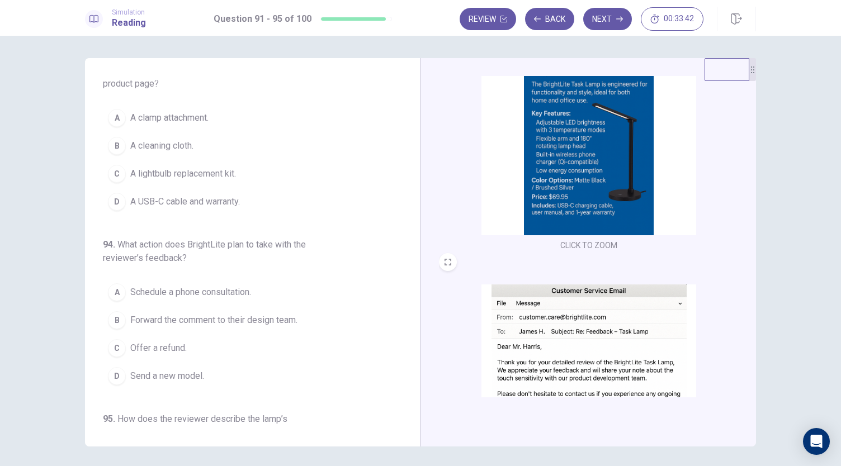
click at [182, 200] on span "A USB-C cable and warranty." at bounding box center [185, 201] width 110 height 13
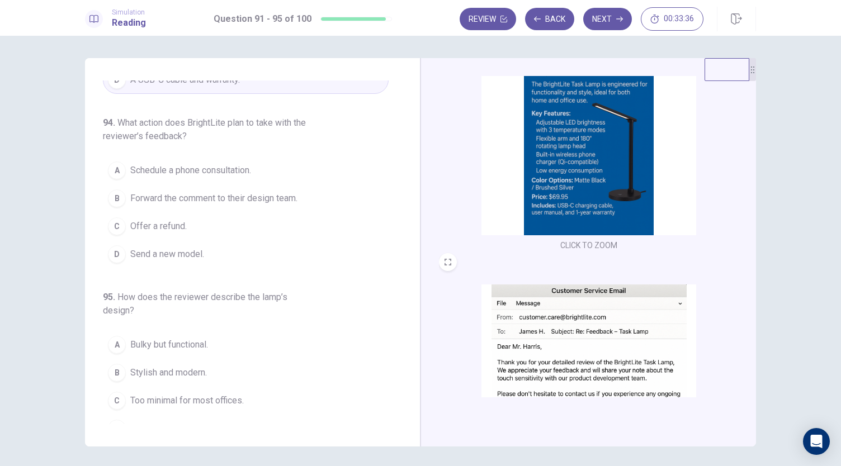
scroll to position [411, 0]
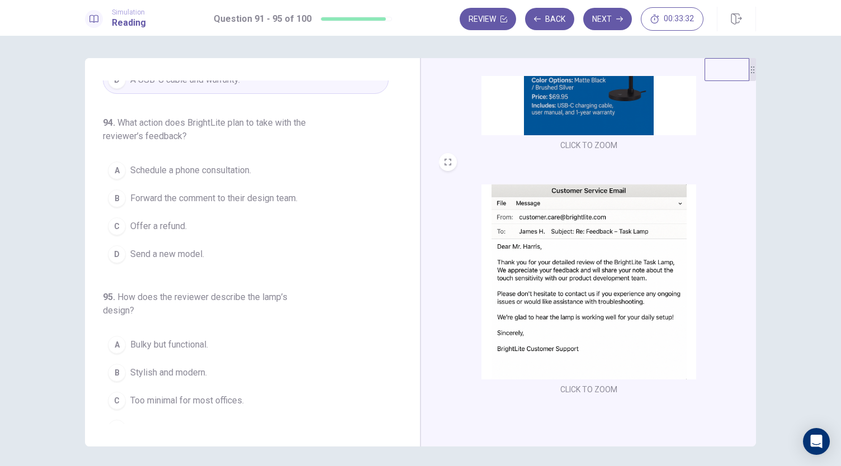
click at [237, 212] on button "C Offer a refund." at bounding box center [246, 226] width 286 height 28
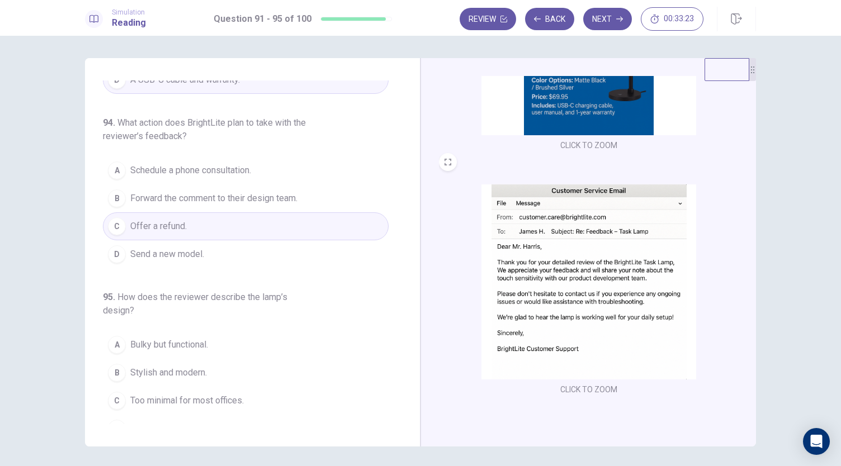
click at [210, 247] on button "D Send a new model." at bounding box center [246, 254] width 286 height 28
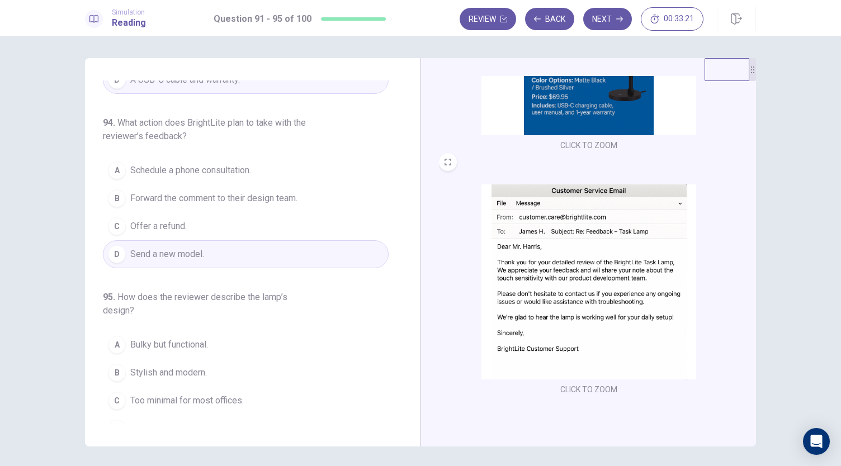
click at [192, 193] on span "Forward the comment to their design team." at bounding box center [213, 198] width 167 height 13
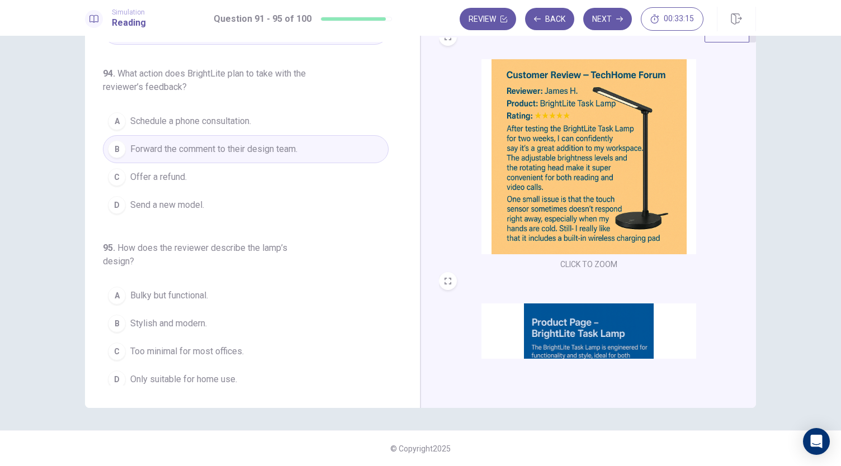
scroll to position [0, 0]
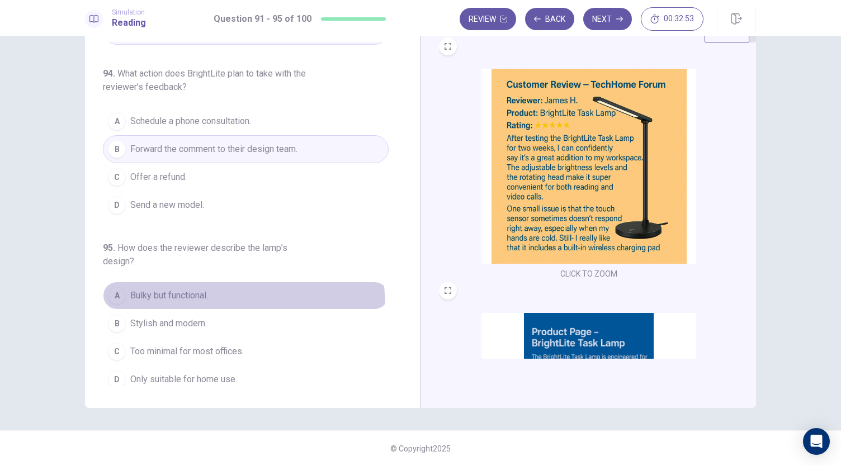
click at [169, 301] on button "A Bulky but functional." at bounding box center [246, 296] width 286 height 28
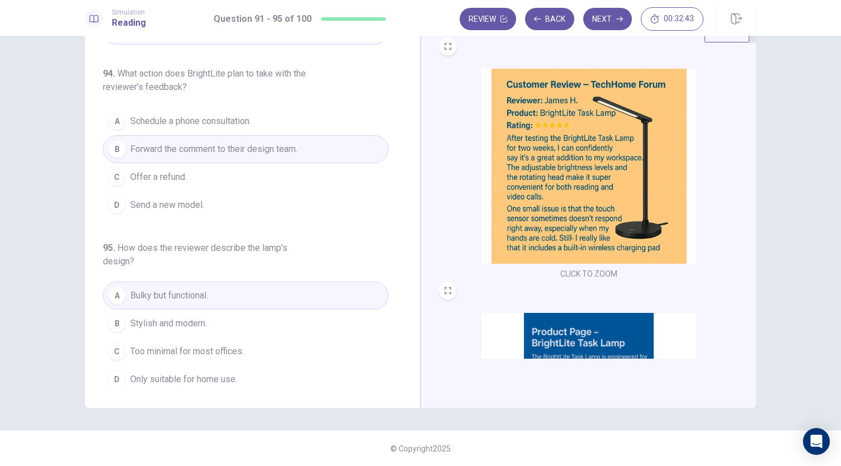
click at [514, 220] on img at bounding box center [588, 166] width 215 height 195
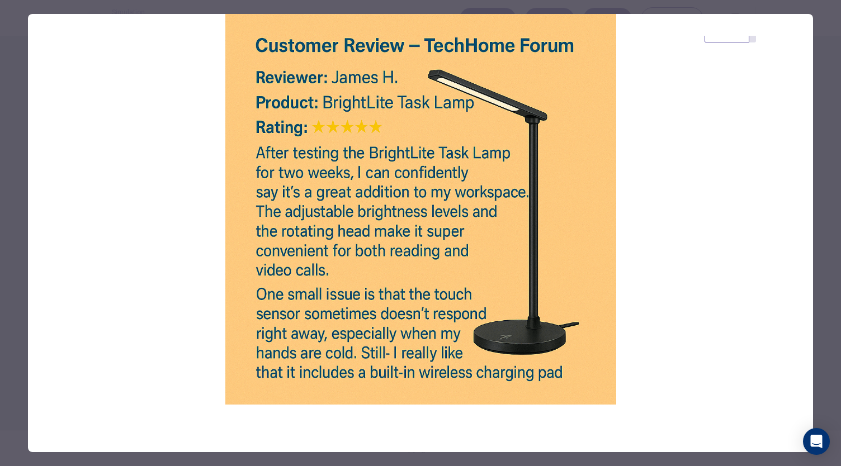
click at [827, 212] on div at bounding box center [420, 233] width 841 height 466
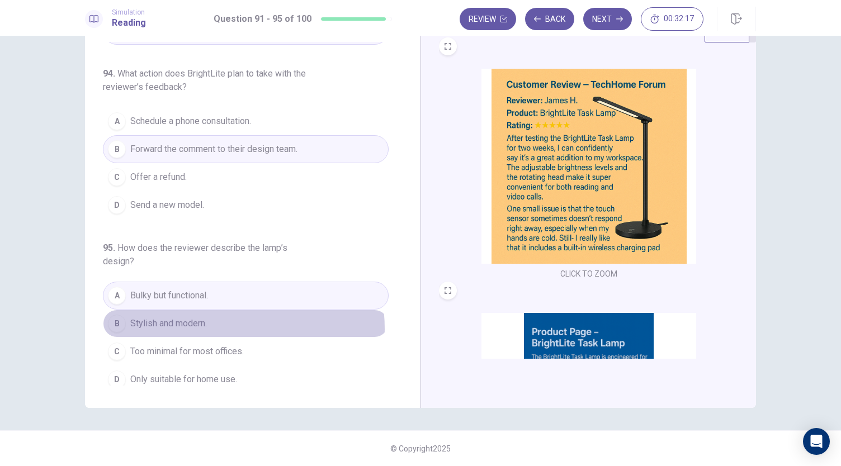
click at [221, 322] on button "B Stylish and modern." at bounding box center [246, 324] width 286 height 28
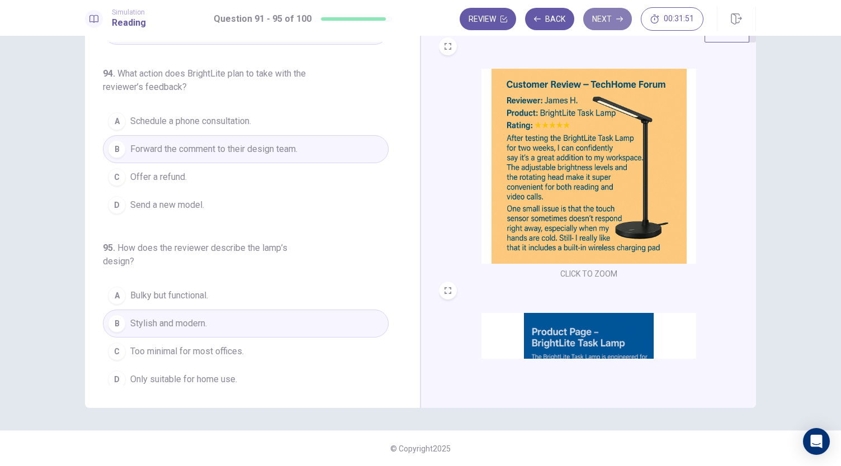
click at [600, 17] on button "Next" at bounding box center [607, 19] width 49 height 22
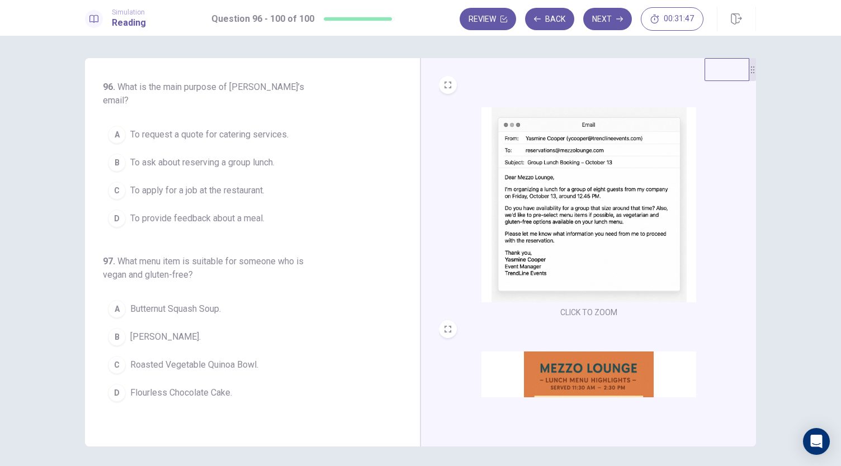
click at [559, 223] on img at bounding box center [588, 204] width 215 height 195
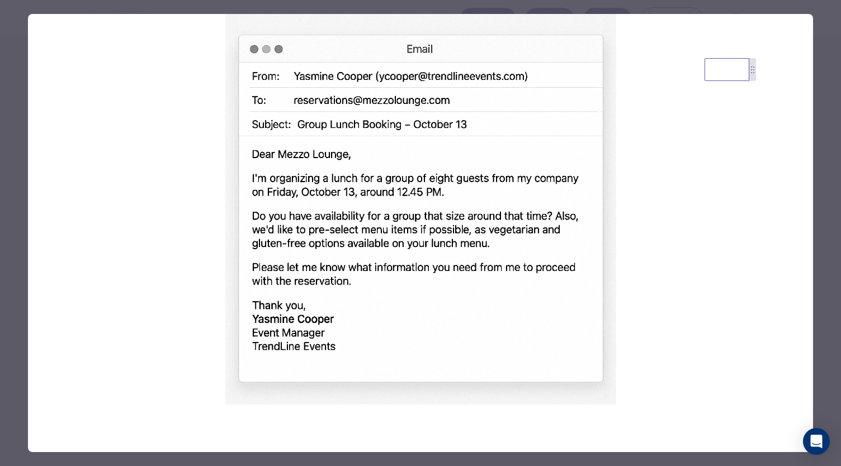
click at [819, 152] on div at bounding box center [420, 233] width 841 height 466
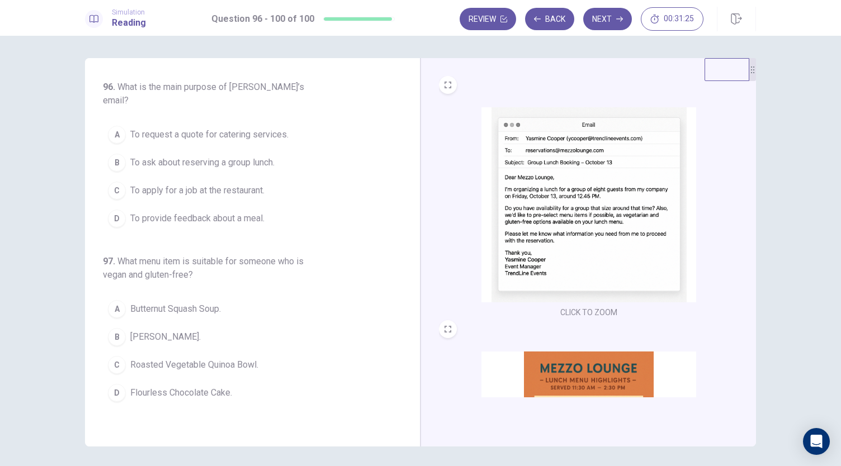
click at [205, 157] on button "B To ask about reserving a group lunch." at bounding box center [246, 163] width 286 height 28
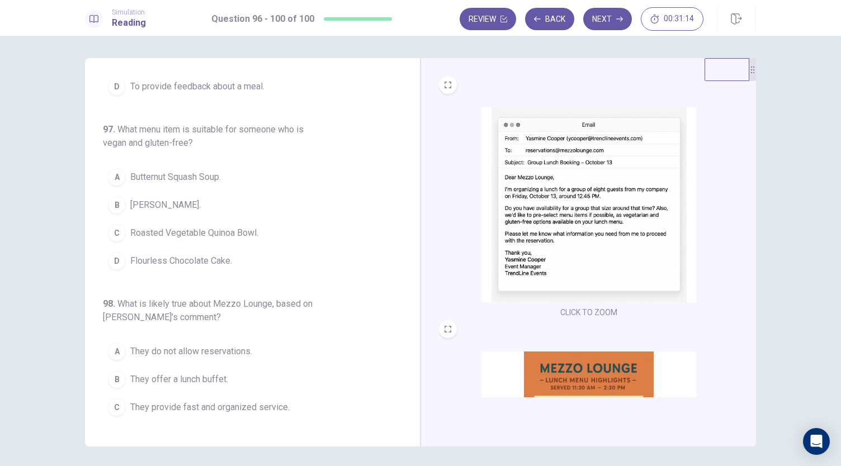
scroll to position [287, 0]
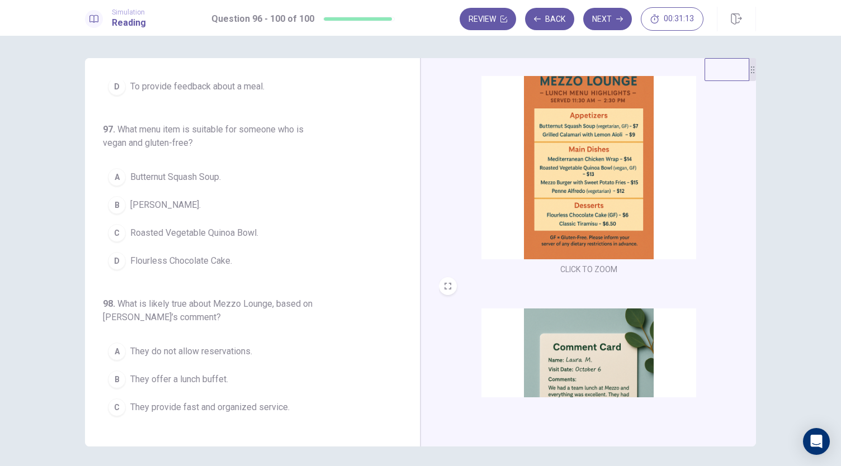
click at [560, 192] on img at bounding box center [588, 161] width 215 height 195
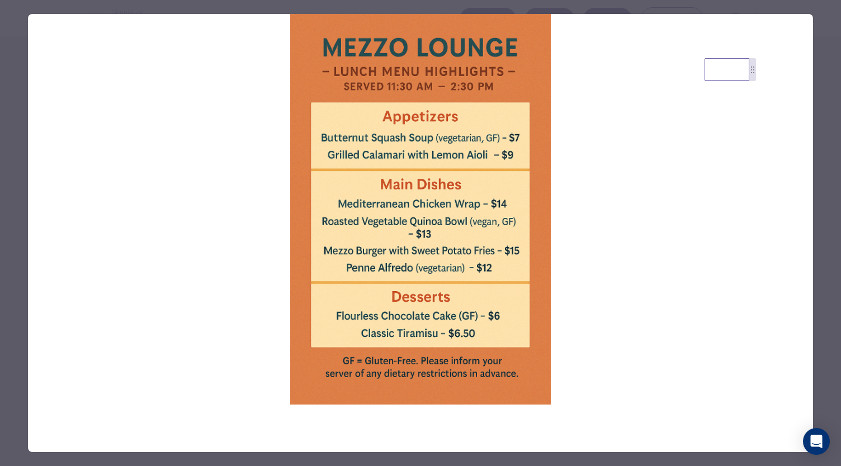
click at [824, 111] on div at bounding box center [420, 233] width 841 height 466
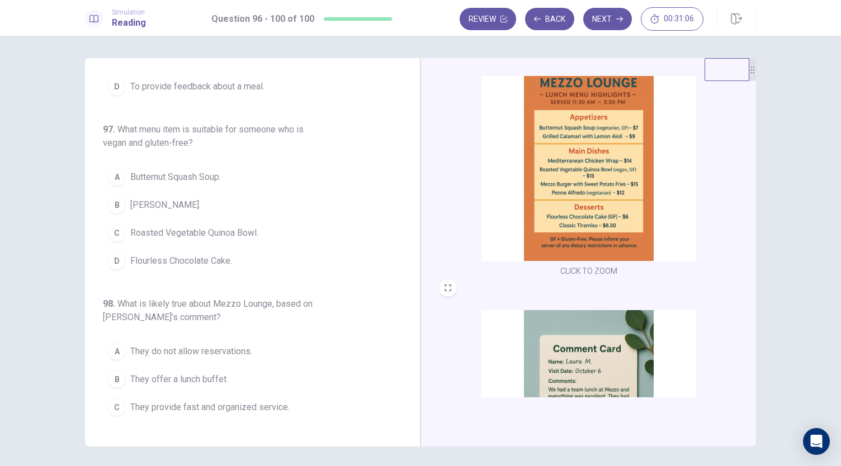
scroll to position [284, 0]
click at [208, 170] on span "Butternut Squash Soup." at bounding box center [175, 176] width 91 height 13
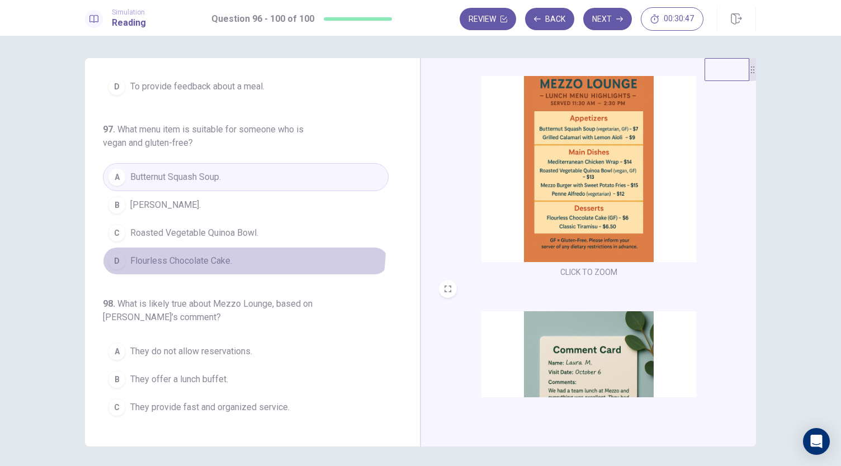
click at [207, 247] on button "D Flourless Chocolate Cake." at bounding box center [246, 261] width 286 height 28
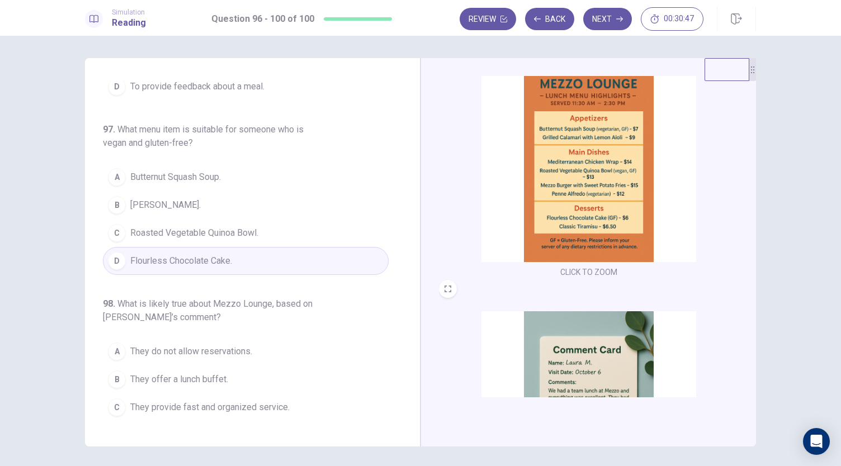
click at [207, 226] on span "Roasted Vegetable Quinoa Bowl." at bounding box center [194, 232] width 128 height 13
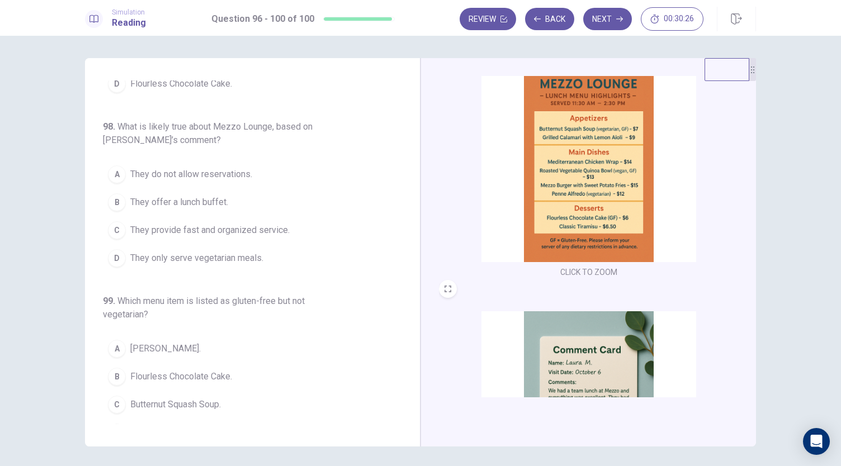
scroll to position [411, 0]
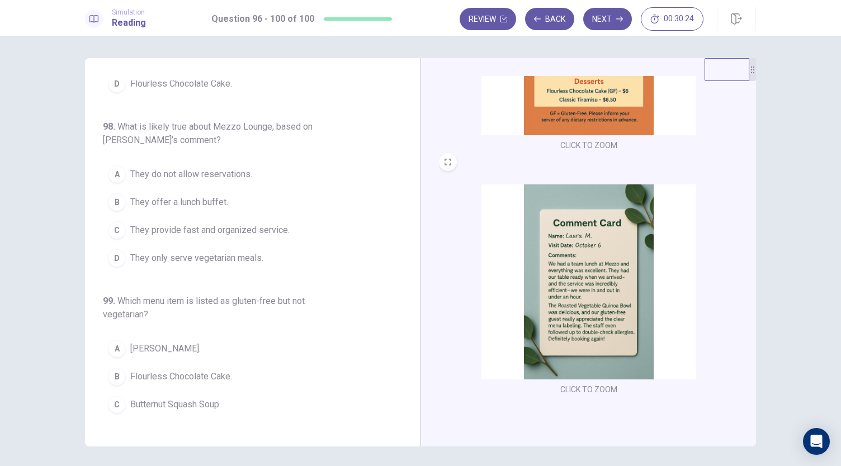
click at [587, 316] on img at bounding box center [588, 281] width 215 height 195
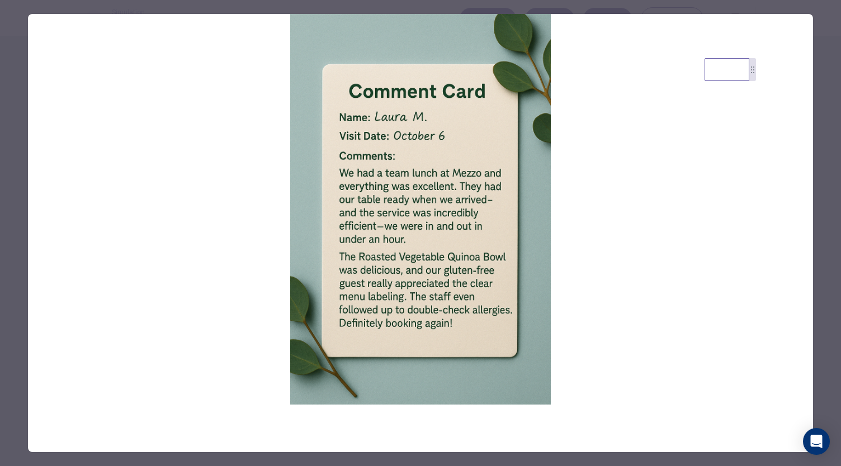
click at [587, 316] on img at bounding box center [420, 209] width 785 height 391
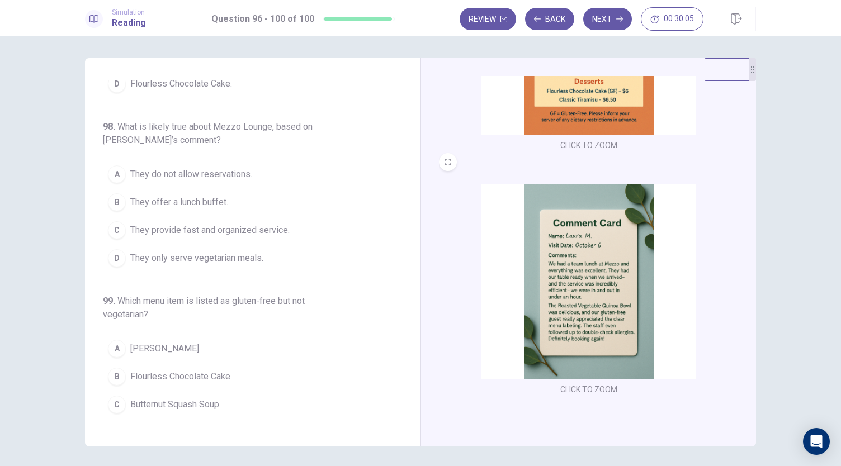
click at [220, 224] on span "They provide fast and organized service." at bounding box center [209, 230] width 159 height 13
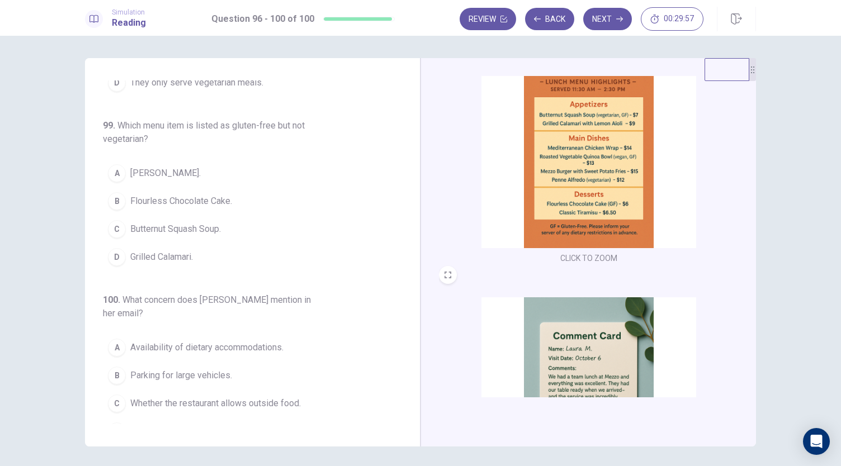
scroll to position [283, 0]
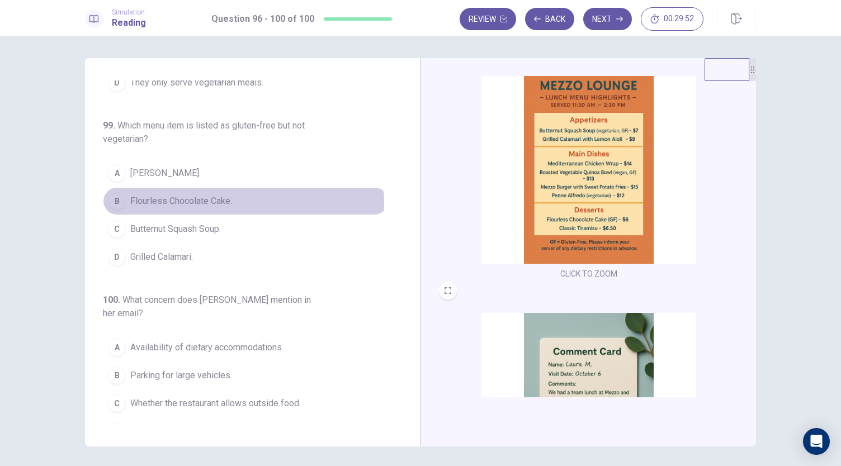
click at [184, 195] on span "Flourless Chocolate Cake." at bounding box center [181, 201] width 102 height 13
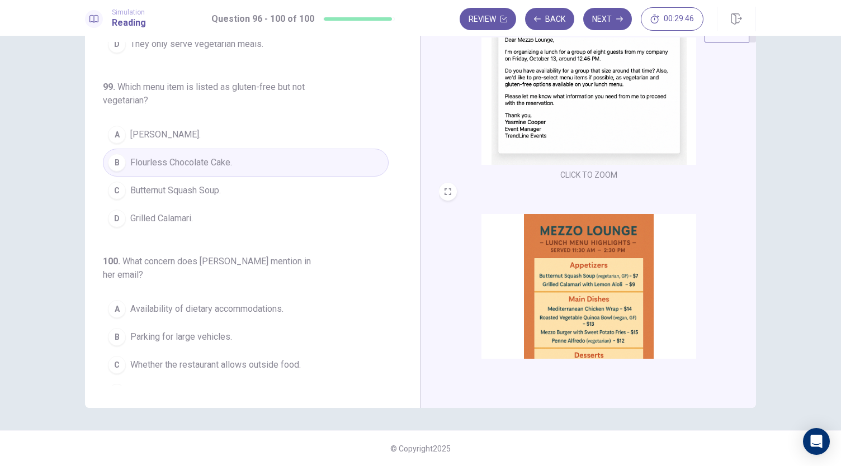
scroll to position [0, 0]
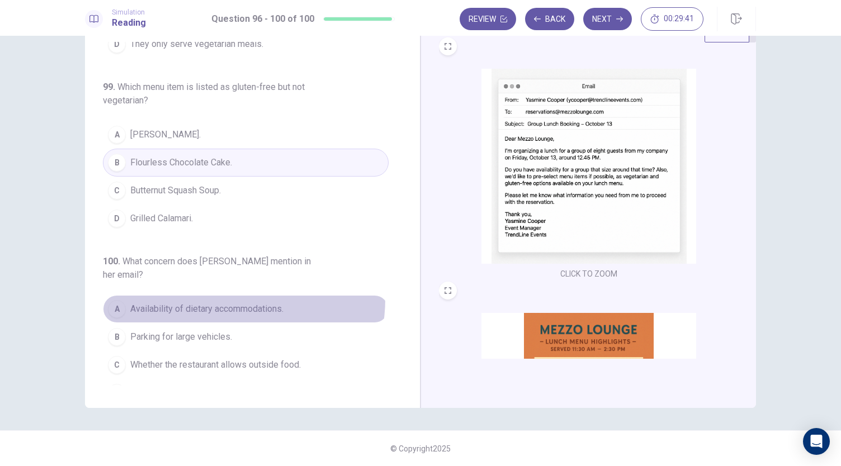
click at [222, 295] on button "A Availability of dietary accommodations." at bounding box center [246, 309] width 286 height 28
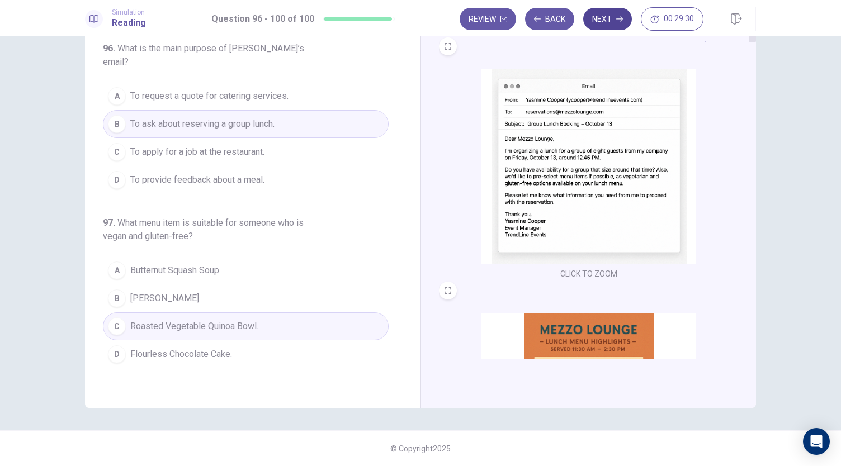
click at [616, 21] on button "Next" at bounding box center [607, 19] width 49 height 22
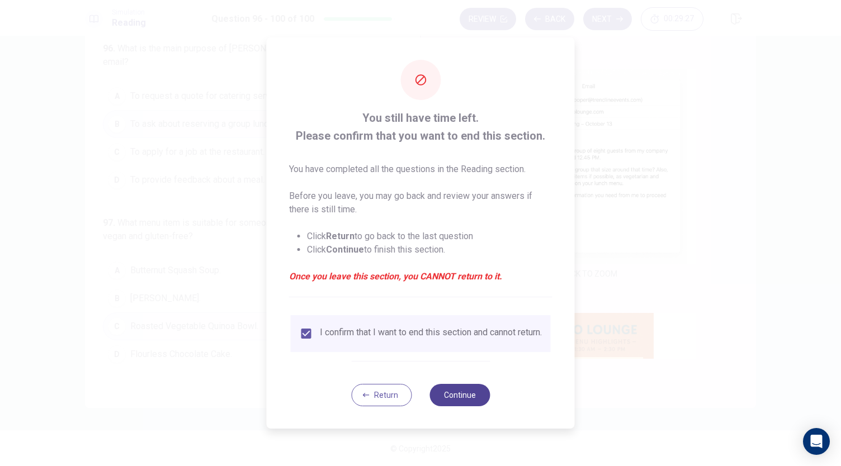
click at [471, 392] on button "Continue" at bounding box center [459, 395] width 60 height 22
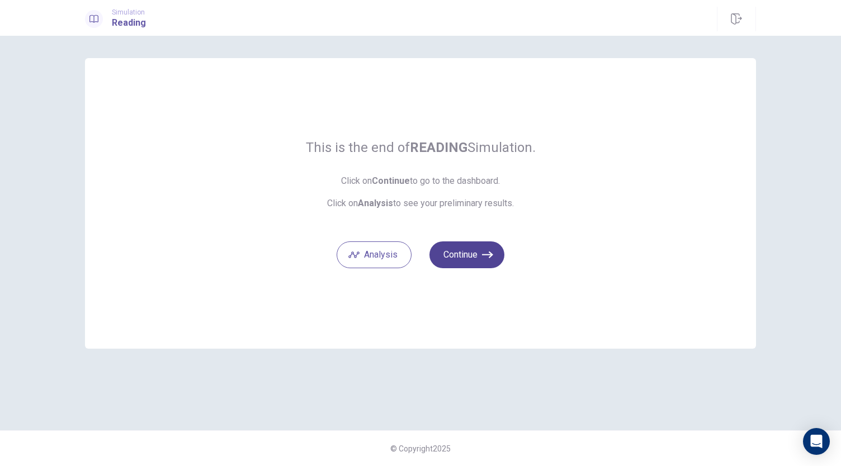
click at [452, 258] on button "Continue" at bounding box center [466, 254] width 75 height 27
